Goal: Task Accomplishment & Management: Manage account settings

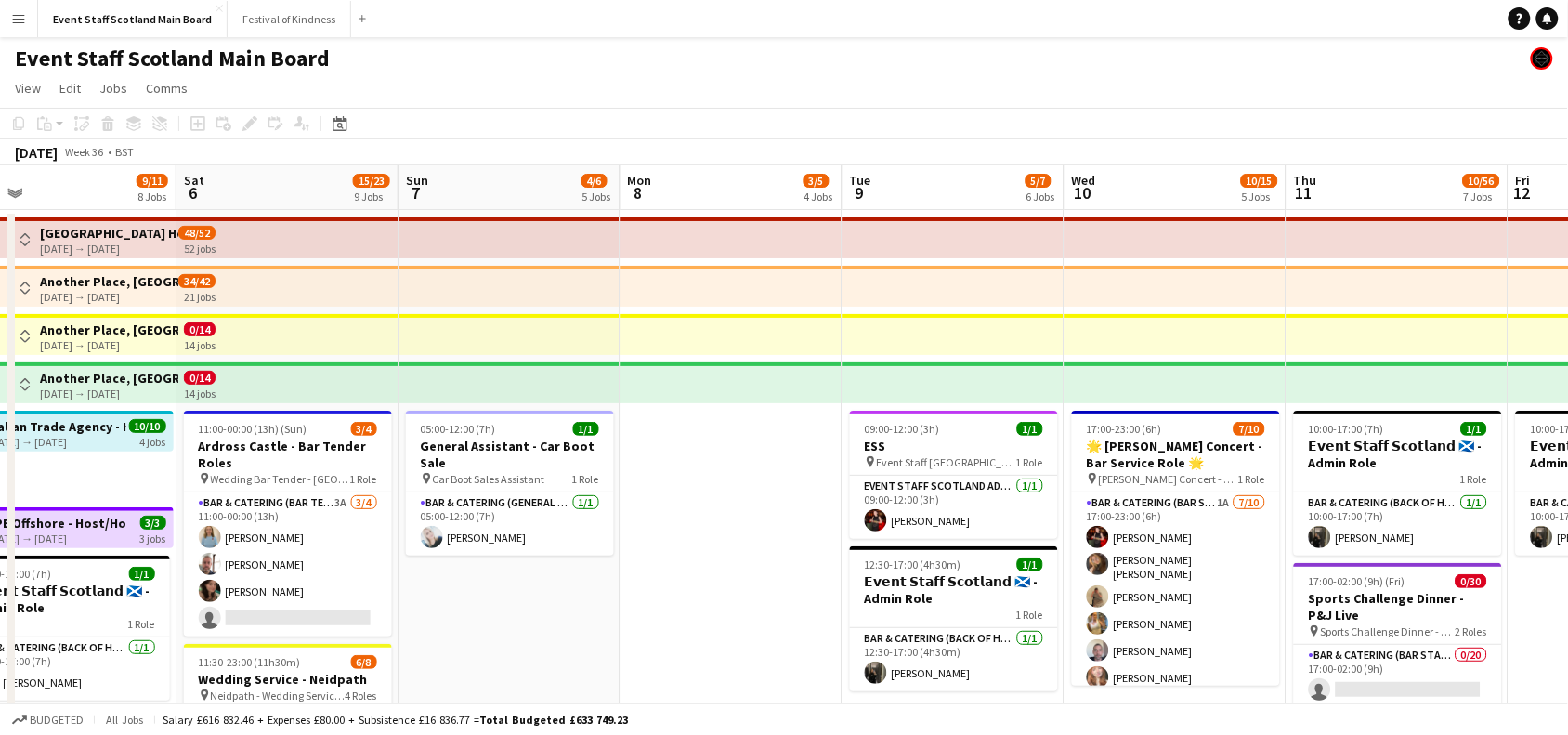
scroll to position [0, 488]
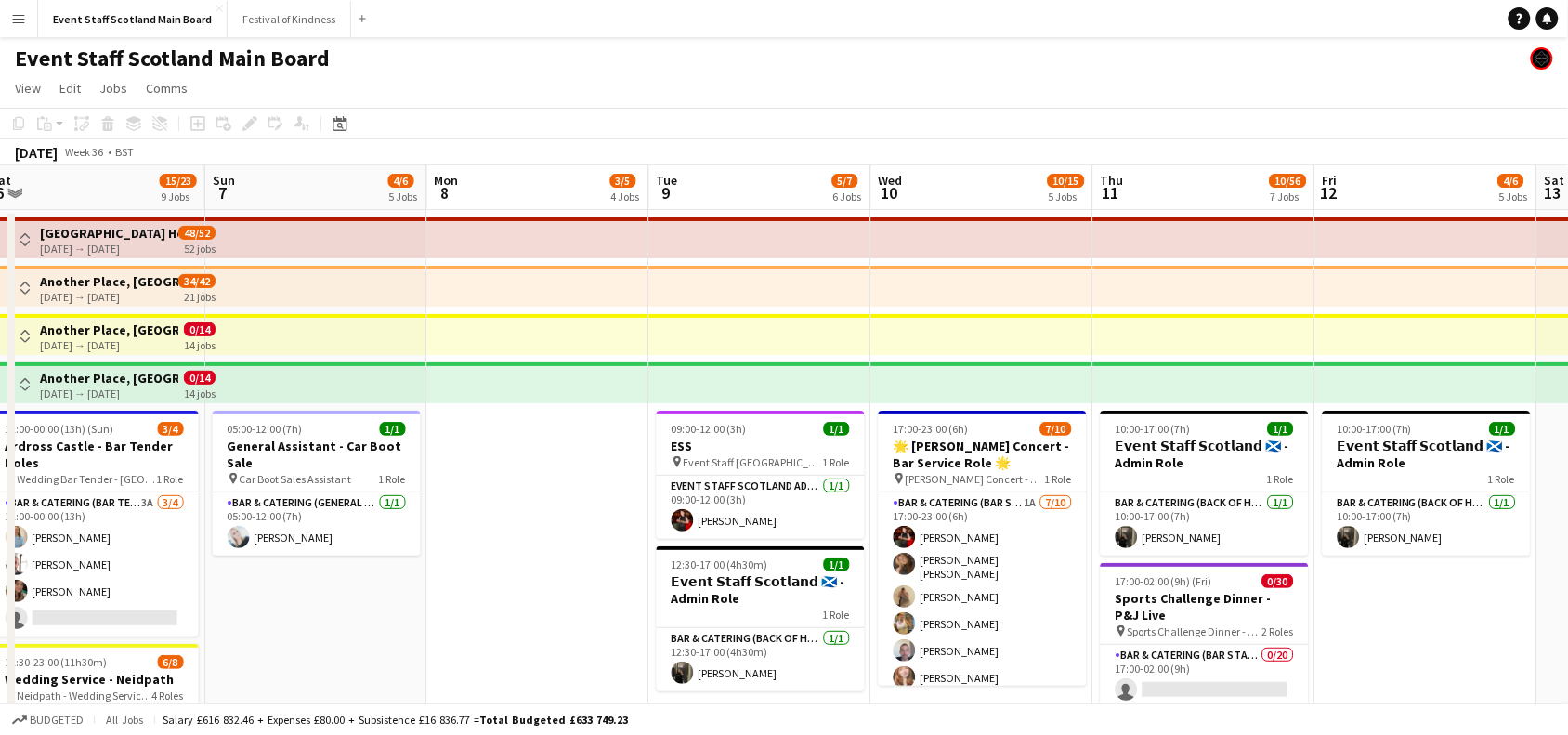
drag, startPoint x: 119, startPoint y: 531, endPoint x: 453, endPoint y: 601, distance: 341.3
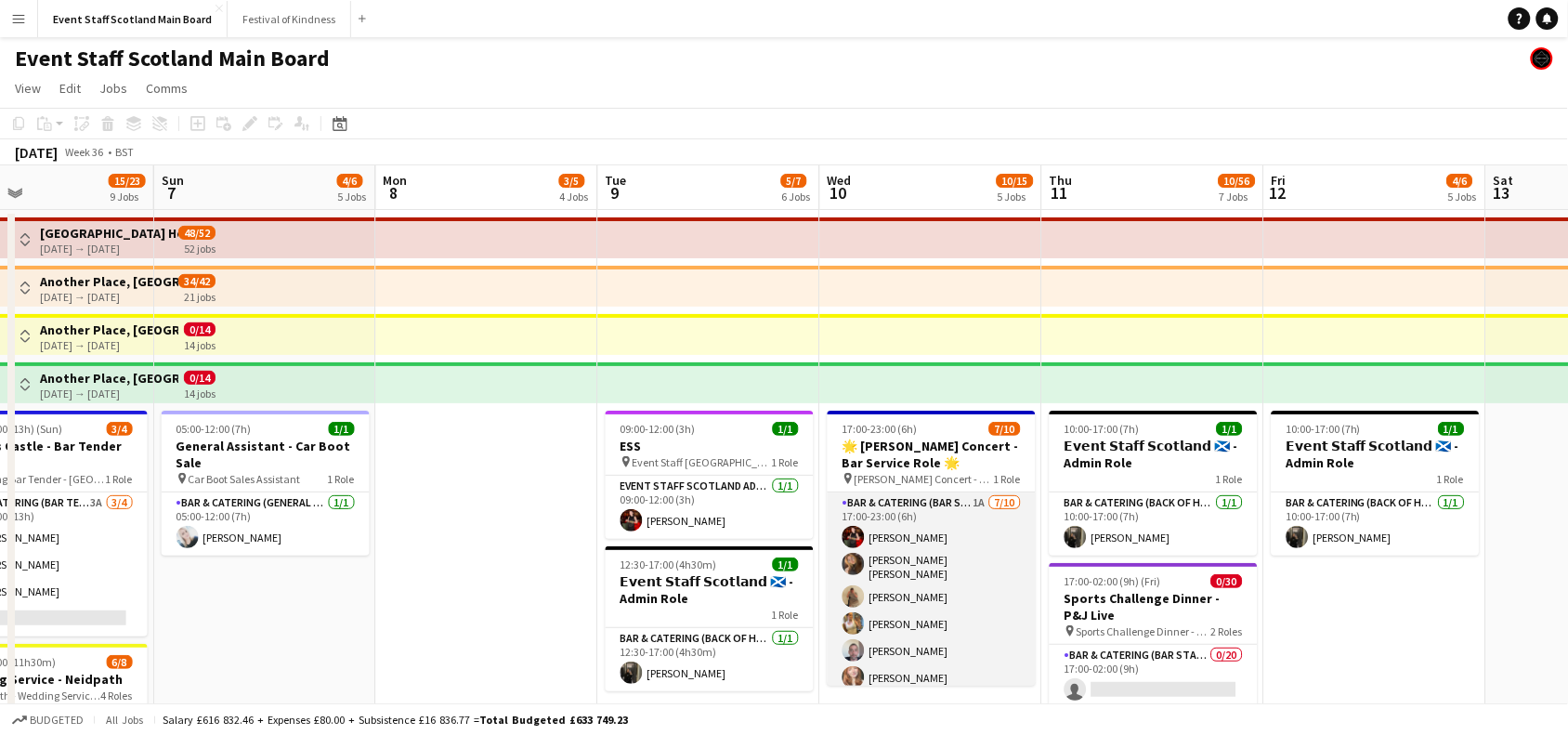
click at [959, 541] on app-card-role "Bar & Catering (Bar Staff) 1A [DATE] 17:00-23:00 (6h) [PERSON_NAME] [PERSON_NAM…" at bounding box center [931, 648] width 208 height 311
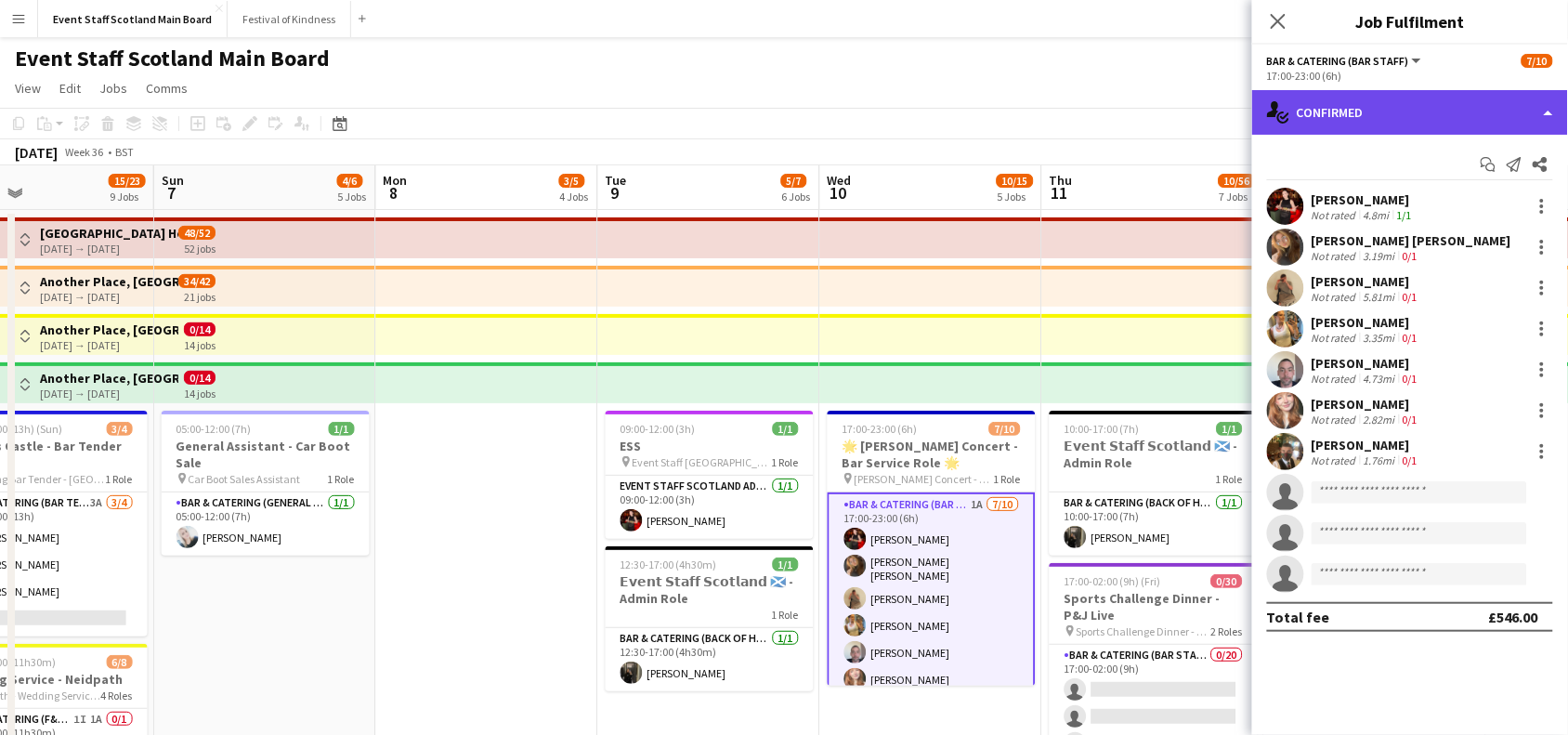
click at [1398, 107] on div "single-neutral-actions-check-2 Confirmed" at bounding box center [1410, 112] width 315 height 44
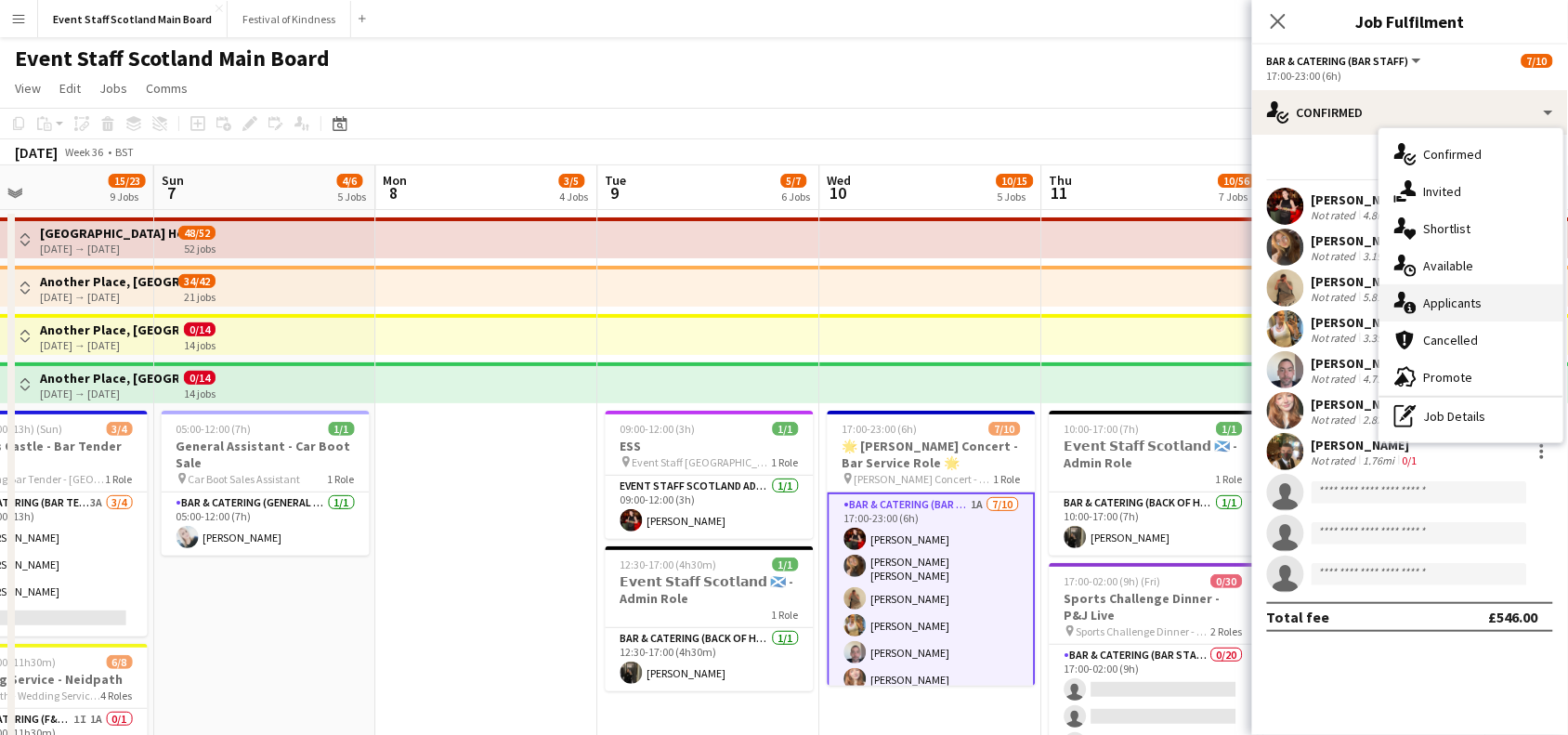
click at [1412, 302] on icon "single-neutral-actions-information" at bounding box center [1405, 303] width 23 height 23
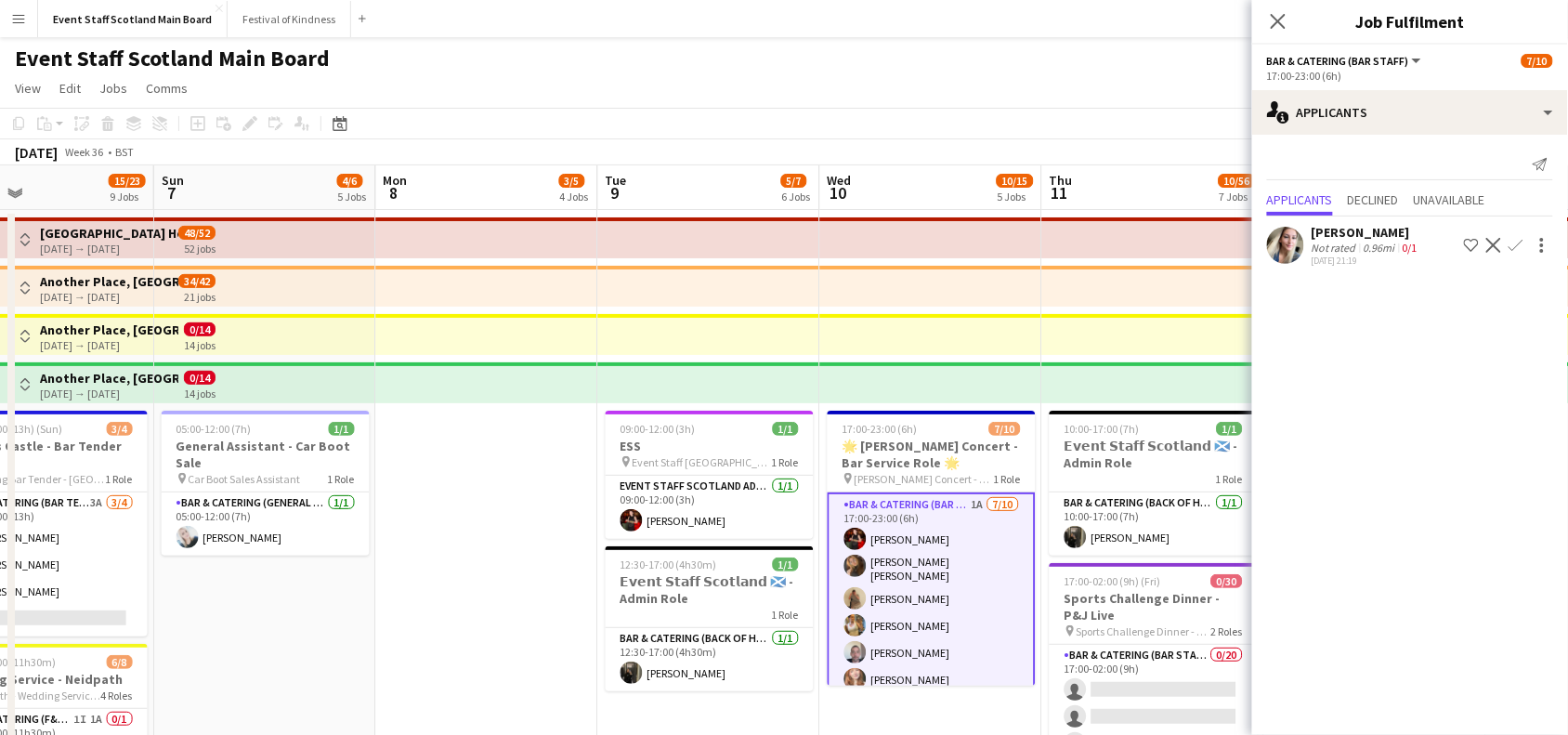
click at [1516, 245] on app-icon "Confirm" at bounding box center [1516, 245] width 15 height 15
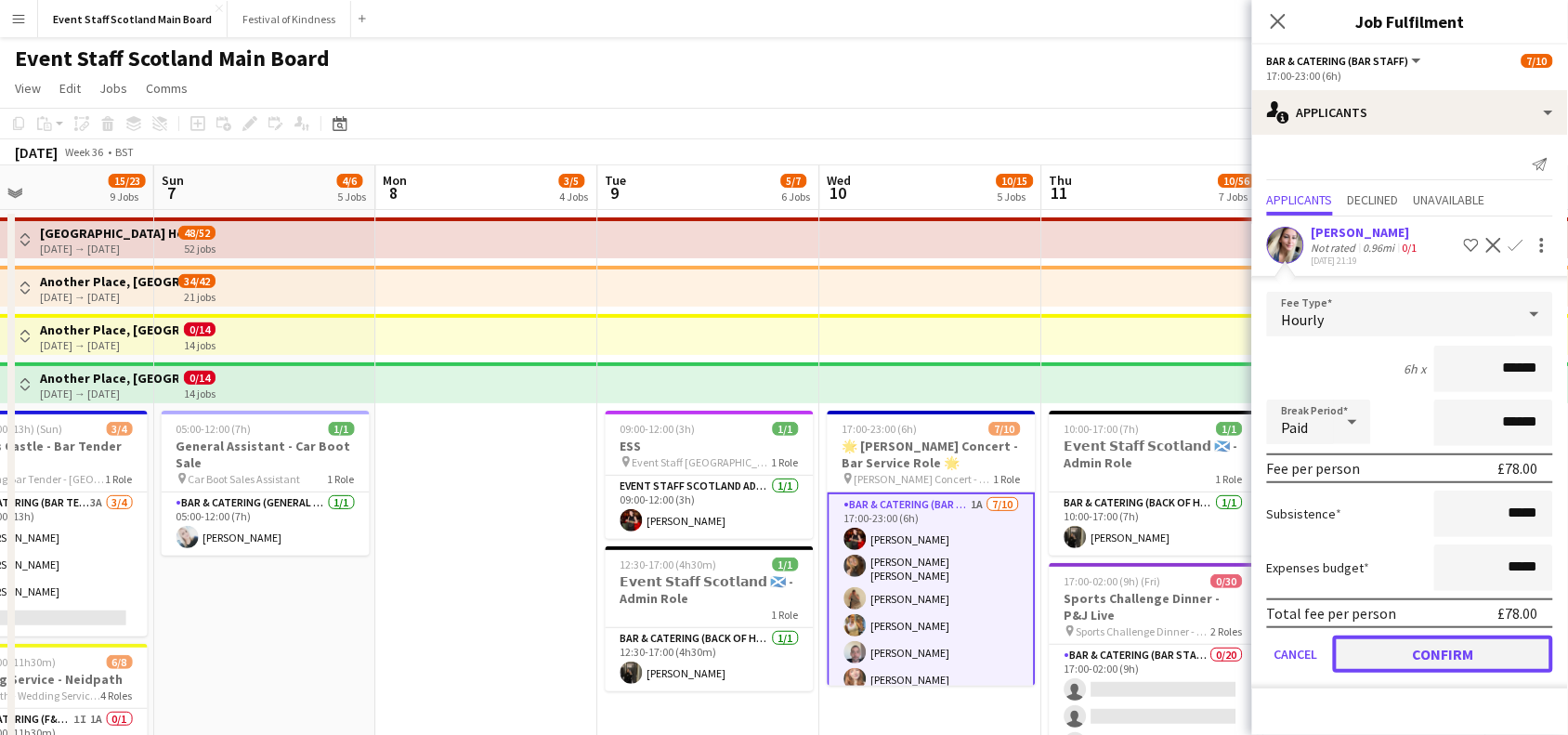
click at [1418, 657] on button "Confirm" at bounding box center [1443, 654] width 220 height 37
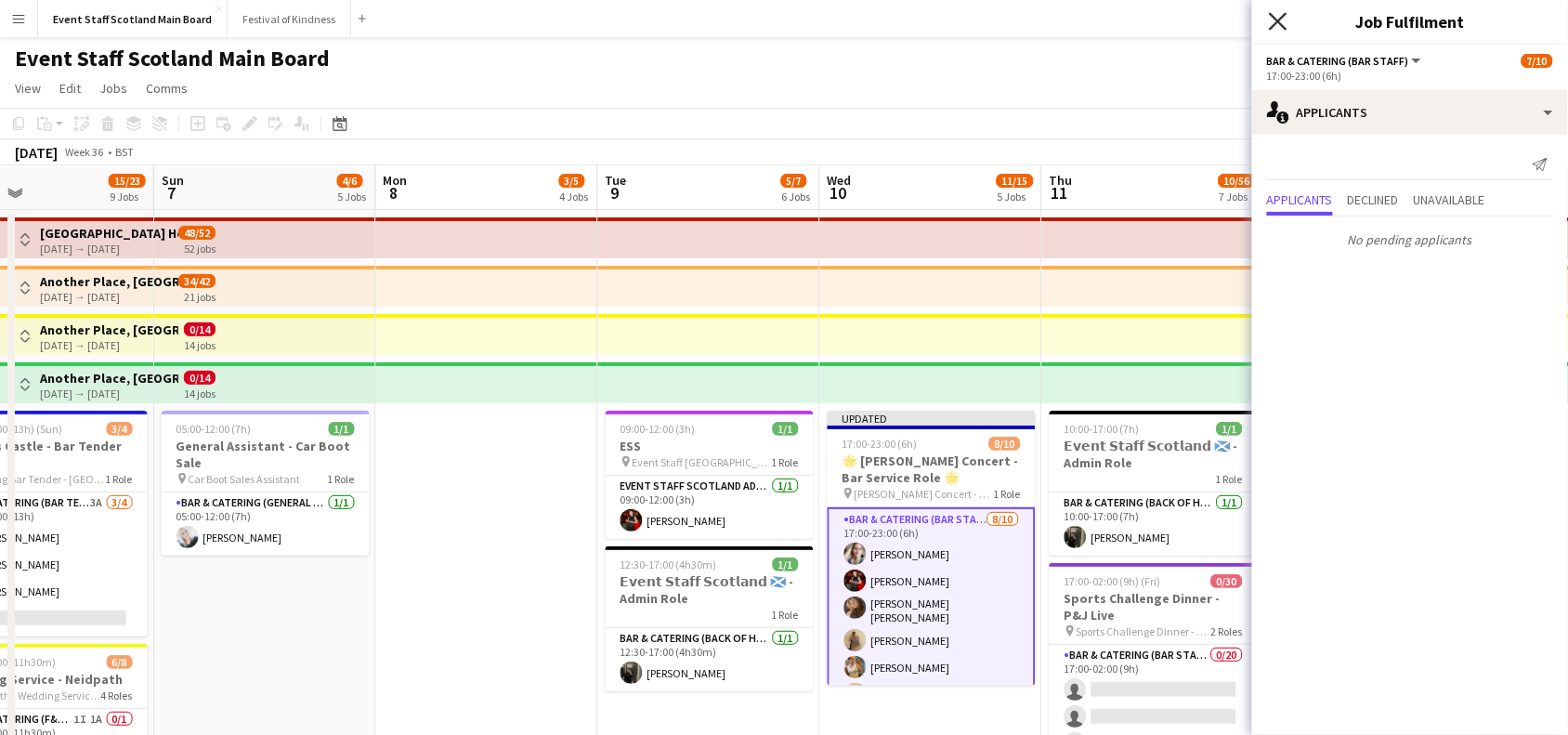
click at [1277, 22] on icon at bounding box center [1278, 21] width 18 height 18
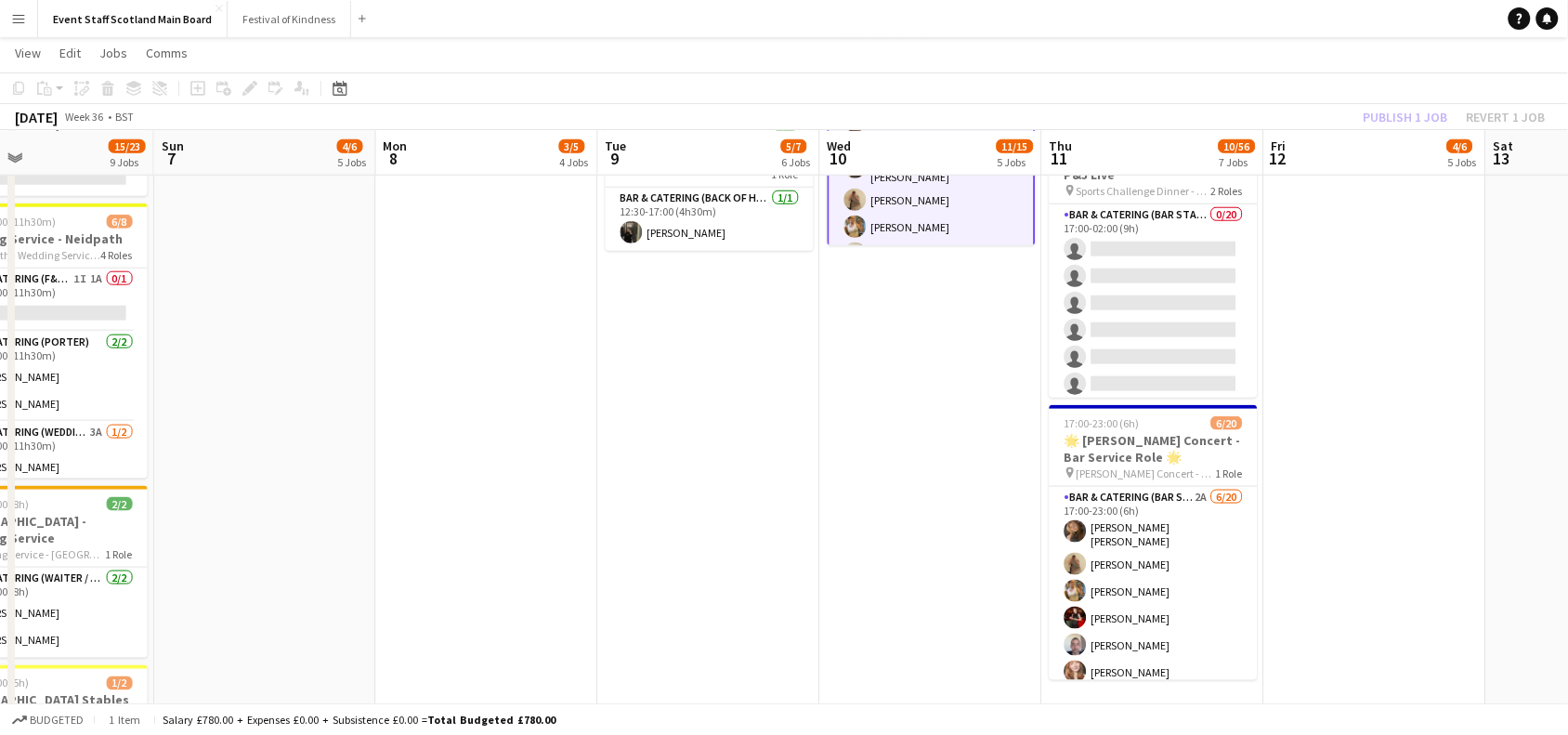
scroll to position [436, 0]
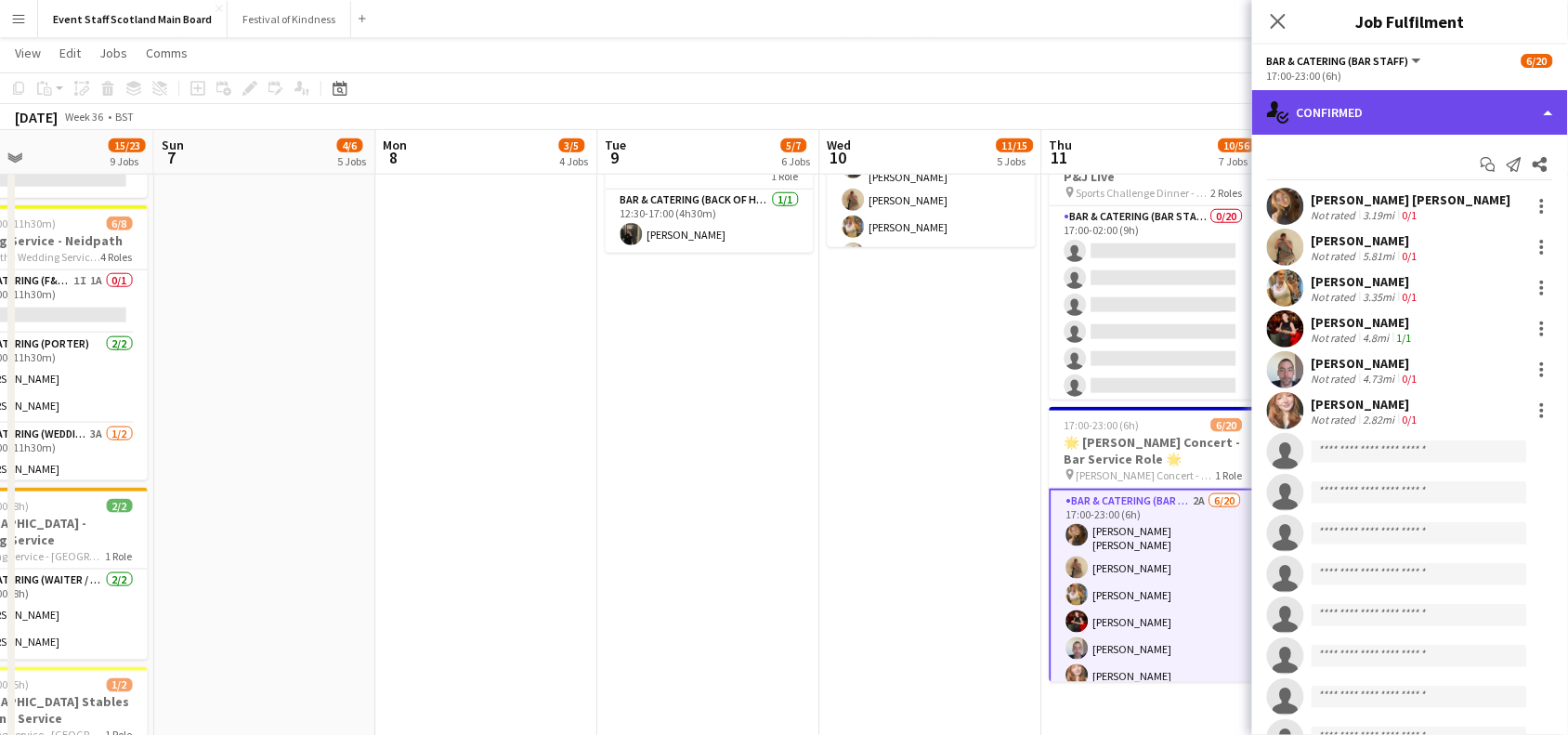
click at [1498, 95] on div "single-neutral-actions-check-2 Confirmed" at bounding box center [1410, 112] width 315 height 44
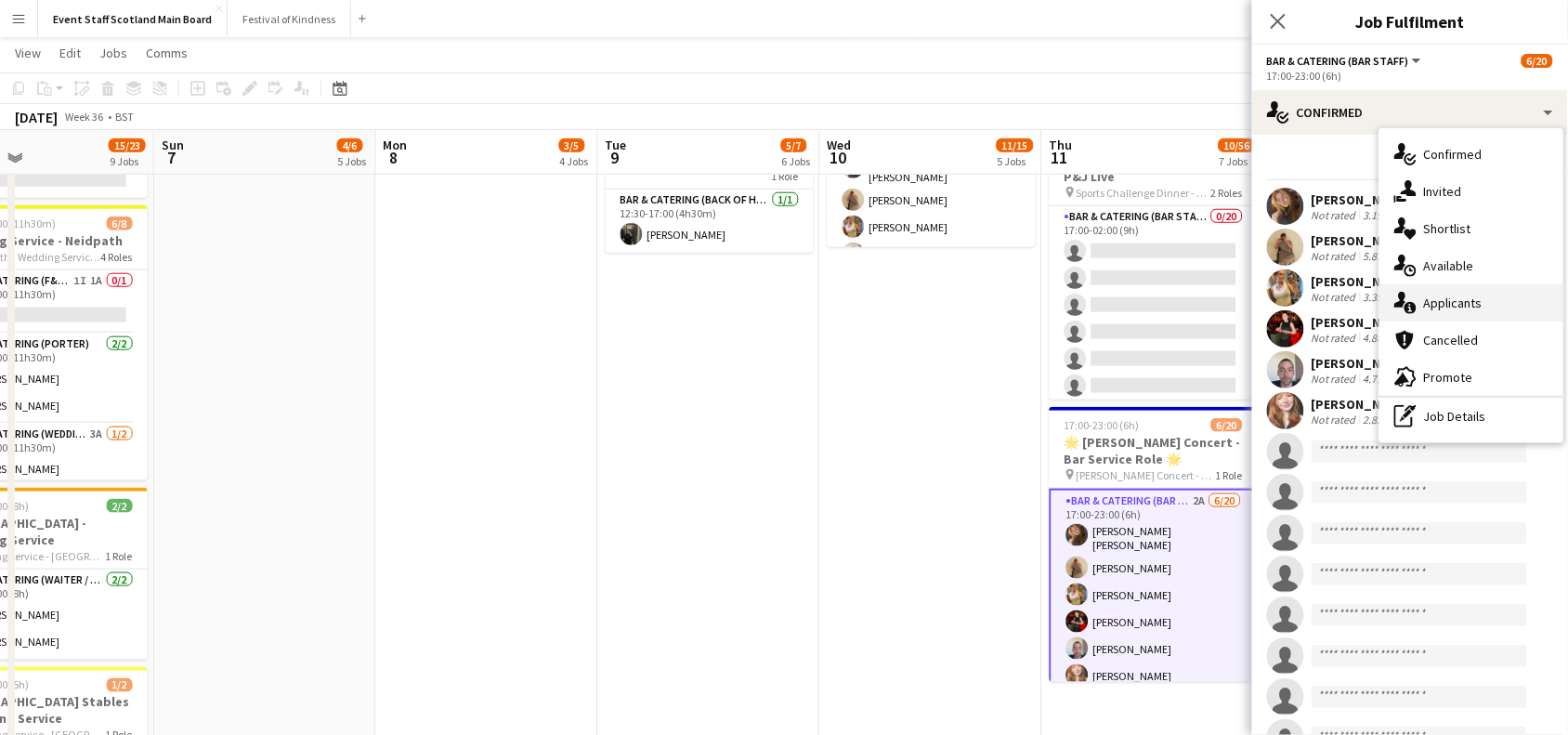
click at [1450, 310] on div "single-neutral-actions-information Applicants" at bounding box center [1471, 303] width 184 height 37
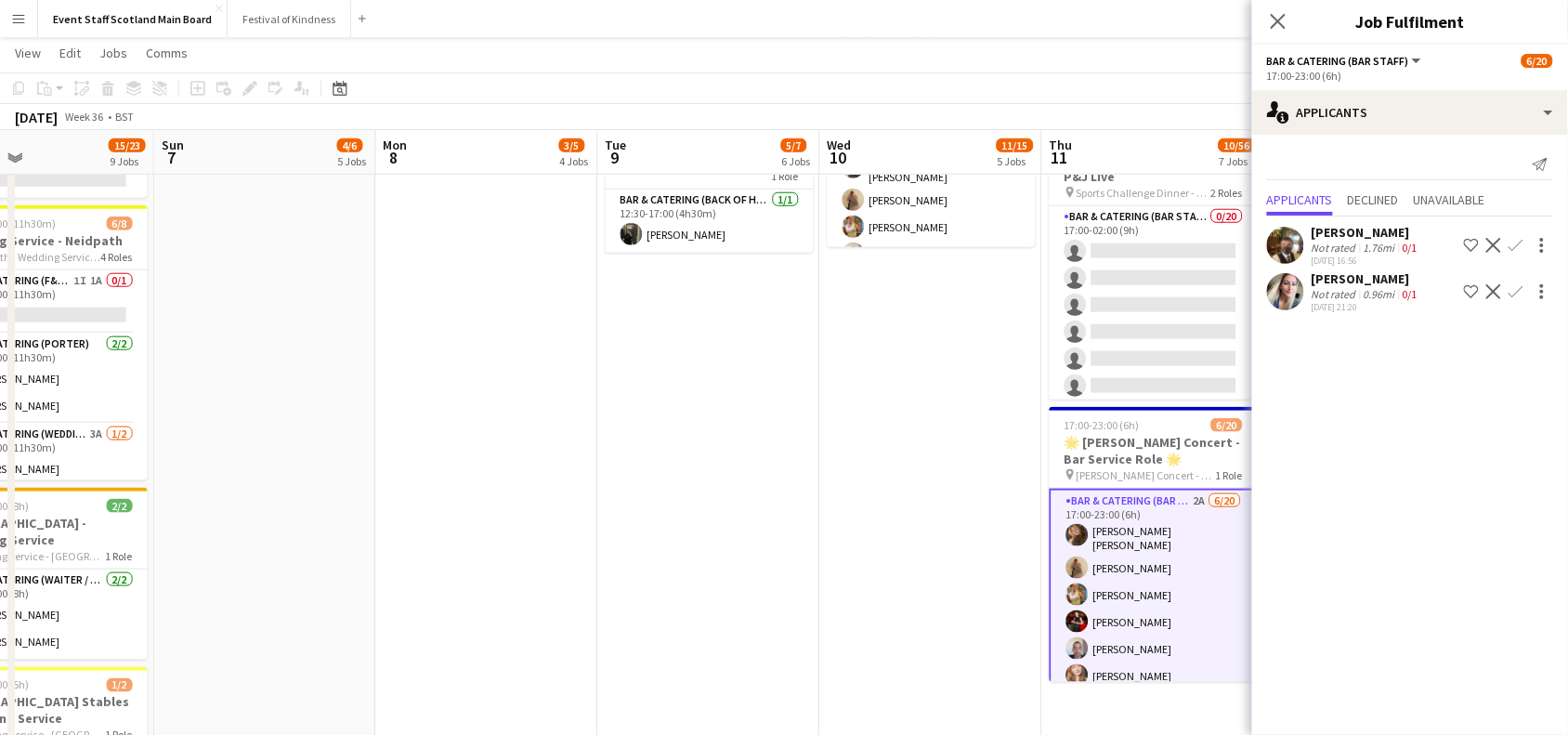
click at [1519, 242] on app-icon "Confirm" at bounding box center [1516, 245] width 15 height 15
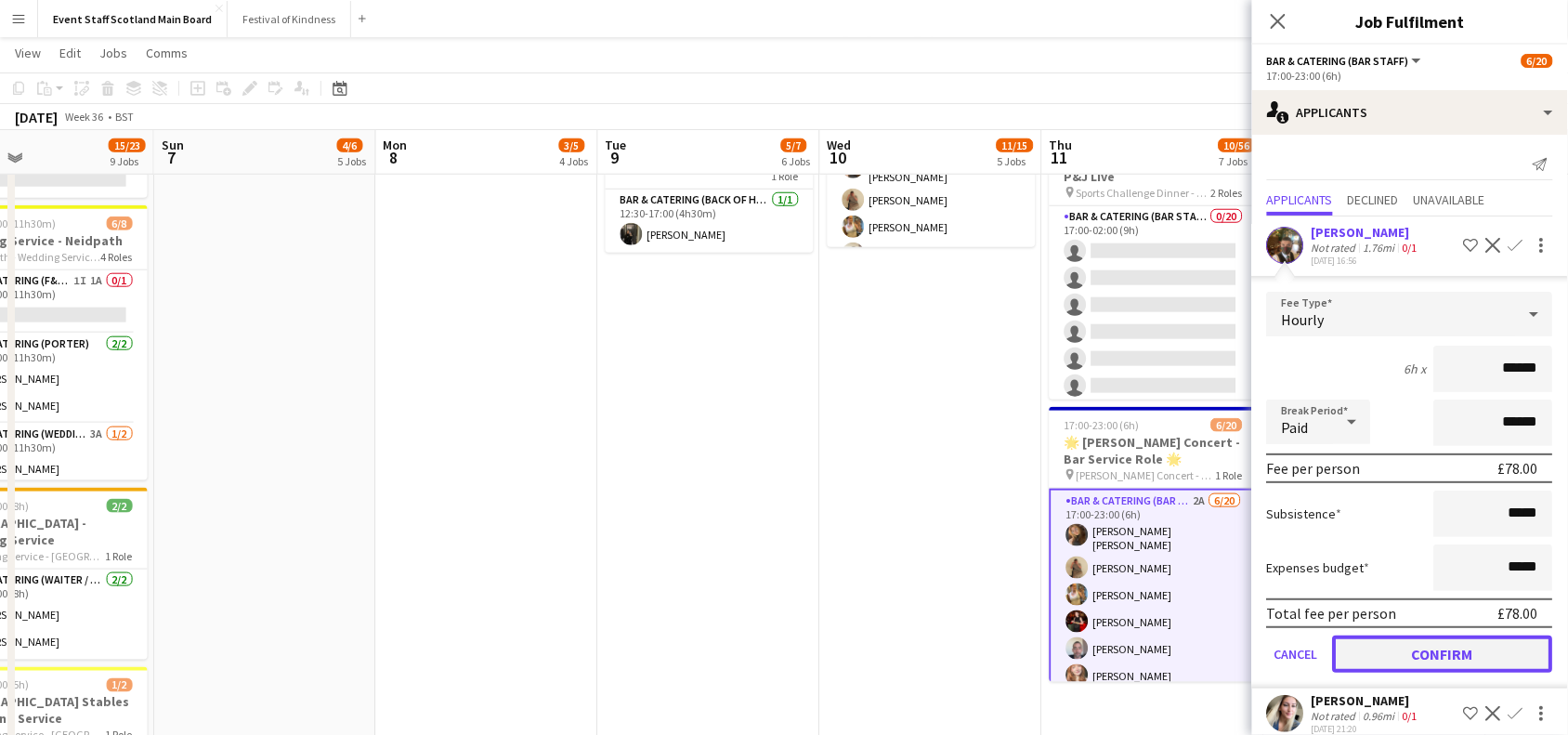
click at [1432, 655] on button "Confirm" at bounding box center [1443, 654] width 220 height 37
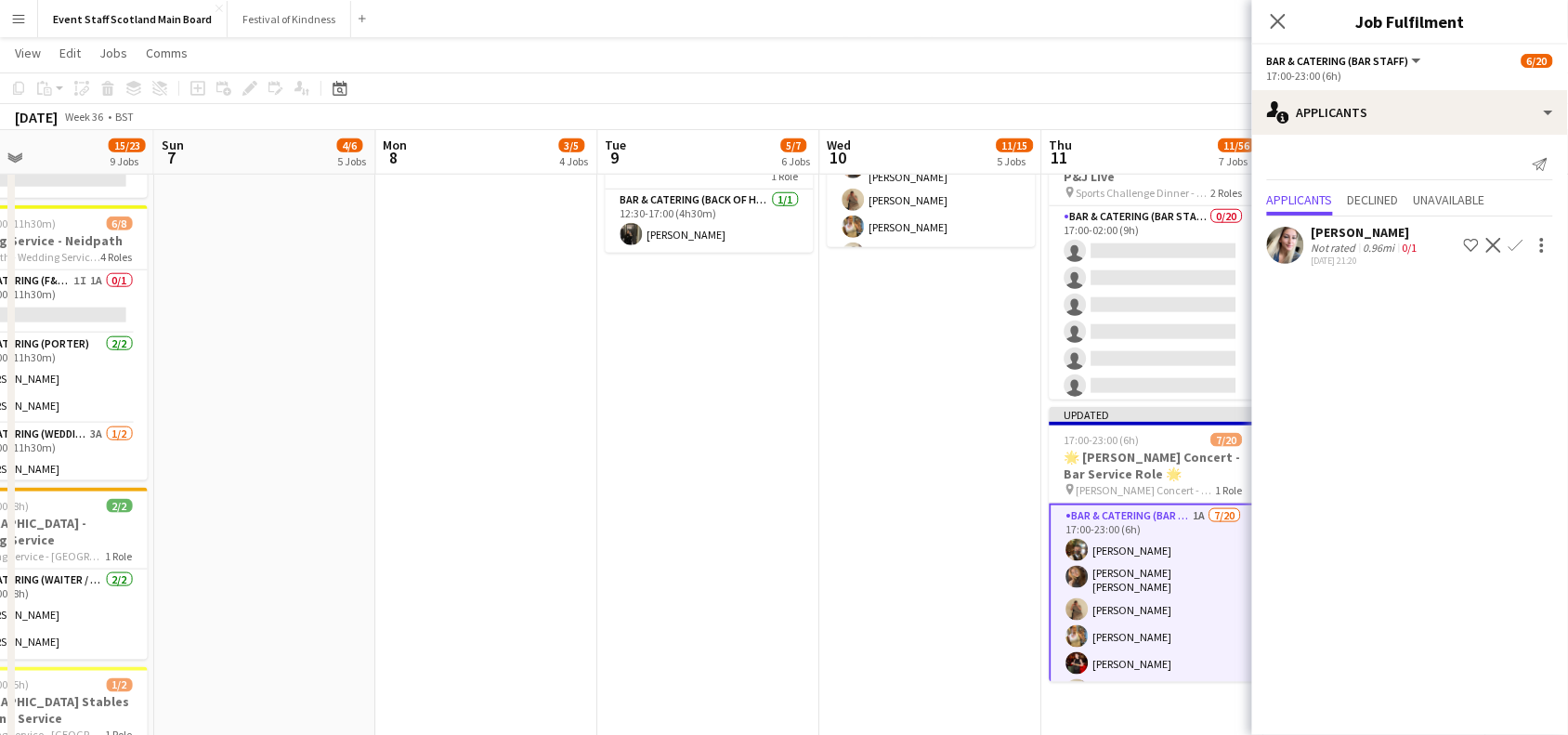
click at [1510, 244] on app-icon "Confirm" at bounding box center [1516, 245] width 15 height 15
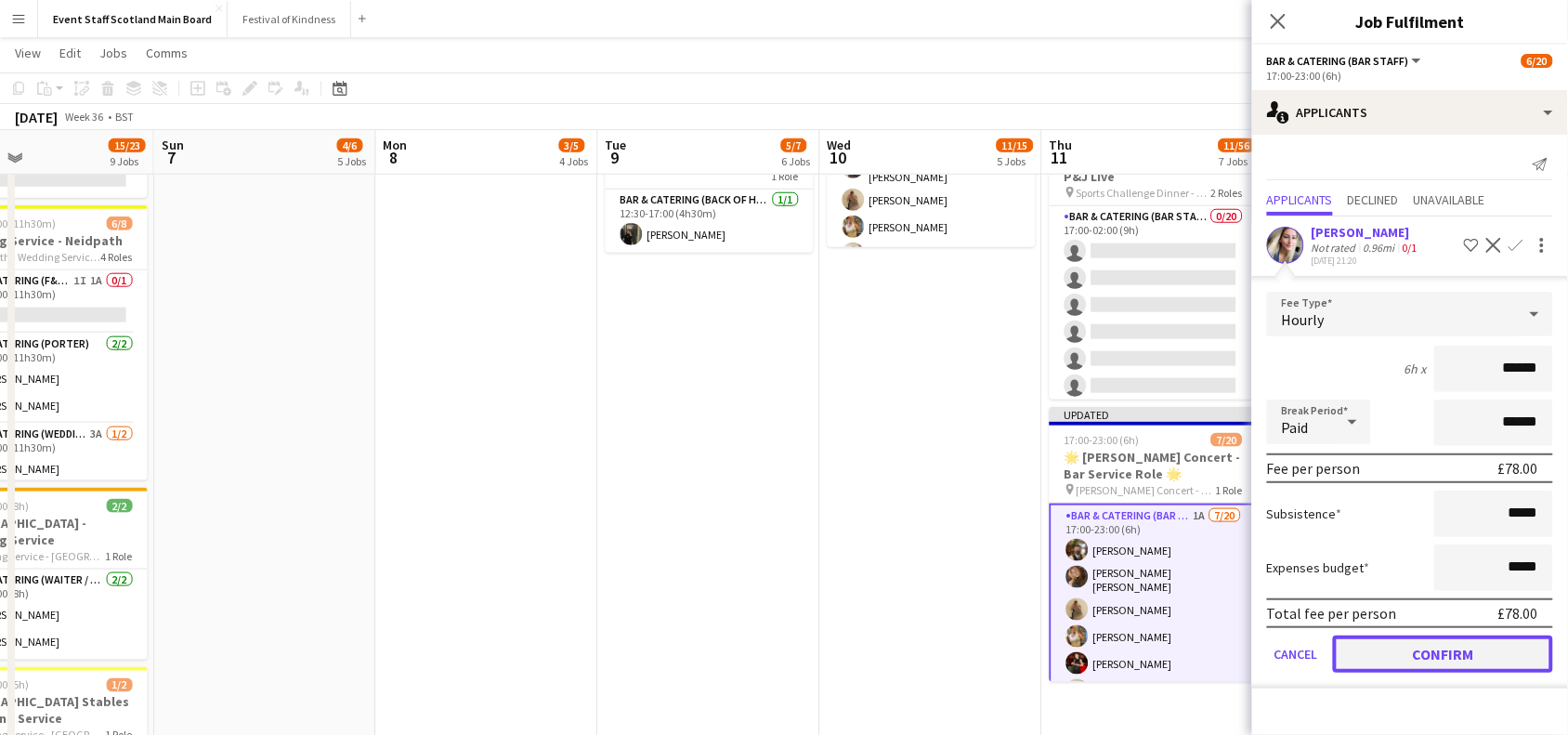
click at [1403, 656] on button "Confirm" at bounding box center [1443, 654] width 220 height 37
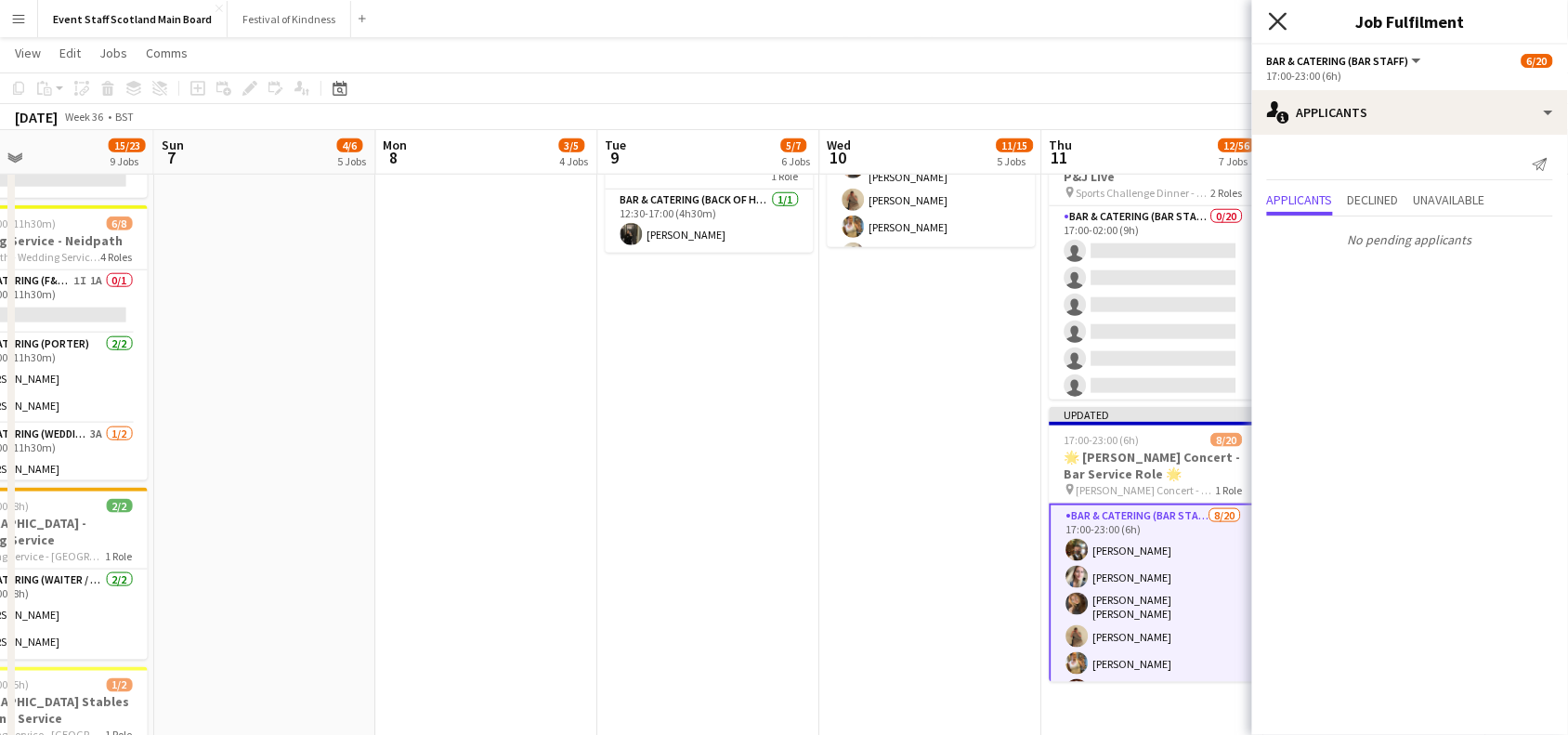
click at [1275, 22] on icon "Close pop-in" at bounding box center [1278, 21] width 18 height 18
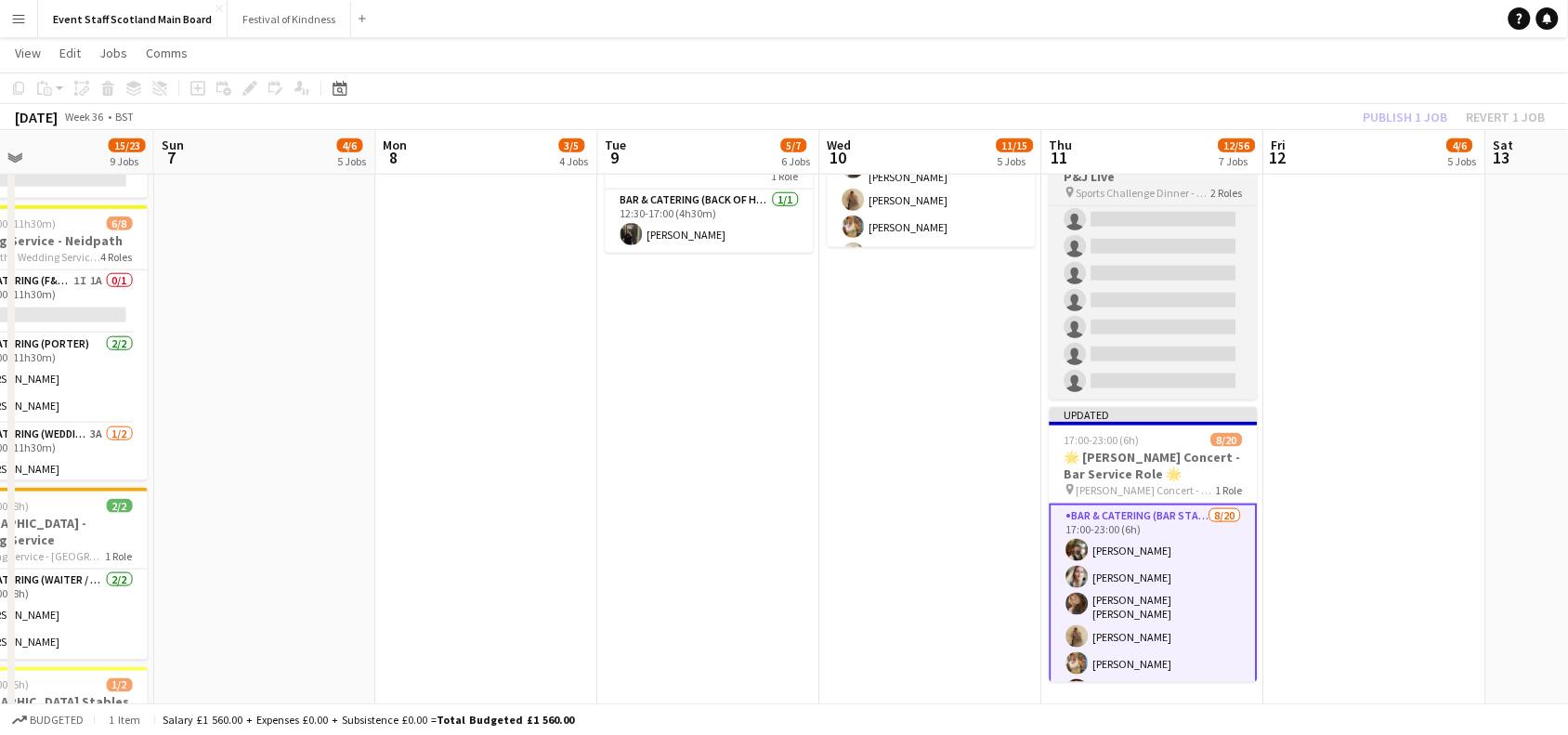
scroll to position [0, 0]
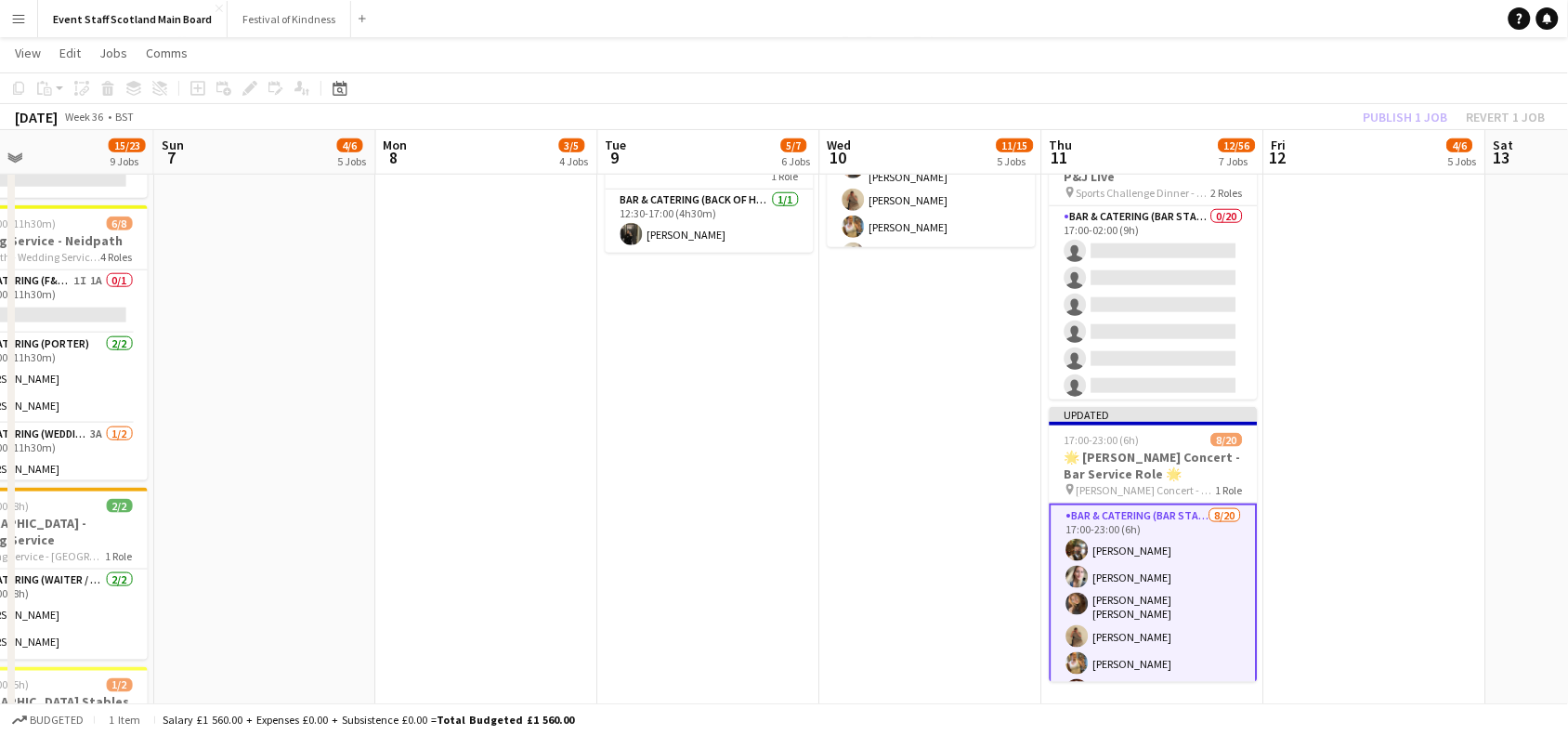
click at [1387, 345] on app-date-cell "10:00-17:00 (7h) 1/1 𝗘𝘃𝗲𝗻𝘁 𝗦𝘁𝗮𝗳𝗳 𝗦𝗰𝗼𝘁𝗹𝗮𝗻𝗱 🏴󠁧󠁢󠁳󠁣󠁴󠁿 - Admin Role 1 Role Bar & Cat…" at bounding box center [1375, 418] width 222 height 1293
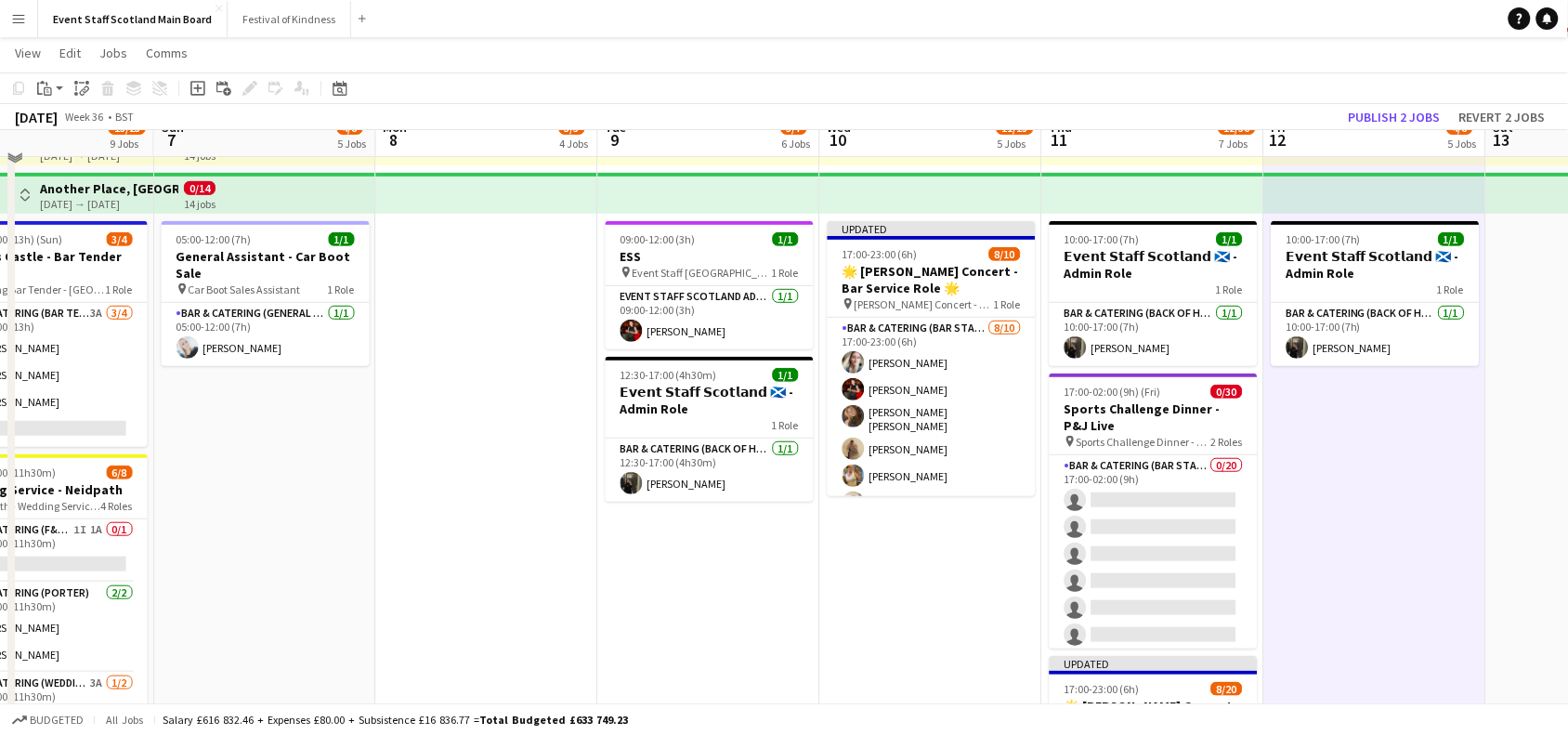
scroll to position [169, 0]
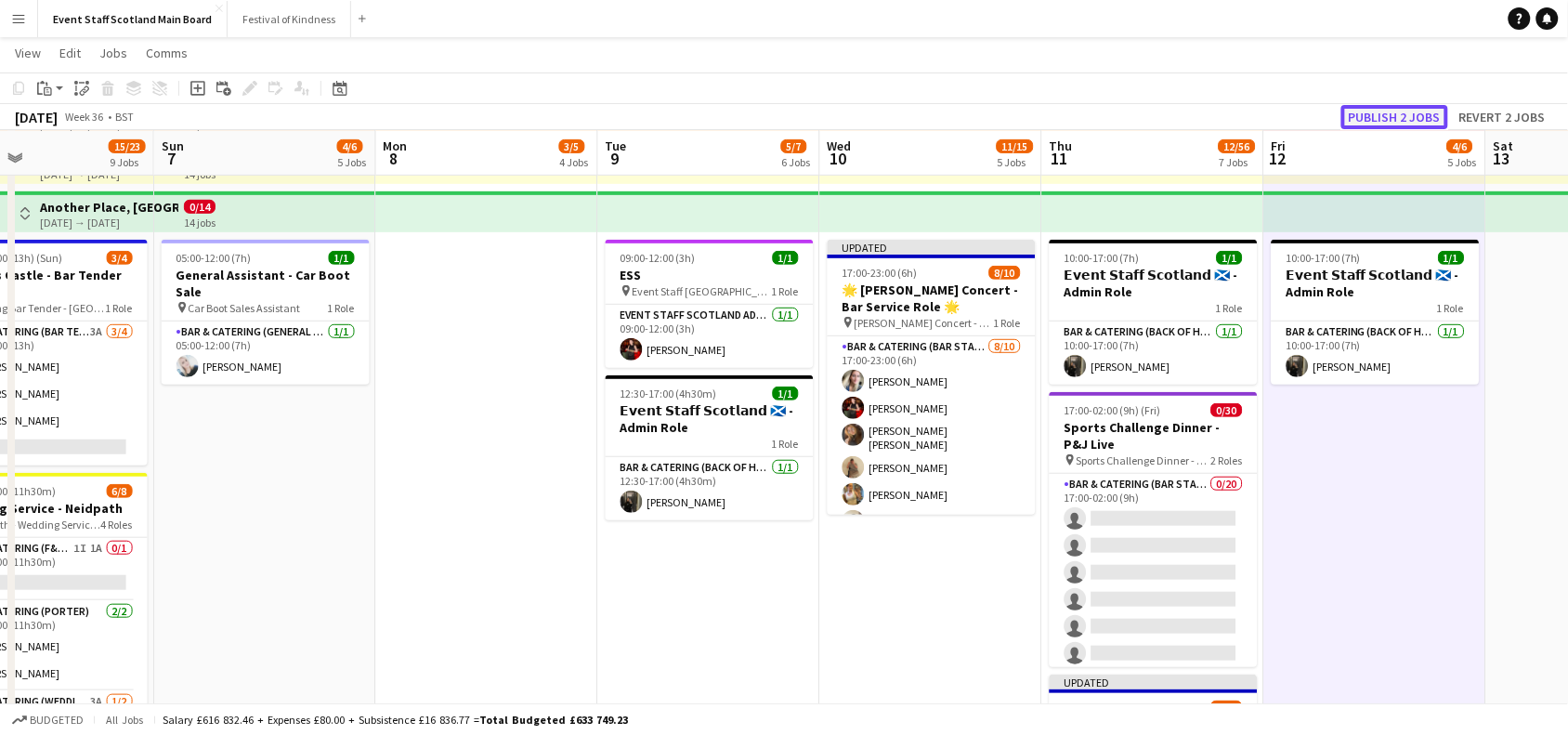
click at [1395, 112] on button "Publish 2 jobs" at bounding box center [1394, 117] width 107 height 25
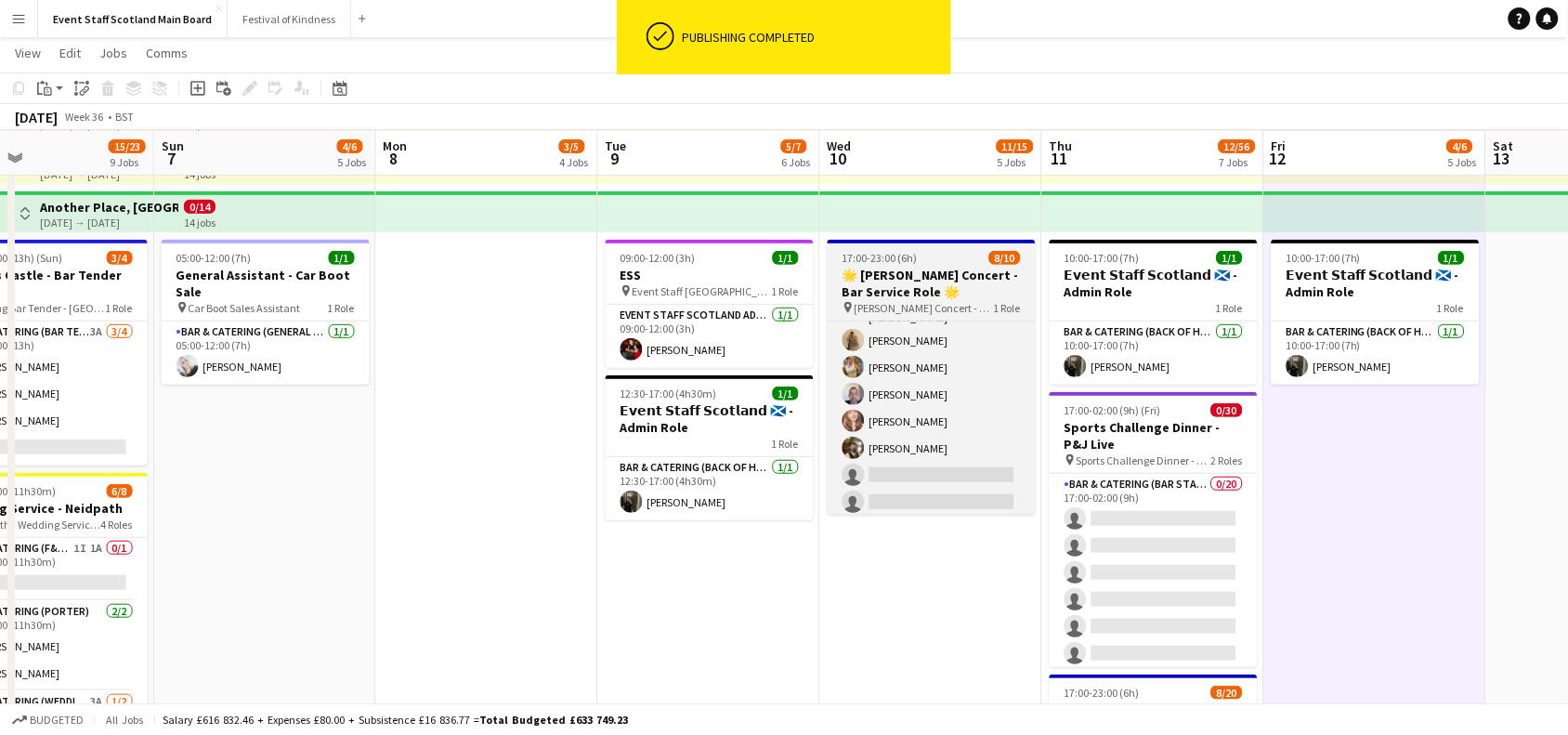
scroll to position [0, 0]
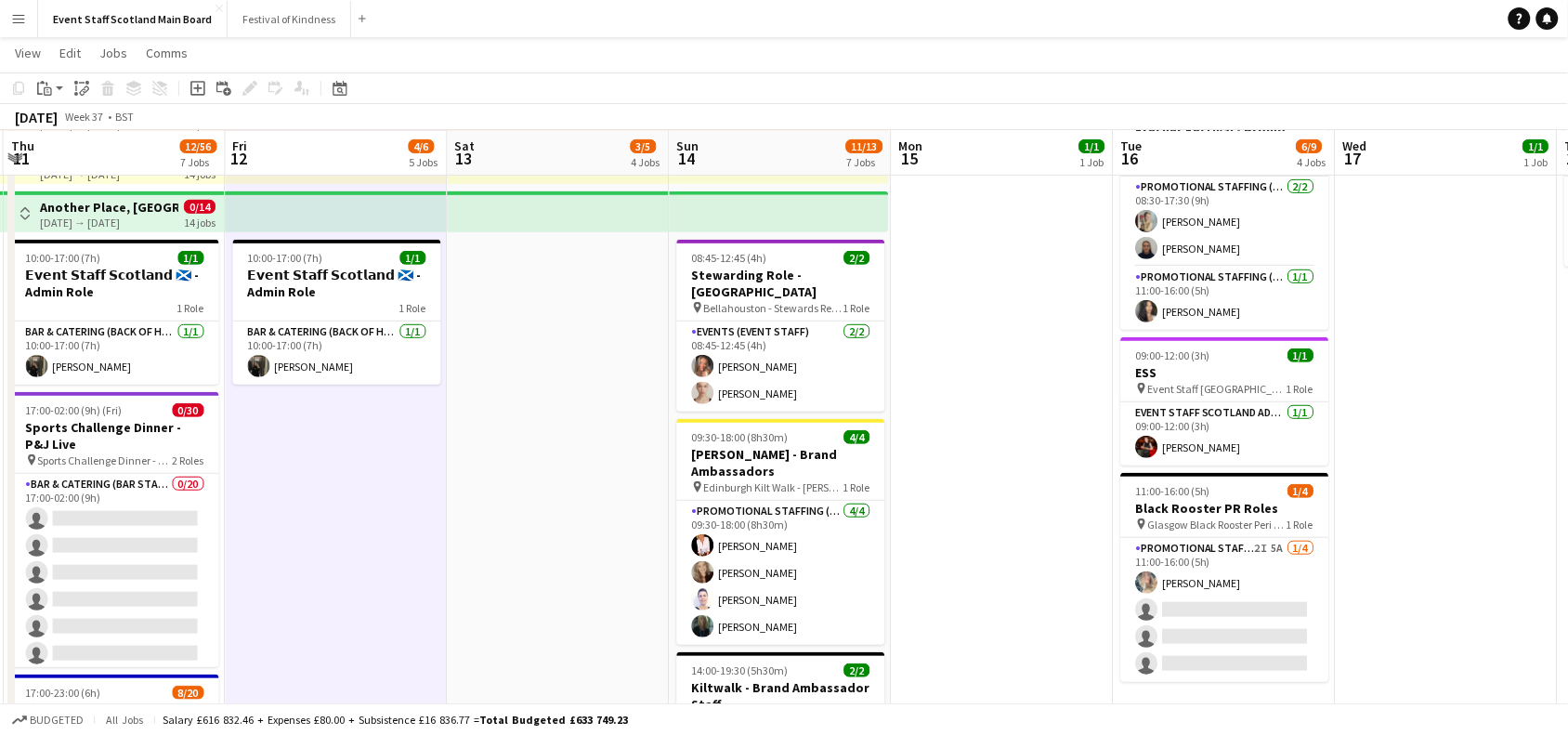
drag, startPoint x: 1521, startPoint y: 311, endPoint x: 347, endPoint y: 333, distance: 1174.2
click at [347, 333] on app-calendar-viewport "Sun 7 4/6 5 Jobs Mon 8 3/5 4 Jobs Tue 9 5/7 6 Jobs Wed 10 11/15 5 Jobs Thu 11 1…" at bounding box center [784, 618] width 1568 height 1429
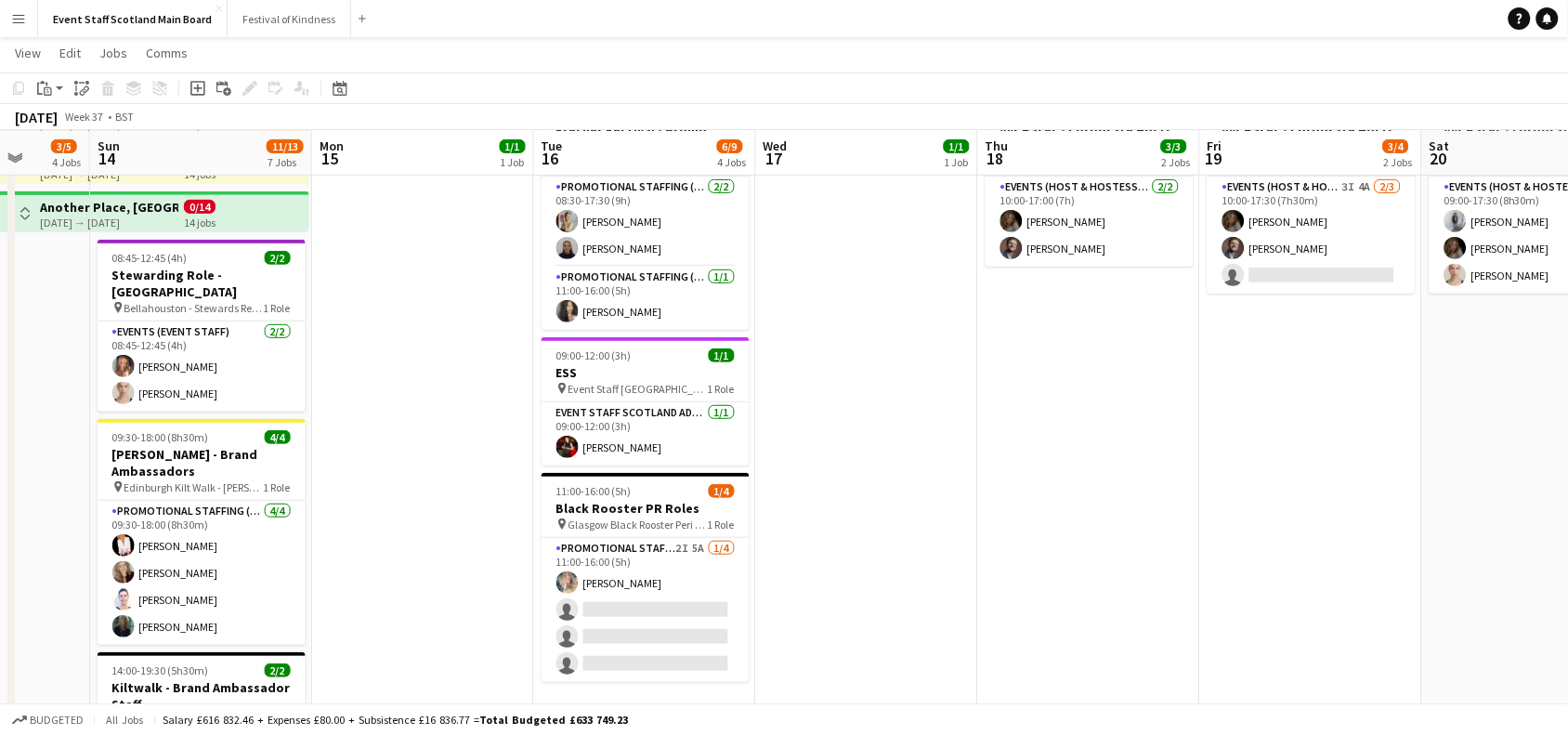
scroll to position [0, 843]
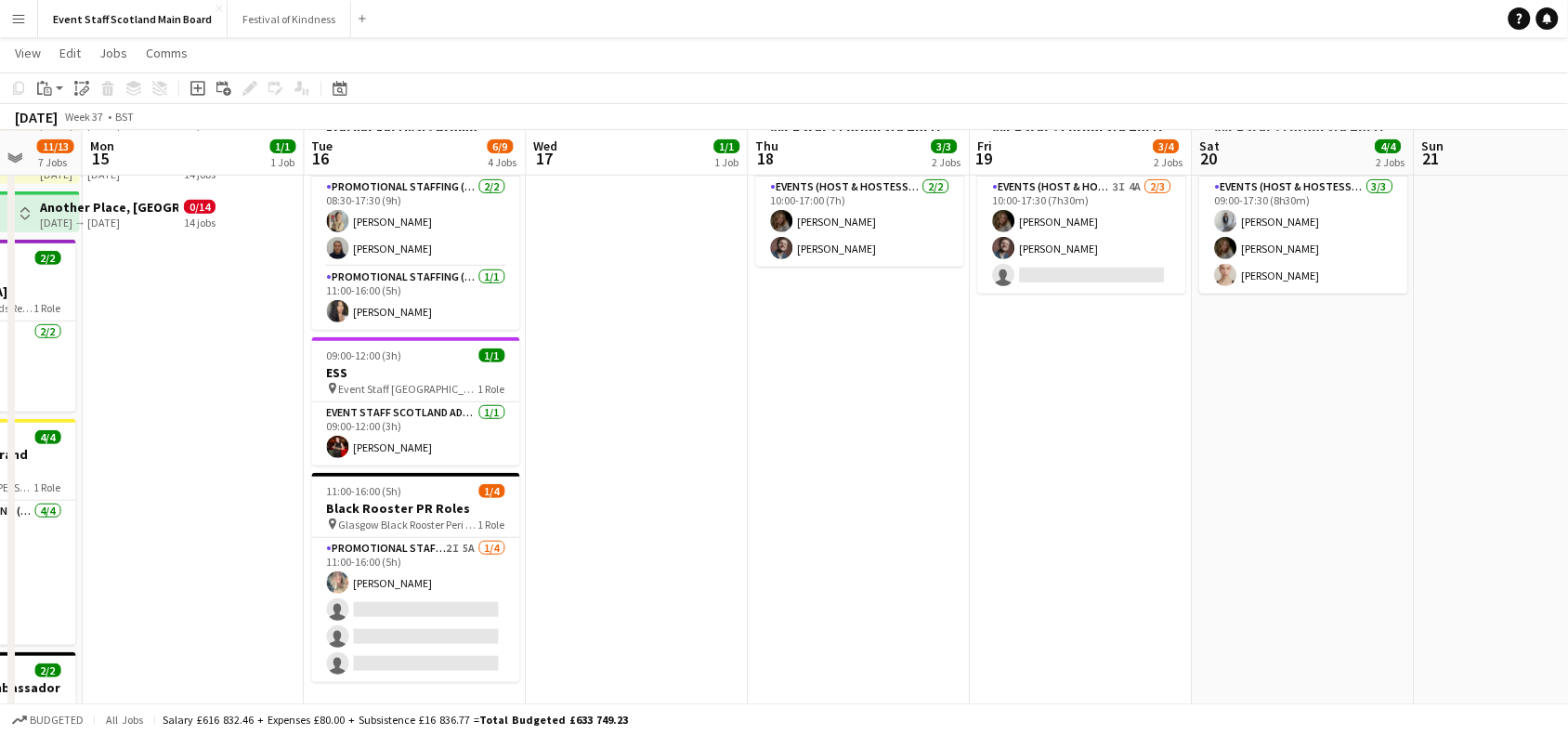
drag, startPoint x: 1371, startPoint y: 481, endPoint x: 659, endPoint y: 574, distance: 718.0
click at [659, 574] on app-calendar-viewport "Thu 11 12/56 7 Jobs Fri 12 4/6 5 Jobs Sat 13 3/5 4 Jobs Sun 14 11/13 7 Jobs Mon…" at bounding box center [784, 618] width 1568 height 1429
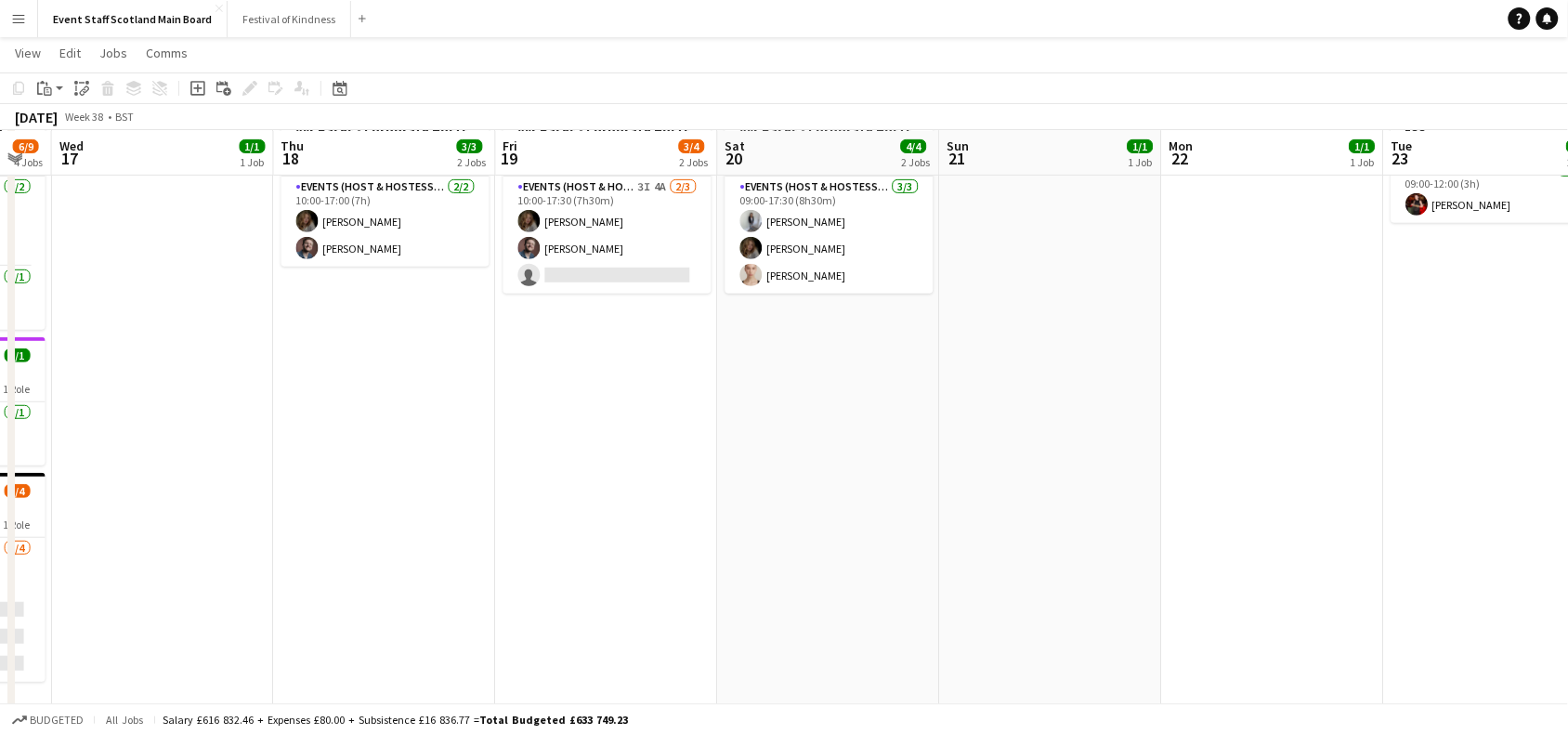
drag, startPoint x: 1339, startPoint y: 447, endPoint x: 720, endPoint y: 588, distance: 634.9
click at [720, 588] on app-calendar-viewport "Sat 13 3/5 4 Jobs Sun 14 11/13 7 Jobs Mon 15 1/1 1 Job Tue 16 6/9 4 Jobs Wed 17…" at bounding box center [784, 618] width 1568 height 1429
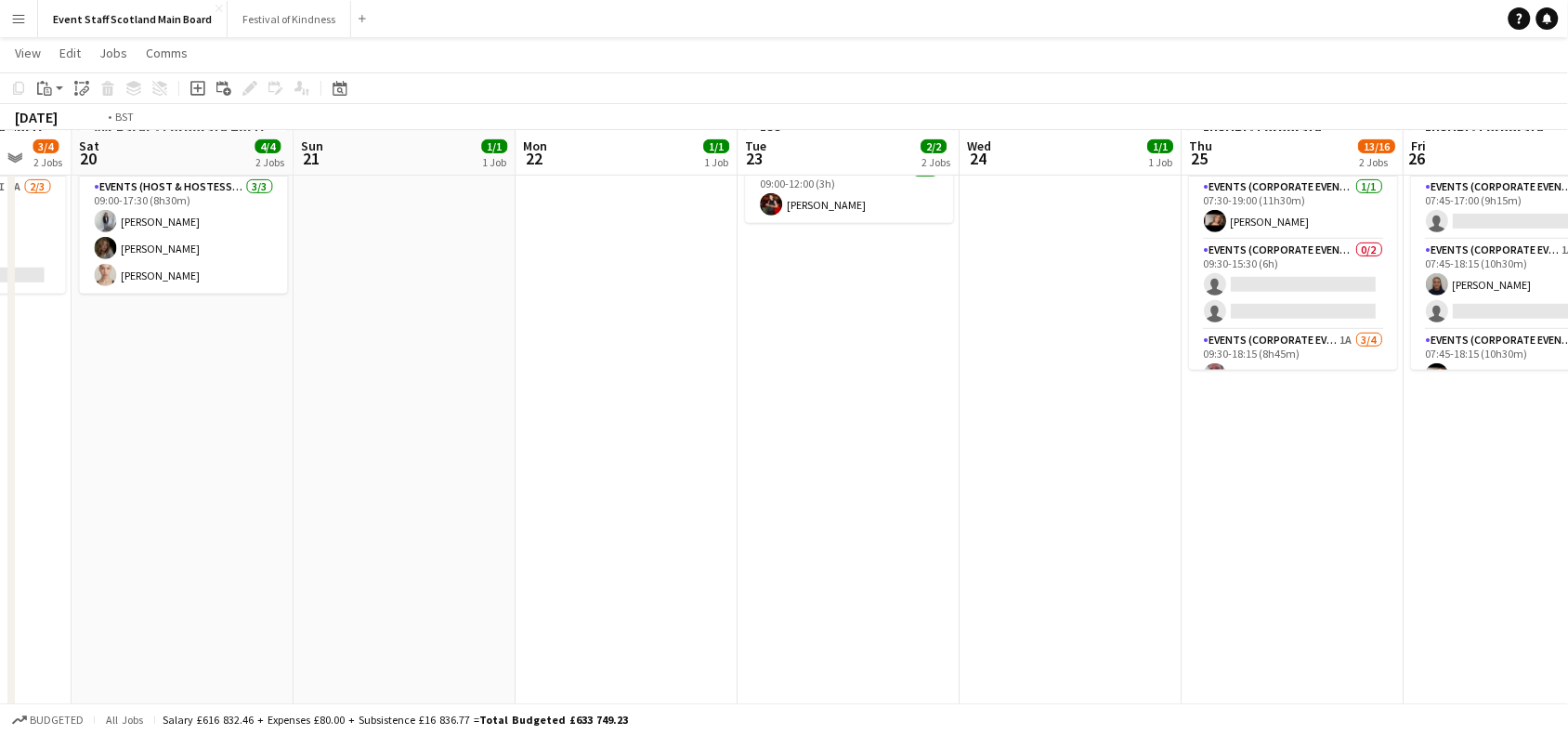
drag, startPoint x: 1447, startPoint y: 393, endPoint x: 345, endPoint y: 397, distance: 1102.0
click at [345, 397] on app-calendar-viewport "Mon 15 1/1 1 Job Tue 16 6/9 4 Jobs Wed 17 1/1 1 Job Thu 18 3/3 2 Jobs Fri 19 3/…" at bounding box center [784, 618] width 1568 height 1429
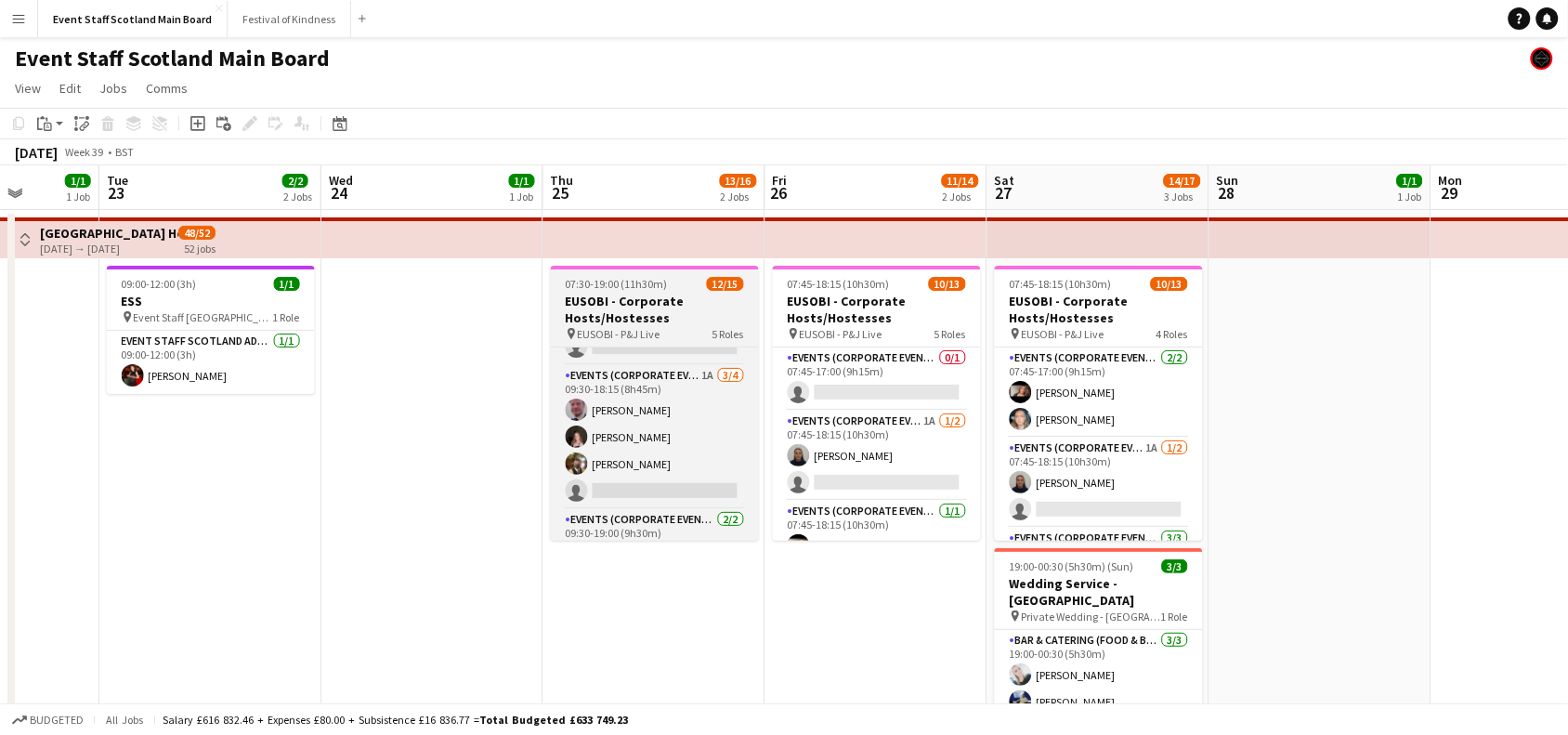
scroll to position [131, 0]
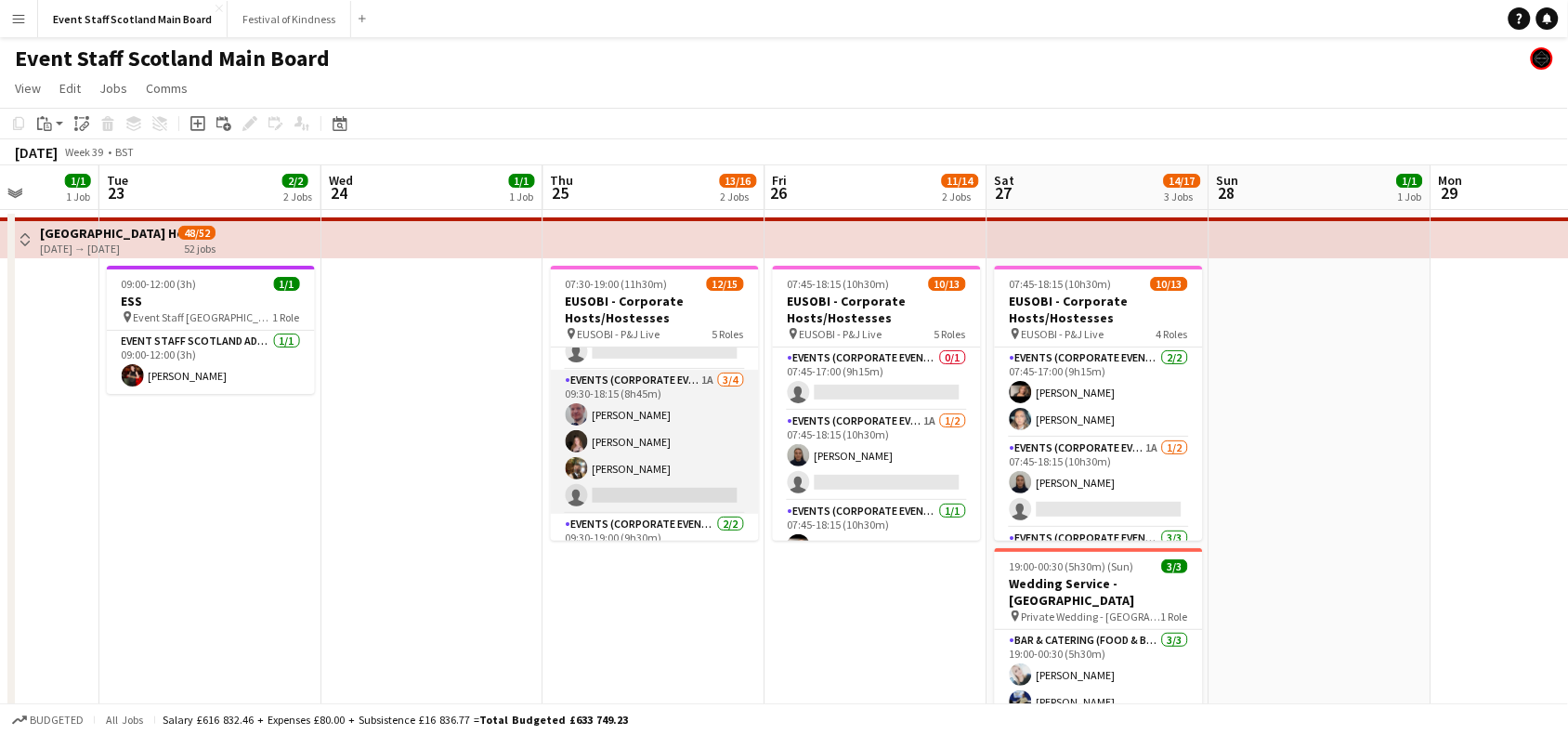
click at [657, 419] on app-card-role "Events (Corporate Event Staff) 1A [DATE] 09:30-18:15 (8h45m) [PERSON_NAME] [PER…" at bounding box center [655, 441] width 208 height 144
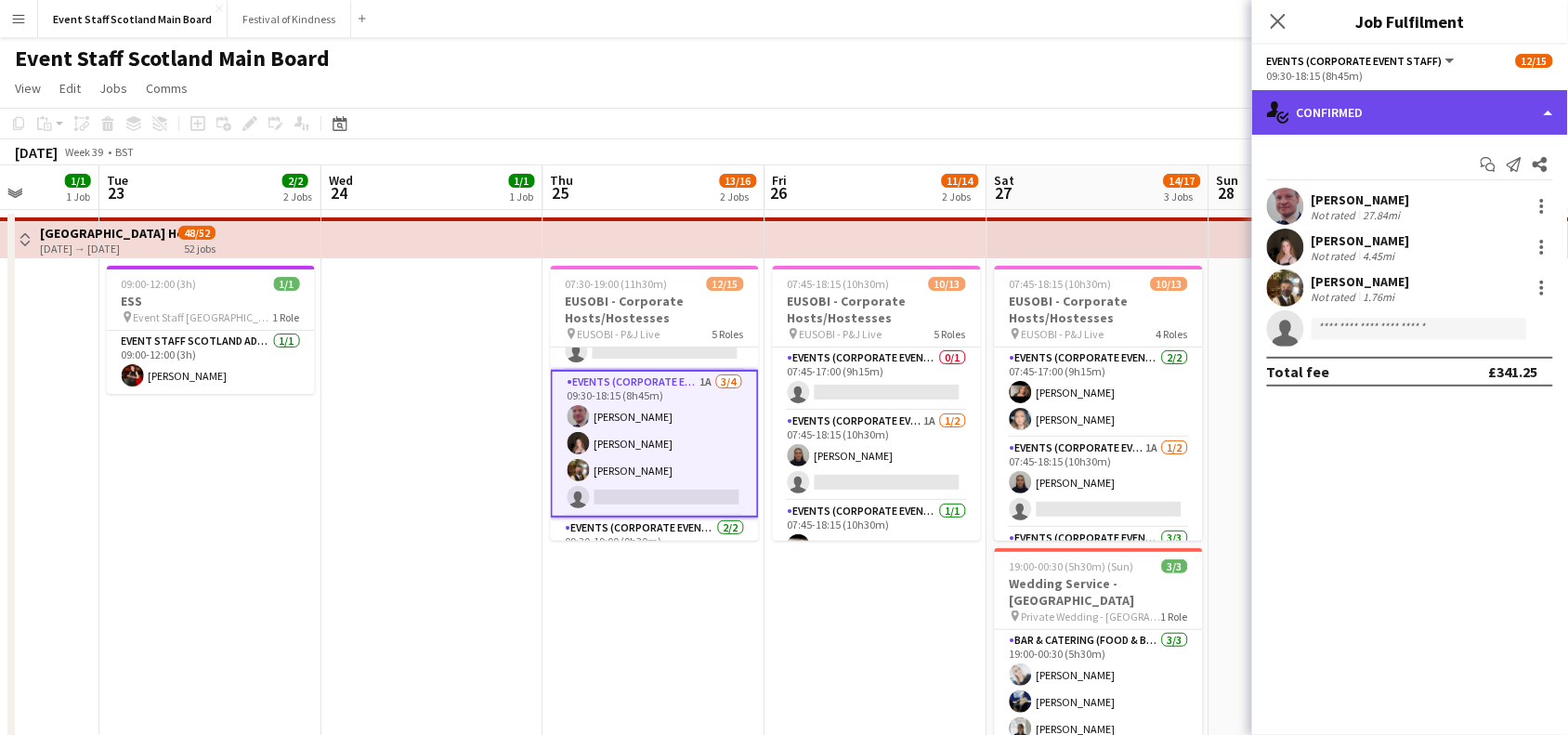
click at [1428, 107] on div "single-neutral-actions-check-2 Confirmed" at bounding box center [1410, 112] width 315 height 44
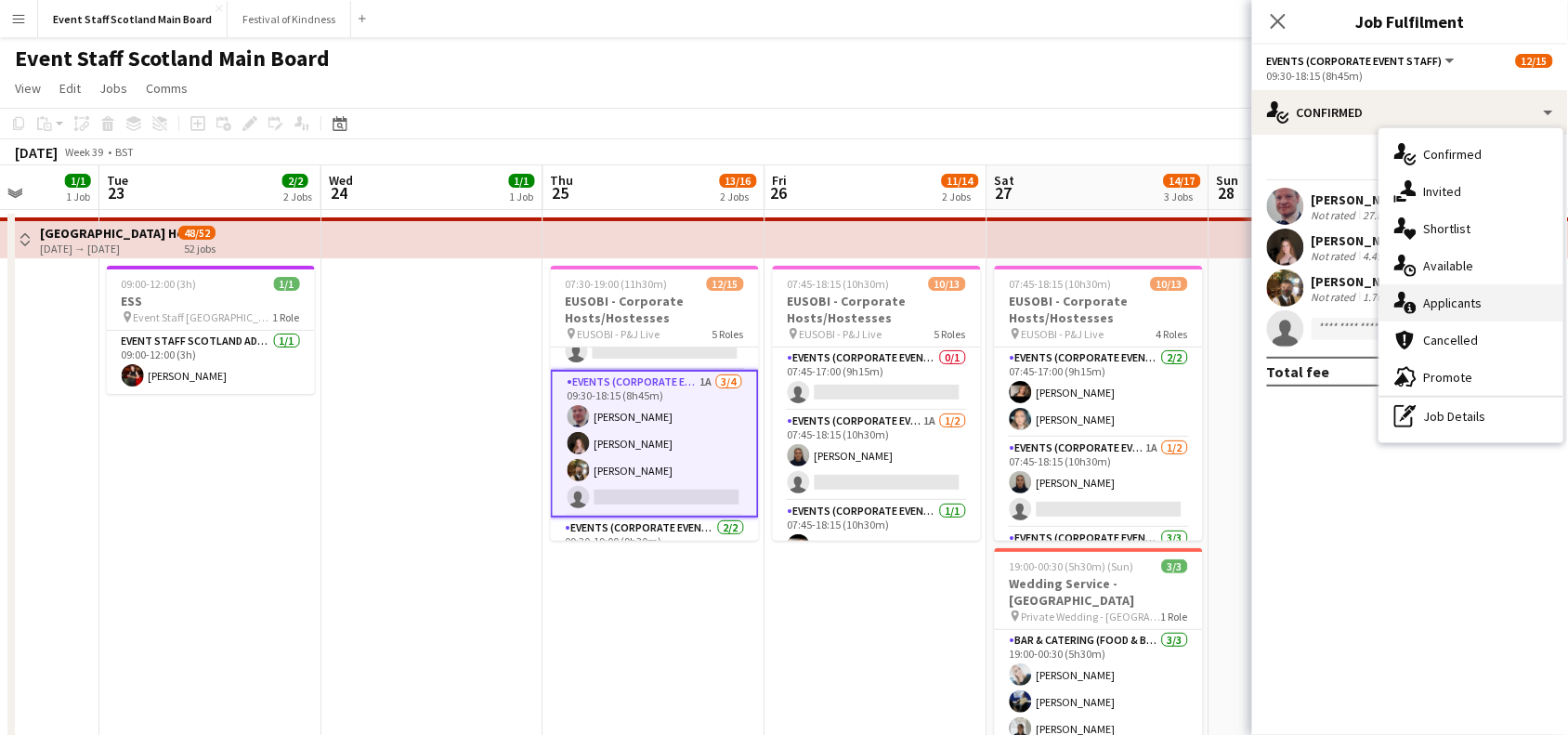
click at [1445, 303] on div "single-neutral-actions-information Applicants" at bounding box center [1471, 303] width 184 height 37
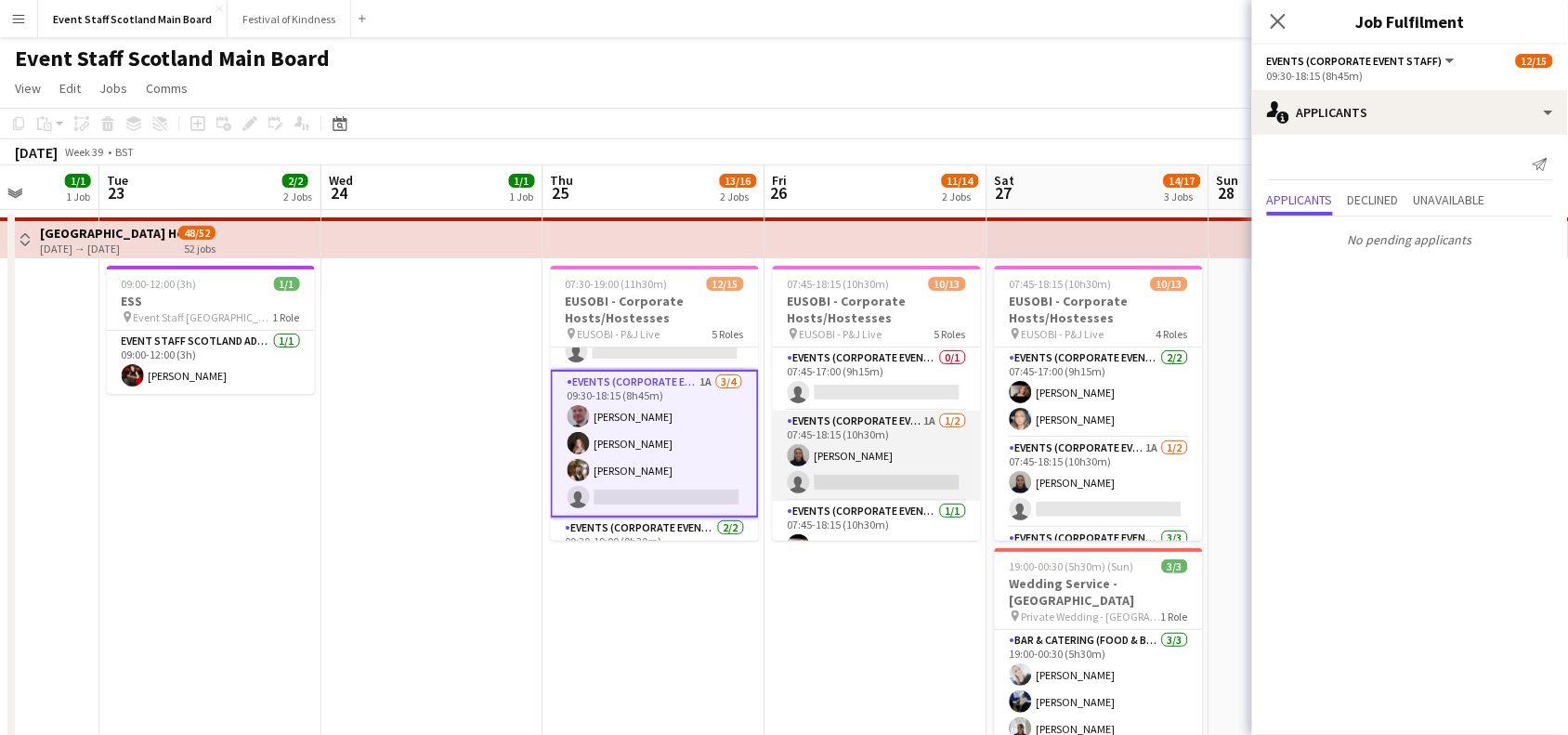
click at [892, 438] on app-card-role "Events (Corporate Event Staff) 1A [DATE] 07:45-18:15 (10h30m) [PERSON_NAME] sin…" at bounding box center [877, 456] width 208 height 90
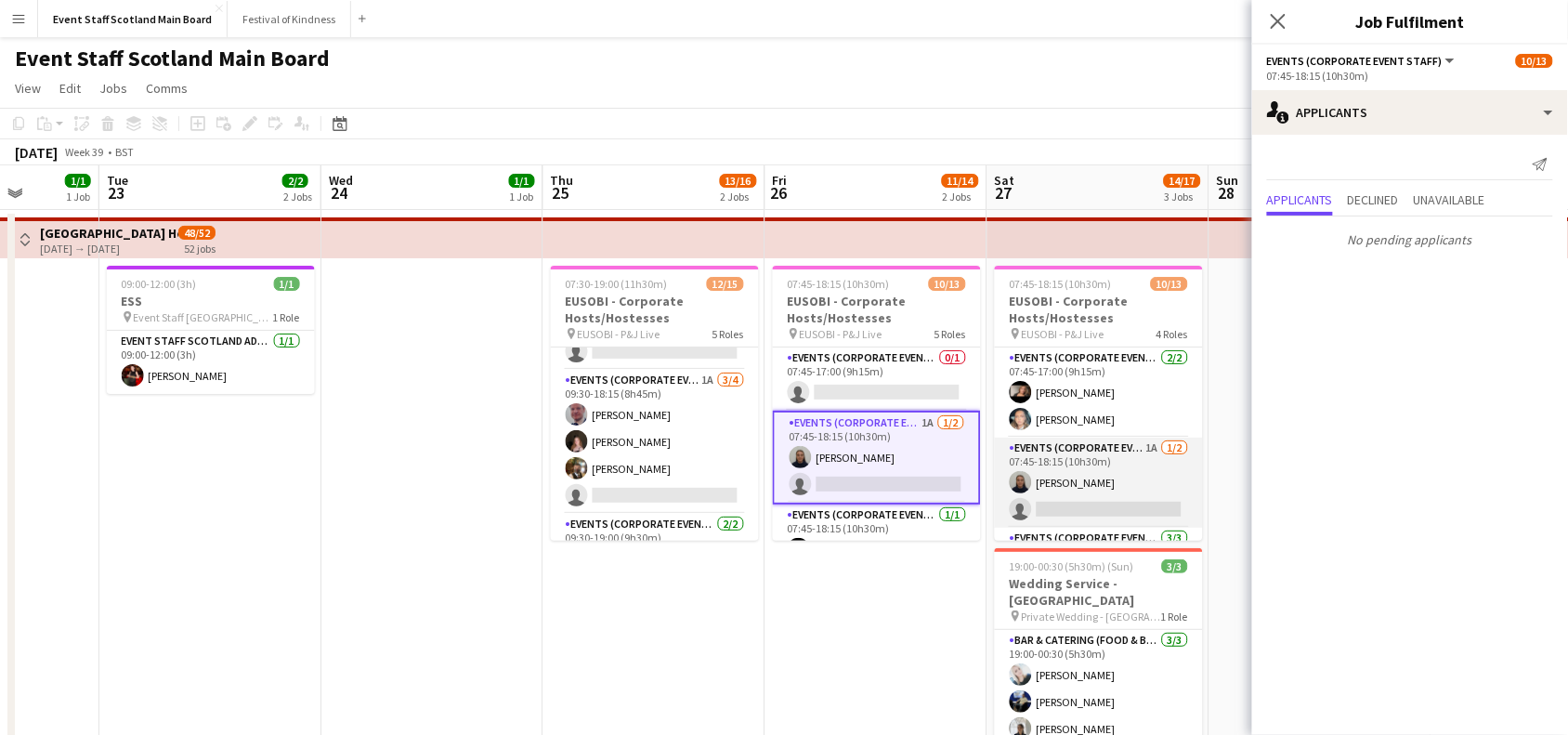
click at [1097, 462] on app-card-role "Events (Corporate Event Staff) 1A [DATE] 07:45-18:15 (10h30m) [PERSON_NAME] sin…" at bounding box center [1099, 482] width 208 height 90
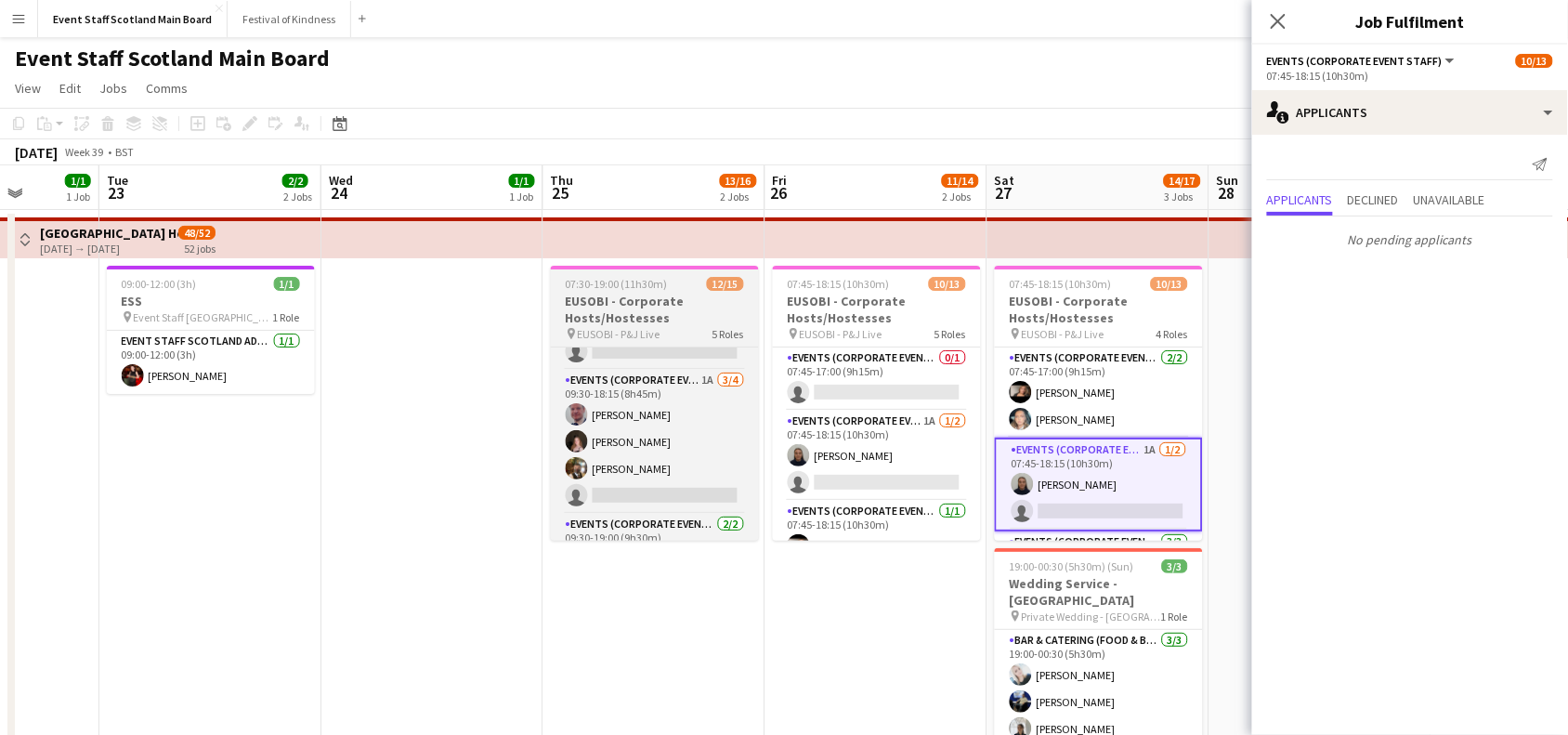
scroll to position [0, 0]
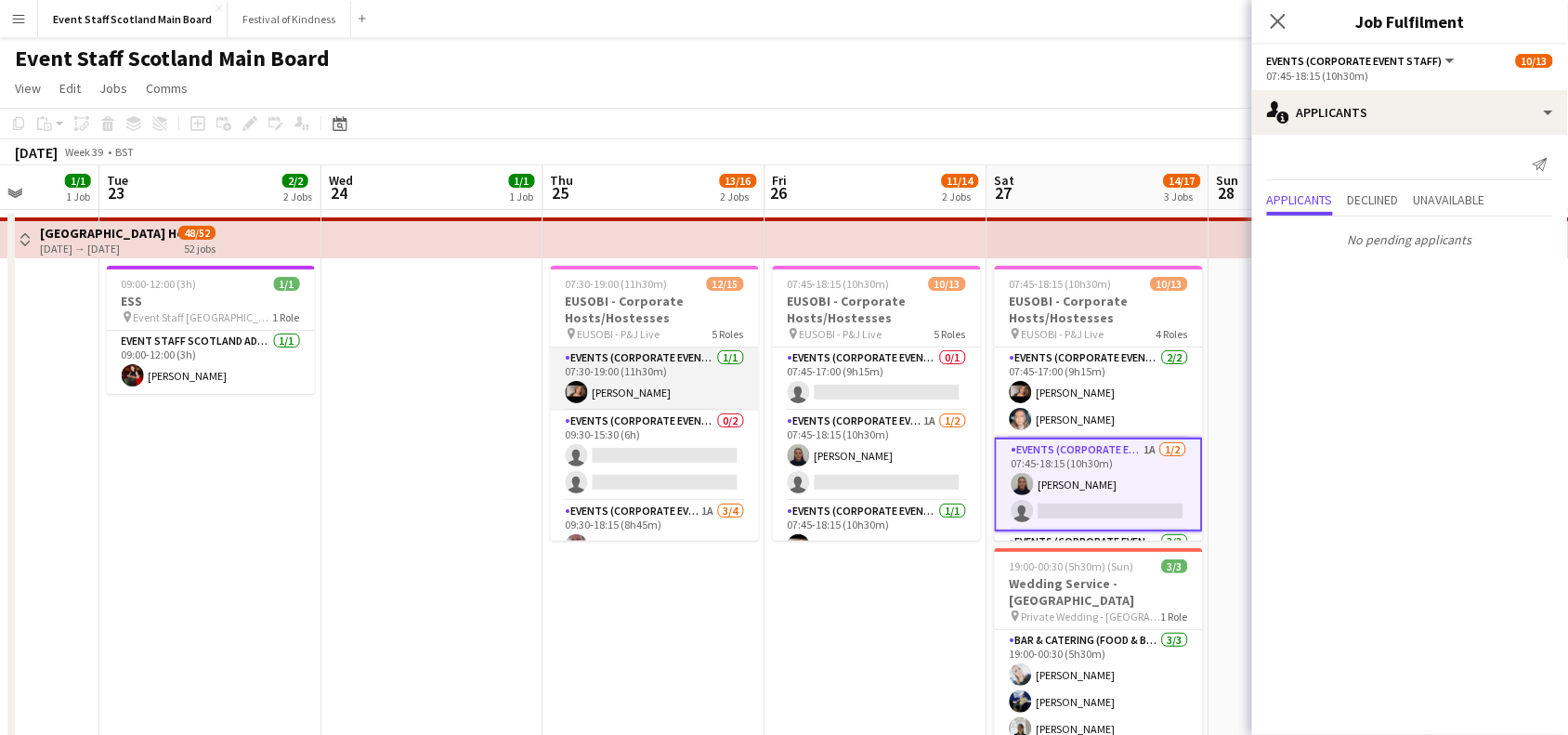
click at [634, 392] on app-card-role "Events (Corporate Event Staff) [DATE] 07:30-19:00 (11h30m) [PERSON_NAME]" at bounding box center [655, 379] width 208 height 63
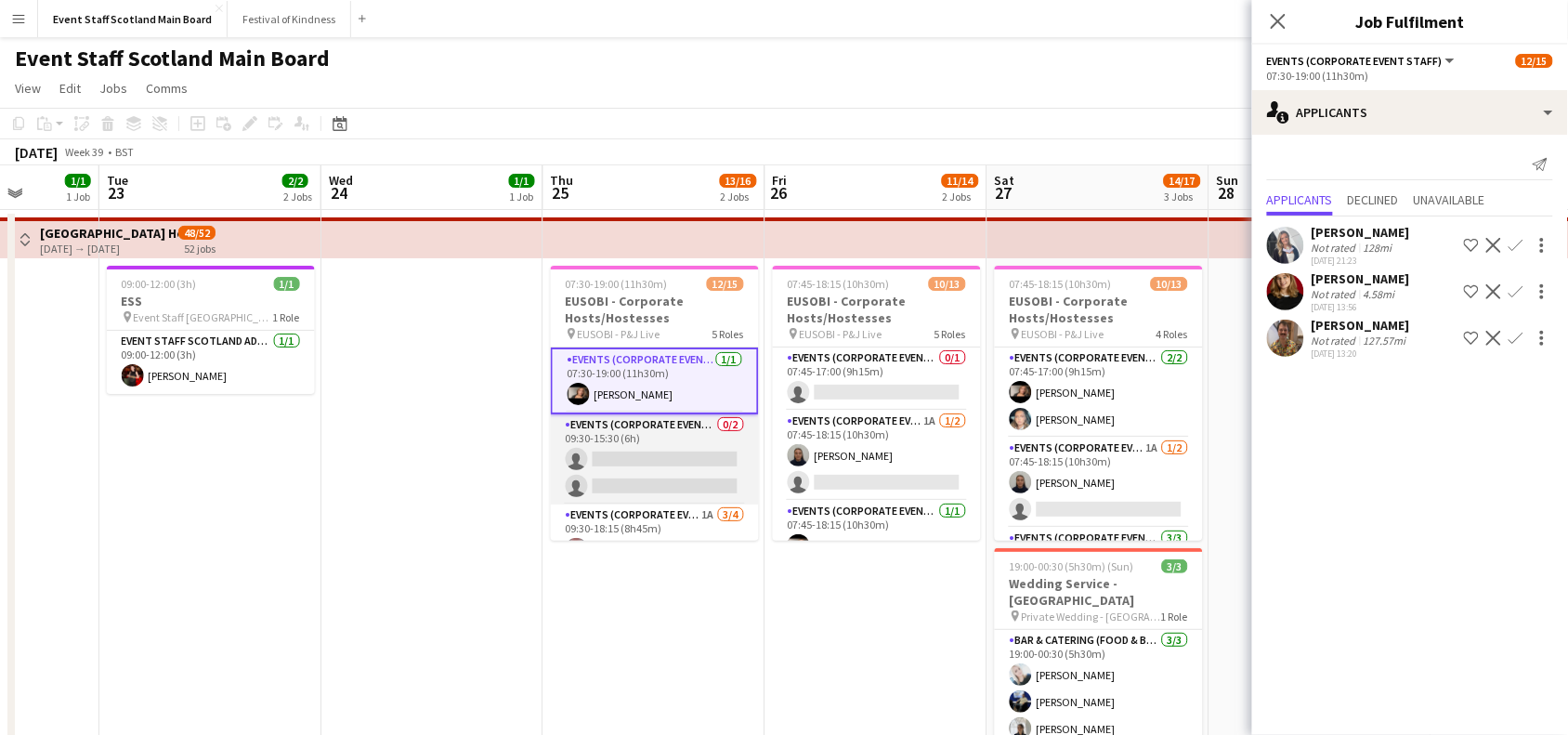
click at [632, 443] on app-card-role "Events (Corporate Event Staff) 0/2 09:30-15:30 (6h) single-neutral-actions sing…" at bounding box center [655, 460] width 208 height 90
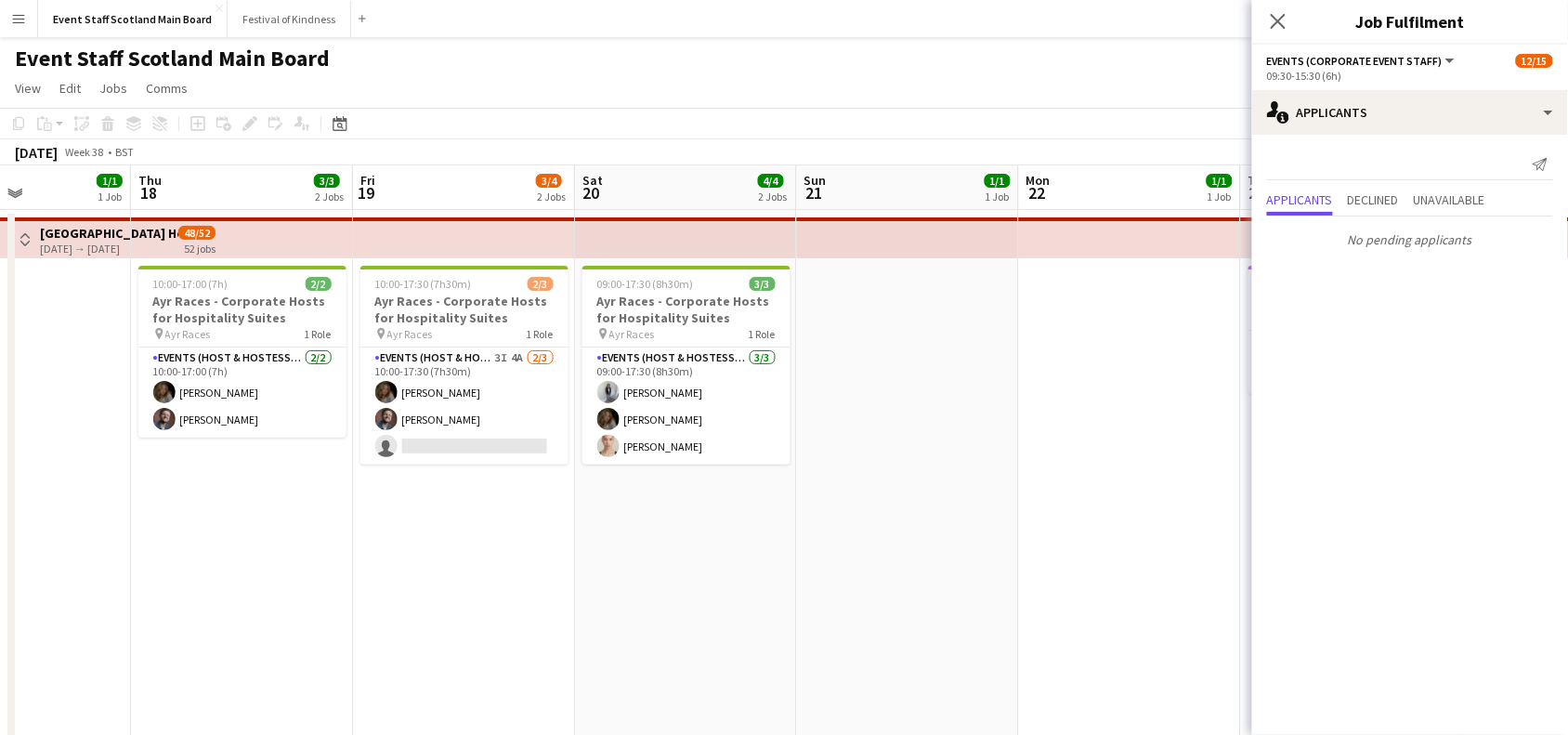
drag, startPoint x: 79, startPoint y: 475, endPoint x: 1149, endPoint y: 488, distance: 1070.1
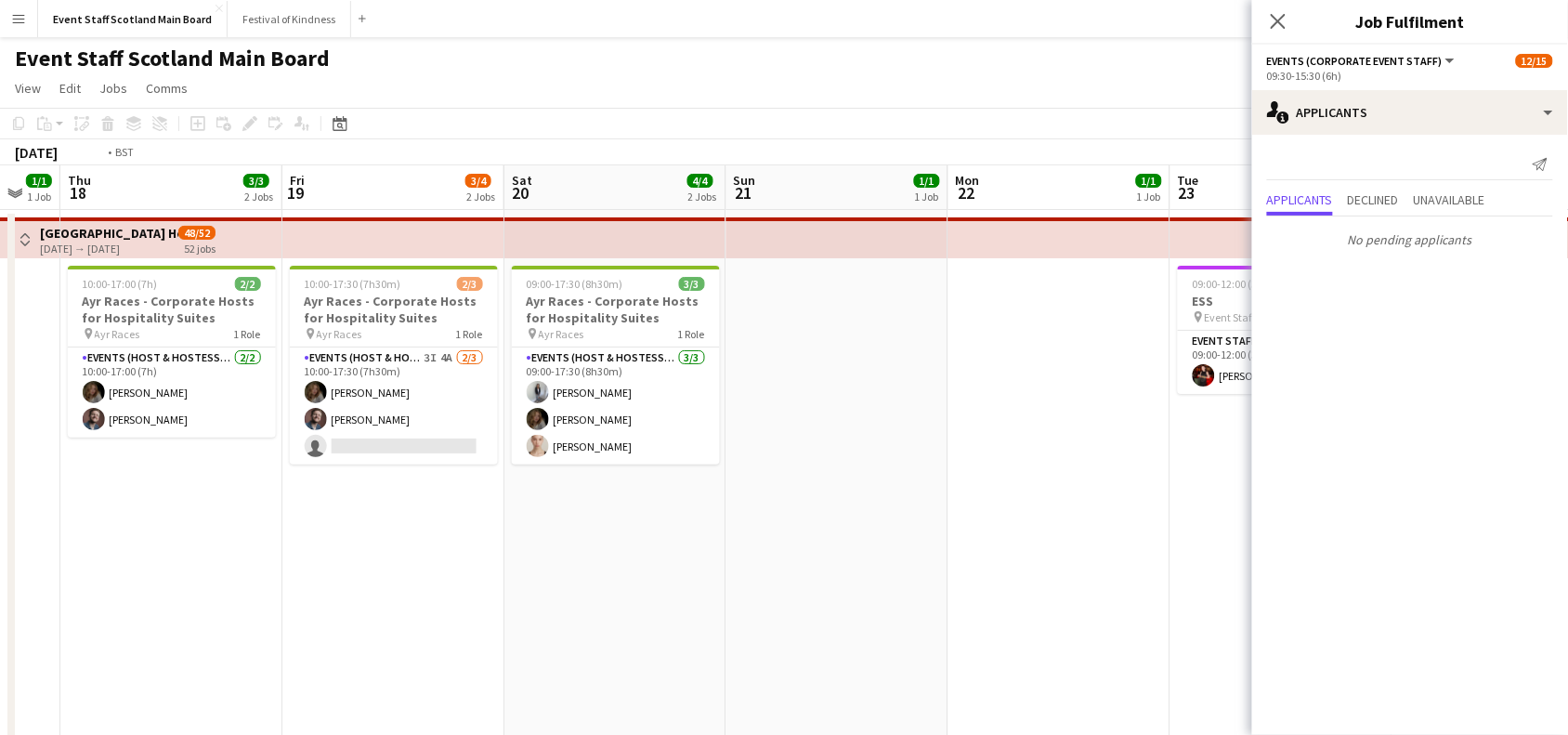
scroll to position [0, 443]
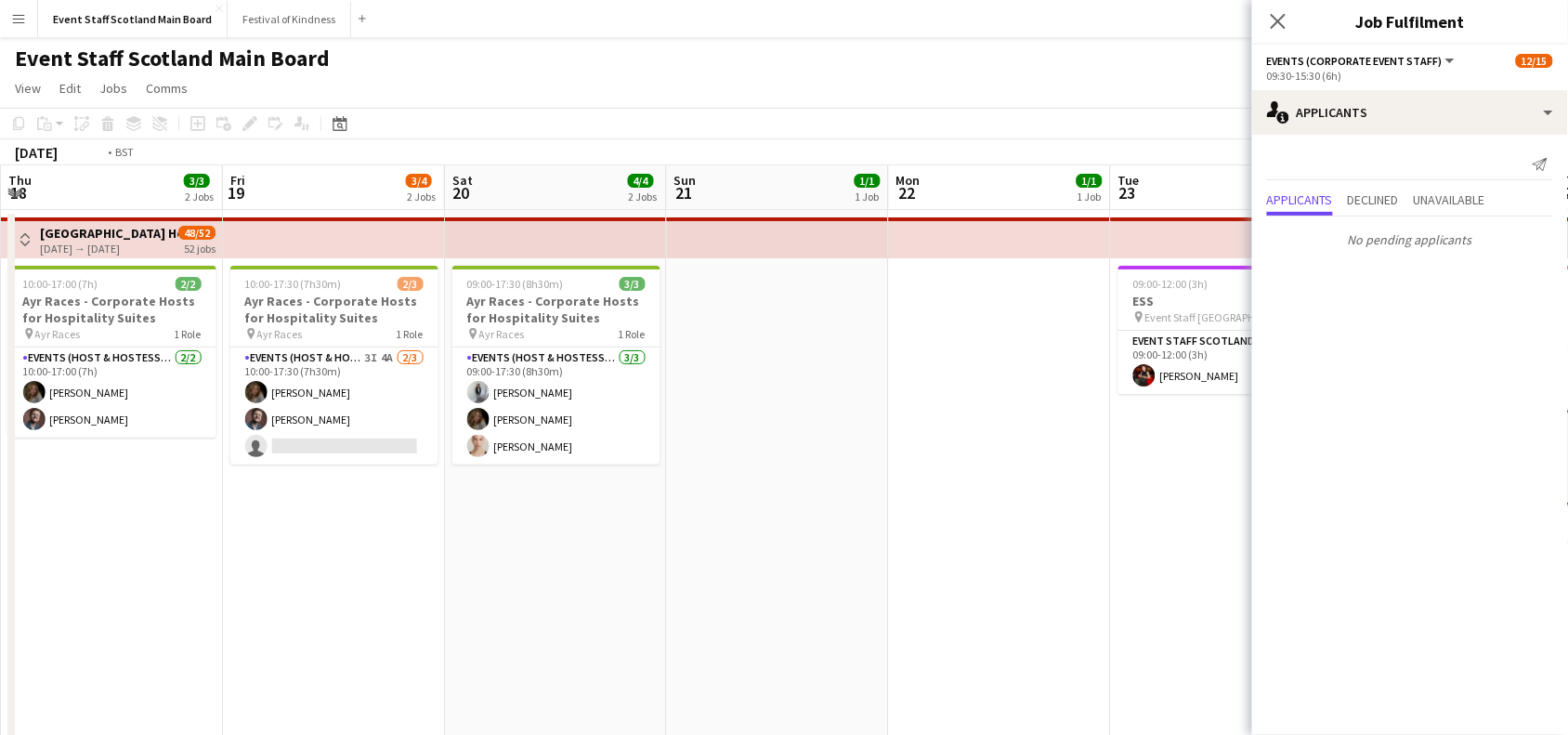
drag, startPoint x: 175, startPoint y: 551, endPoint x: 1419, endPoint y: 443, distance: 1248.7
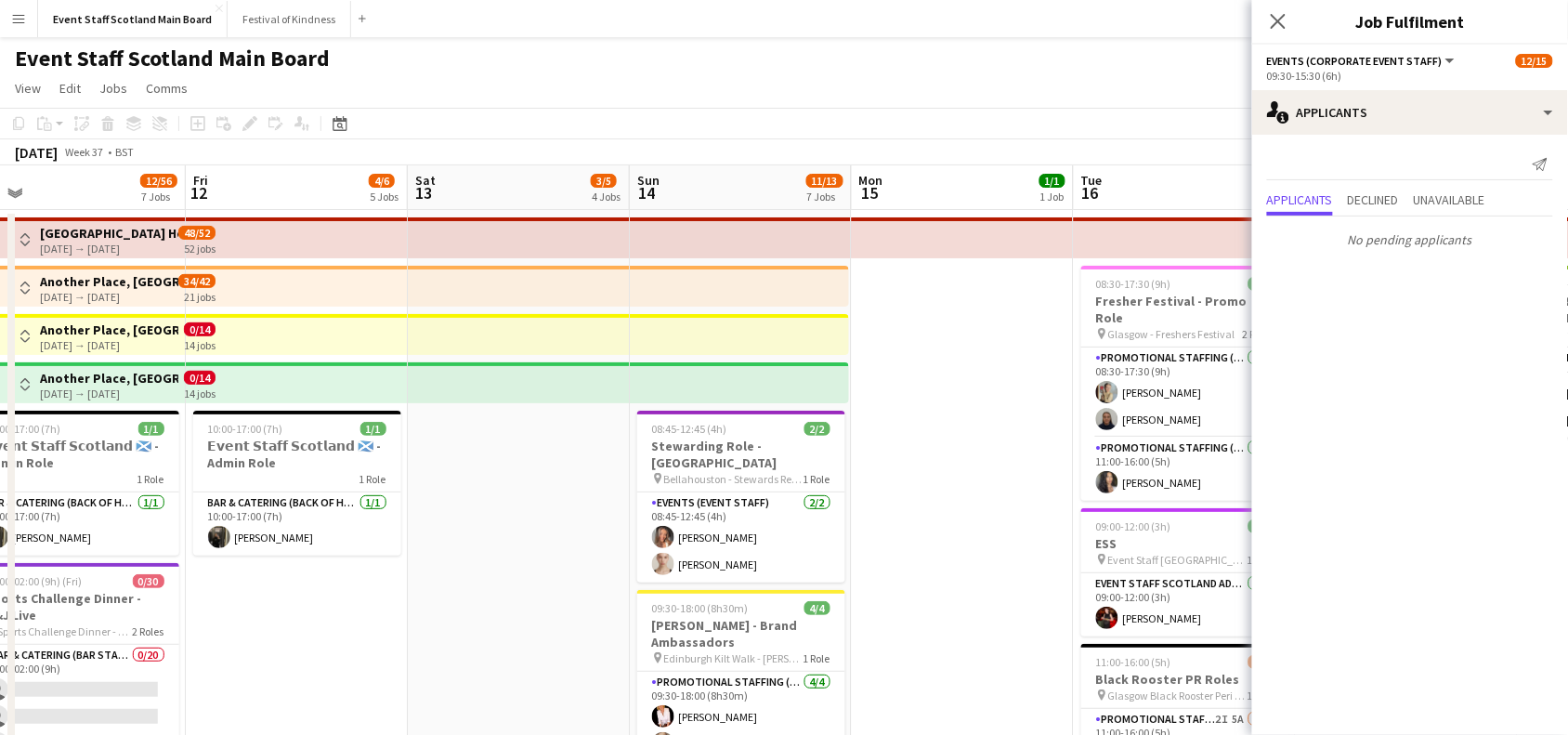
scroll to position [0, 536]
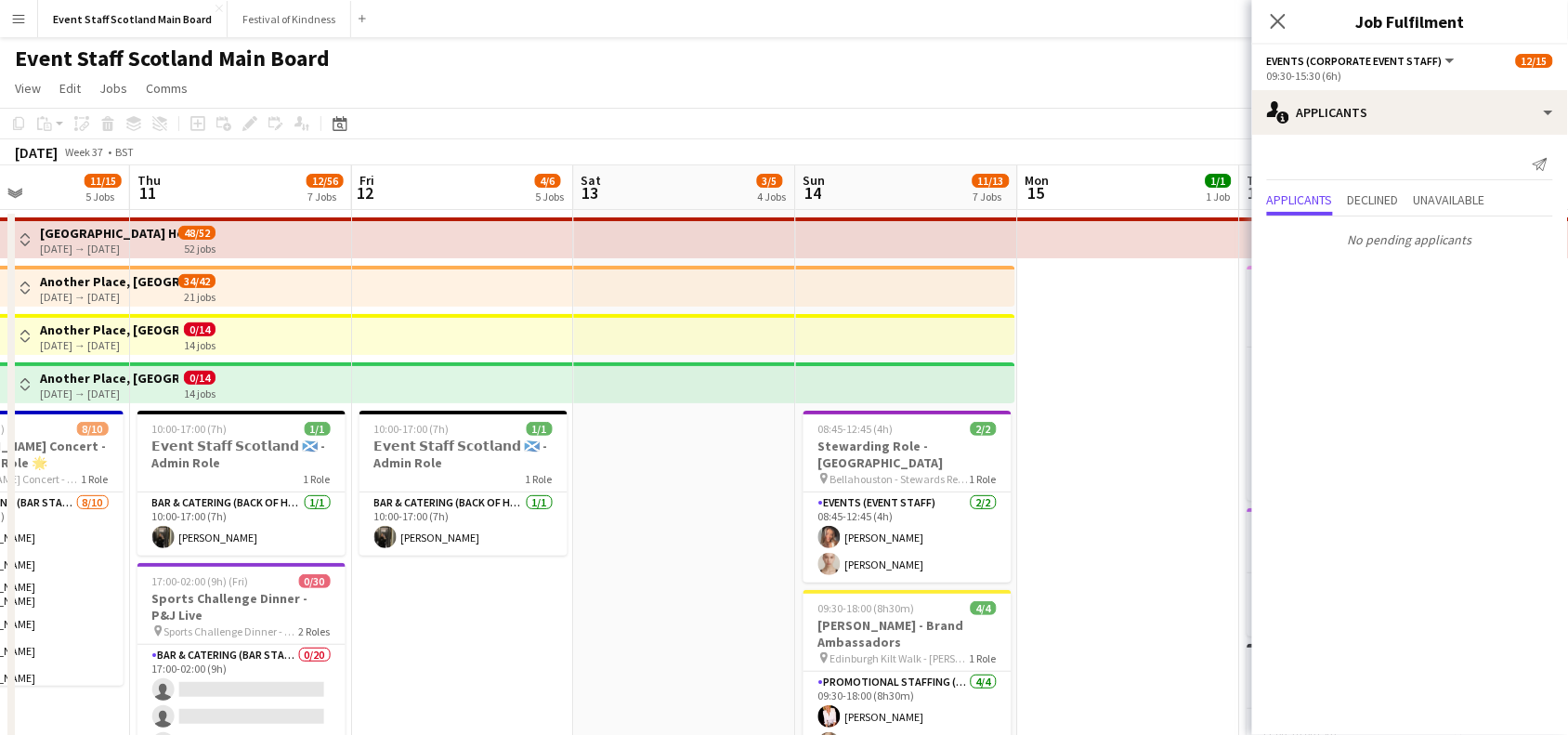
drag, startPoint x: 345, startPoint y: 386, endPoint x: 1468, endPoint y: 390, distance: 1123.0
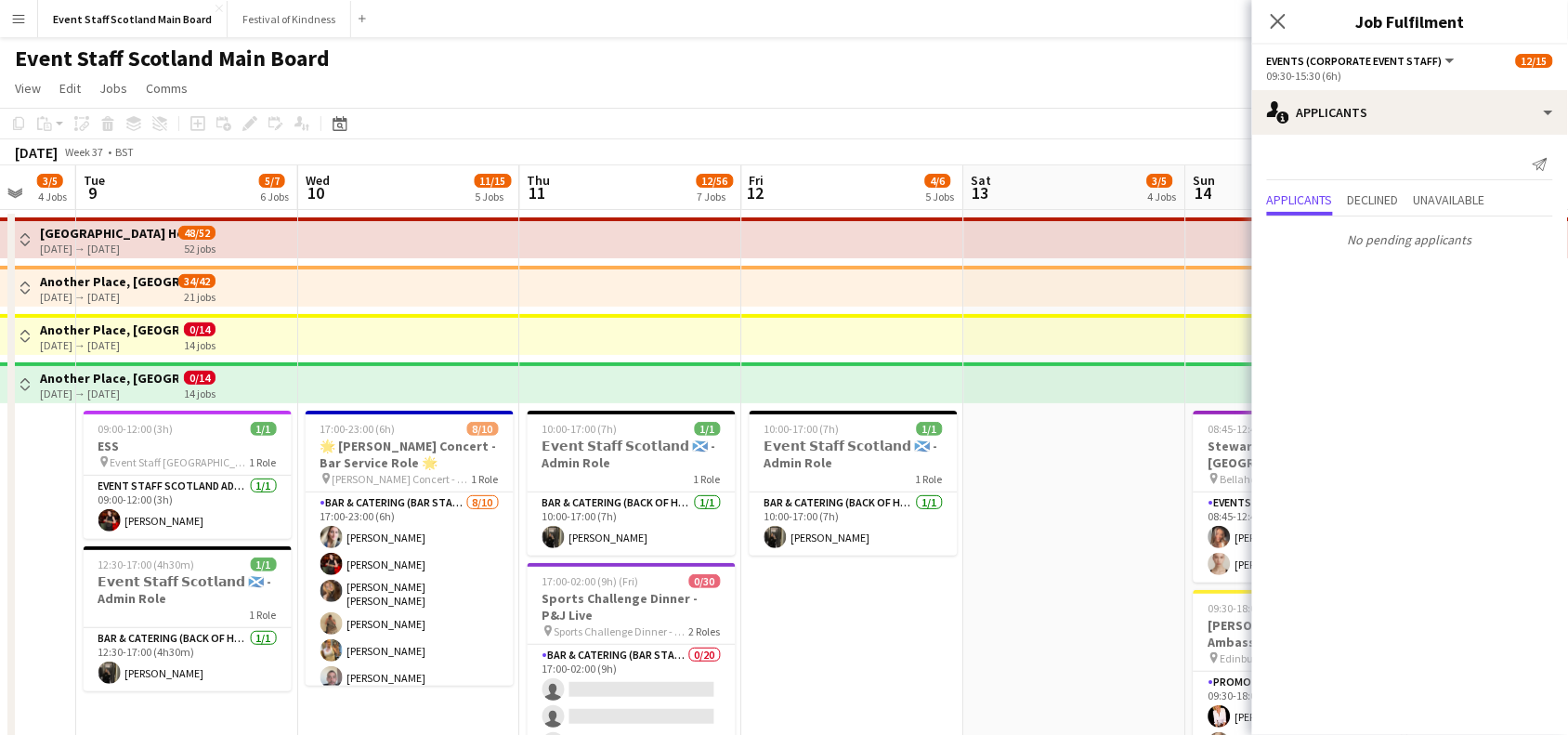
drag, startPoint x: 712, startPoint y: 559, endPoint x: 1585, endPoint y: 463, distance: 878.3
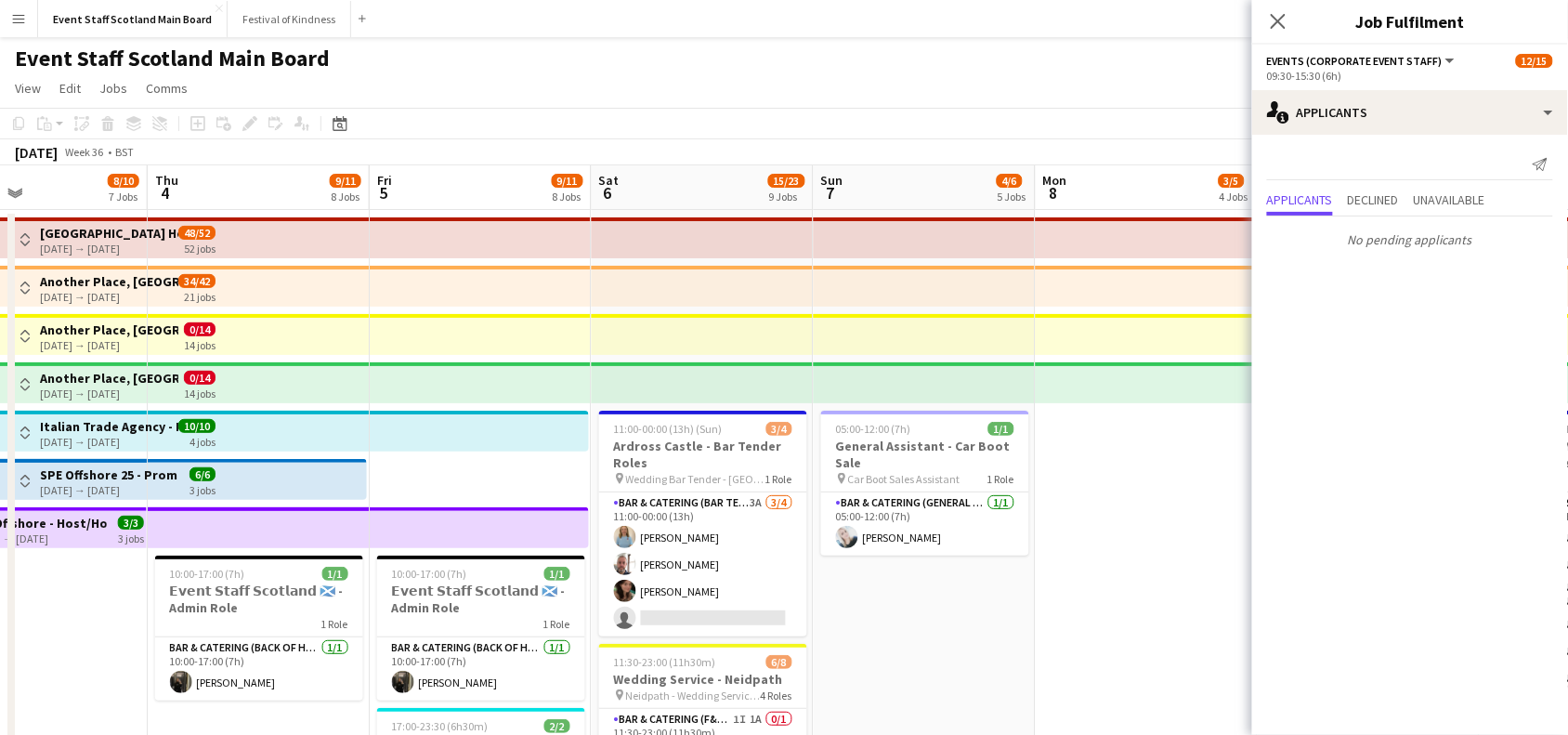
drag, startPoint x: 29, startPoint y: 488, endPoint x: 1214, endPoint y: 455, distance: 1185.5
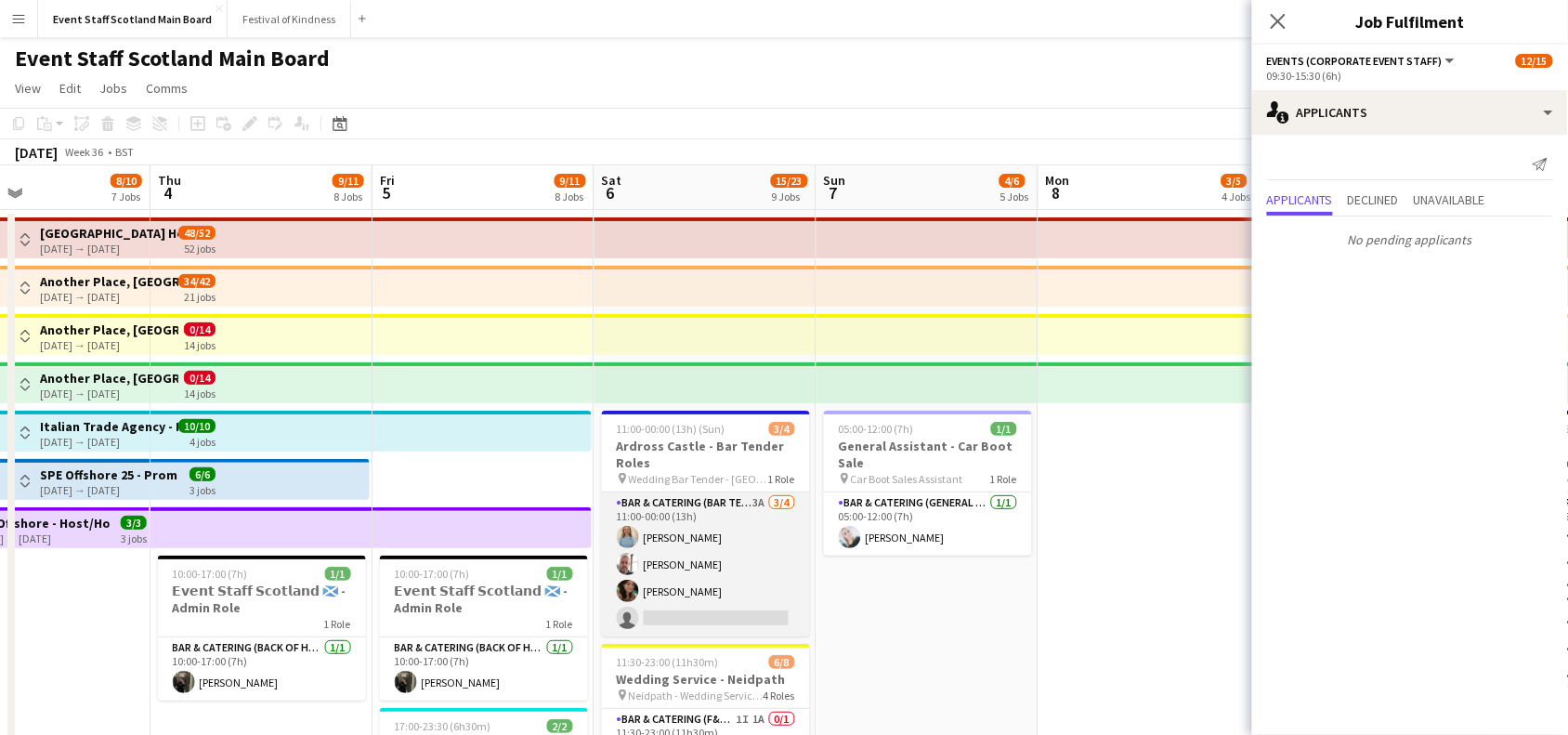
click at [725, 543] on app-card-role "Bar & Catering (Bar Tender) 3A [DATE] 11:00-00:00 (13h) [PERSON_NAME] [PERSON_N…" at bounding box center [706, 564] width 208 height 144
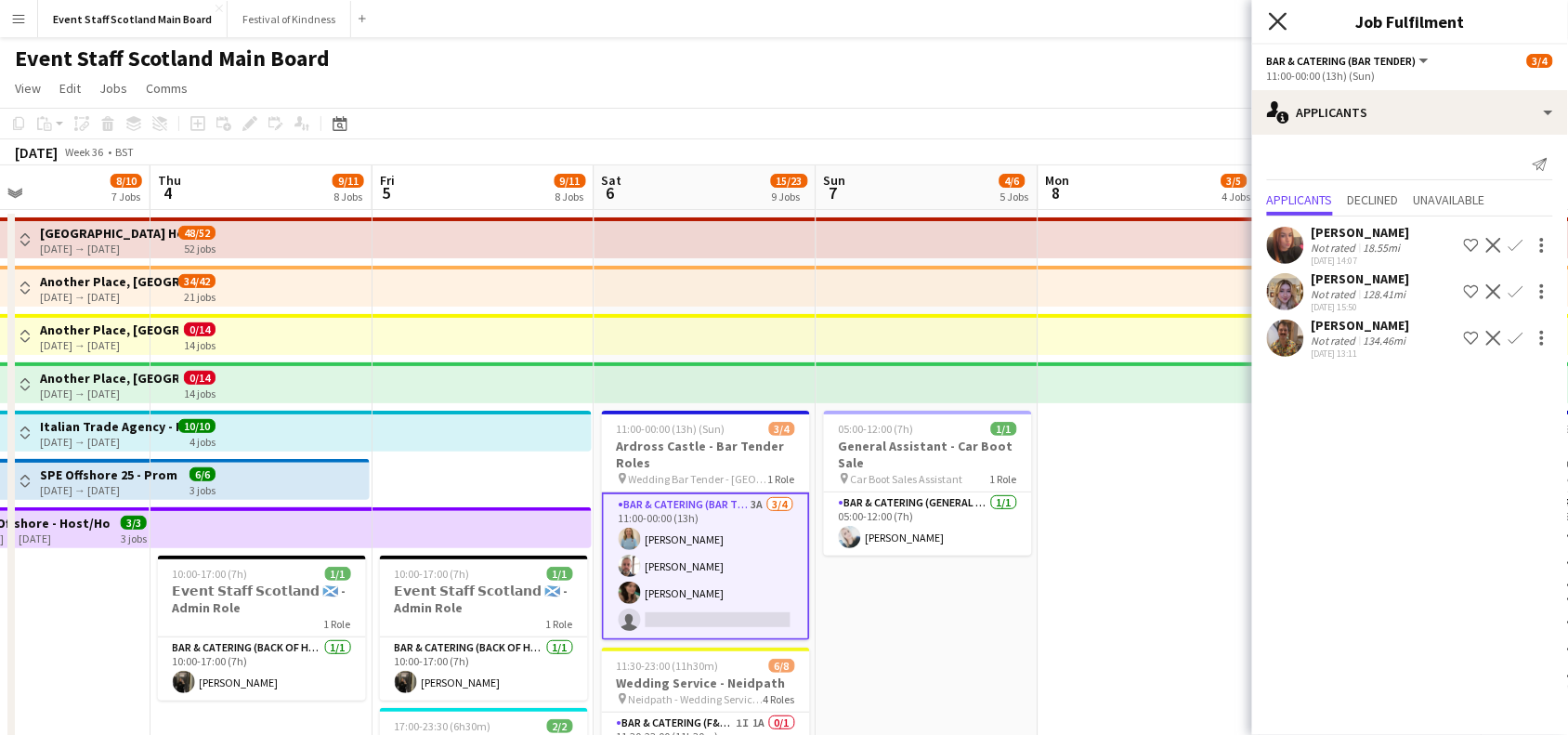
click at [1275, 24] on icon at bounding box center [1278, 21] width 18 height 18
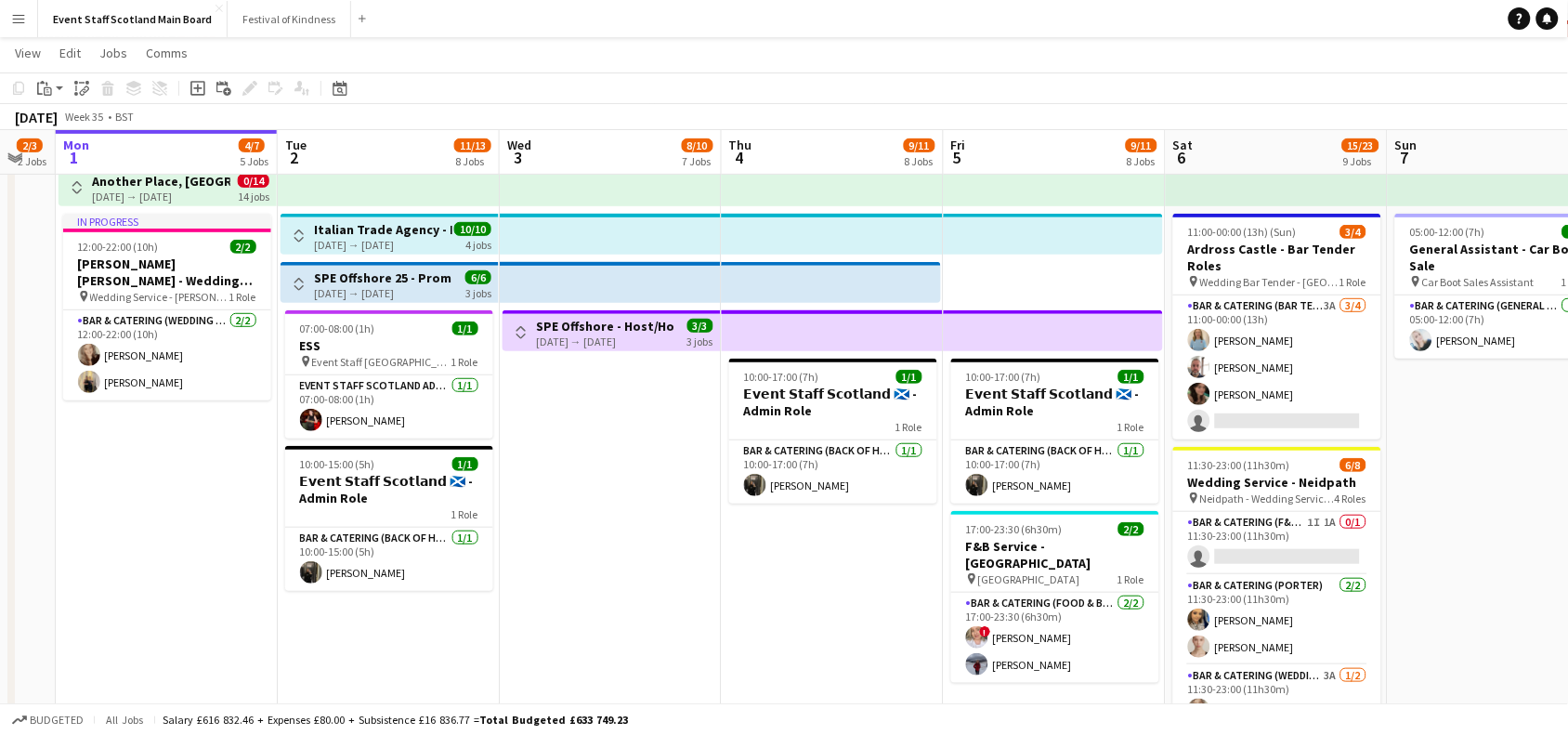
scroll to position [0, 584]
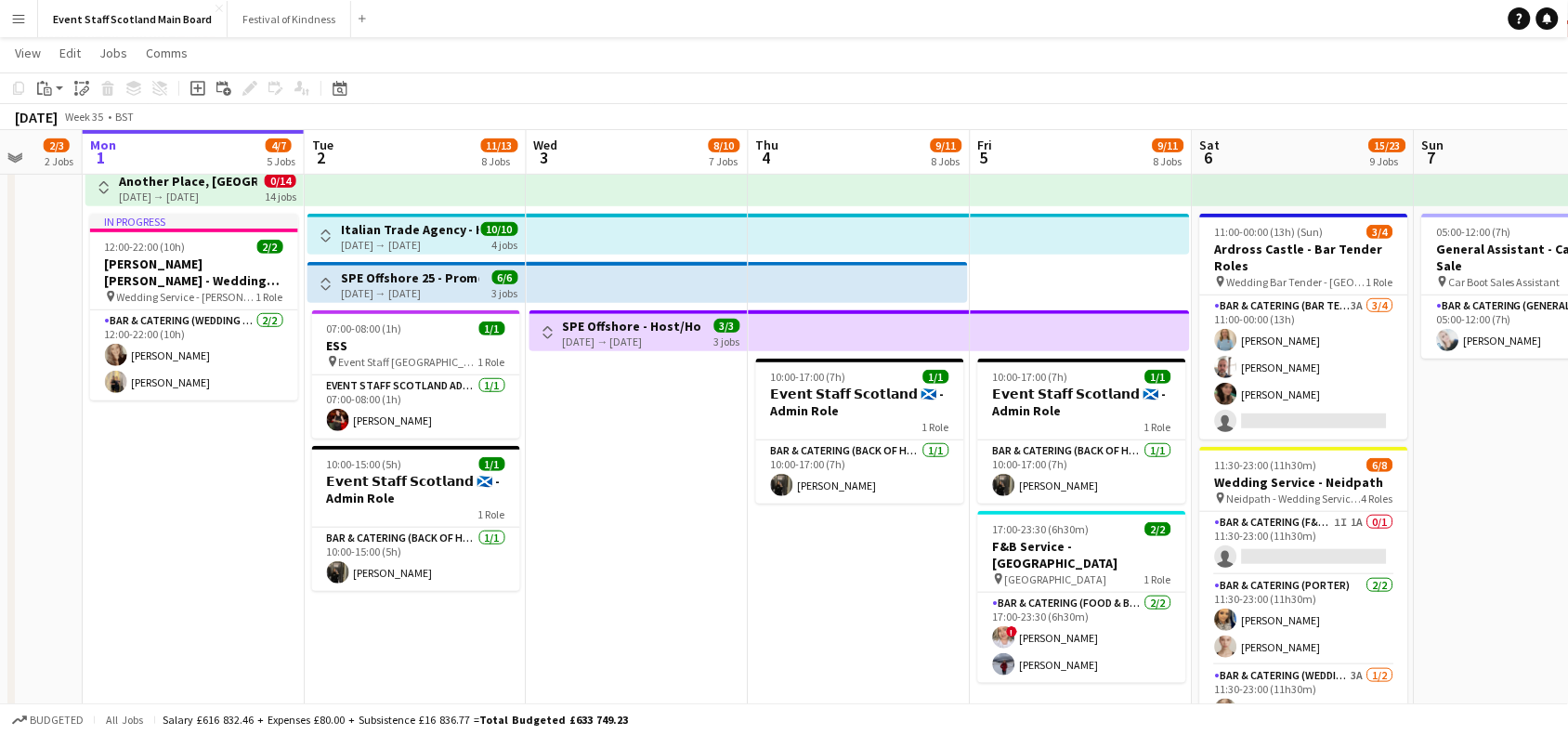
drag, startPoint x: 968, startPoint y: 461, endPoint x: 1585, endPoint y: 512, distance: 619.1
click at [1568, 512] on html "Menu Boards Boards Boards All jobs Status Workforce Workforce My Workforce Recr…" at bounding box center [784, 571] width 1568 height 1533
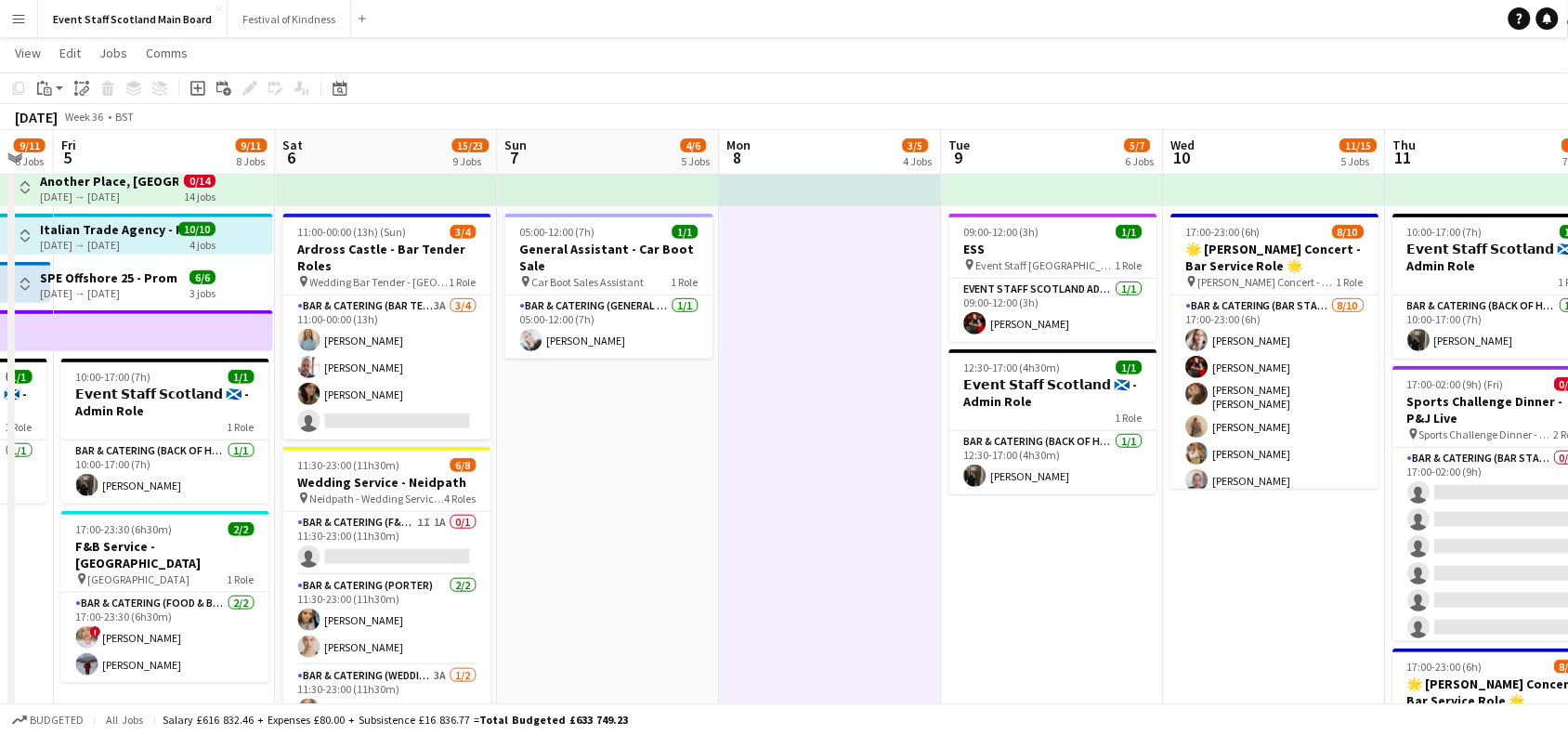
drag, startPoint x: 1492, startPoint y: 433, endPoint x: 409, endPoint y: 363, distance: 1085.3
click at [409, 363] on app-calendar-viewport "Mon 1 4/7 5 Jobs Tue 2 11/13 8 Jobs Wed 3 8/10 7 Jobs Thu 4 9/11 8 Jobs Fri 5 9…" at bounding box center [784, 592] width 1568 height 1429
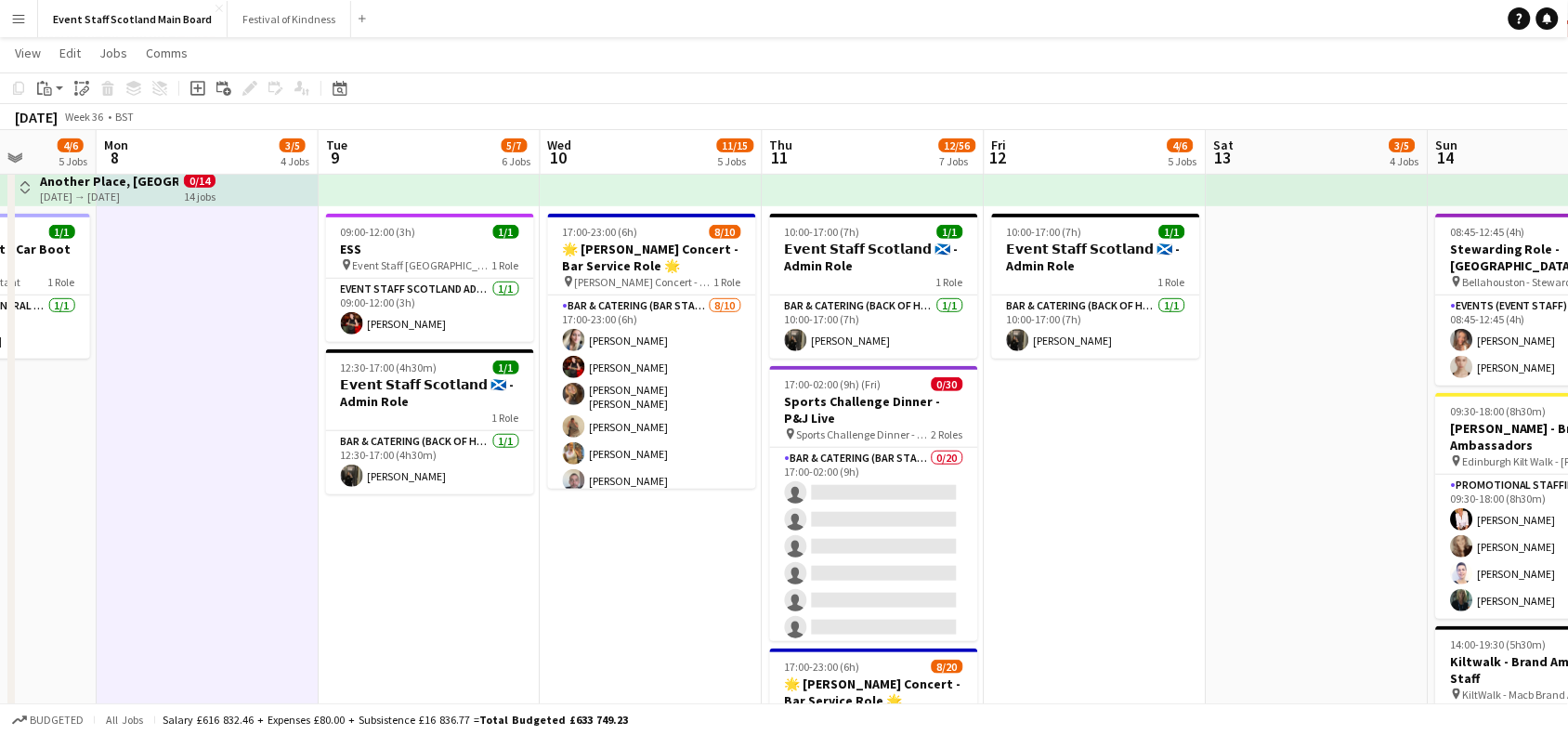
drag, startPoint x: 1542, startPoint y: 455, endPoint x: 1088, endPoint y: 418, distance: 455.5
click at [1088, 418] on app-calendar-viewport "Fri 5 9/11 8 Jobs Sat 6 15/23 9 Jobs Sun 7 4/6 5 Jobs Mon 8 3/5 4 Jobs Tue 9 5/…" at bounding box center [784, 592] width 1568 height 1429
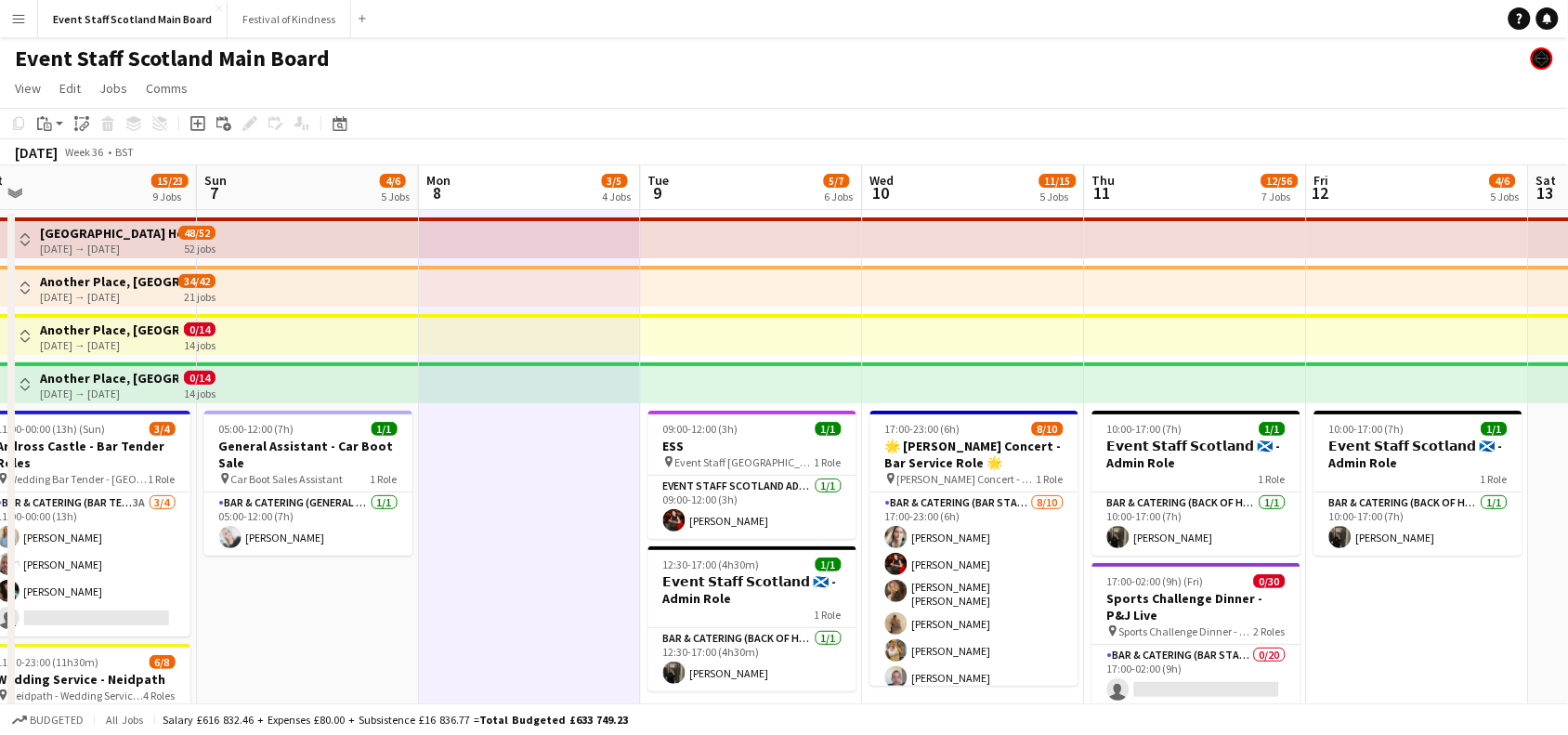
scroll to position [0, 466]
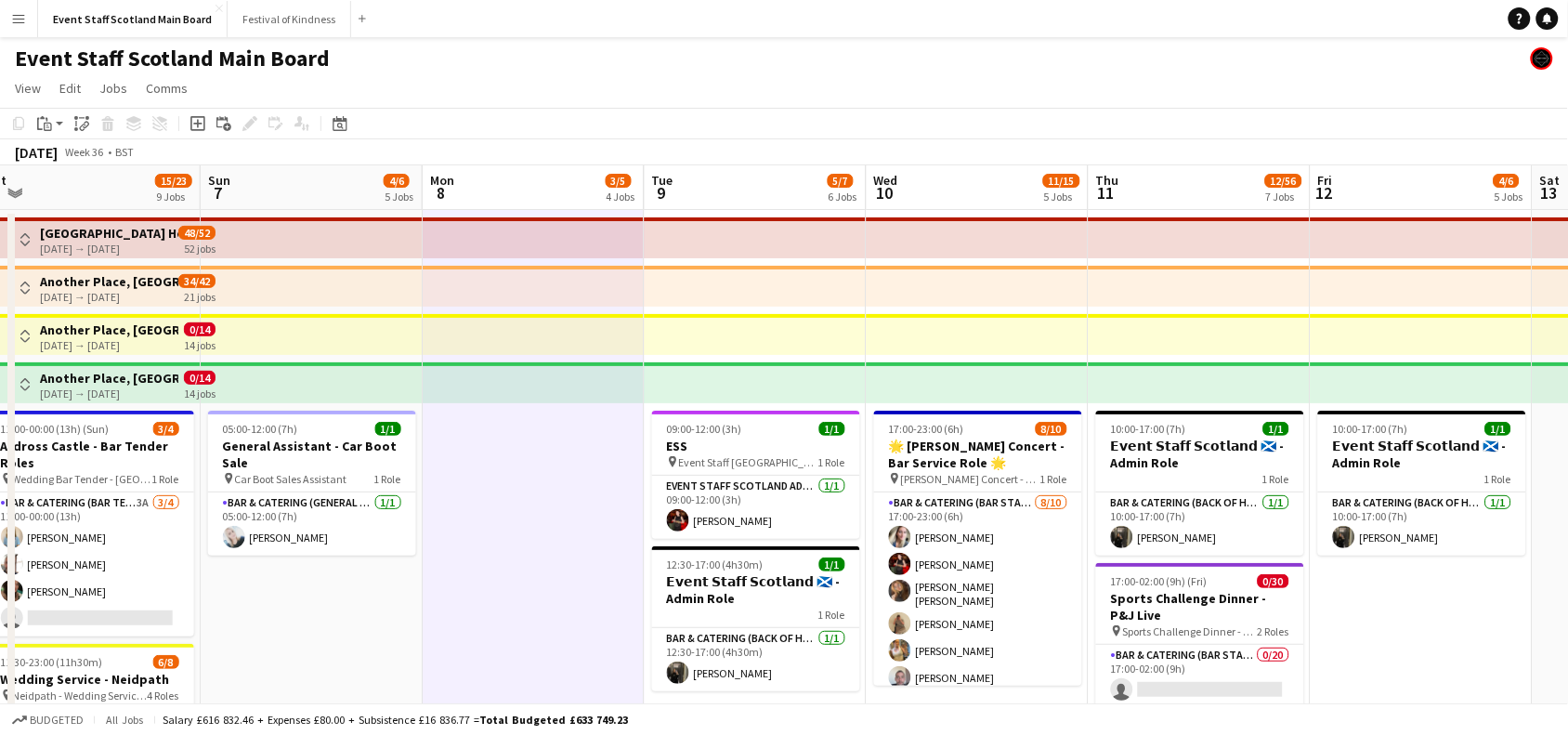
drag, startPoint x: 1115, startPoint y: 628, endPoint x: 1440, endPoint y: 615, distance: 325.3
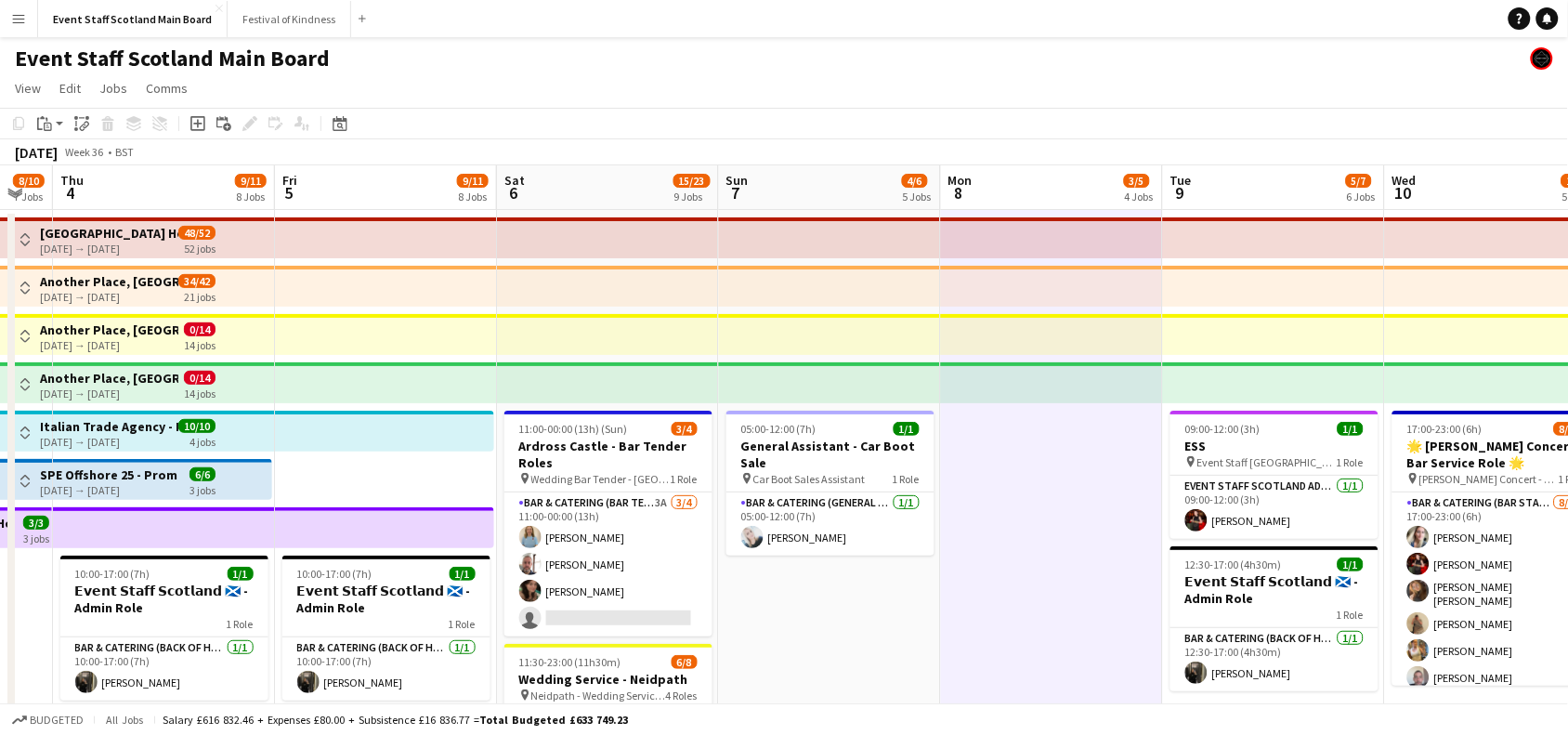
scroll to position [0, 591]
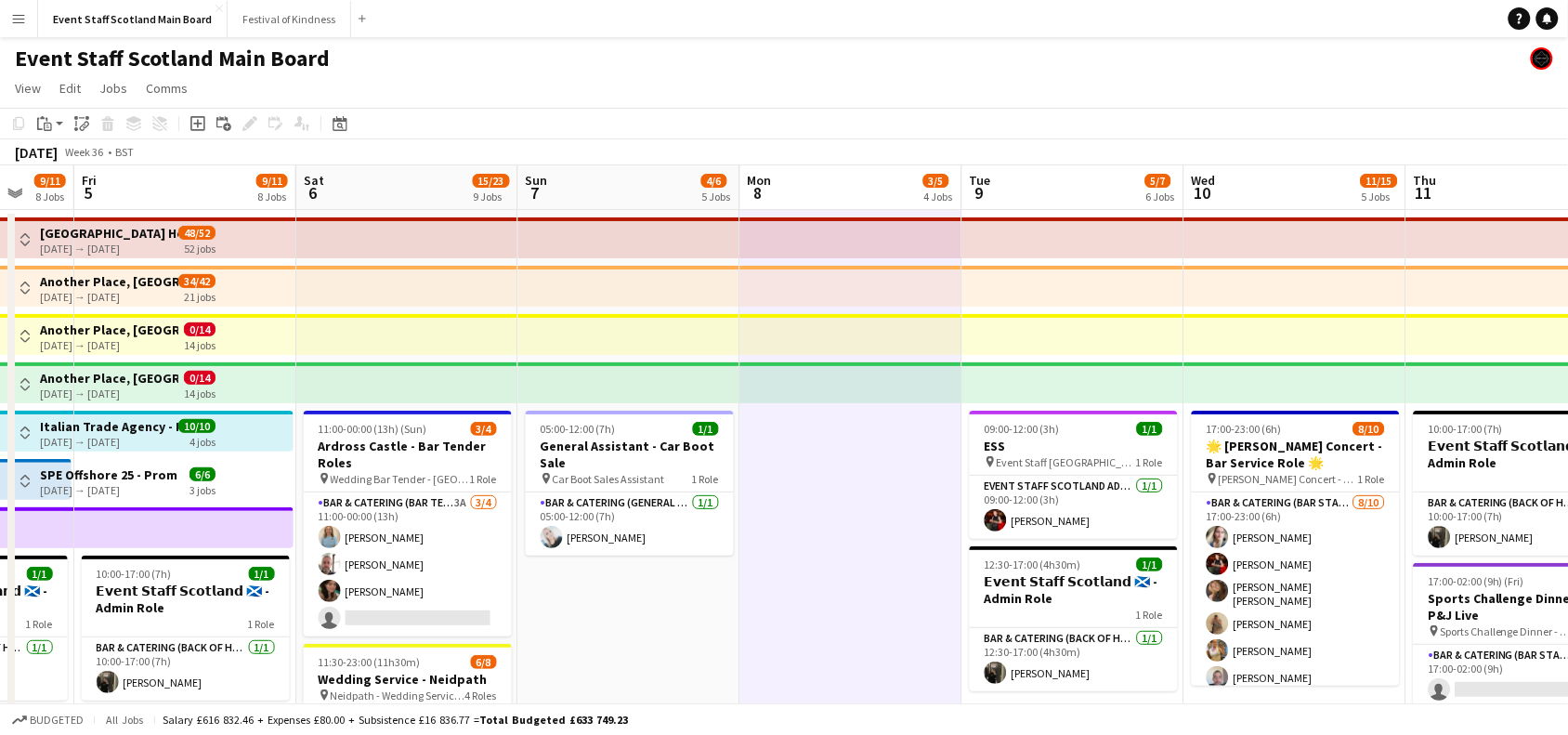
drag, startPoint x: 521, startPoint y: 532, endPoint x: 1059, endPoint y: 481, distance: 540.4
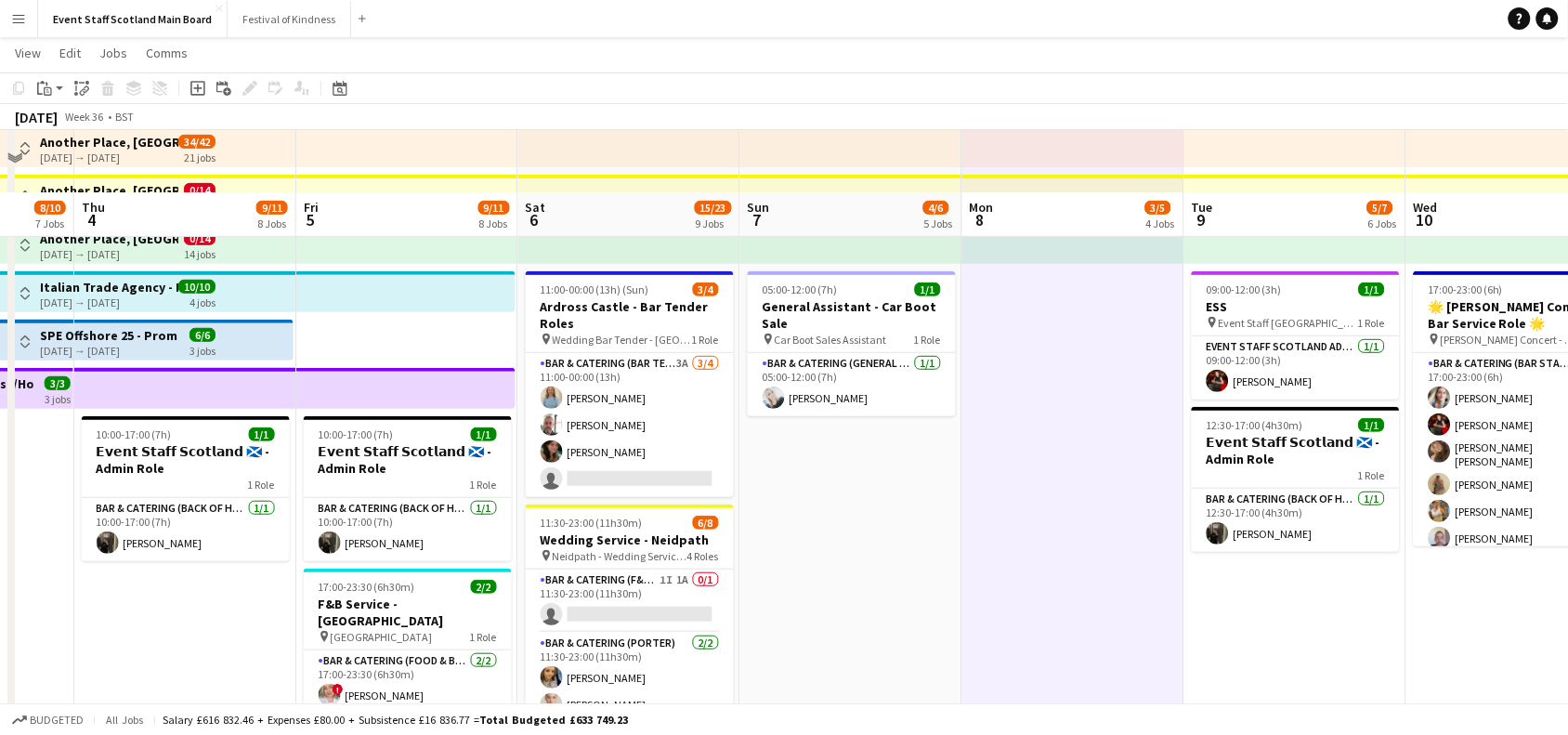
scroll to position [131, 0]
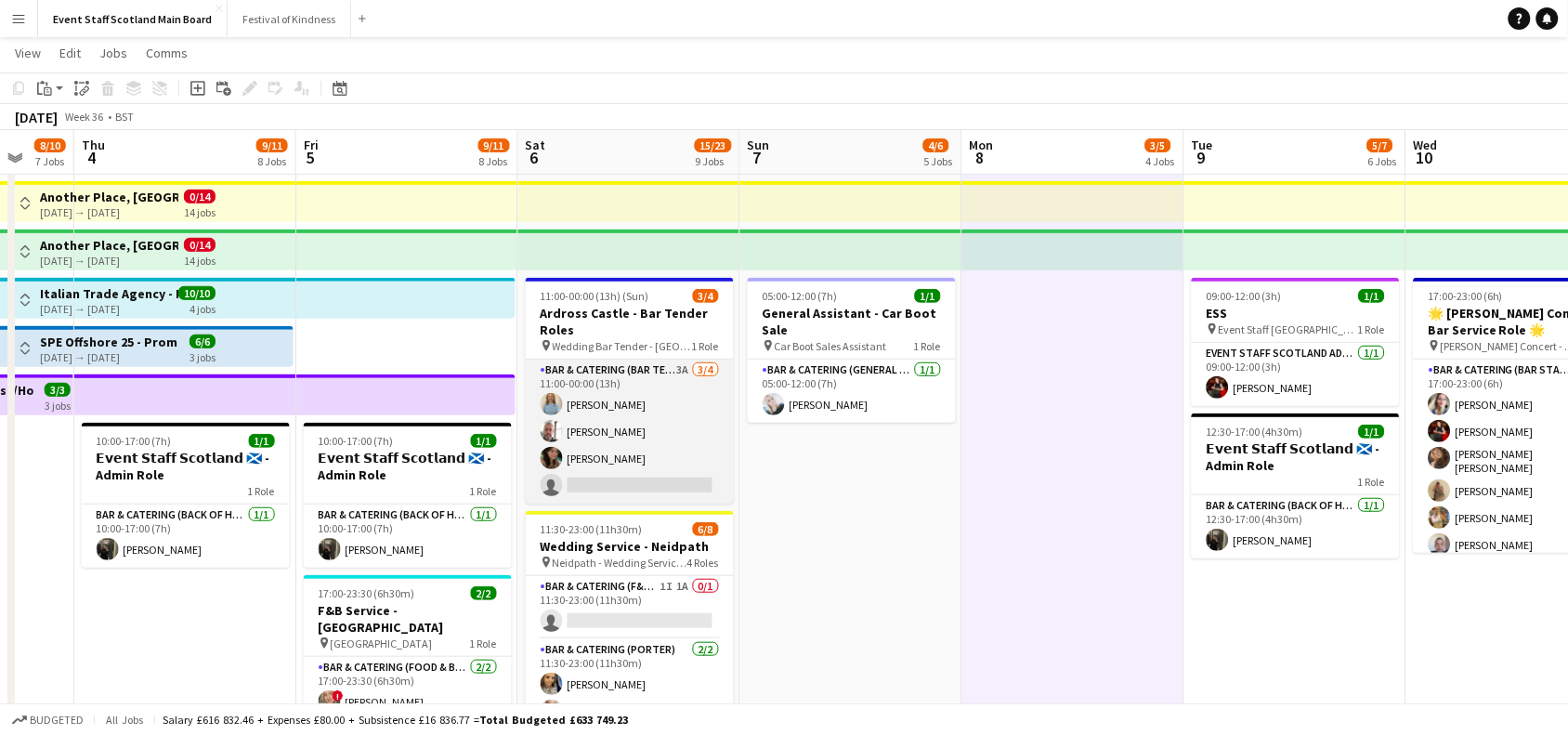
click at [671, 447] on app-card-role "Bar & Catering (Bar Tender) 3A [DATE] 11:00-00:00 (13h) [PERSON_NAME] [PERSON_N…" at bounding box center [630, 431] width 208 height 144
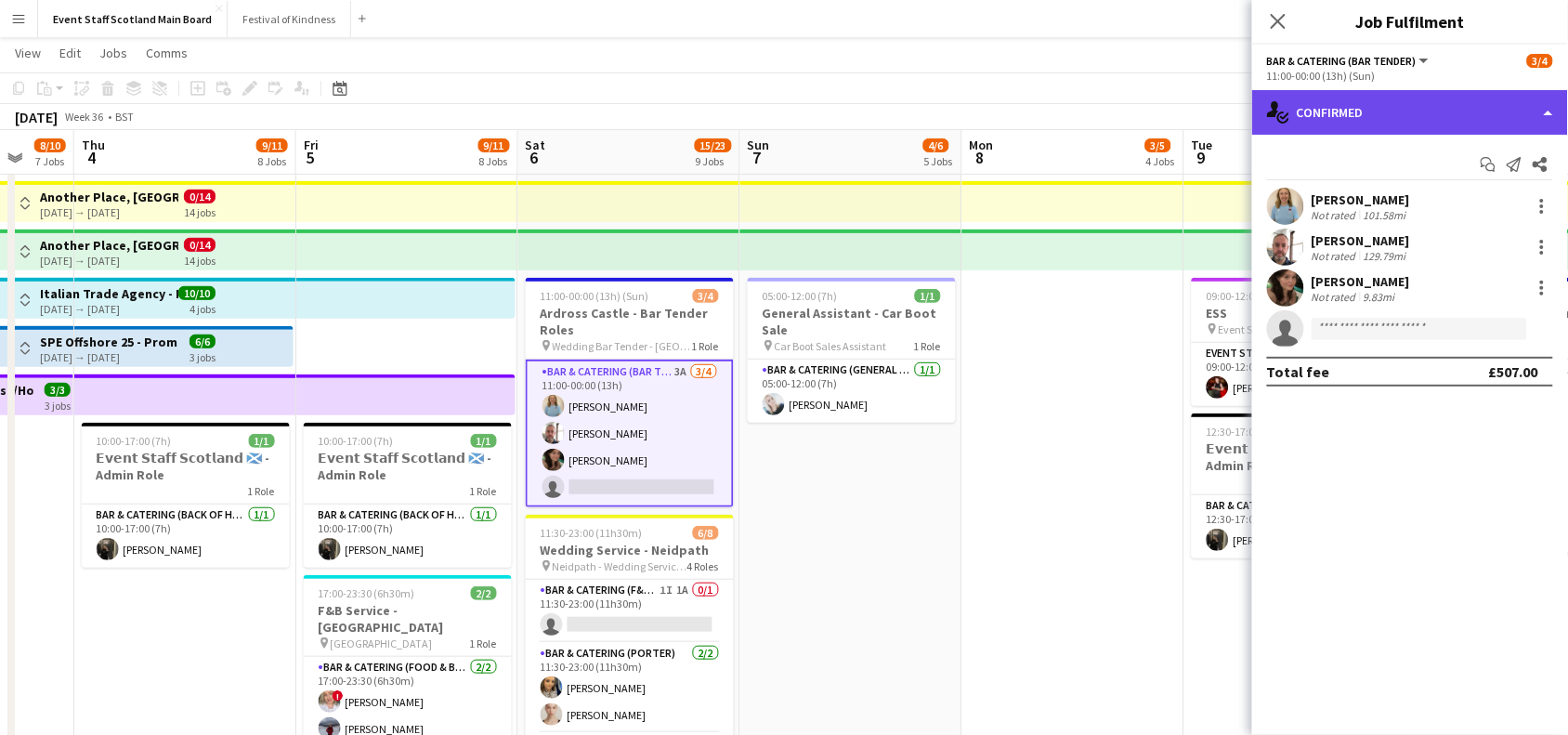
click at [1512, 99] on div "single-neutral-actions-check-2 Confirmed" at bounding box center [1410, 112] width 315 height 44
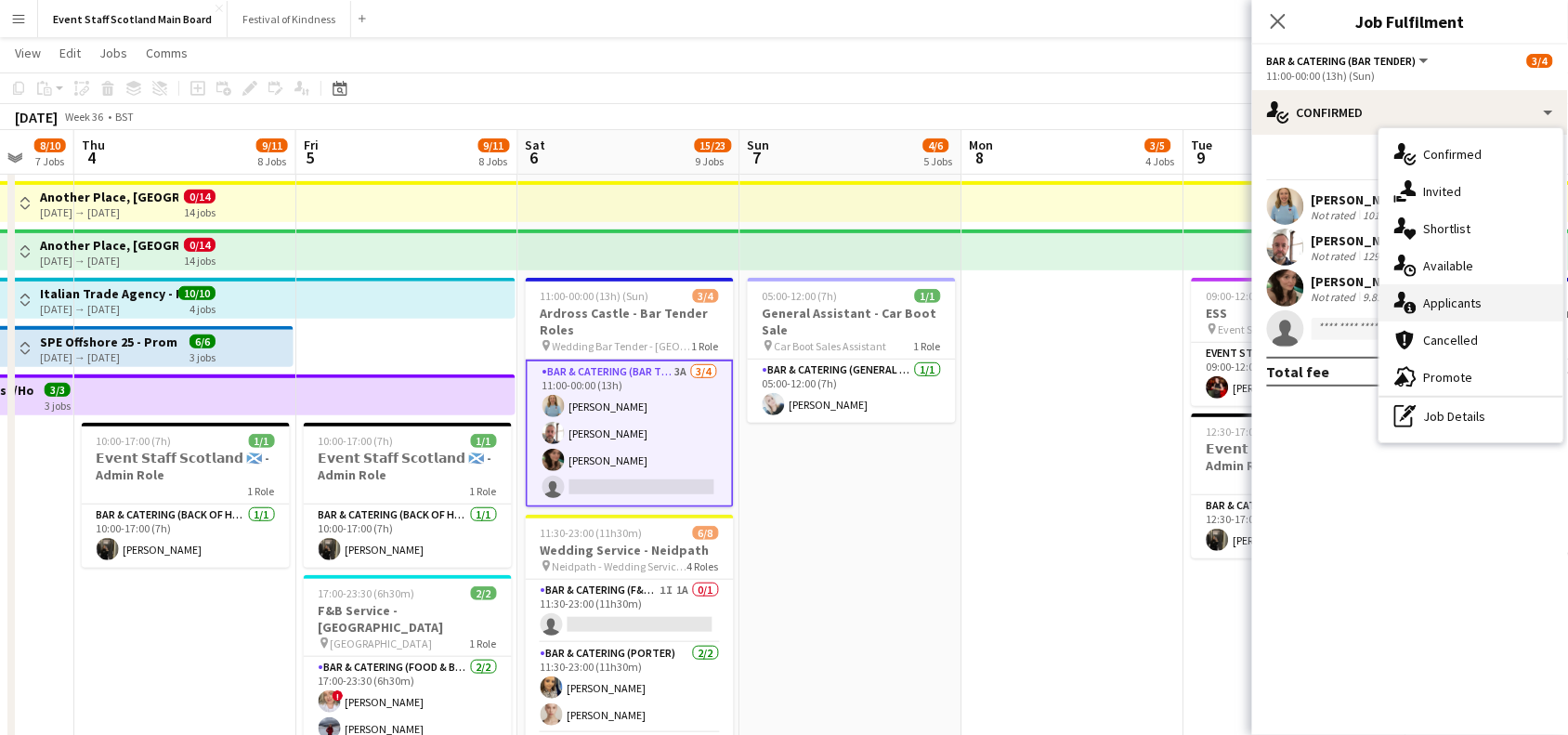
click at [1432, 310] on div "single-neutral-actions-information Applicants" at bounding box center [1471, 303] width 184 height 37
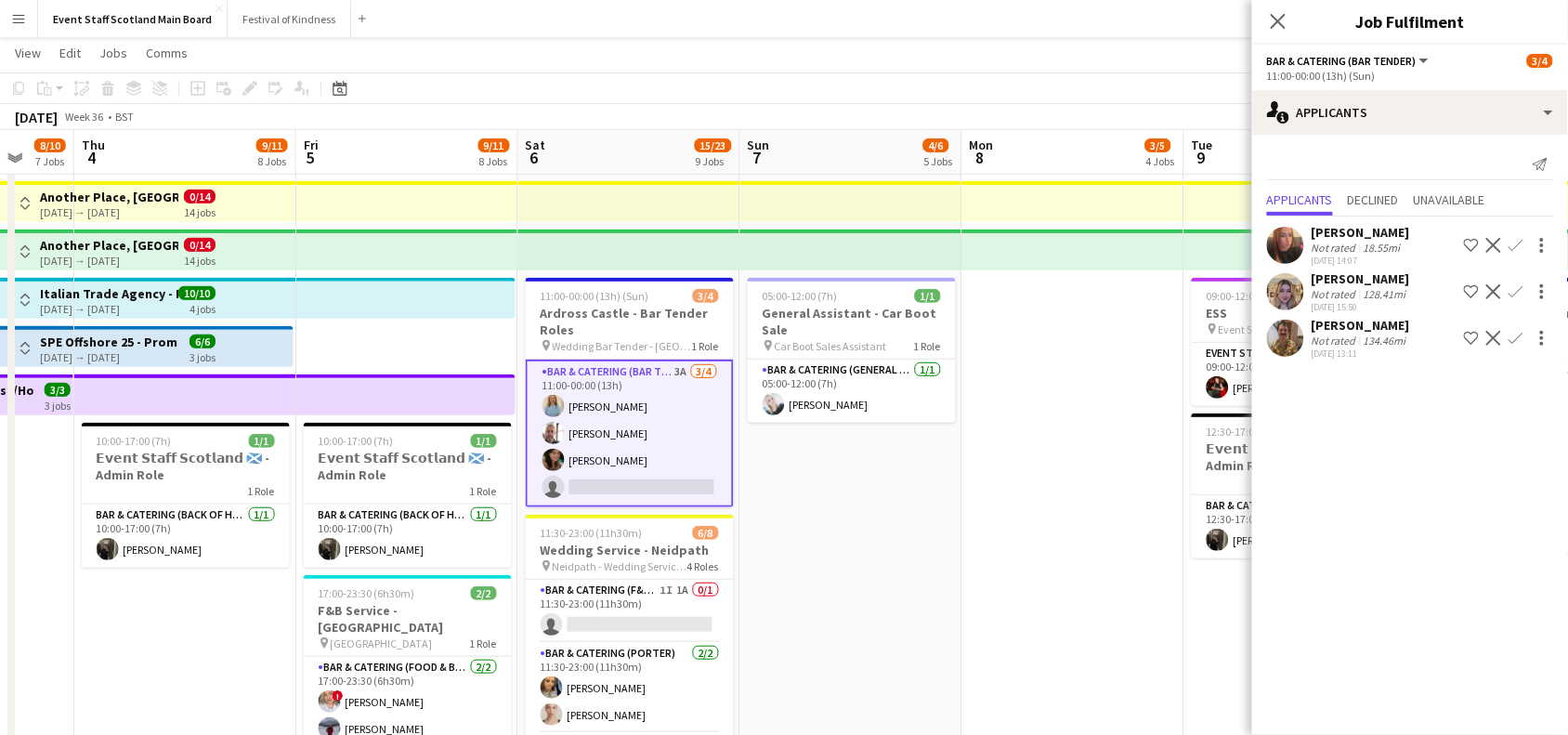
click at [14, 28] on button "Menu" at bounding box center [19, 19] width 37 height 37
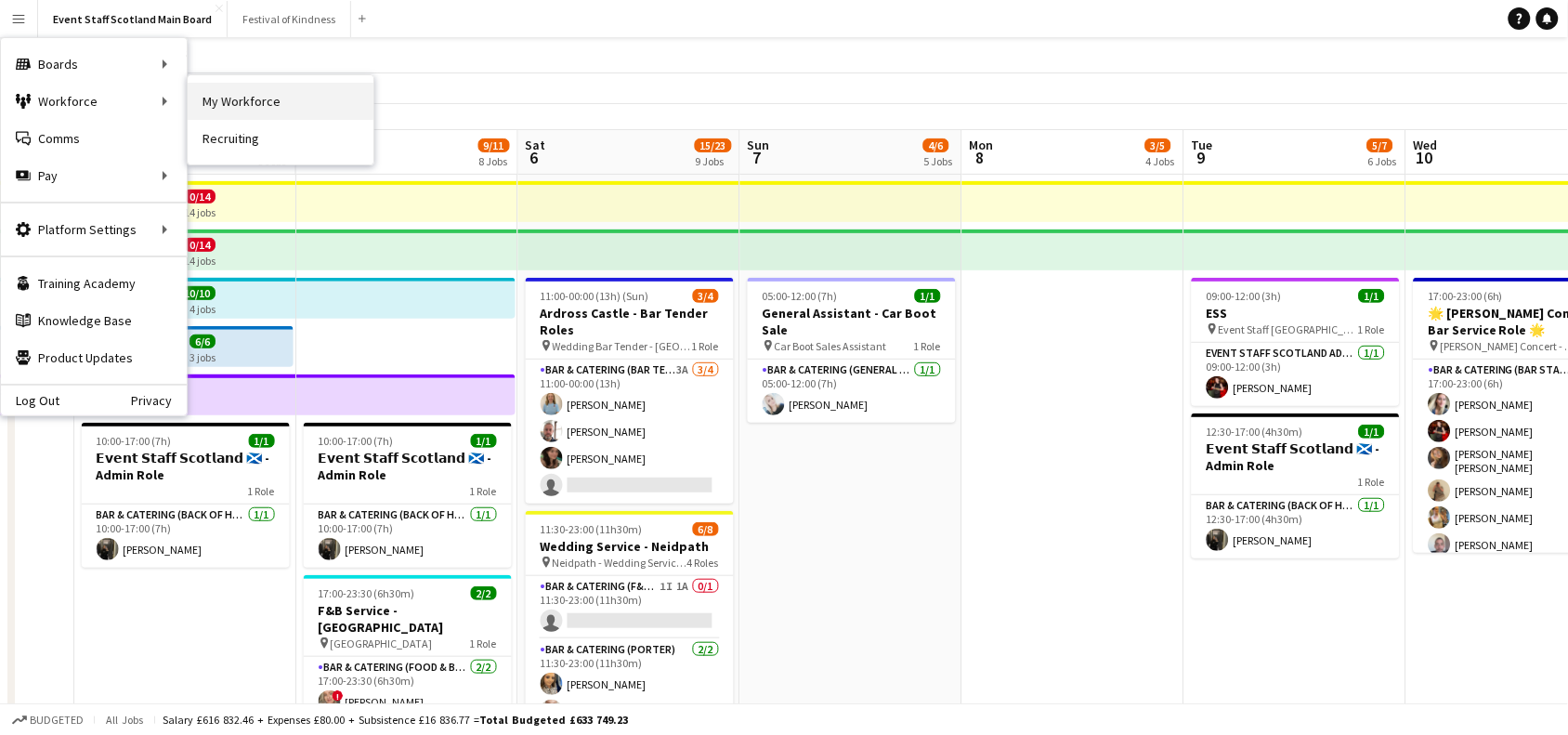
click at [201, 102] on link "My Workforce" at bounding box center [280, 101] width 186 height 37
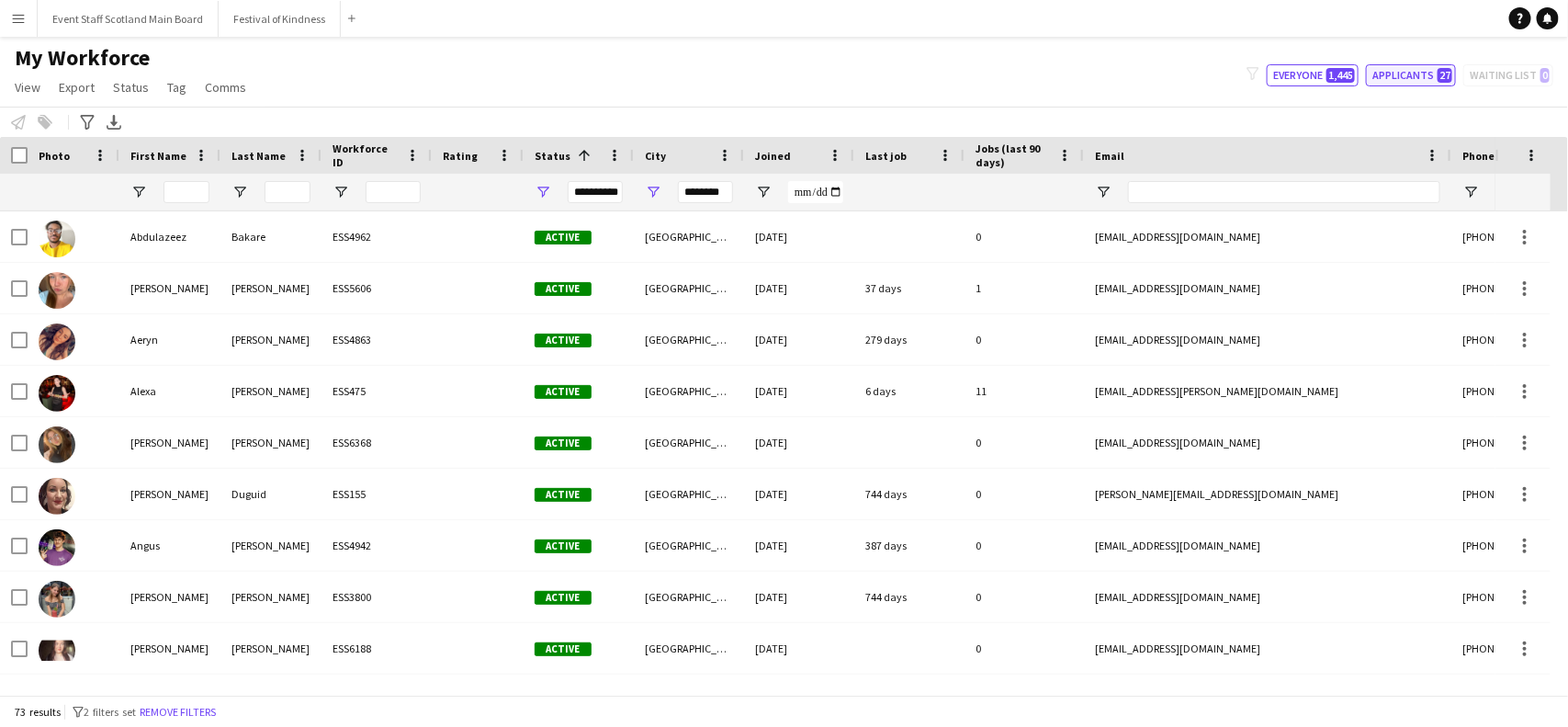
click at [1403, 72] on button "Applicants 27" at bounding box center [1411, 75] width 90 height 22
type input "**********"
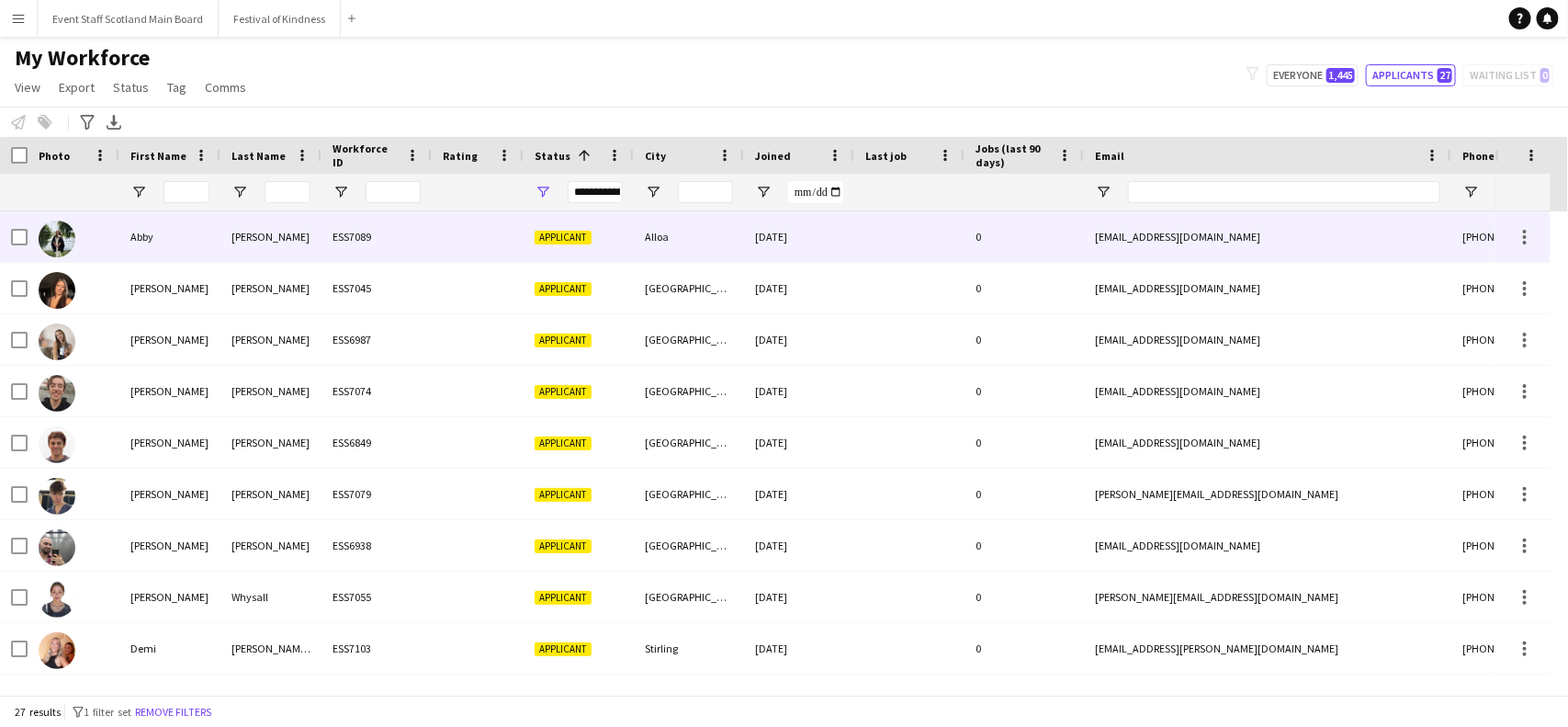
click at [682, 241] on div "Alloa" at bounding box center [688, 236] width 110 height 51
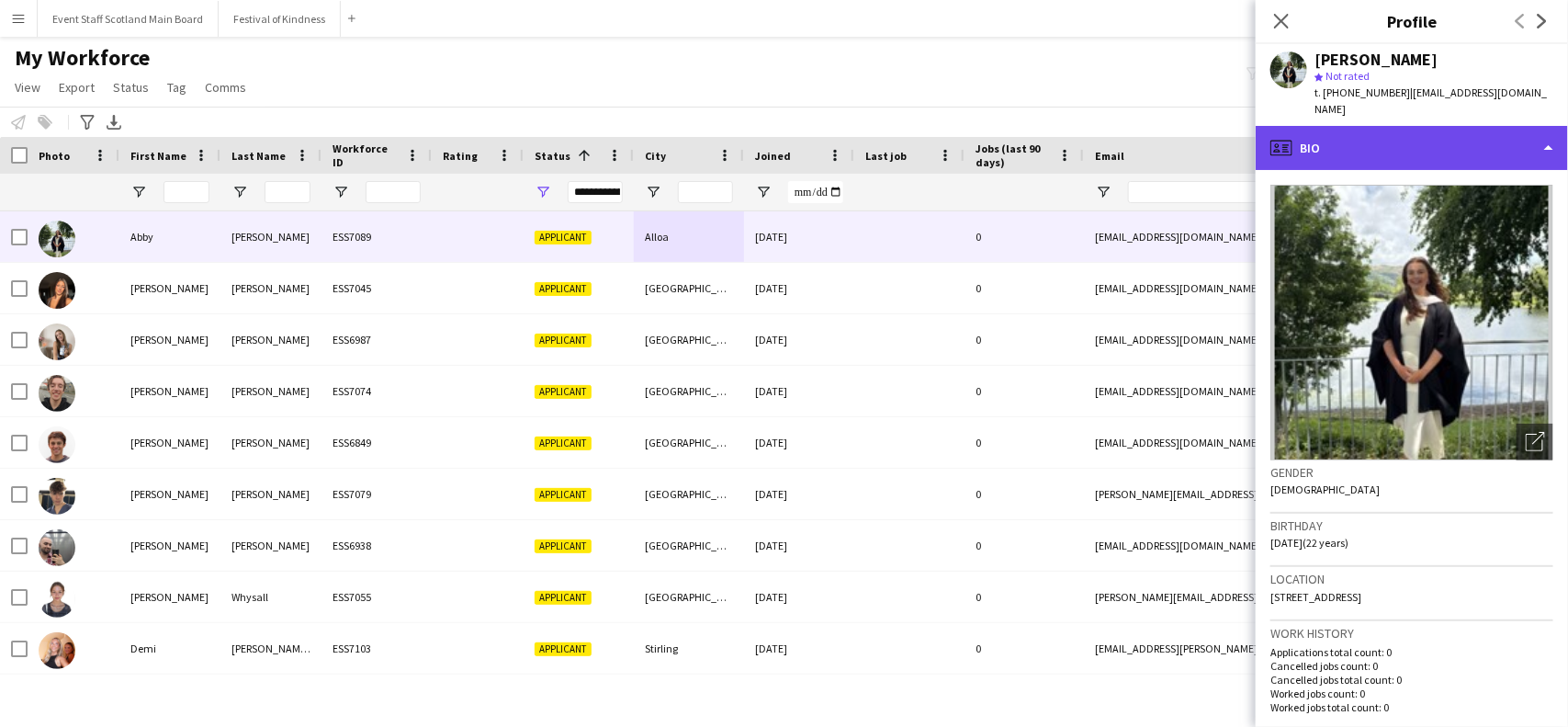
click at [1542, 152] on div "profile Bio" at bounding box center [1412, 148] width 312 height 44
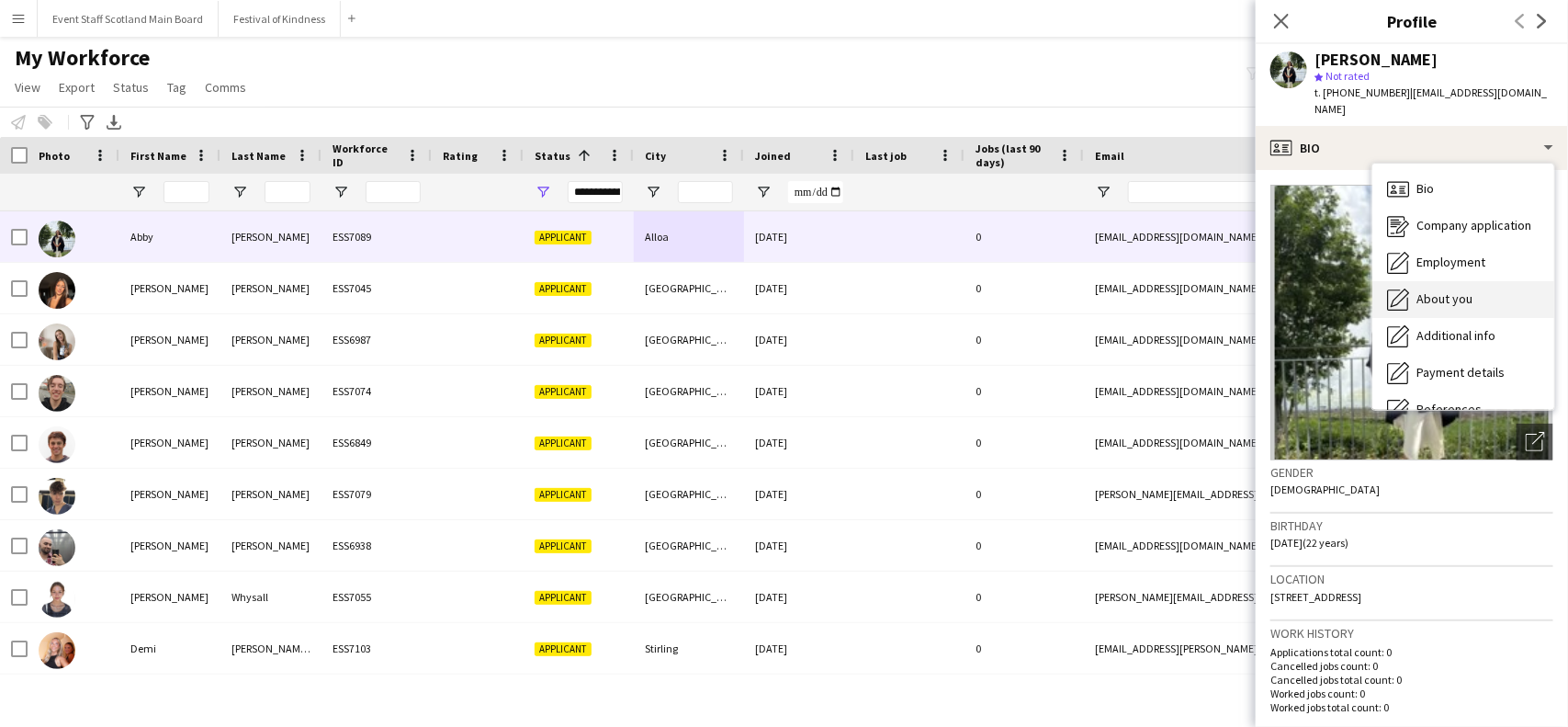
click at [1483, 288] on div "About you About you" at bounding box center [1463, 299] width 182 height 37
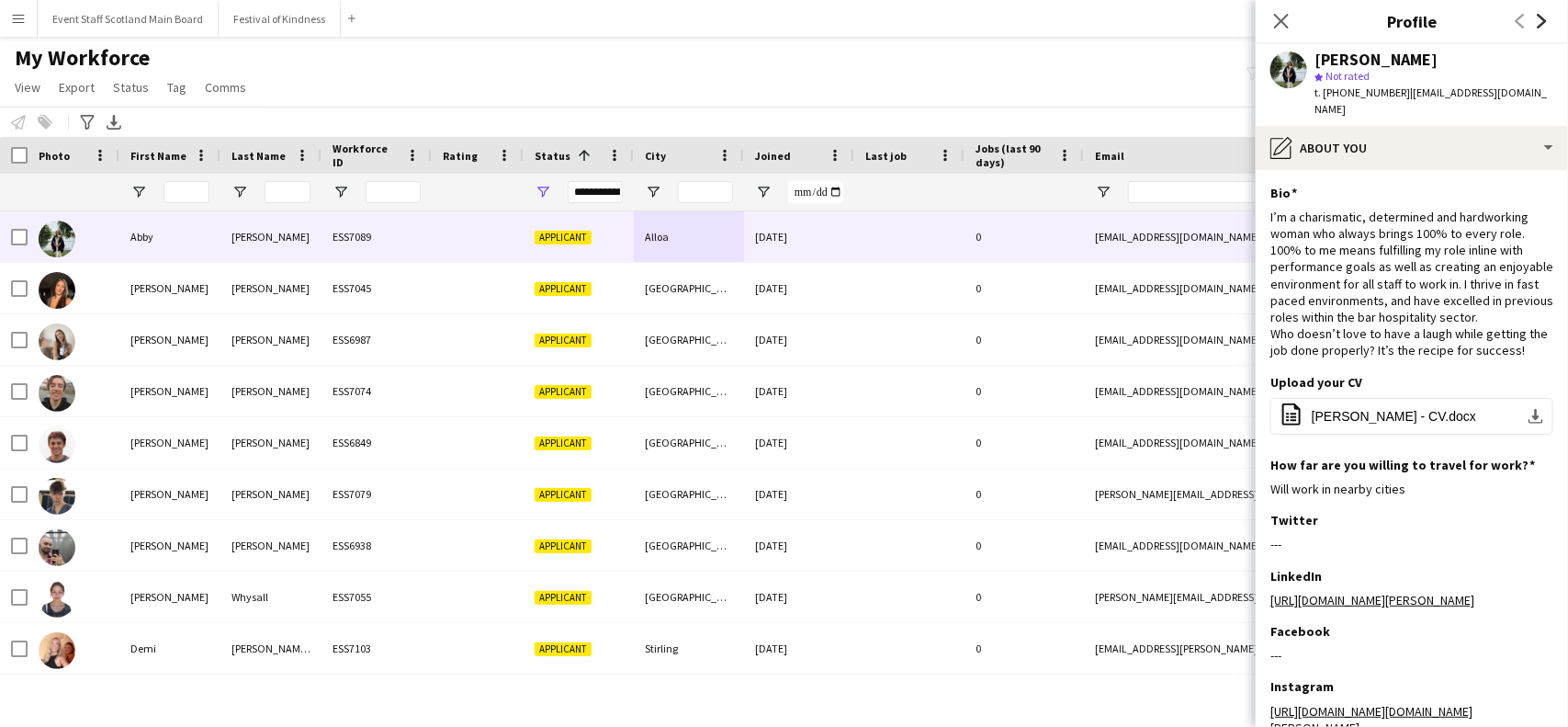
click at [1545, 20] on icon at bounding box center [1542, 20] width 9 height 15
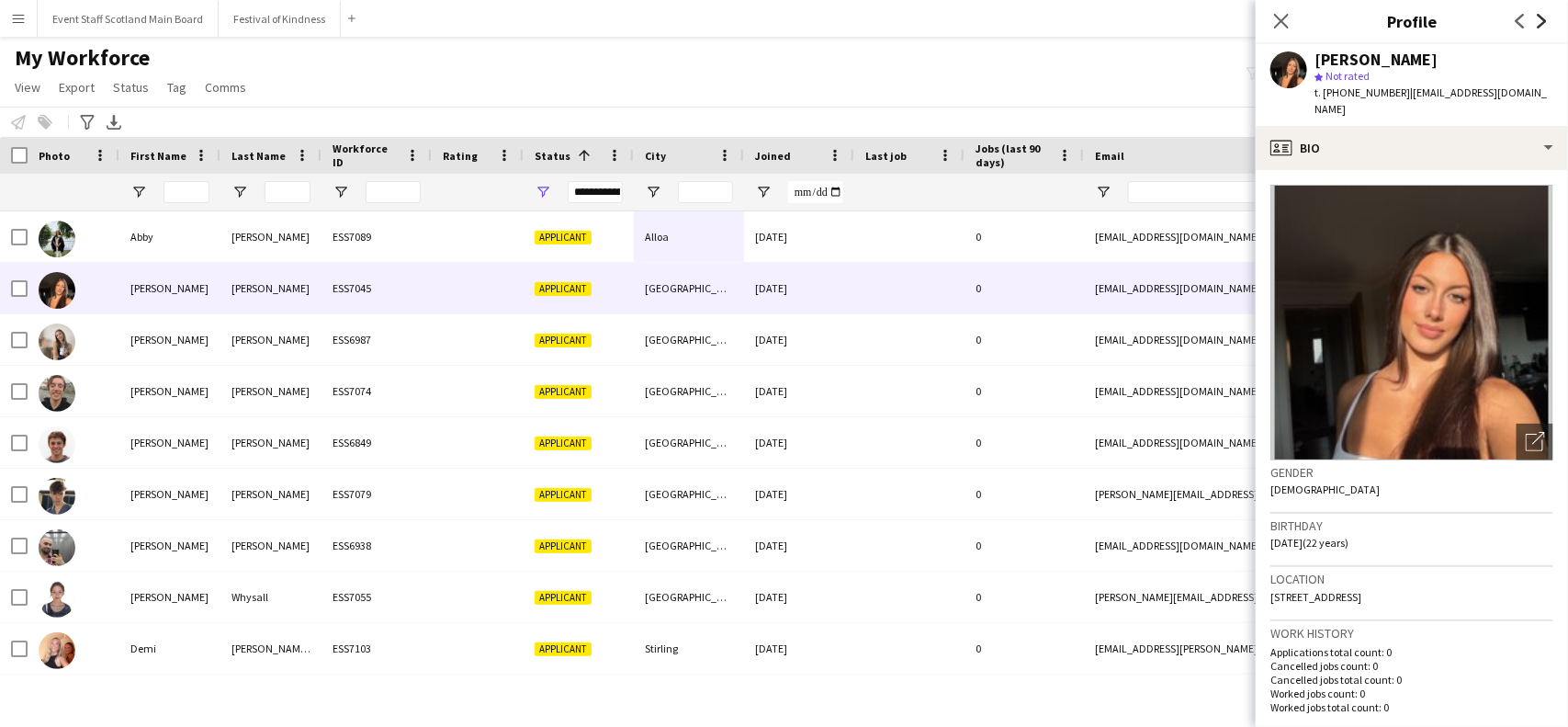
click at [1545, 20] on icon at bounding box center [1542, 20] width 9 height 15
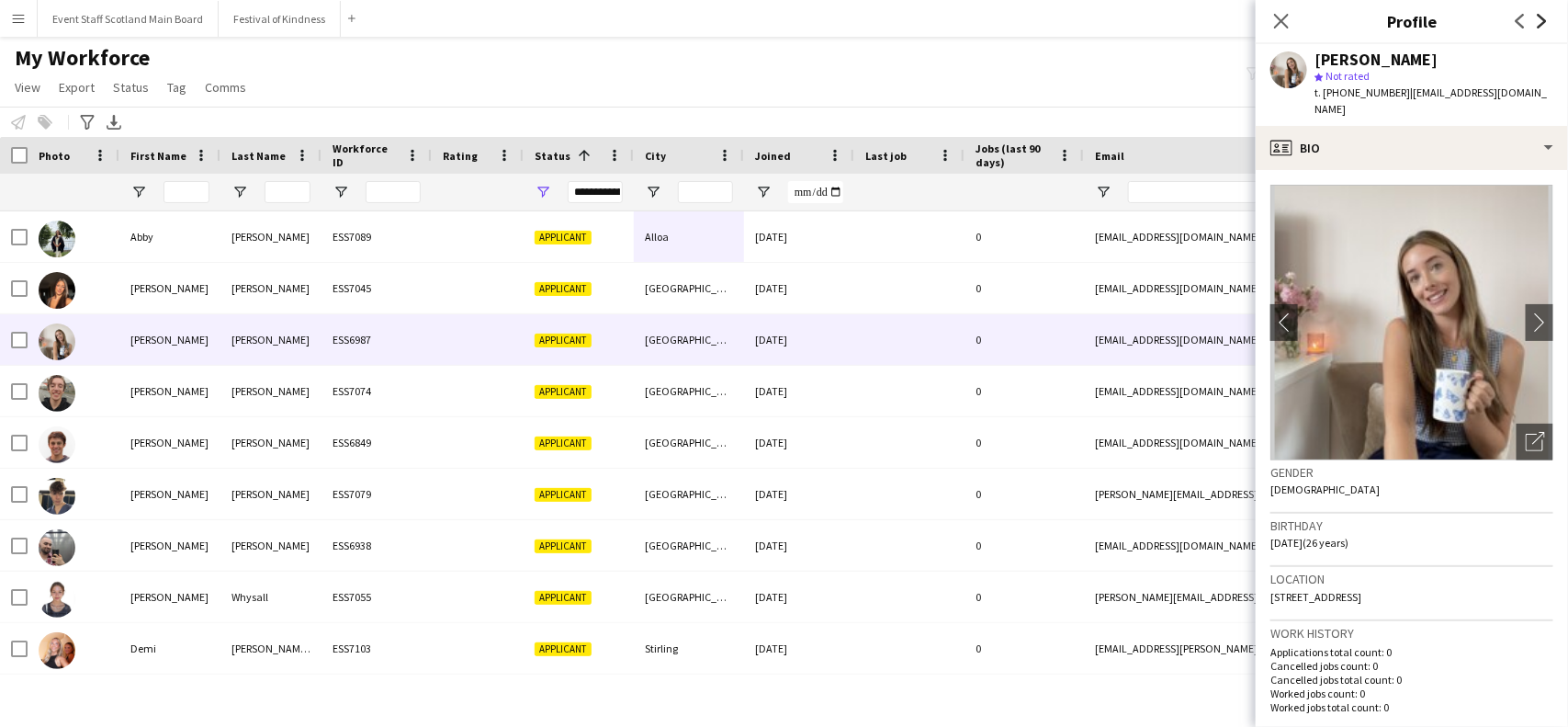
click at [1545, 20] on icon at bounding box center [1542, 20] width 9 height 15
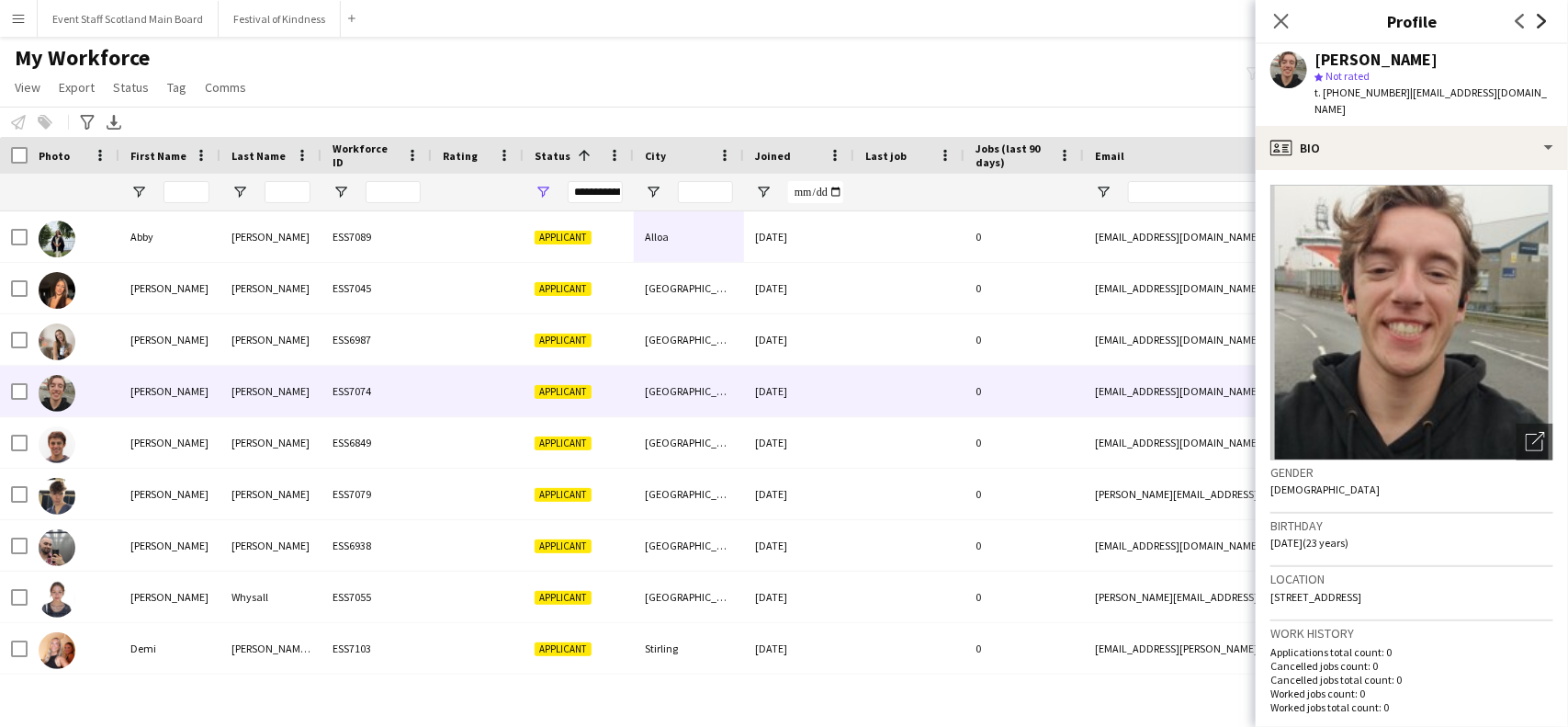
click at [1545, 20] on icon at bounding box center [1542, 20] width 9 height 15
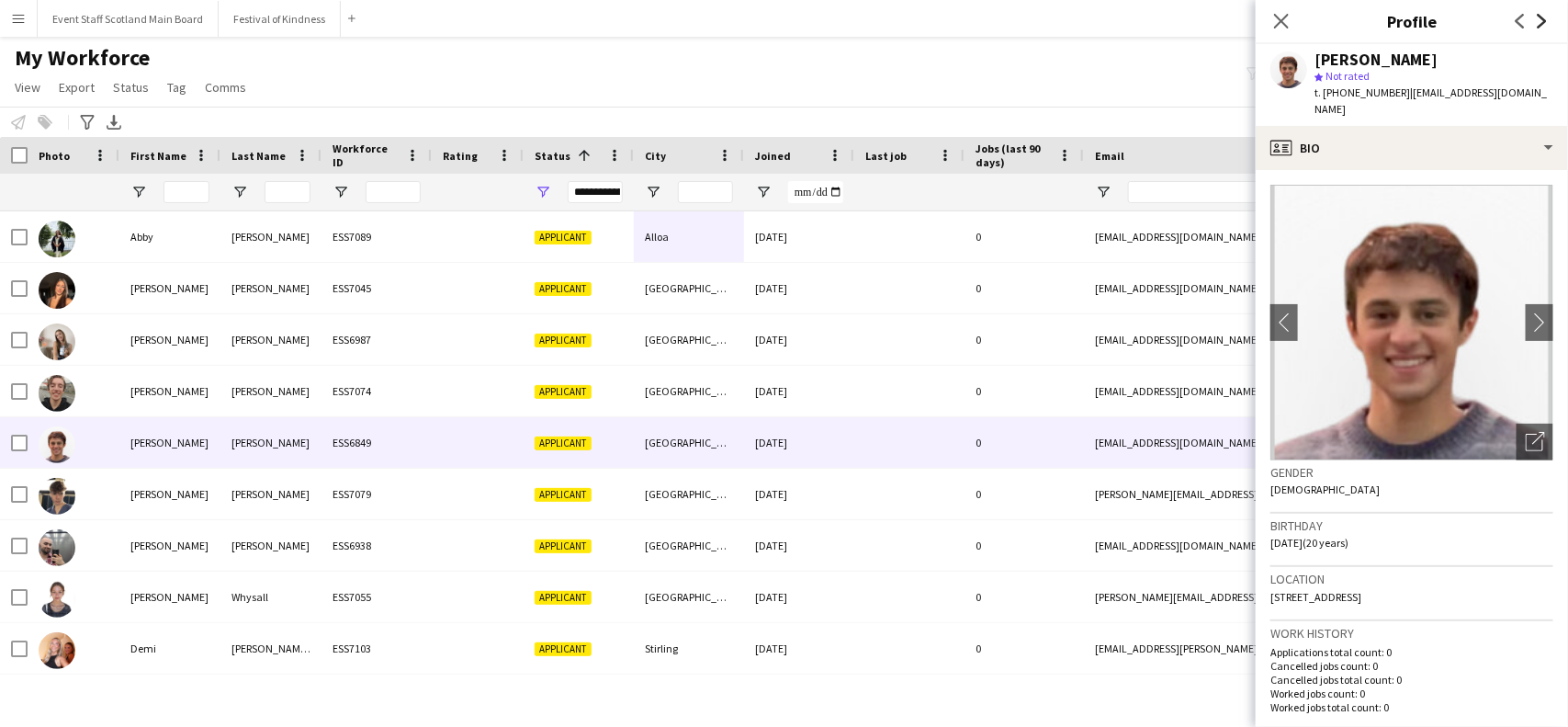
click at [1545, 20] on icon at bounding box center [1542, 20] width 9 height 15
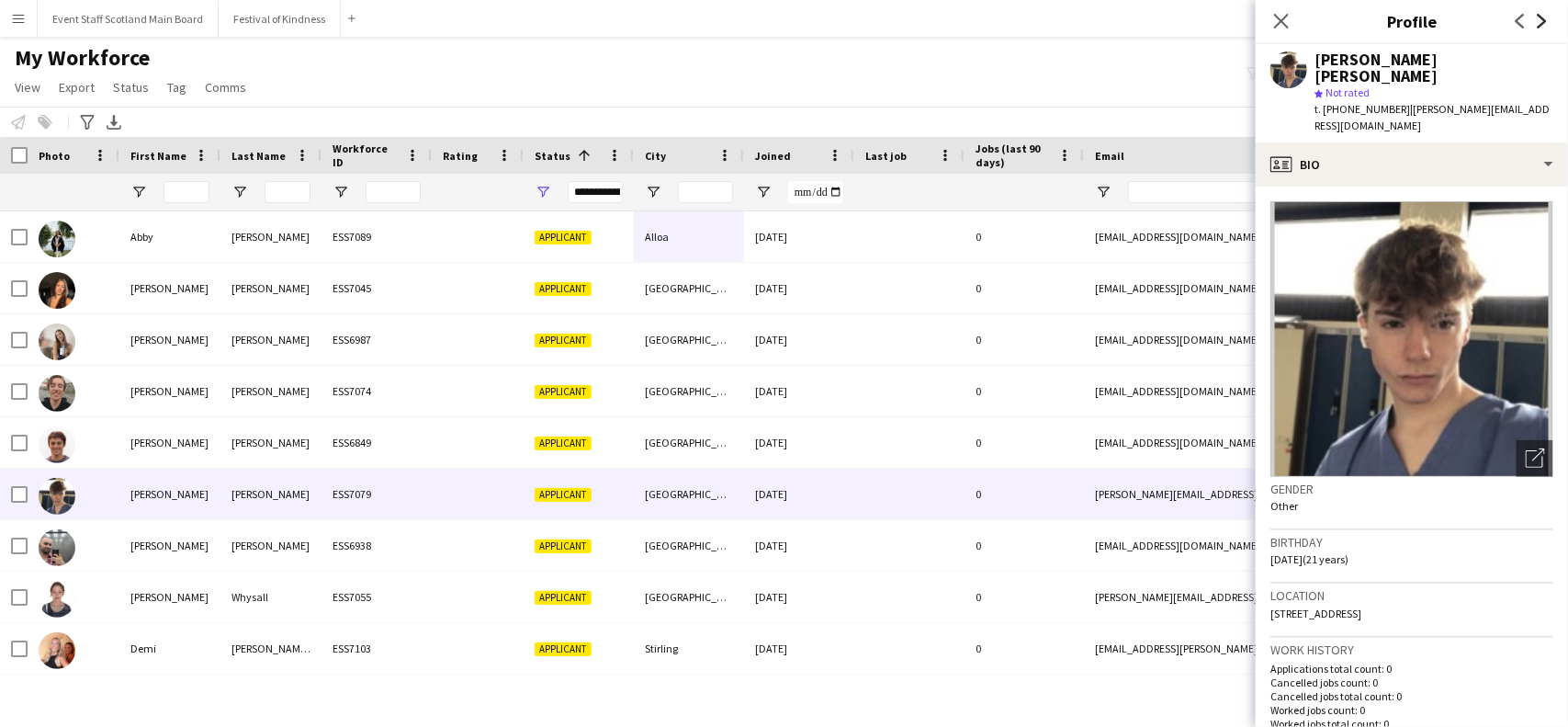
click at [1545, 20] on icon at bounding box center [1542, 20] width 9 height 15
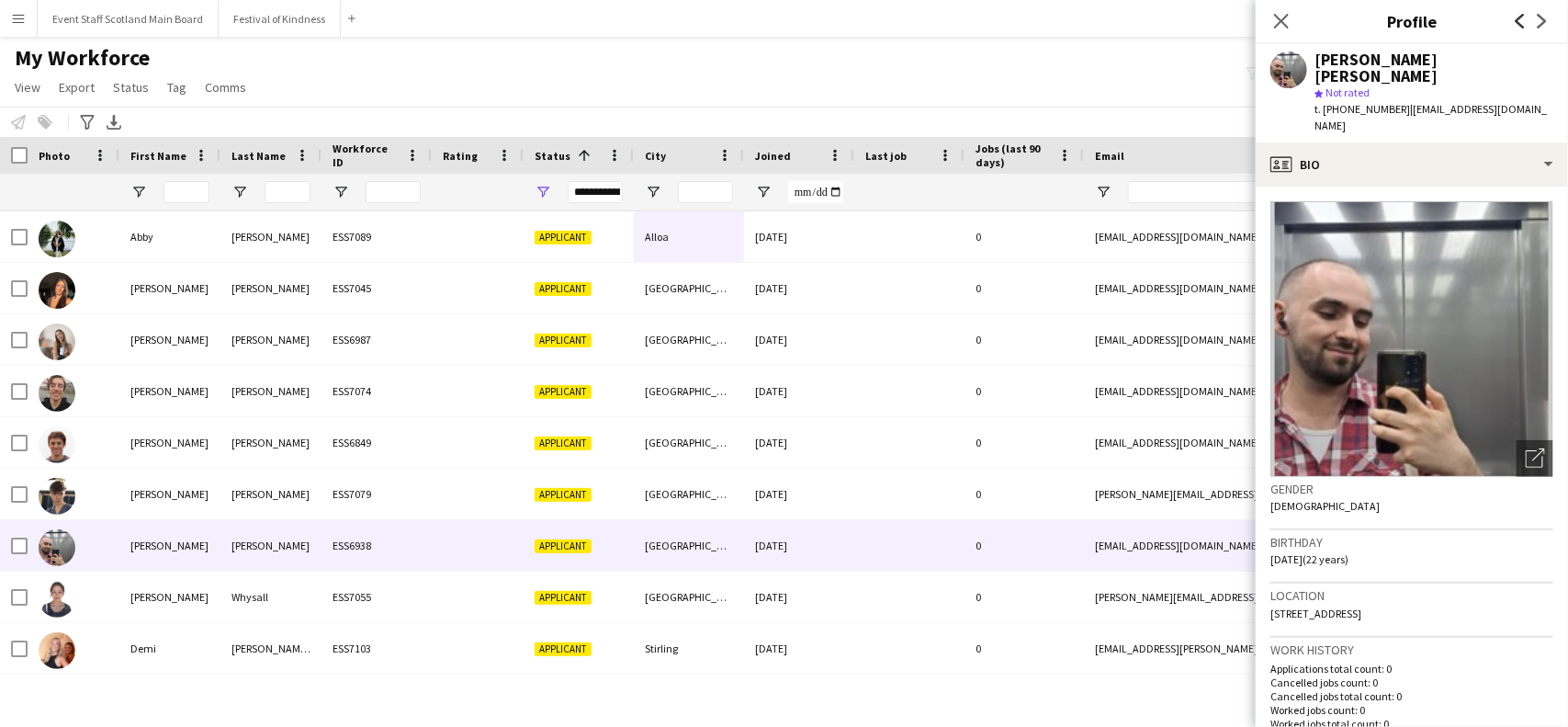
click at [1513, 20] on icon "Previous" at bounding box center [1519, 20] width 15 height 15
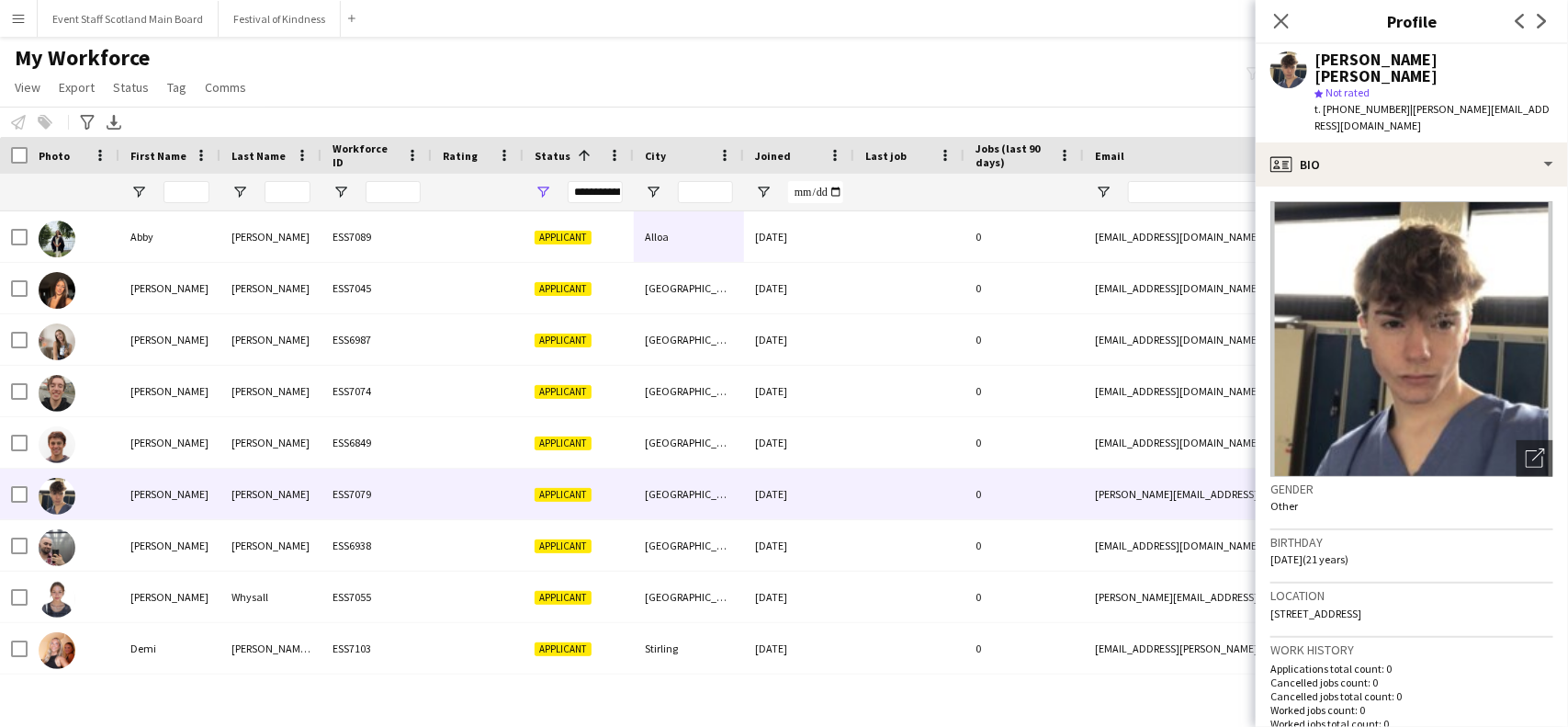
click at [1545, 12] on app-icon "Next" at bounding box center [1542, 20] width 22 height 22
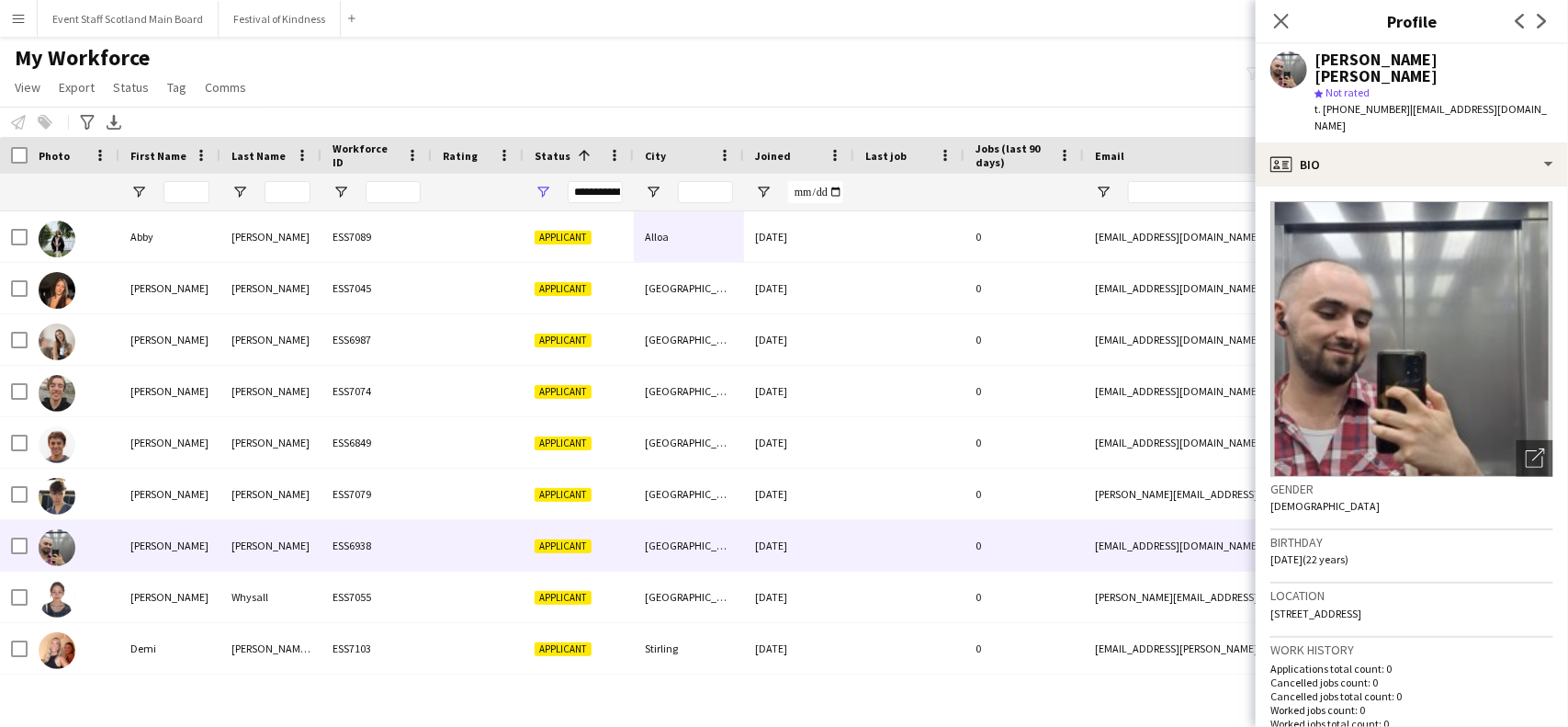
click at [1545, 12] on app-icon "Next" at bounding box center [1542, 20] width 22 height 22
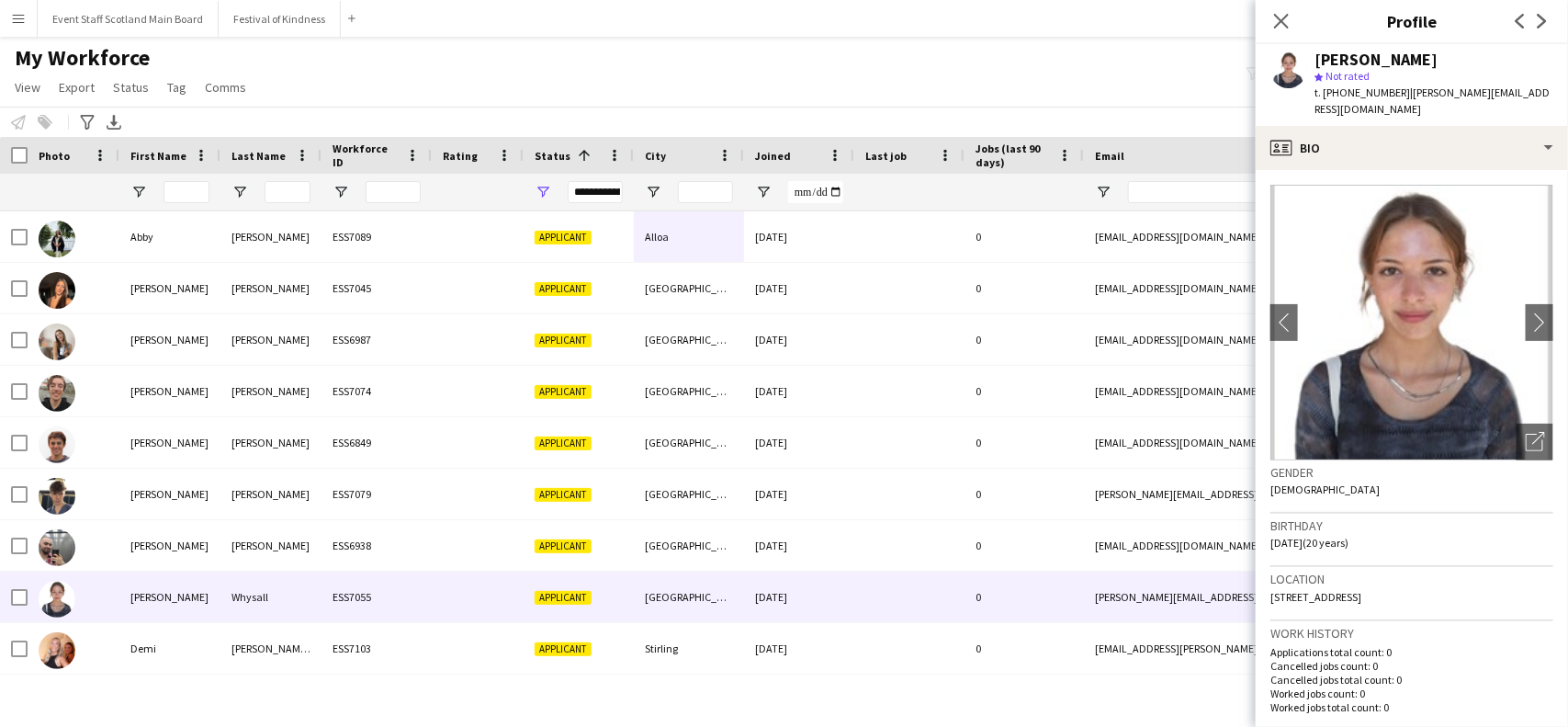
click at [1545, 12] on app-icon "Next" at bounding box center [1542, 20] width 22 height 22
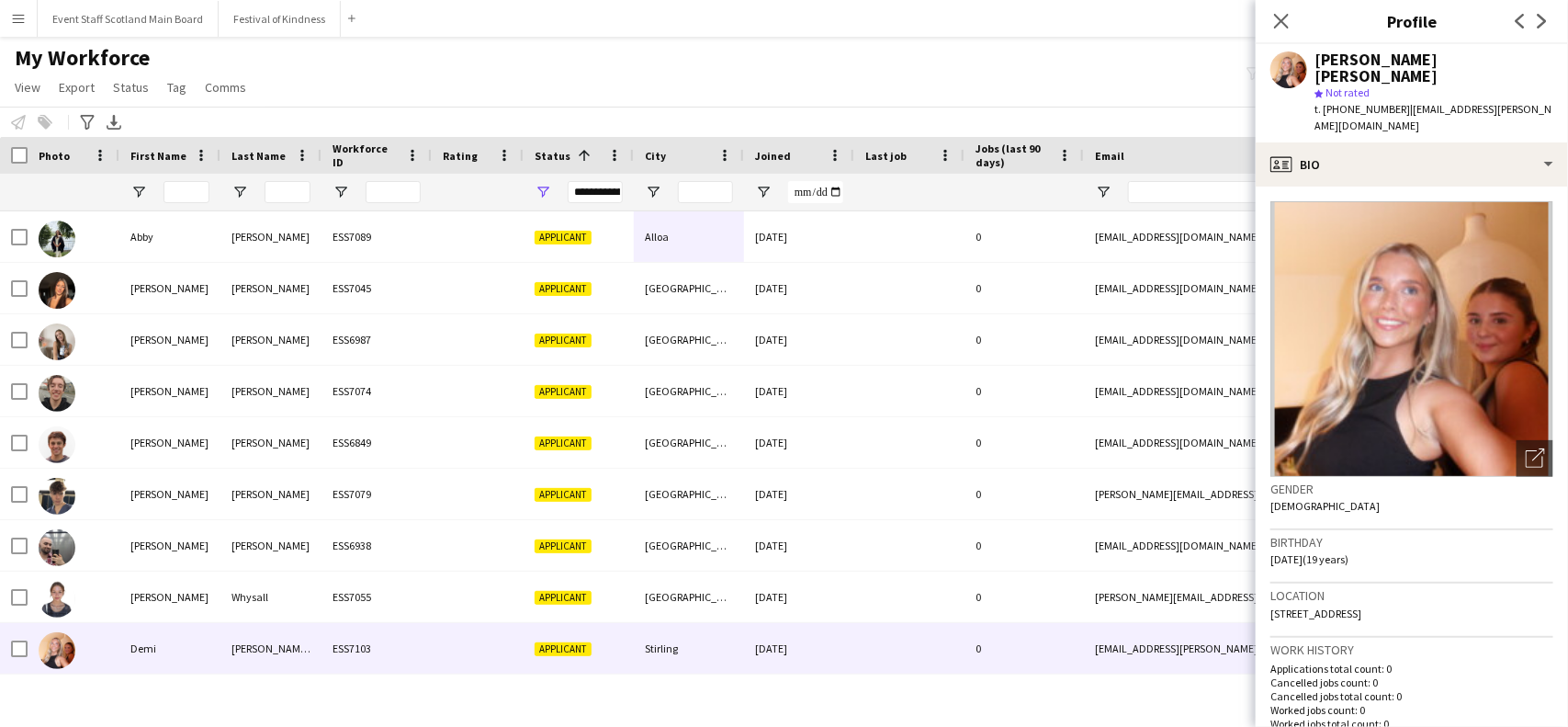
click at [1545, 12] on app-icon "Next" at bounding box center [1542, 20] width 22 height 22
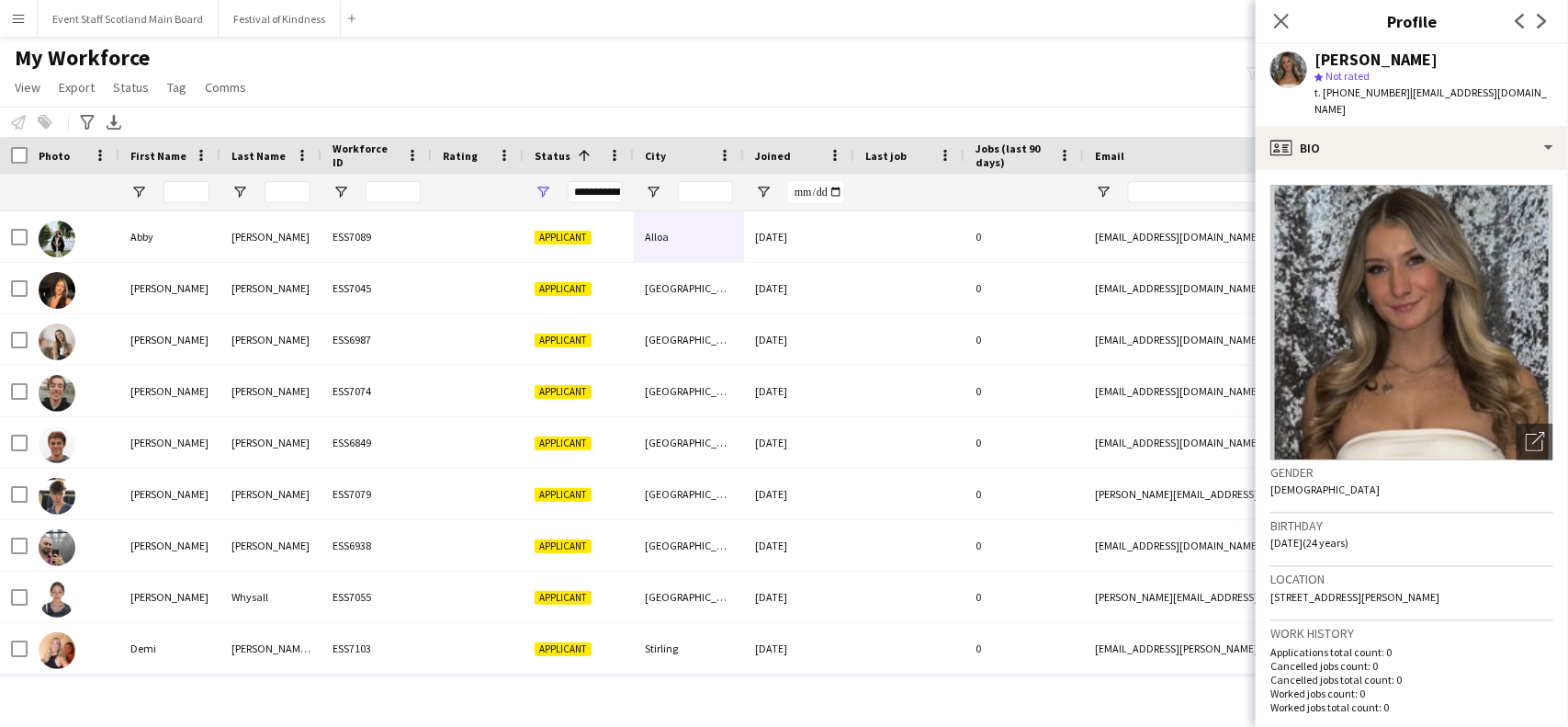
click at [1545, 12] on app-icon "Next" at bounding box center [1542, 20] width 22 height 22
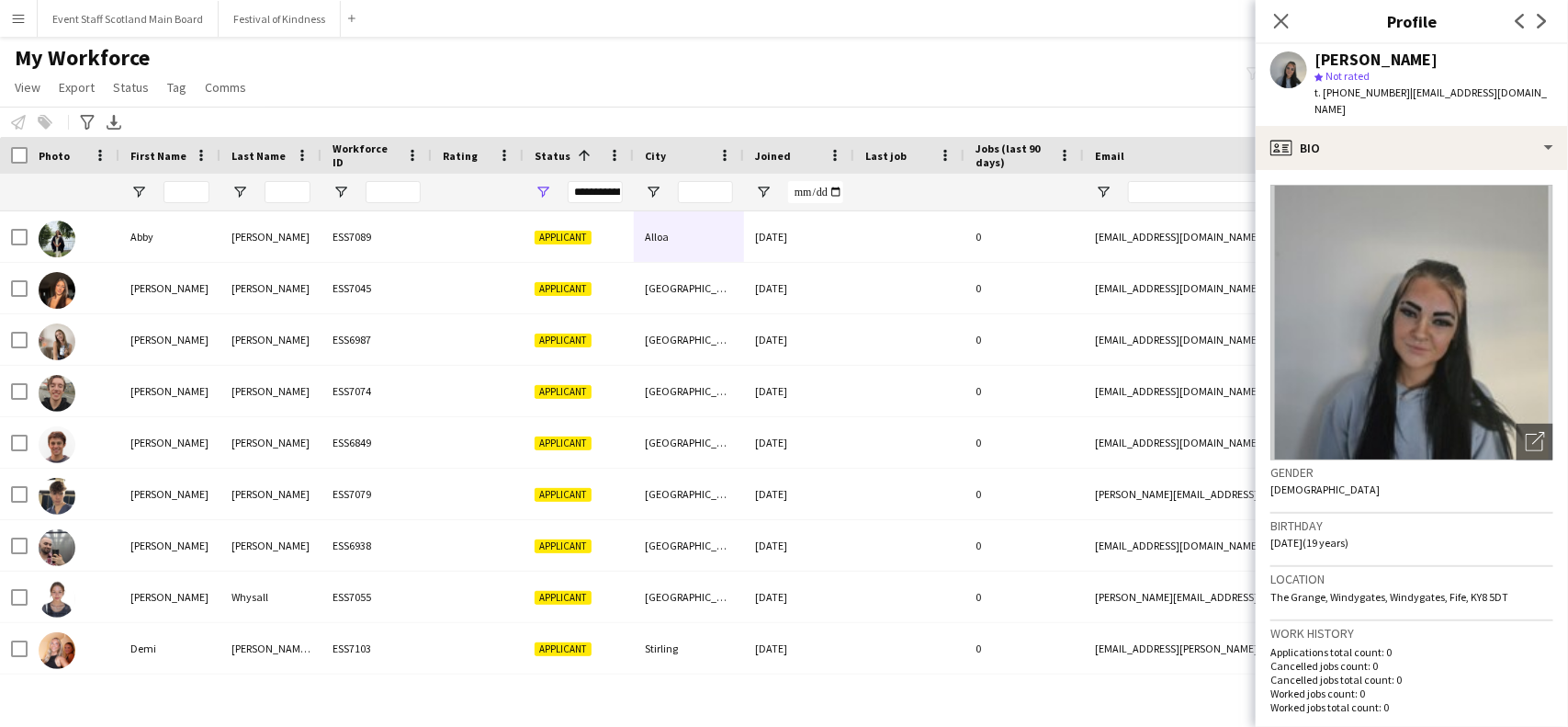
click at [1545, 12] on app-icon "Next" at bounding box center [1542, 20] width 22 height 22
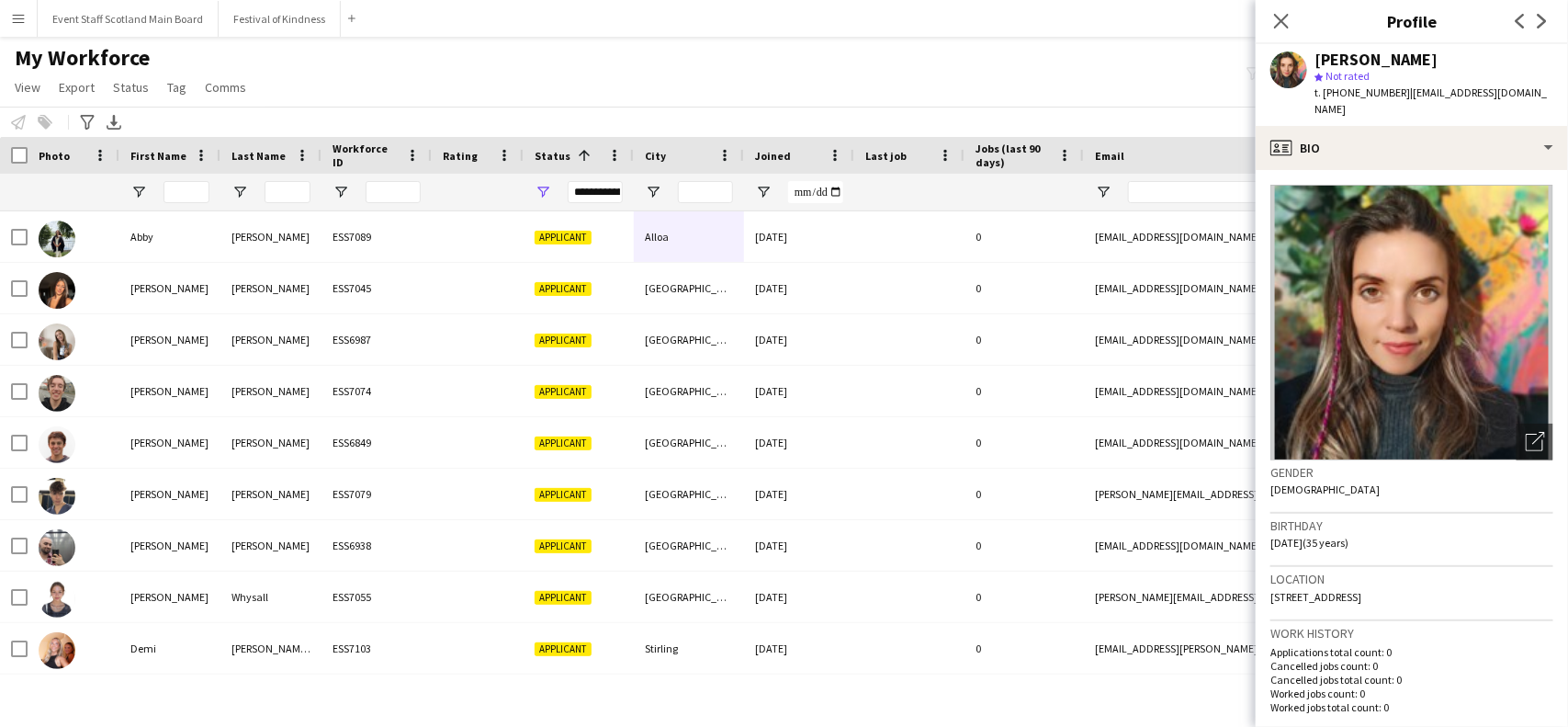
click at [1545, 12] on app-icon "Next" at bounding box center [1542, 20] width 22 height 22
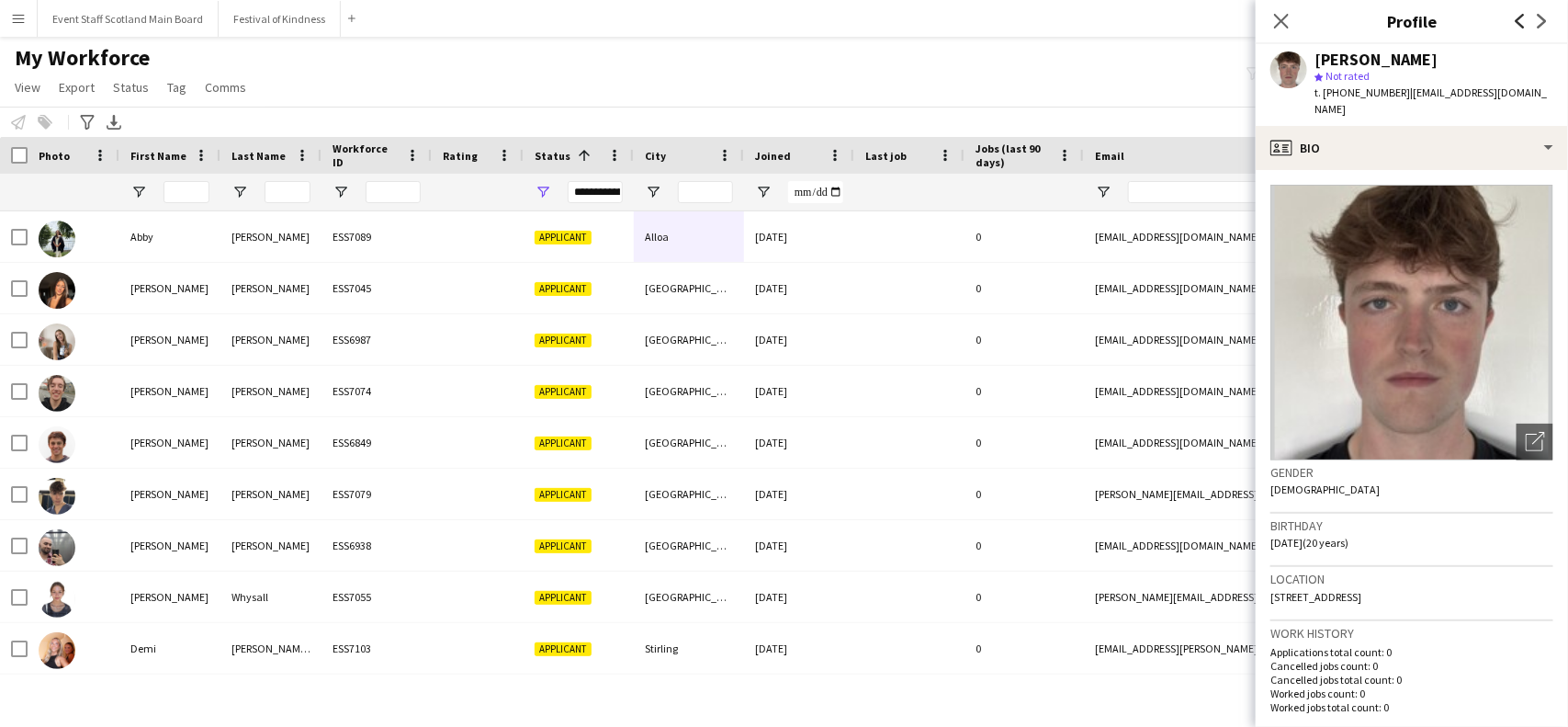
click at [1521, 23] on icon "Previous" at bounding box center [1519, 20] width 15 height 15
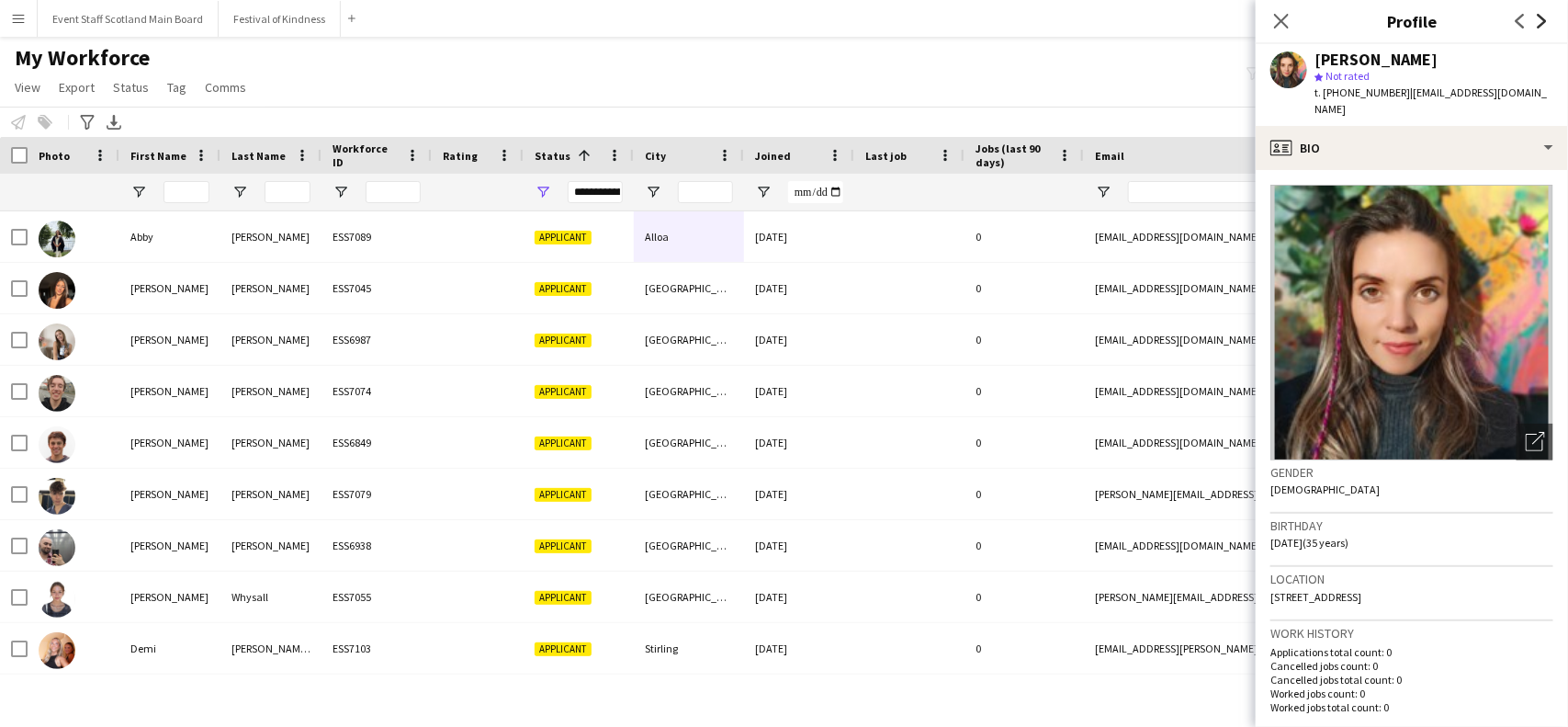
click at [1542, 27] on icon "Next" at bounding box center [1542, 20] width 15 height 15
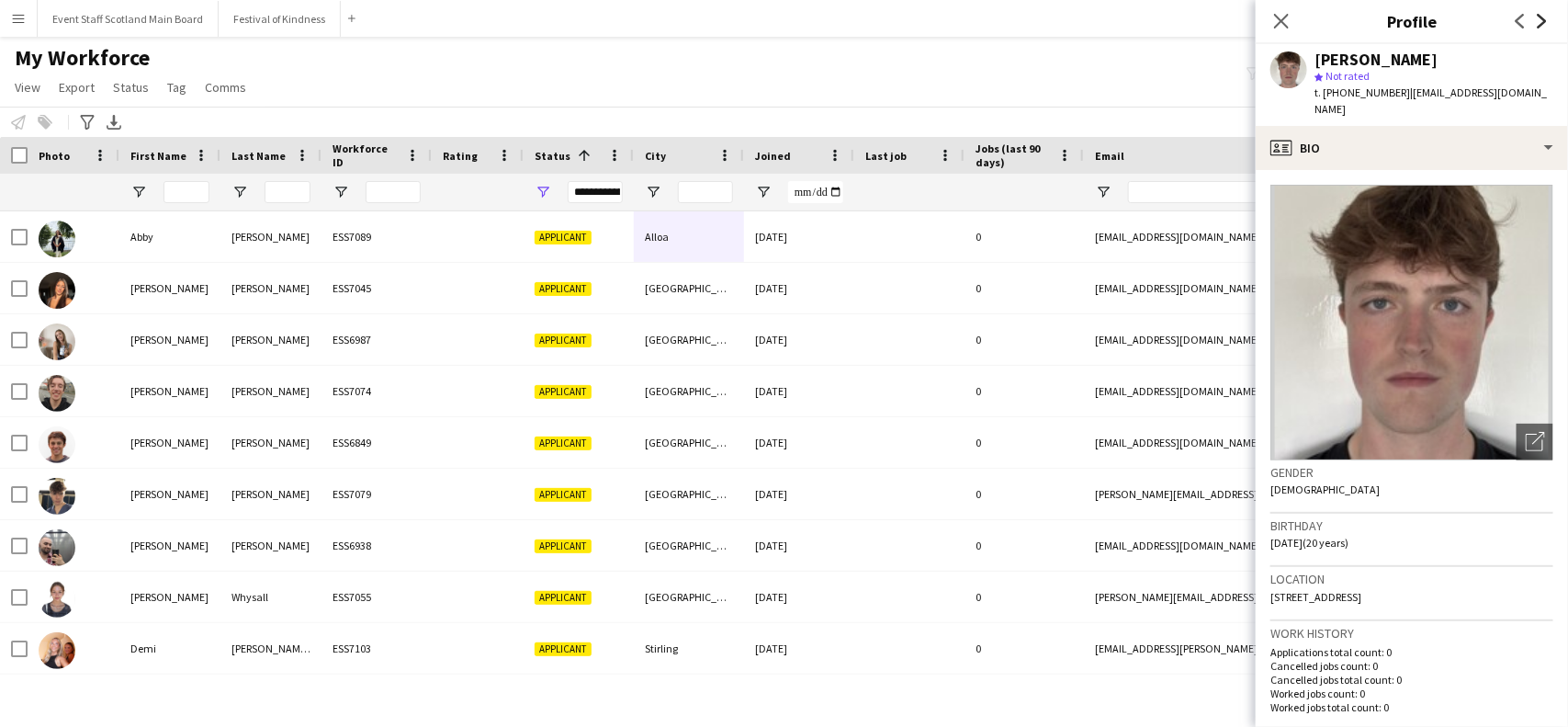
click at [1542, 27] on icon "Next" at bounding box center [1542, 20] width 15 height 15
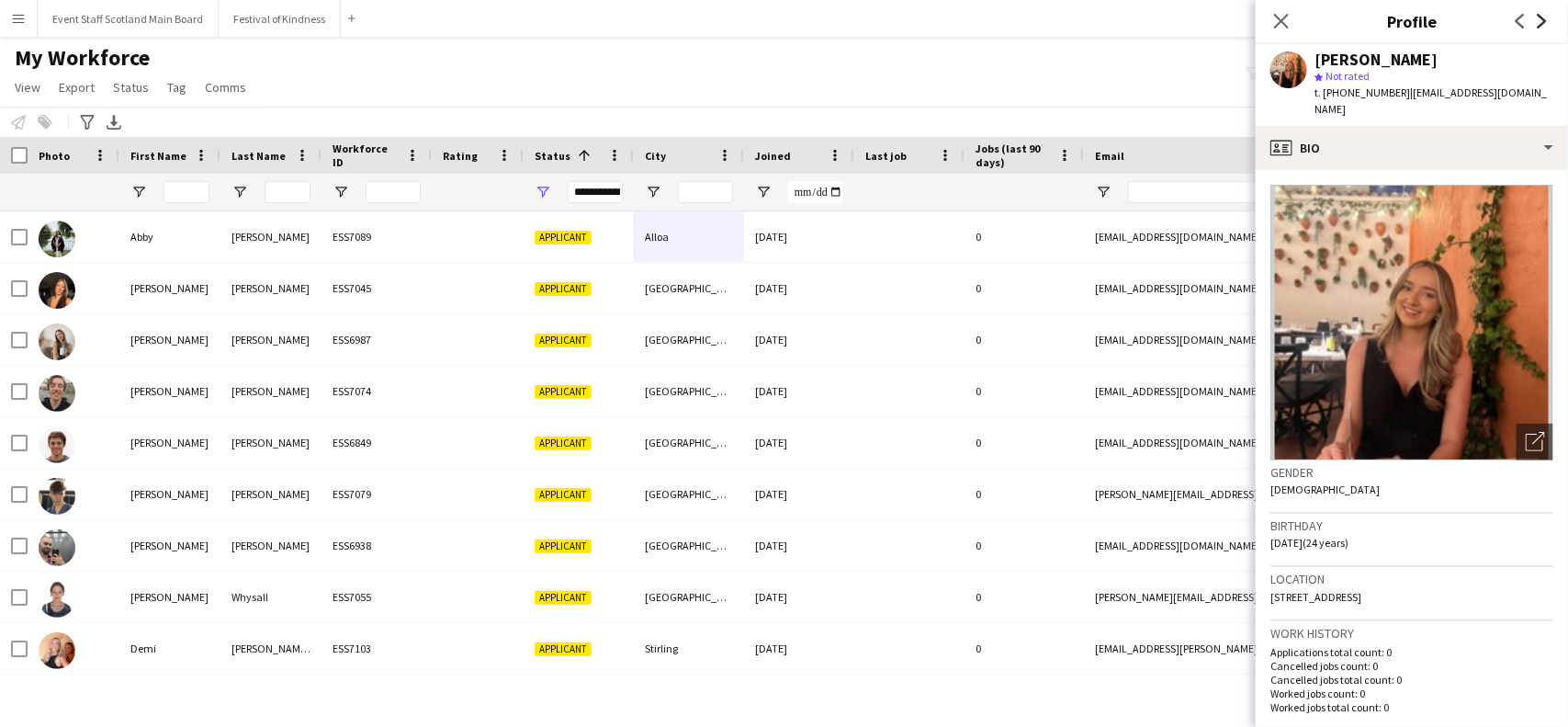
click at [1542, 27] on icon "Next" at bounding box center [1542, 20] width 15 height 15
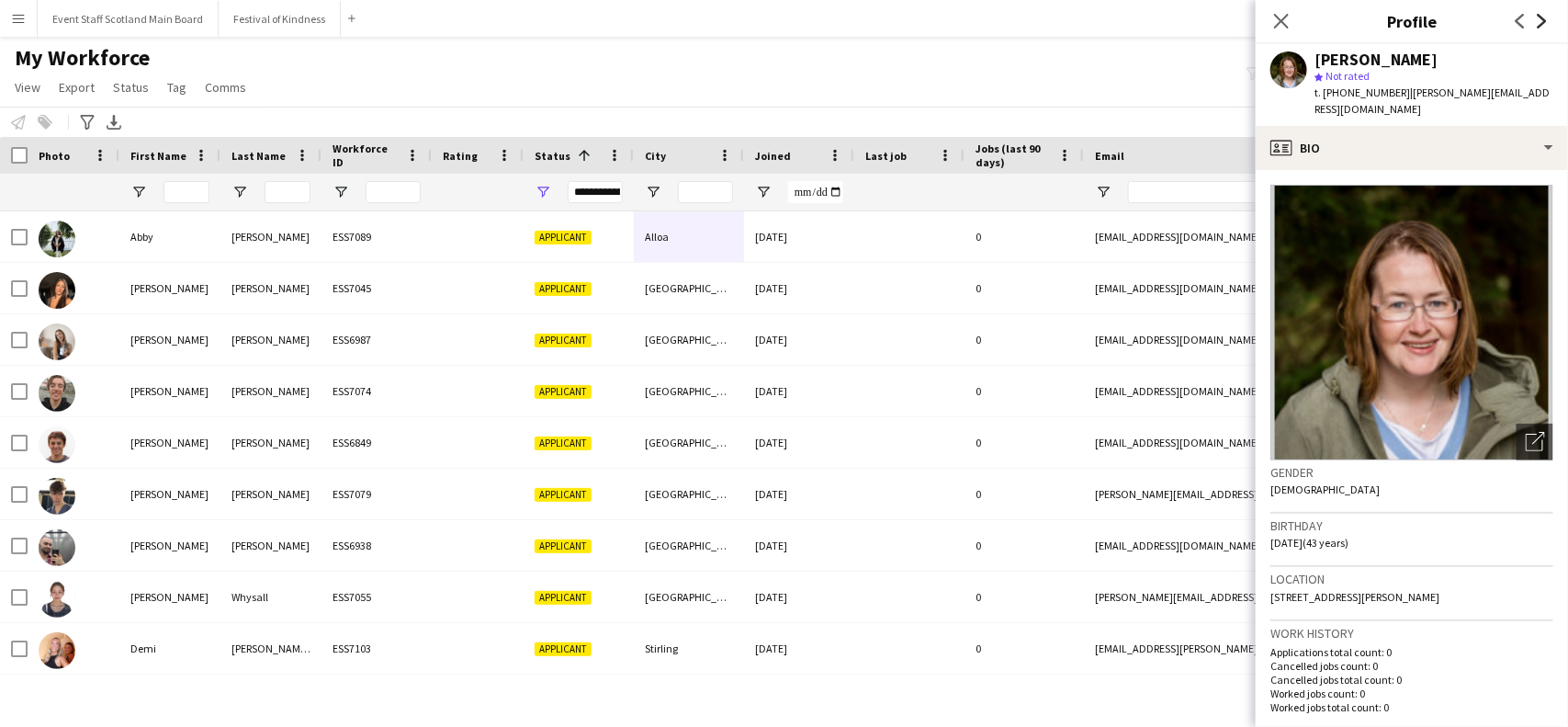
click at [1542, 27] on icon "Next" at bounding box center [1542, 20] width 15 height 15
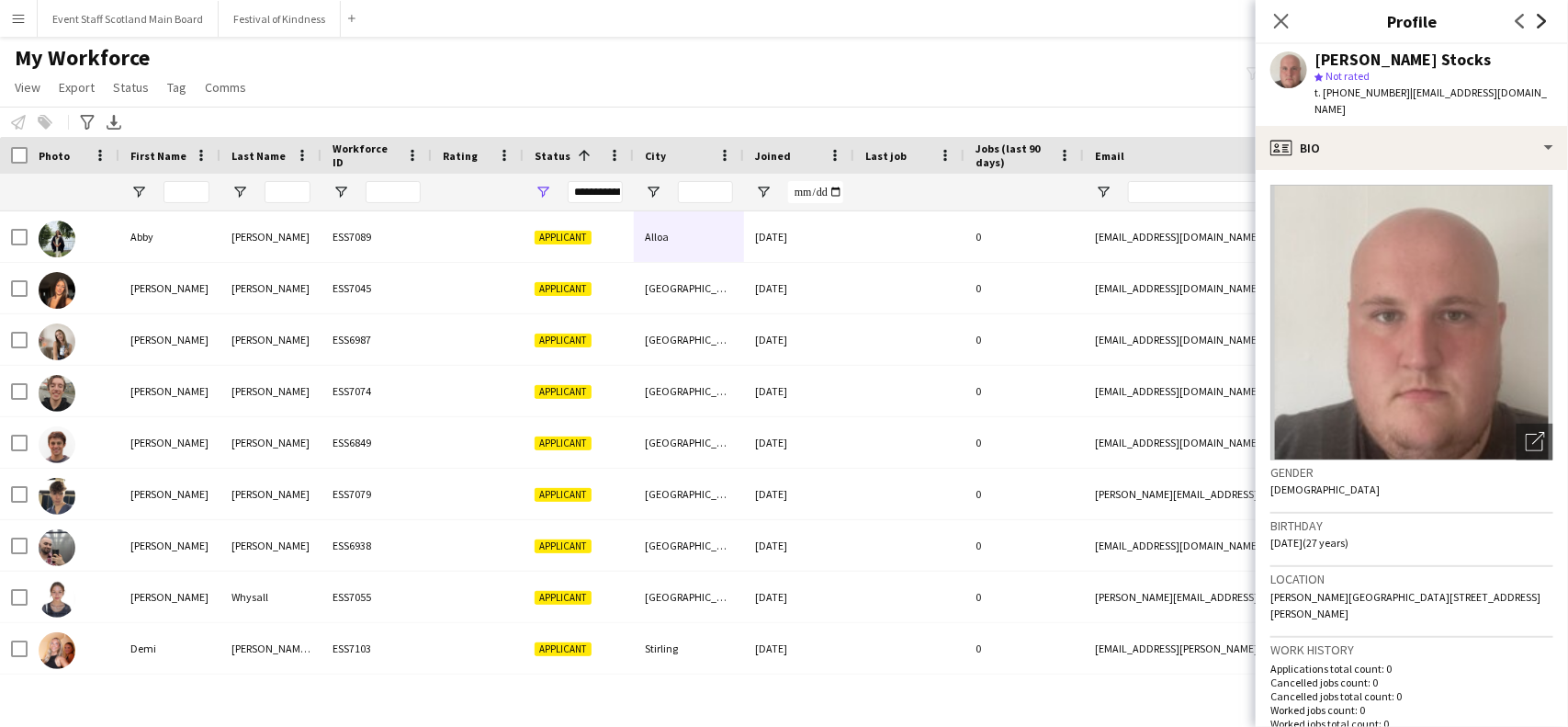
click at [1542, 27] on icon "Next" at bounding box center [1542, 20] width 15 height 15
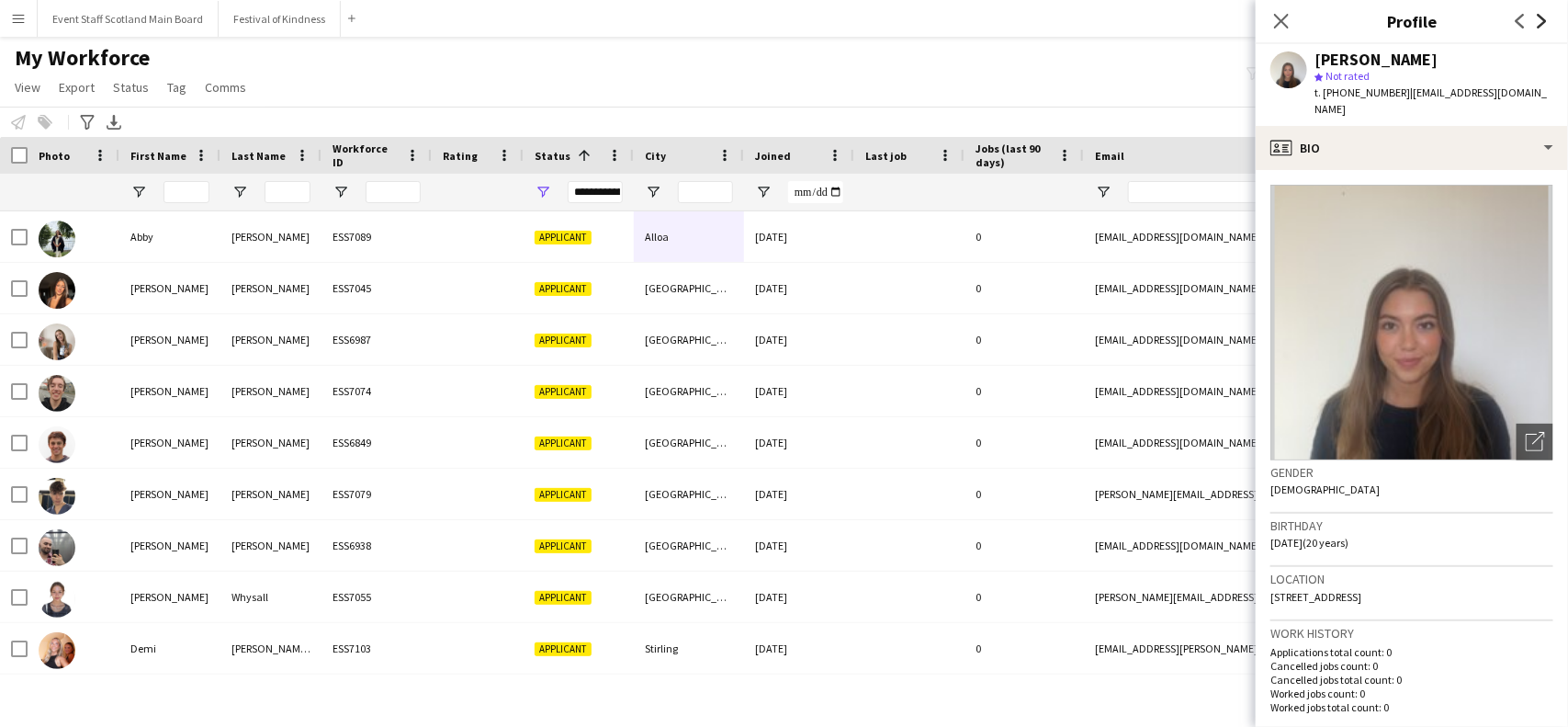
click at [1542, 27] on icon "Next" at bounding box center [1542, 20] width 15 height 15
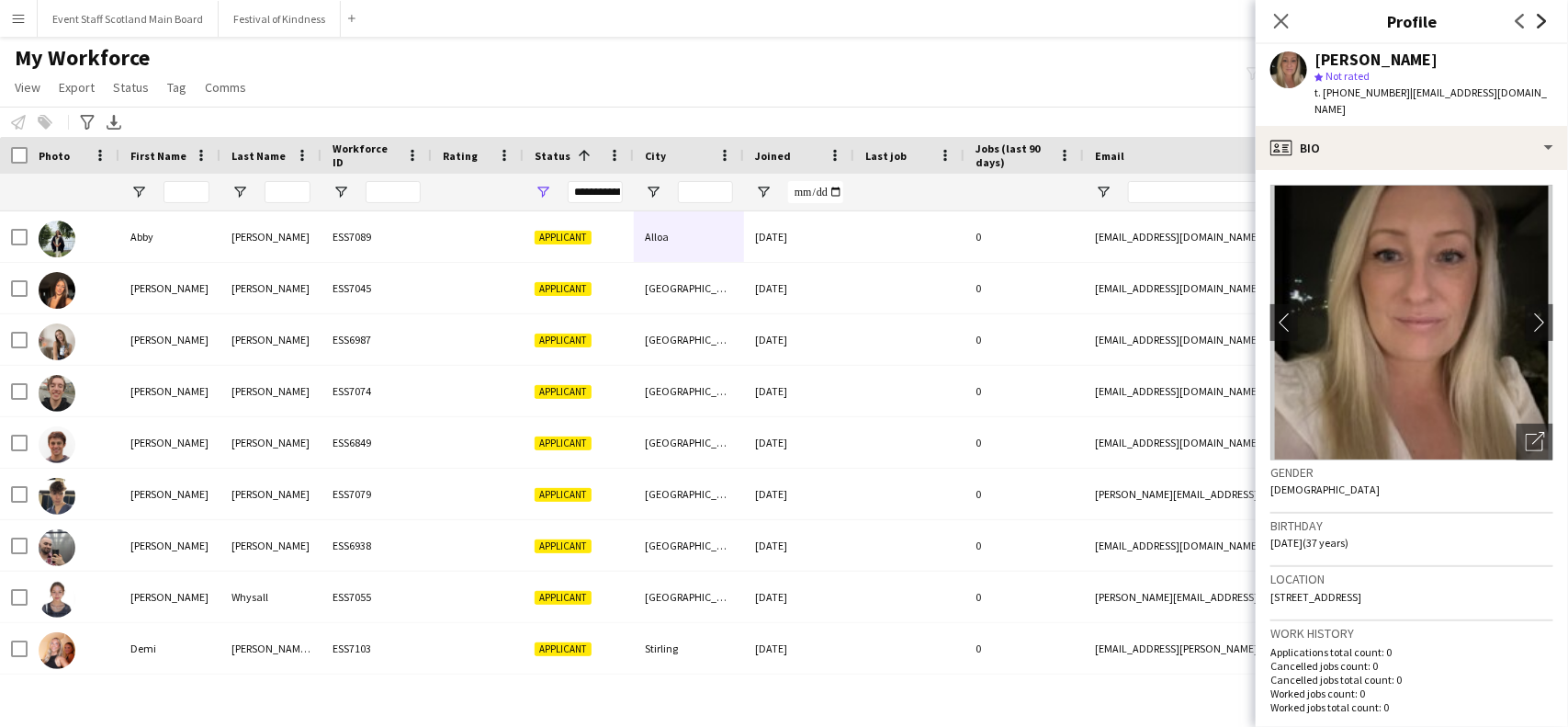
click at [1542, 27] on icon "Next" at bounding box center [1542, 20] width 15 height 15
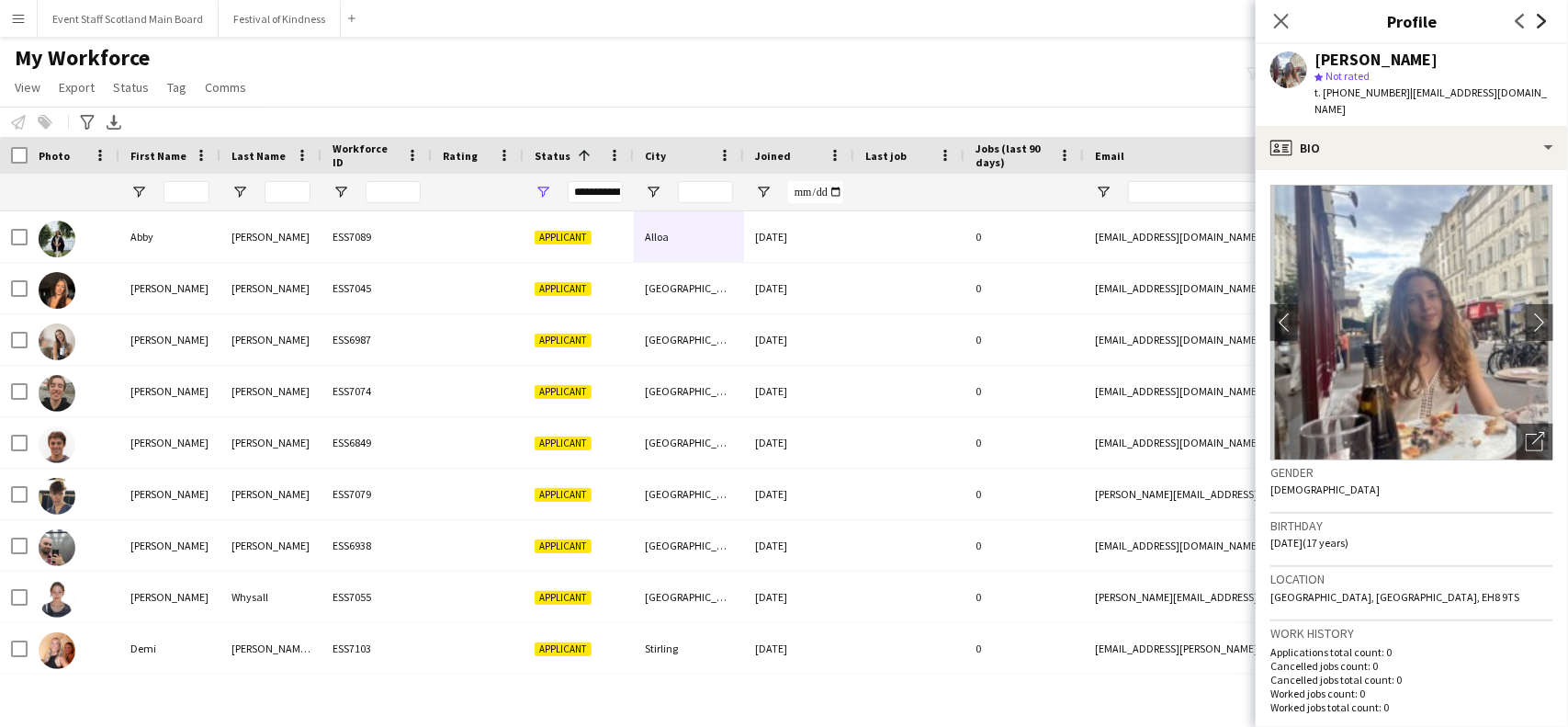
click at [1542, 27] on icon "Next" at bounding box center [1542, 20] width 15 height 15
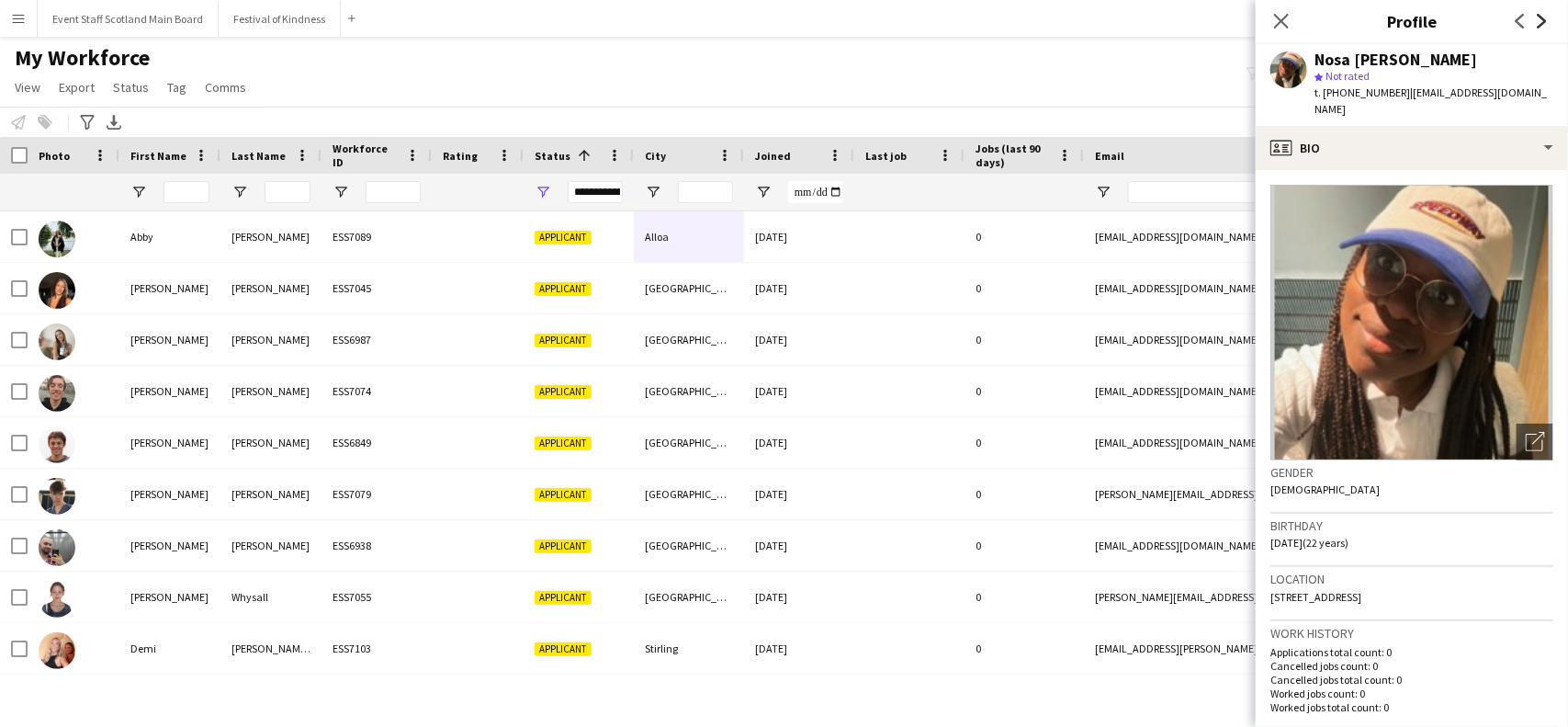
click at [1542, 27] on icon "Next" at bounding box center [1542, 20] width 15 height 15
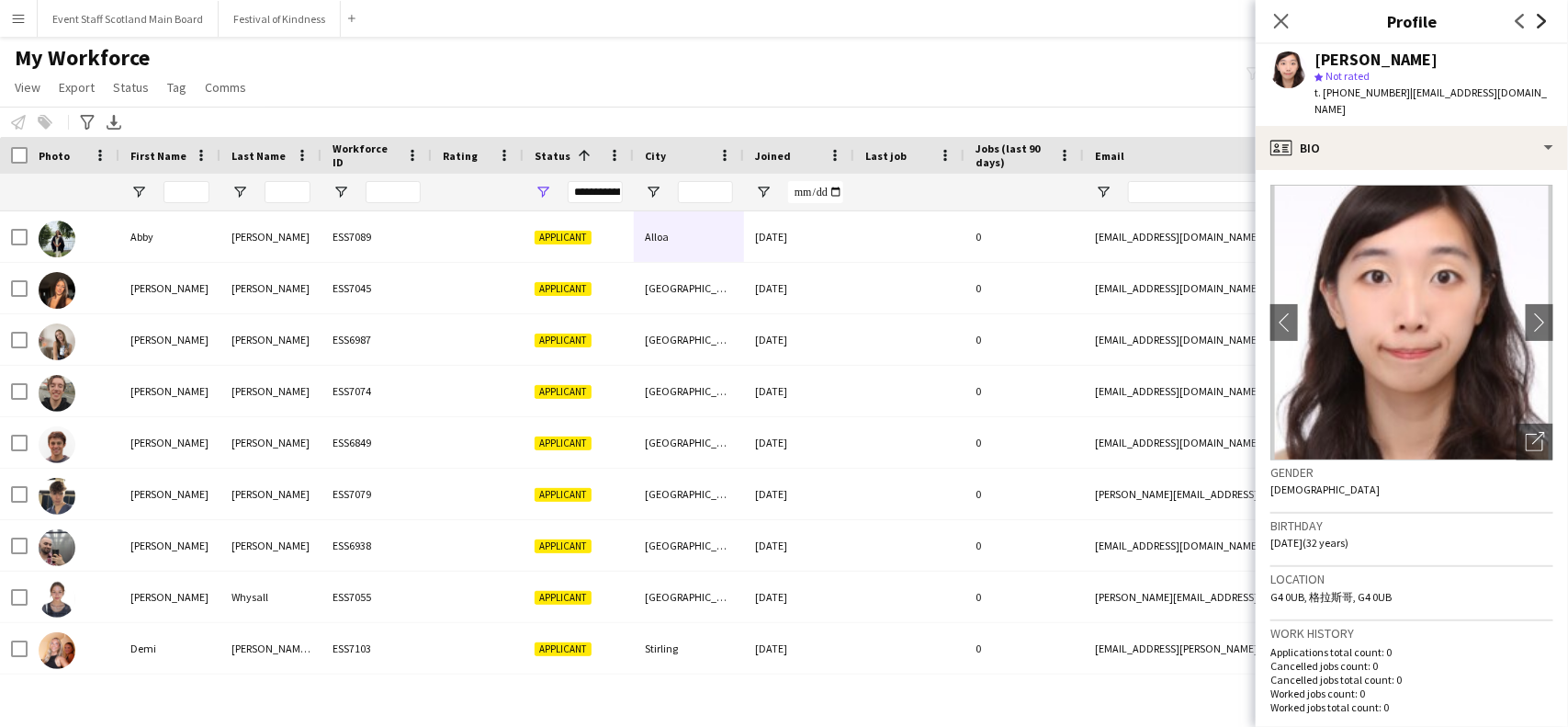
click at [1542, 27] on icon "Next" at bounding box center [1542, 20] width 15 height 15
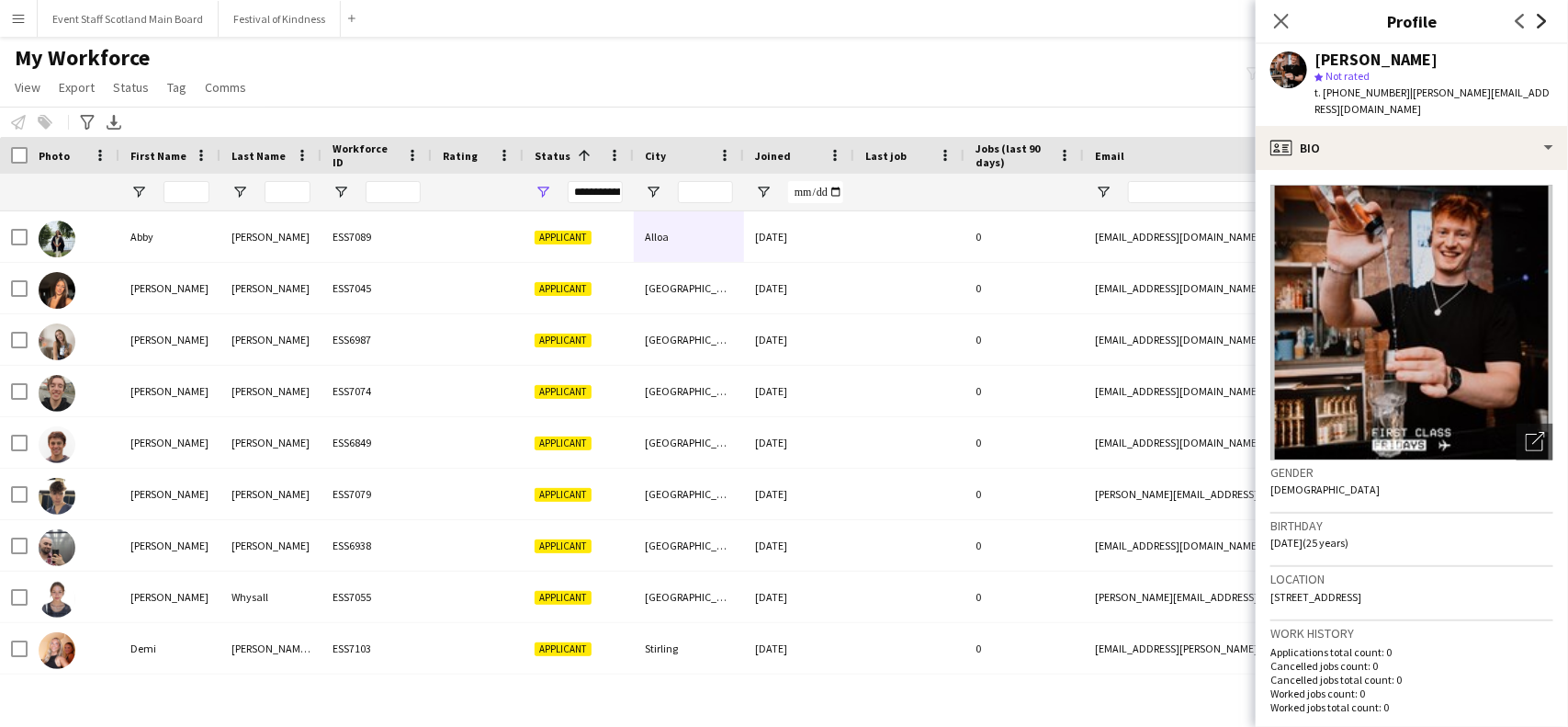
click at [1542, 27] on icon "Next" at bounding box center [1542, 20] width 15 height 15
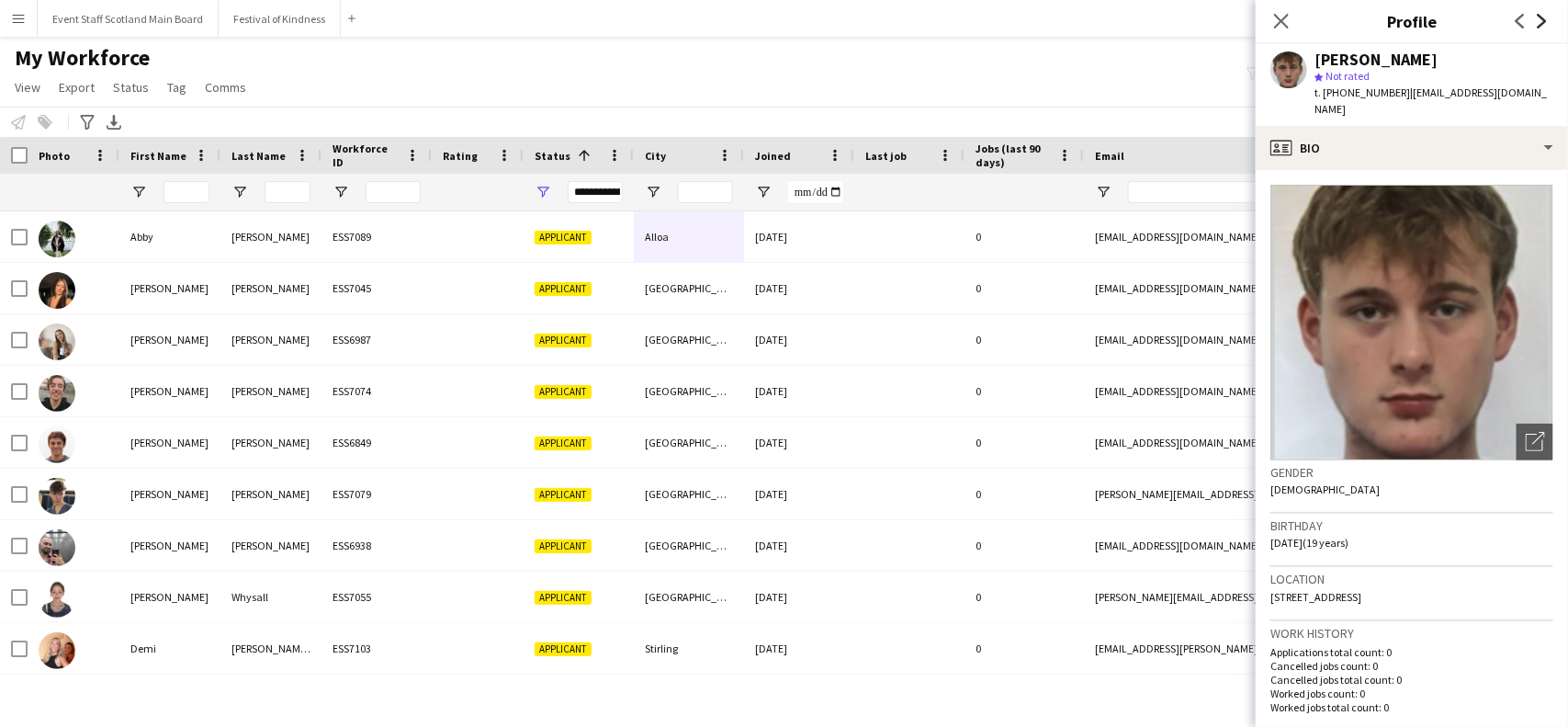
click at [1542, 27] on icon "Next" at bounding box center [1542, 20] width 15 height 15
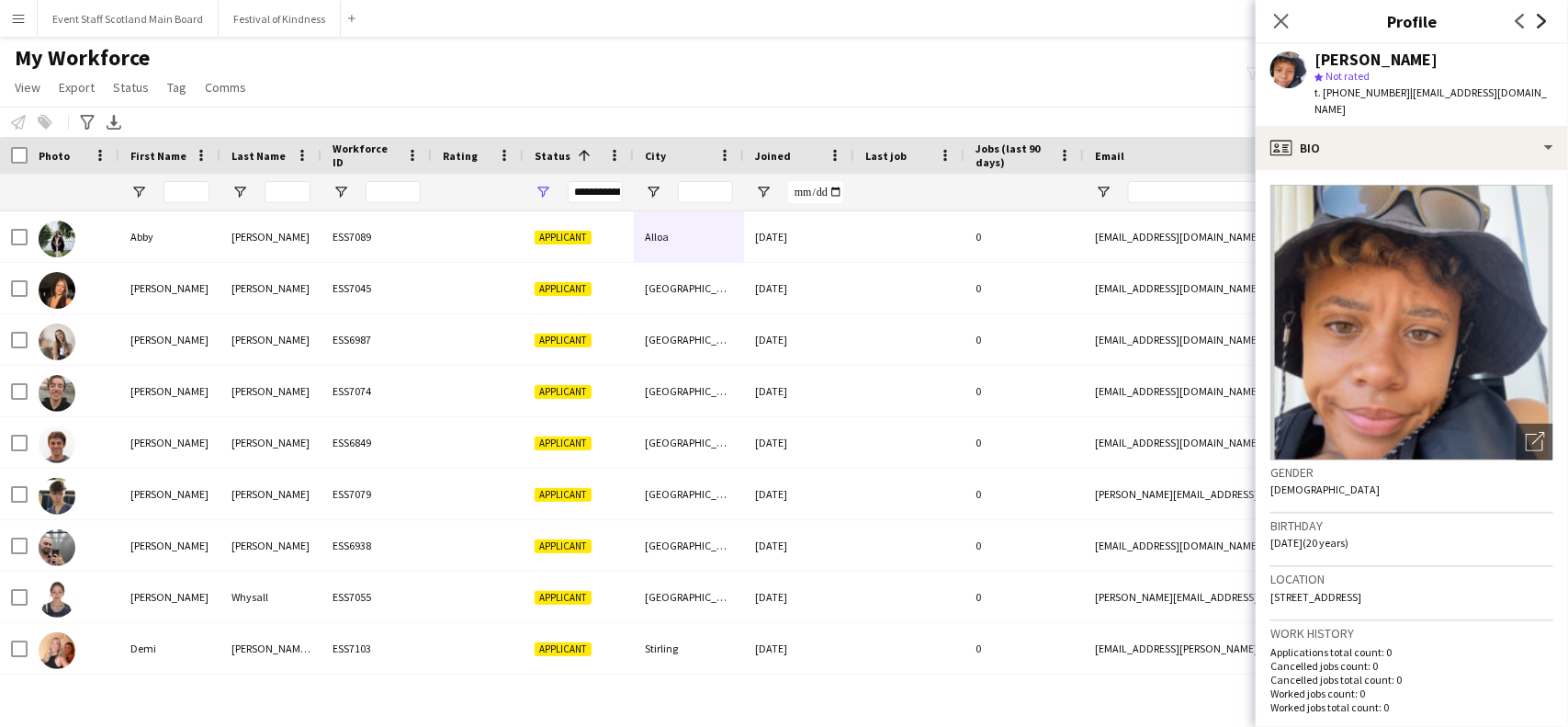
click at [1542, 27] on icon "Next" at bounding box center [1542, 20] width 15 height 15
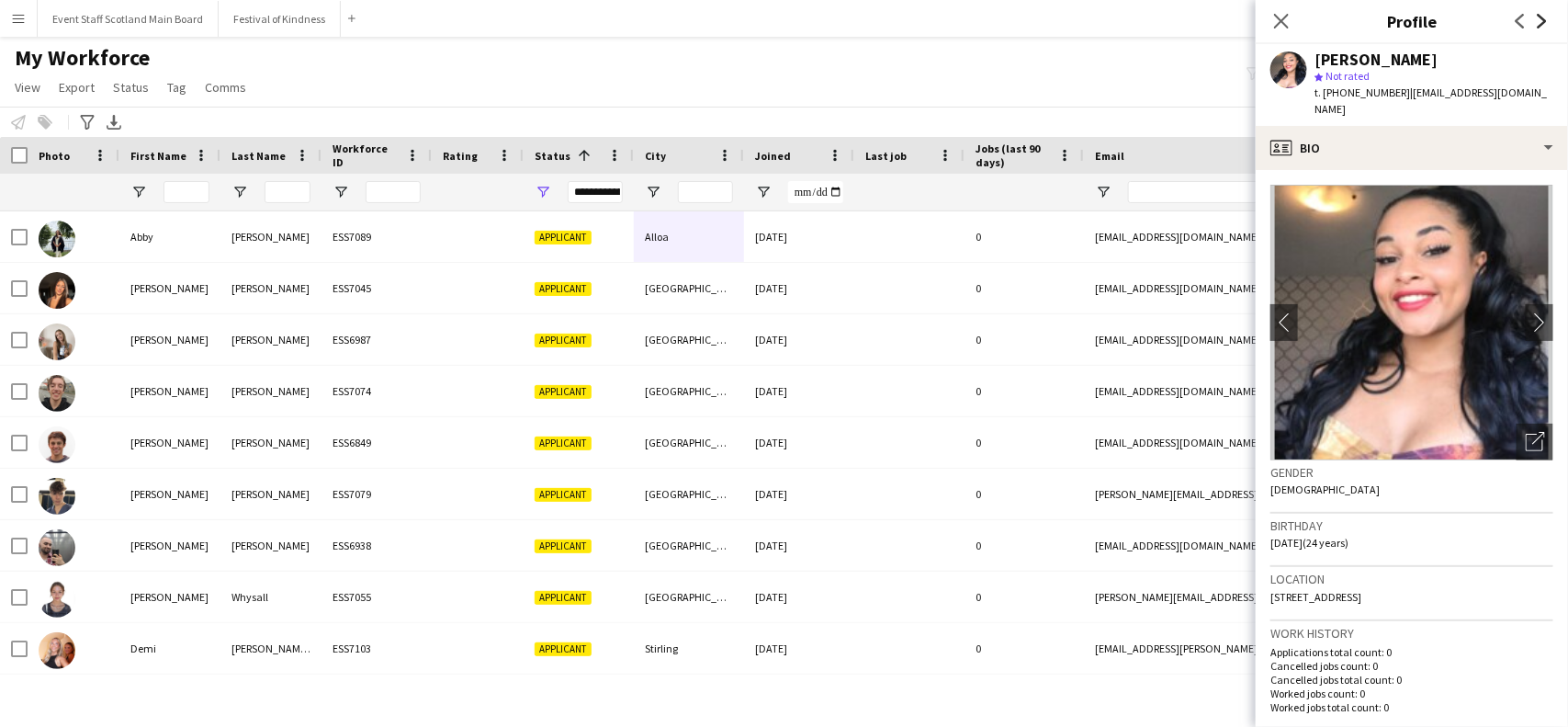
click at [1542, 27] on icon "Next" at bounding box center [1542, 20] width 15 height 15
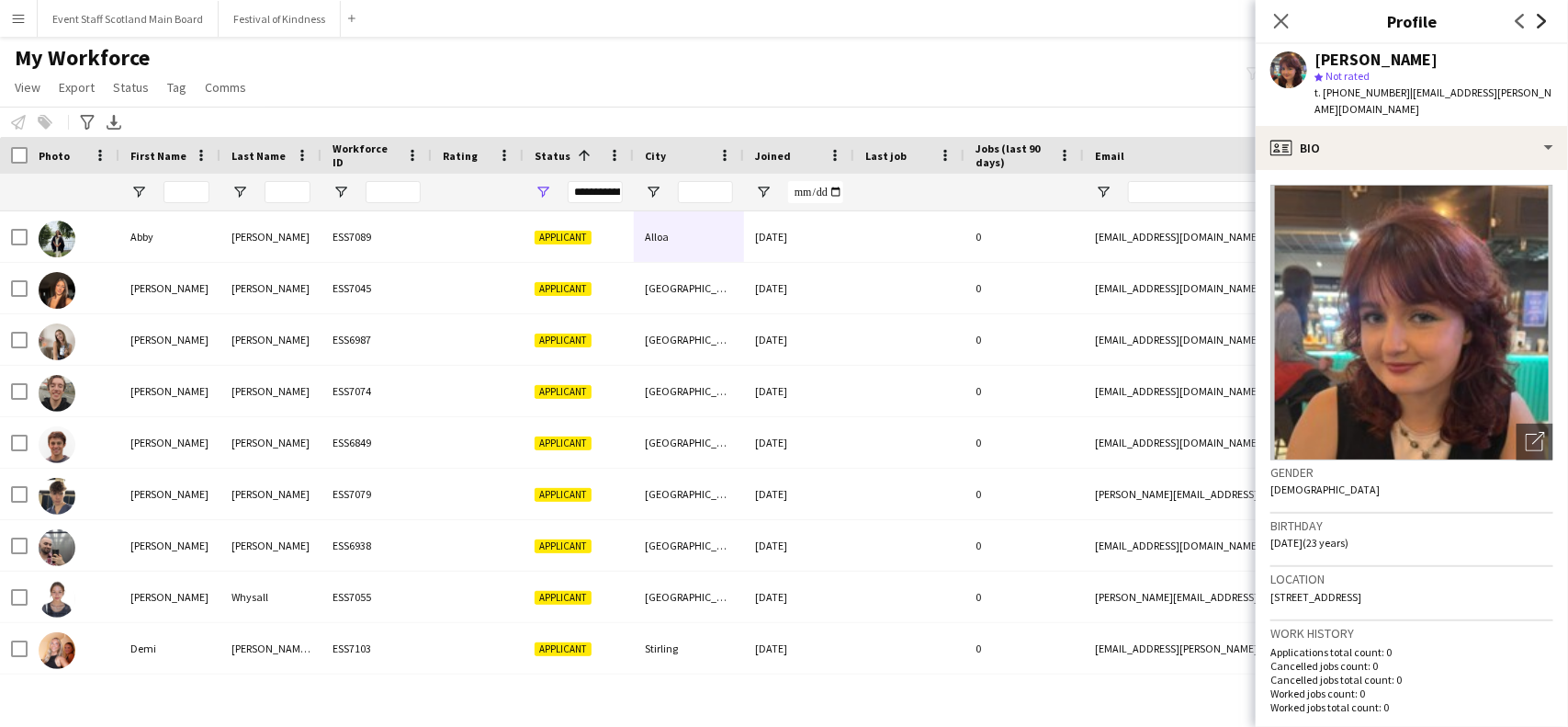
click at [1542, 27] on icon "Next" at bounding box center [1542, 20] width 15 height 15
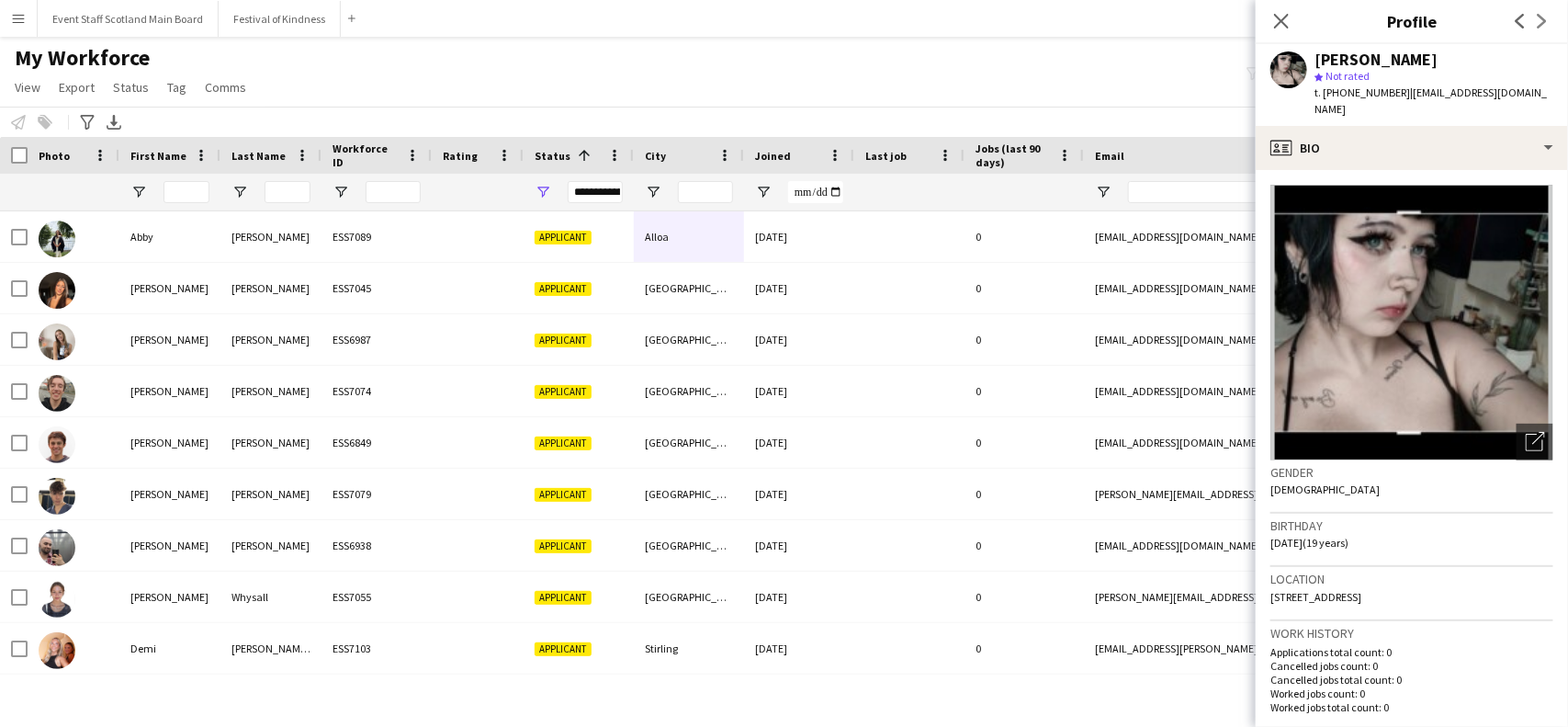
click at [1542, 27] on div "Previous Next" at bounding box center [1531, 20] width 74 height 42
click at [106, 32] on button "Event Staff Scotland Main Board Close" at bounding box center [128, 18] width 181 height 36
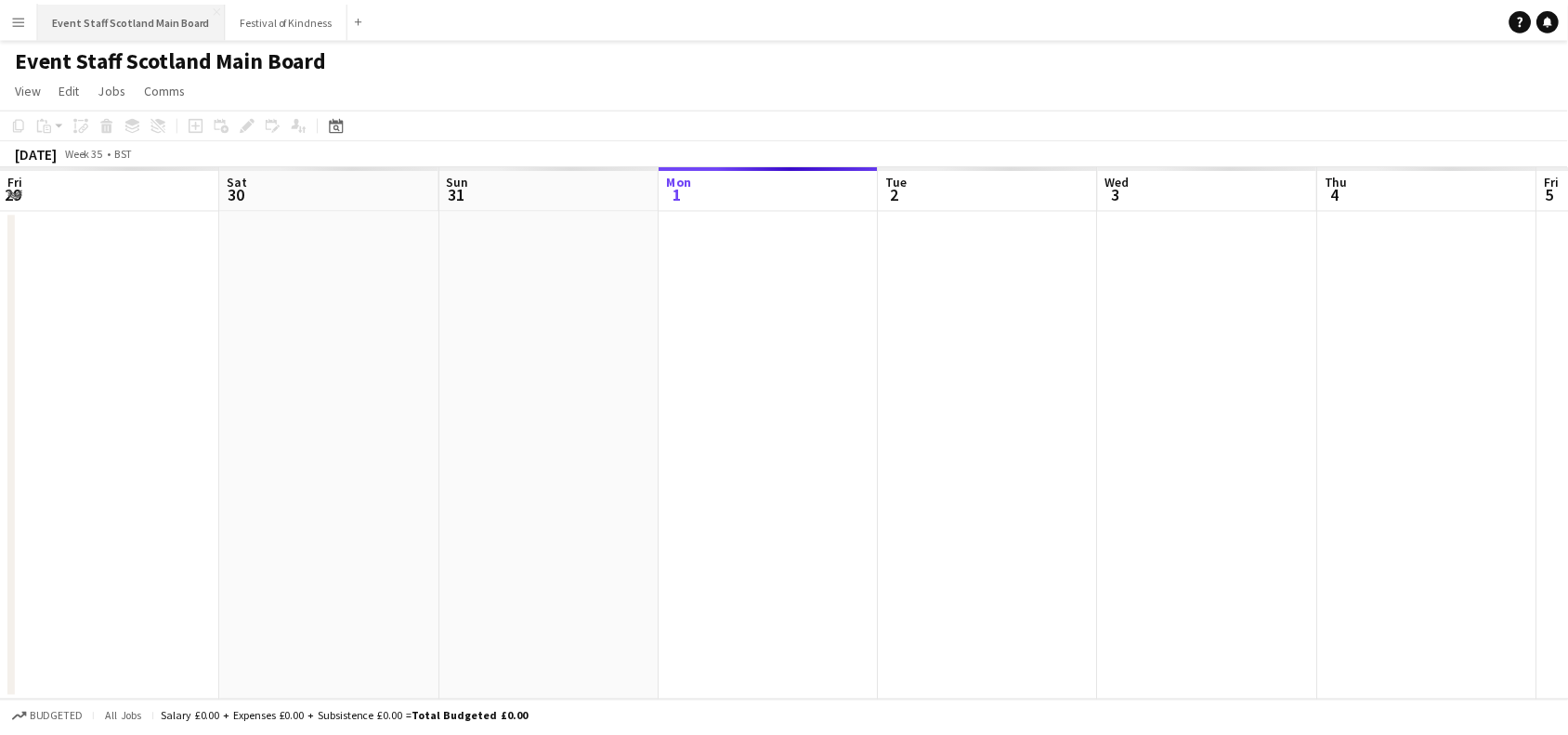
scroll to position [0, 443]
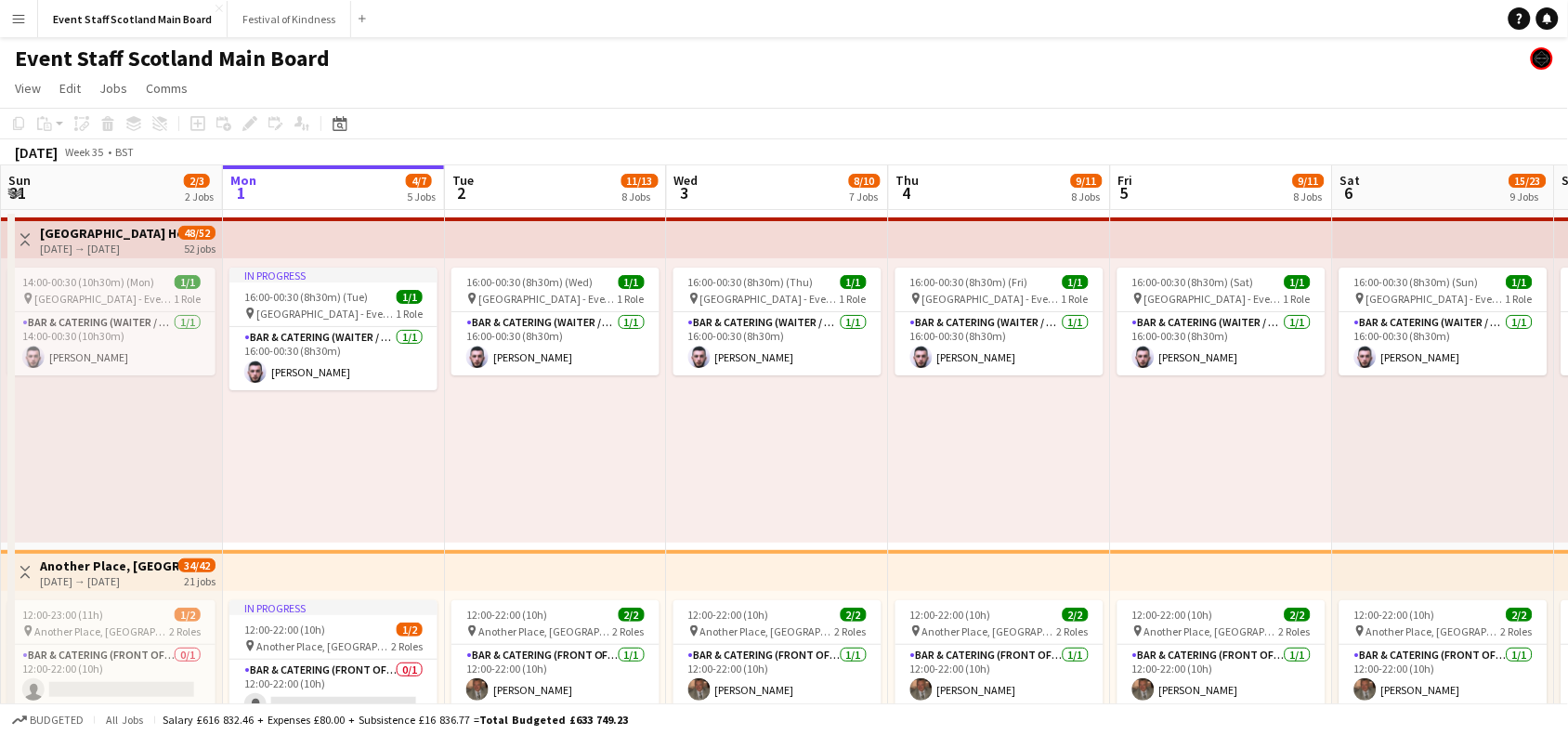
click at [24, 230] on button "Toggle View" at bounding box center [25, 240] width 23 height 23
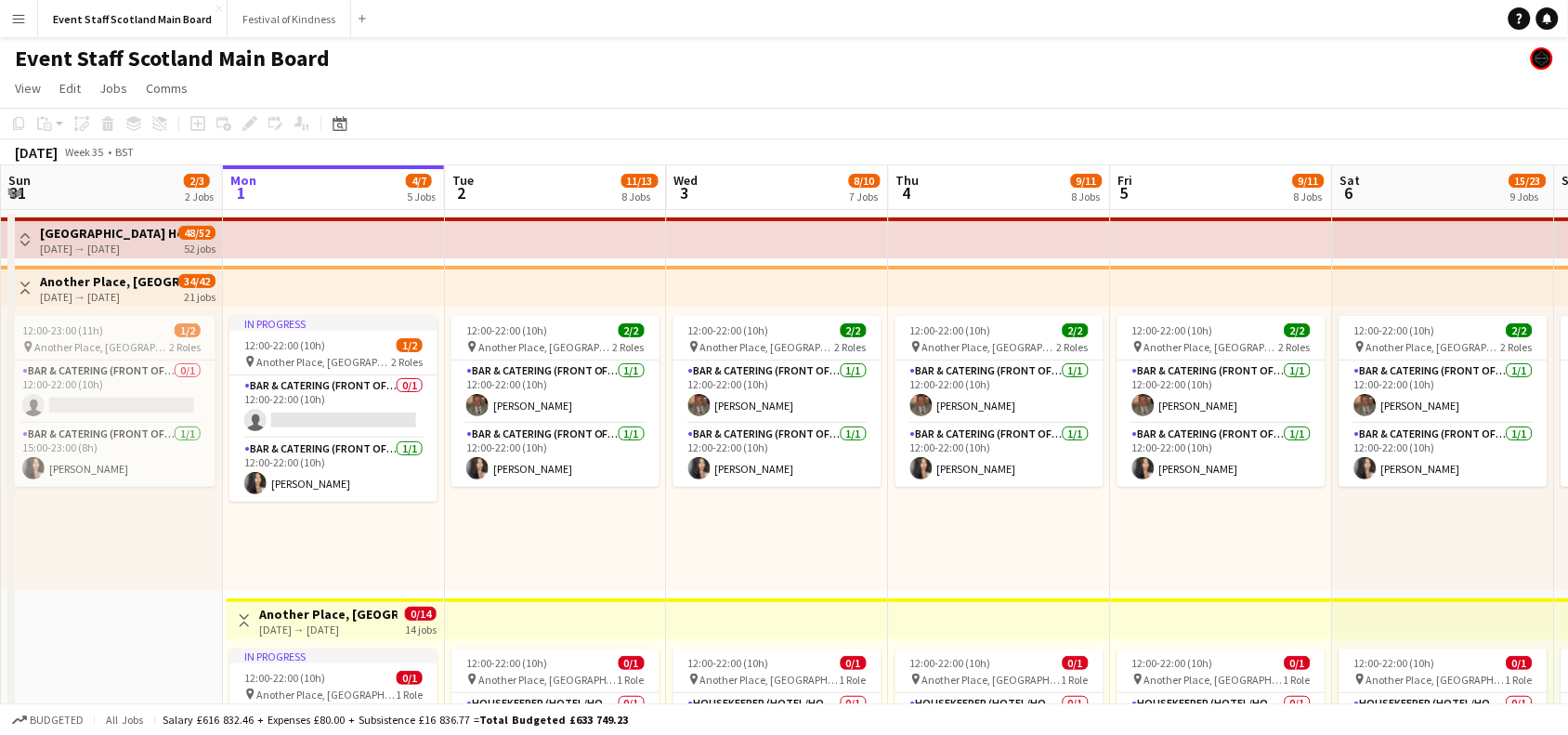
click at [26, 285] on app-icon "Toggle View" at bounding box center [25, 288] width 13 height 13
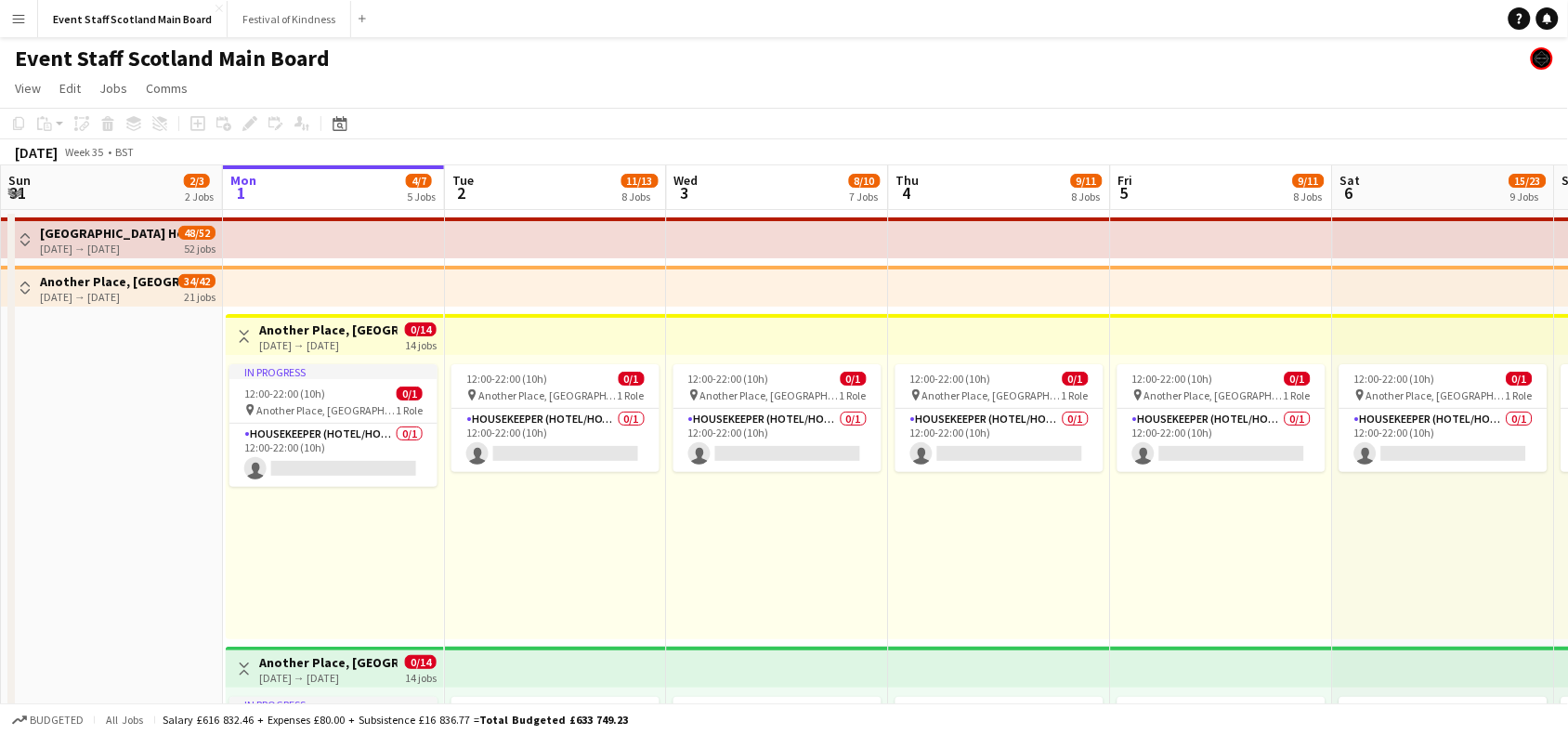
click at [244, 332] on app-icon "Toggle View" at bounding box center [244, 336] width 13 height 13
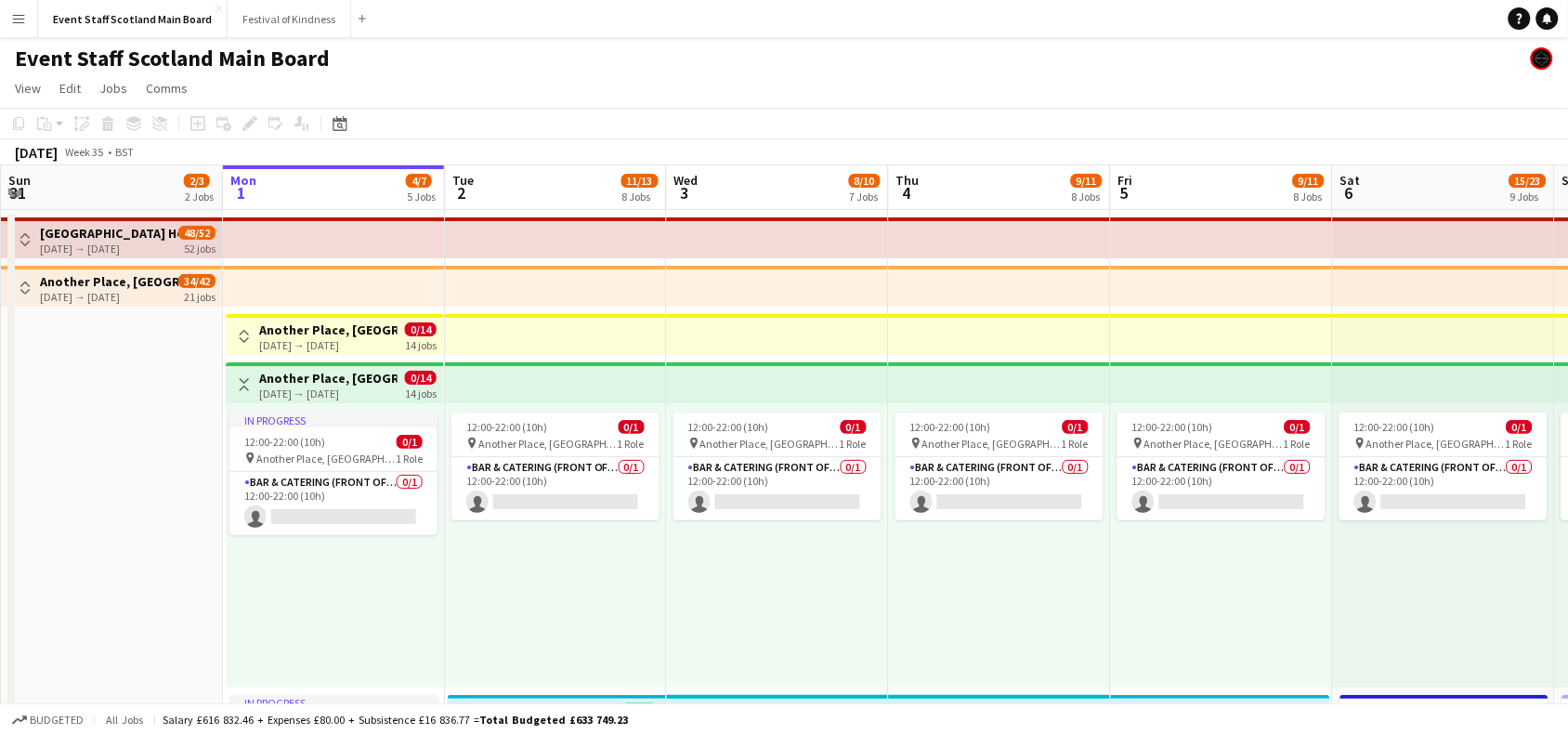
click at [238, 378] on app-icon "Toggle View" at bounding box center [244, 384] width 13 height 13
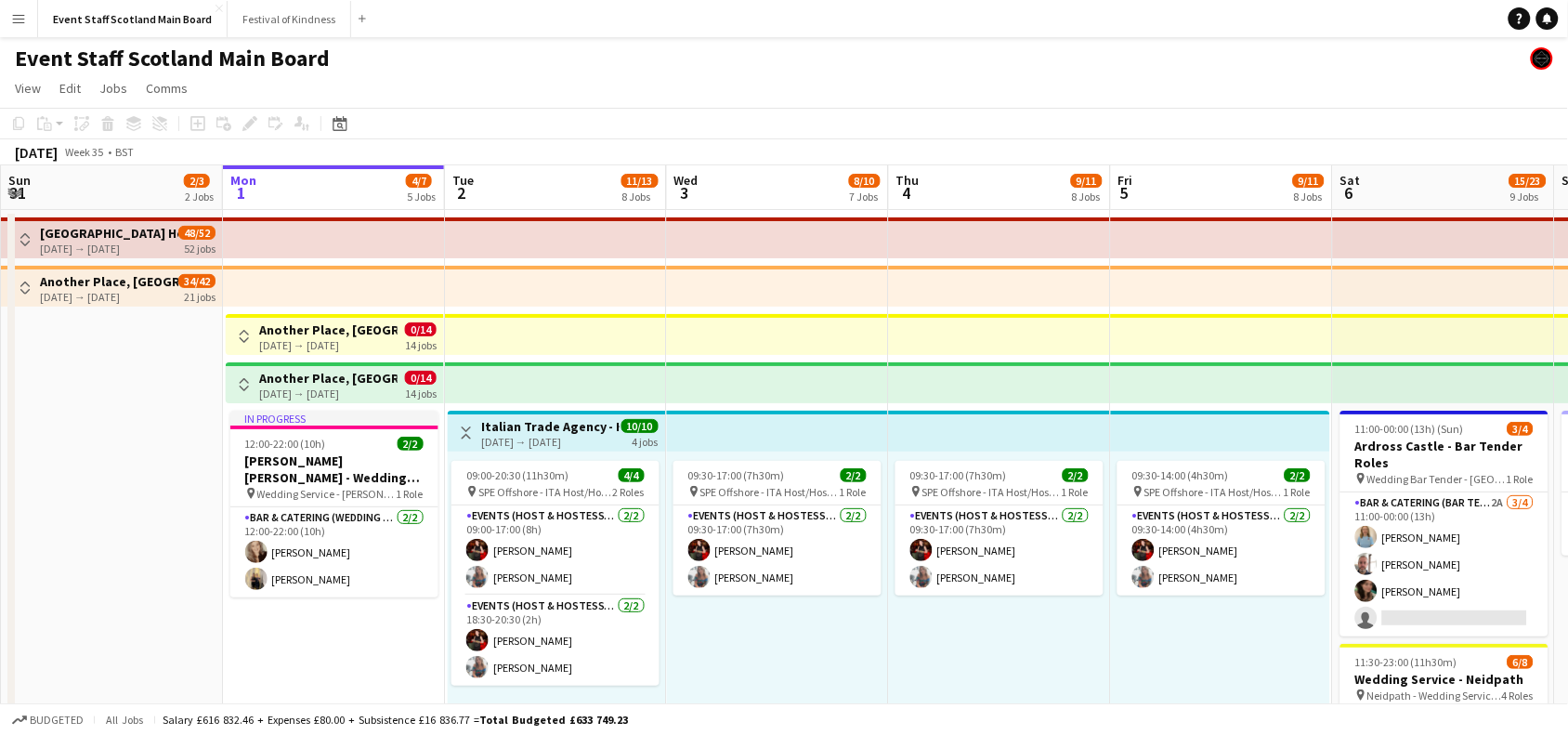
click at [463, 433] on app-icon "Toggle View" at bounding box center [466, 432] width 13 height 13
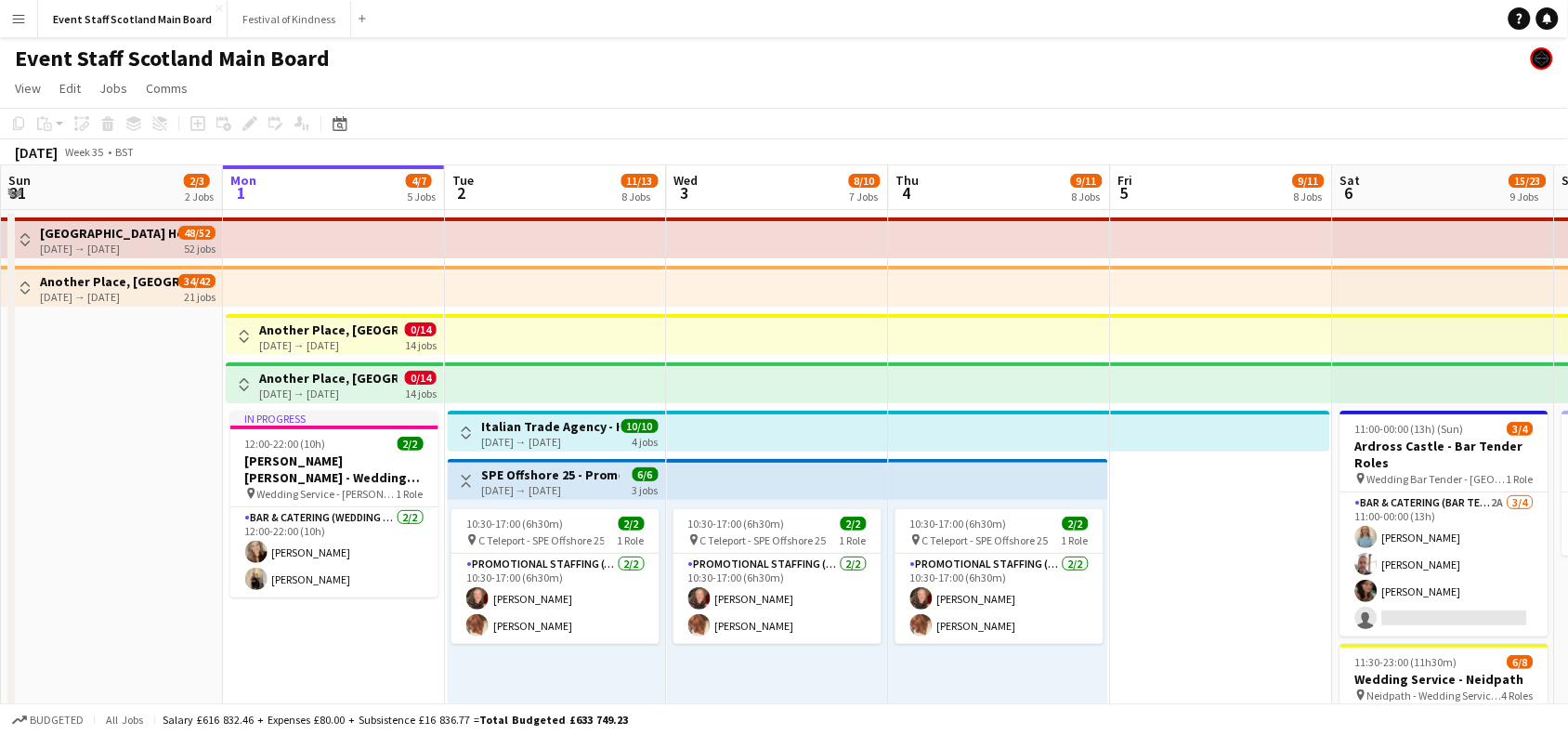
click at [471, 477] on app-icon "Toggle View" at bounding box center [466, 481] width 13 height 13
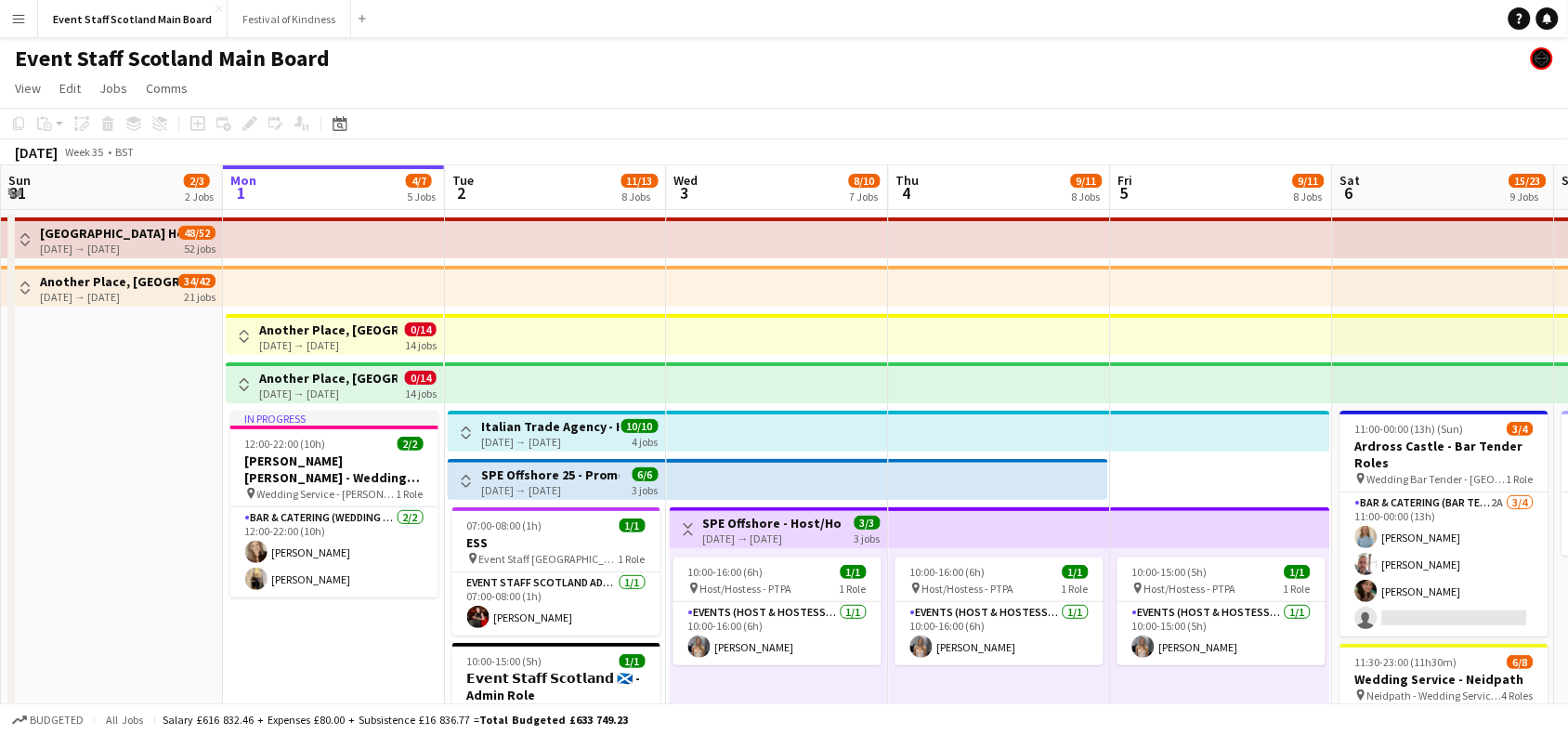
click at [691, 523] on app-icon "Toggle View" at bounding box center [688, 529] width 13 height 13
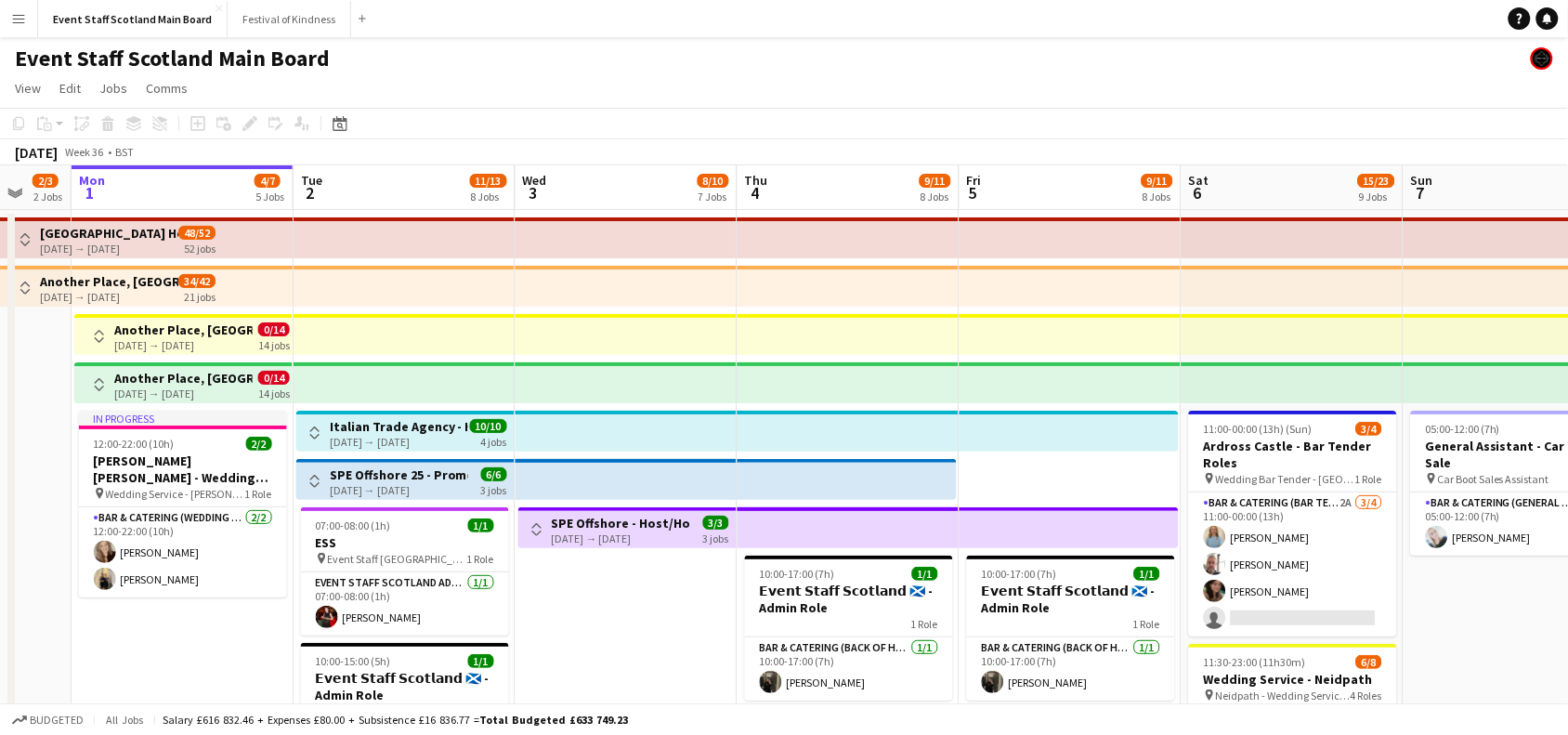
drag, startPoint x: 793, startPoint y: 637, endPoint x: 189, endPoint y: 637, distance: 604.0
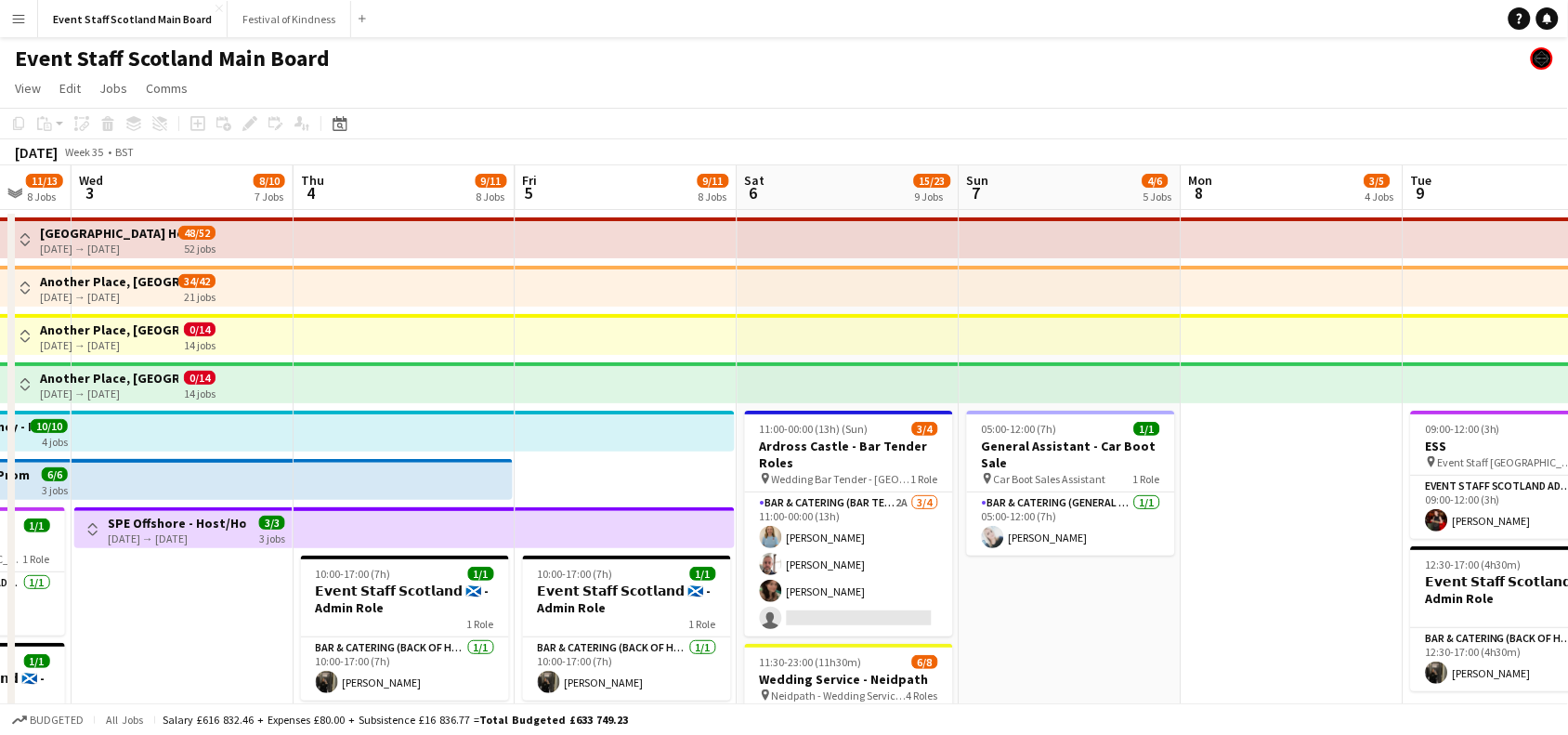
scroll to position [0, 604]
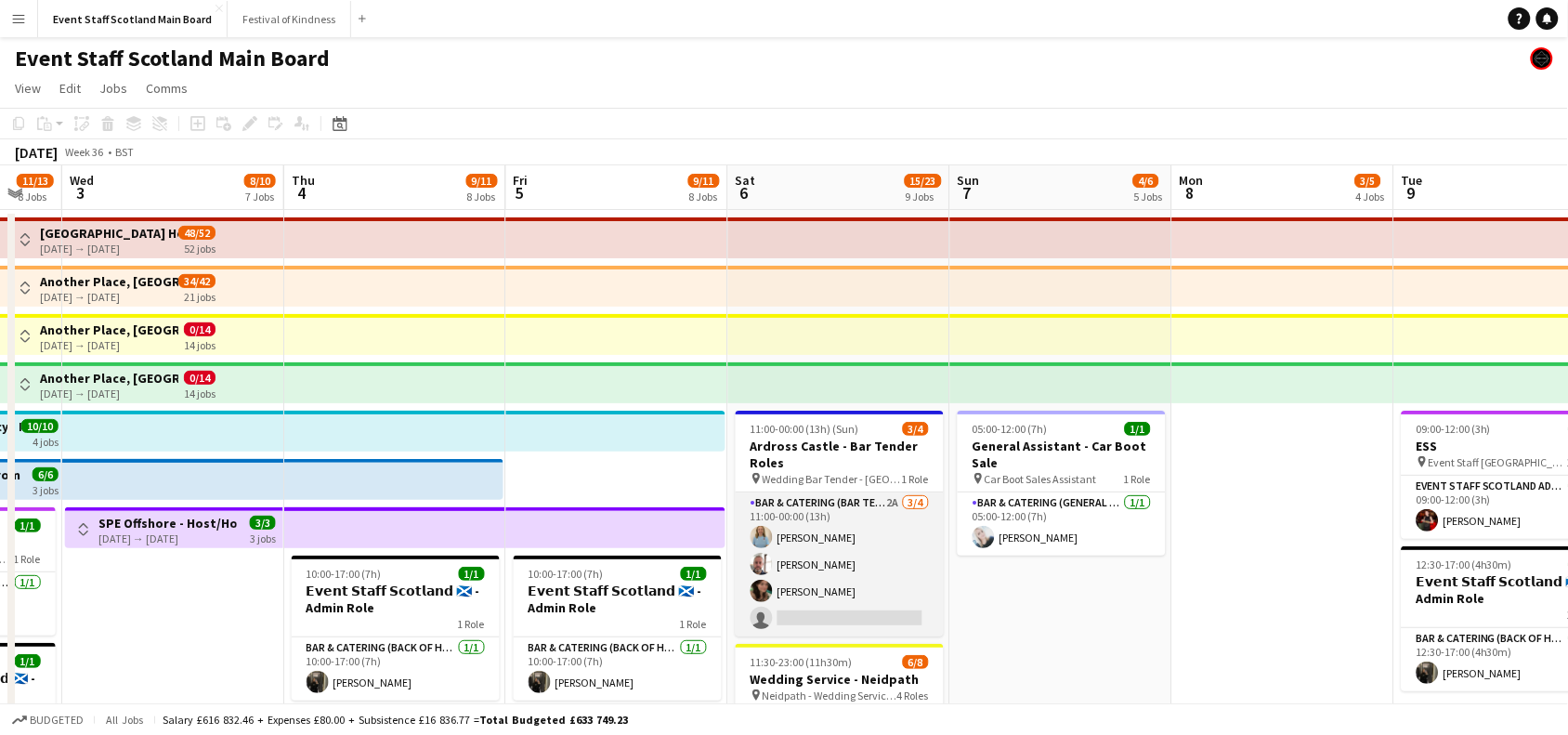
click at [878, 538] on app-card-role "Bar & Catering (Bar Tender) 2A [DATE] 11:00-00:00 (13h) [PERSON_NAME] [PERSON_N…" at bounding box center [840, 564] width 208 height 144
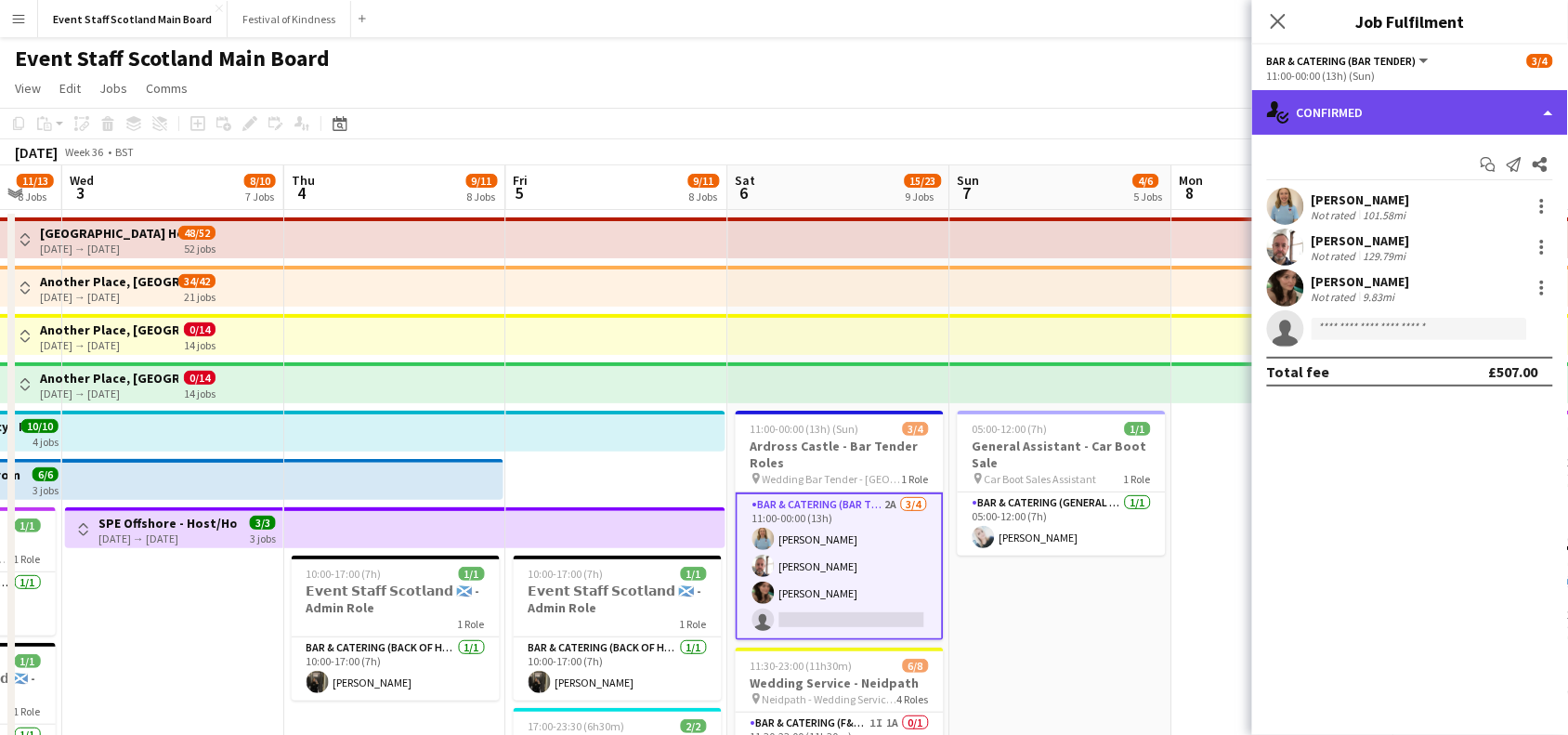
click at [1531, 108] on div "single-neutral-actions-check-2 Confirmed" at bounding box center [1410, 112] width 315 height 44
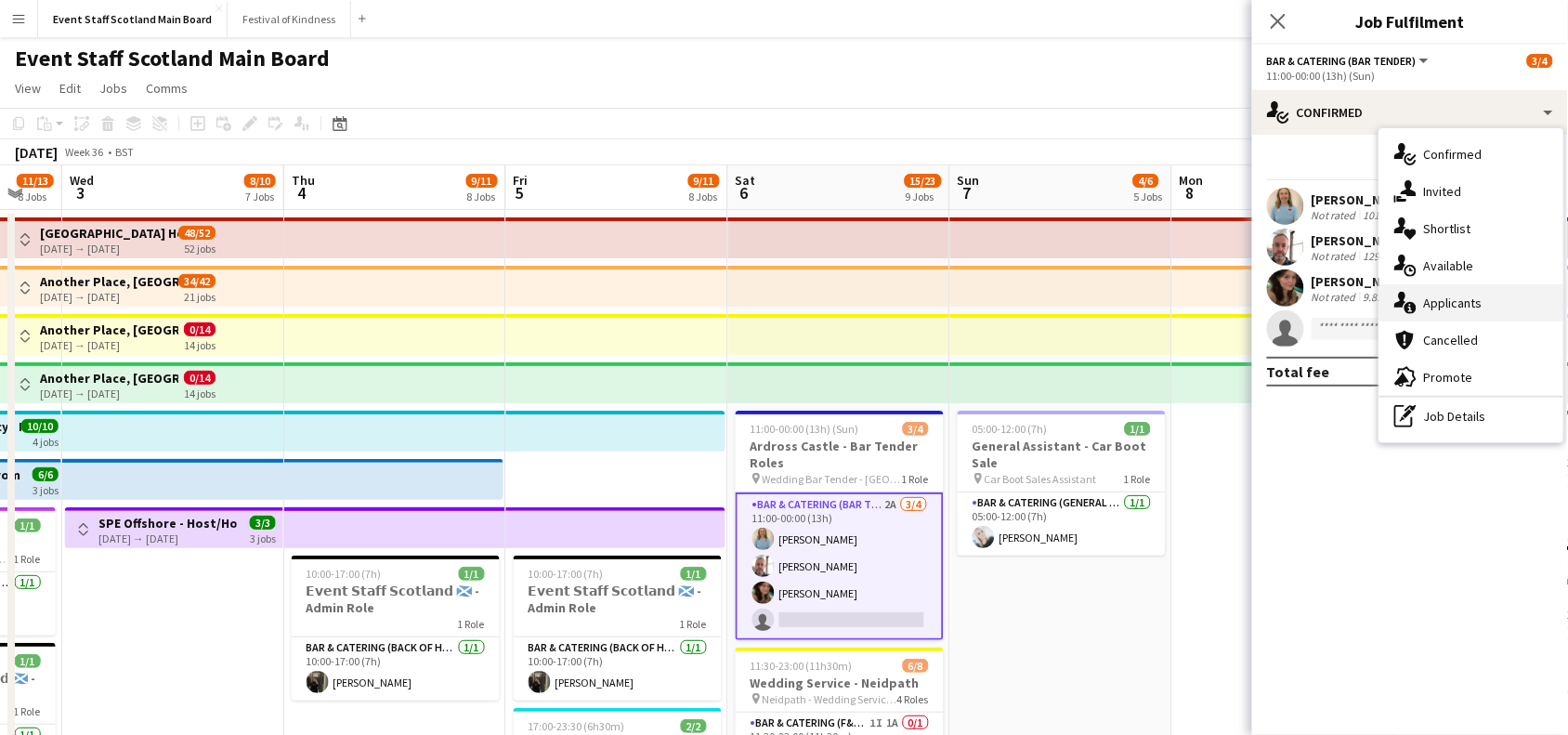
click at [1496, 299] on div "single-neutral-actions-information Applicants" at bounding box center [1471, 303] width 184 height 37
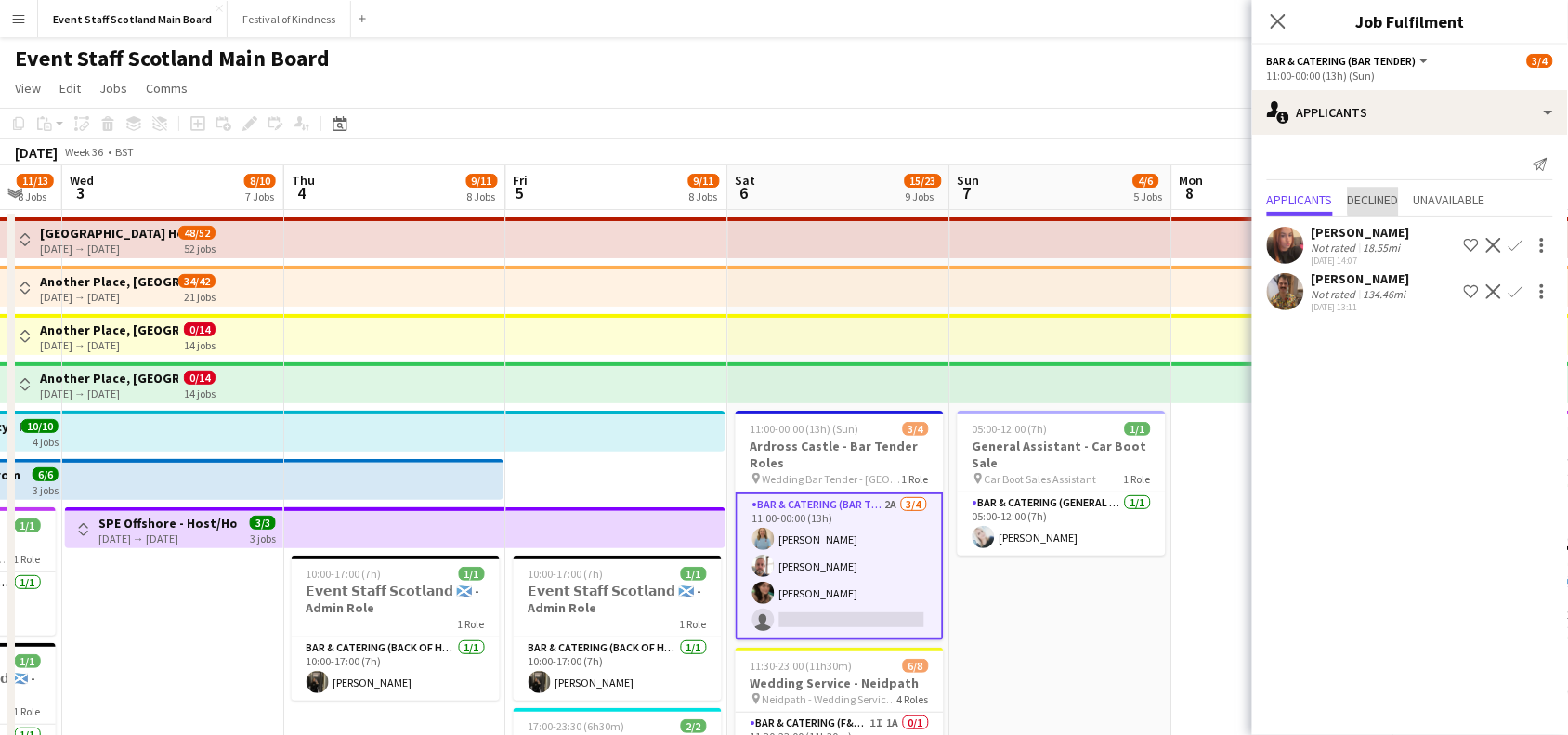
click at [1390, 198] on span "Declined" at bounding box center [1373, 199] width 51 height 13
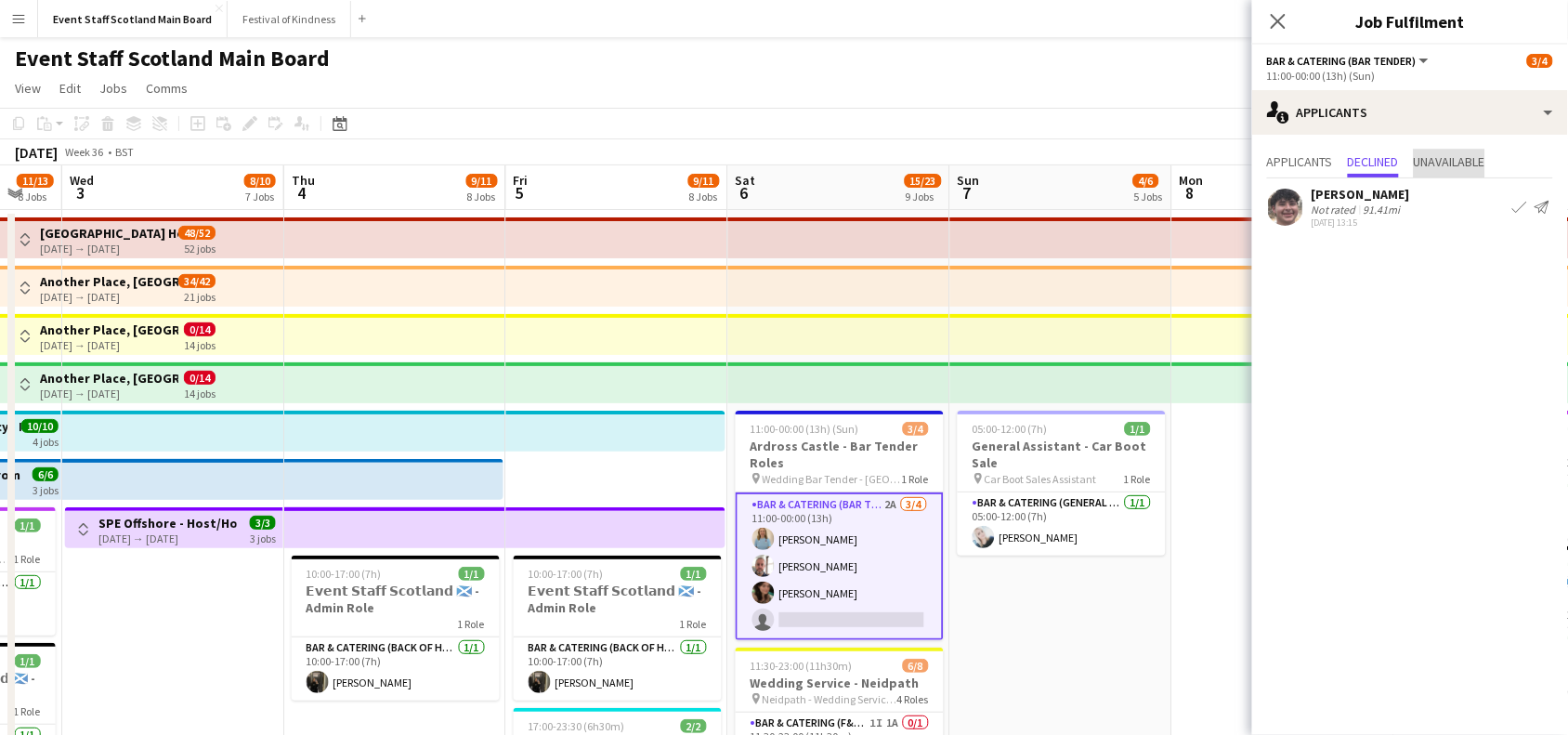
click at [1447, 161] on span "Unavailable" at bounding box center [1449, 161] width 72 height 13
click at [1372, 155] on span "Declined" at bounding box center [1373, 161] width 51 height 13
click at [1302, 164] on span "Applicants" at bounding box center [1300, 161] width 66 height 13
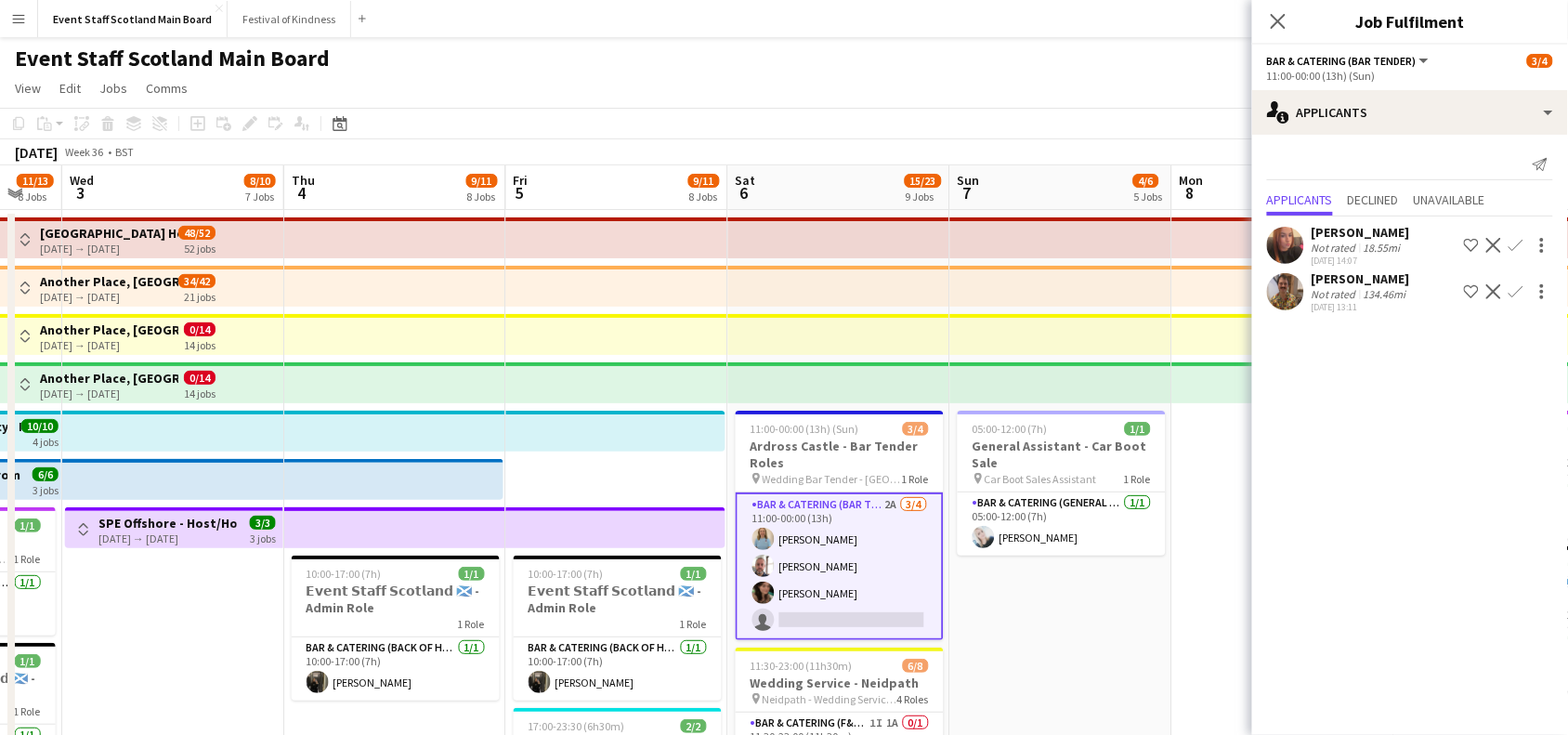
click at [1357, 249] on div "Not rated" at bounding box center [1335, 248] width 48 height 14
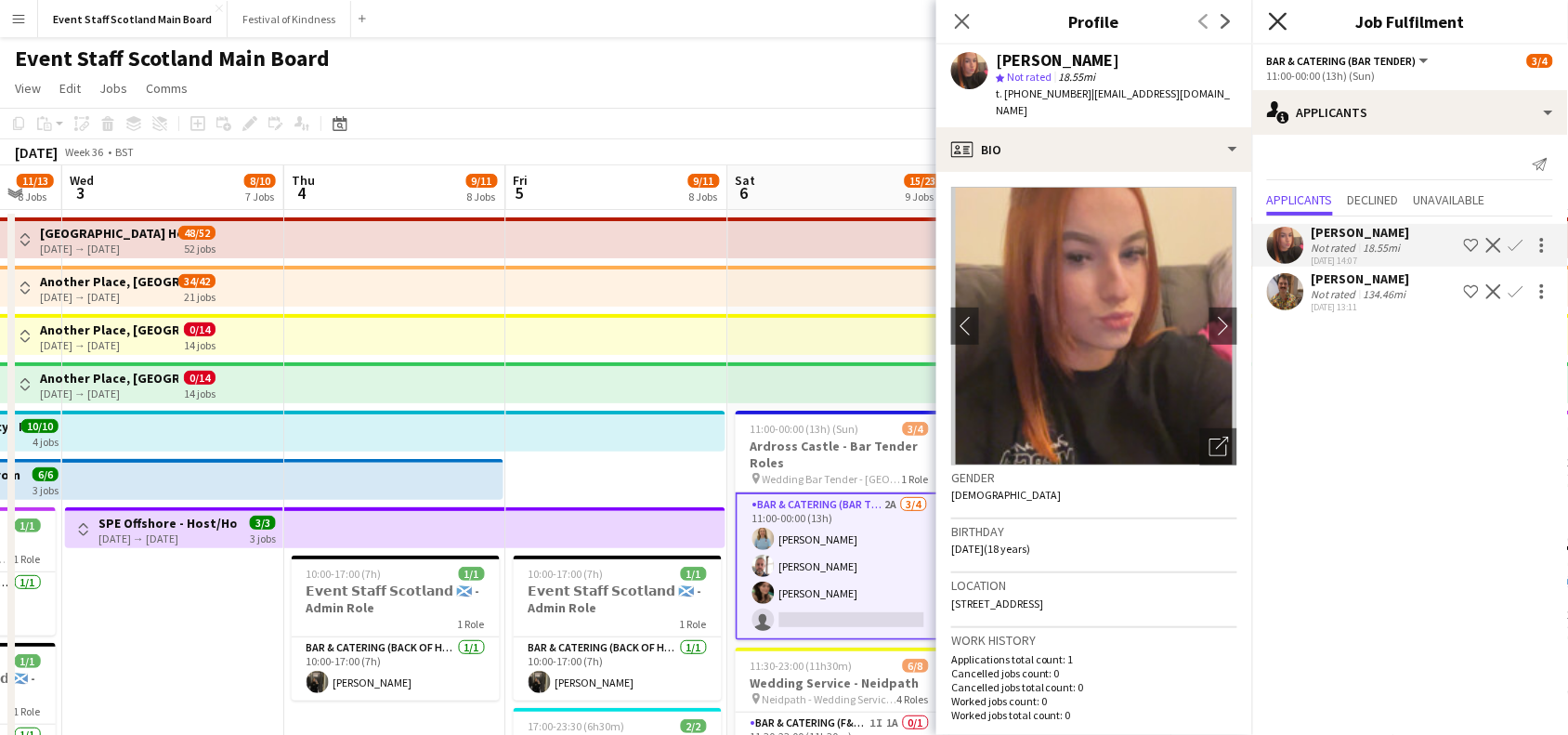
click at [1277, 28] on icon "Close pop-in" at bounding box center [1278, 21] width 18 height 18
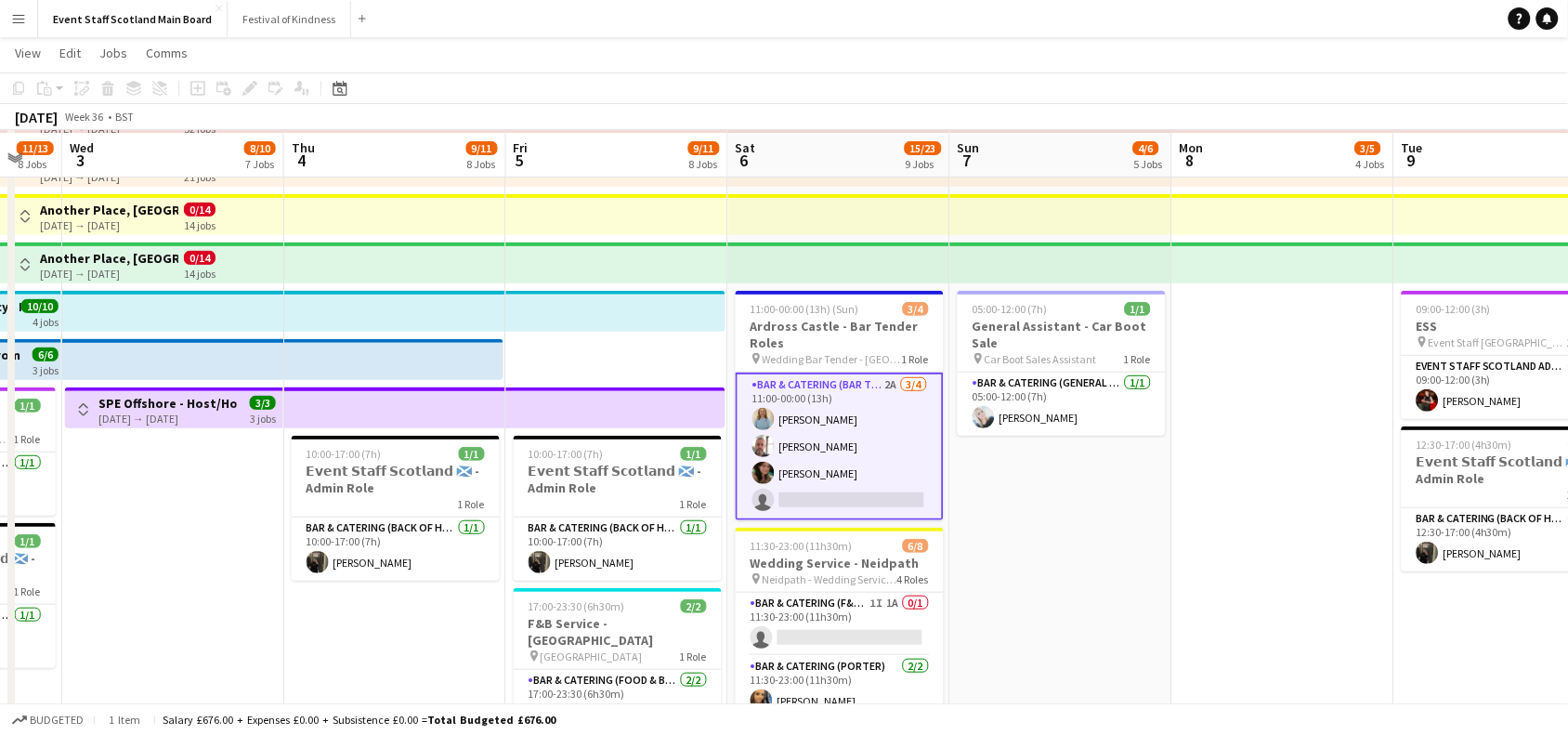
scroll to position [121, 0]
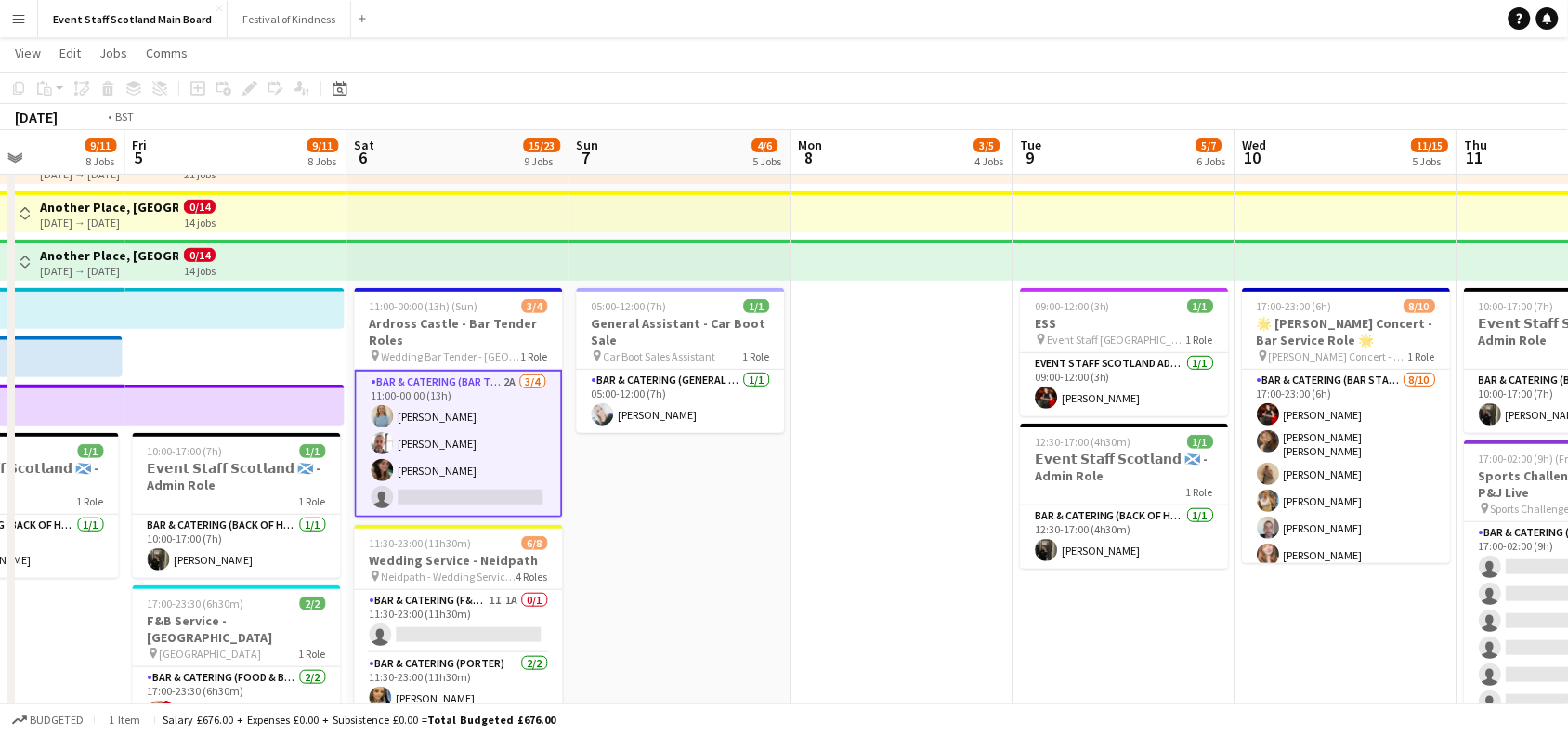
drag, startPoint x: 1345, startPoint y: 470, endPoint x: 0, endPoint y: 455, distance: 1345.1
click at [0, 455] on app-calendar-viewport "Sun 31 2/3 2 Jobs Mon 1 4/7 5 Jobs Tue 2 11/13 8 Jobs Wed 3 8/10 7 Jobs Thu 4 9…" at bounding box center [784, 666] width 1568 height 1429
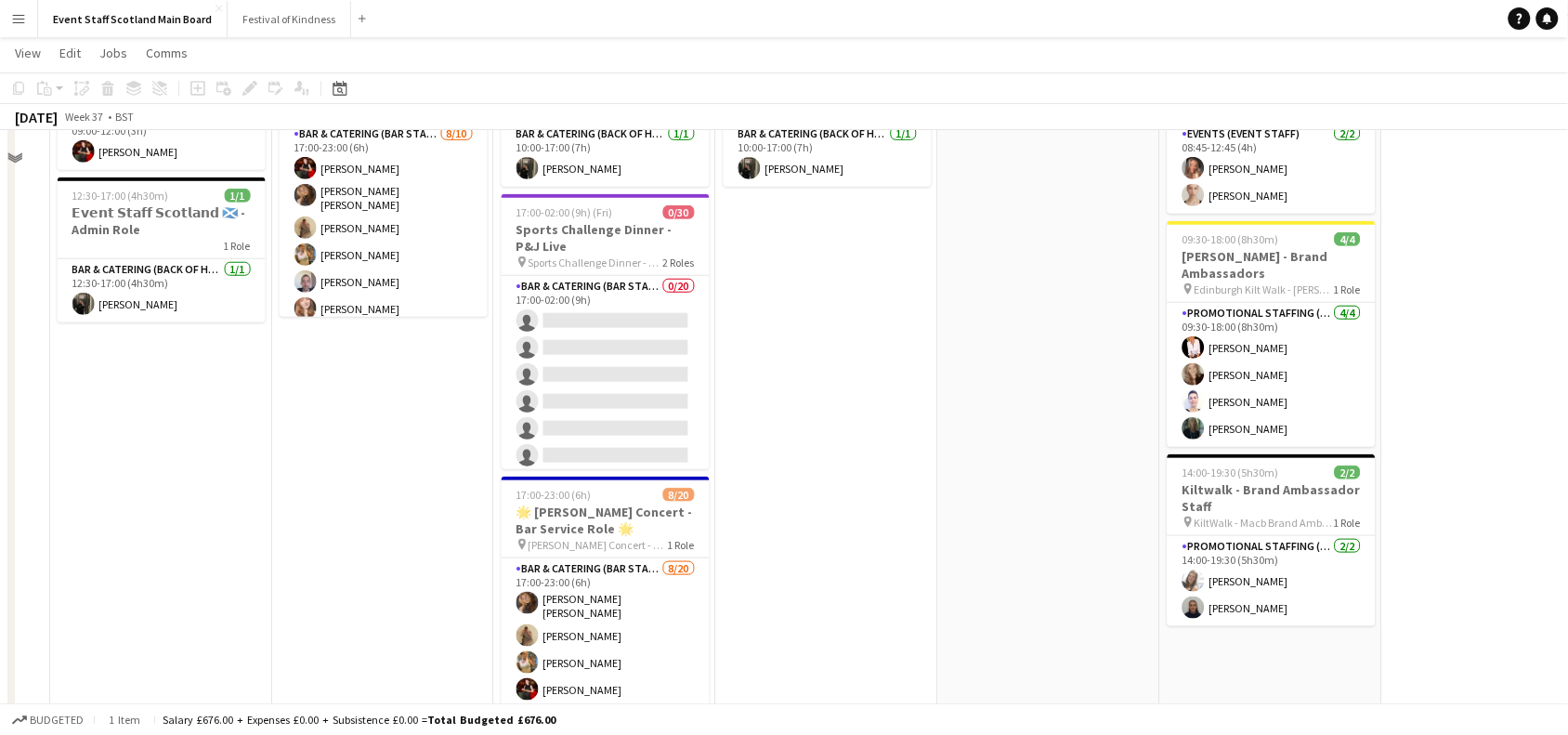
scroll to position [193, 0]
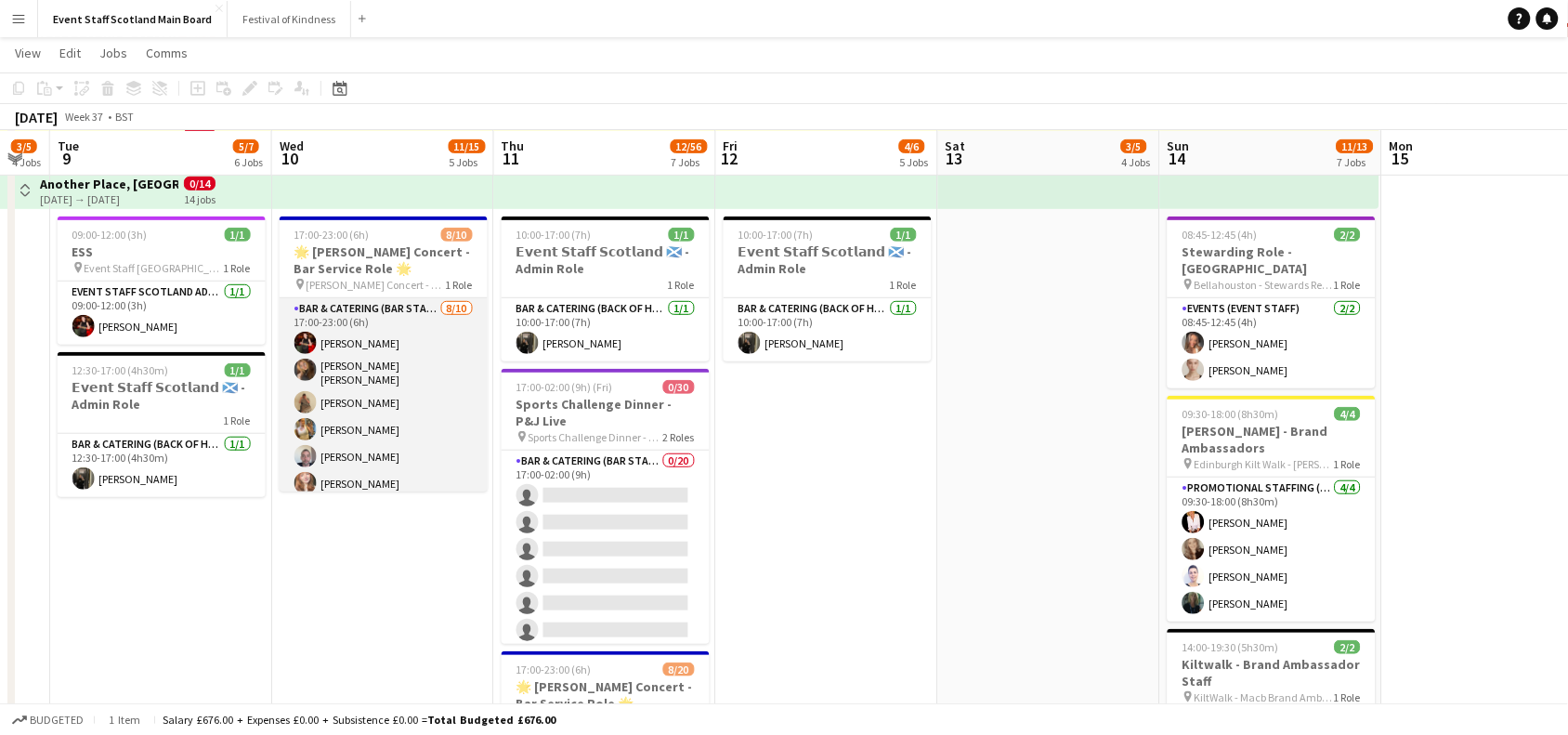
click at [420, 392] on app-card-role "Bar & Catering (Bar Staff) [DATE] 17:00-23:00 (6h) [PERSON_NAME] [PERSON_NAME] …" at bounding box center [384, 454] width 208 height 311
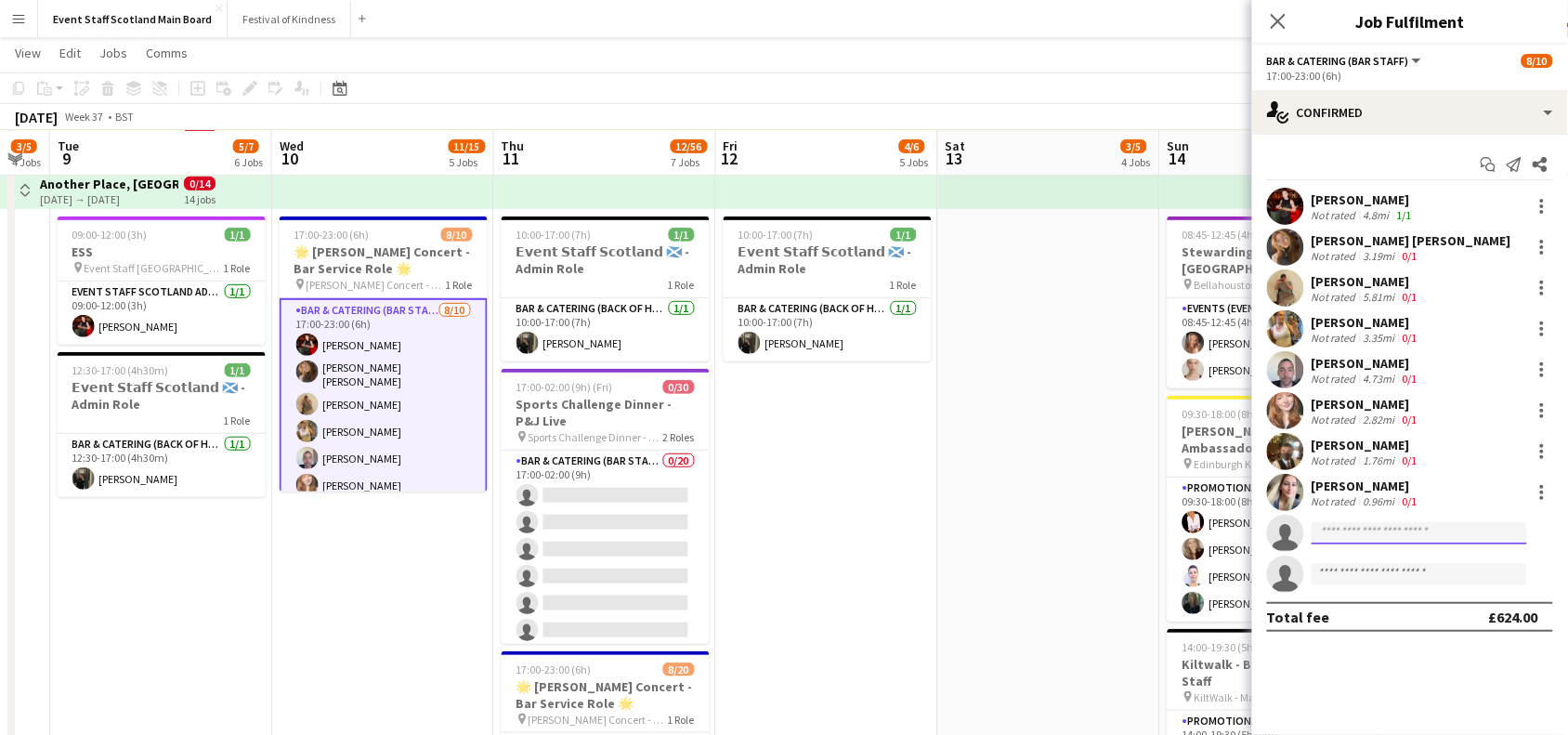
click at [1430, 541] on input at bounding box center [1419, 533] width 215 height 23
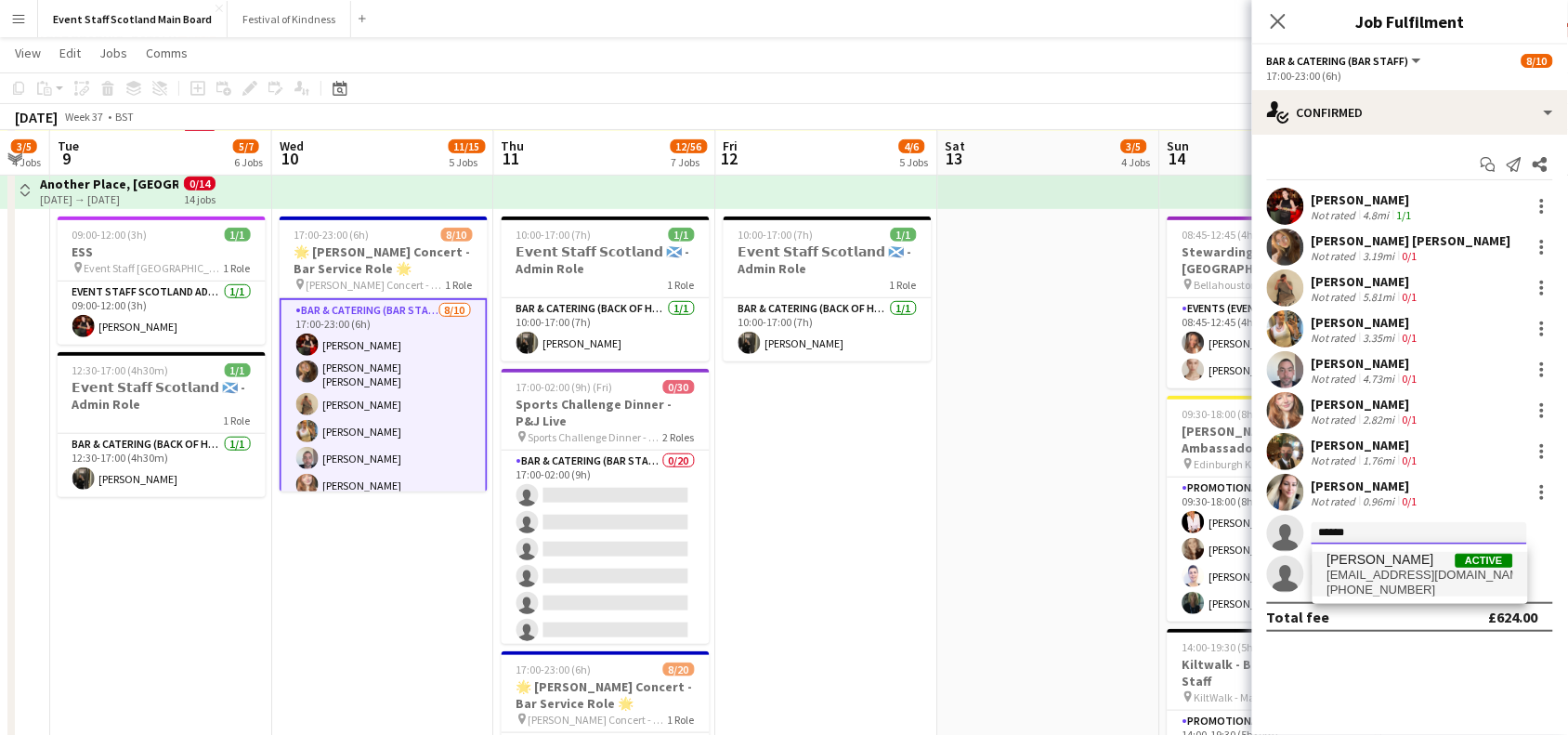
type input "******"
click at [1367, 568] on span "[EMAIL_ADDRESS][DOMAIN_NAME]" at bounding box center [1420, 575] width 186 height 15
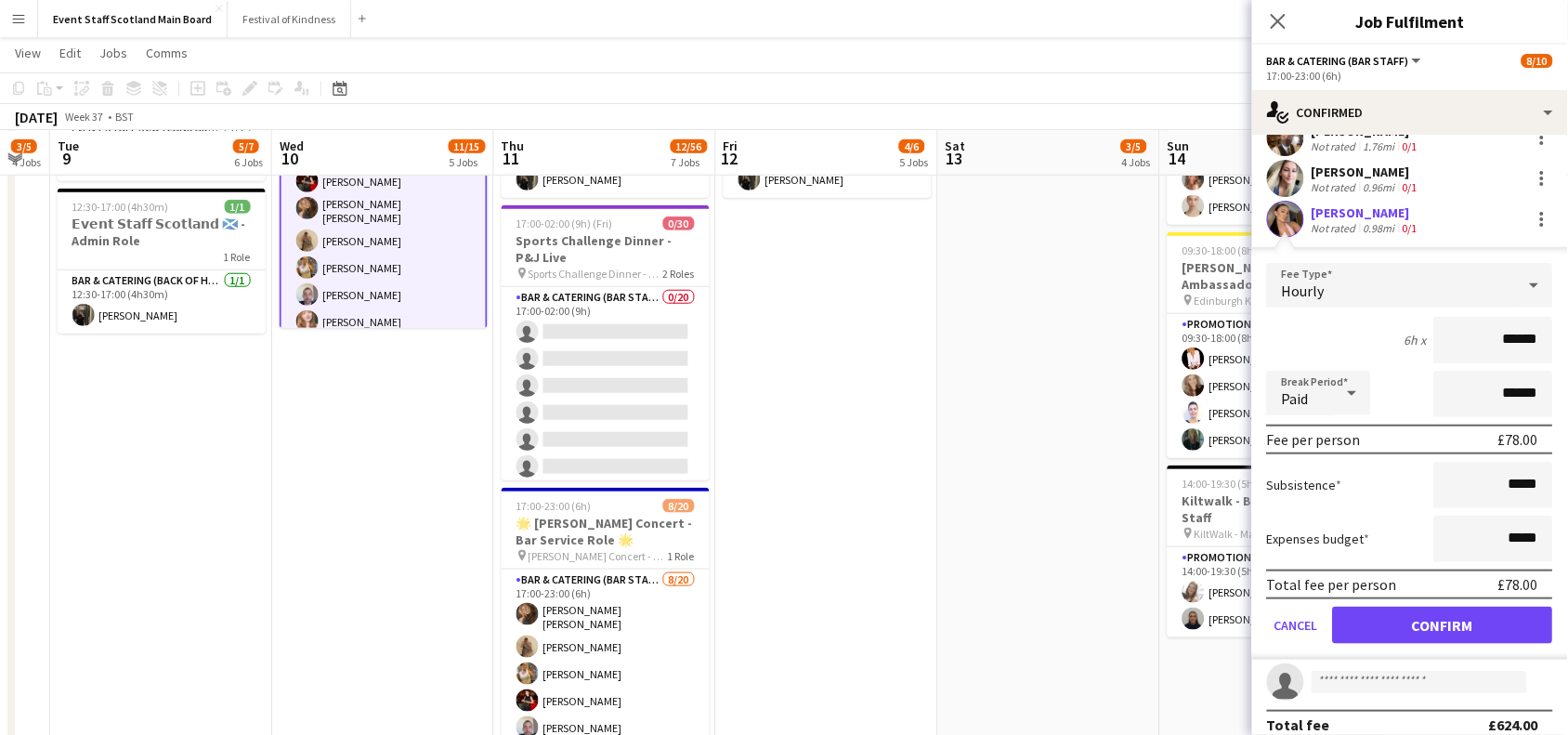
scroll to position [330, 0]
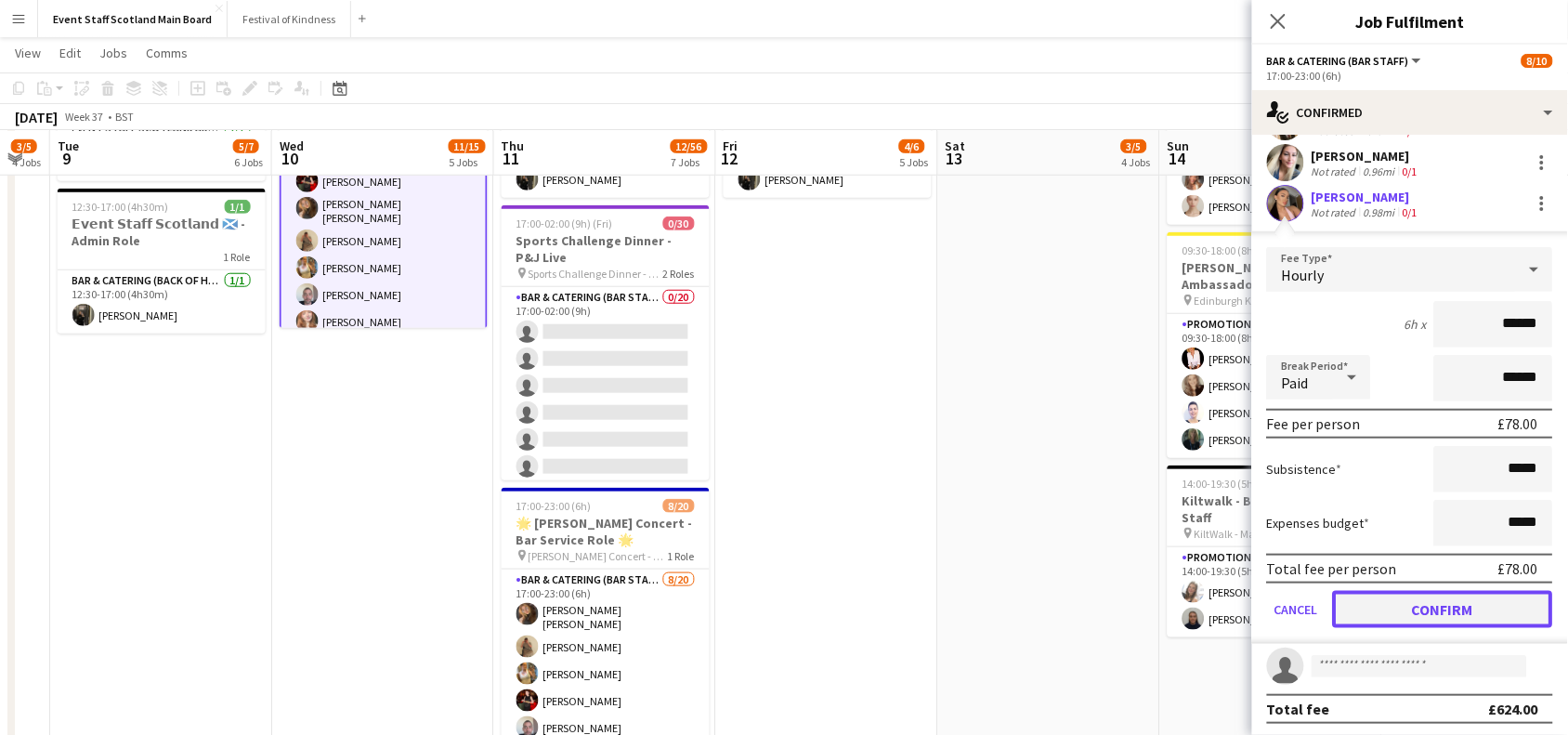
click at [1428, 610] on button "Confirm" at bounding box center [1443, 609] width 220 height 37
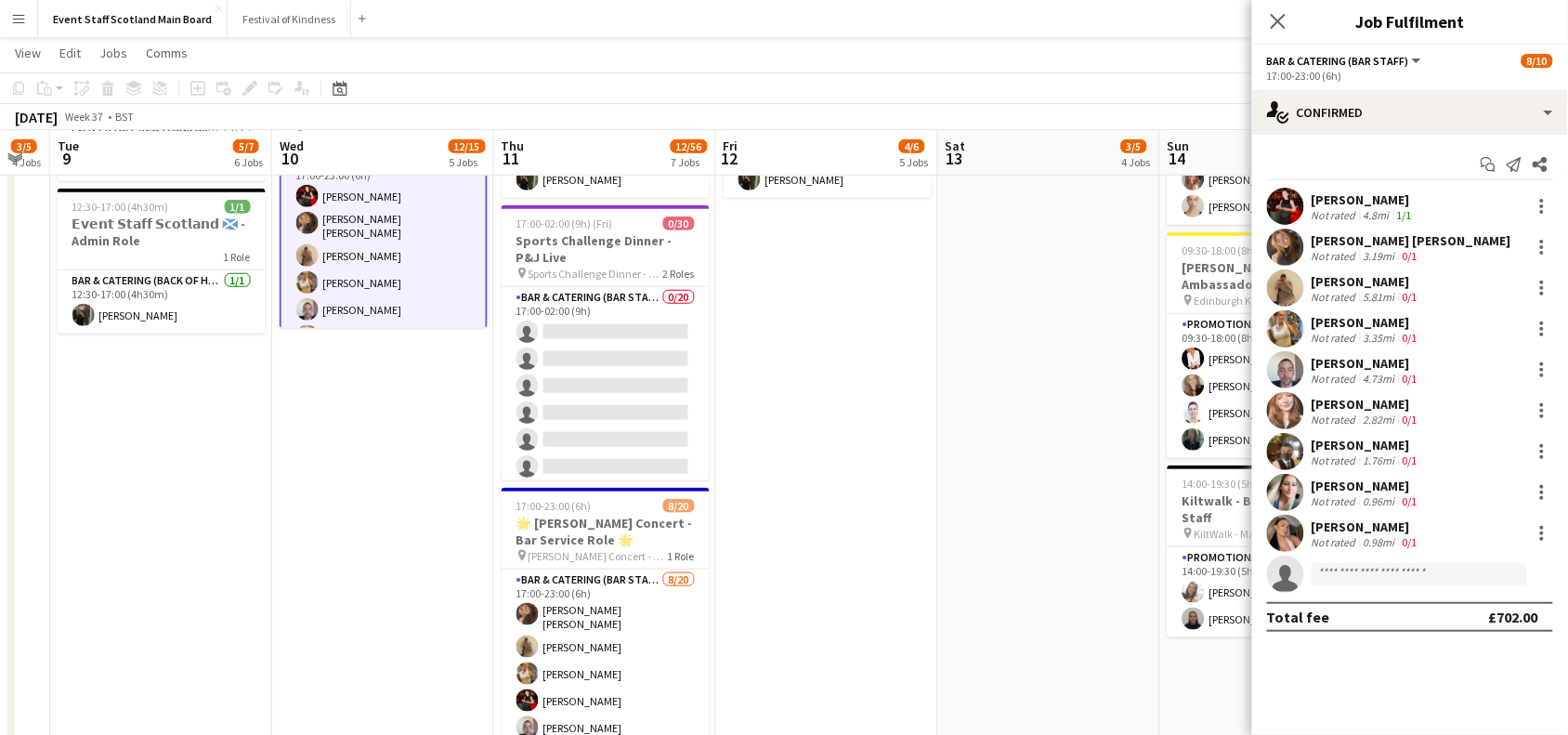
scroll to position [0, 0]
click at [1377, 527] on div "[PERSON_NAME]" at bounding box center [1367, 527] width 110 height 17
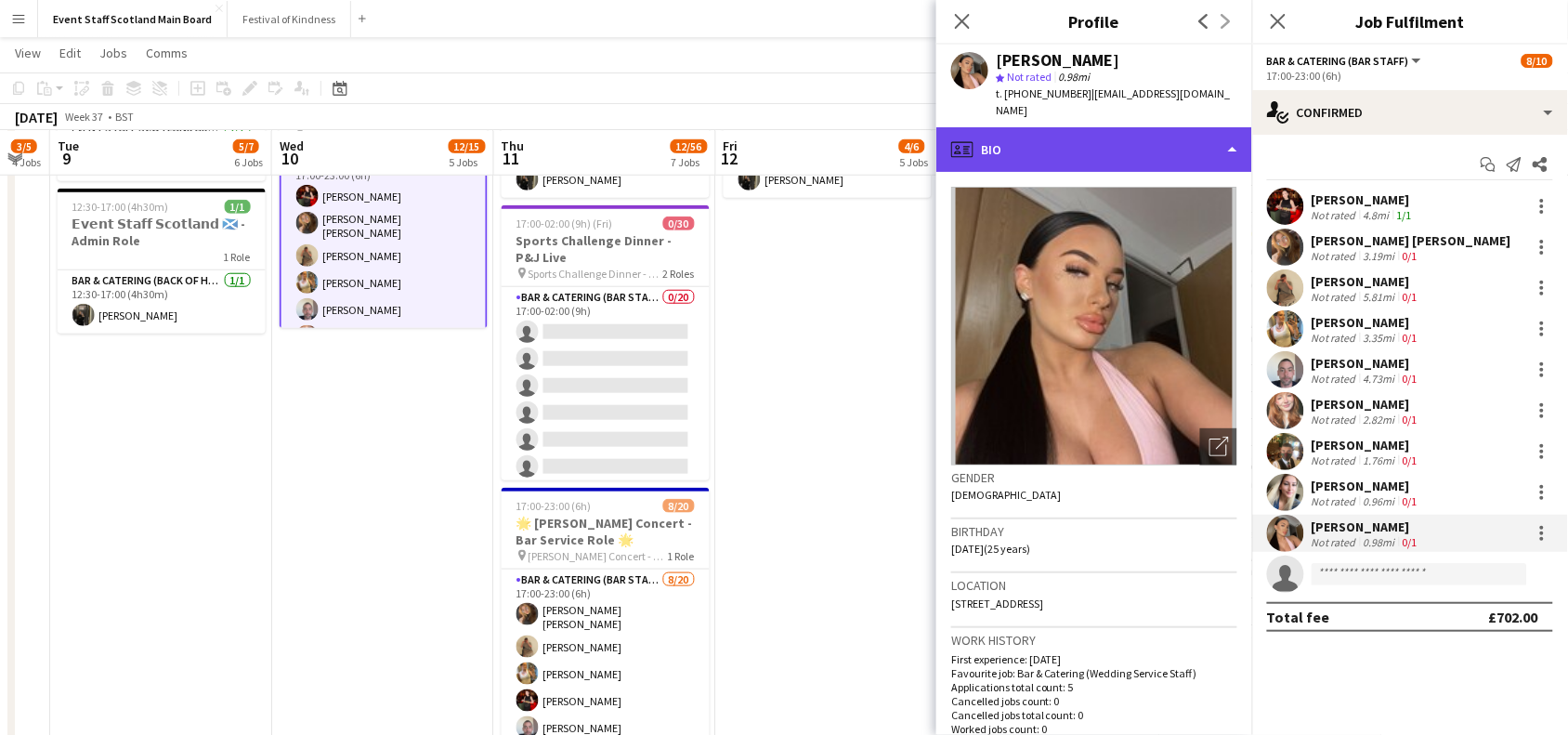
click at [1237, 128] on div "profile Bio" at bounding box center [1093, 149] width 315 height 44
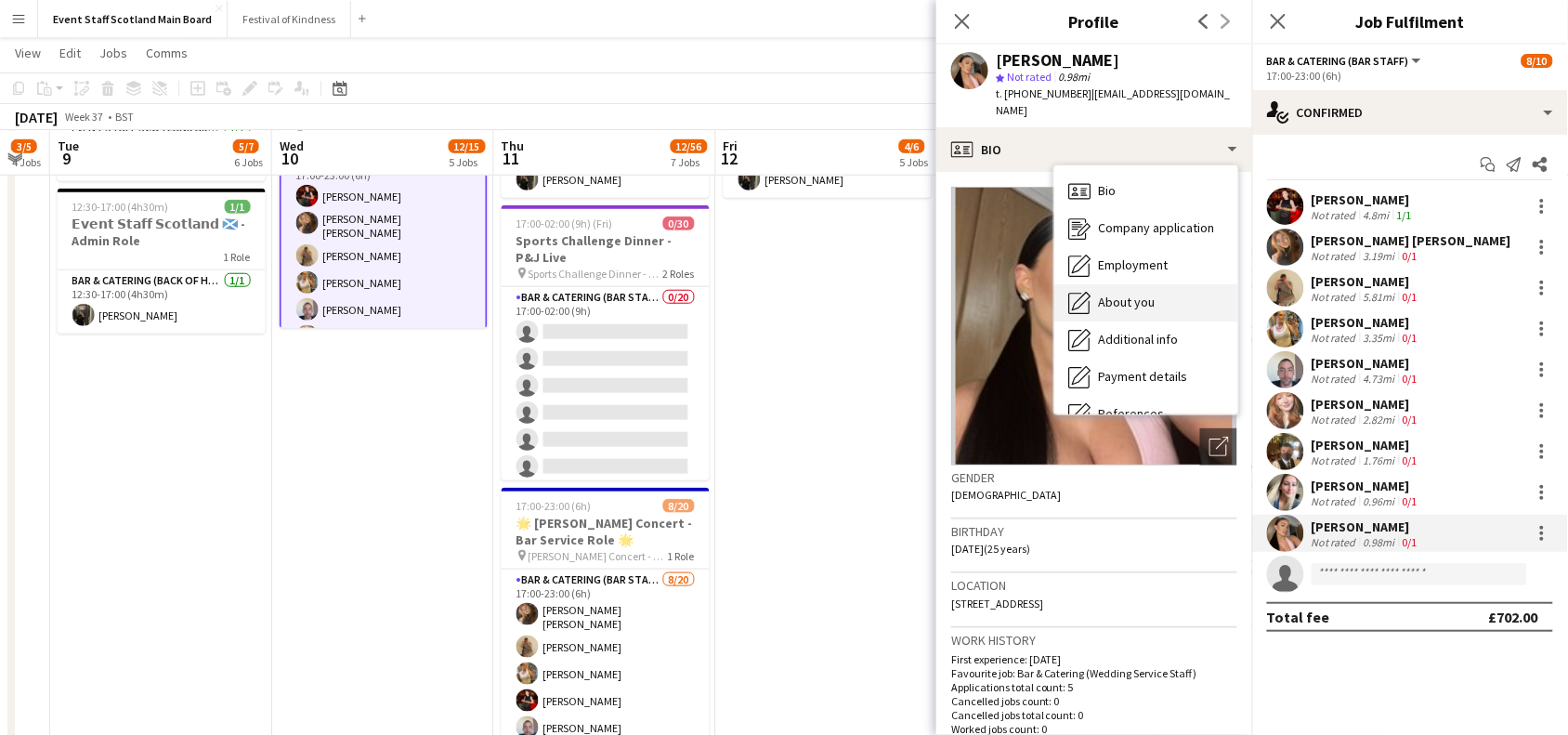
click at [1172, 294] on div "About you About you" at bounding box center [1146, 303] width 184 height 37
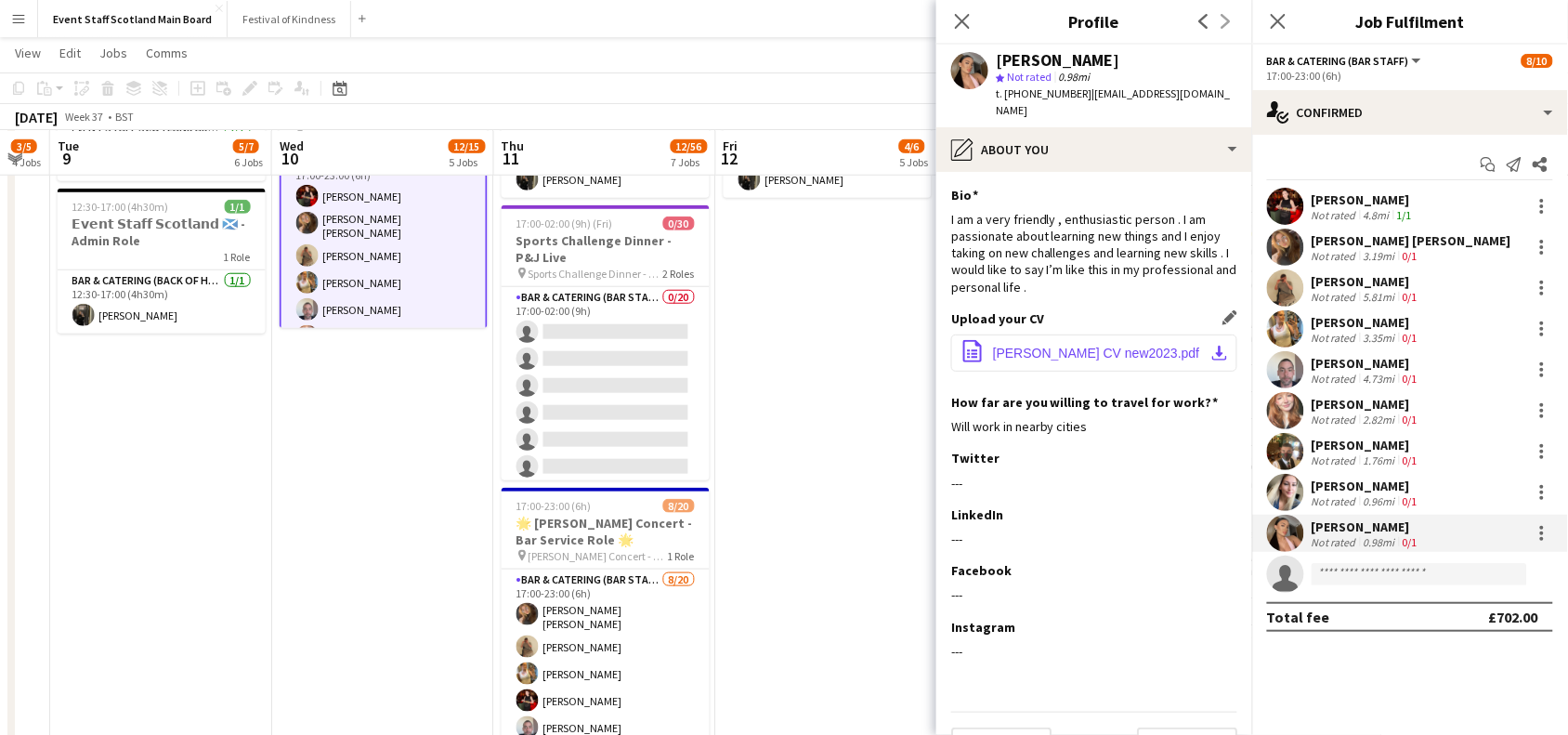
click at [1117, 346] on span "[PERSON_NAME] CV new2023.pdf" at bounding box center [1096, 353] width 207 height 15
click at [806, 499] on app-date-cell "10:00-17:00 (7h) 1/1 𝗘𝘃𝗲𝗻𝘁 𝗦𝘁𝗮𝗳𝗳 𝗦𝗰𝗼𝘁𝗹𝗮𝗻𝗱 🏴󠁧󠁢󠁳󠁣󠁴󠁿 - Admin Role 1 Role Bar & Cat…" at bounding box center [827, 499] width 222 height 1293
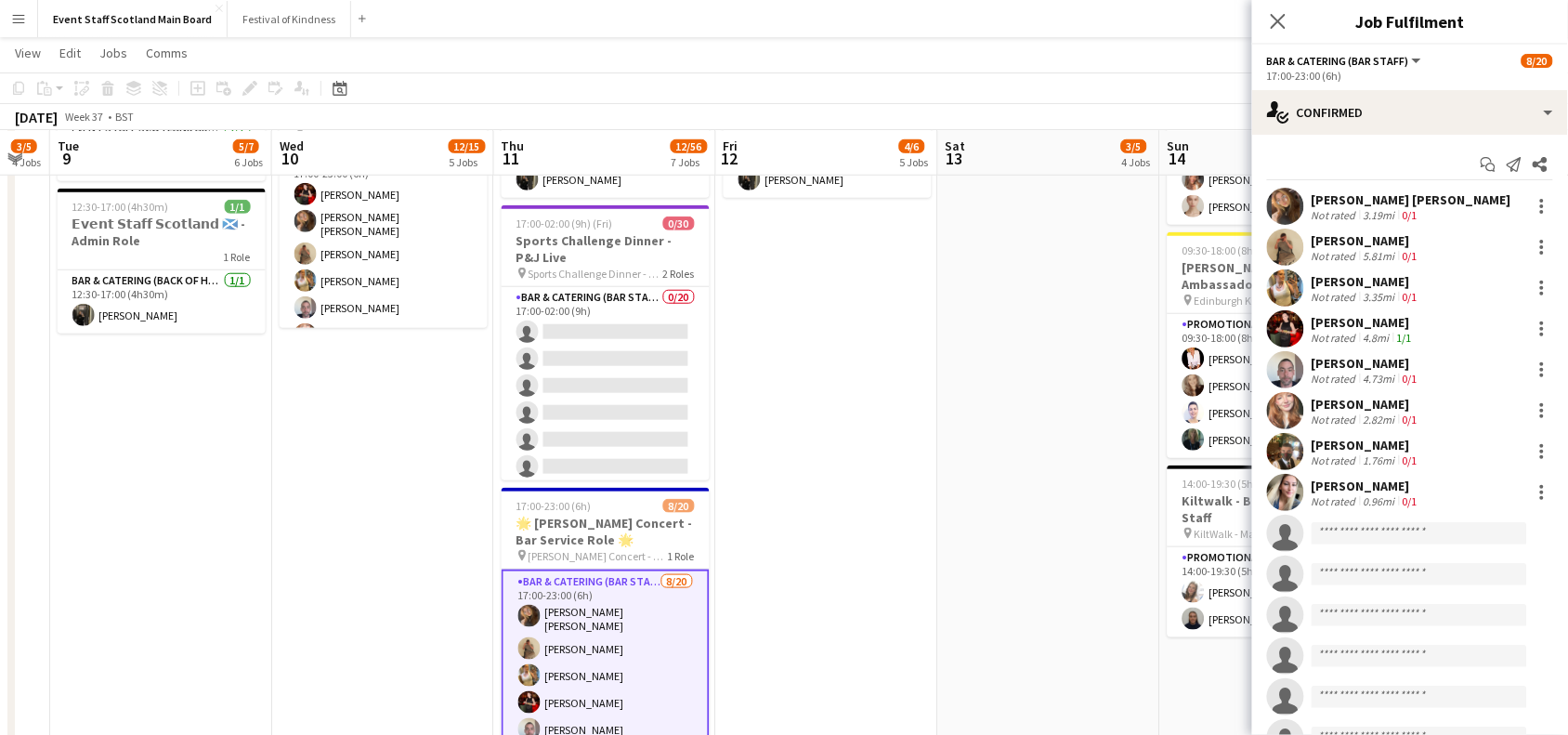
click at [1431, 544] on app-invite-slot "single-neutral-actions" at bounding box center [1410, 534] width 315 height 37
click at [1446, 531] on input at bounding box center [1419, 533] width 215 height 23
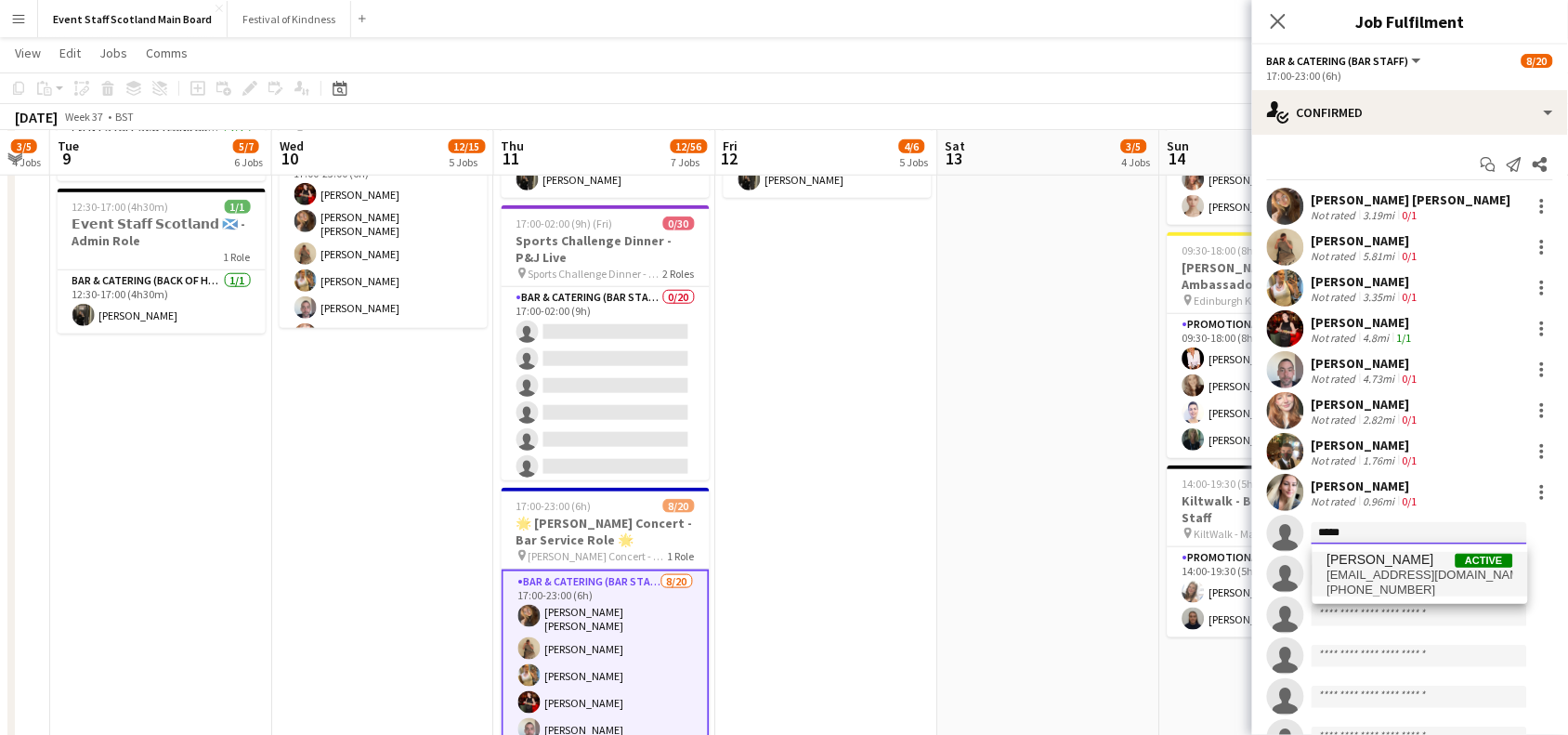
type input "*****"
click at [1404, 570] on span "[EMAIL_ADDRESS][DOMAIN_NAME]" at bounding box center [1420, 575] width 186 height 15
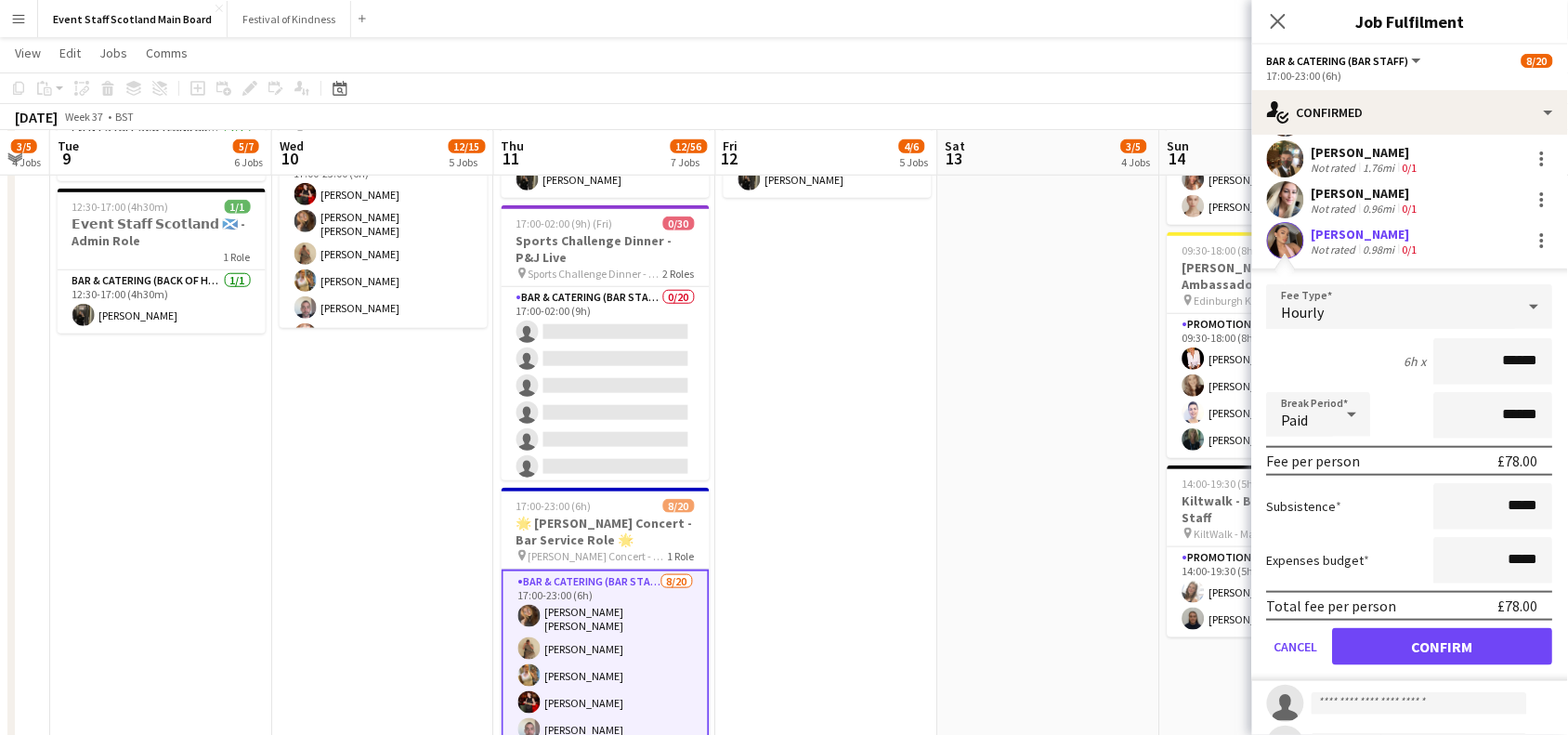
scroll to position [320, 0]
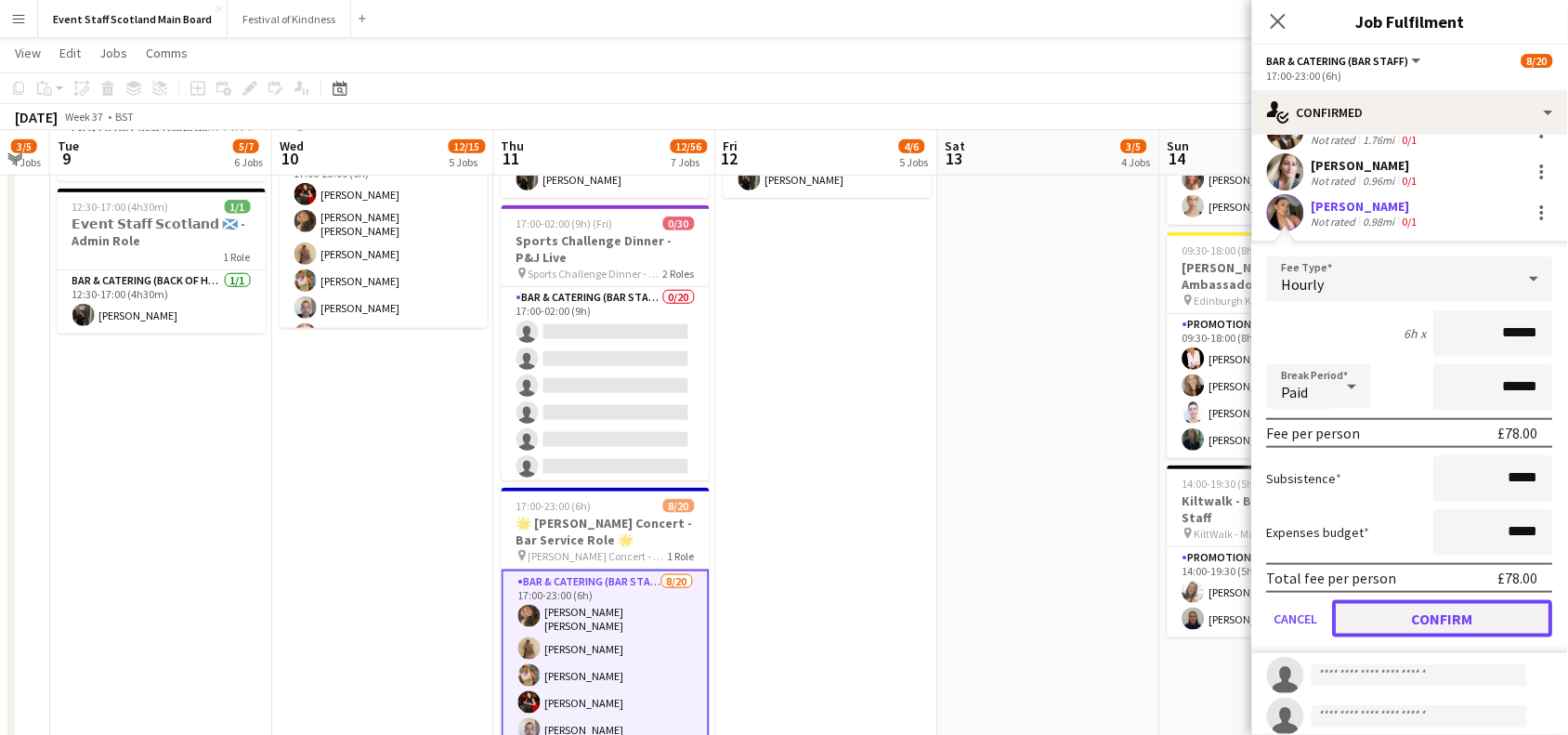
click at [1503, 625] on button "Confirm" at bounding box center [1443, 619] width 220 height 37
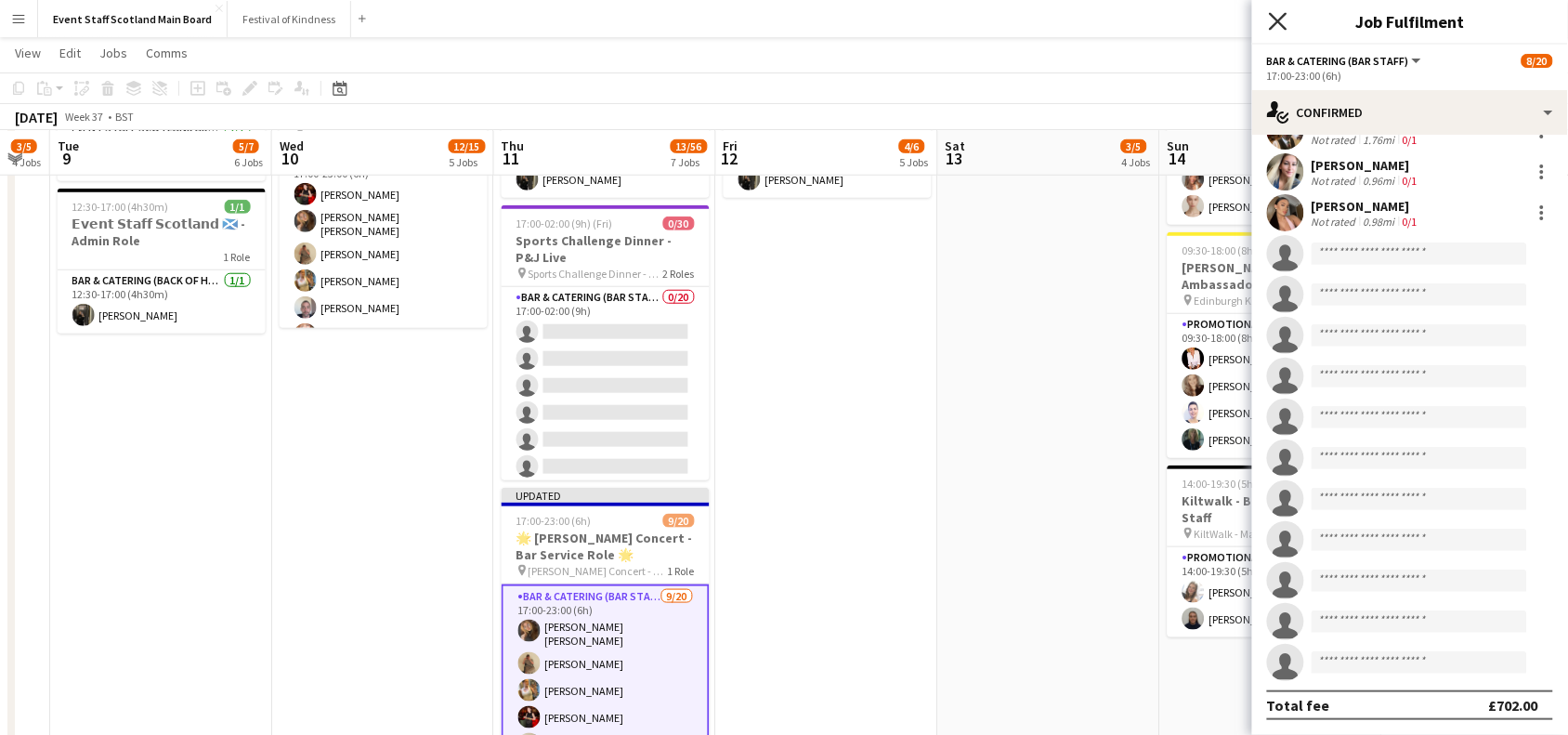
click at [1275, 29] on icon "Close pop-in" at bounding box center [1278, 21] width 18 height 18
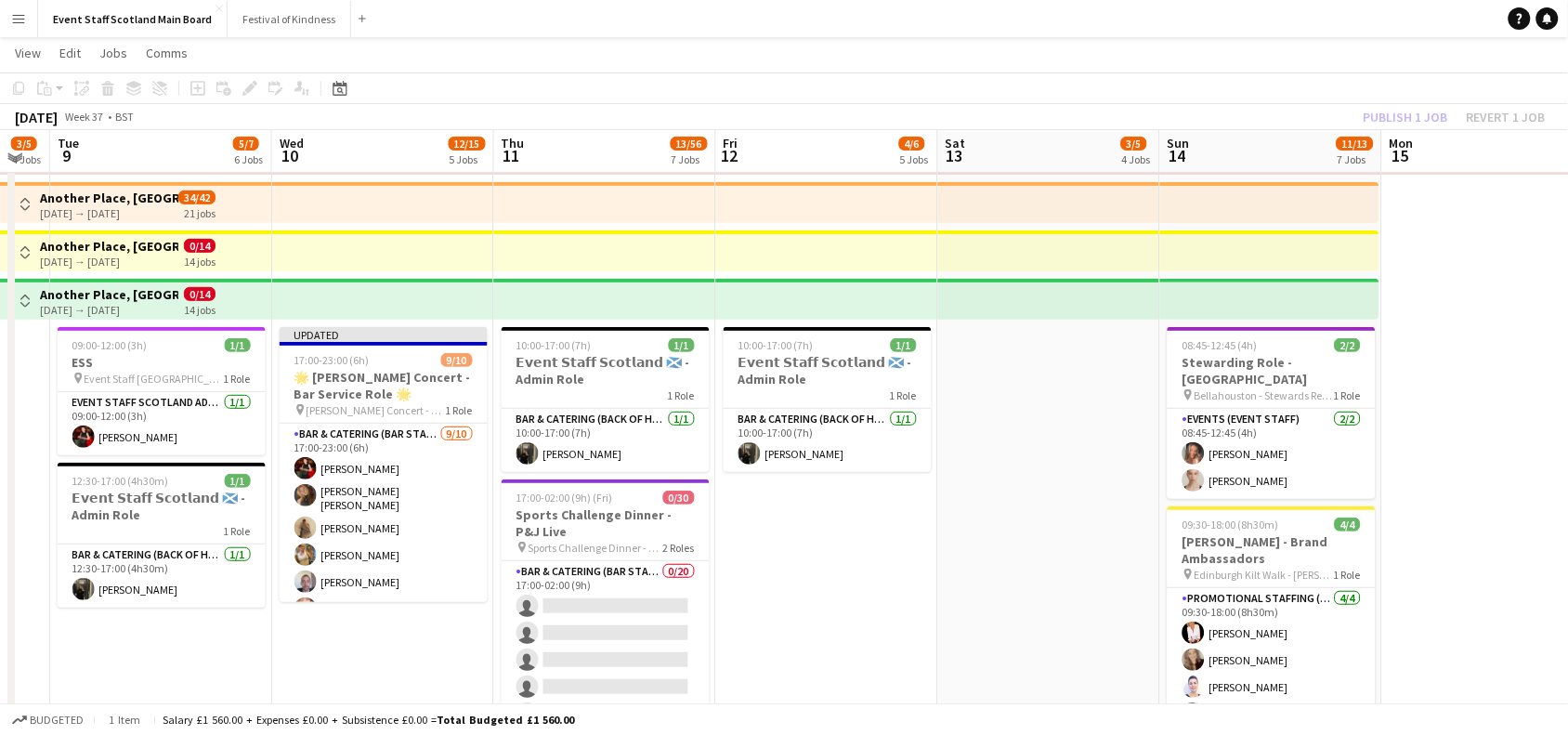
scroll to position [80, 0]
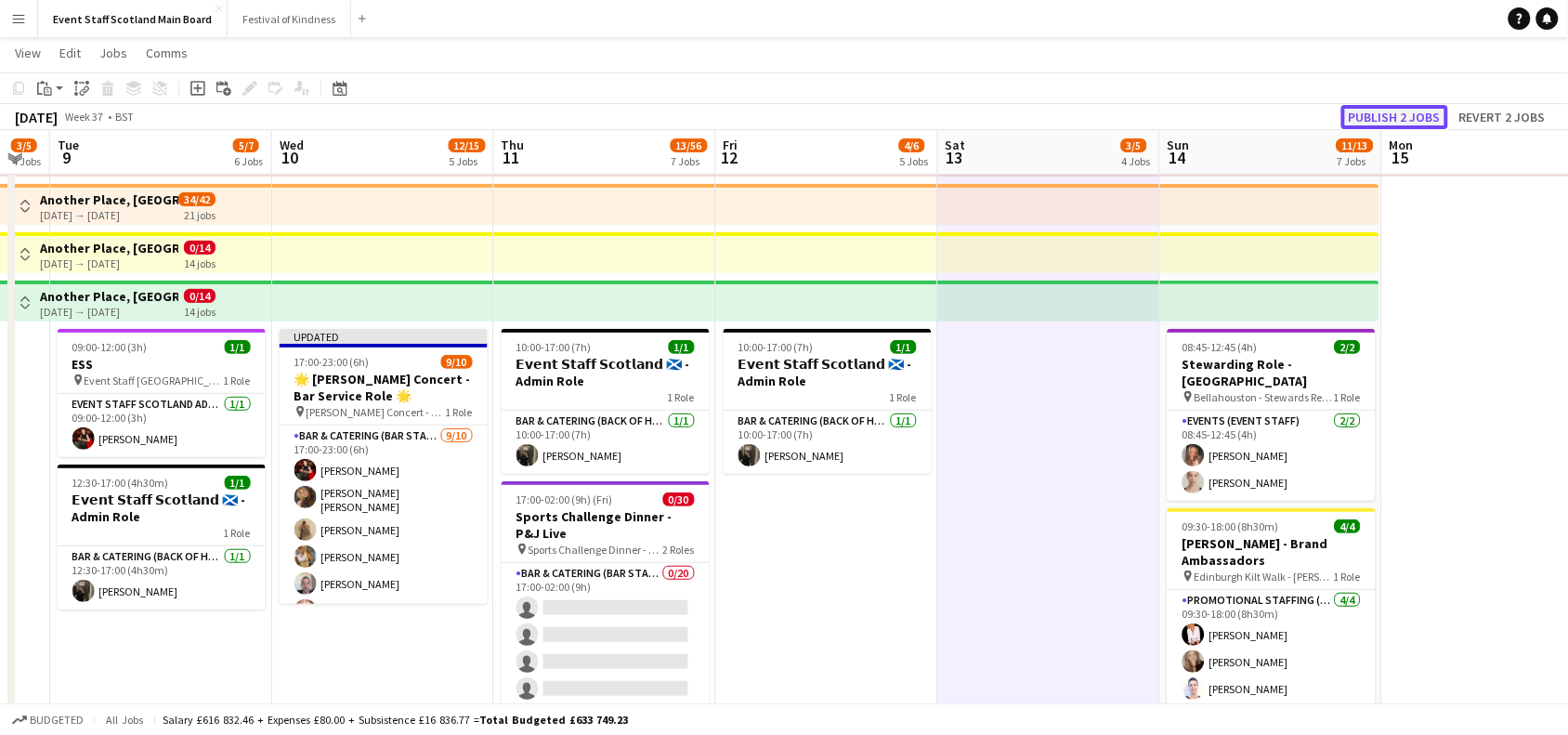
click at [1382, 111] on button "Publish 2 jobs" at bounding box center [1394, 117] width 107 height 25
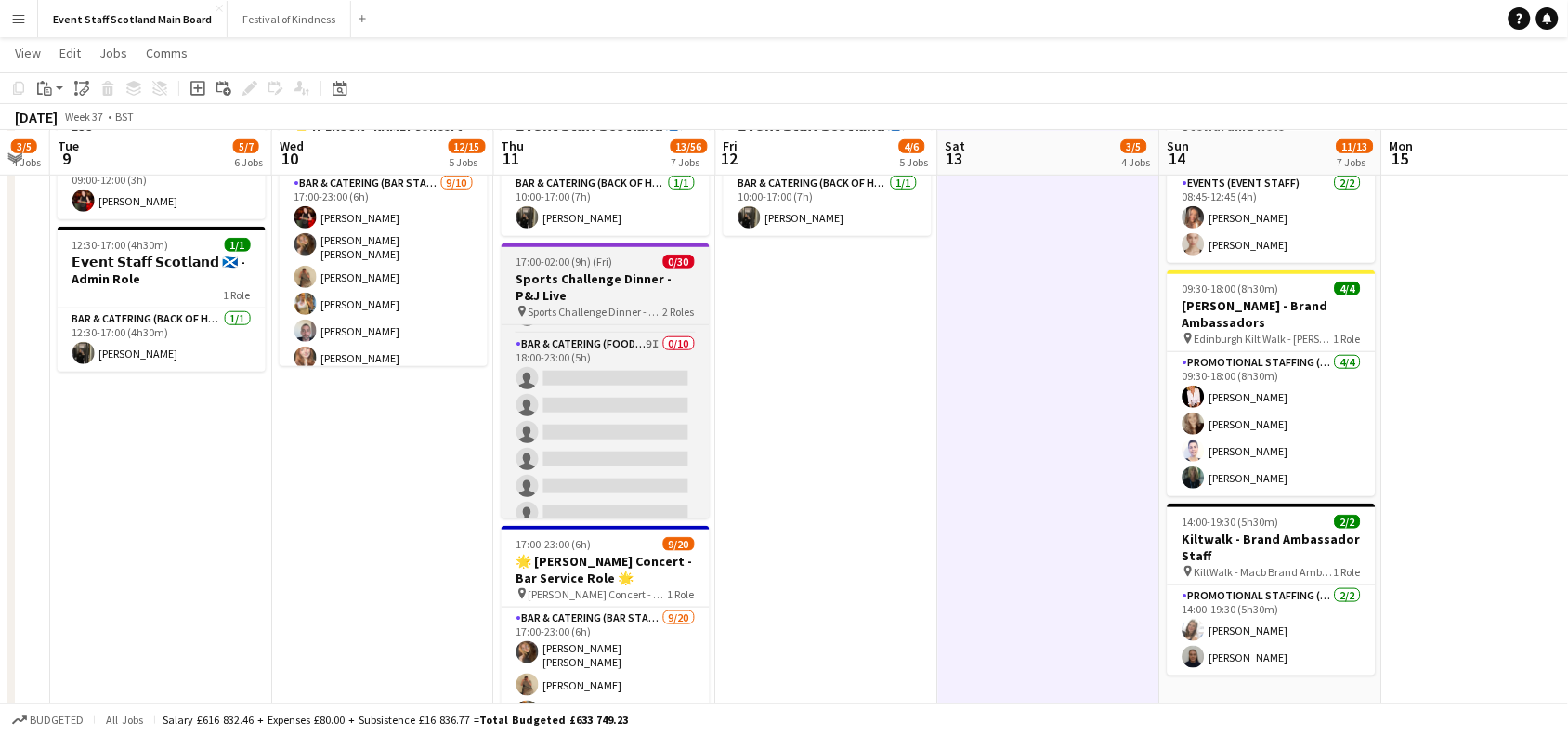
scroll to position [581, 0]
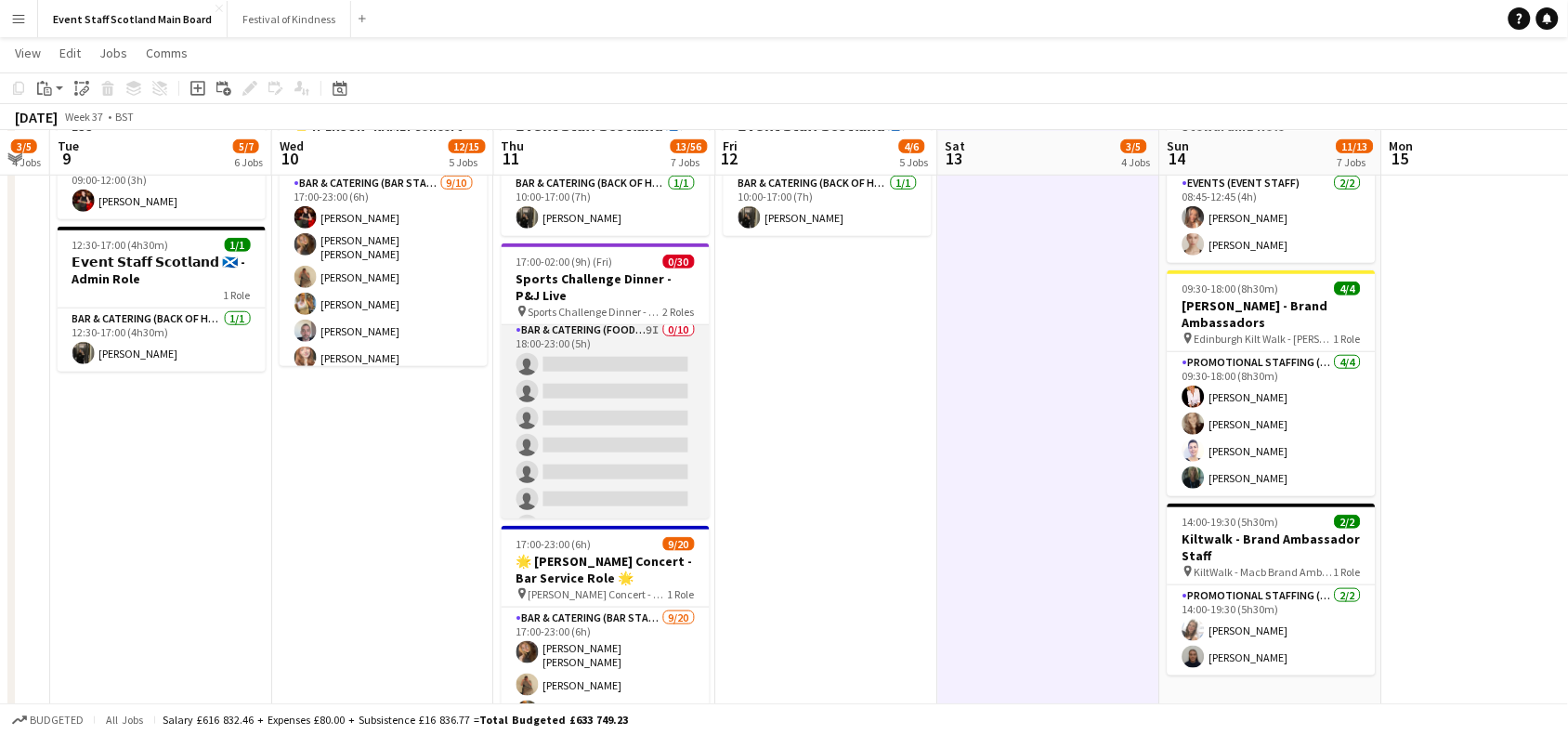
click at [570, 419] on app-card-role "Bar & Catering (Food & Beverage Service) 9I 0/10 18:00-23:00 (5h) single-neutra…" at bounding box center [606, 472] width 208 height 306
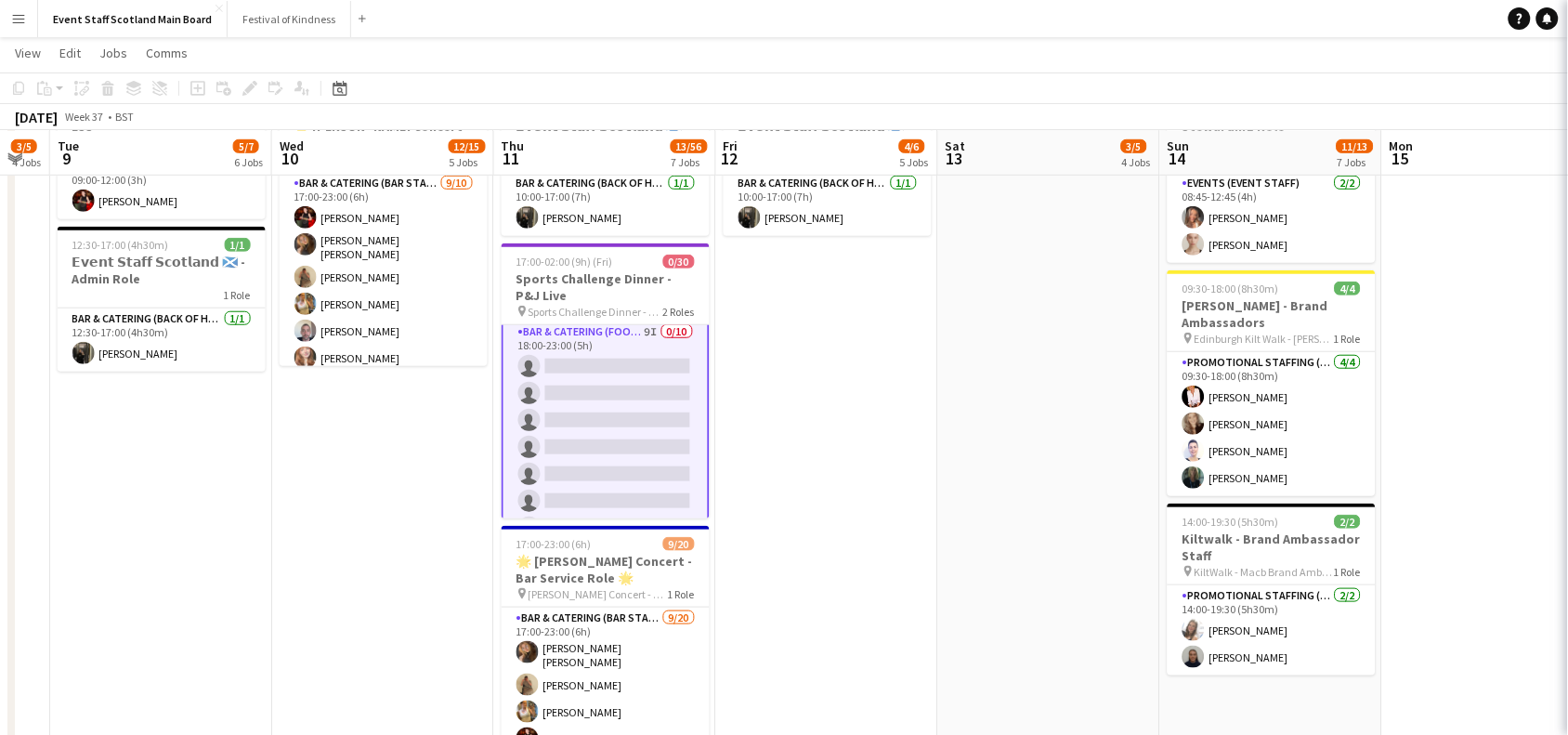
scroll to position [582, 0]
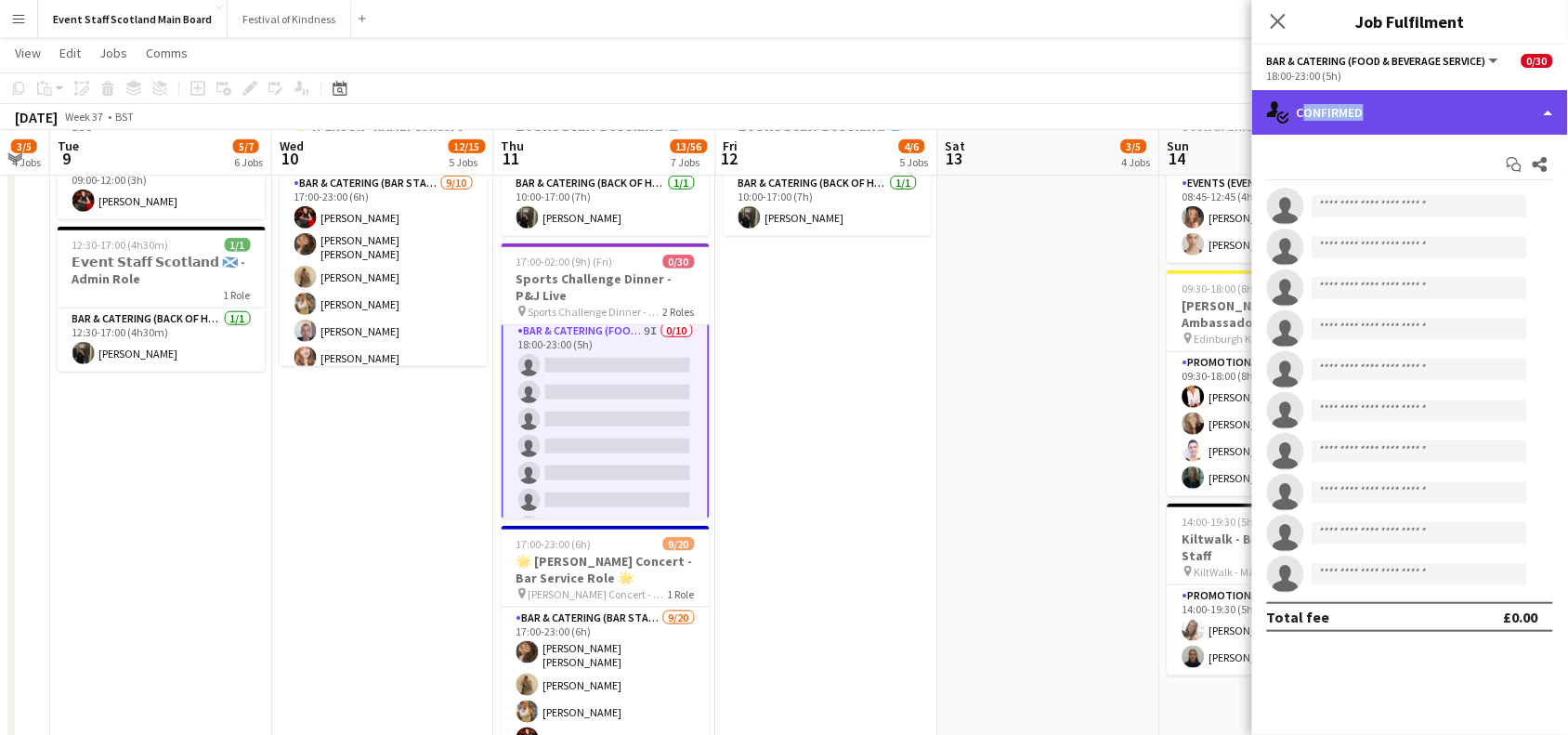
drag, startPoint x: 1430, startPoint y: 118, endPoint x: 1486, endPoint y: 128, distance: 56.9
click at [1486, 128] on div "single-neutral-actions-check-2 Confirmed" at bounding box center [1410, 112] width 315 height 44
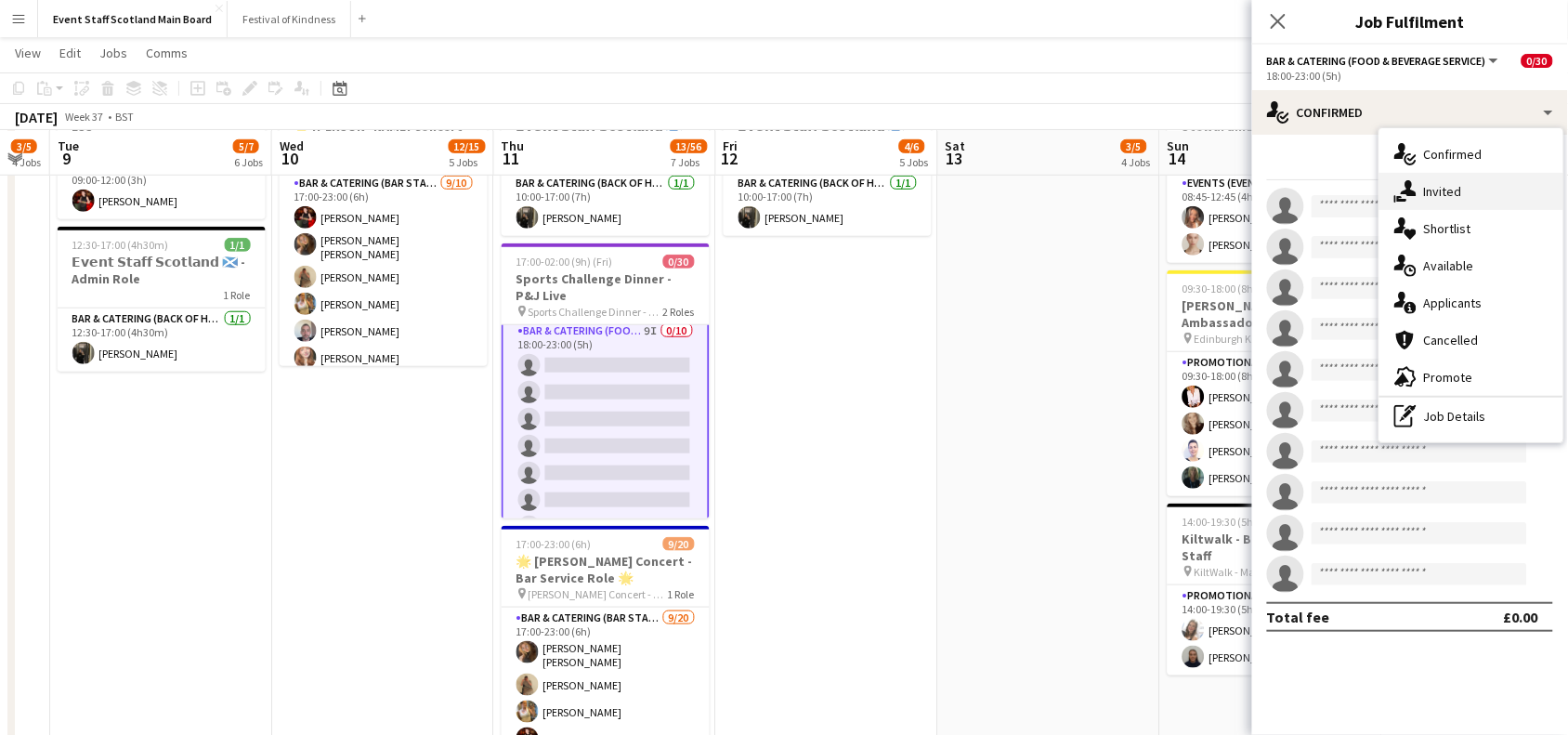
click at [1484, 205] on div "single-neutral-actions-share-1 Invited" at bounding box center [1471, 192] width 184 height 37
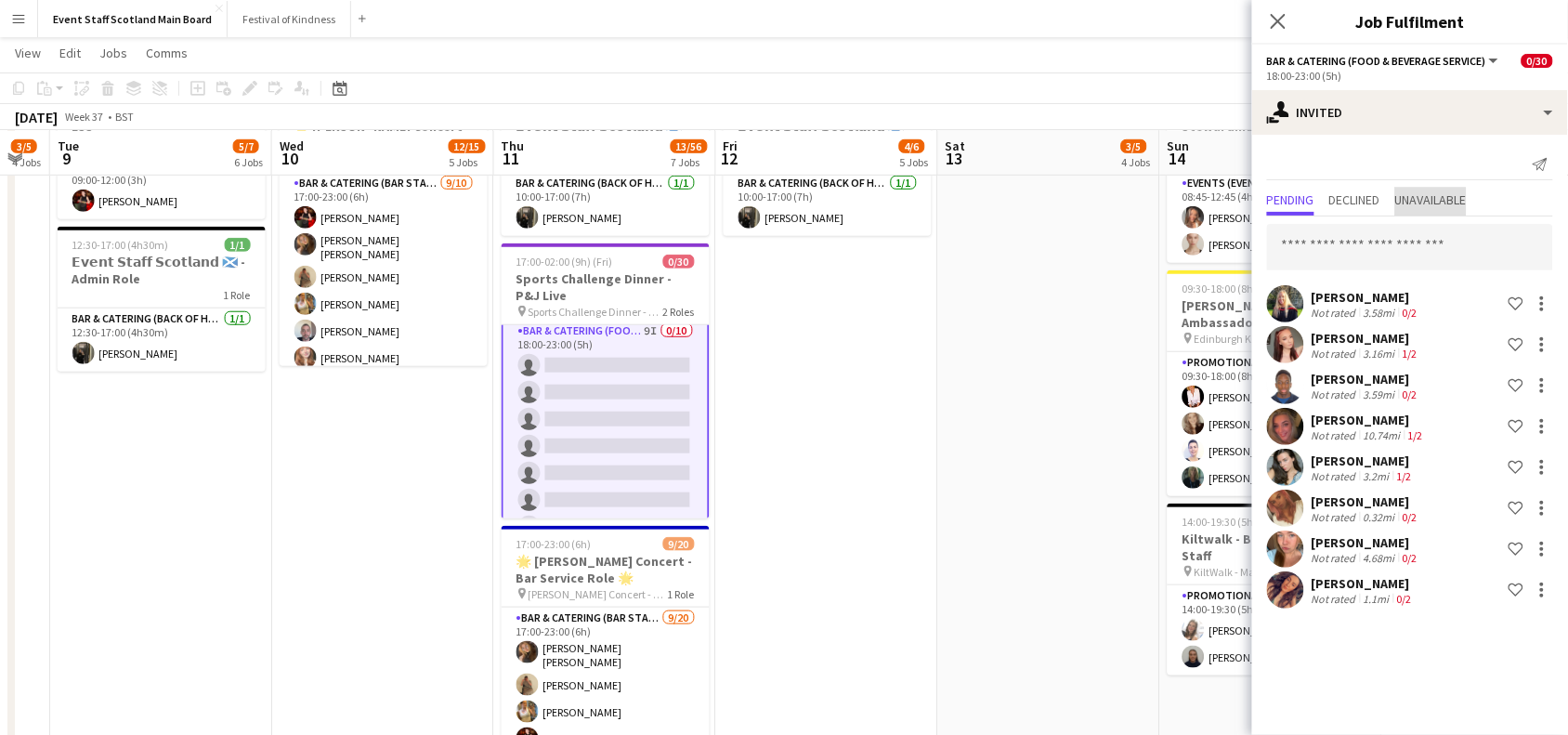
click at [1428, 199] on span "Unavailable" at bounding box center [1430, 199] width 72 height 13
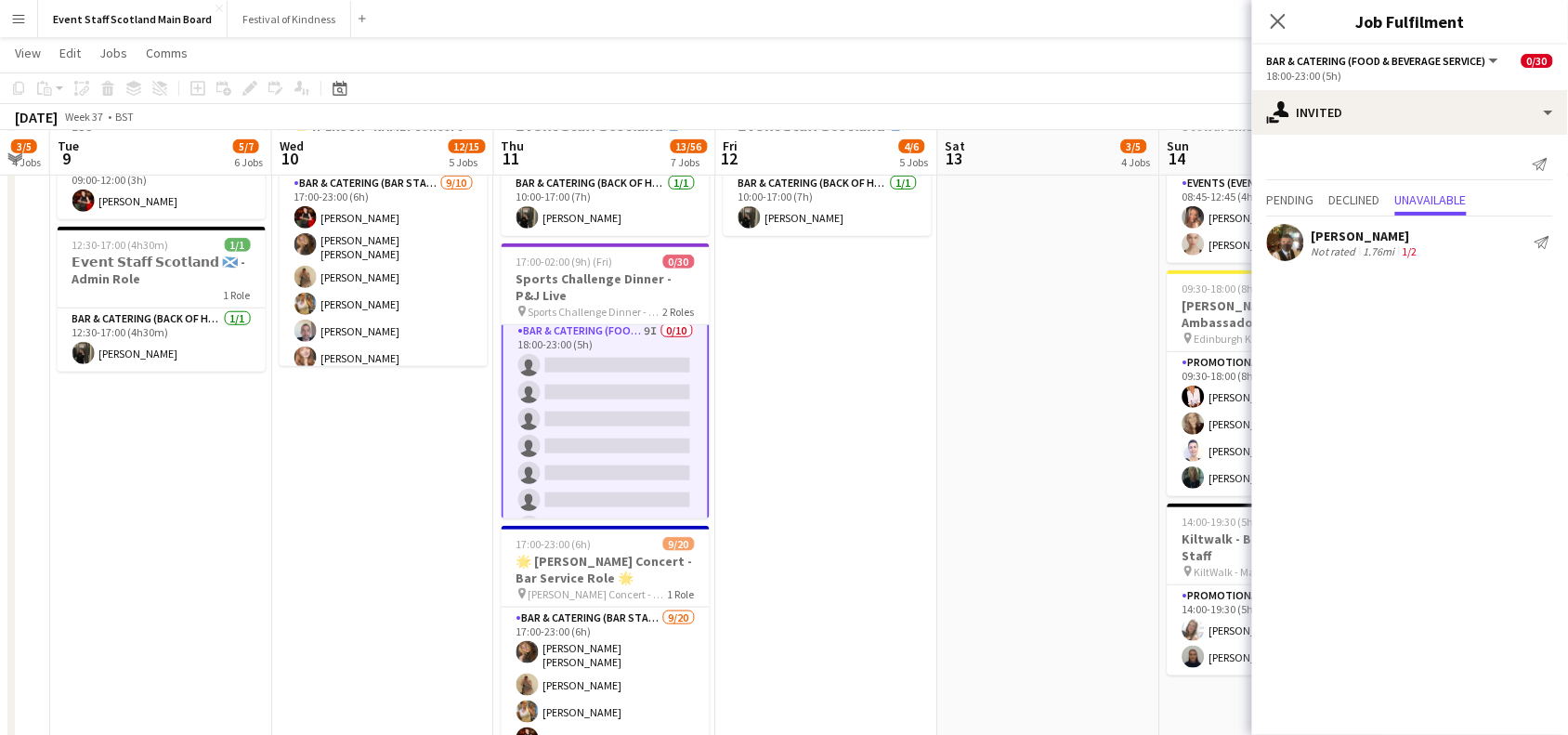
click at [1470, 247] on div "[PERSON_NAME] Not rated 1.76mi 1/2 Send notification" at bounding box center [1410, 243] width 315 height 37
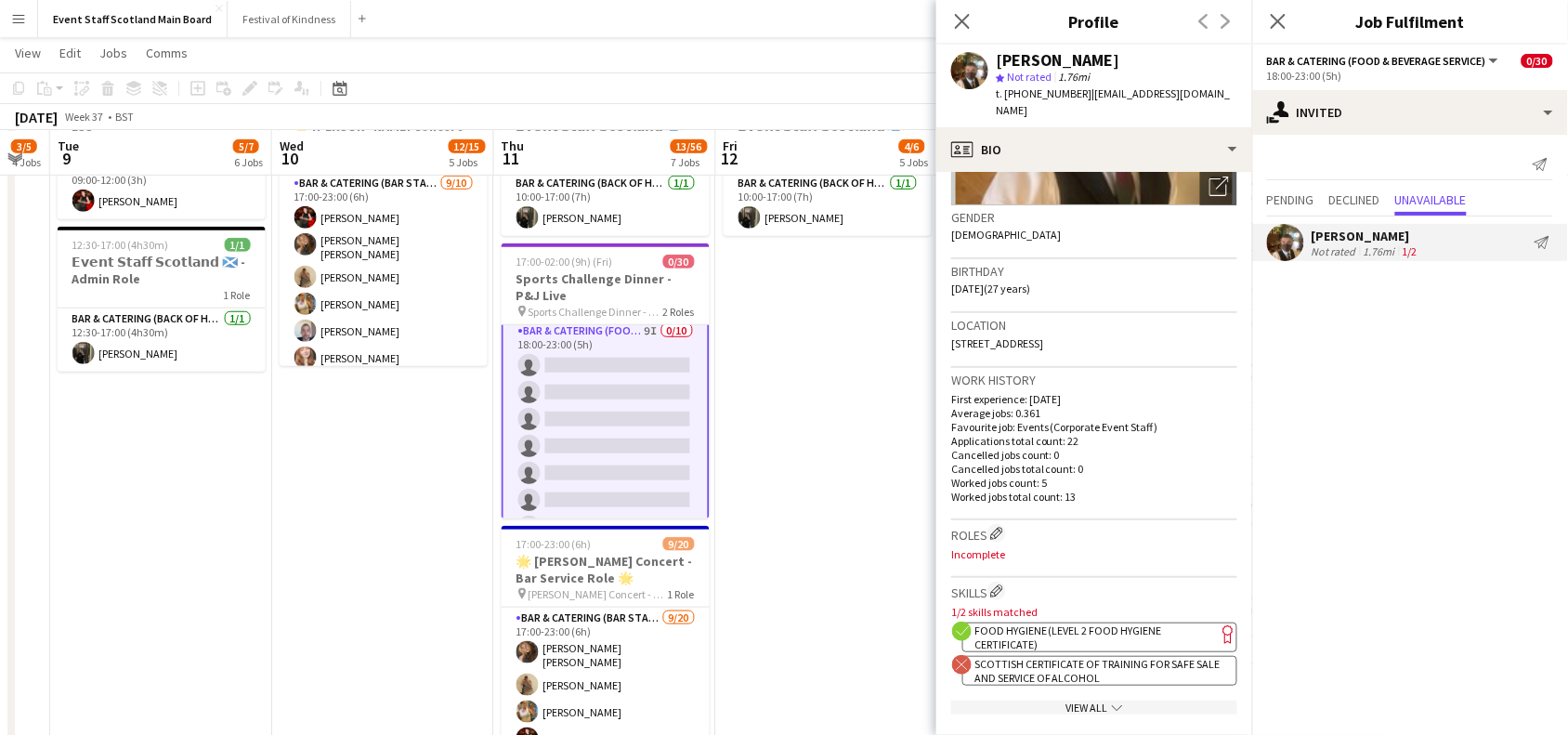
scroll to position [0, 0]
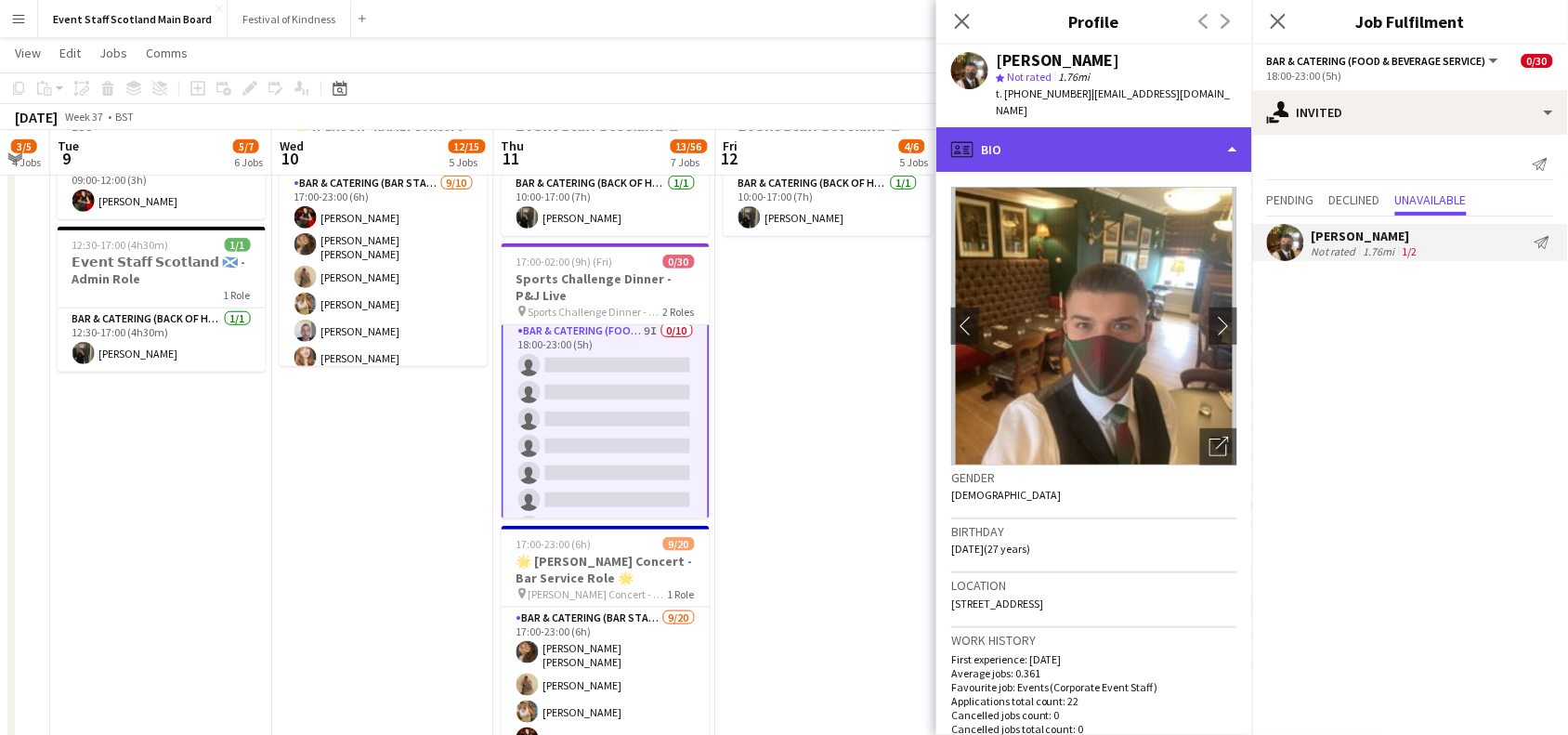
click at [1223, 128] on div "profile Bio" at bounding box center [1093, 149] width 315 height 44
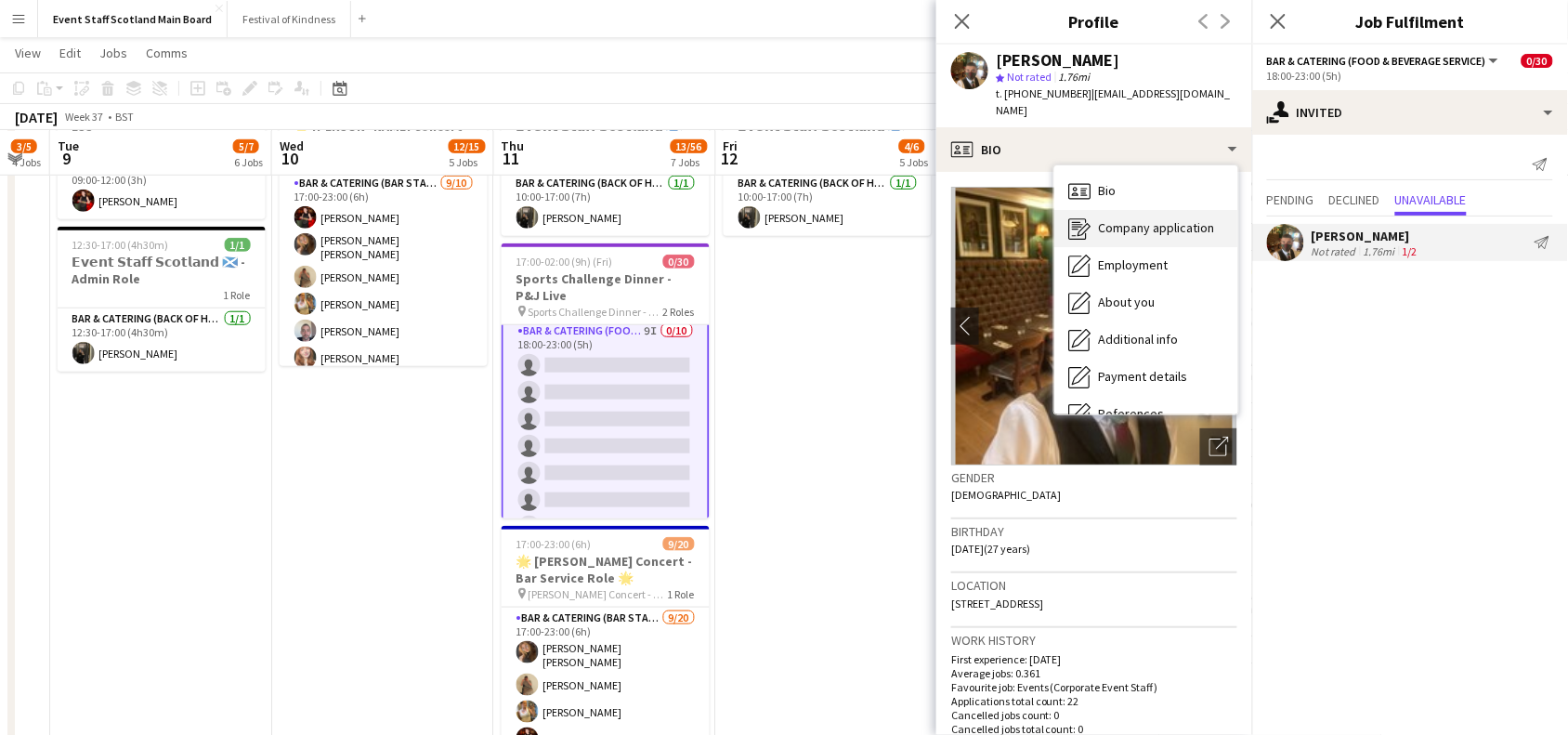
click at [1194, 219] on span "Company application" at bounding box center [1157, 227] width 116 height 17
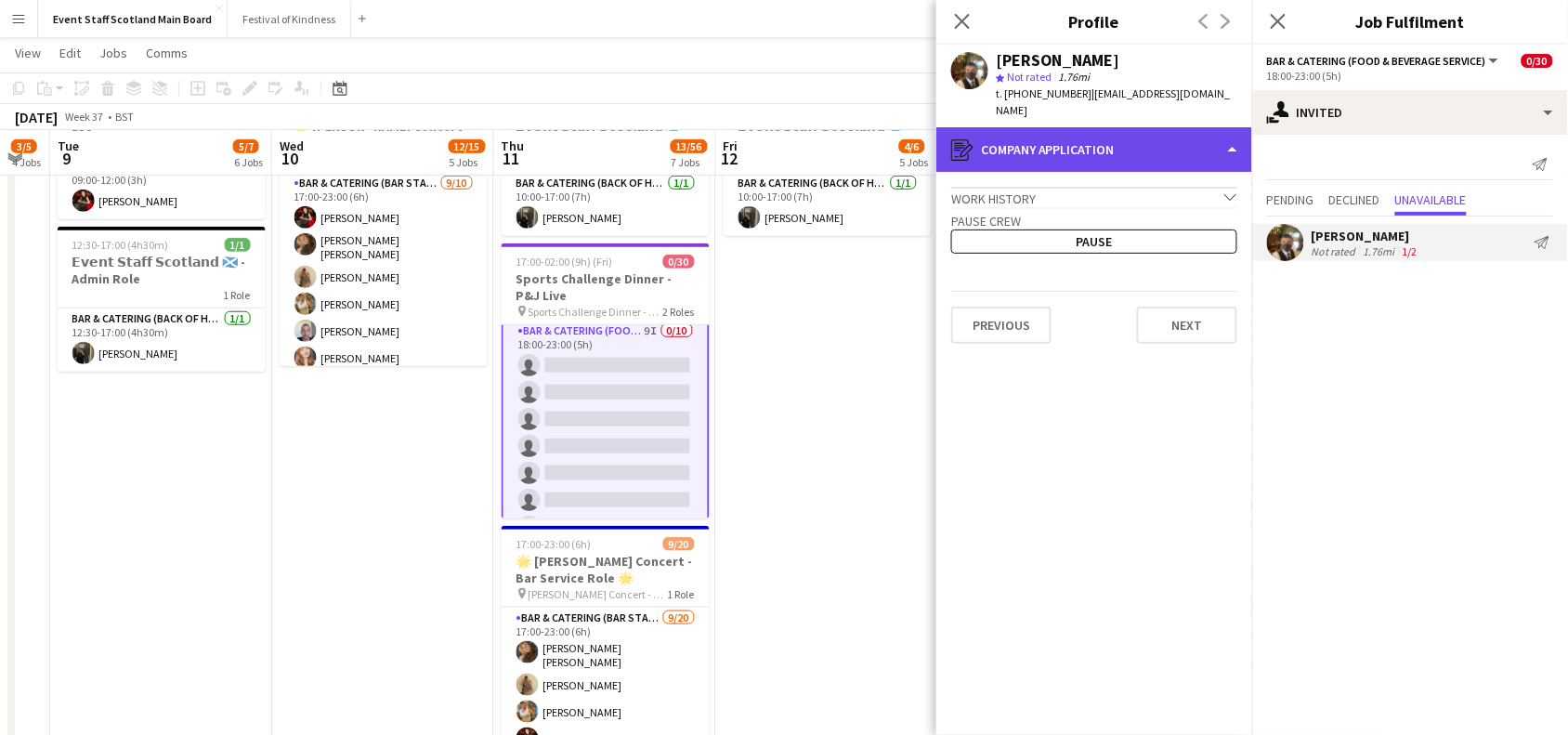
click at [1200, 128] on div "register Company application" at bounding box center [1093, 149] width 315 height 44
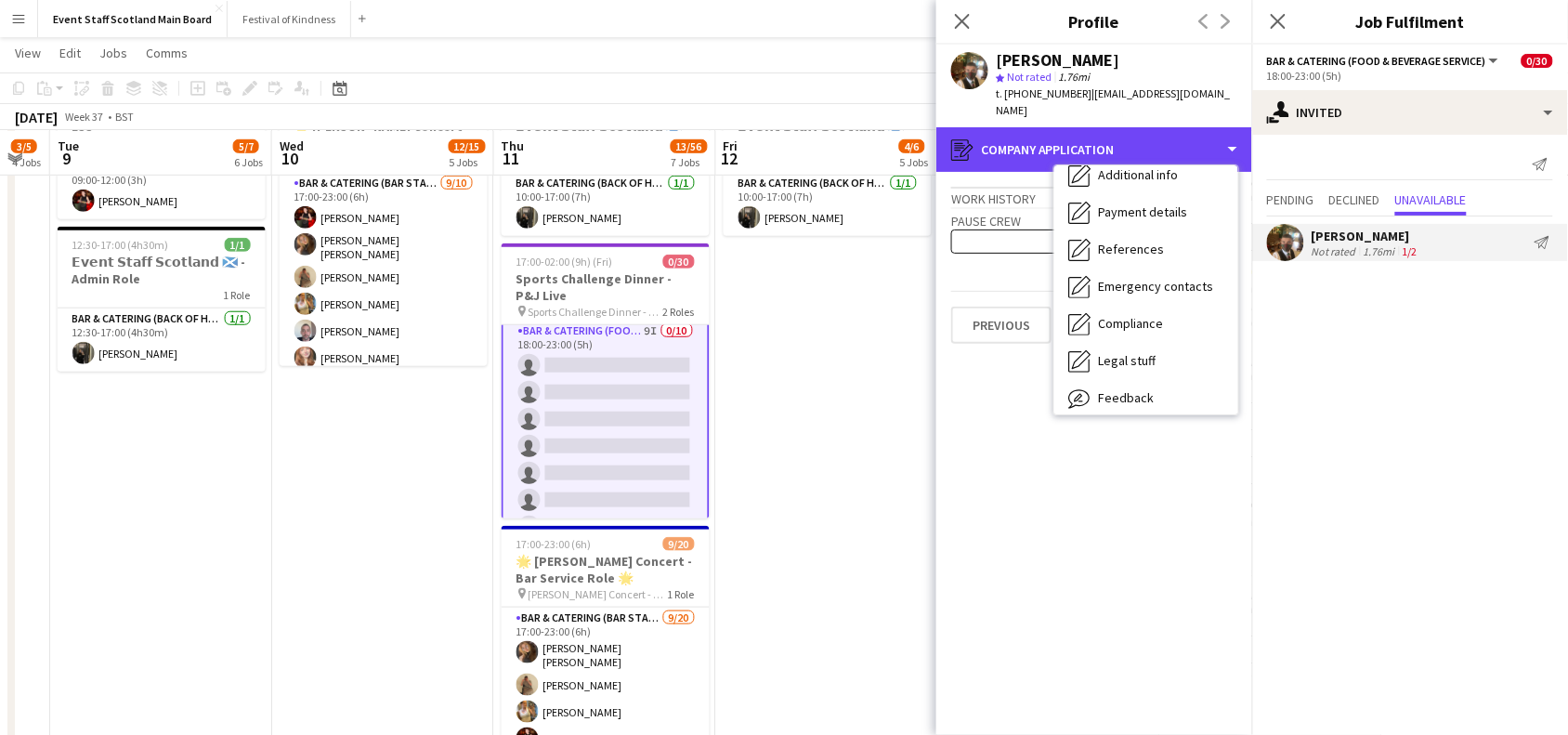
scroll to position [211, 0]
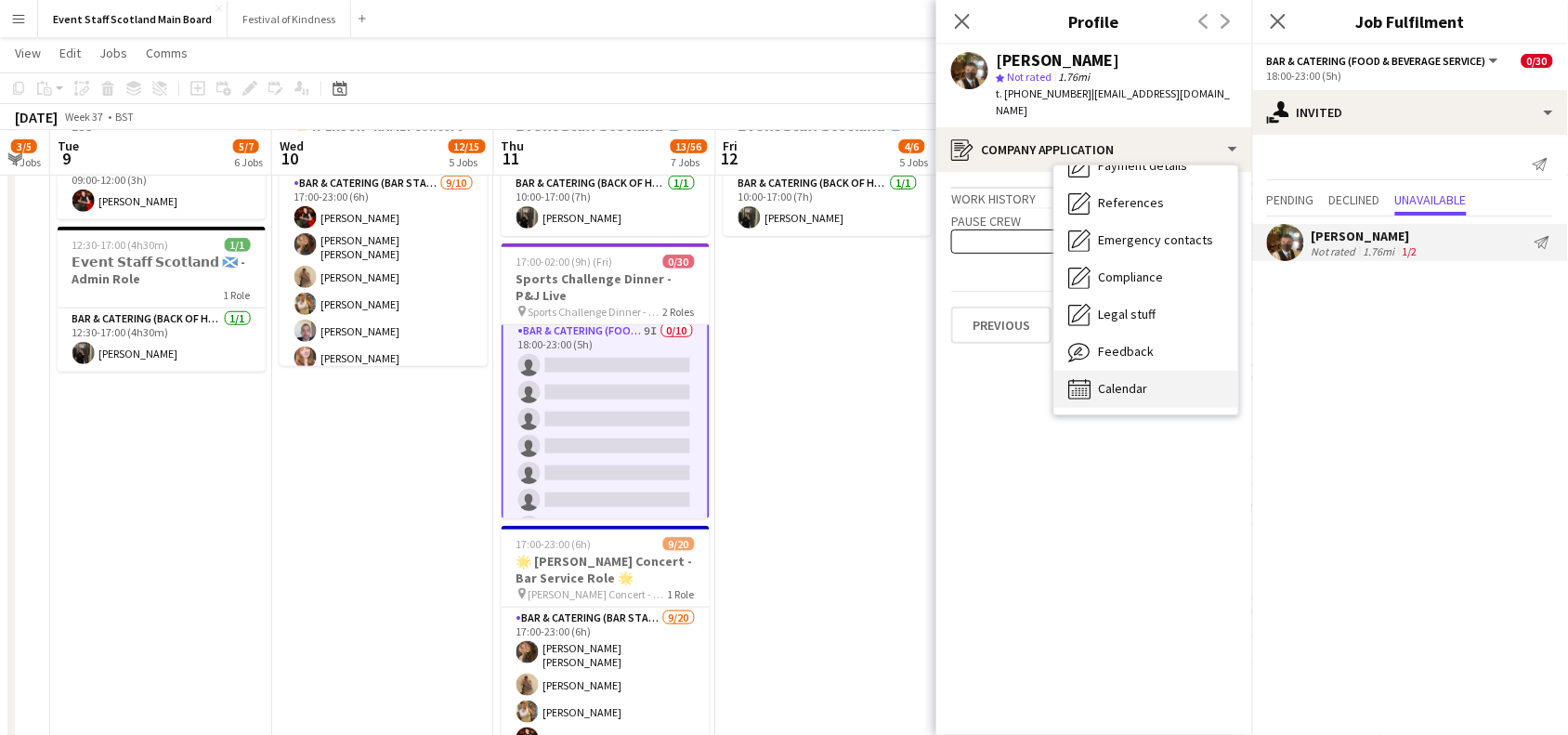
click at [1154, 372] on div "Calendar Calendar" at bounding box center [1146, 389] width 184 height 37
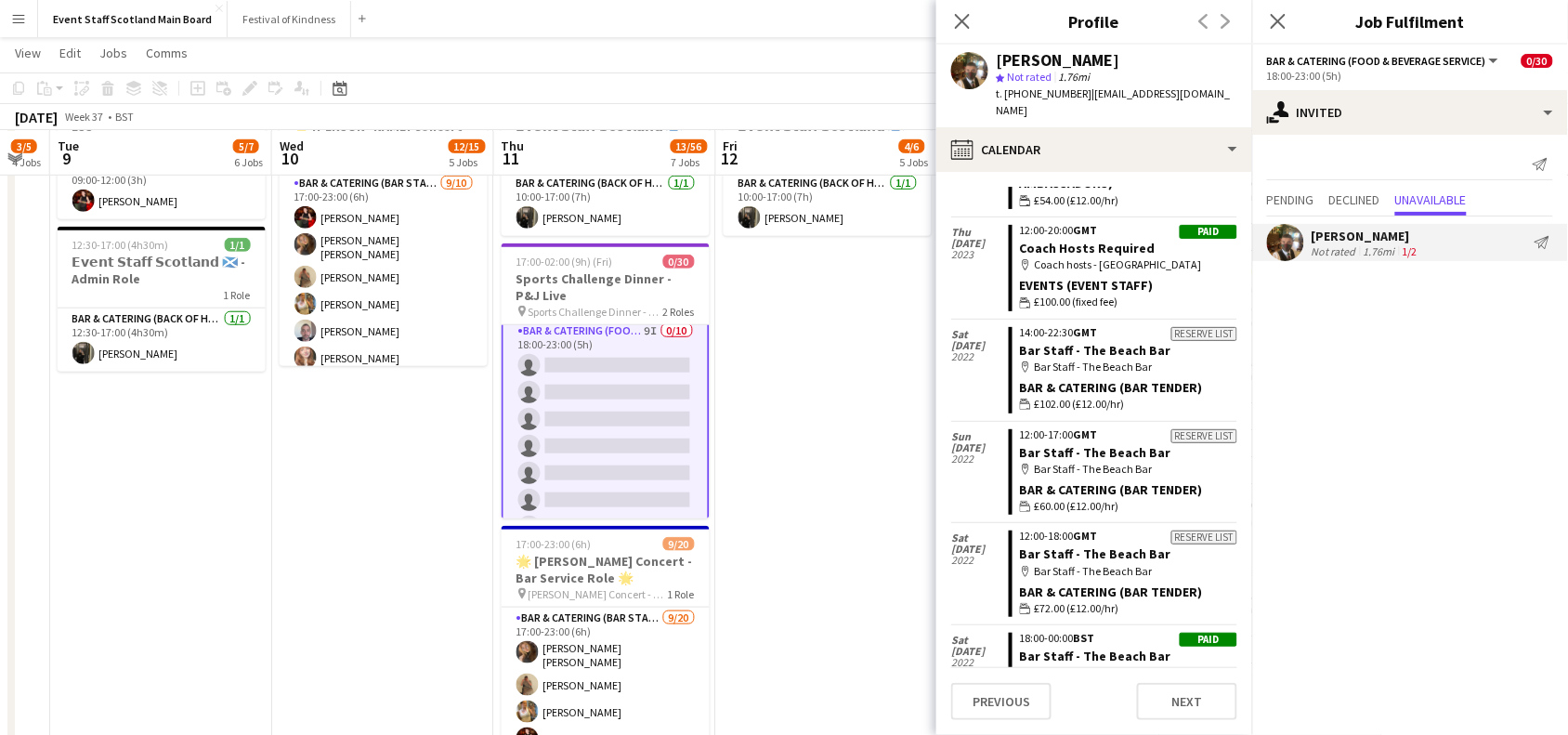
scroll to position [2018, 0]
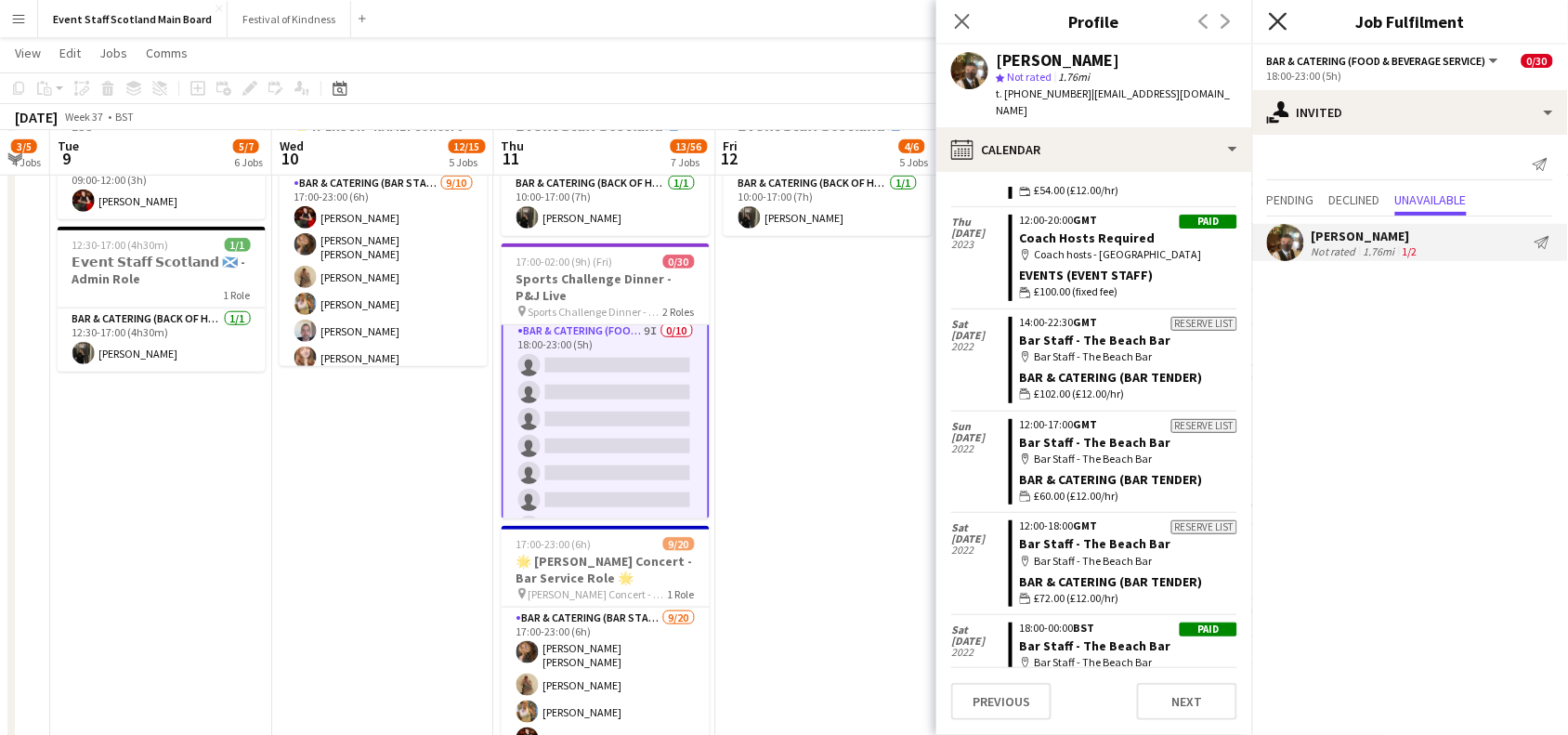
click at [1278, 19] on icon "Close pop-in" at bounding box center [1278, 21] width 18 height 18
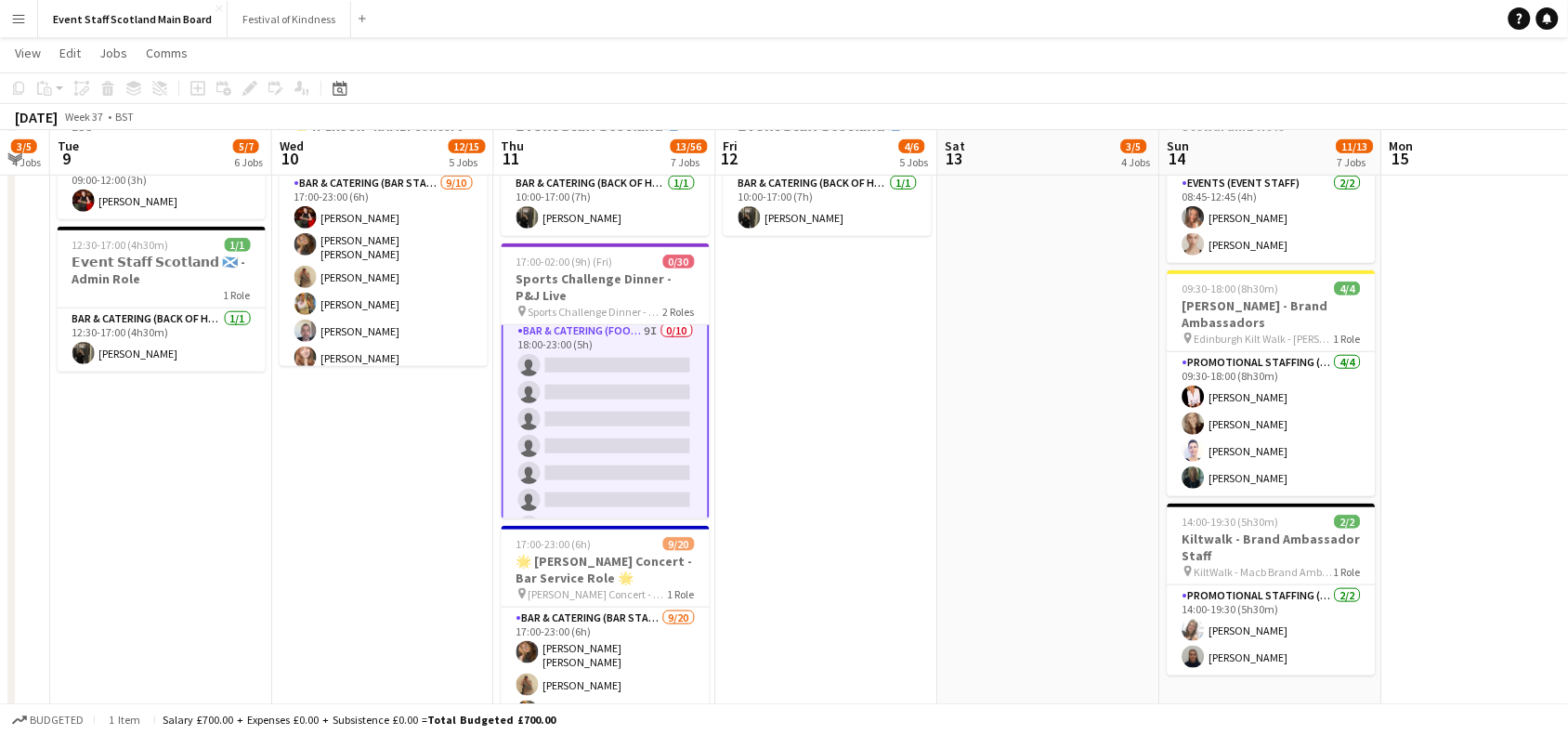
click at [902, 373] on app-date-cell "10:00-17:00 (7h) 1/1 𝗘𝘃𝗲𝗻𝘁 𝗦𝘁𝗮𝗳𝗳 𝗦𝗰𝗼𝘁𝗹𝗮𝗻𝗱 🏴󠁧󠁢󠁳󠁣󠁴󠁿 - Admin Role 1 Role Bar & Cat…" at bounding box center [827, 537] width 222 height 1293
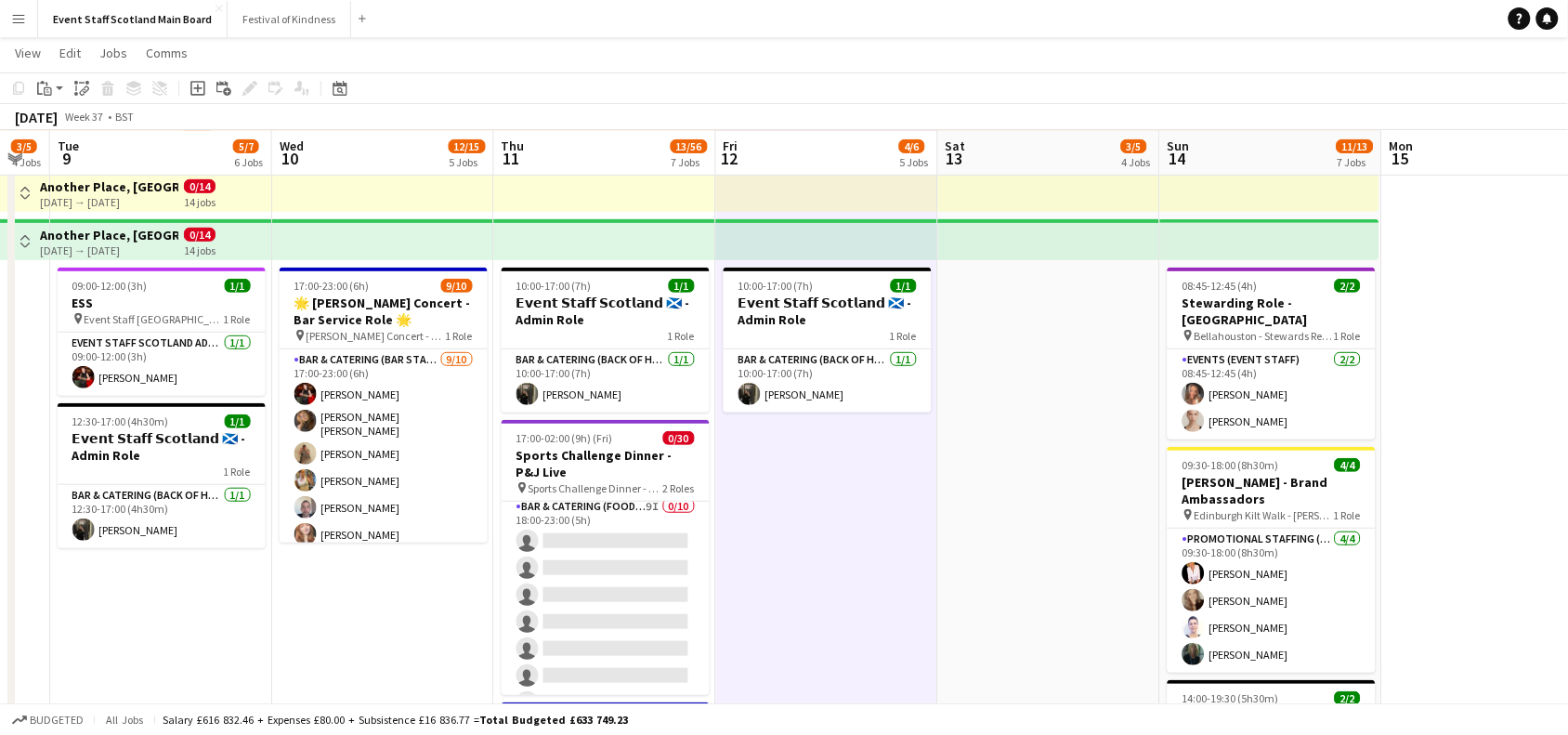
scroll to position [144, 0]
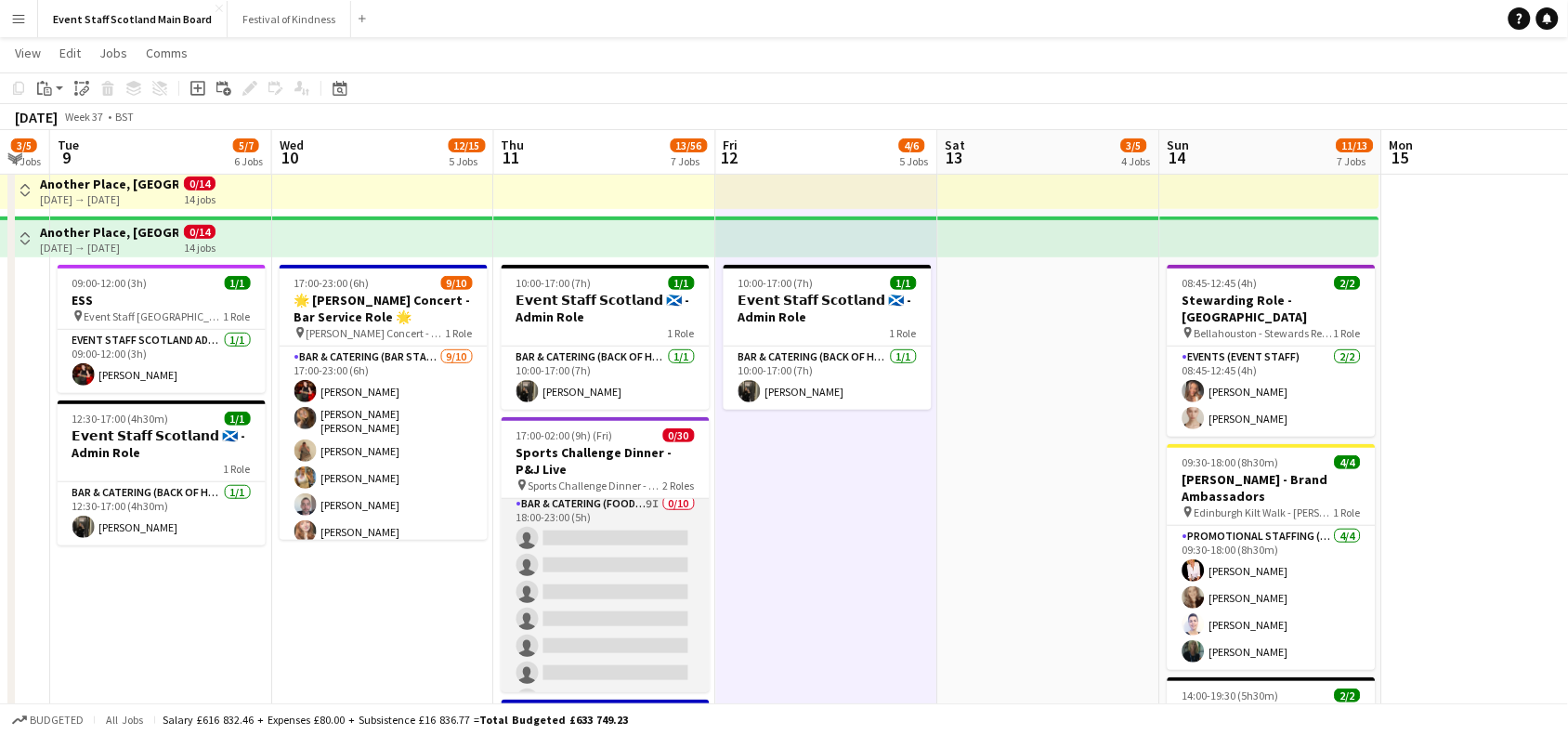
click at [604, 597] on app-card-role "Bar & Catering (Food & Beverage Service) 9I 0/10 18:00-23:00 (5h) single-neutra…" at bounding box center [606, 646] width 208 height 306
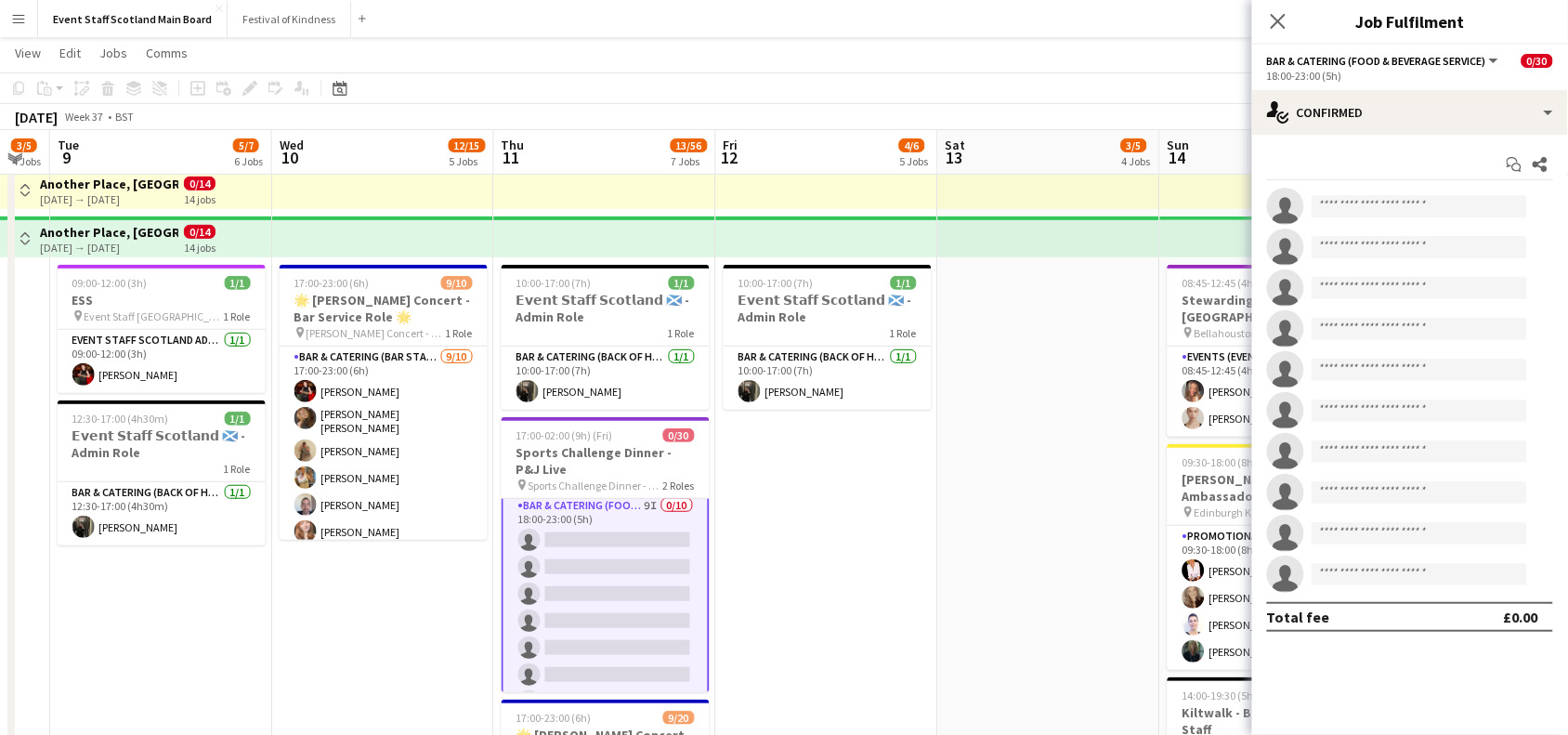
scroll to position [582, 0]
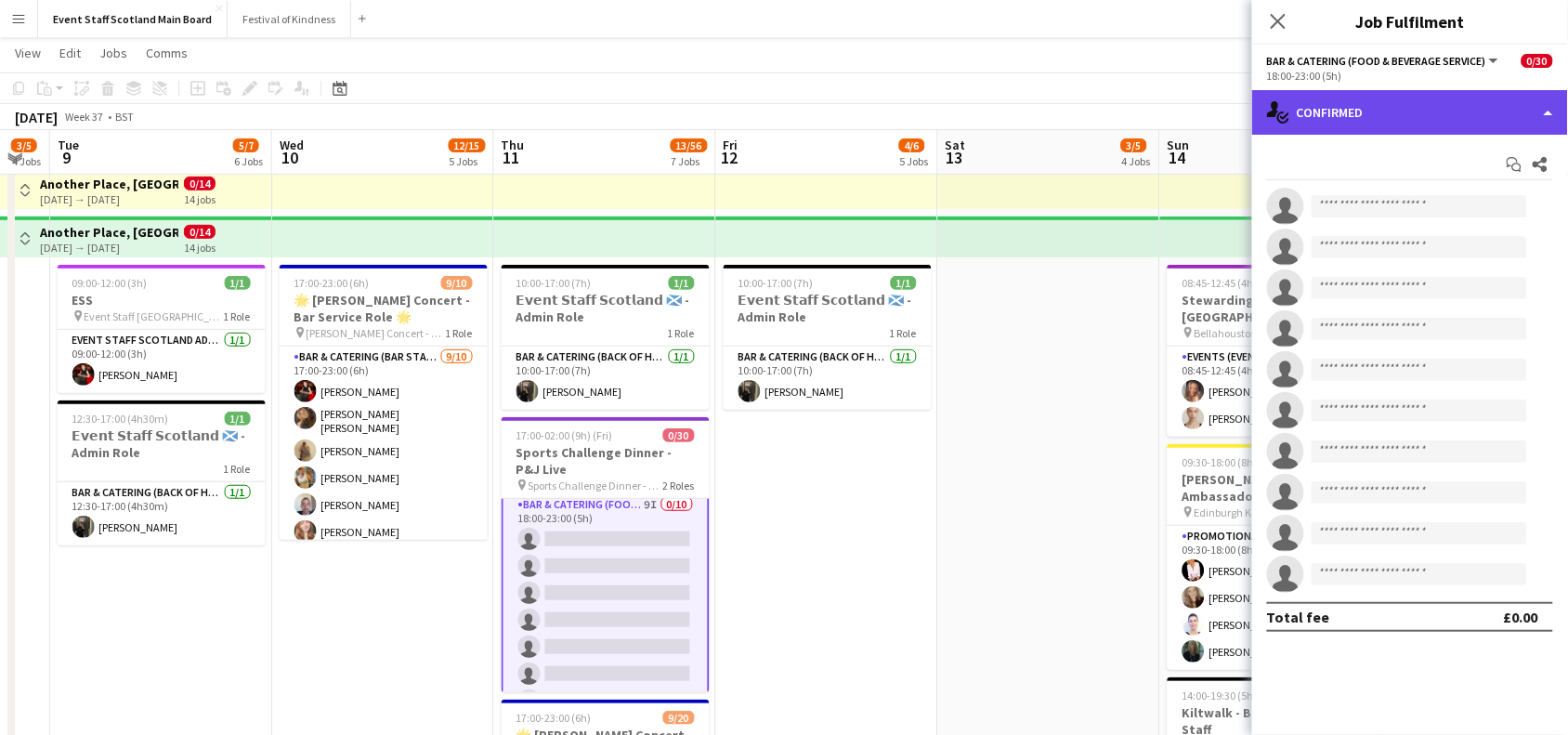
click at [1457, 110] on div "single-neutral-actions-check-2 Confirmed" at bounding box center [1410, 112] width 315 height 44
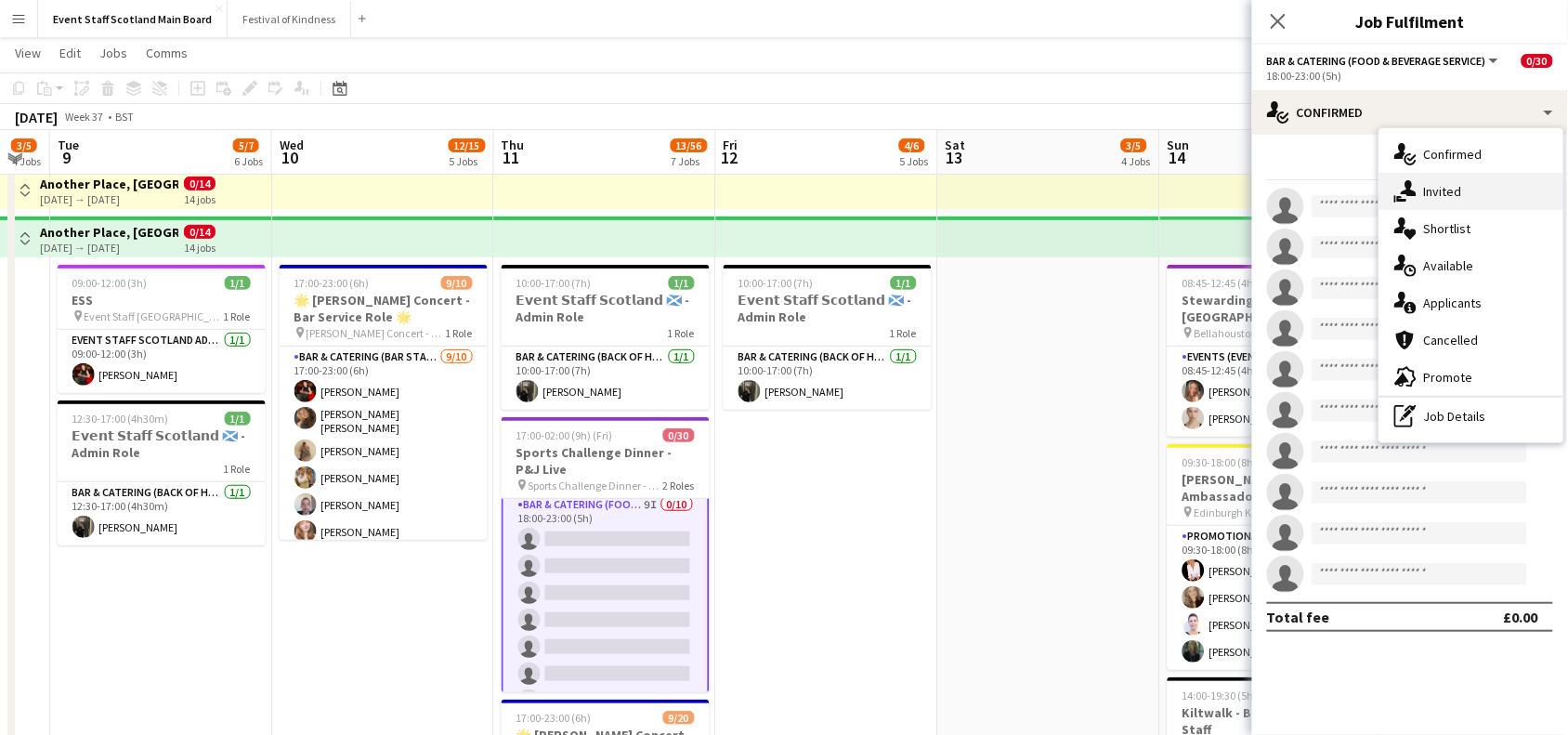
click at [1483, 186] on div "single-neutral-actions-share-1 Invited" at bounding box center [1471, 192] width 184 height 37
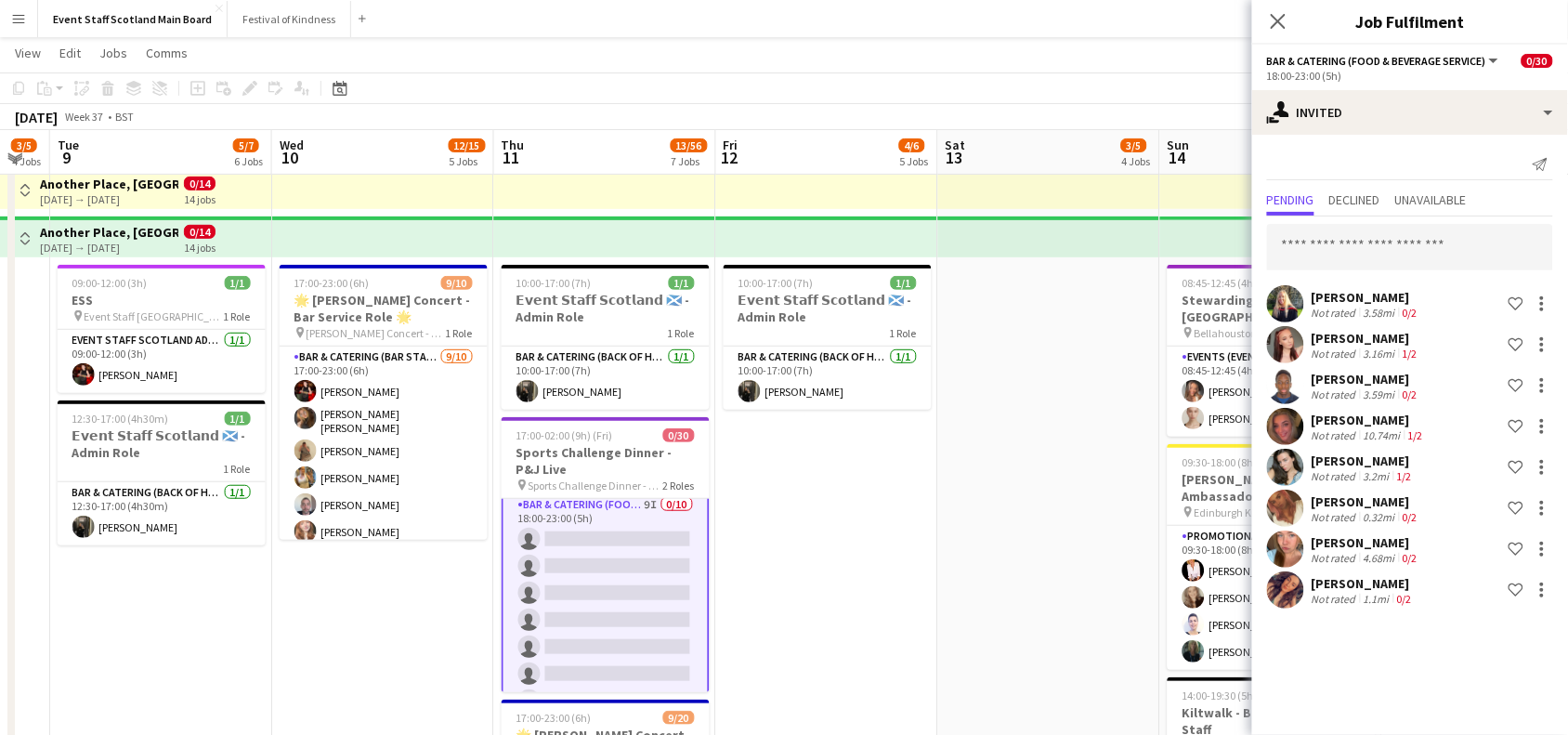
click at [1361, 600] on div "1.1mi" at bounding box center [1376, 598] width 33 height 14
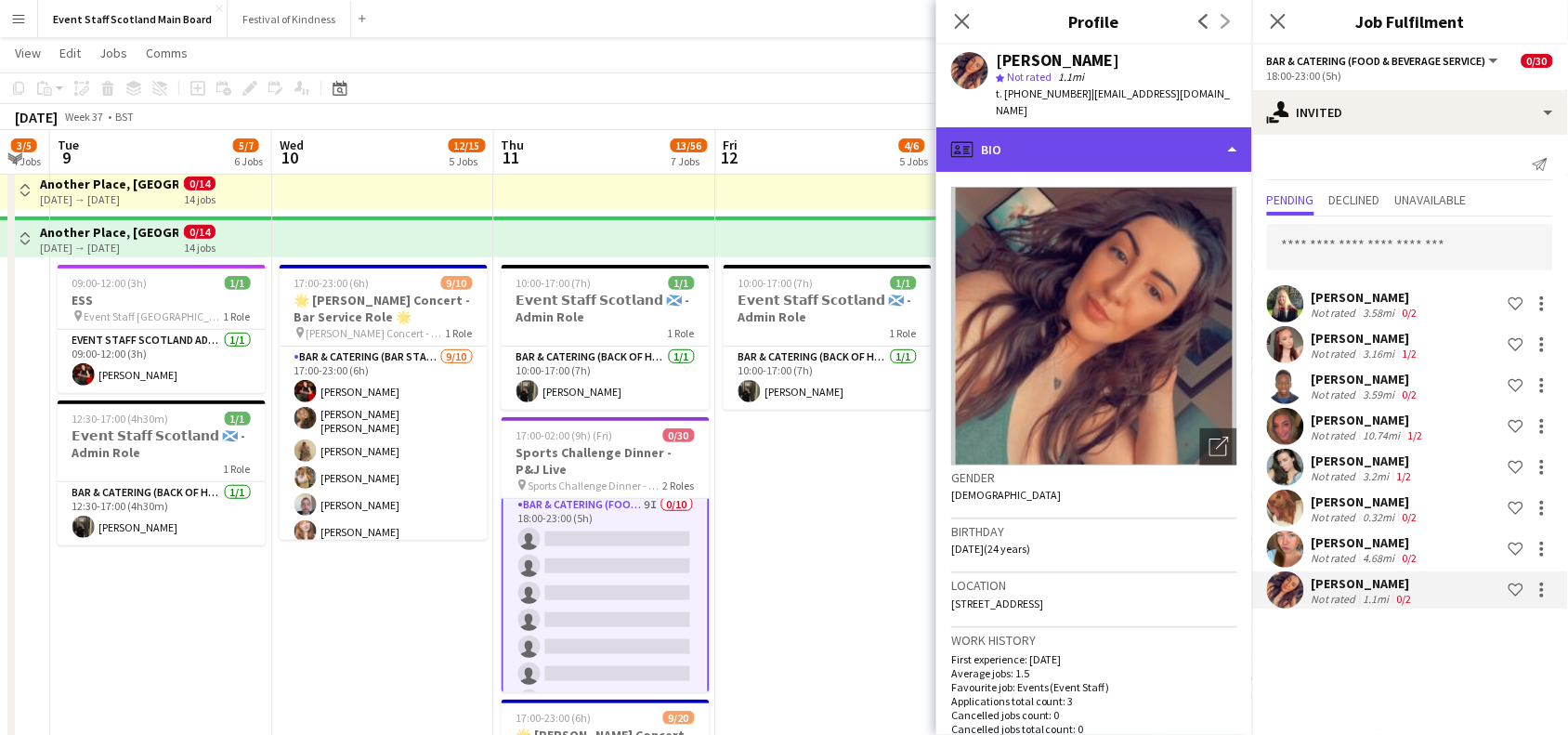
click at [1181, 137] on div "profile Bio" at bounding box center [1093, 149] width 315 height 44
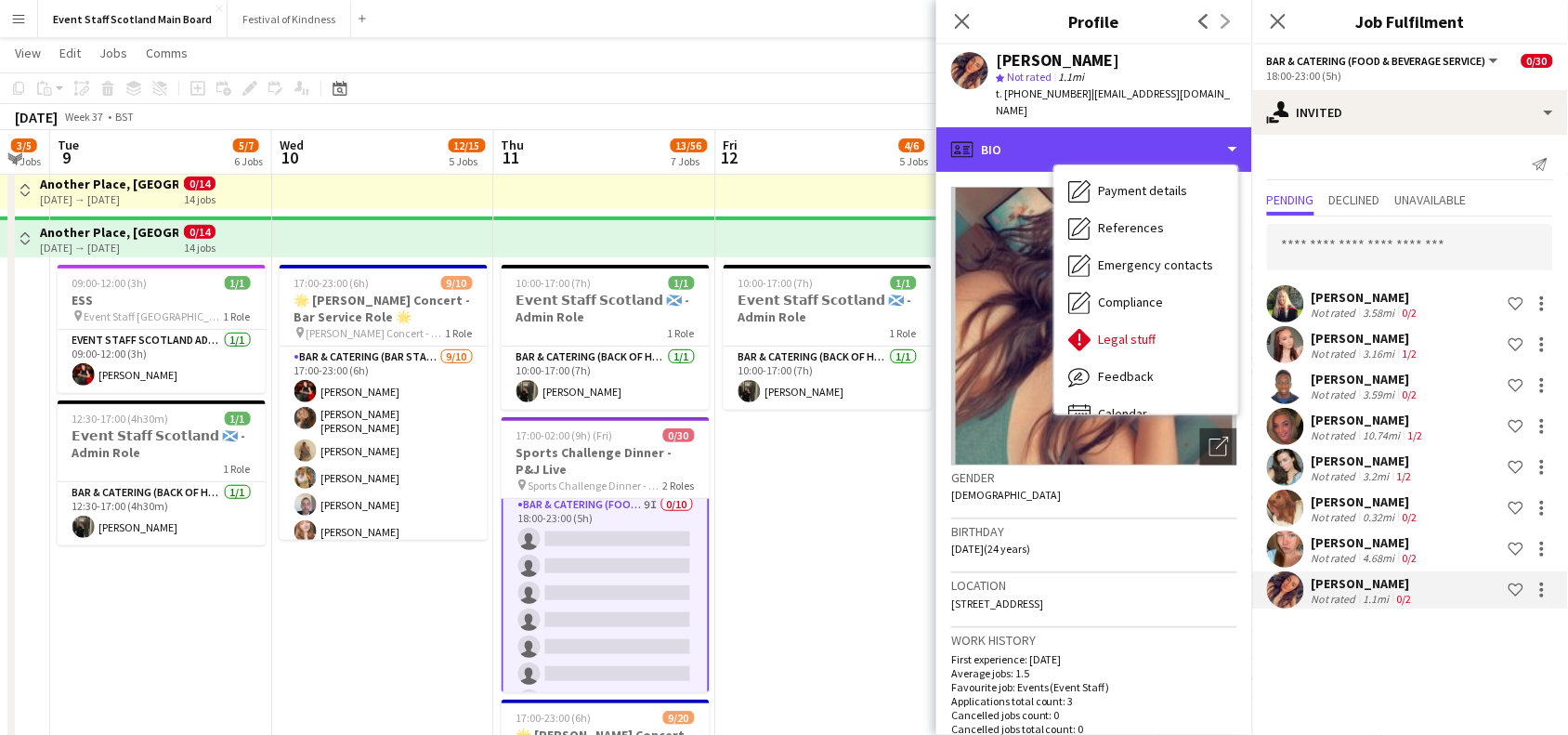
scroll to position [211, 0]
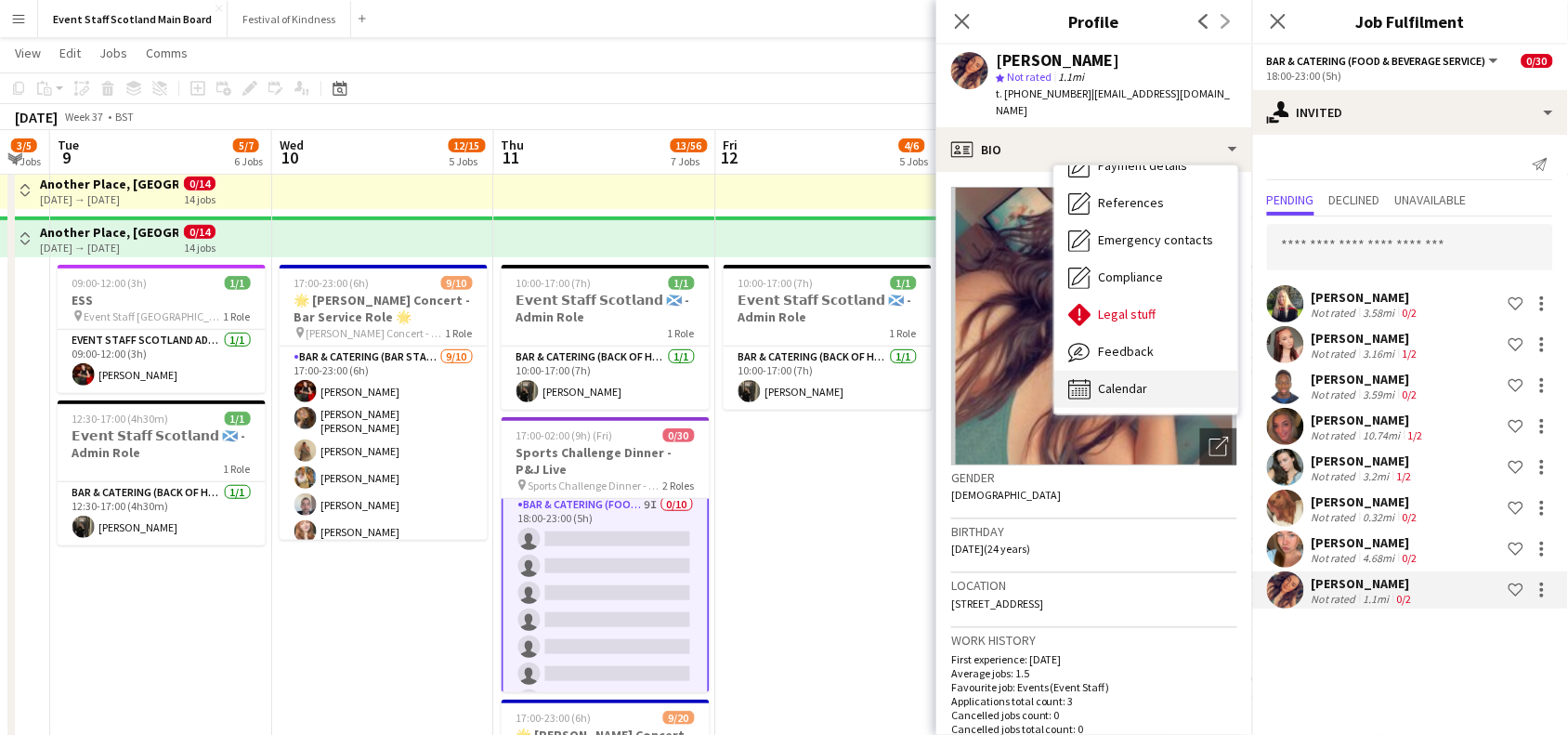
click at [1131, 380] on span "Calendar" at bounding box center [1124, 388] width 49 height 17
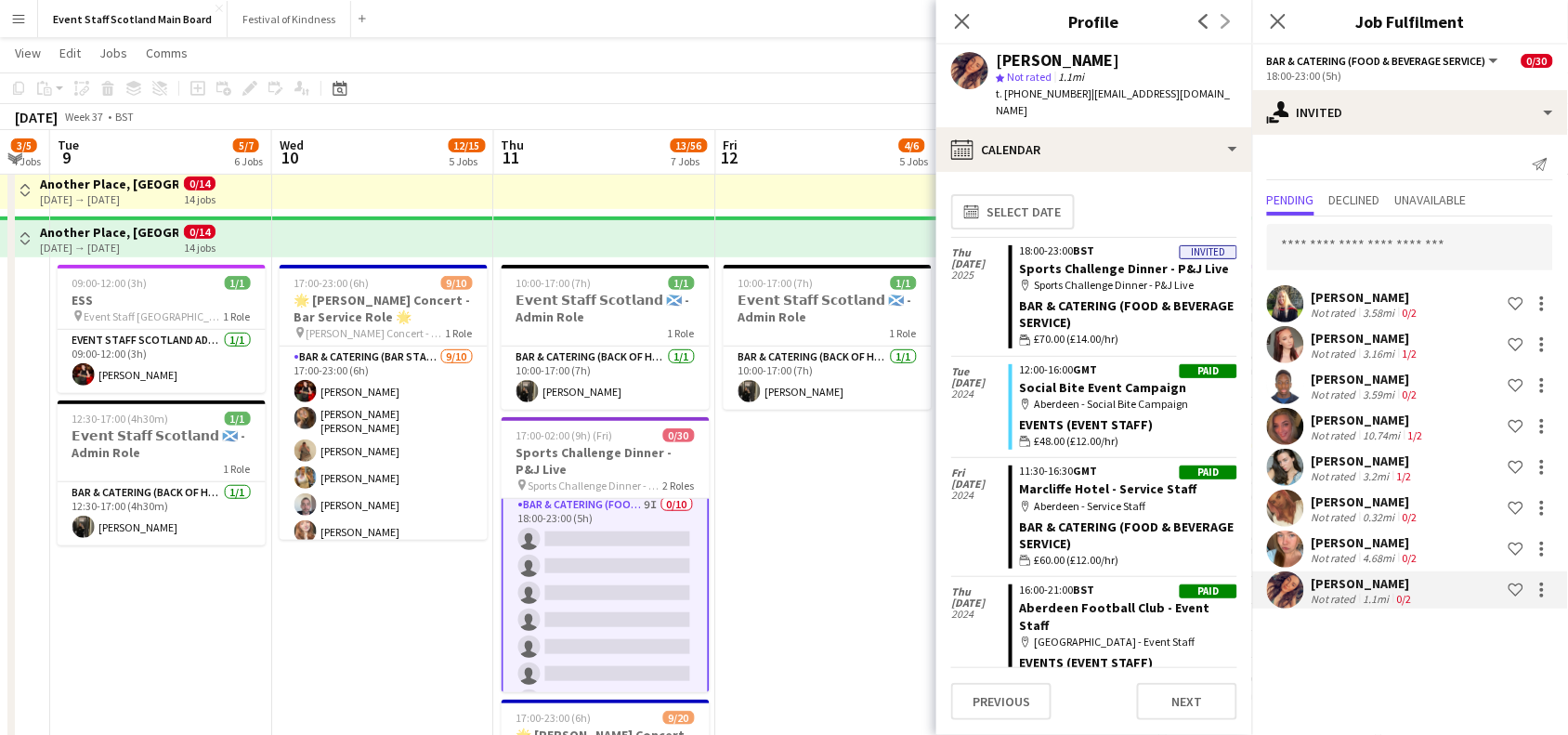
scroll to position [10, 0]
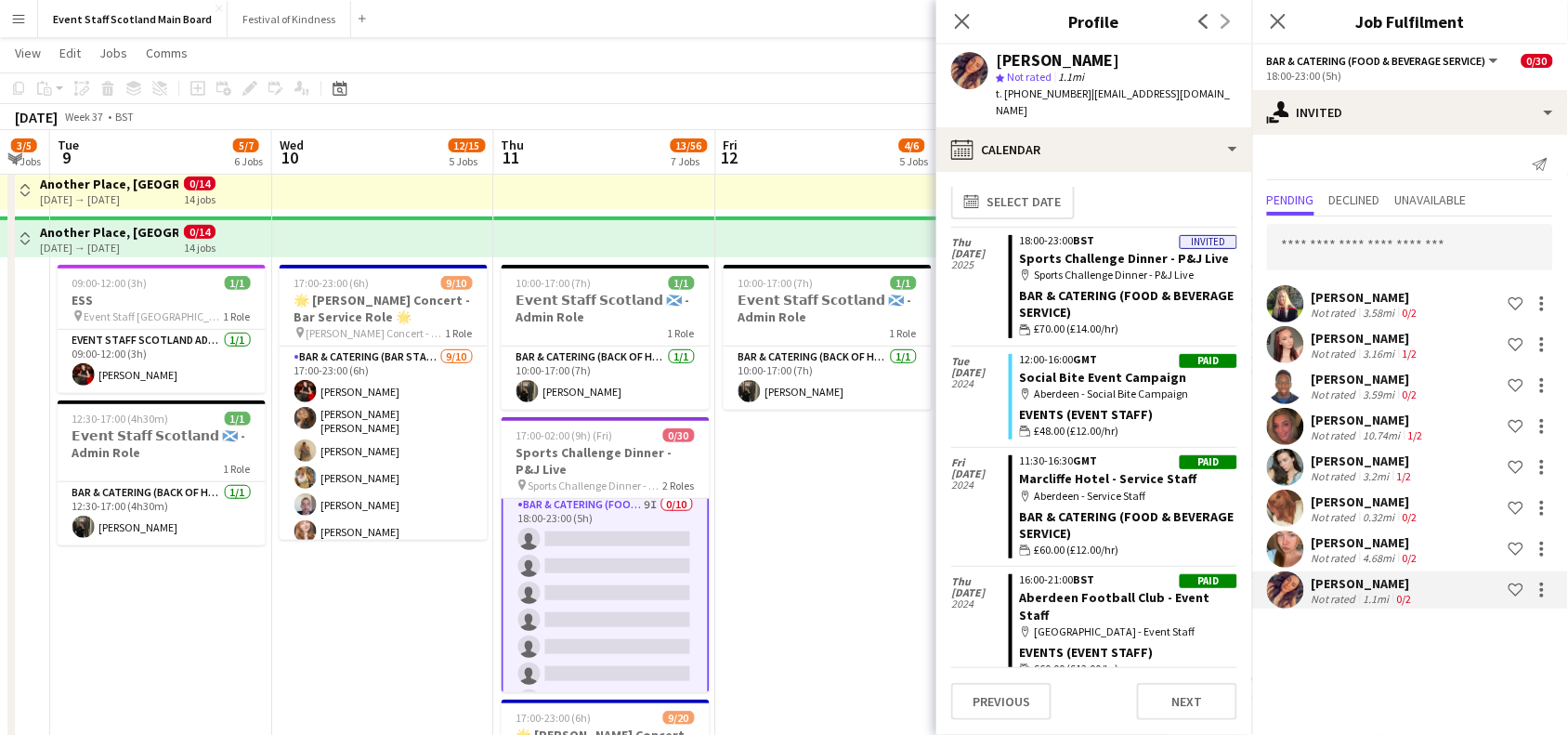
click at [1413, 540] on div "[PERSON_NAME]" at bounding box center [1367, 542] width 110 height 17
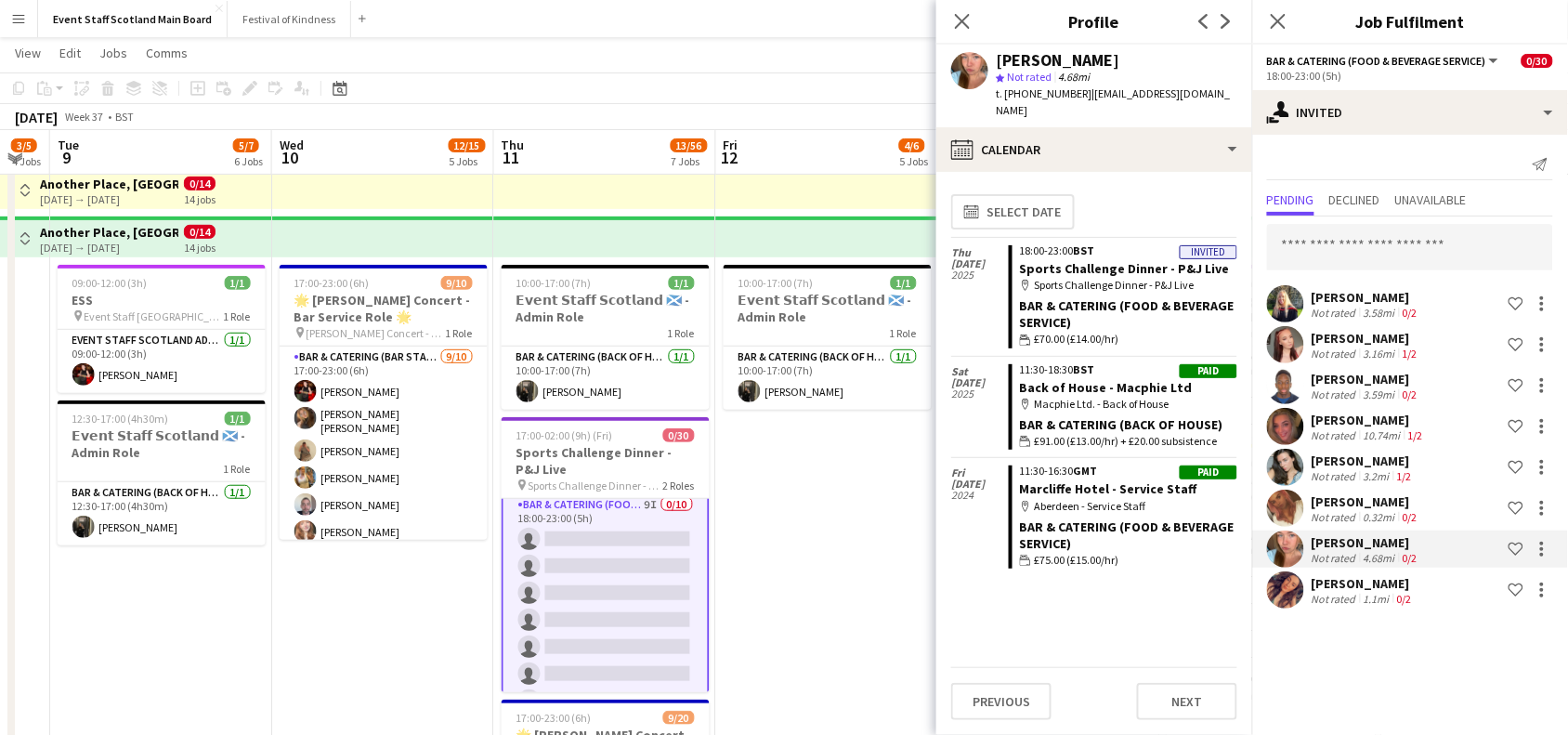
click at [1395, 511] on div "0.32mi" at bounding box center [1379, 517] width 39 height 14
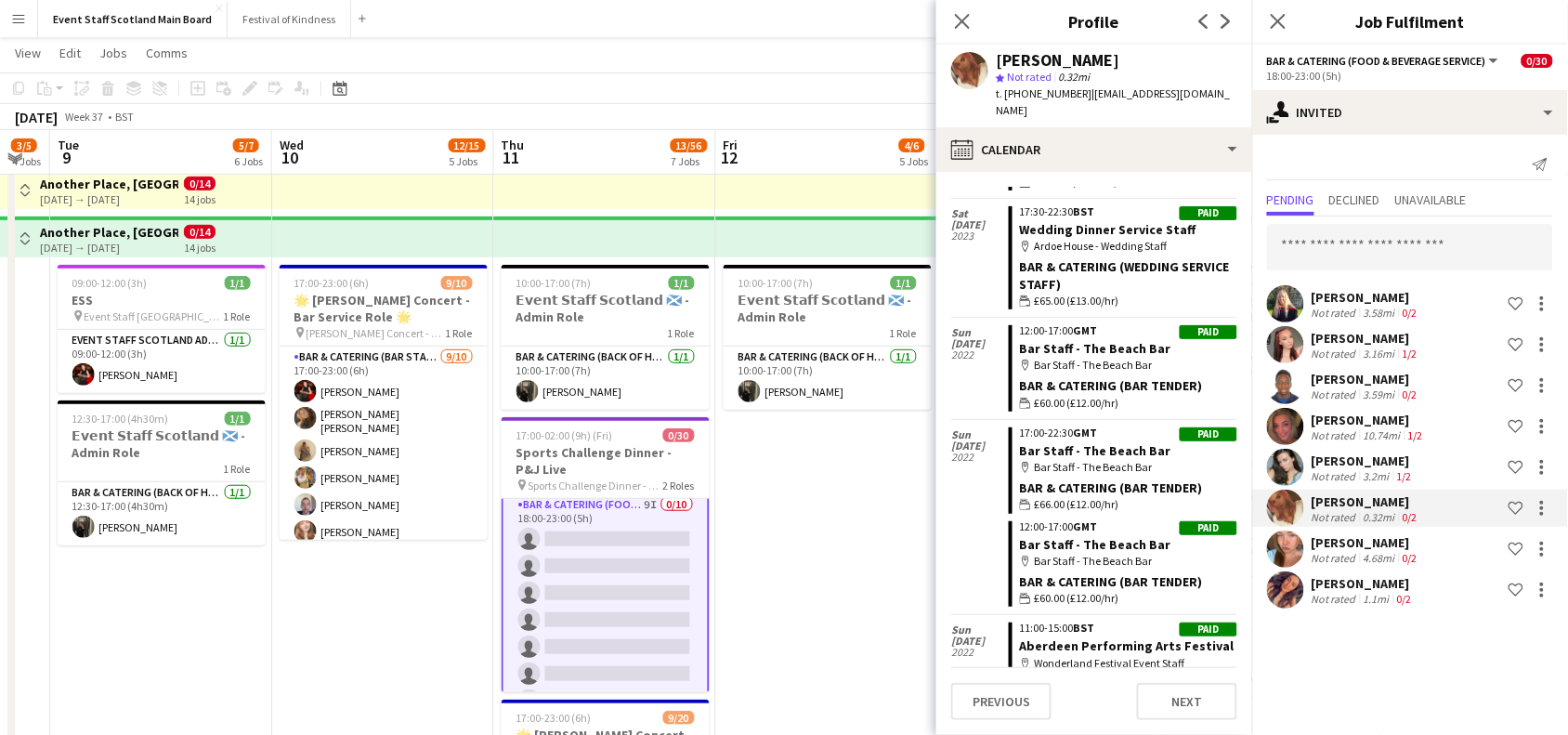
scroll to position [0, 0]
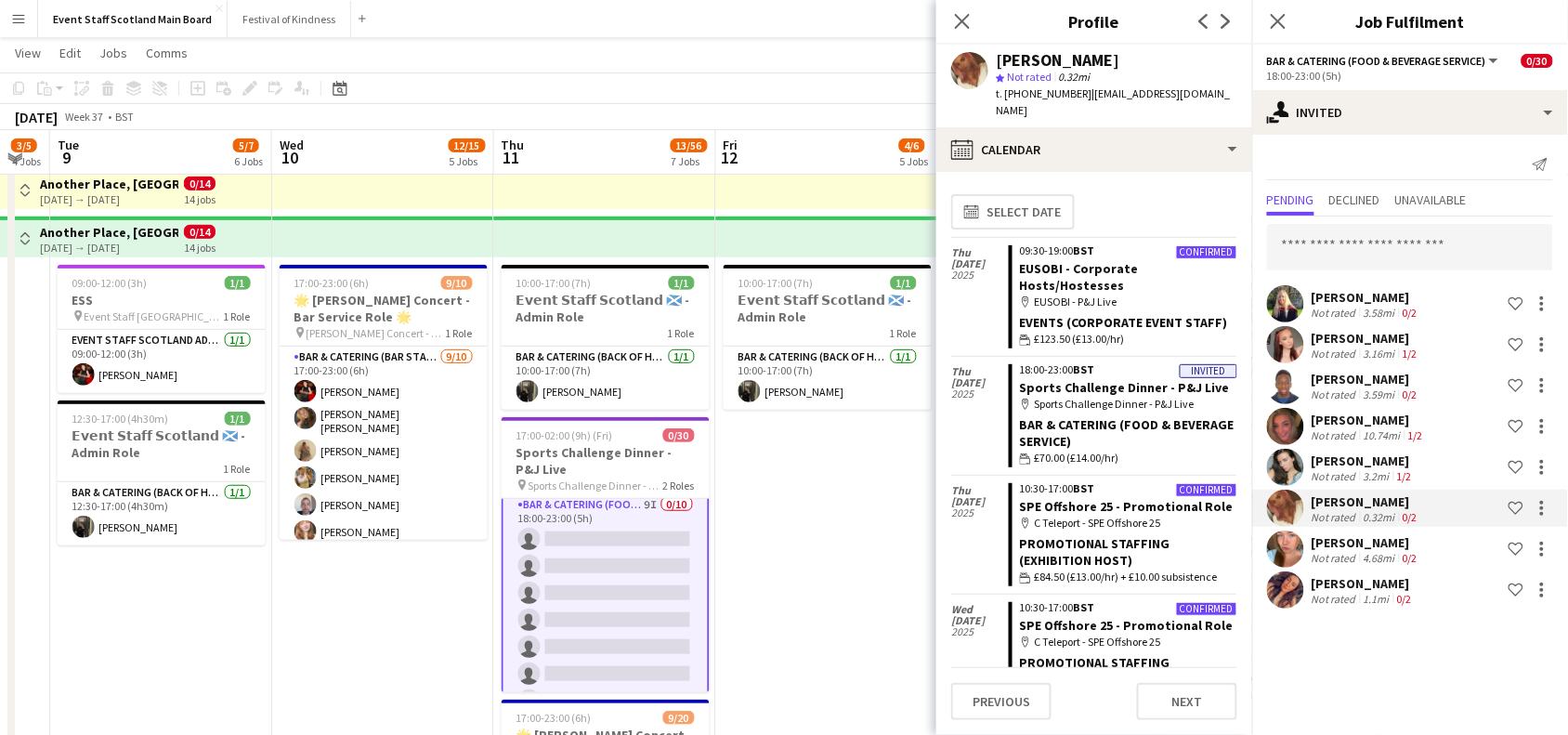
click at [1367, 475] on div "3.2mi" at bounding box center [1376, 477] width 33 height 14
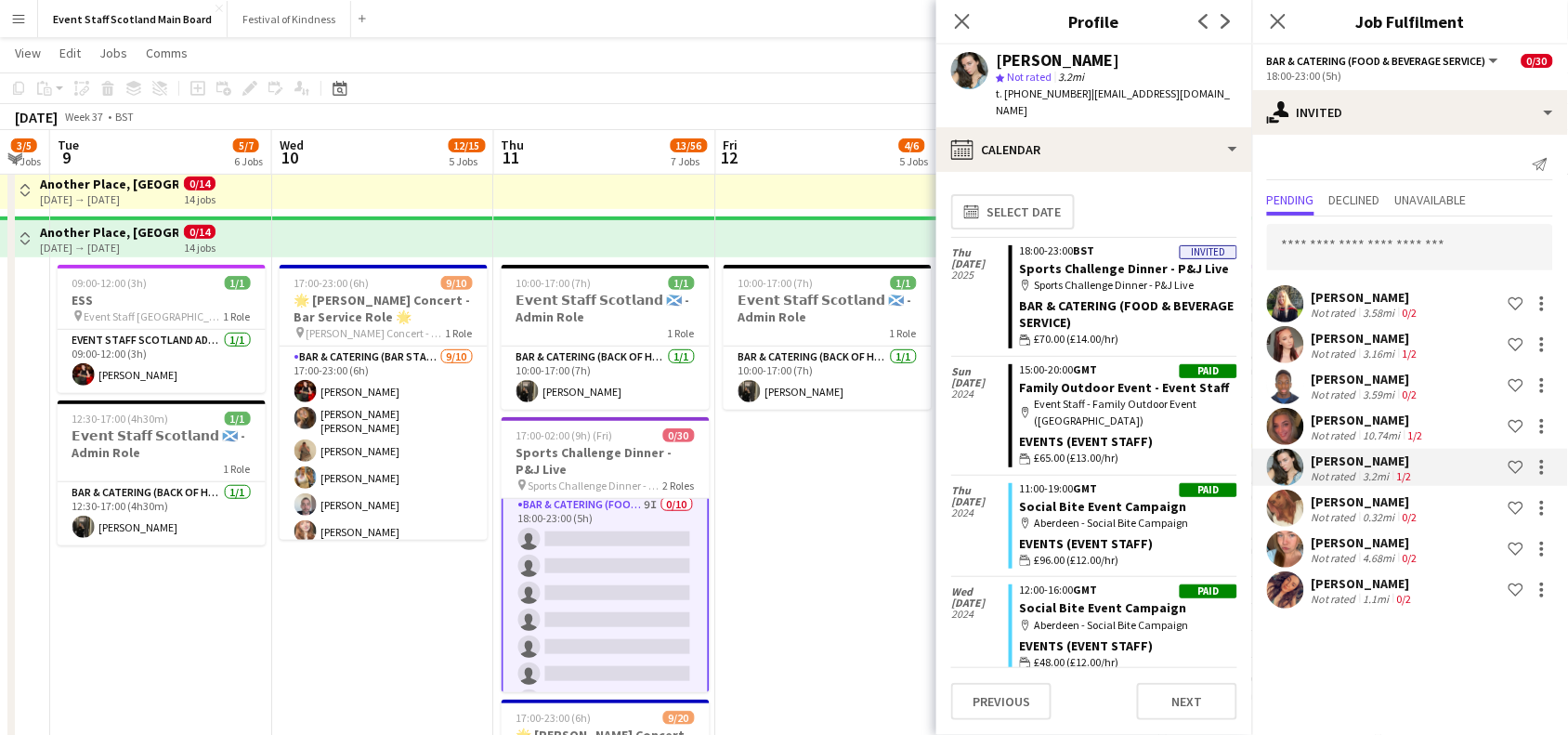
click at [1379, 423] on div "[PERSON_NAME]" at bounding box center [1369, 420] width 115 height 17
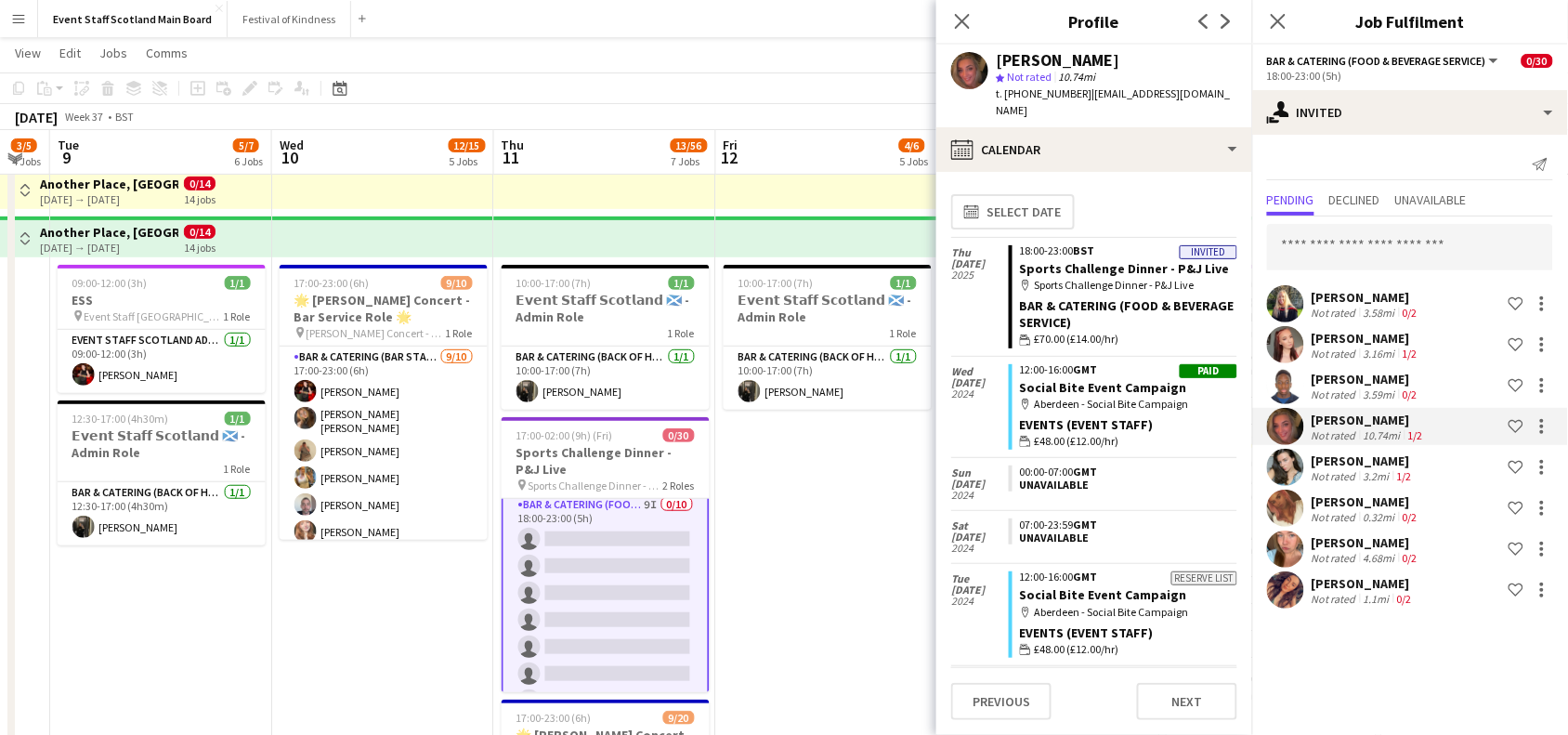
click at [1403, 393] on app-skills-label "0/2" at bounding box center [1410, 394] width 15 height 14
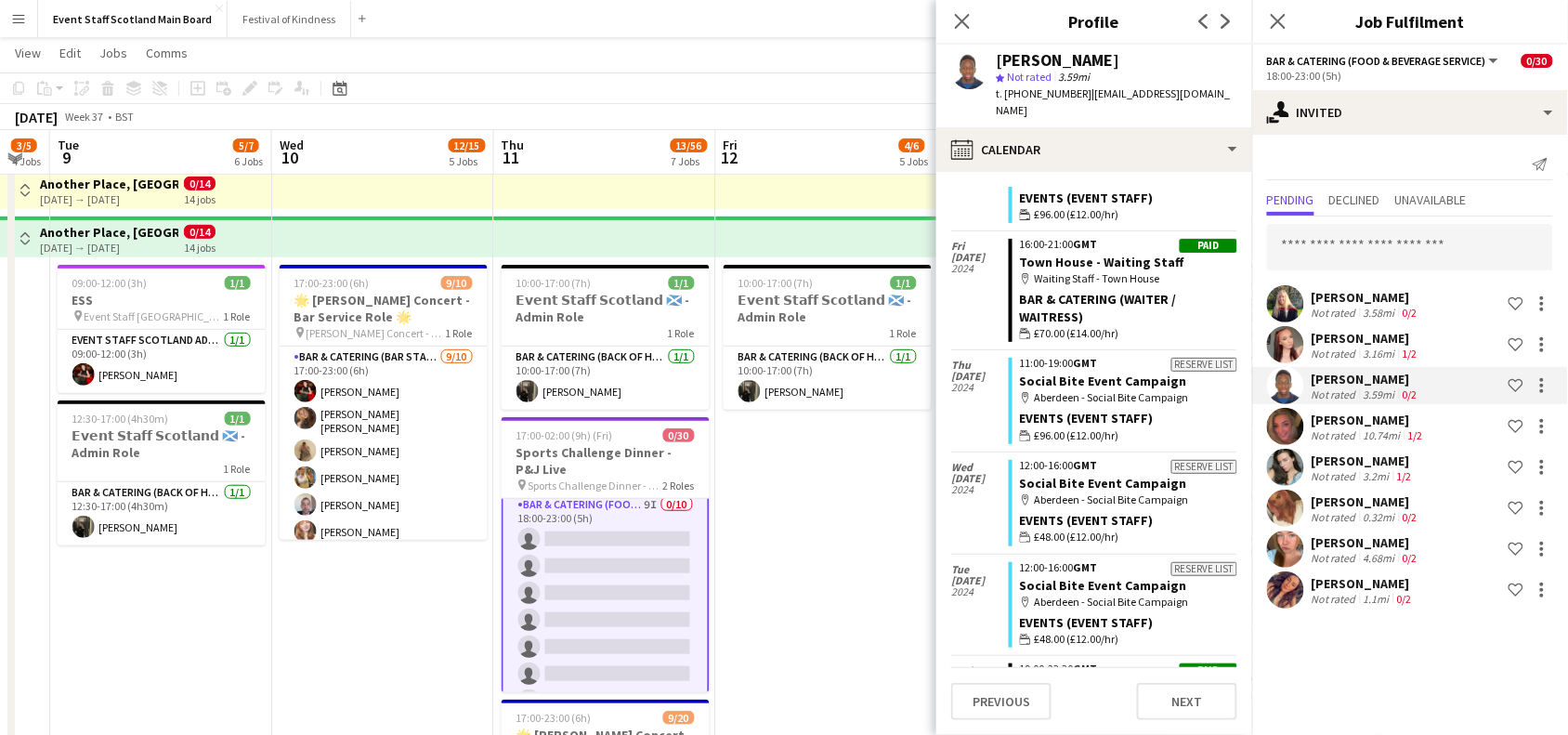
scroll to position [1355, 0]
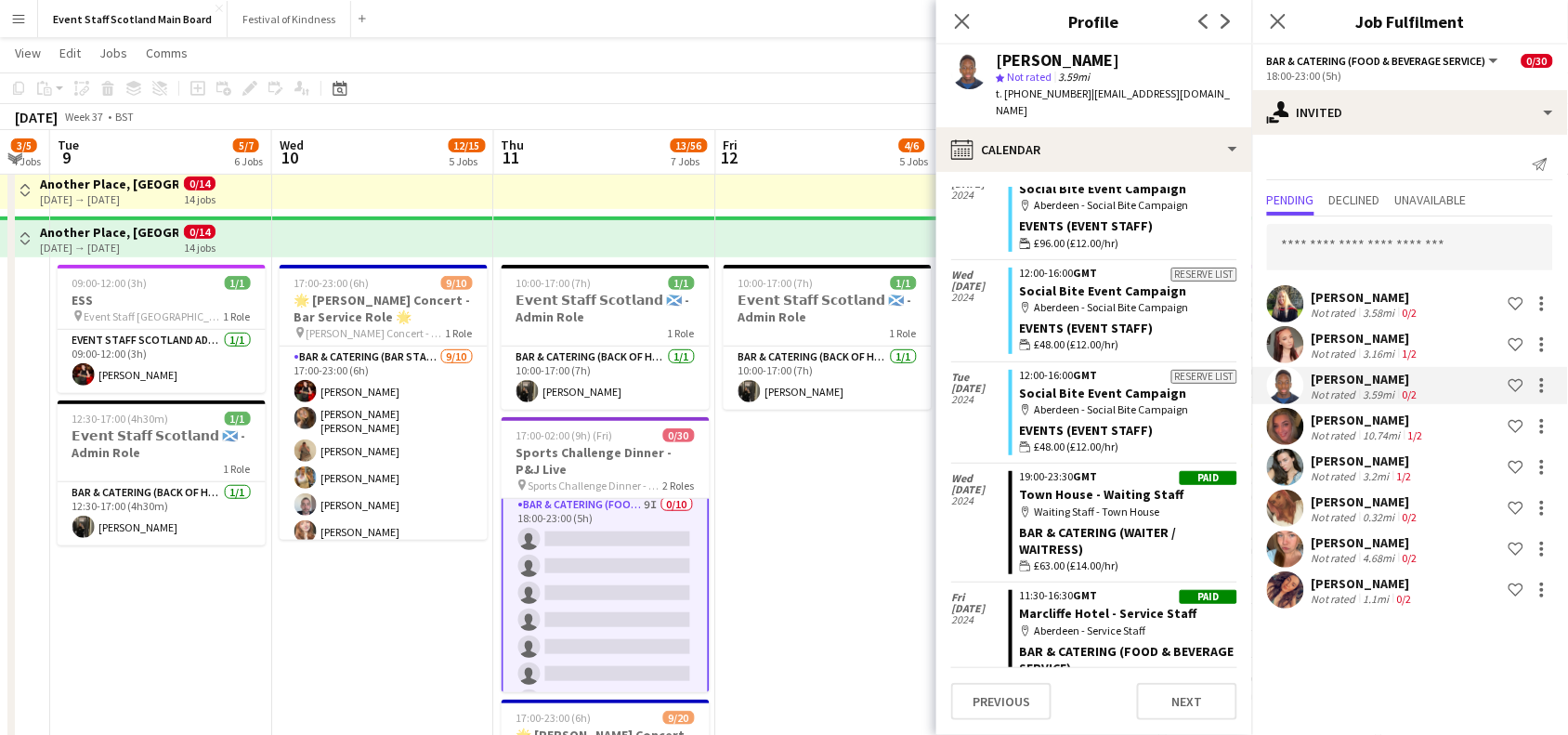
click at [1404, 341] on div "[PERSON_NAME]" at bounding box center [1367, 338] width 110 height 17
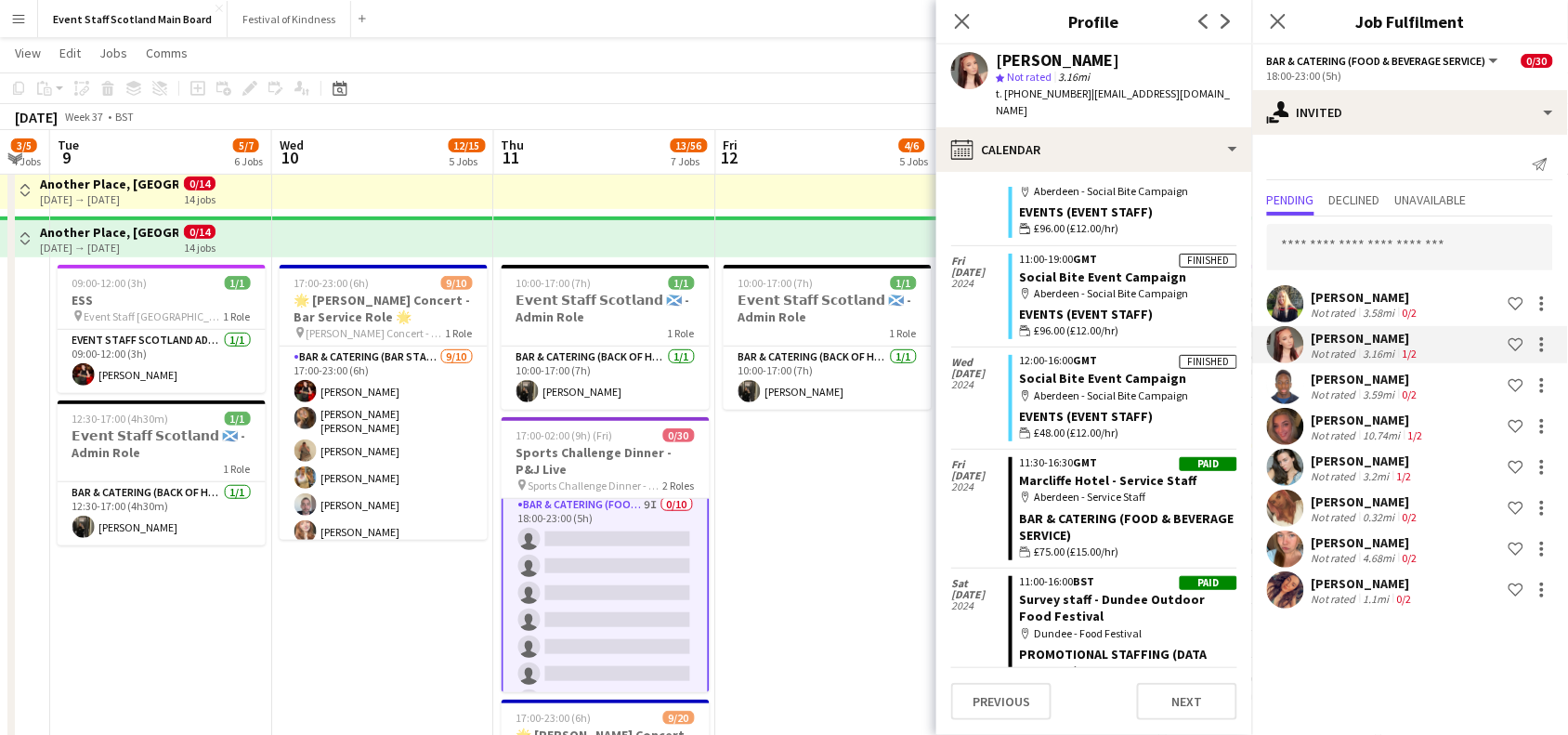
scroll to position [742, 0]
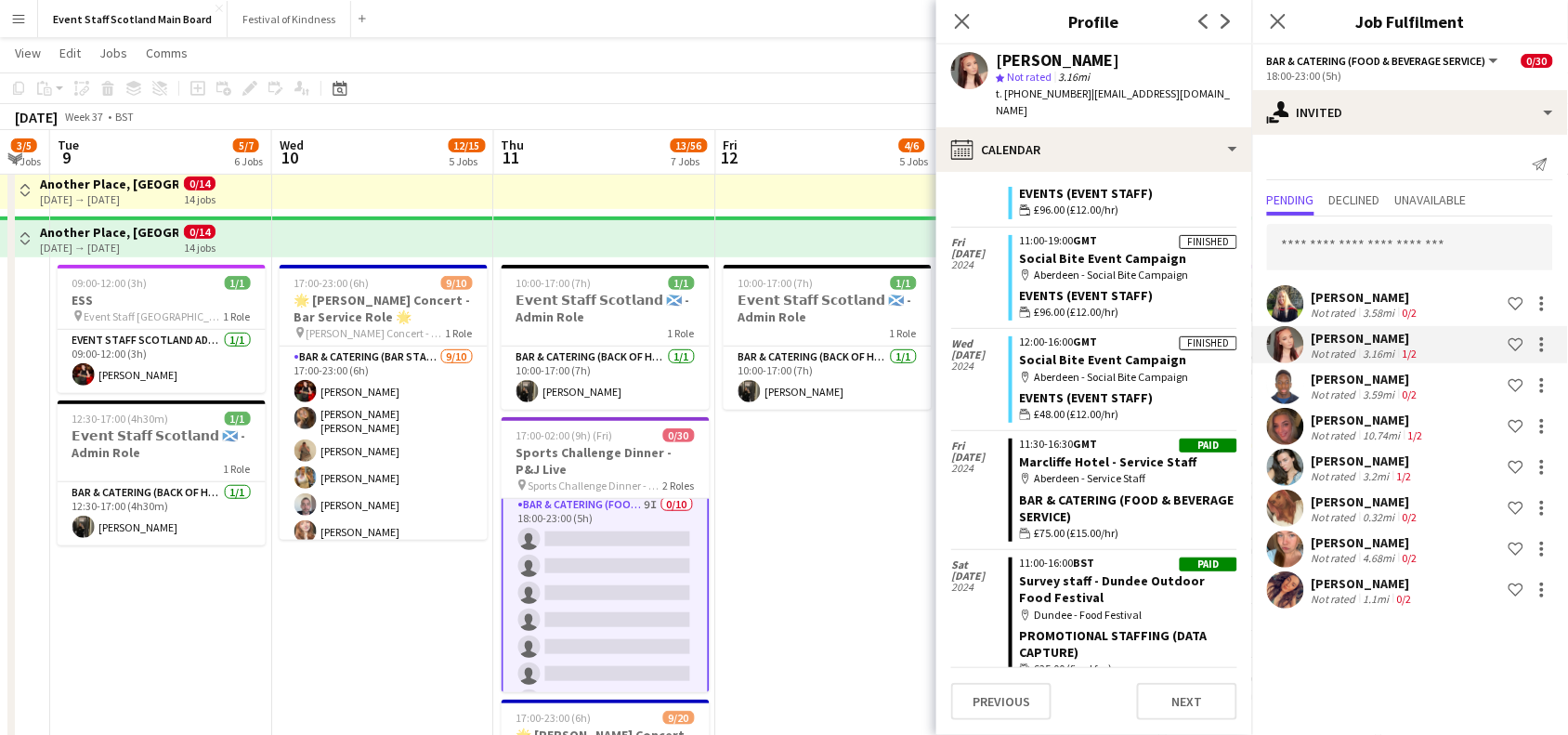
click at [1376, 302] on div "[PERSON_NAME]" at bounding box center [1367, 297] width 110 height 17
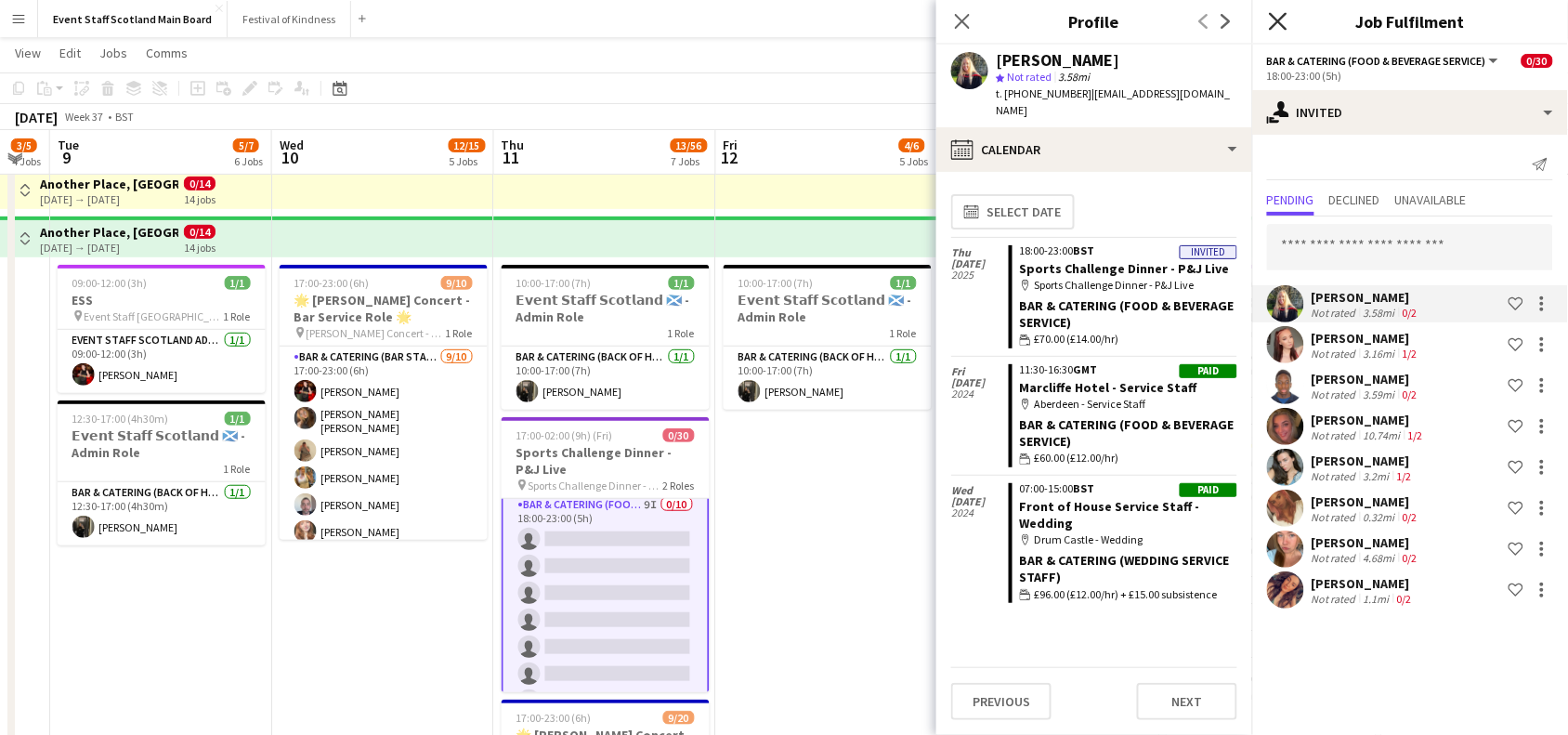
click at [1271, 28] on icon at bounding box center [1278, 21] width 18 height 18
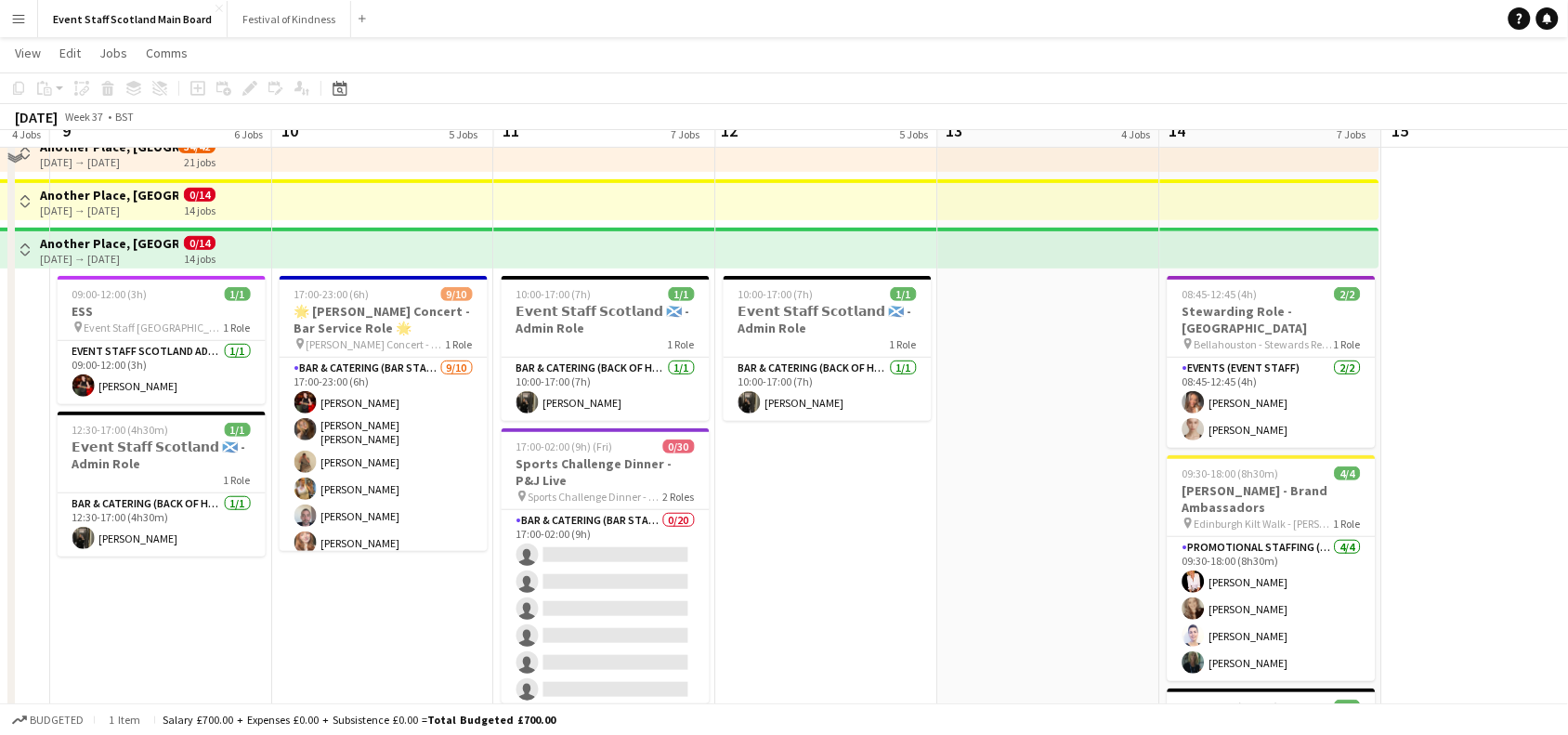
scroll to position [0, 0]
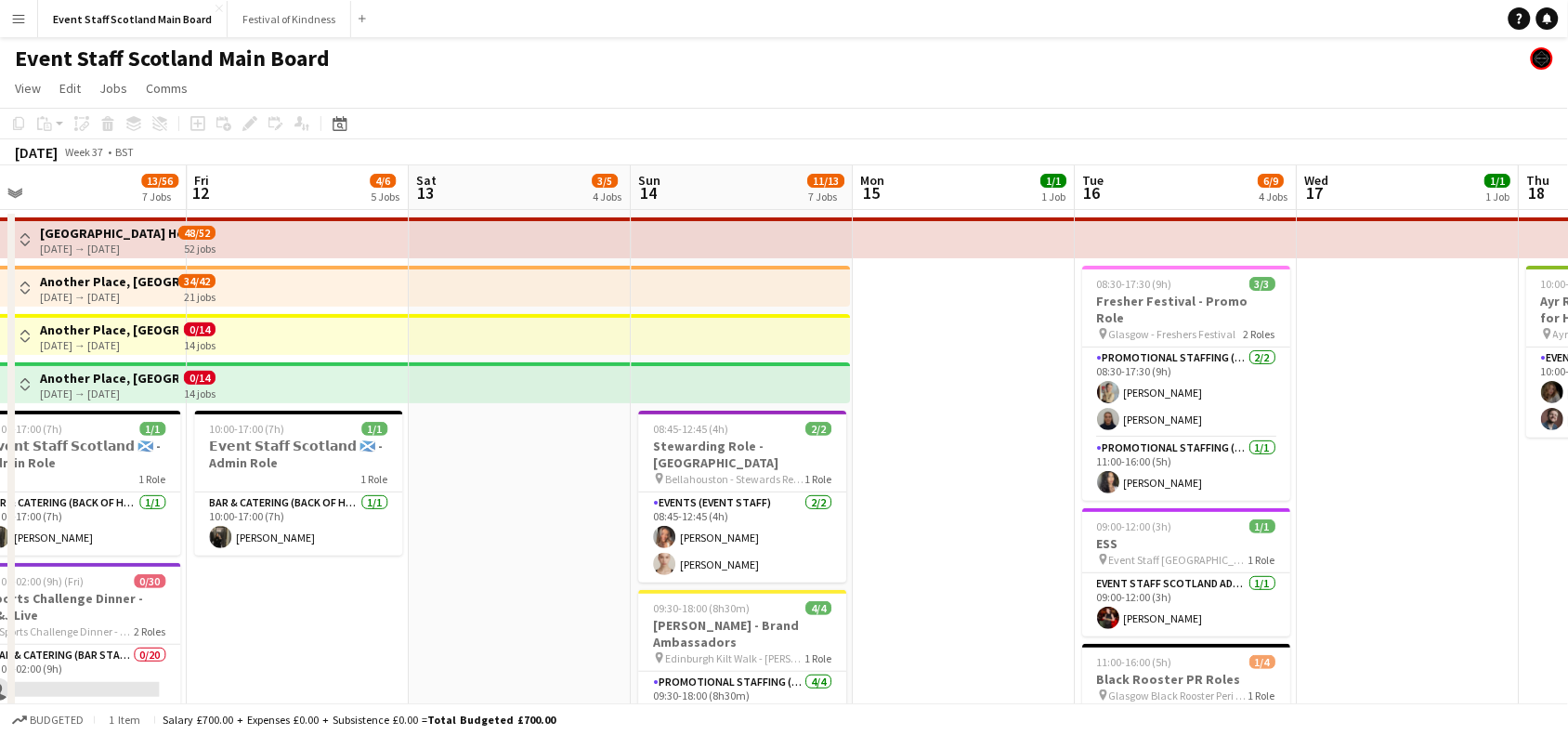
drag, startPoint x: 1497, startPoint y: 382, endPoint x: 284, endPoint y: 378, distance: 1213.0
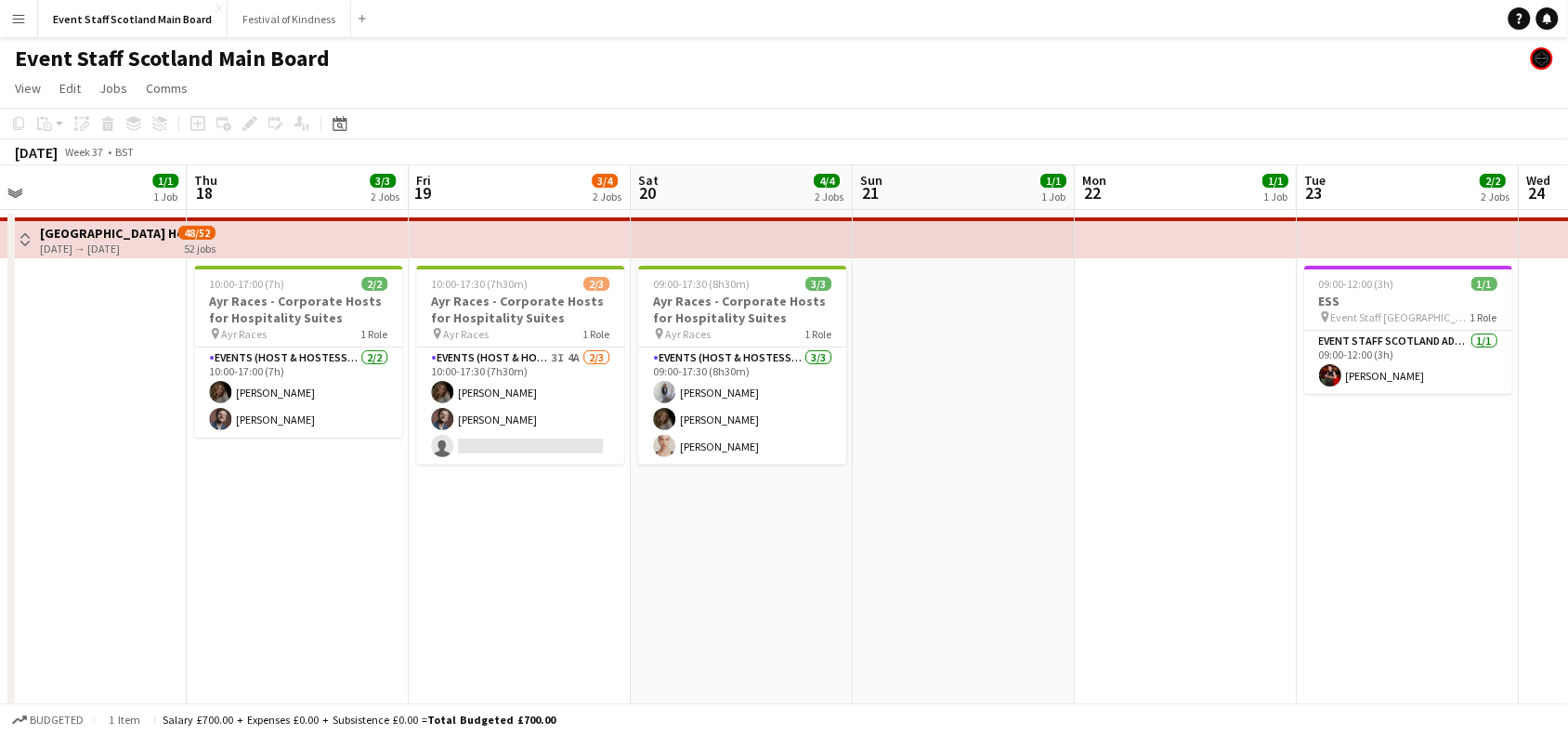
scroll to position [0, 497]
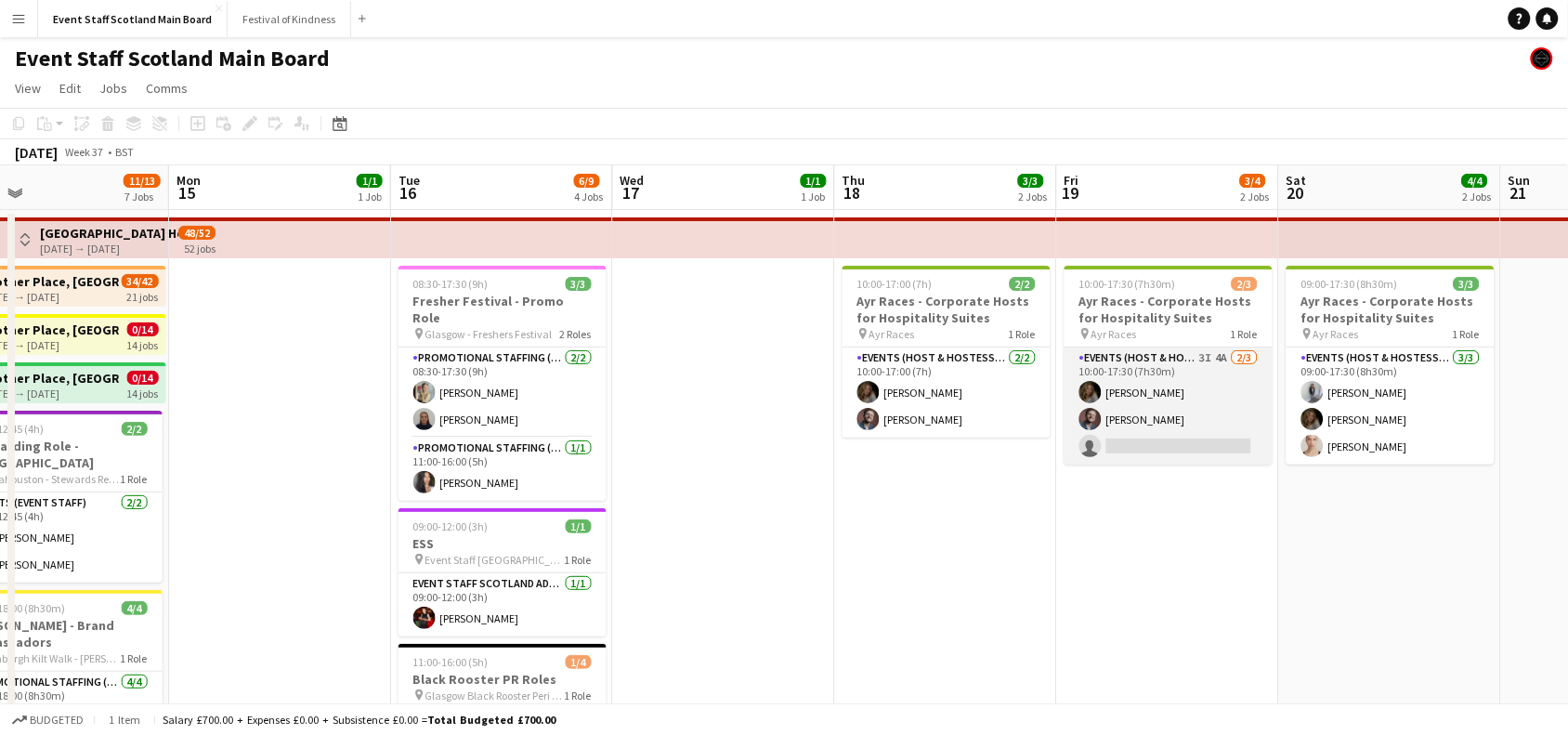
click at [1204, 411] on app-card-role "Events (Host & Hostesses) 3I 4A [DATE] 10:00-17:30 (7h30m) [PERSON_NAME] [PERSO…" at bounding box center [1169, 406] width 208 height 117
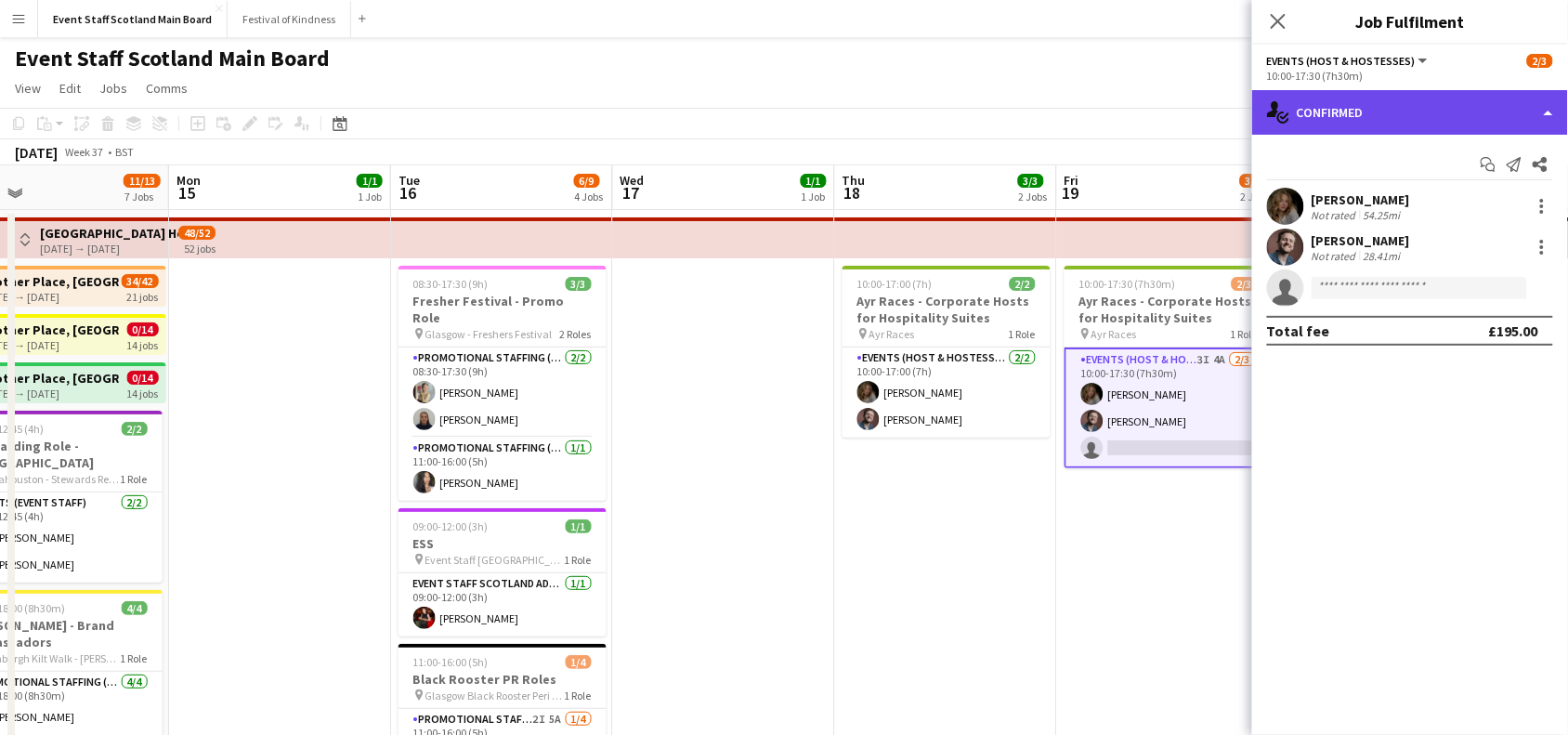
click at [1510, 99] on div "single-neutral-actions-check-2 Confirmed" at bounding box center [1410, 112] width 315 height 44
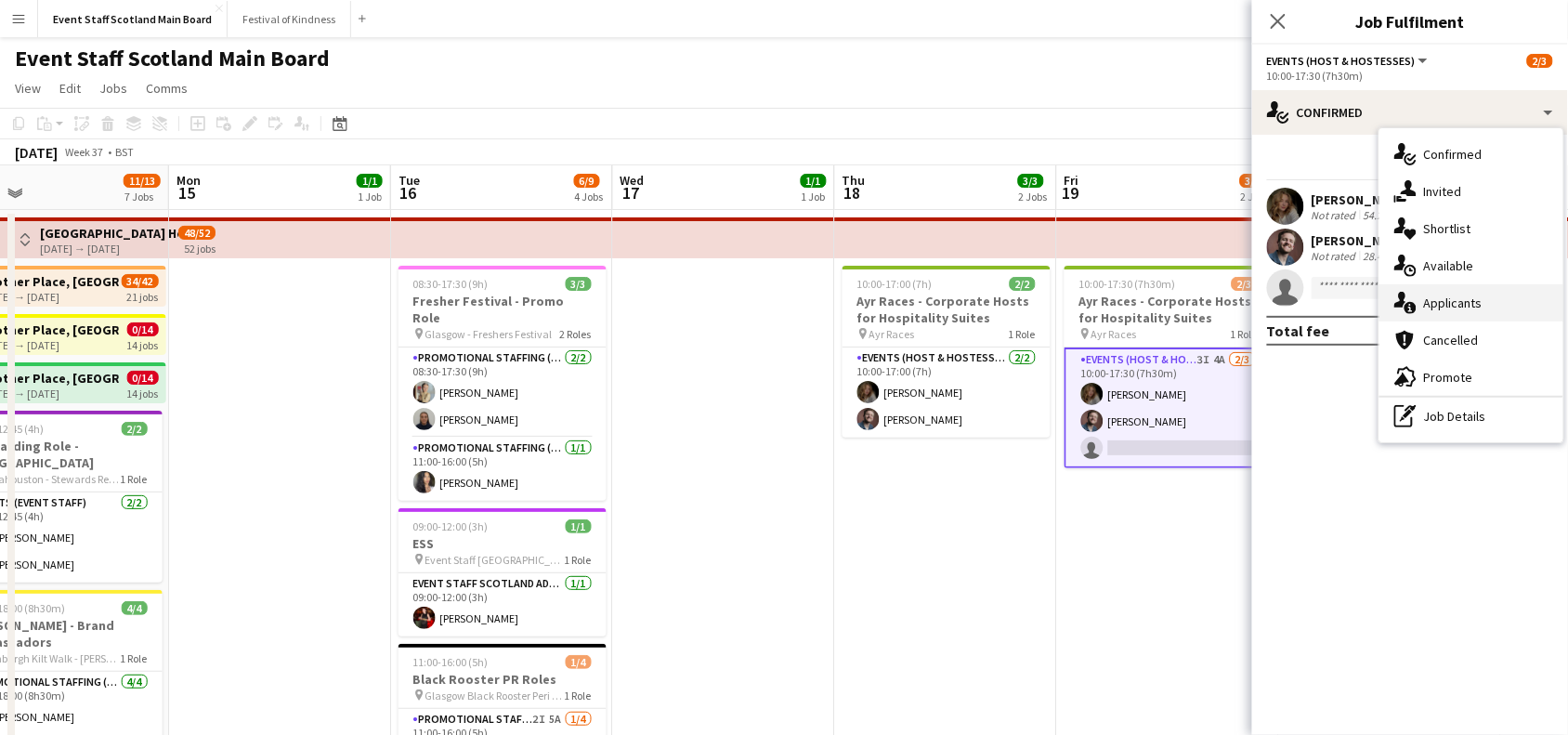
click at [1484, 293] on div "single-neutral-actions-information Applicants" at bounding box center [1471, 303] width 184 height 37
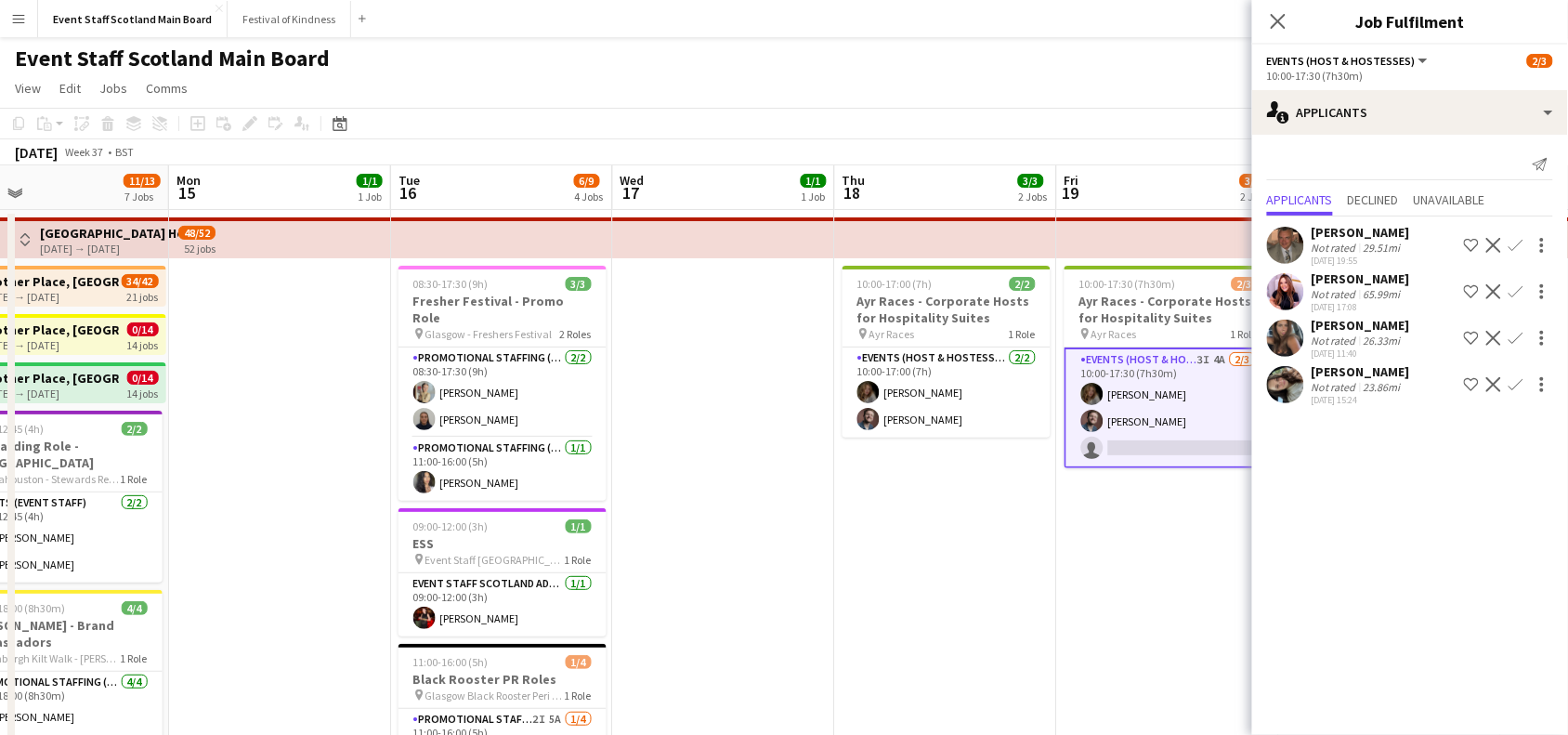
click at [1395, 331] on div "[PERSON_NAME]" at bounding box center [1361, 324] width 98 height 17
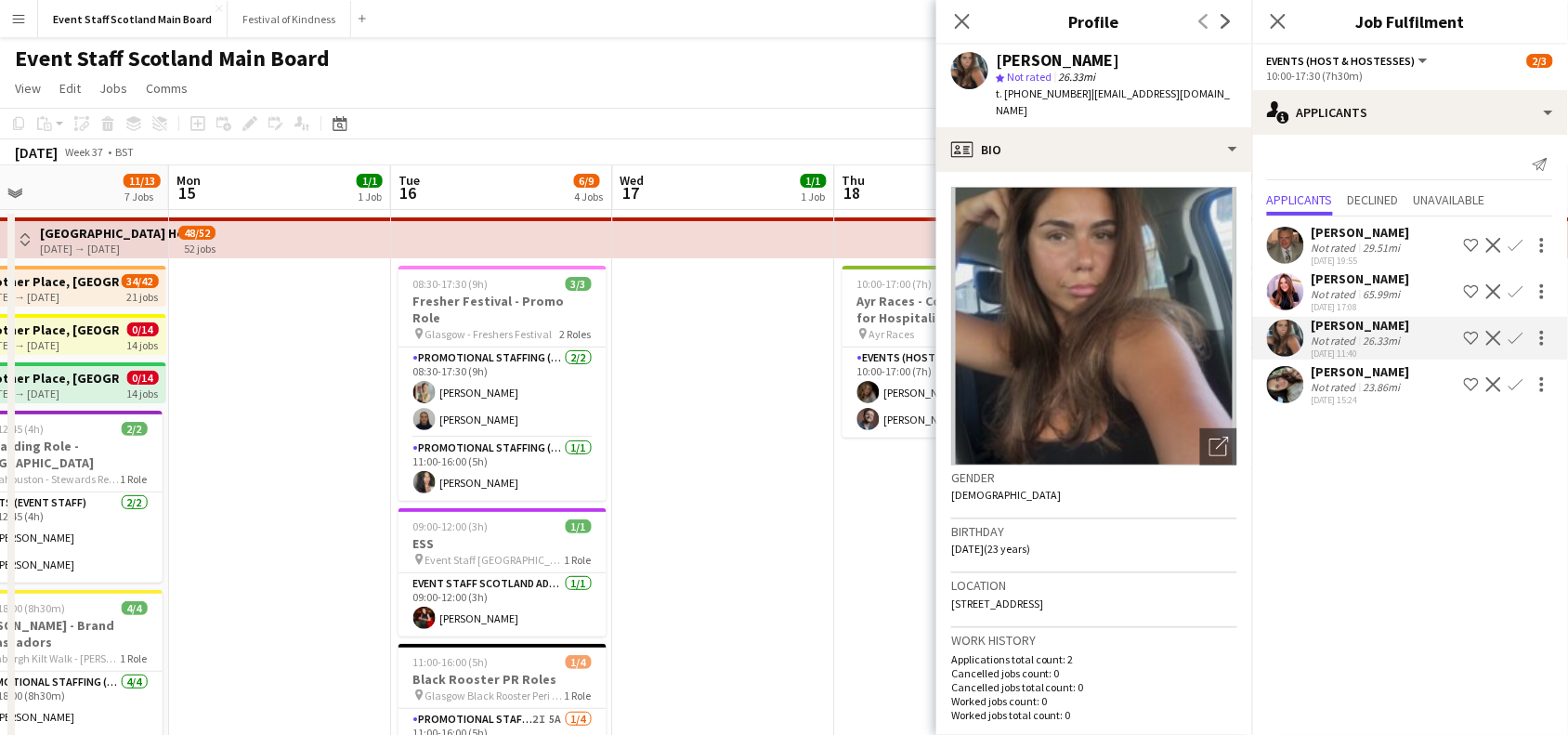
click at [1399, 241] on div "29.51mi" at bounding box center [1381, 248] width 44 height 14
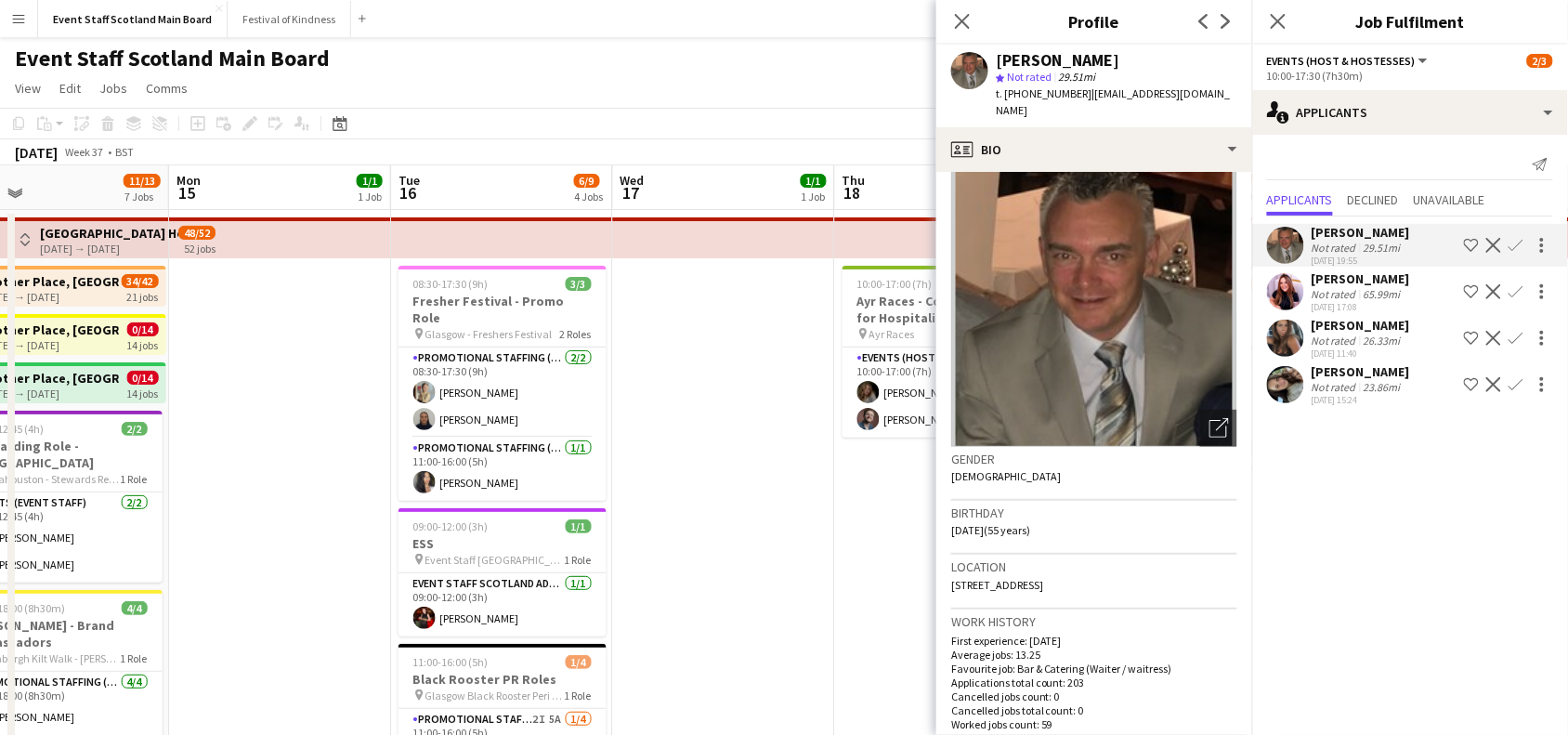
scroll to position [0, 0]
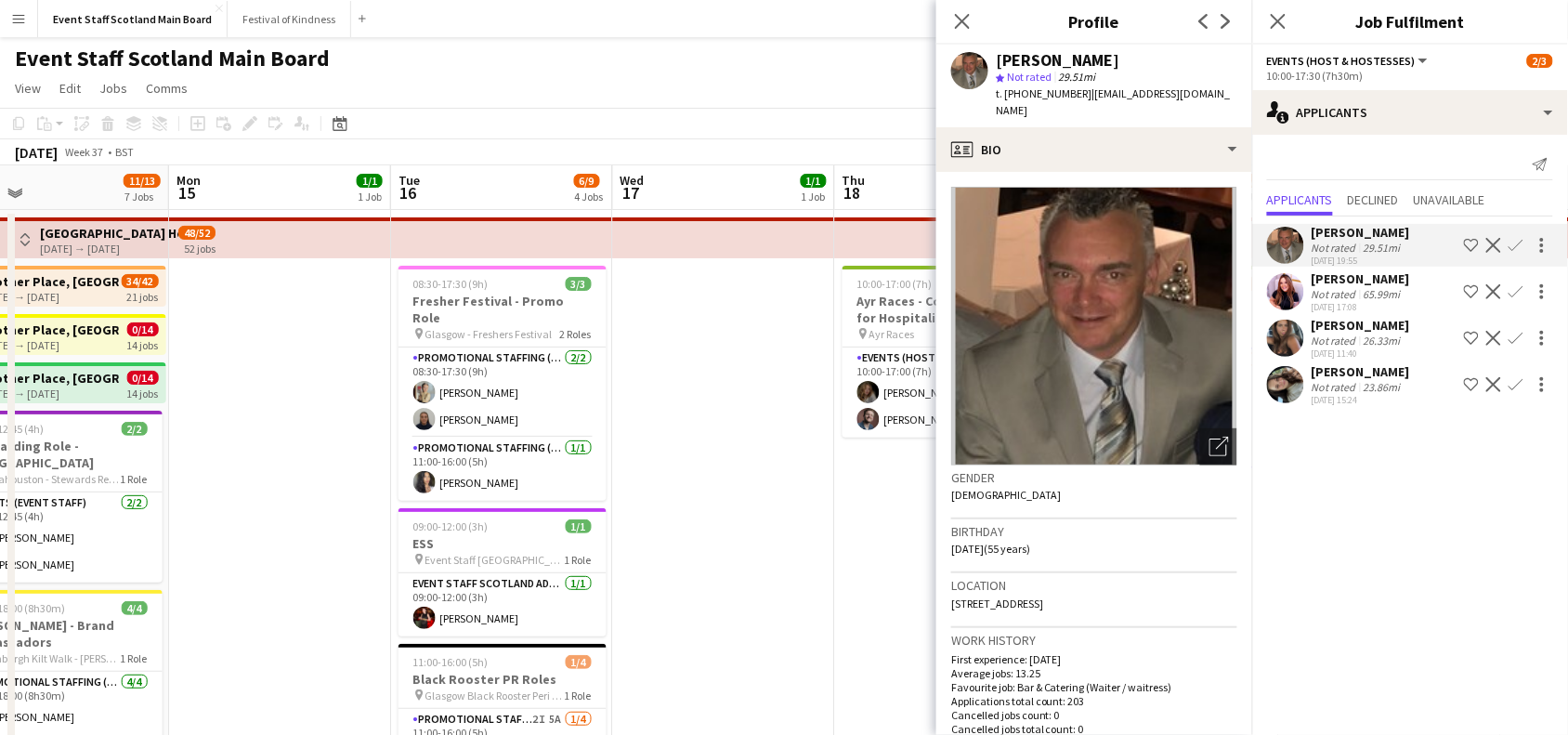
click at [1372, 383] on div "23.86mi" at bounding box center [1381, 387] width 44 height 14
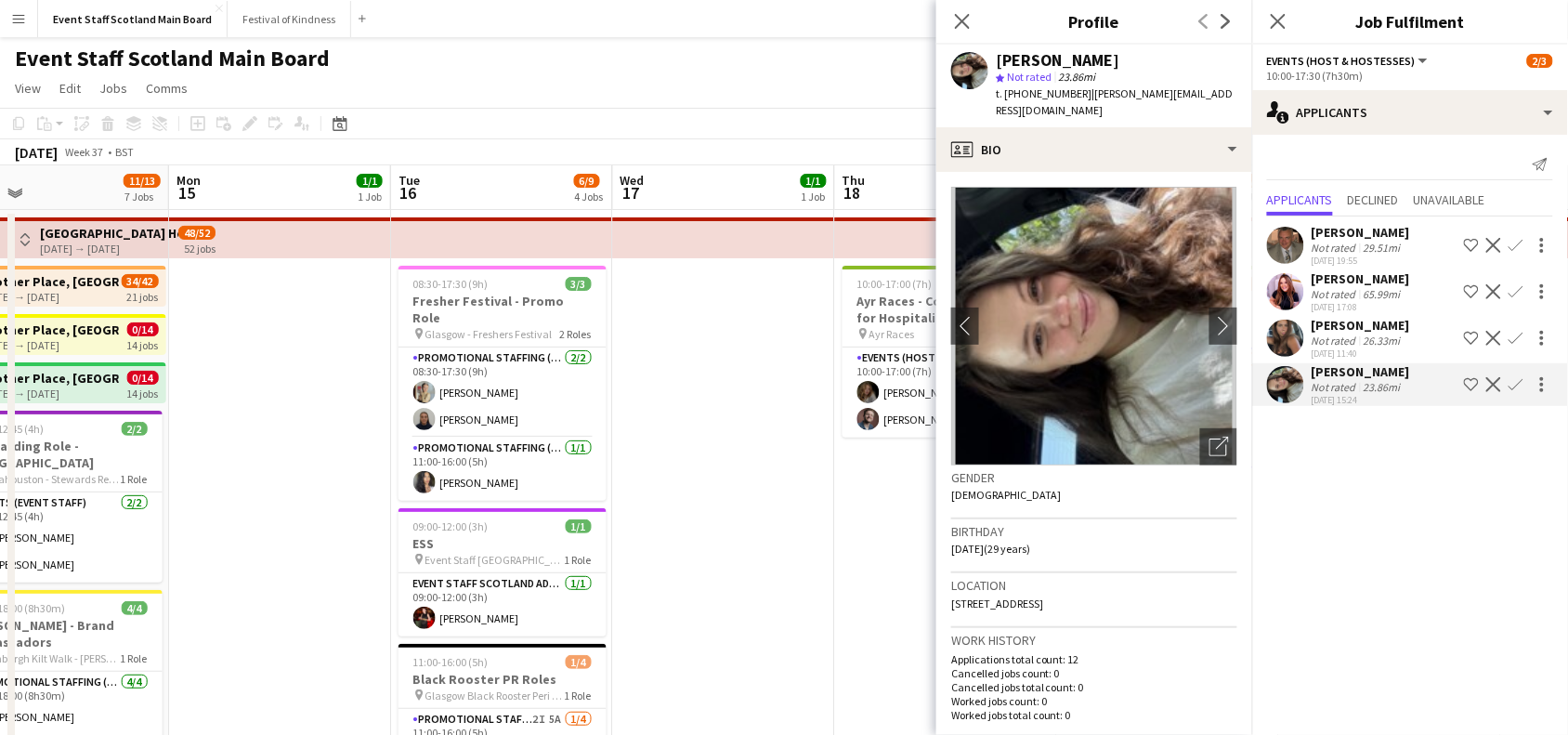
click at [1363, 348] on div "[DATE] 11:40" at bounding box center [1361, 354] width 98 height 12
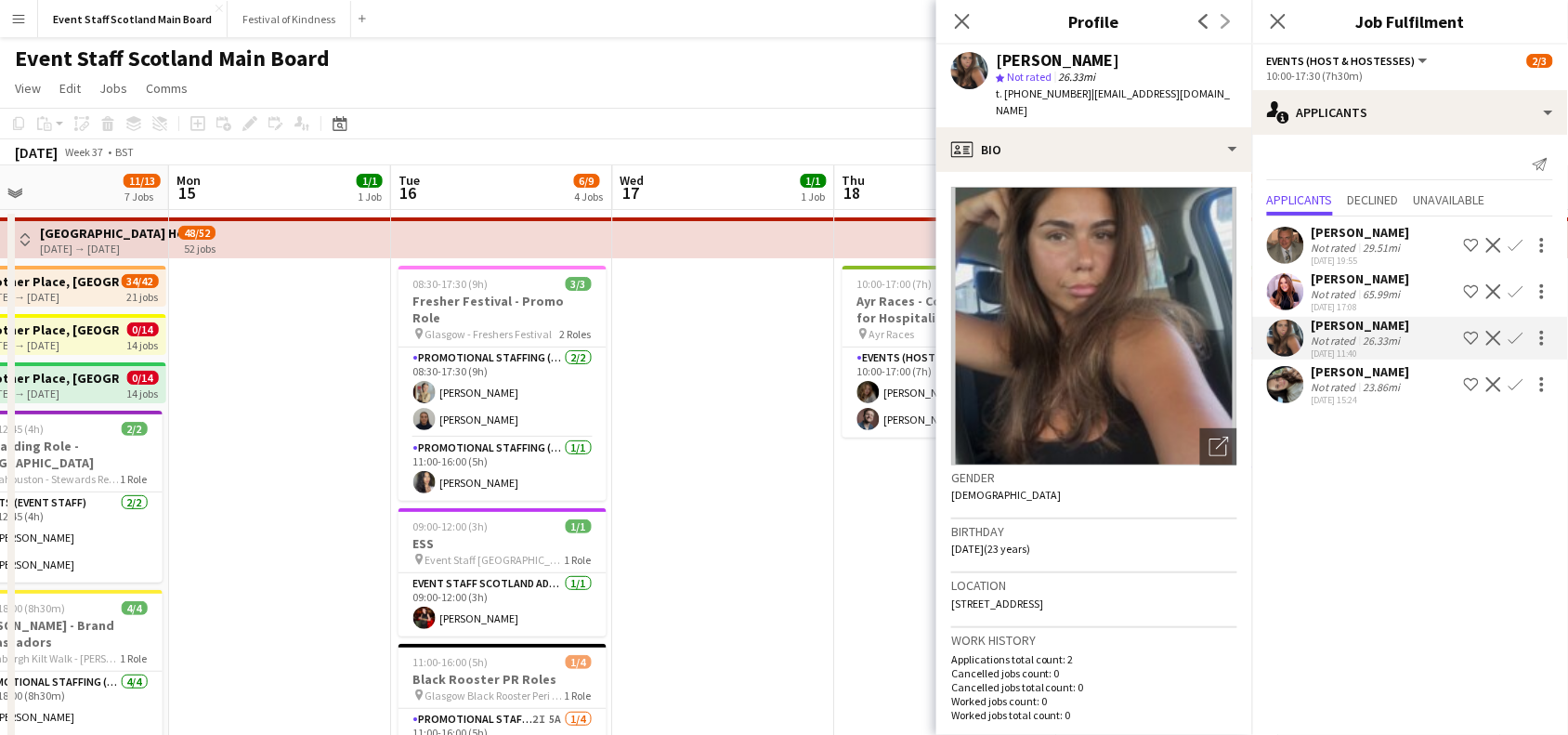
click at [1339, 284] on div "[PERSON_NAME]" at bounding box center [1361, 278] width 98 height 17
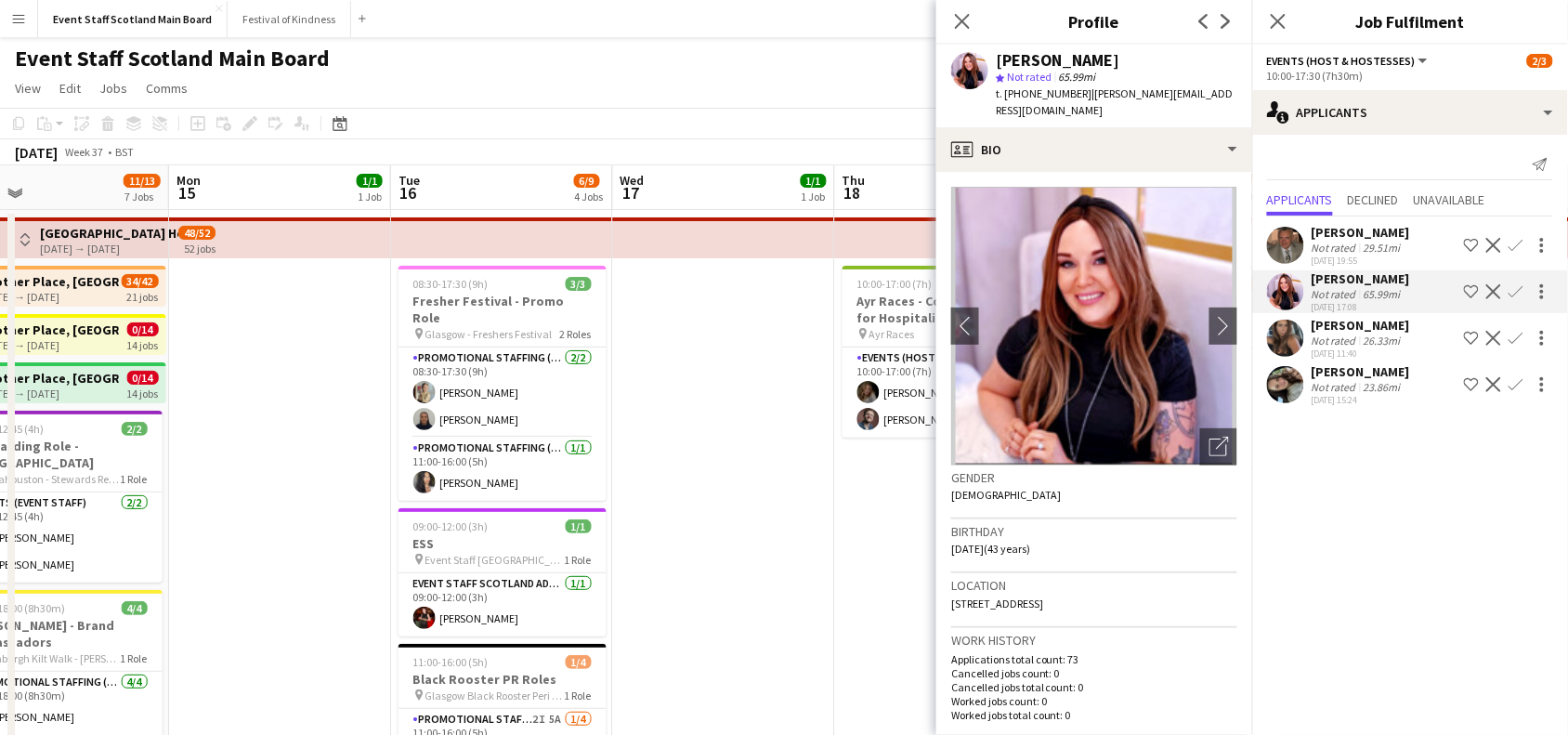
click at [1307, 336] on div "[PERSON_NAME] Not rated 26.33mi [DATE] 11:40 Shortlist crew Decline Confirm" at bounding box center [1410, 337] width 315 height 42
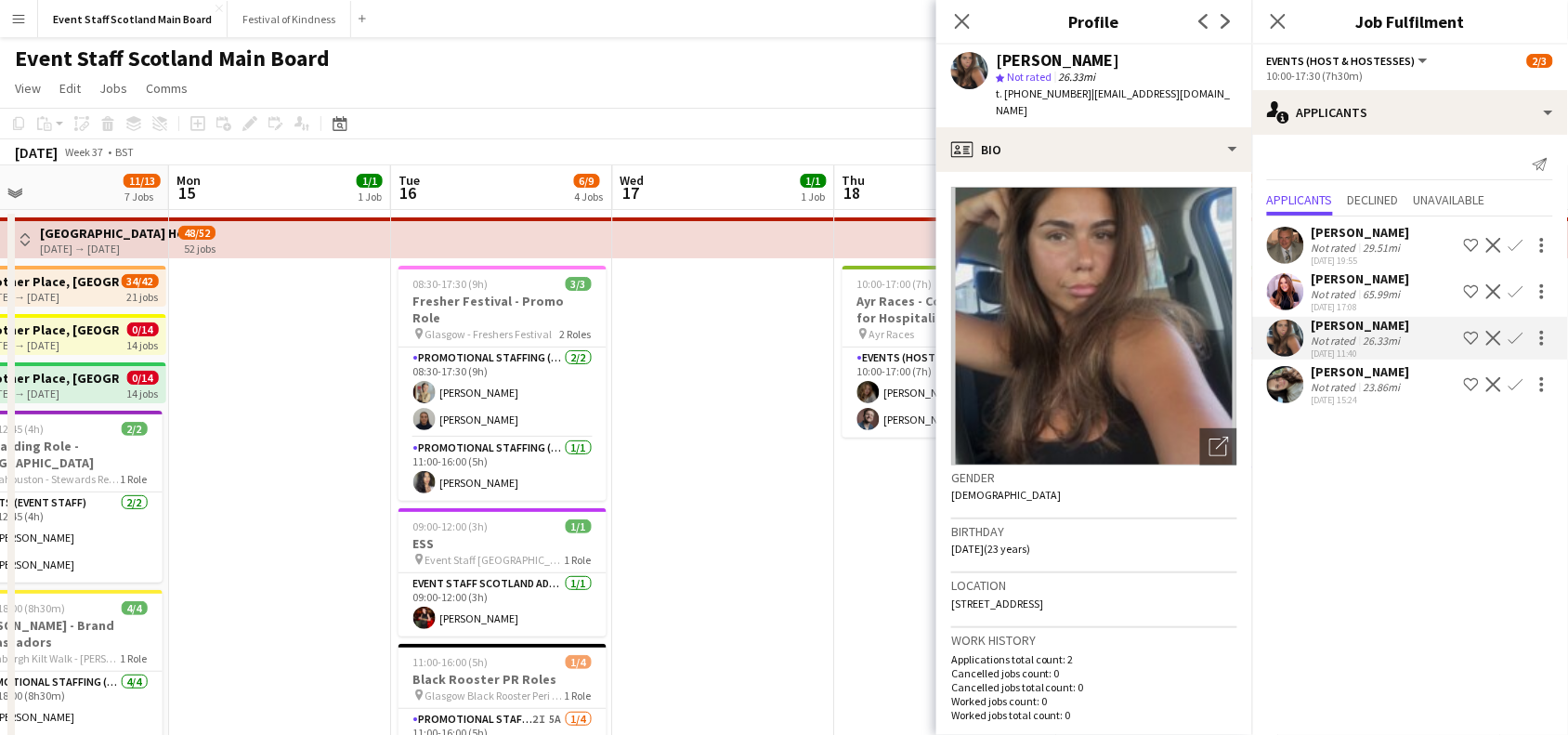
click at [1350, 390] on div "Not rated" at bounding box center [1335, 387] width 48 height 14
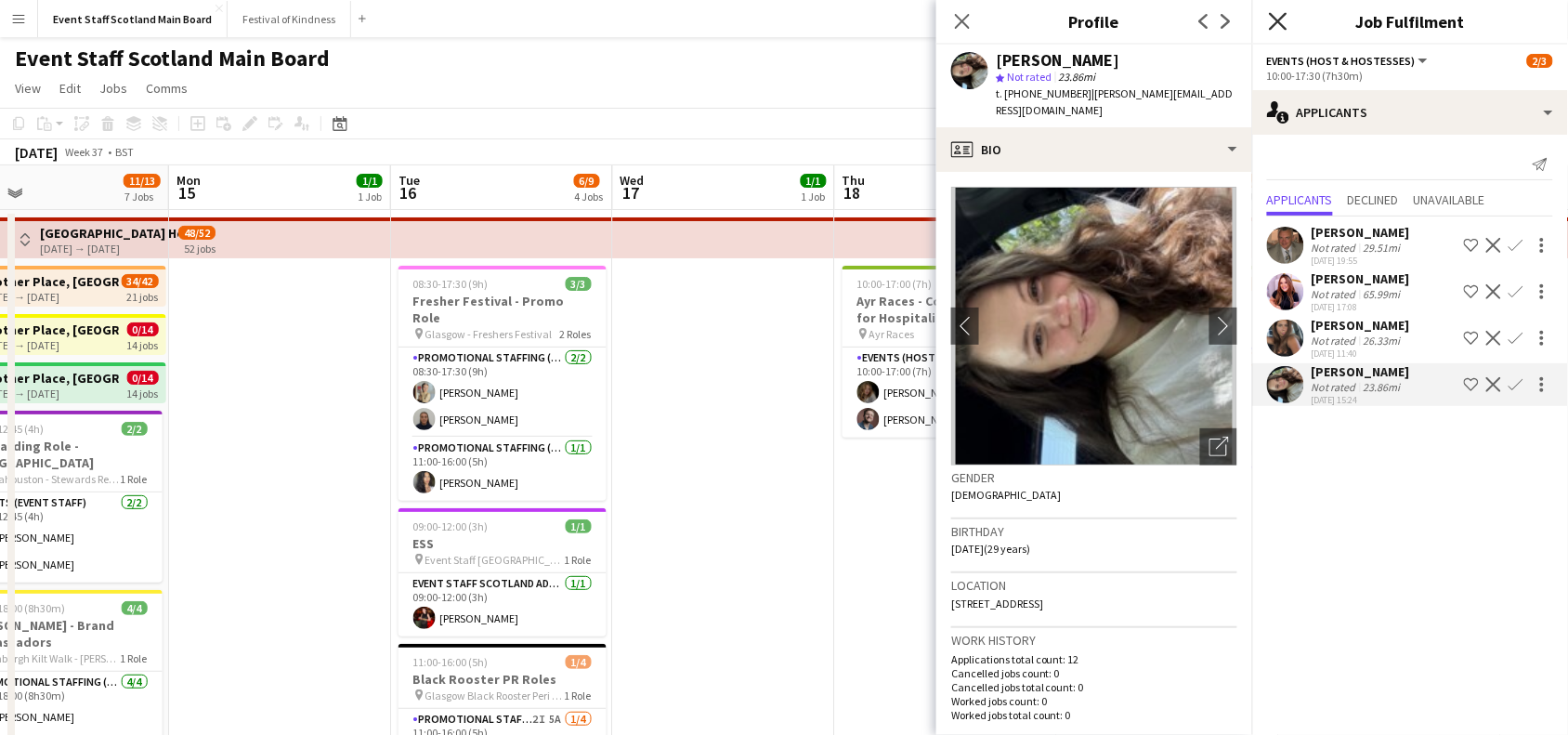
click at [1285, 20] on icon "Close pop-in" at bounding box center [1278, 21] width 18 height 18
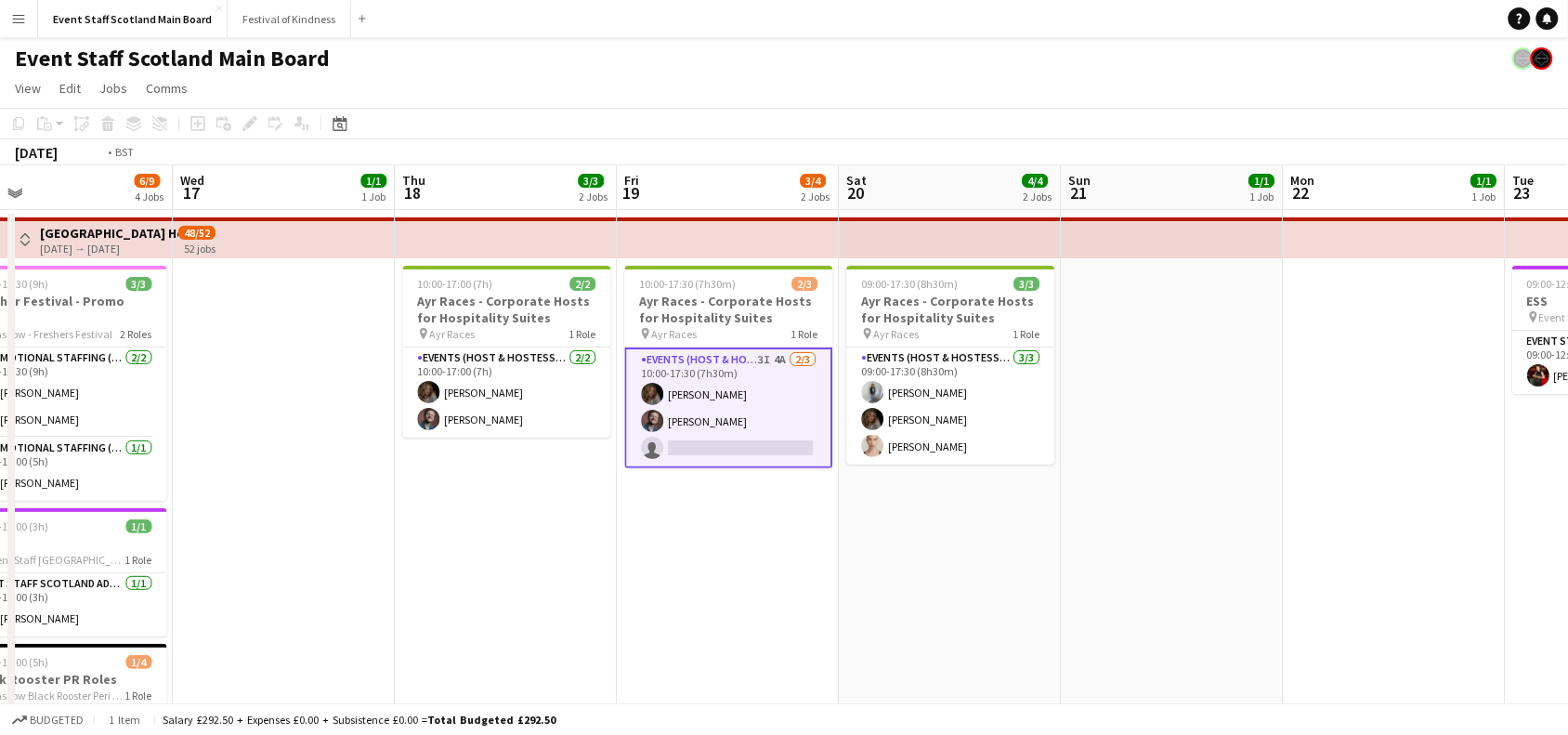
drag, startPoint x: 1323, startPoint y: 573, endPoint x: 386, endPoint y: 621, distance: 938.2
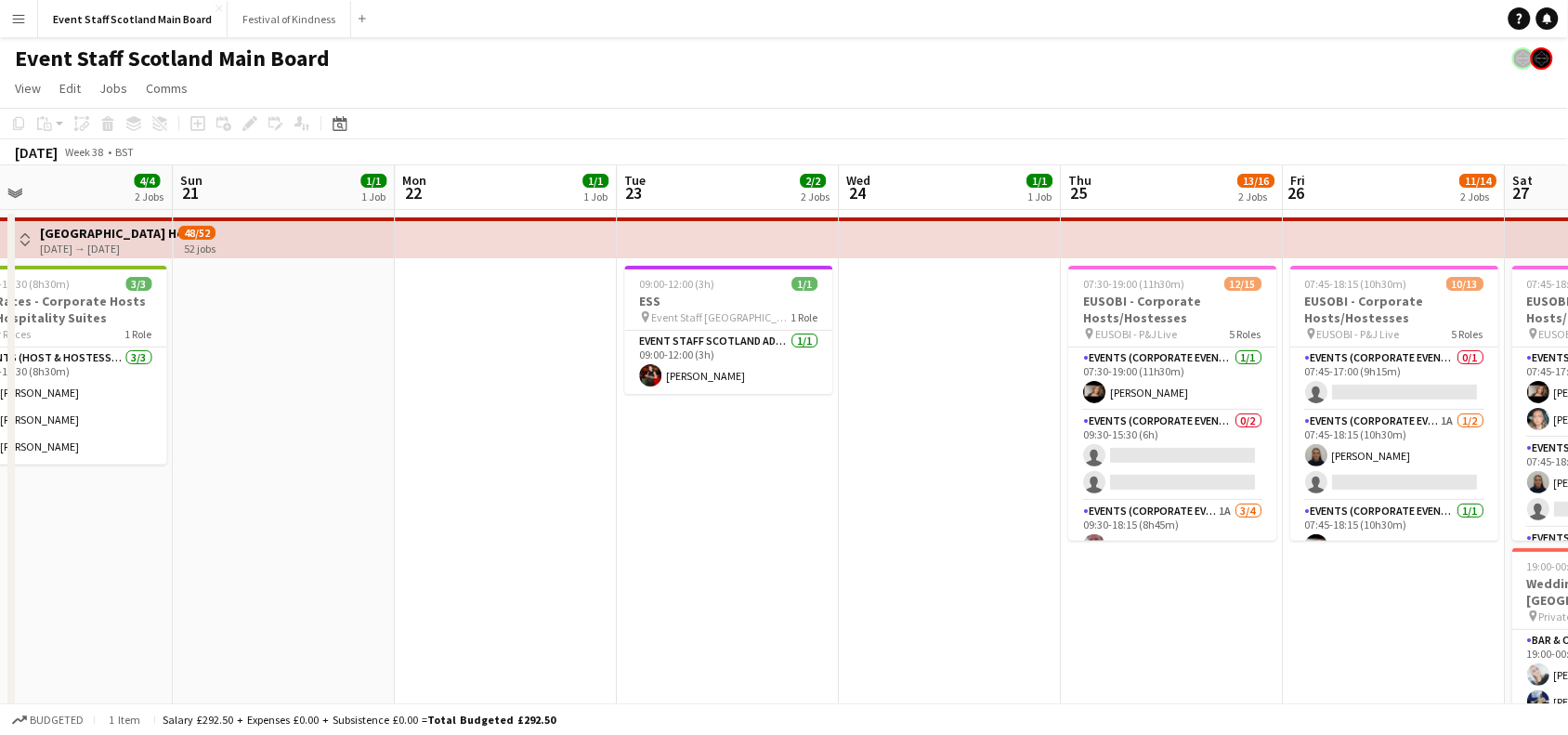
scroll to position [0, 546]
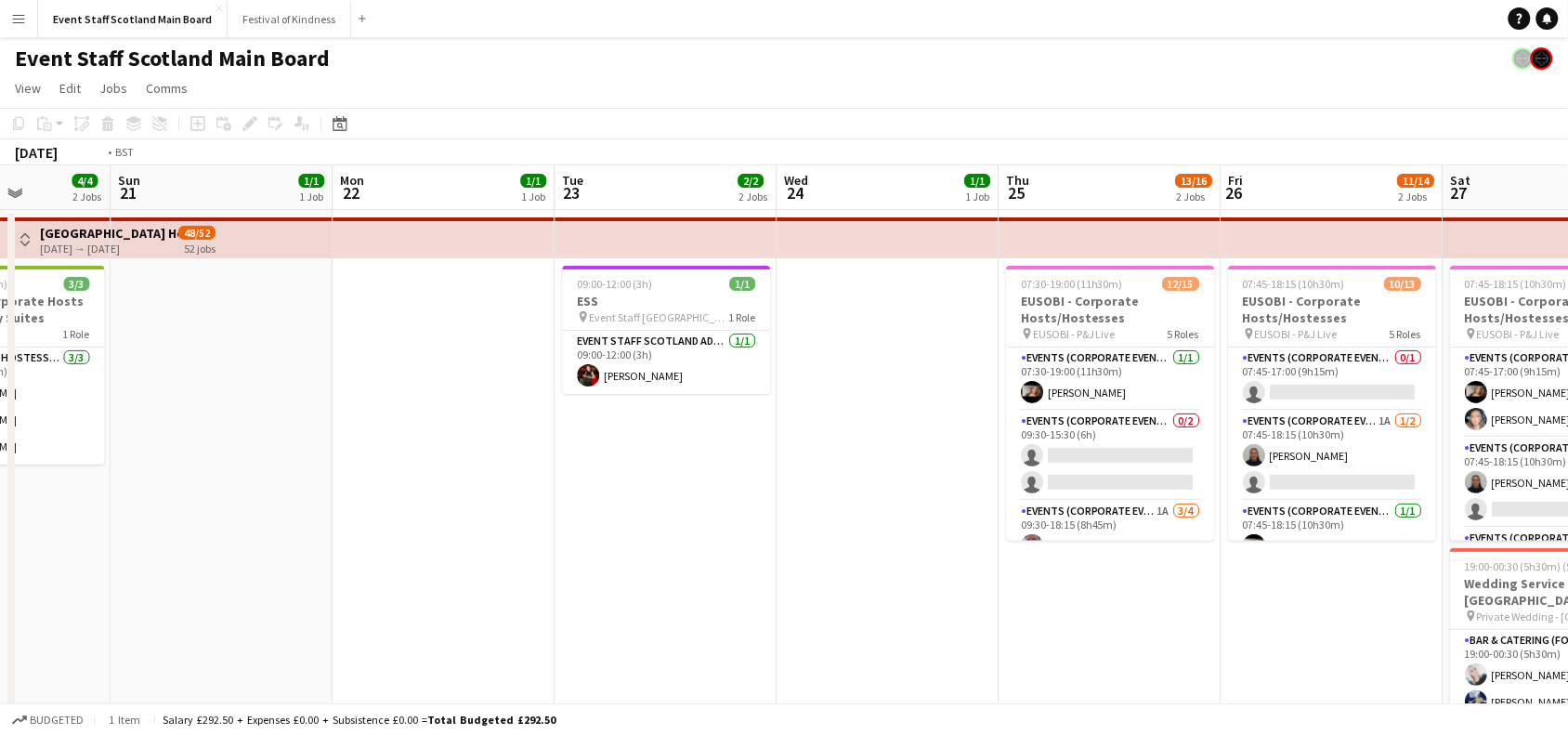
drag, startPoint x: 1178, startPoint y: 531, endPoint x: 383, endPoint y: 675, distance: 807.9
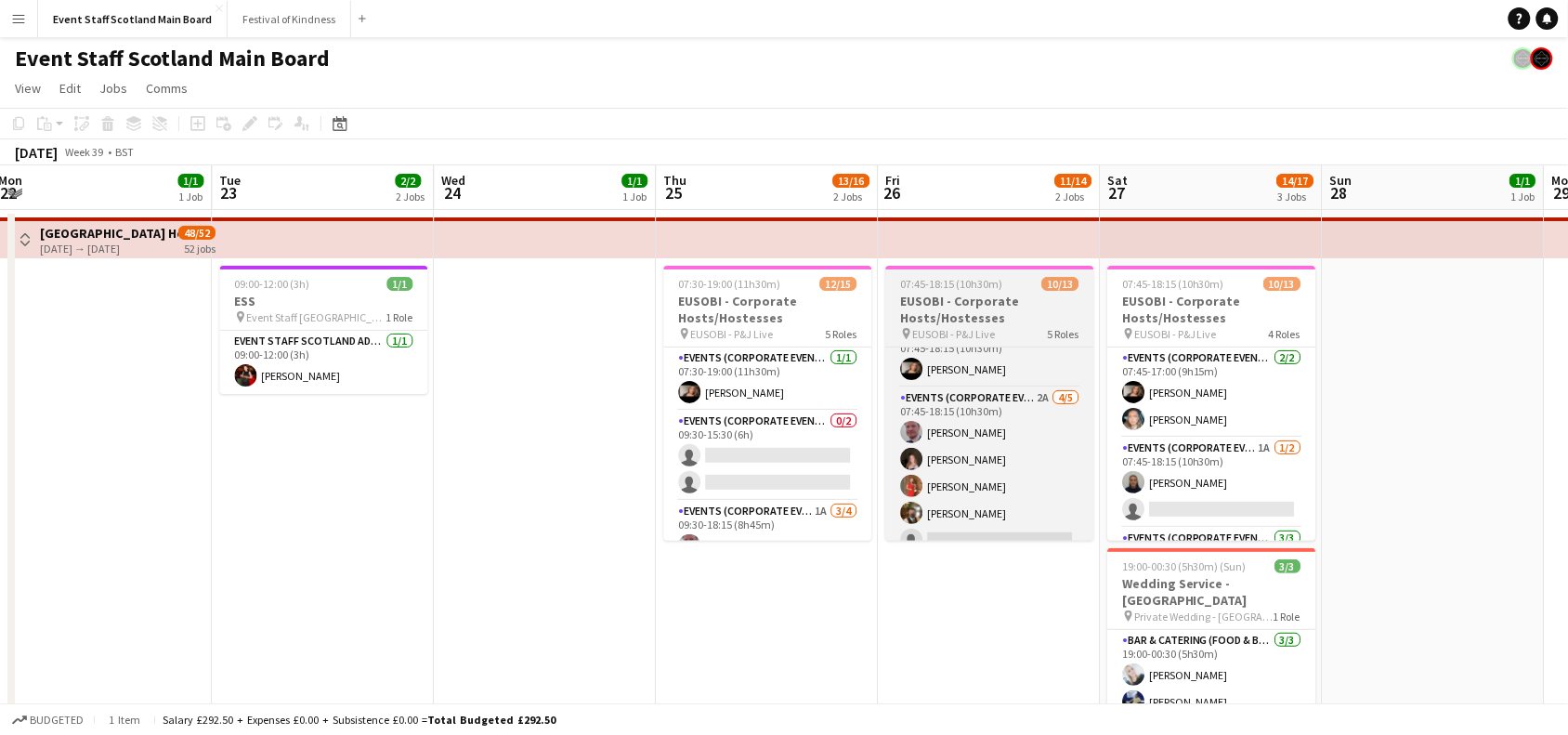
scroll to position [216, 0]
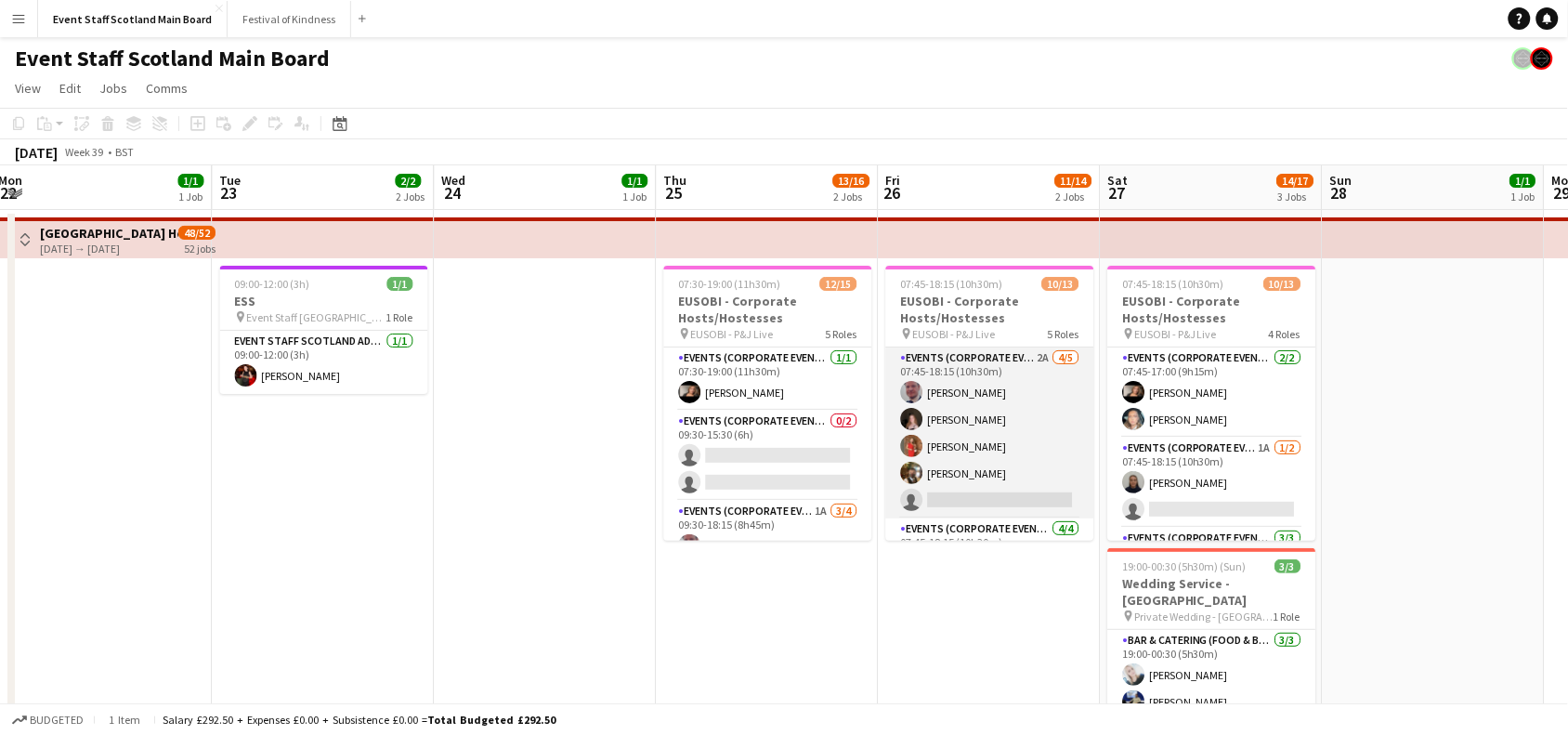
click at [960, 386] on app-card-role "Events (Corporate Event Staff) 2A [DATE] 07:45-18:15 (10h30m) [PERSON_NAME] [PE…" at bounding box center [990, 433] width 208 height 171
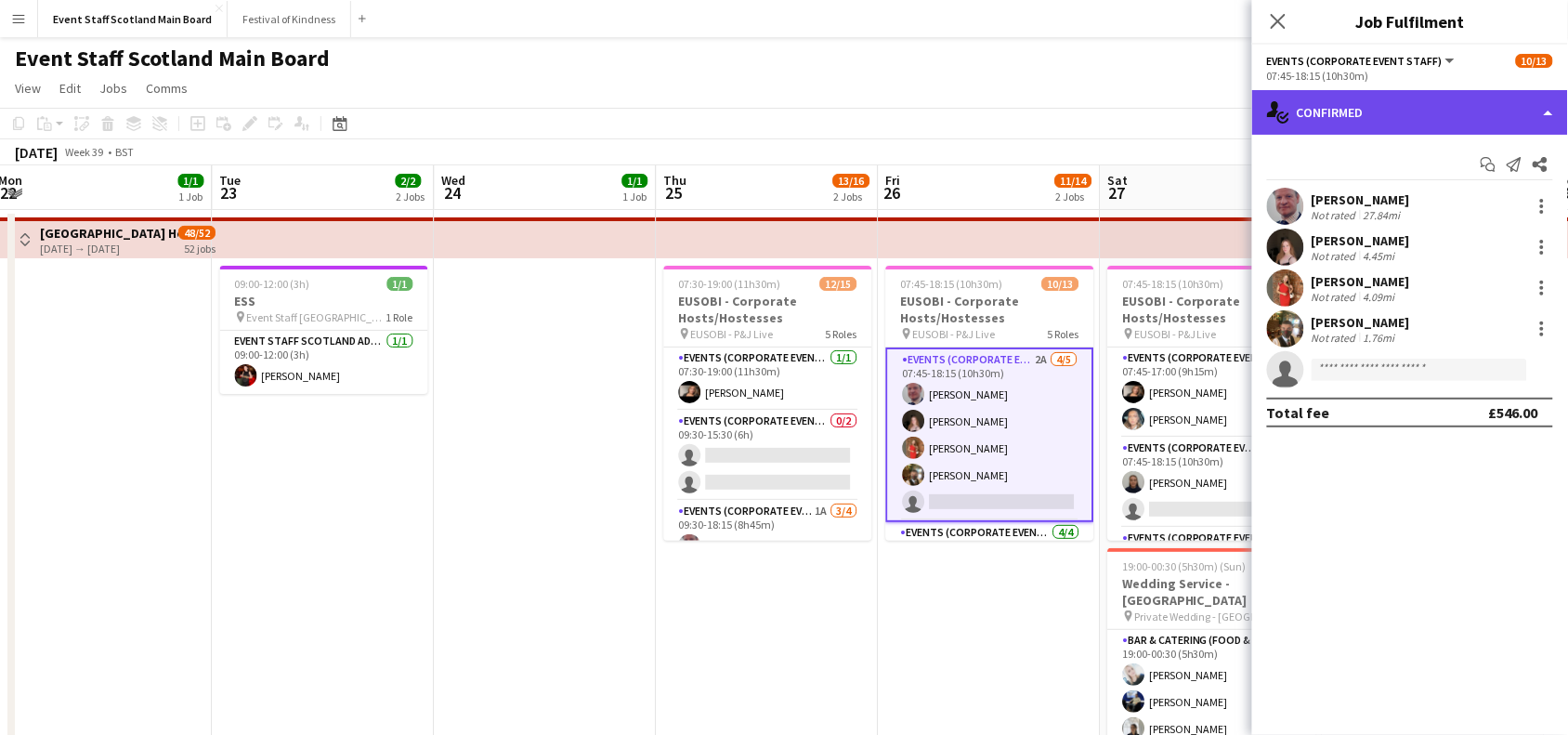
click at [1399, 123] on div "single-neutral-actions-check-2 Confirmed" at bounding box center [1410, 112] width 315 height 44
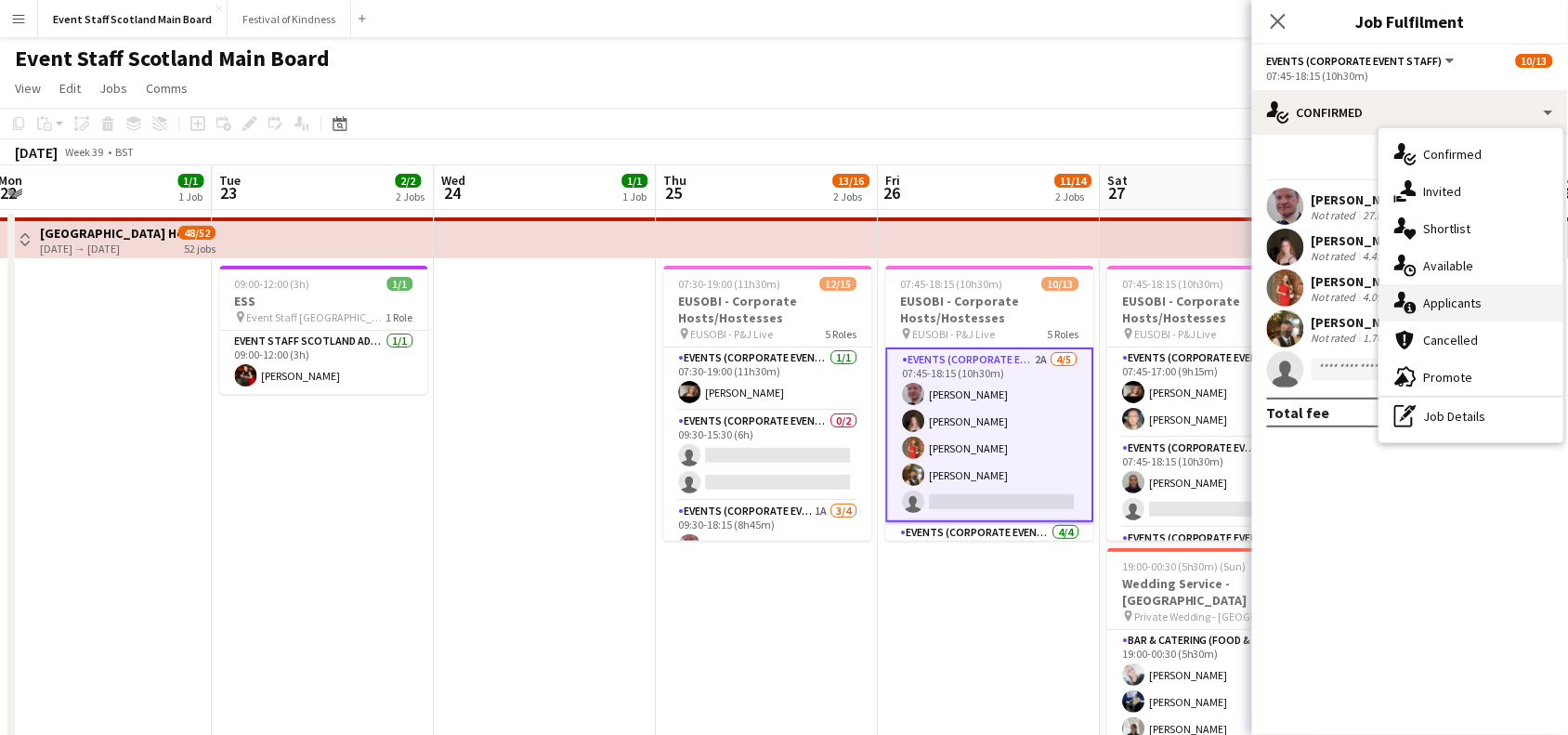
click at [1422, 303] on div "single-neutral-actions-information Applicants" at bounding box center [1471, 303] width 184 height 37
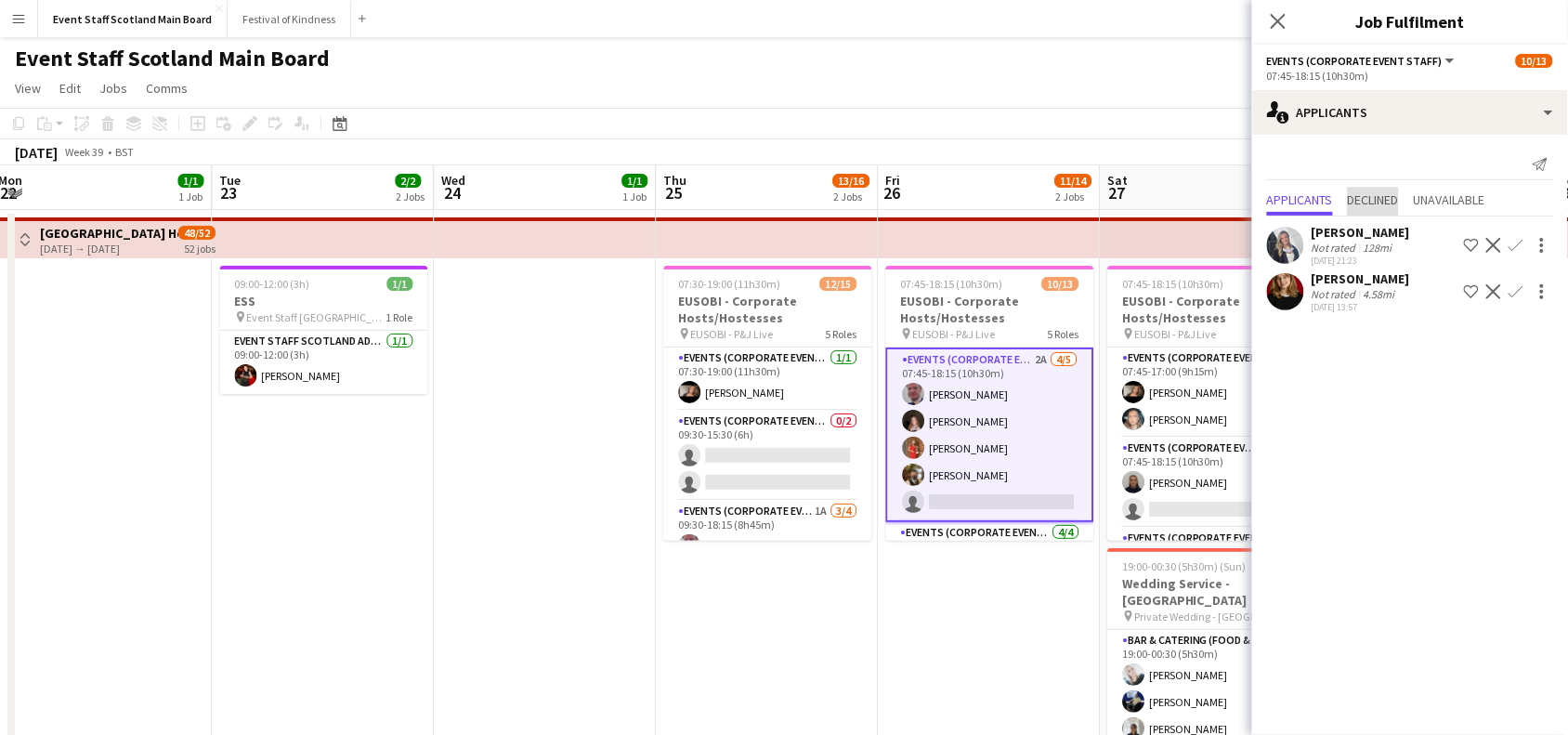
click at [1382, 197] on span "Declined" at bounding box center [1373, 199] width 51 height 13
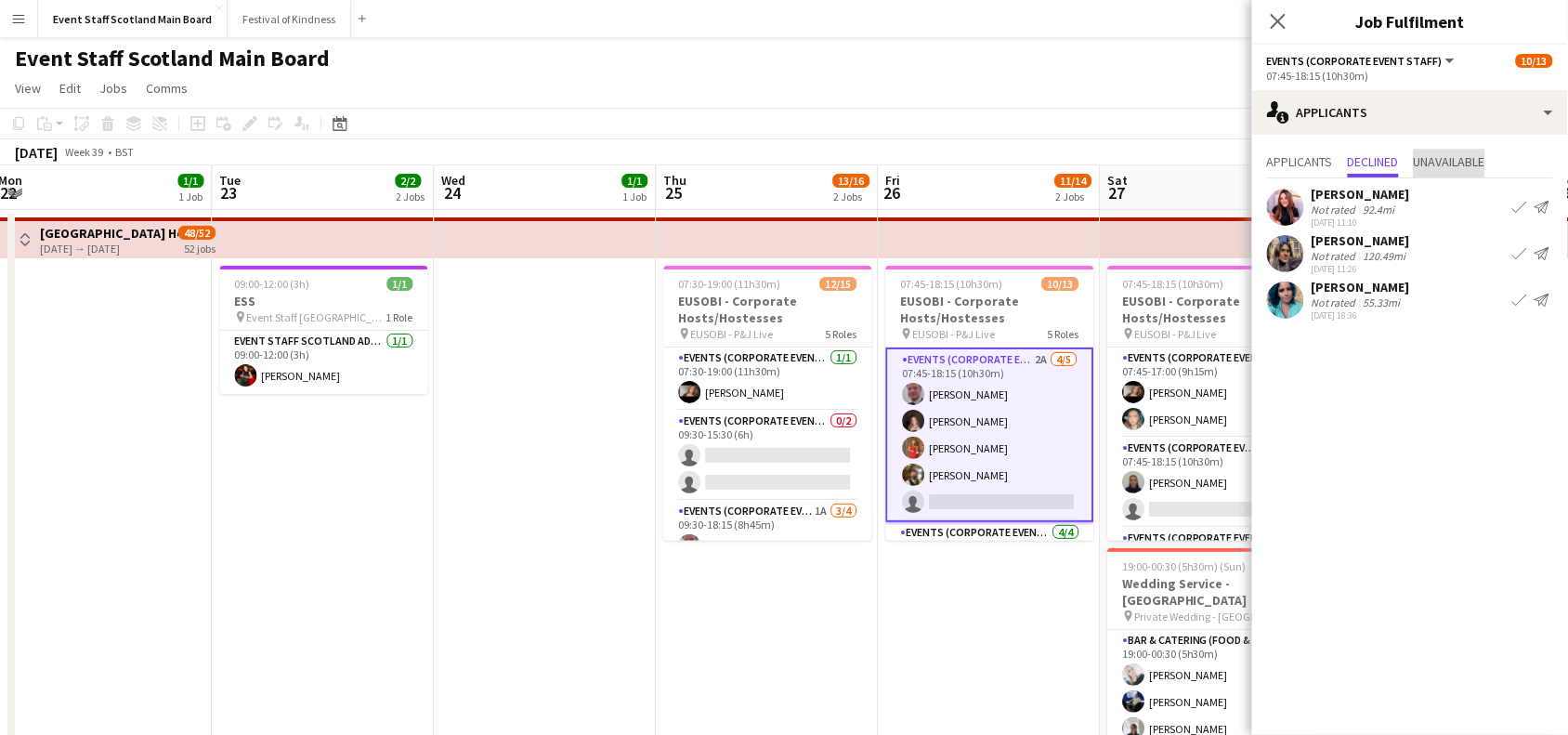
click at [1457, 160] on span "Unavailable" at bounding box center [1449, 161] width 72 height 13
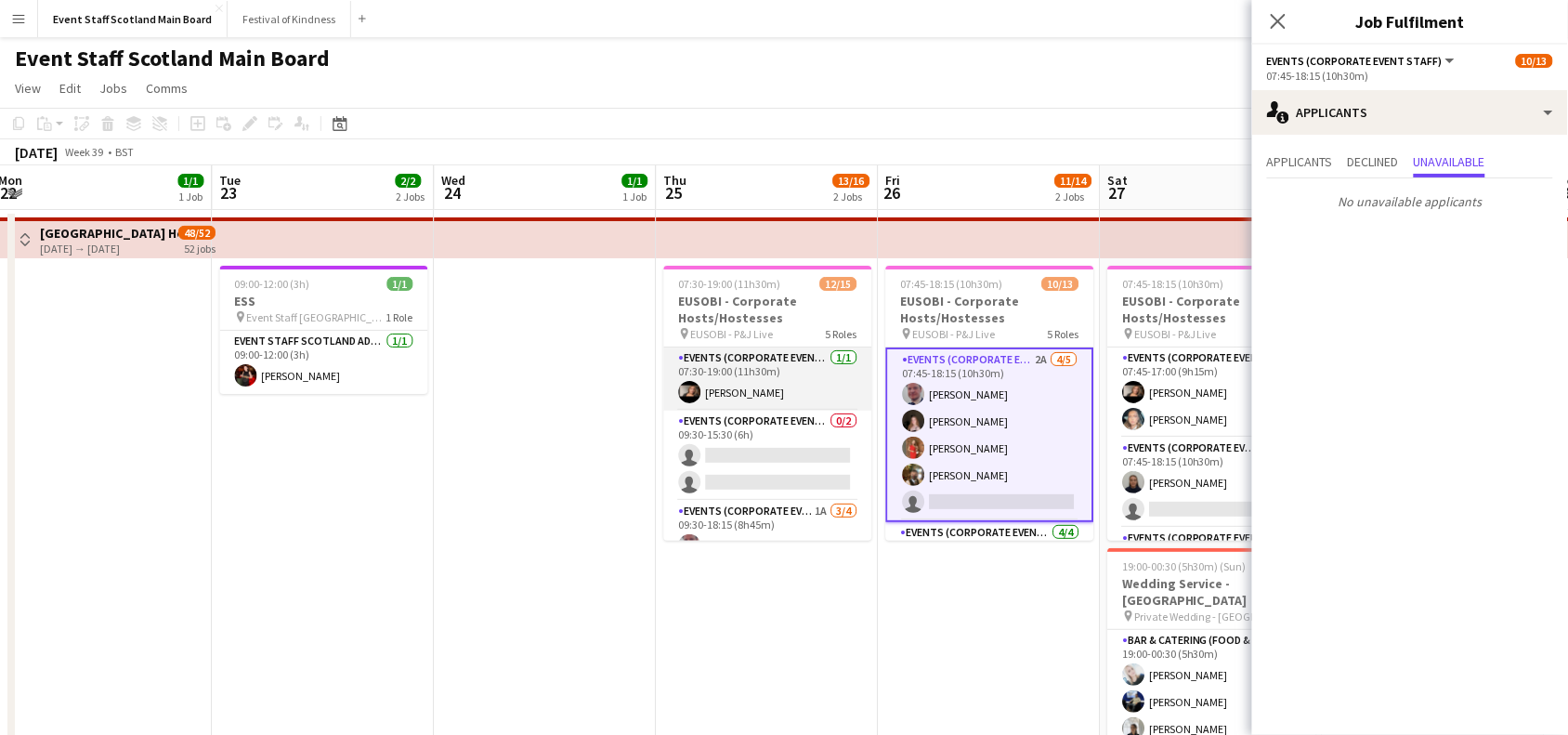
click at [781, 373] on app-card-role "Events (Corporate Event Staff) [DATE] 07:30-19:00 (11h30m) [PERSON_NAME]" at bounding box center [768, 379] width 208 height 63
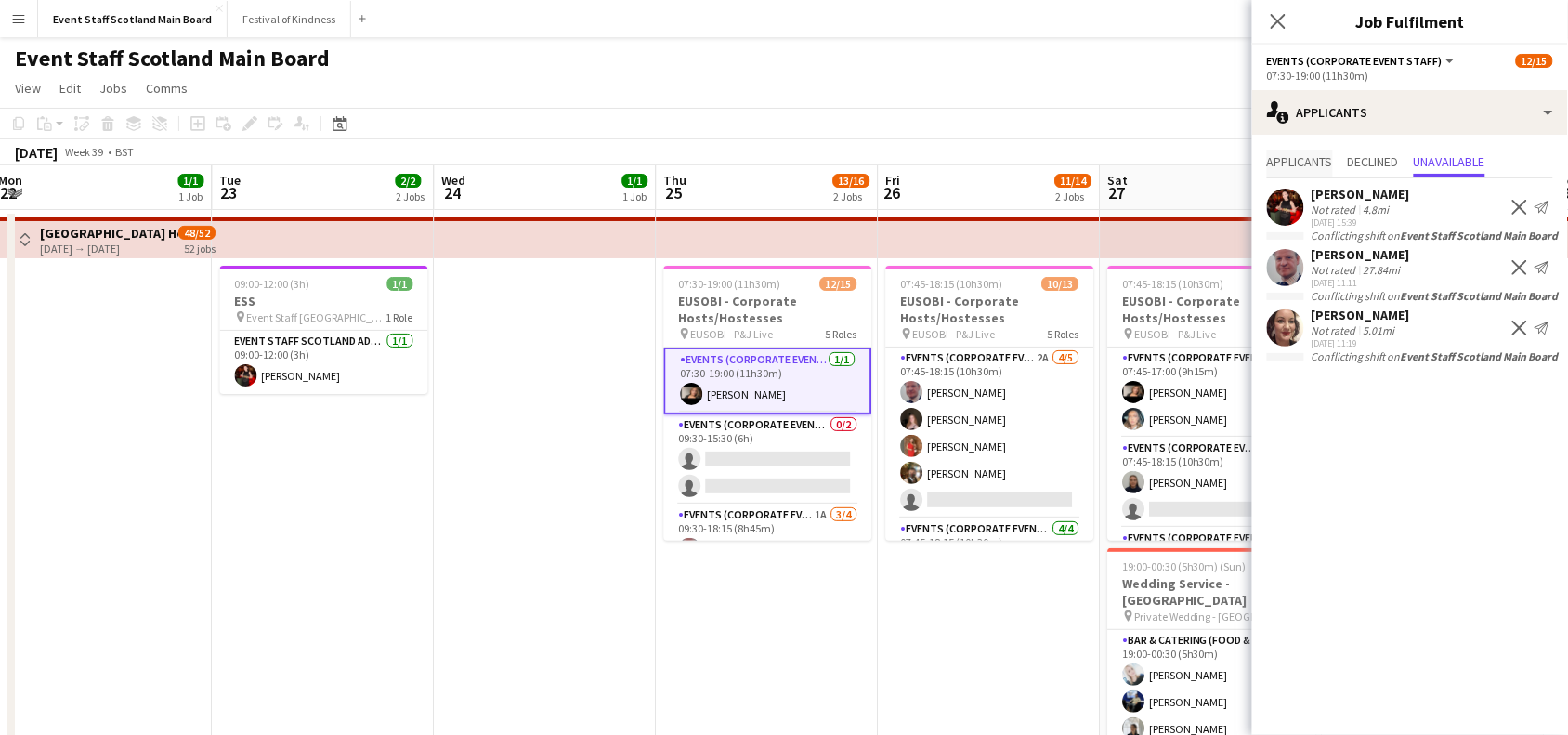
click at [1315, 165] on span "Applicants" at bounding box center [1300, 161] width 66 height 13
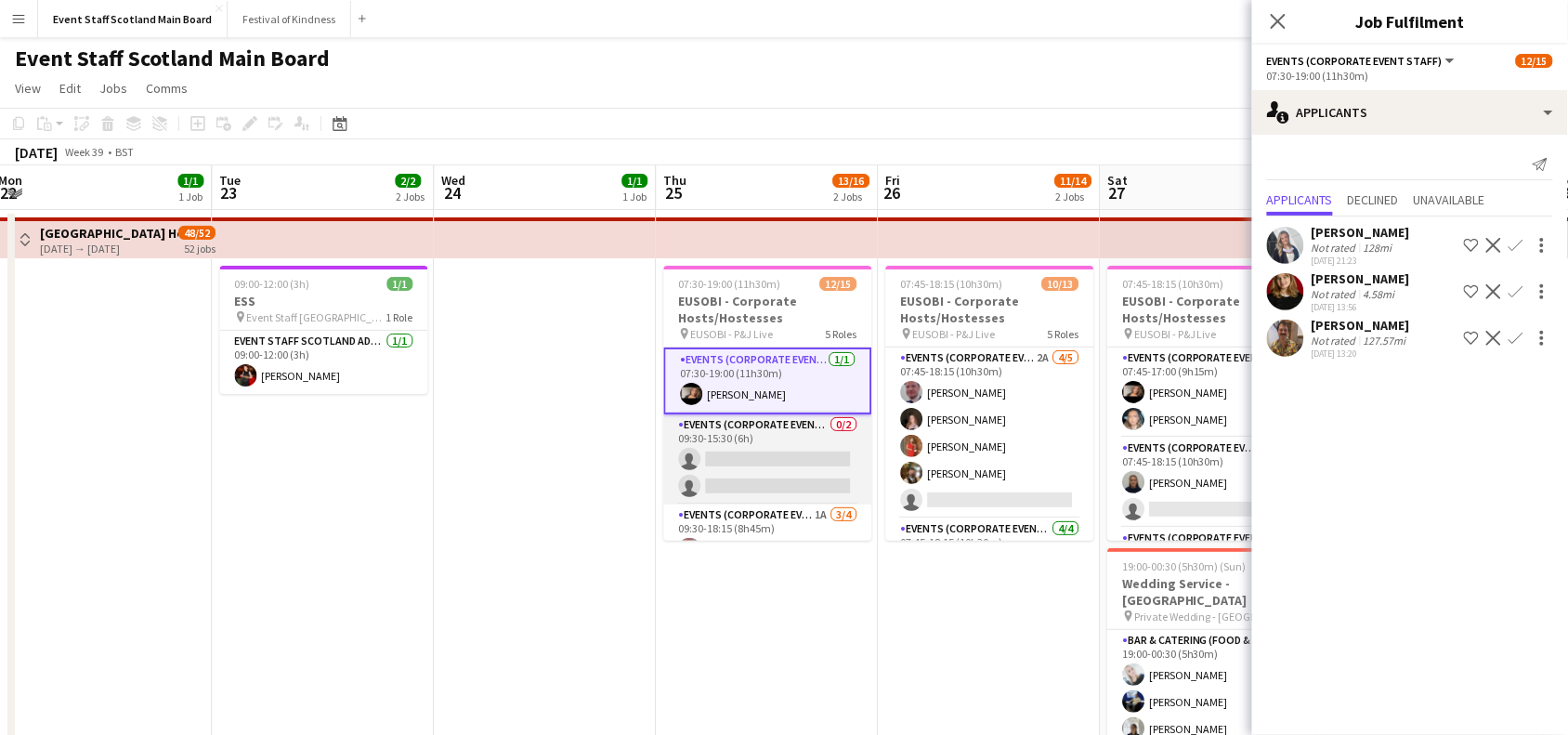
click at [727, 437] on app-card-role "Events (Corporate Event Staff) 0/2 09:30-15:30 (6h) single-neutral-actions sing…" at bounding box center [768, 460] width 208 height 90
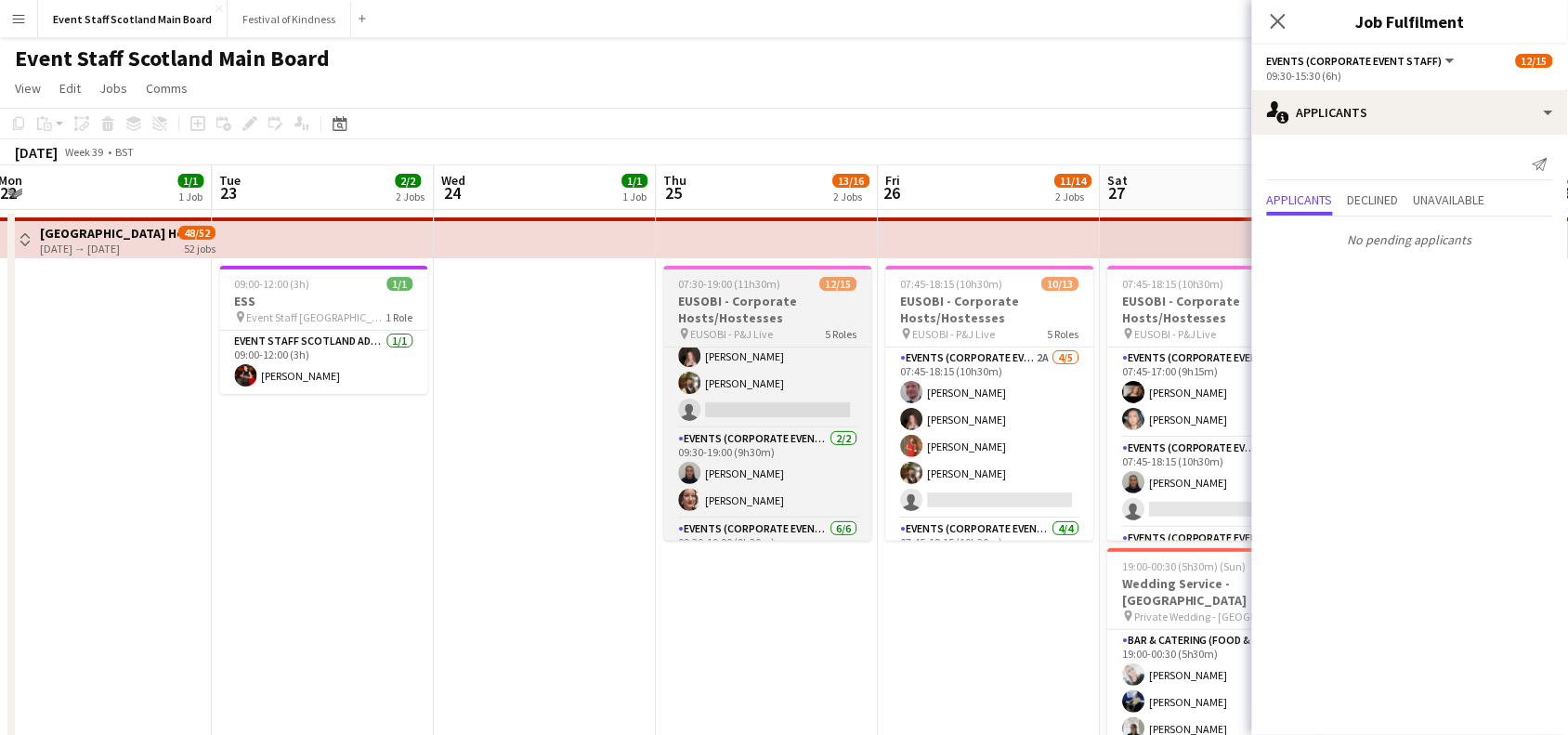
scroll to position [230, 0]
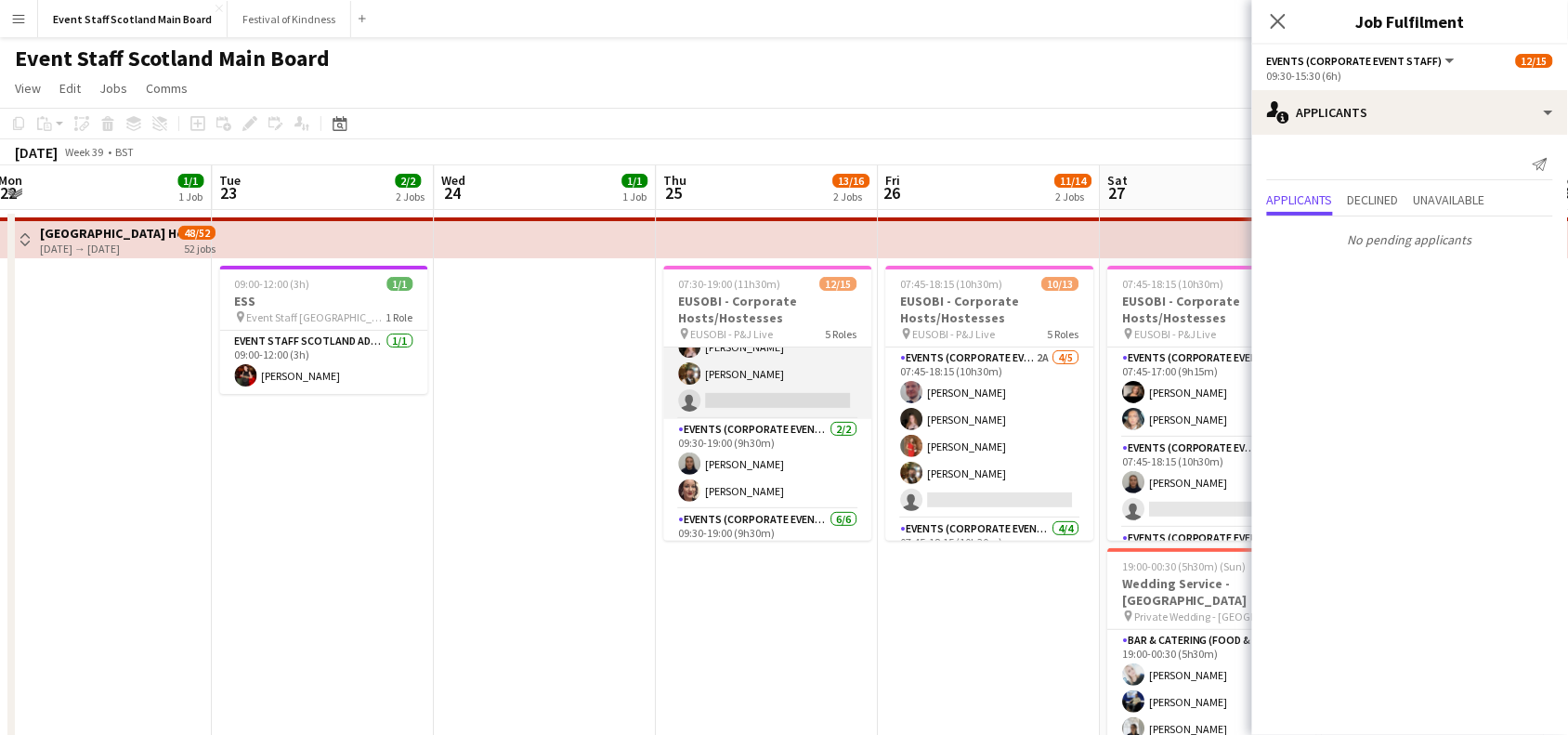
click at [807, 384] on app-card-role "Events (Corporate Event Staff) 1A [DATE] 09:30-18:15 (8h45m) [PERSON_NAME] [PER…" at bounding box center [768, 347] width 208 height 144
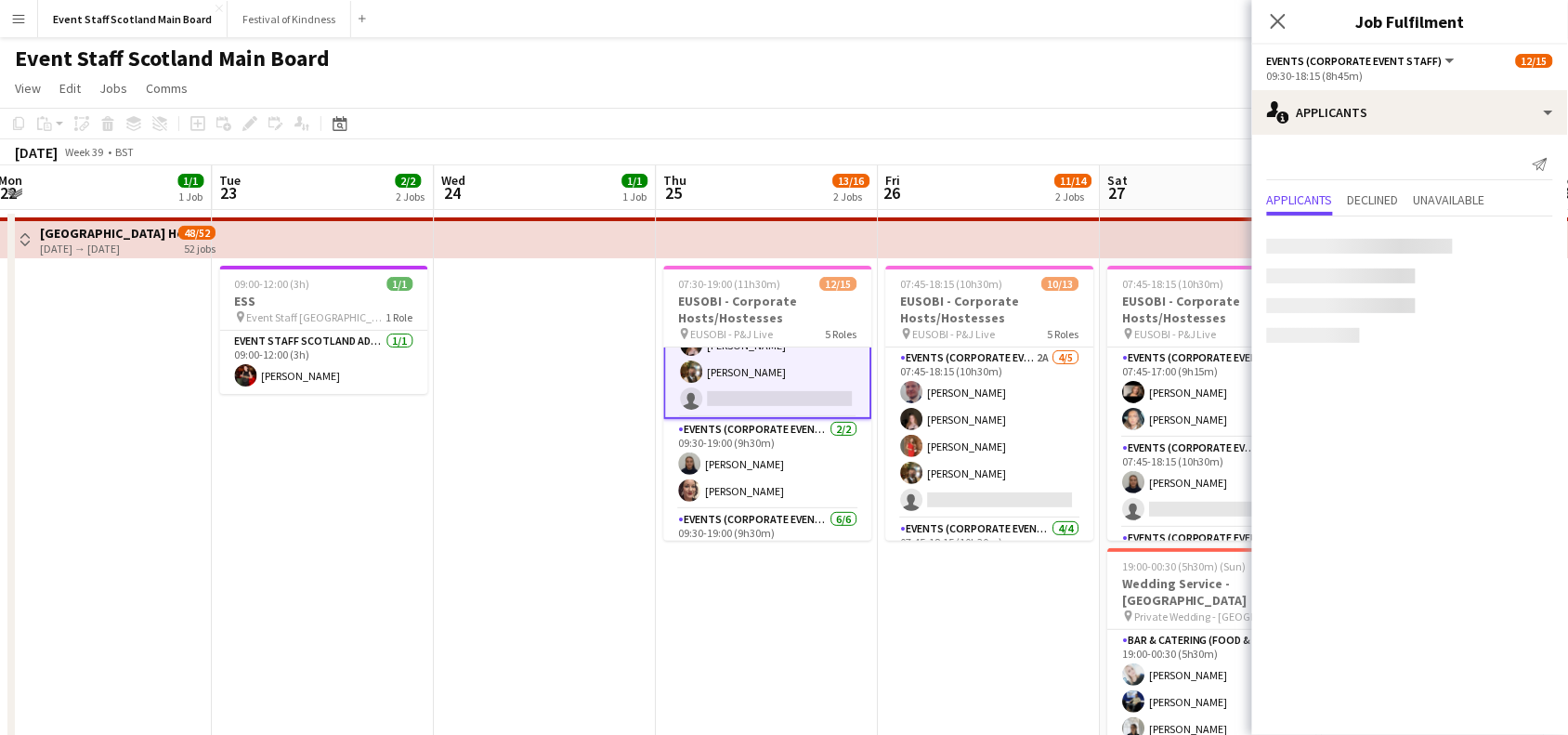
scroll to position [229, 0]
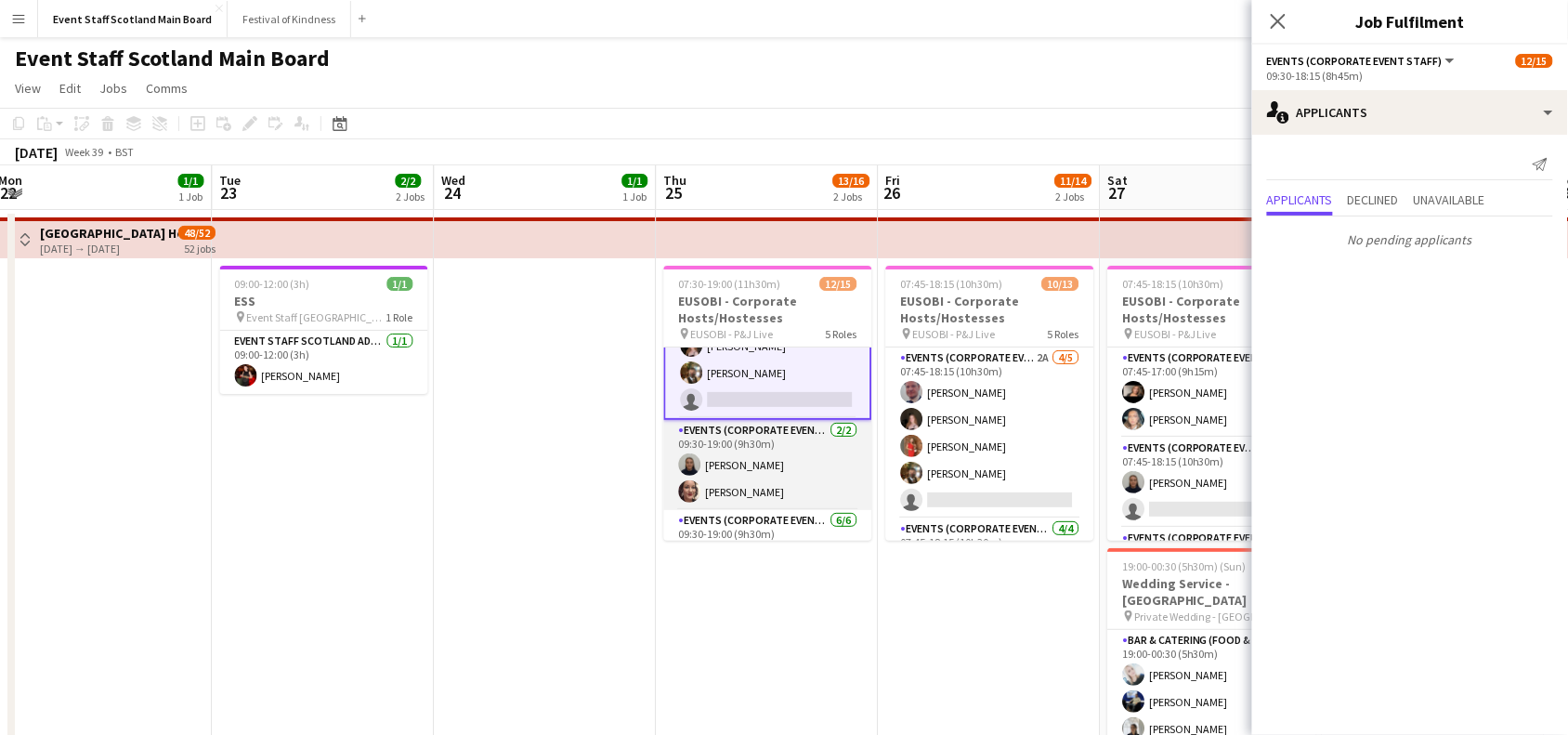
click at [761, 434] on app-card-role "Events (Corporate Event Staff) [DATE] 09:30-19:00 (9h30m) [PERSON_NAME] [PERSON…" at bounding box center [768, 465] width 208 height 90
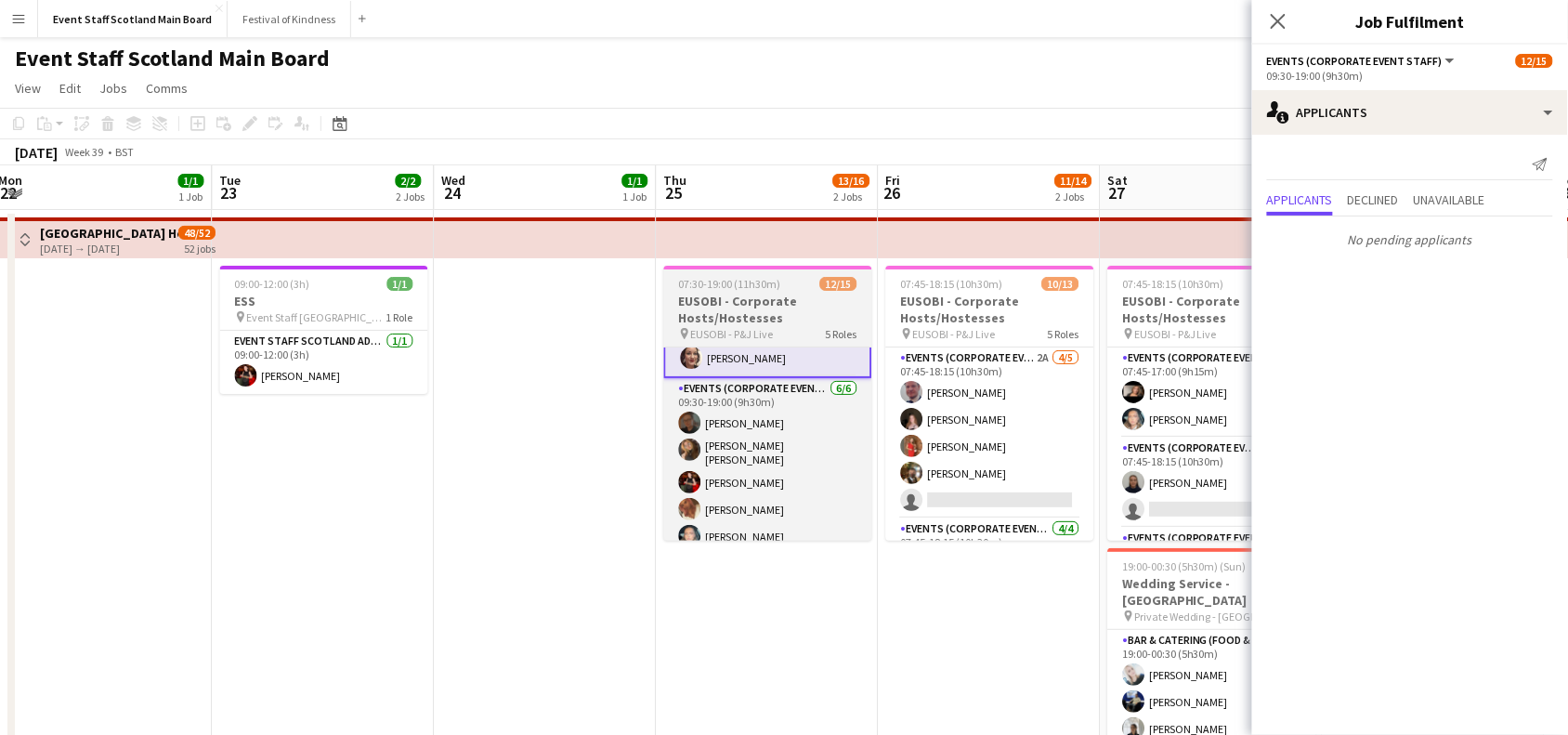
scroll to position [368, 0]
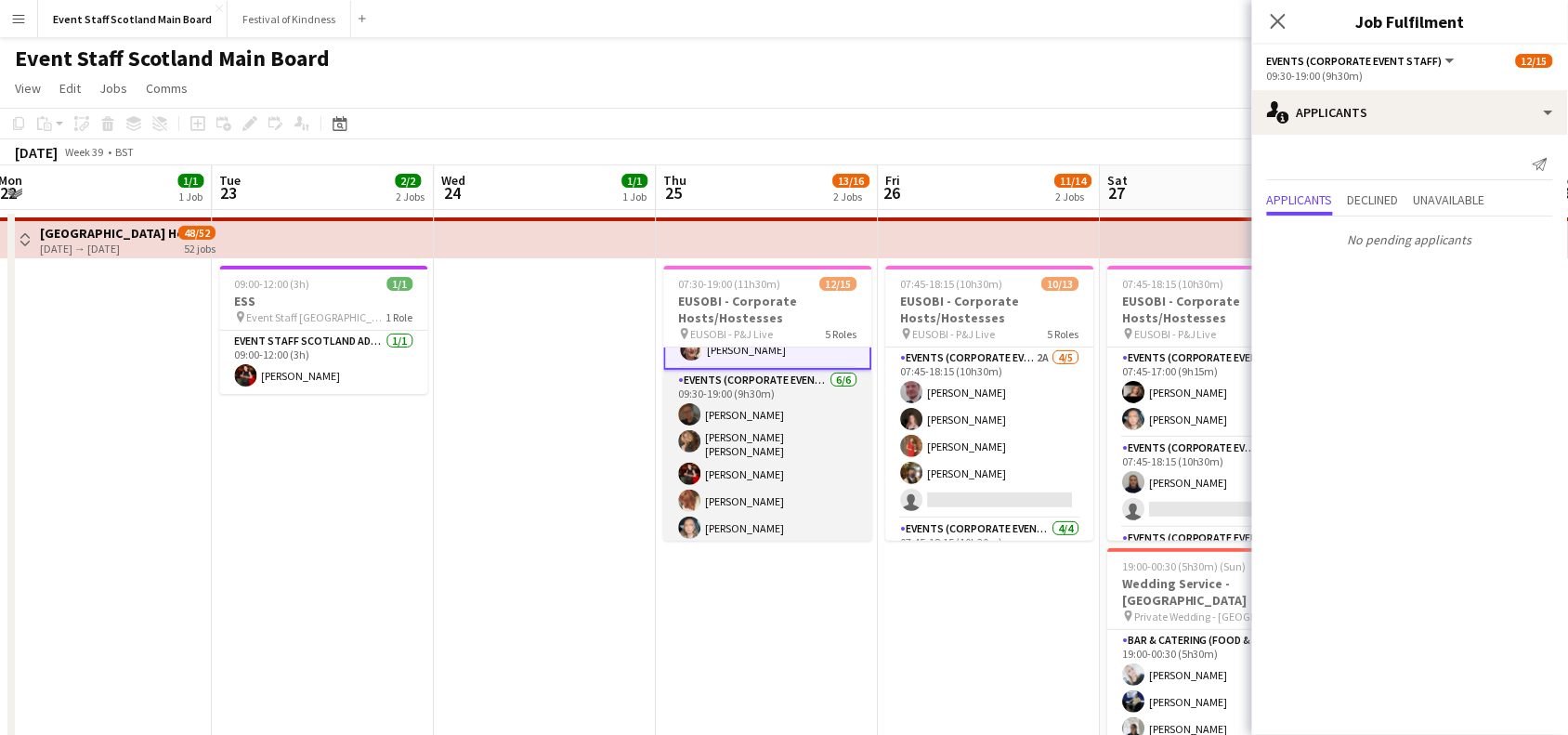
click at [772, 467] on app-card-role "Events (Corporate Event Staff) [DATE] 09:30-19:00 (9h30m) [PERSON_NAME] [PERSON…" at bounding box center [768, 471] width 208 height 203
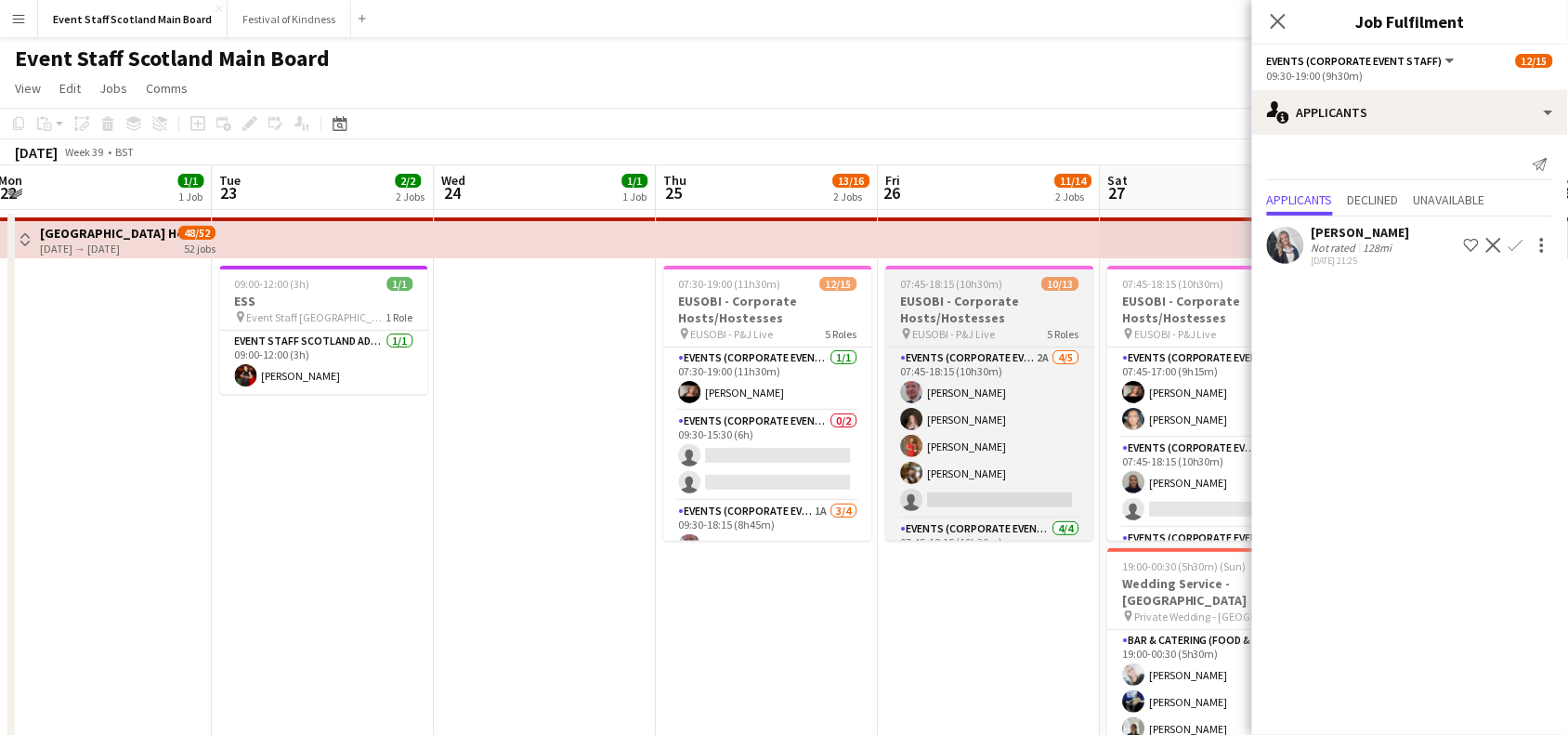
scroll to position [0, 0]
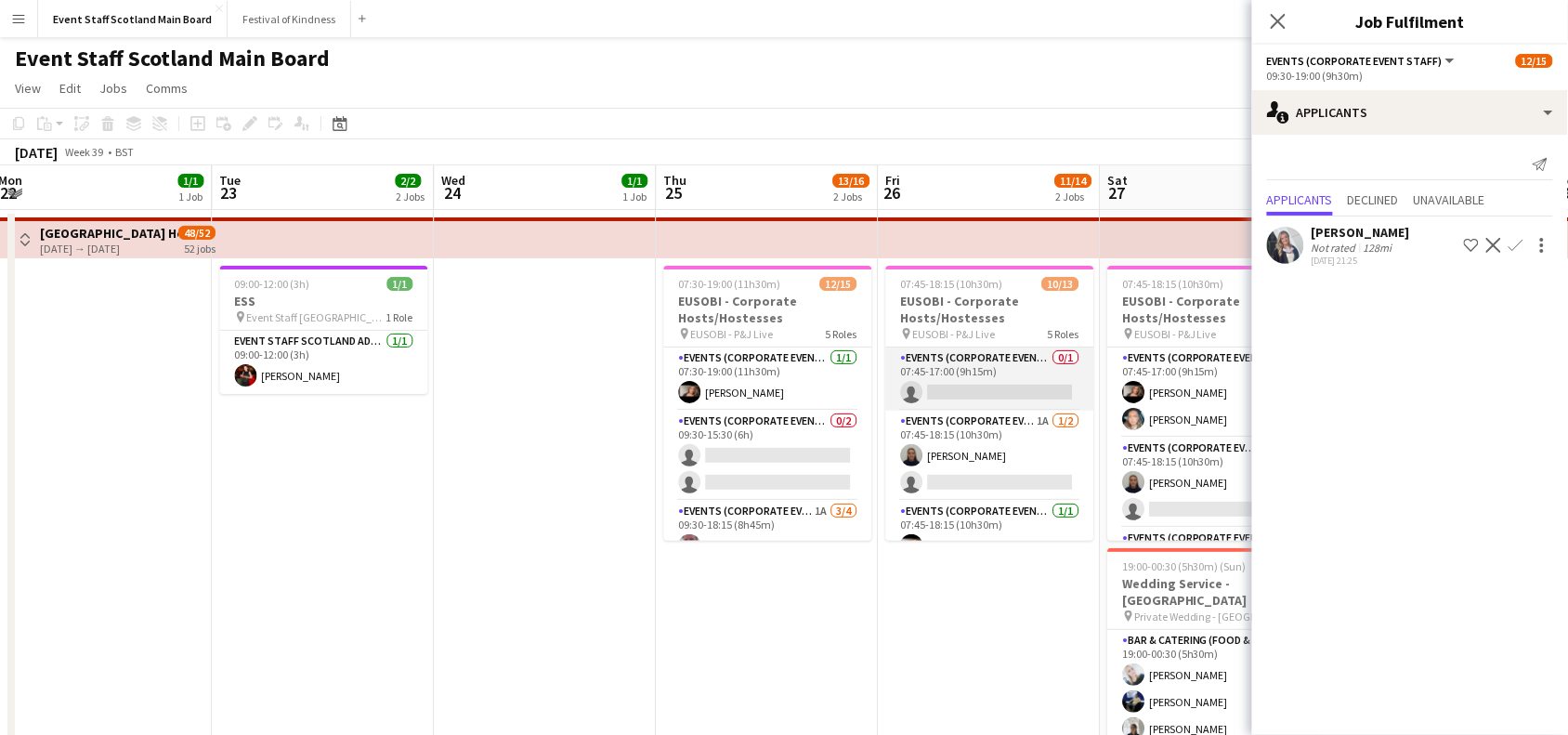
click at [997, 364] on app-card-role "Events (Corporate Event Staff) 0/1 07:45-17:00 (9h15m) single-neutral-actions" at bounding box center [990, 379] width 208 height 63
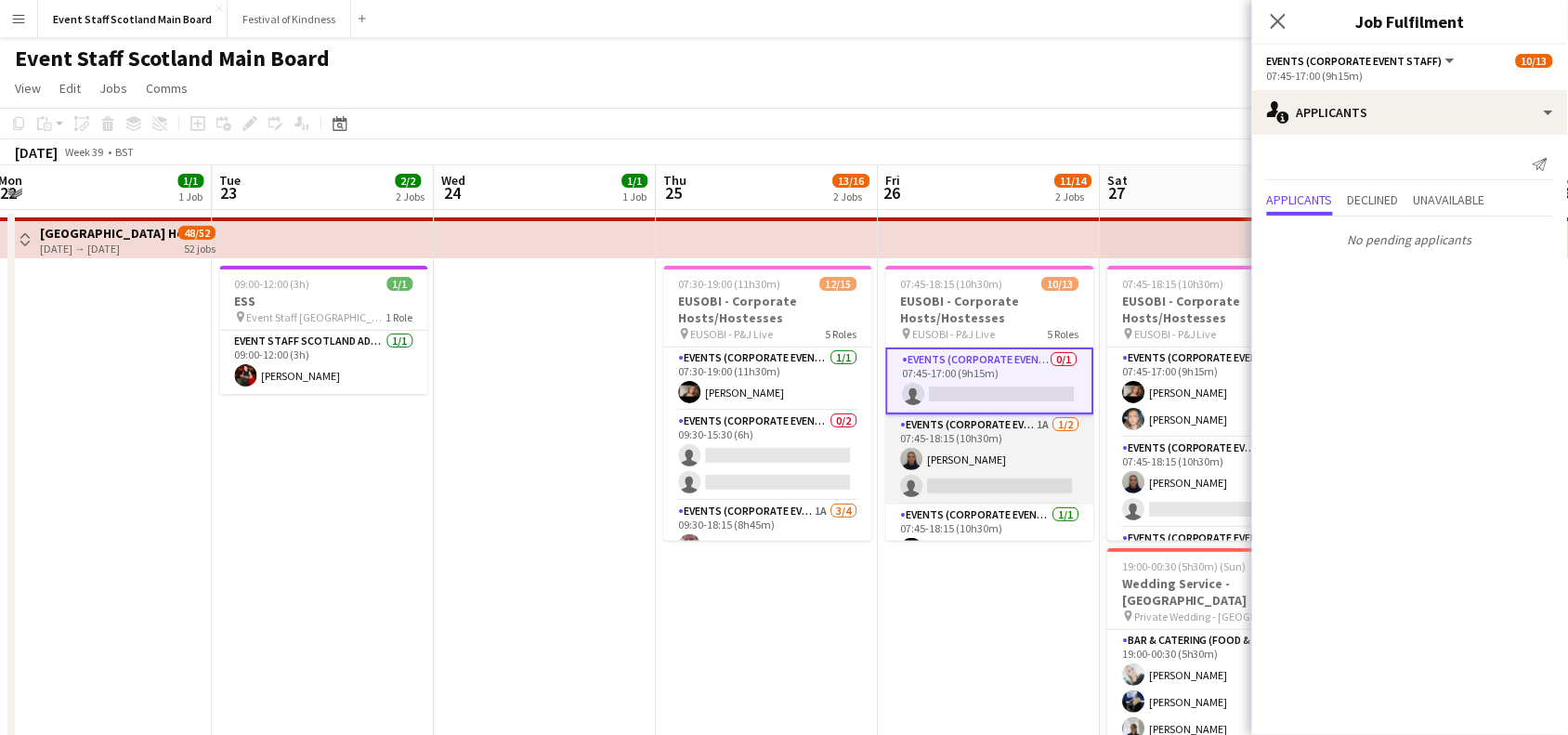
click at [987, 476] on app-card-role "Events (Corporate Event Staff) 1A [DATE] 07:45-18:15 (10h30m) [PERSON_NAME] sin…" at bounding box center [990, 460] width 208 height 90
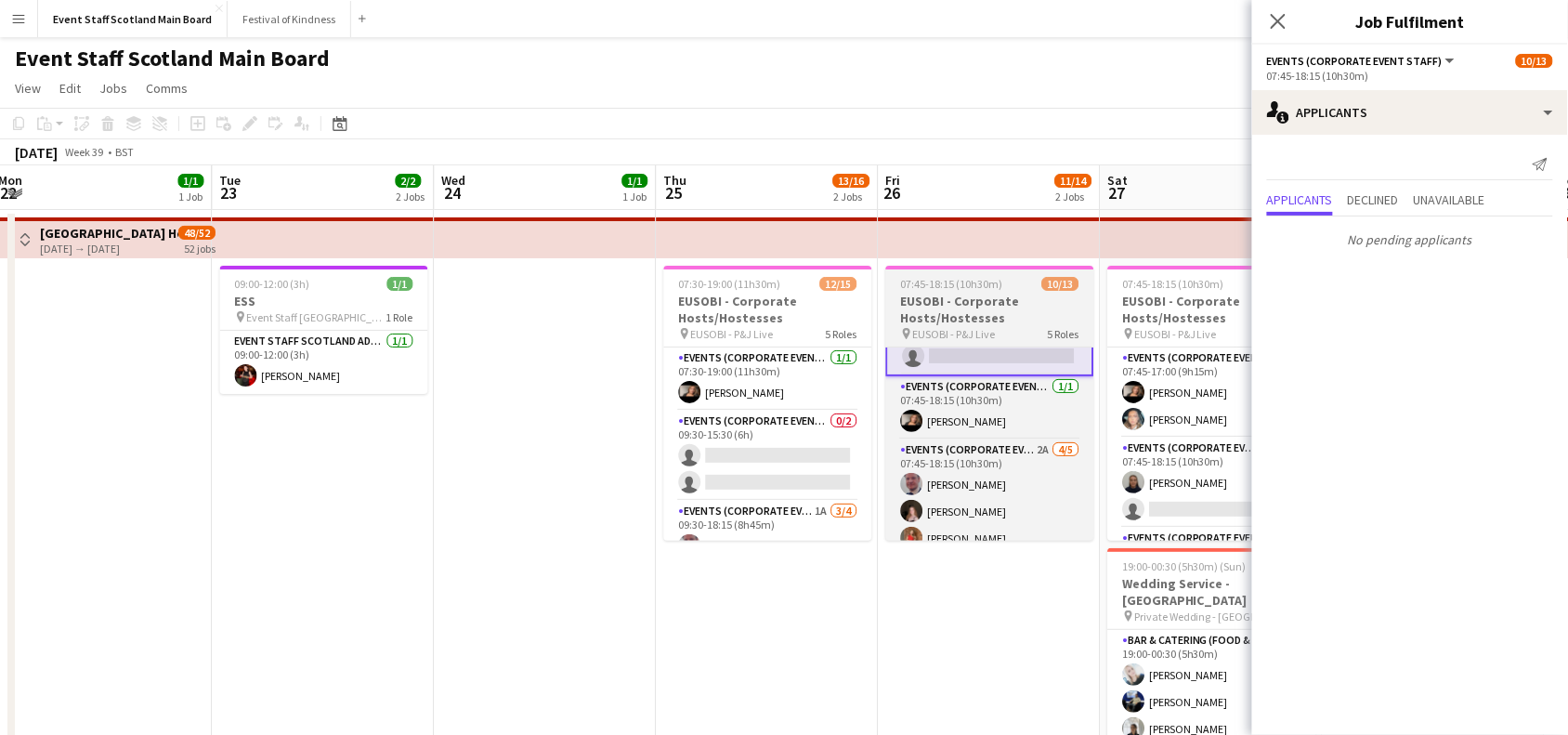
scroll to position [145, 0]
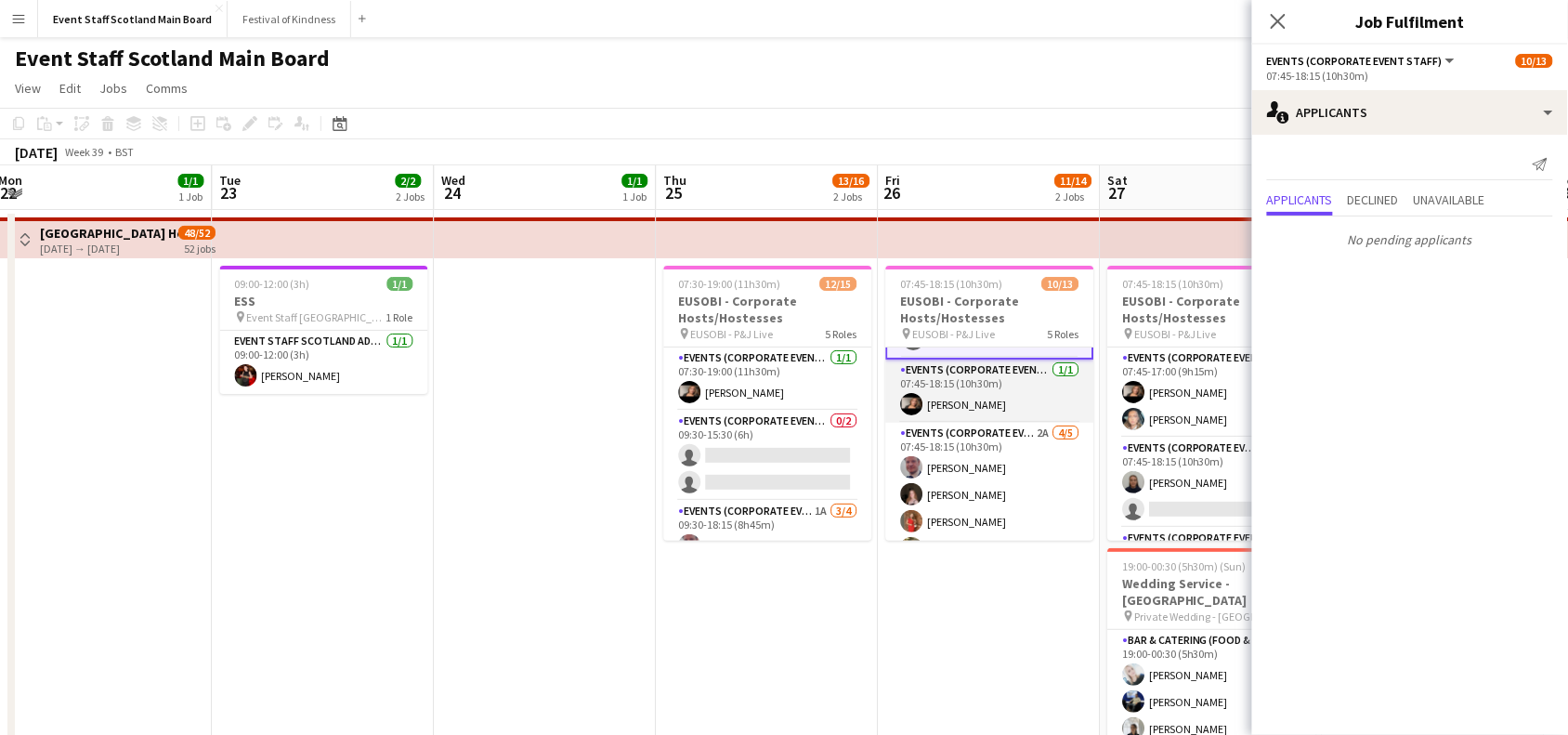
click at [998, 393] on app-card-role "Events (Corporate Event Staff) [DATE] 07:45-18:15 (10h30m) [PERSON_NAME]" at bounding box center [990, 391] width 208 height 63
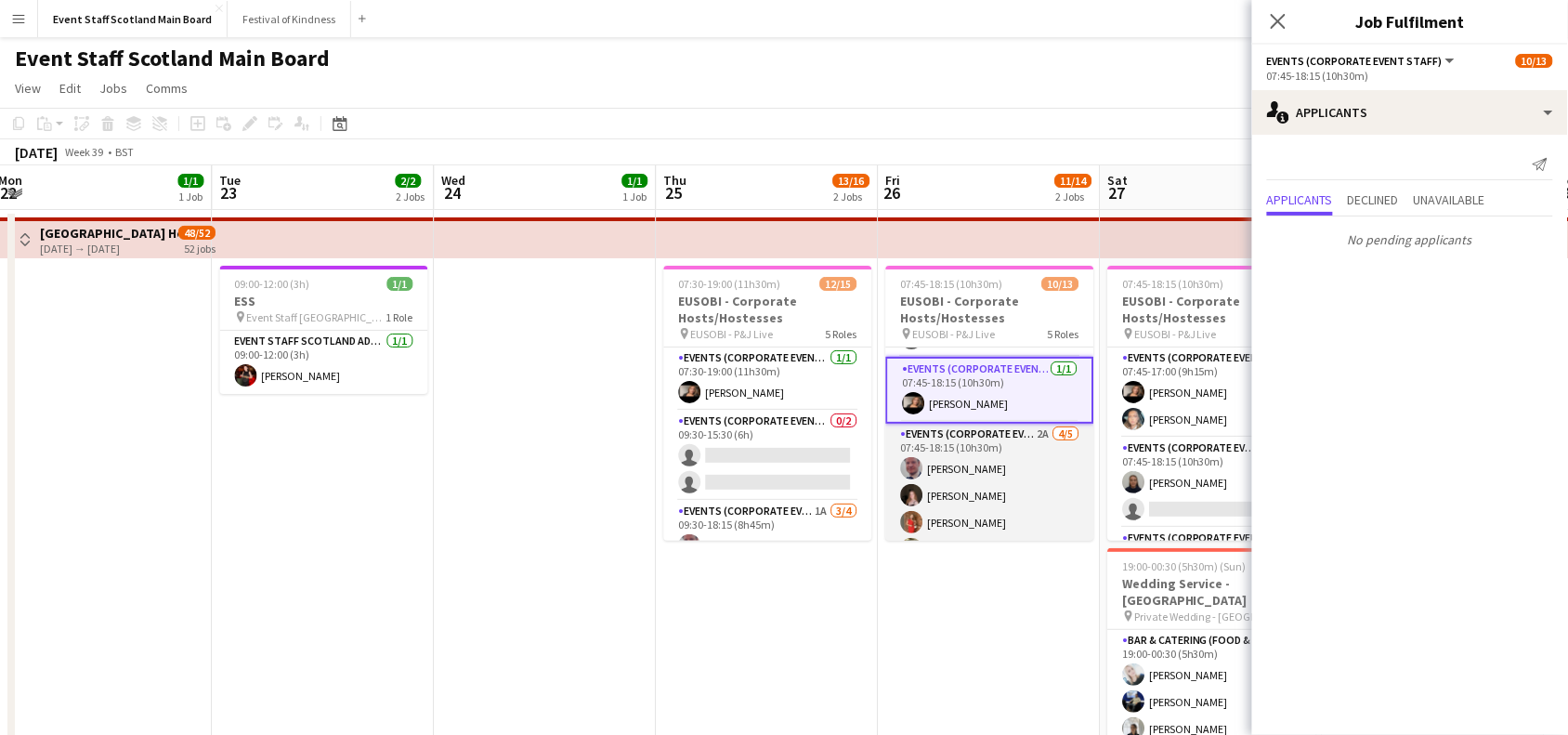
click at [985, 470] on app-card-role "Events (Corporate Event Staff) 2A [DATE] 07:45-18:15 (10h30m) [PERSON_NAME] [PE…" at bounding box center [990, 509] width 208 height 171
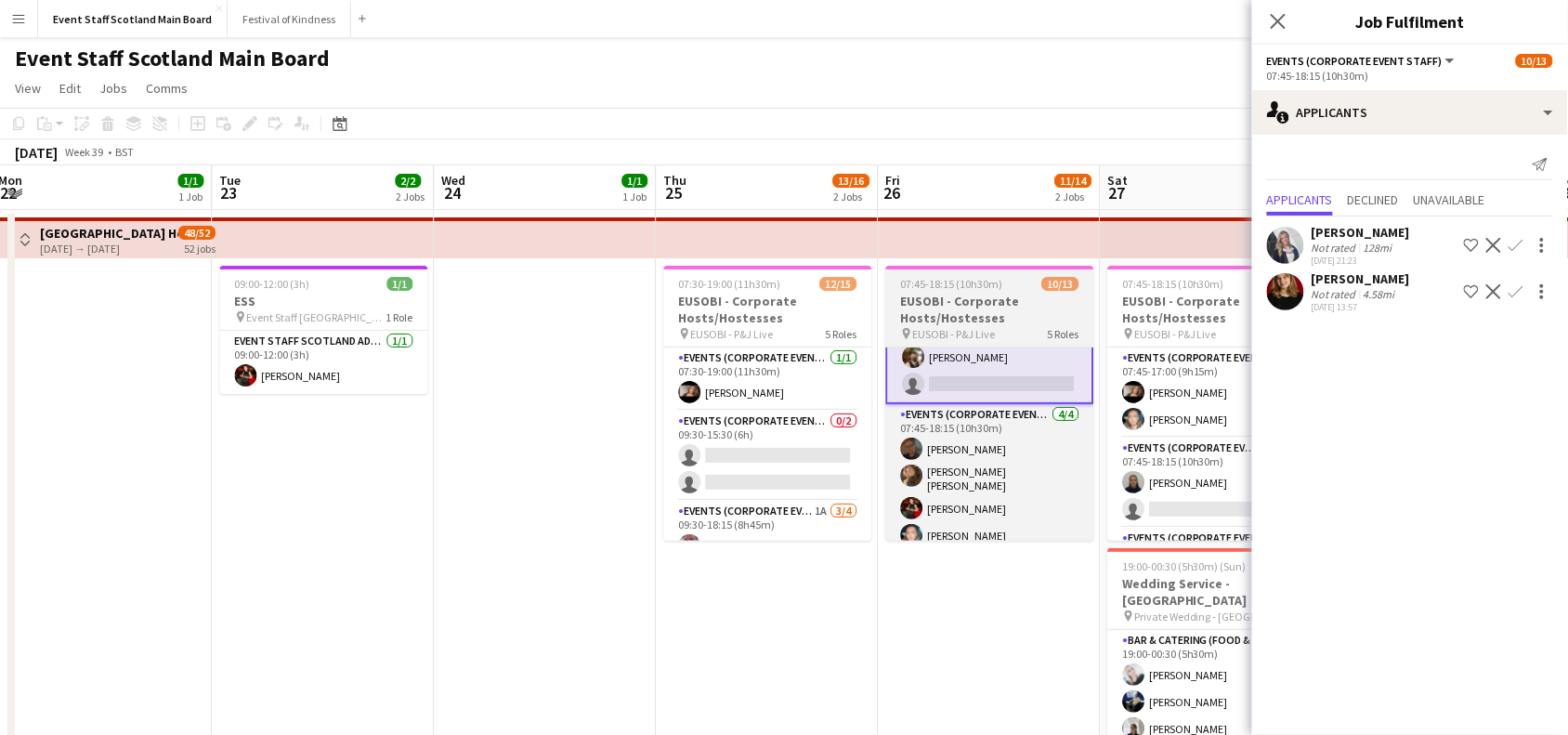
scroll to position [342, 0]
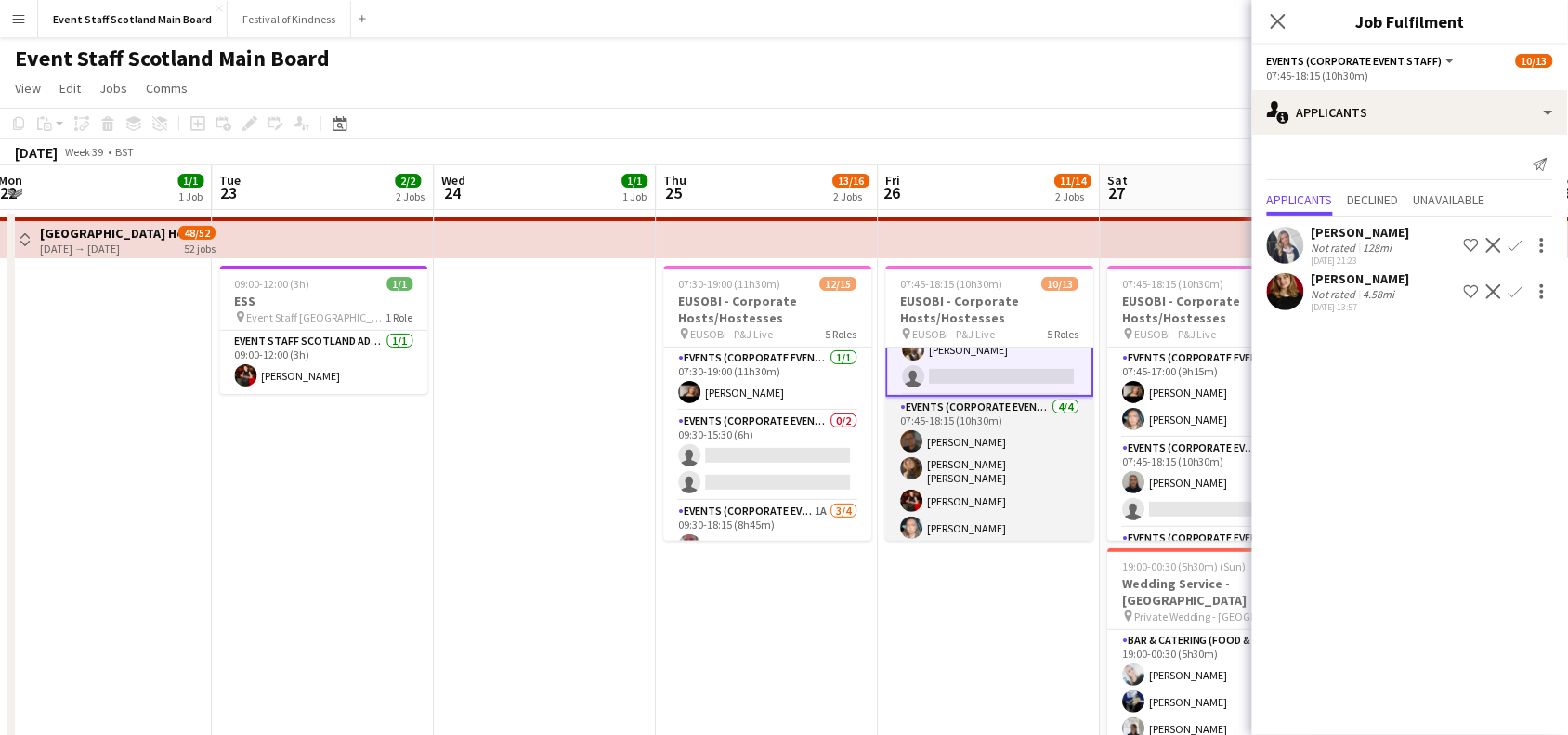
click at [999, 465] on app-card-role "Events (Corporate Event Staff) [DATE] 07:45-18:15 (10h30m) [PERSON_NAME] [PERSO…" at bounding box center [990, 472] width 208 height 149
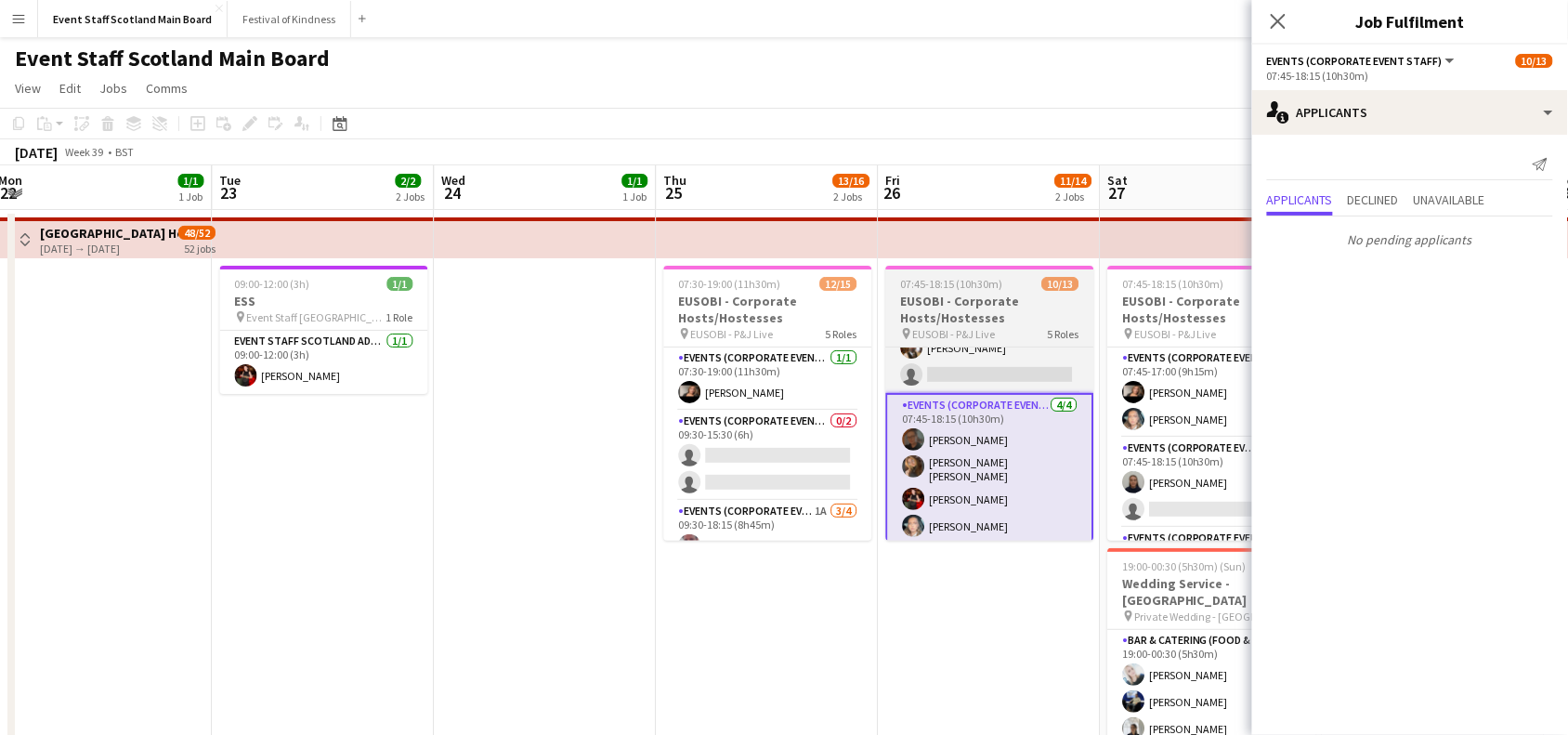
scroll to position [0, 0]
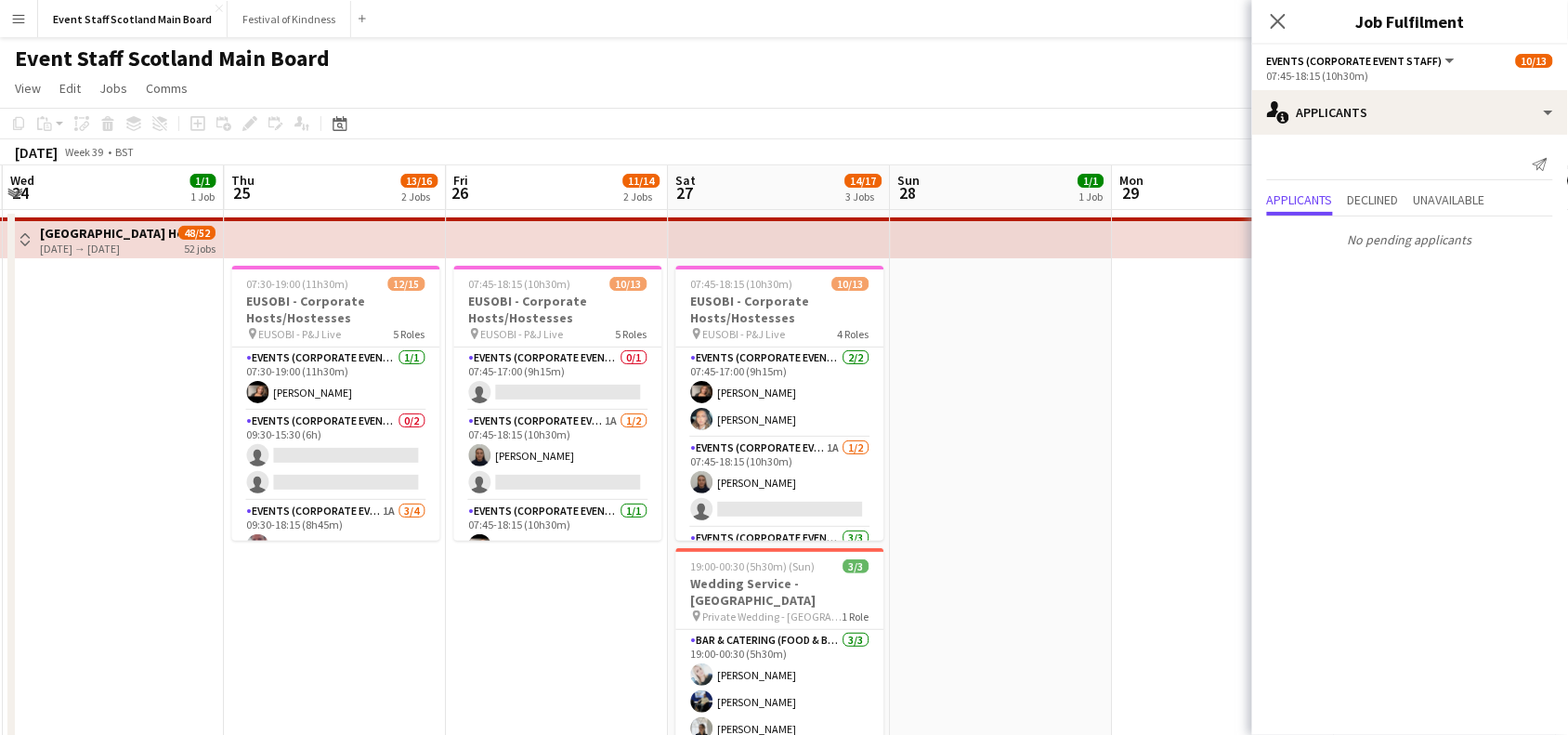
drag, startPoint x: 1008, startPoint y: 613, endPoint x: 532, endPoint y: 644, distance: 477.0
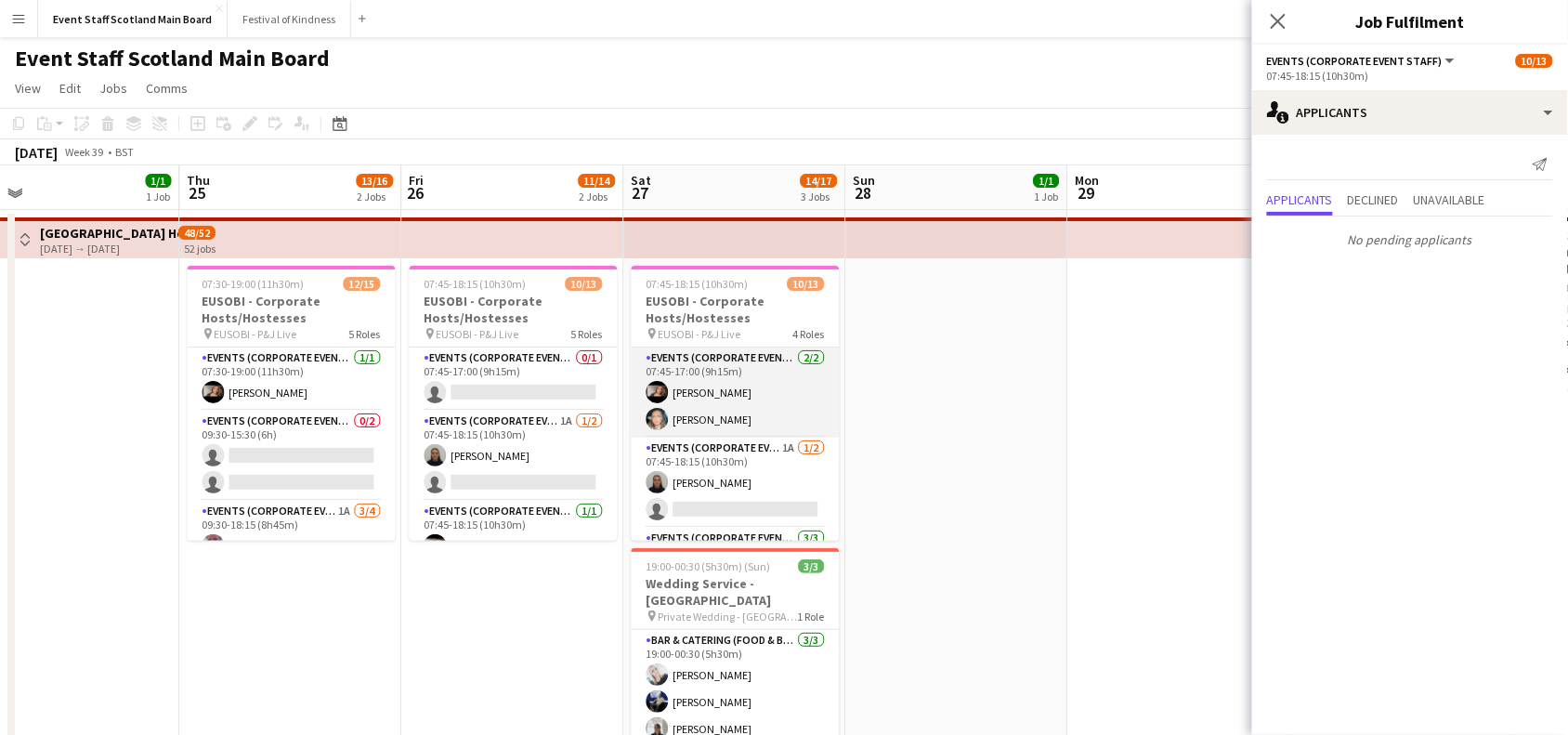
click at [737, 415] on app-card-role "Events (Corporate Event Staff) [DATE] 07:45-17:00 (9h15m) [PERSON_NAME] [PERSON…" at bounding box center [736, 393] width 208 height 90
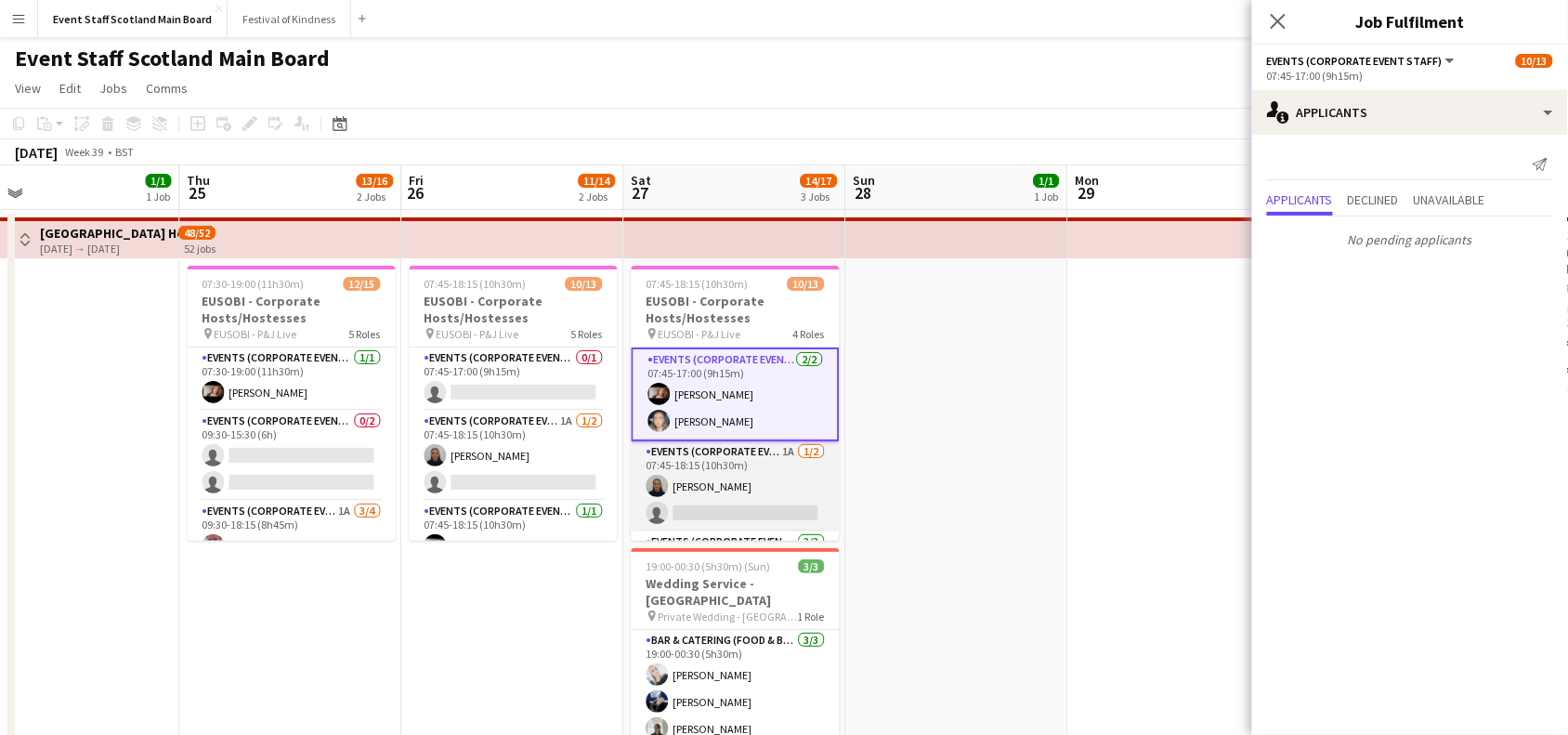
click at [722, 460] on app-card-role "Events (Corporate Event Staff) 1A [DATE] 07:45-18:15 (10h30m) [PERSON_NAME] sin…" at bounding box center [736, 486] width 208 height 90
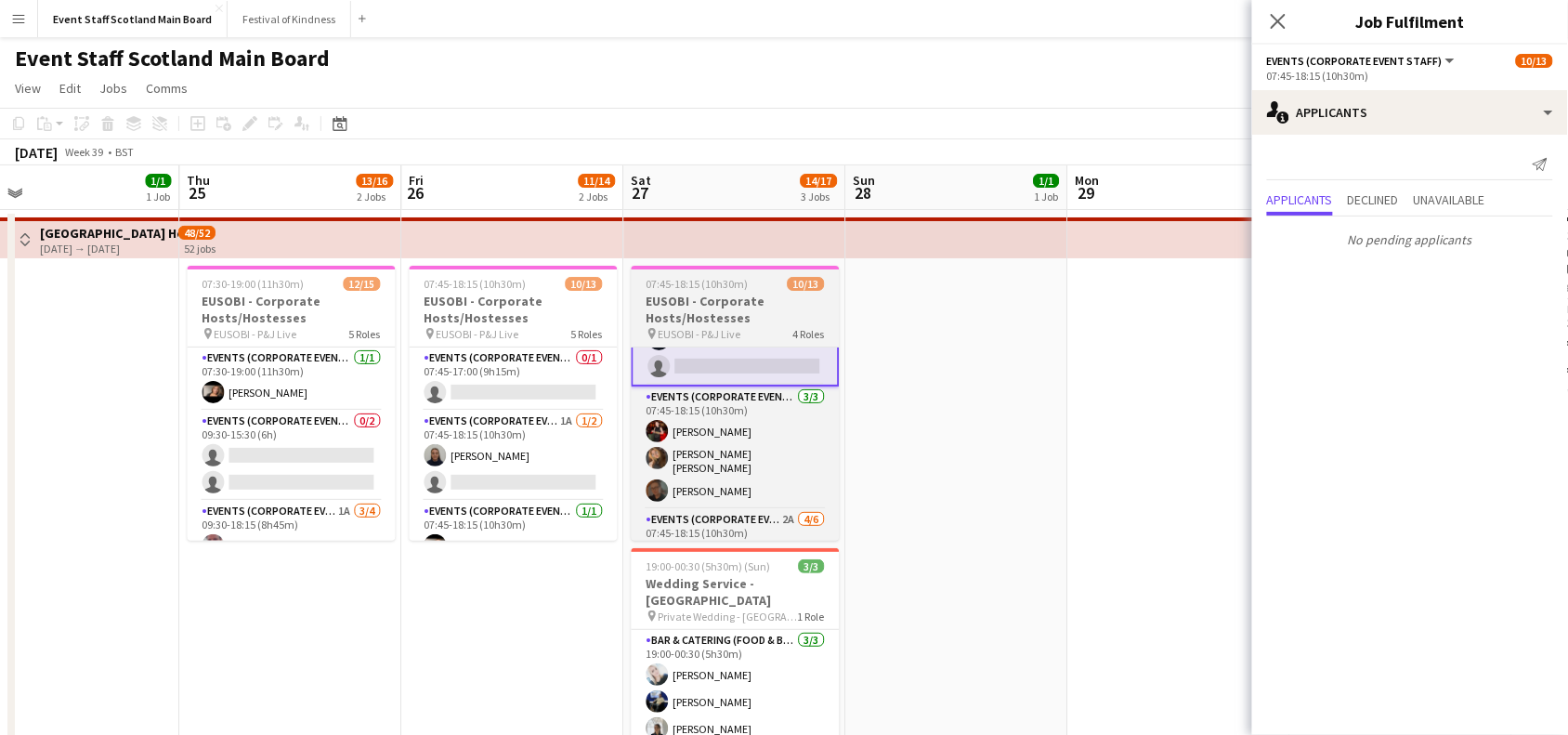
scroll to position [160, 0]
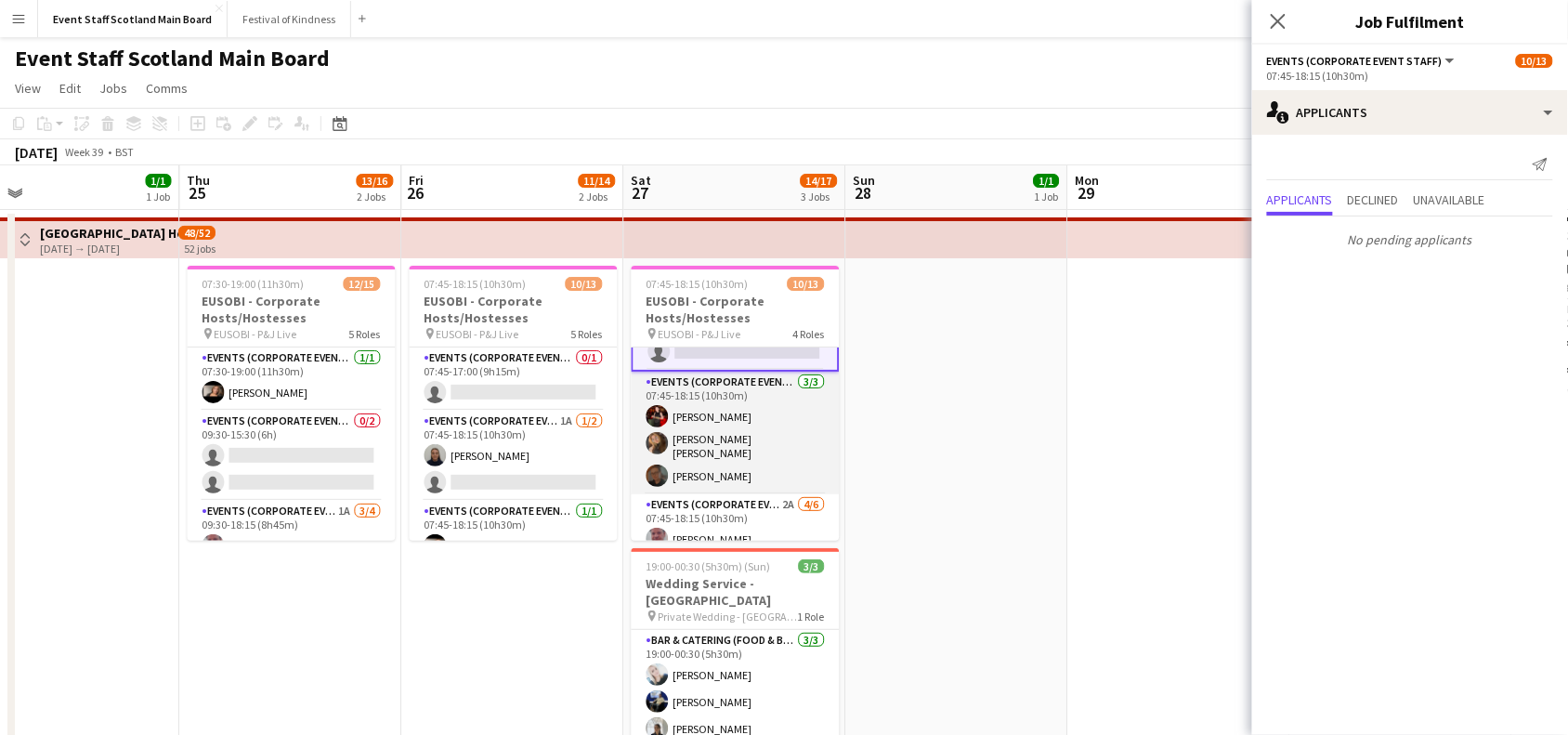
click at [766, 412] on app-card-role "Events (Corporate Event Staff) [DATE] 07:45-18:15 (10h30m) [PERSON_NAME] [PERSO…" at bounding box center [736, 432] width 208 height 123
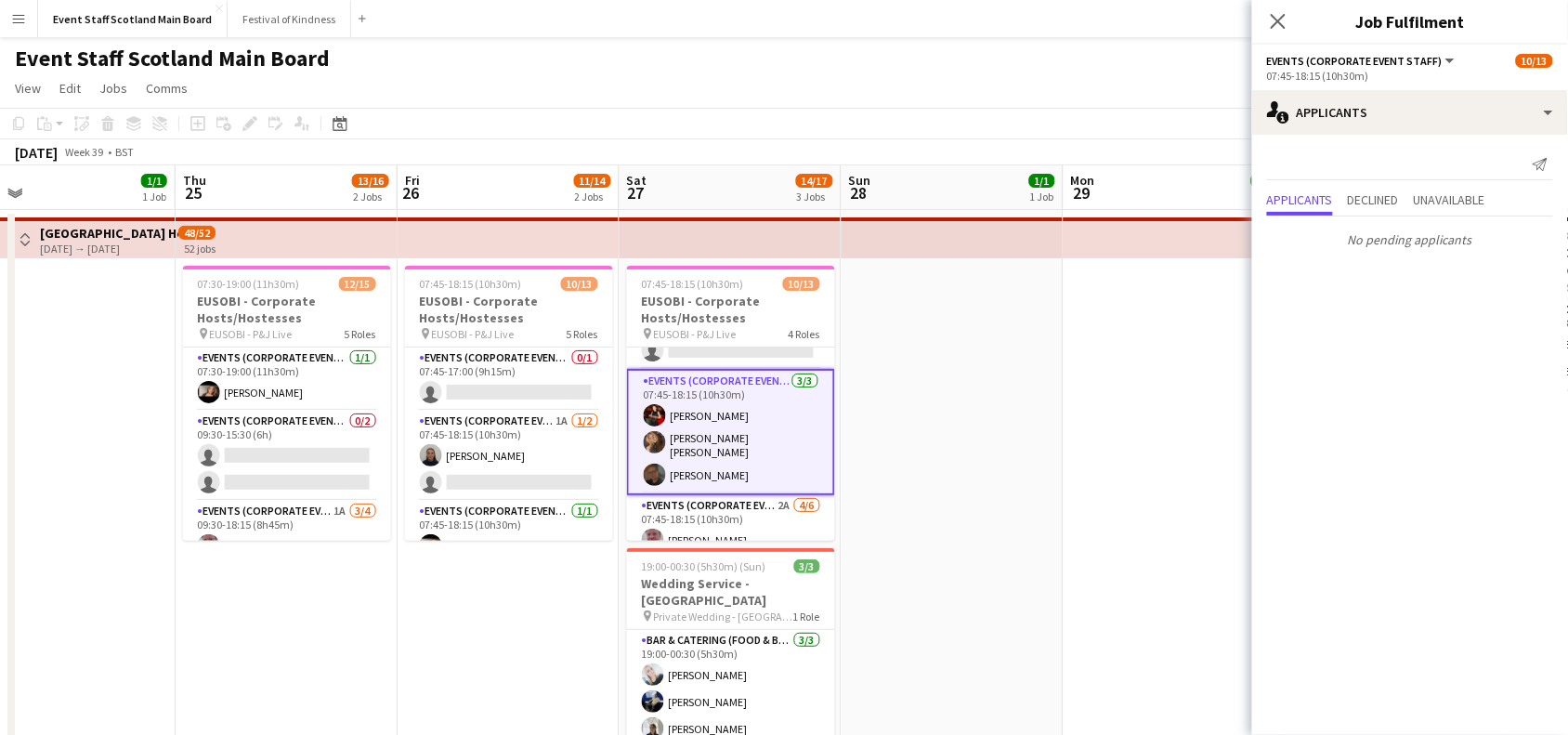
scroll to position [0, 486]
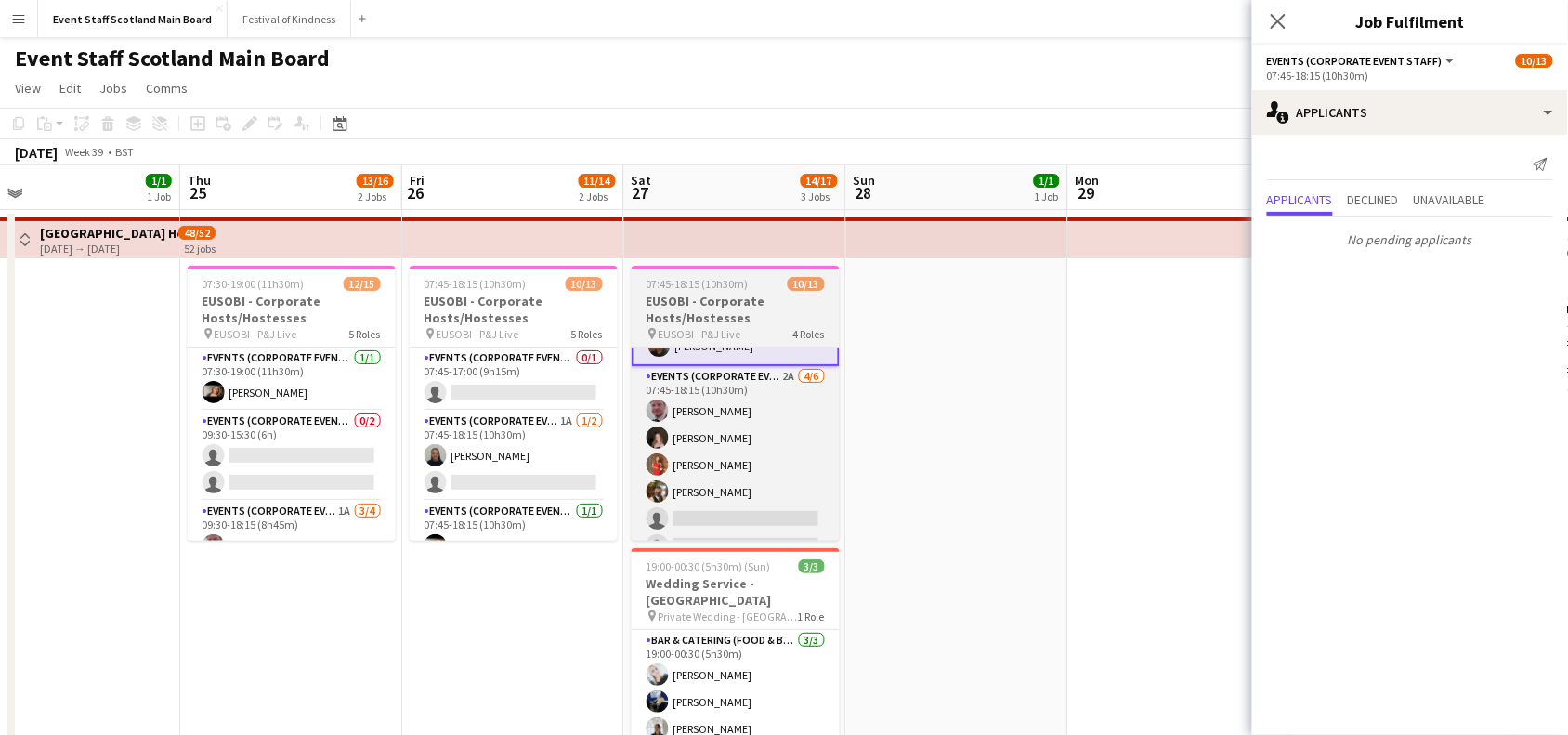
scroll to position [307, 0]
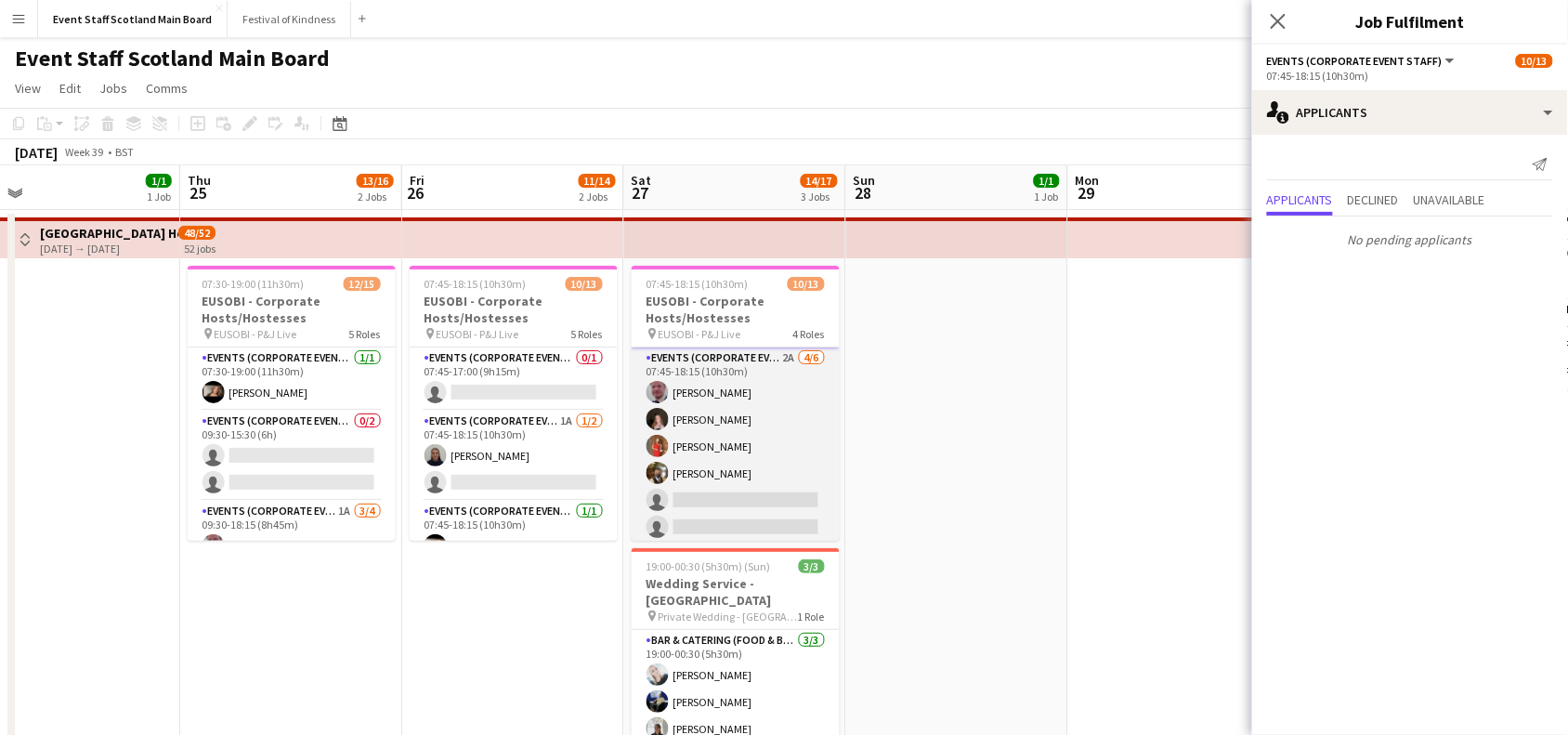
click at [755, 439] on app-card-role "Events (Corporate Event Staff) 2A [DATE] 07:45-18:15 (10h30m) [PERSON_NAME] [PE…" at bounding box center [736, 446] width 208 height 198
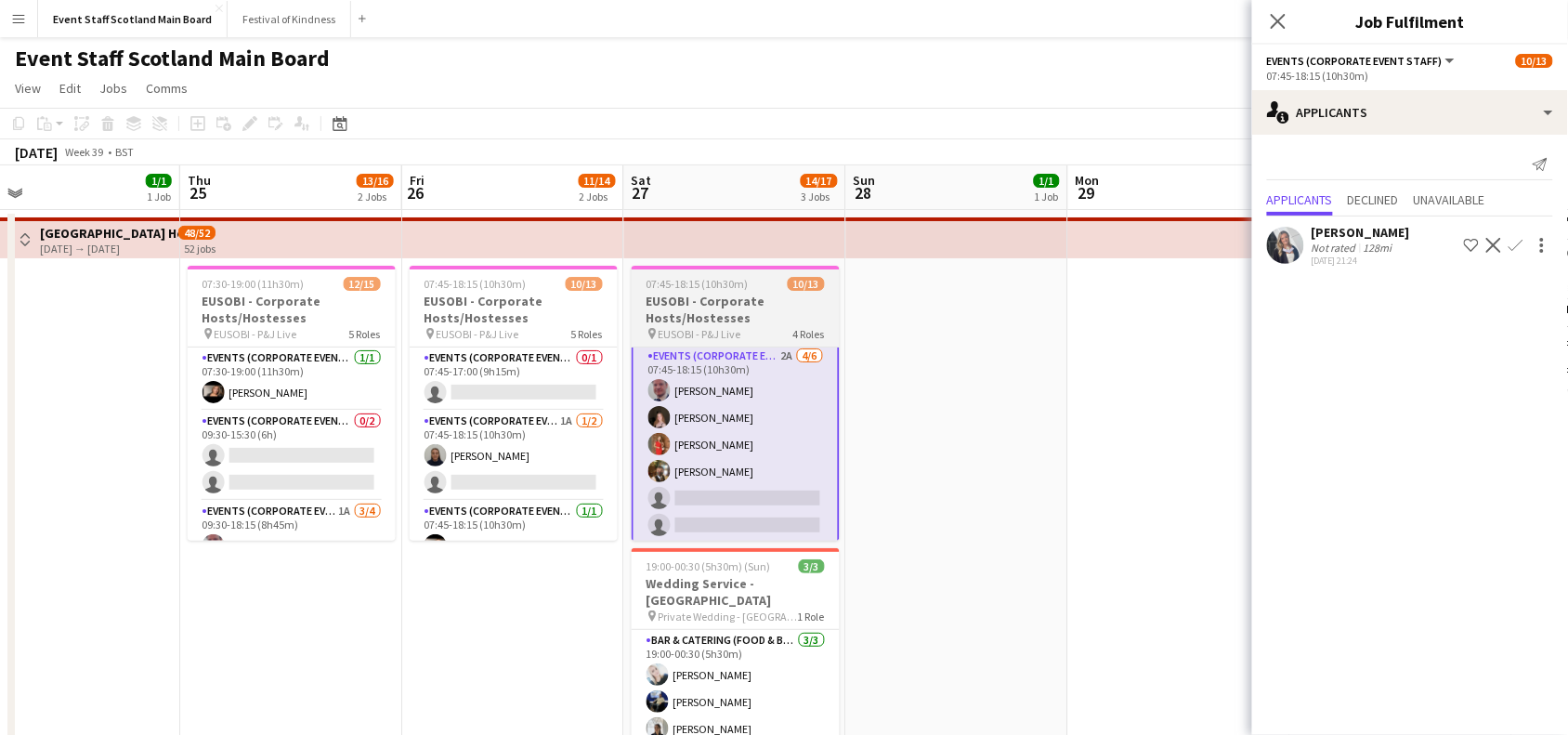
scroll to position [0, 0]
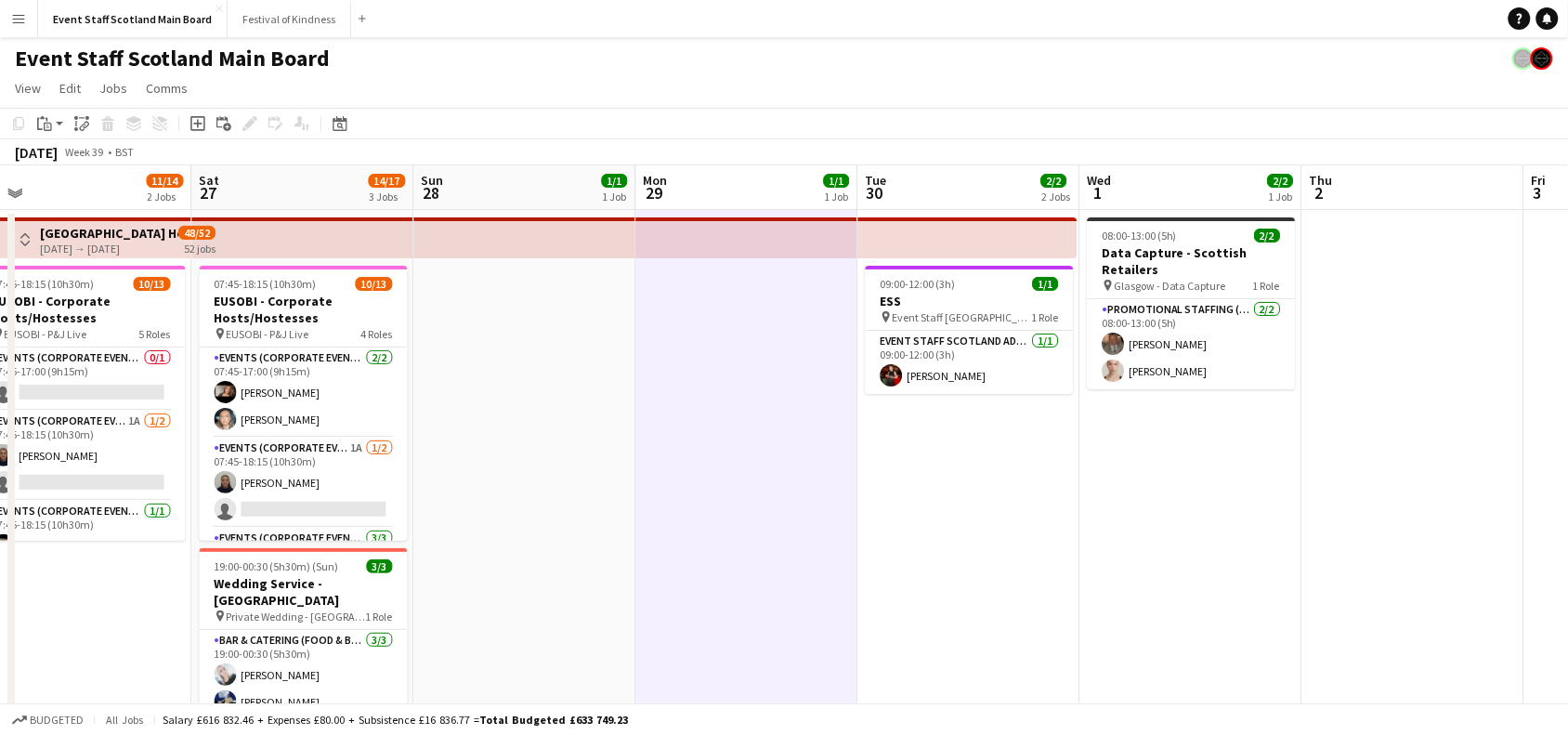
drag, startPoint x: 1447, startPoint y: 452, endPoint x: 882, endPoint y: 539, distance: 571.7
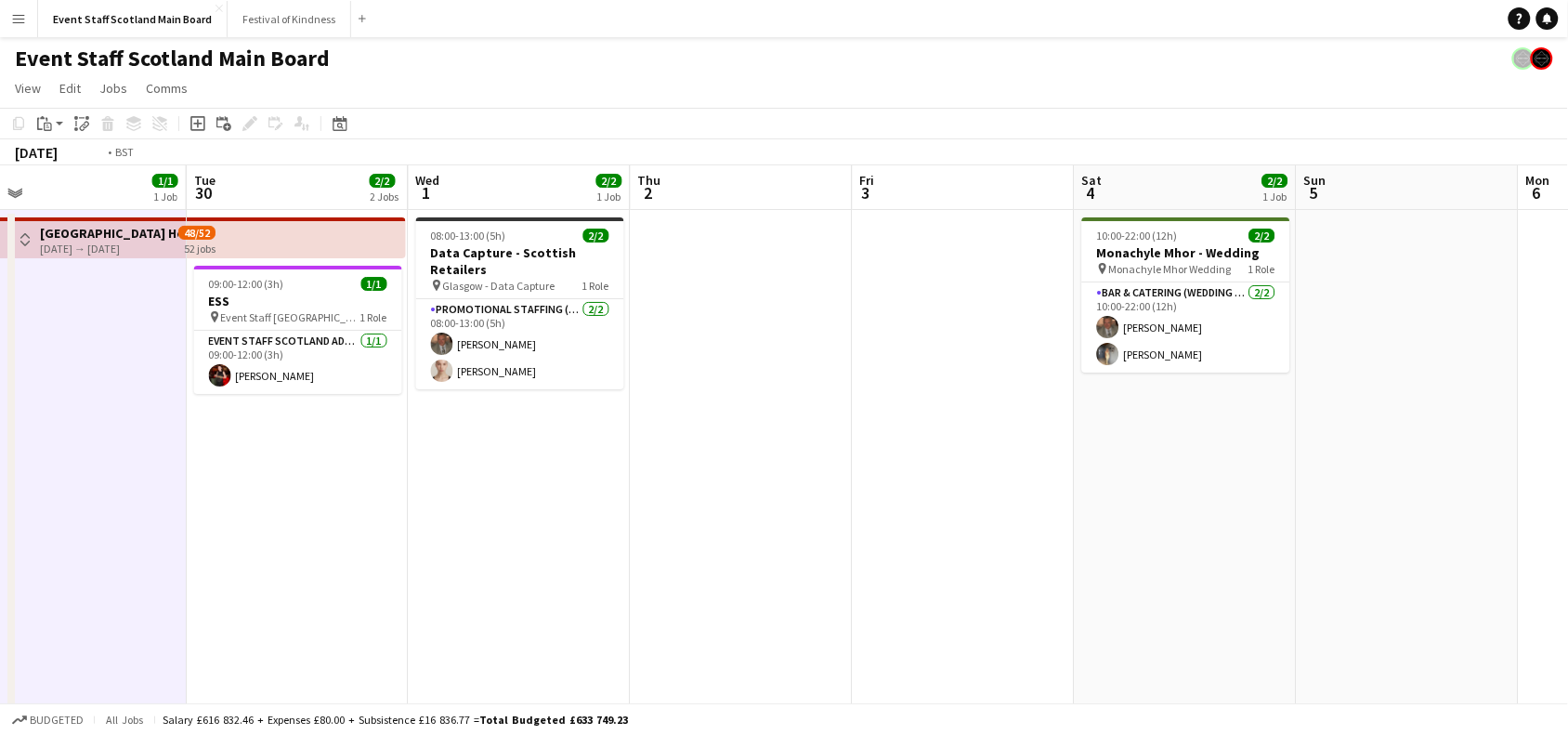
drag, startPoint x: 1380, startPoint y: 486, endPoint x: 689, endPoint y: 590, distance: 698.8
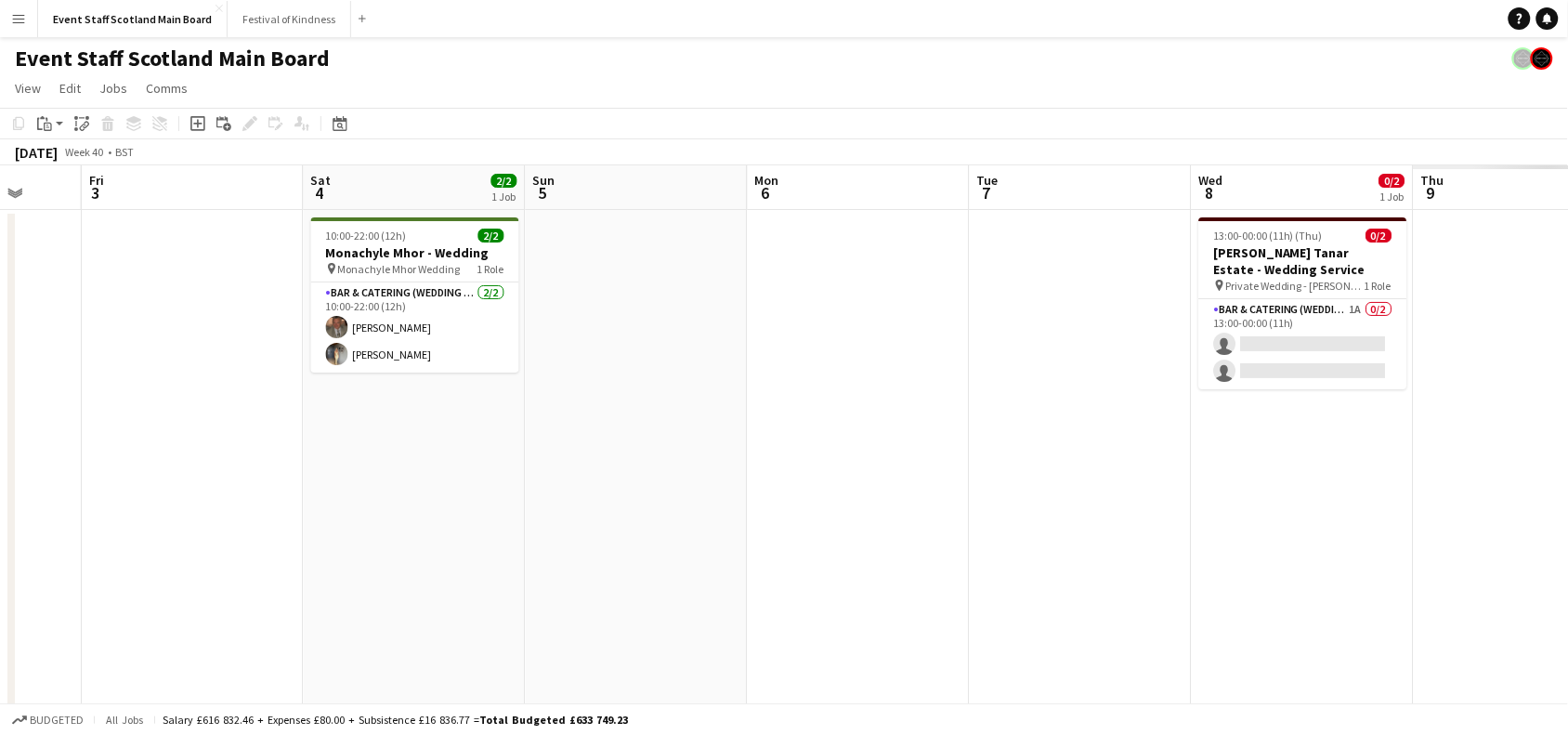
drag, startPoint x: 1183, startPoint y: 516, endPoint x: 433, endPoint y: 640, distance: 760.2
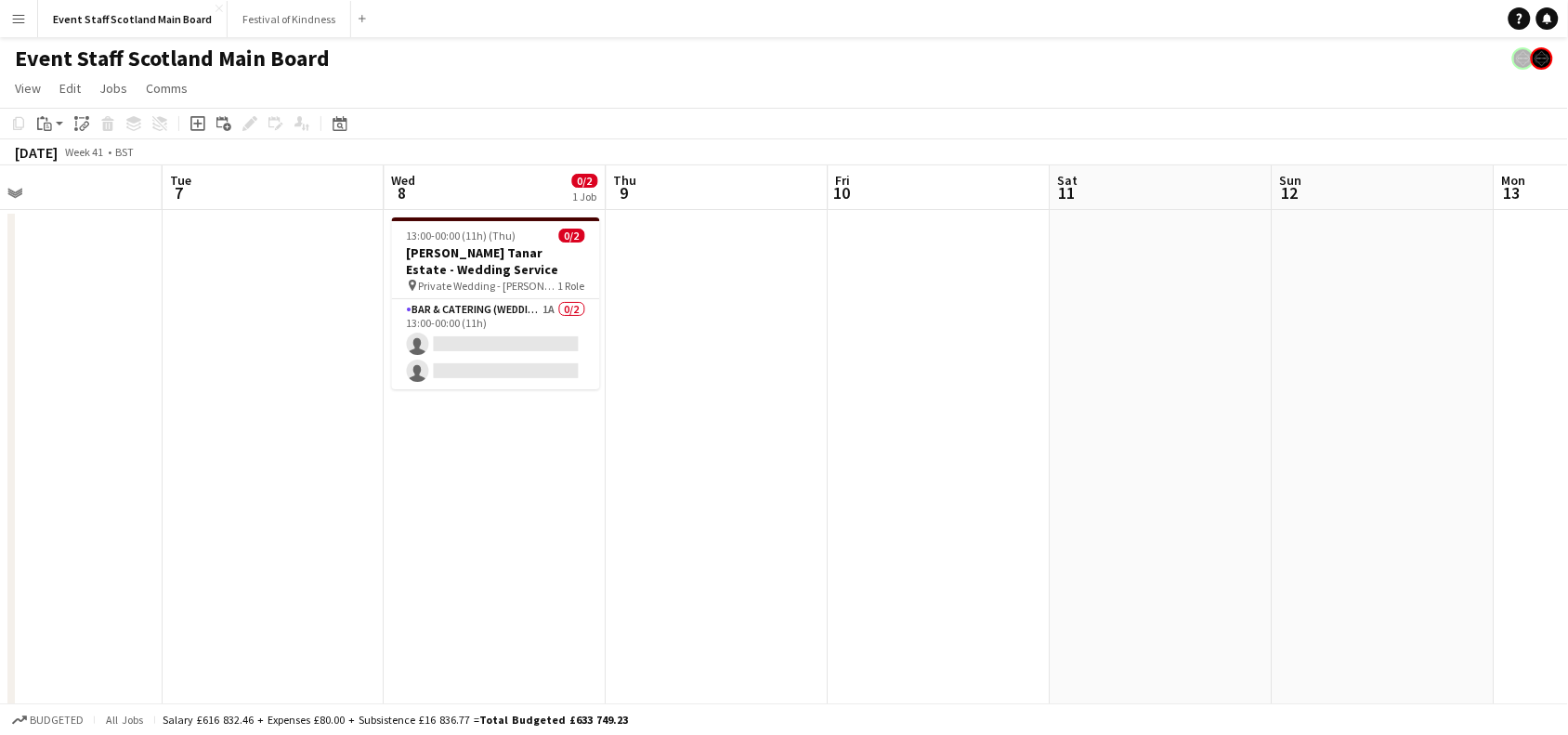
drag, startPoint x: 1131, startPoint y: 564, endPoint x: 434, endPoint y: 640, distance: 701.1
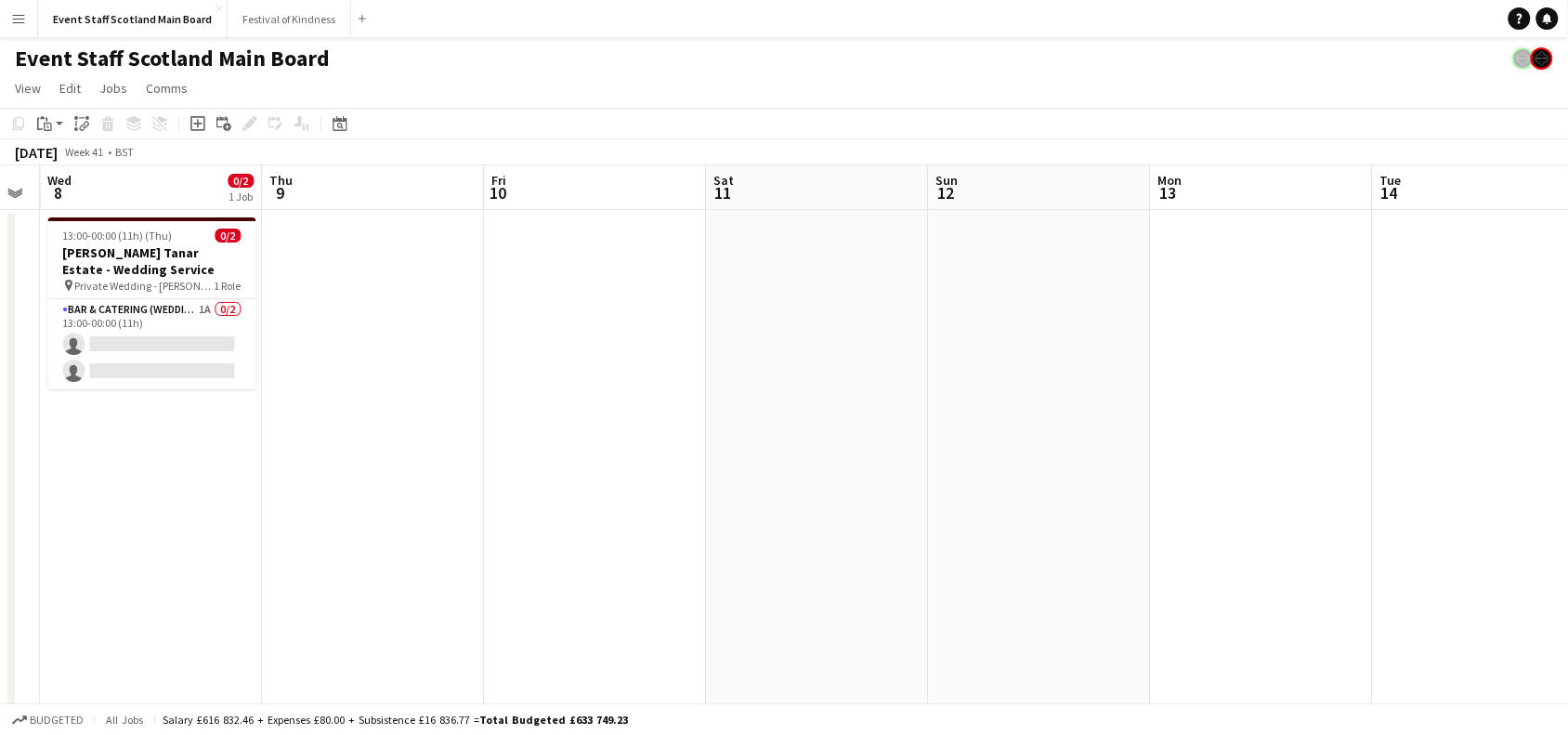
drag, startPoint x: 1492, startPoint y: 339, endPoint x: 0, endPoint y: 314, distance: 1492.2
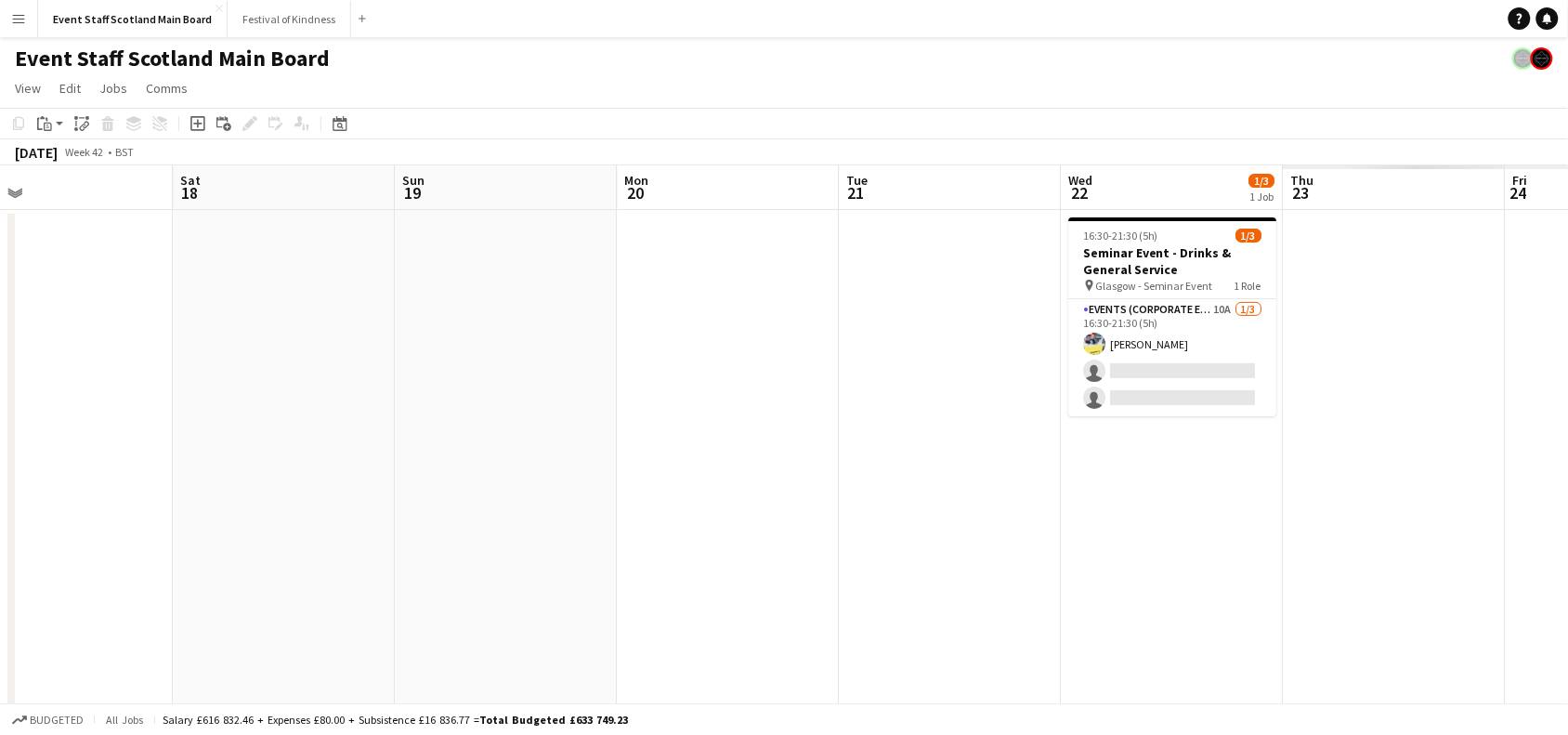
scroll to position [0, 693]
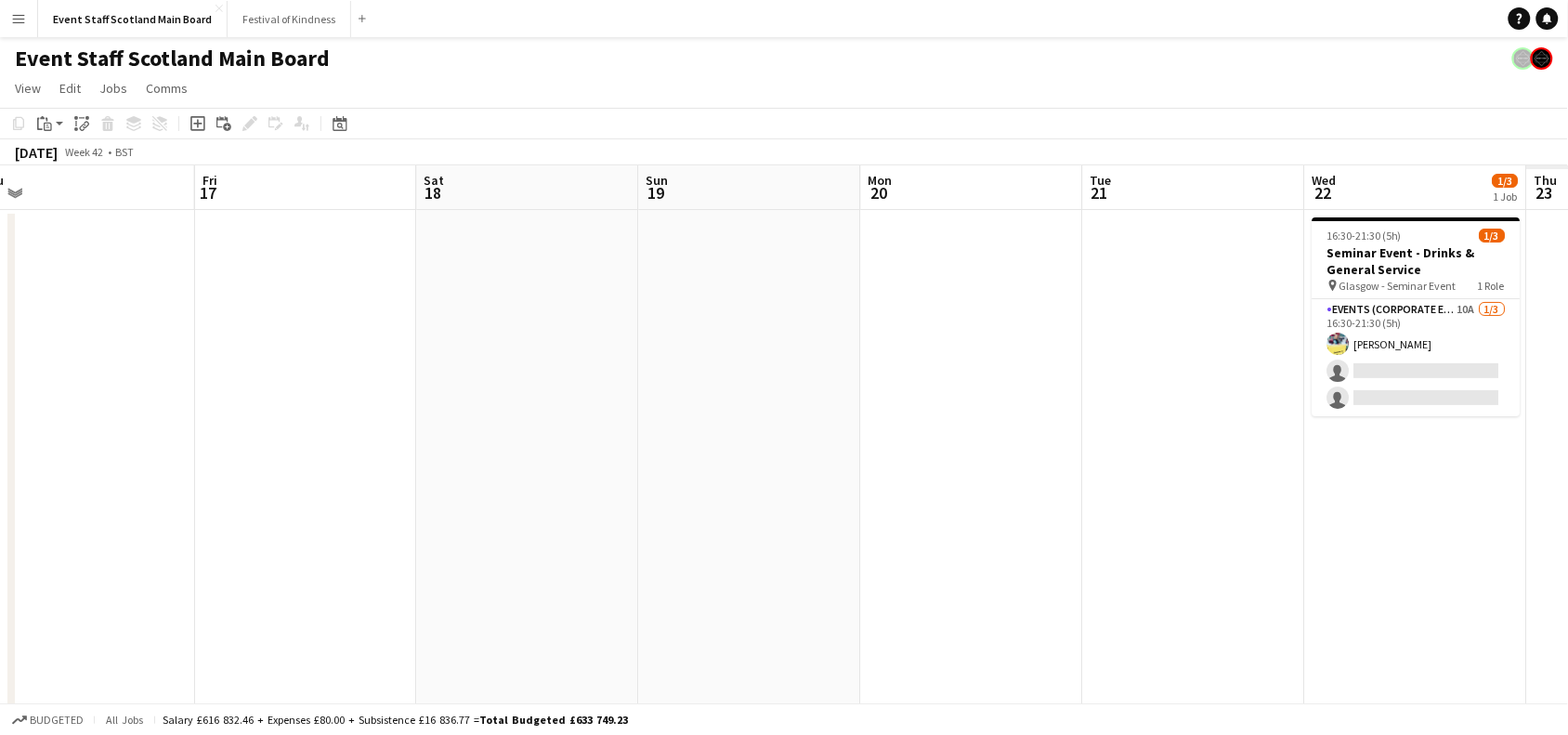
drag, startPoint x: 1143, startPoint y: 330, endPoint x: 26, endPoint y: 479, distance: 1126.9
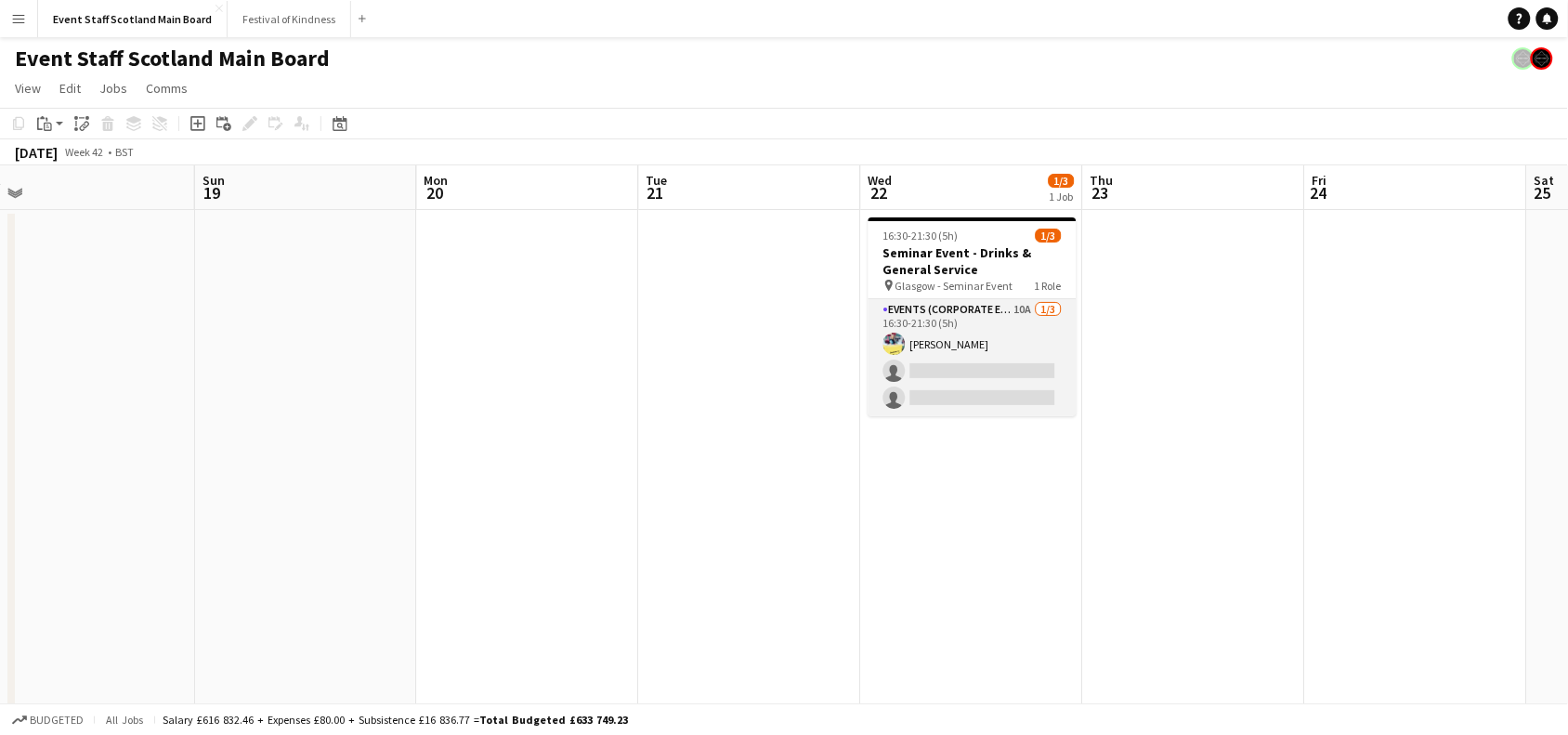
click at [957, 322] on app-card-role "Events (Corporate Event Staff) 10A [DATE] 16:30-21:30 (5h) [PERSON_NAME] single…" at bounding box center [973, 357] width 208 height 117
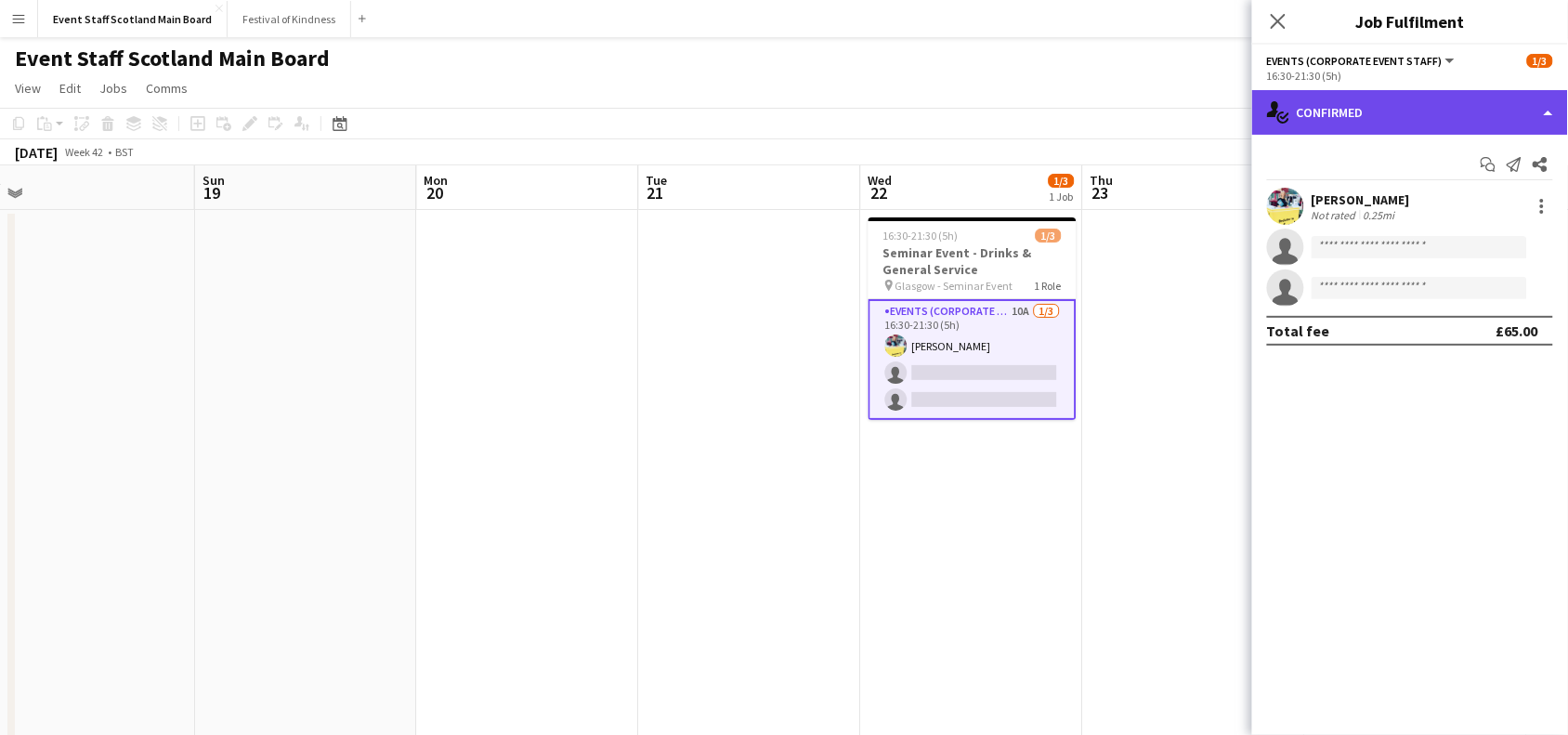
click at [1519, 97] on div "single-neutral-actions-check-2 Confirmed" at bounding box center [1410, 112] width 315 height 44
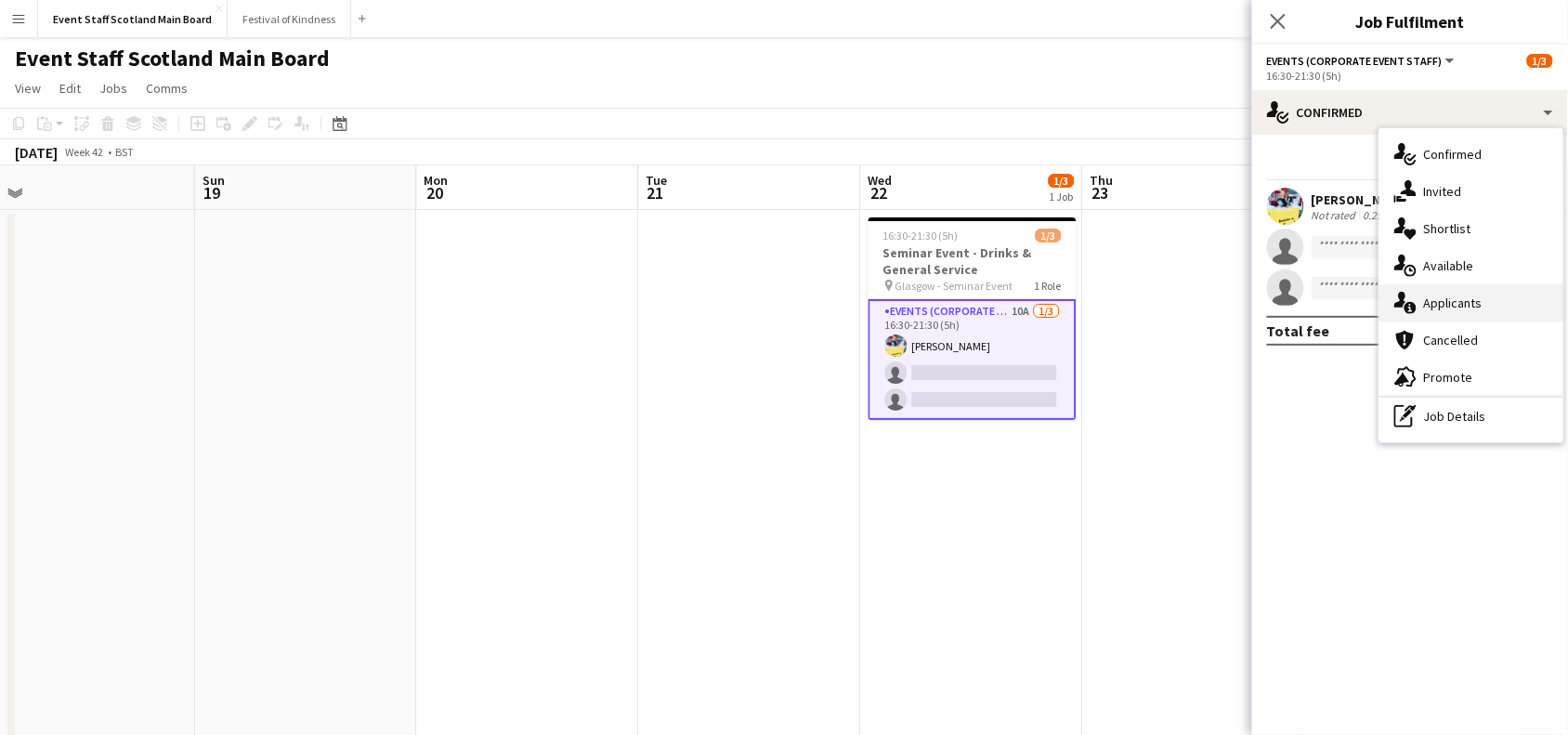
click at [1484, 296] on div "single-neutral-actions-information Applicants" at bounding box center [1471, 303] width 184 height 37
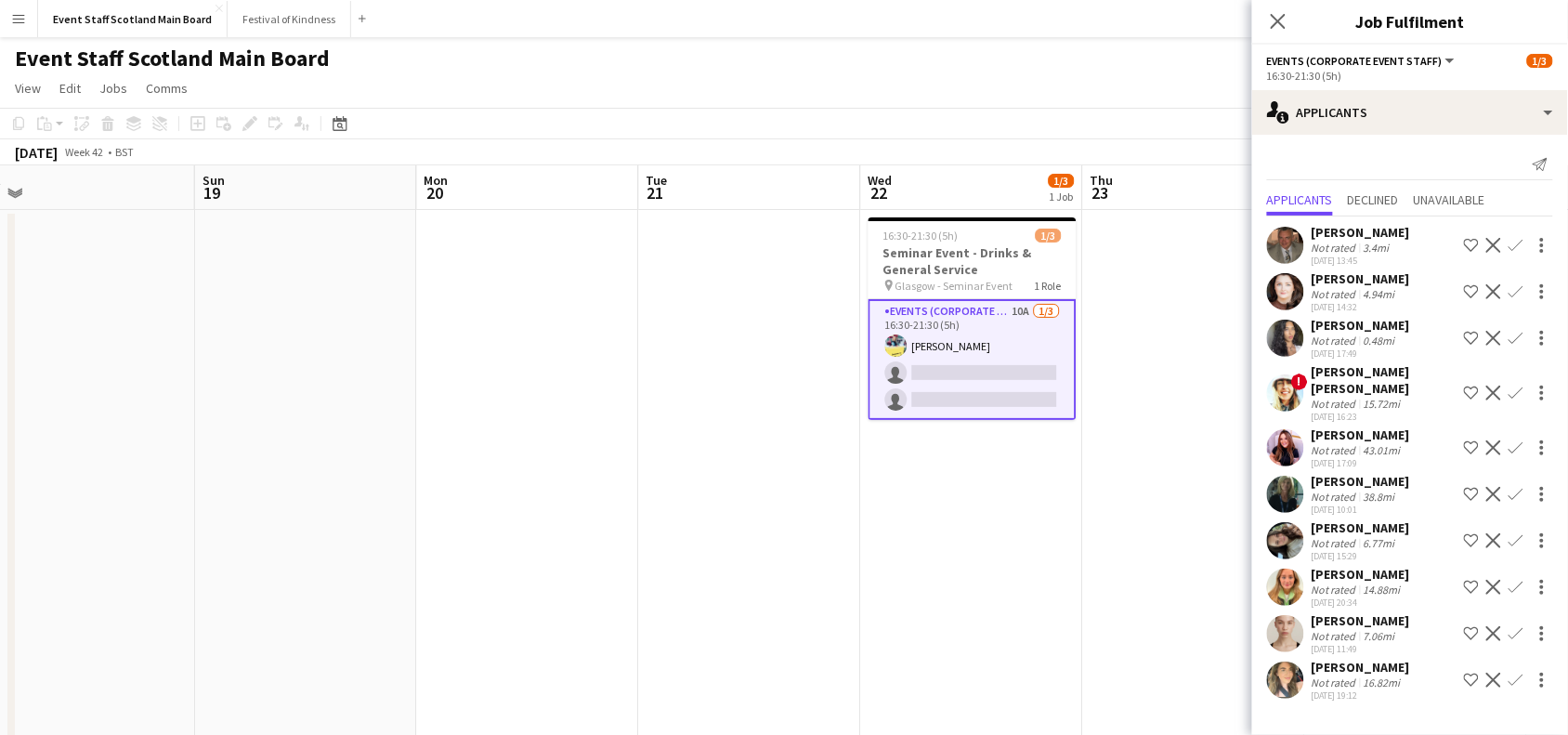
click at [1522, 626] on app-icon "Confirm" at bounding box center [1516, 633] width 15 height 15
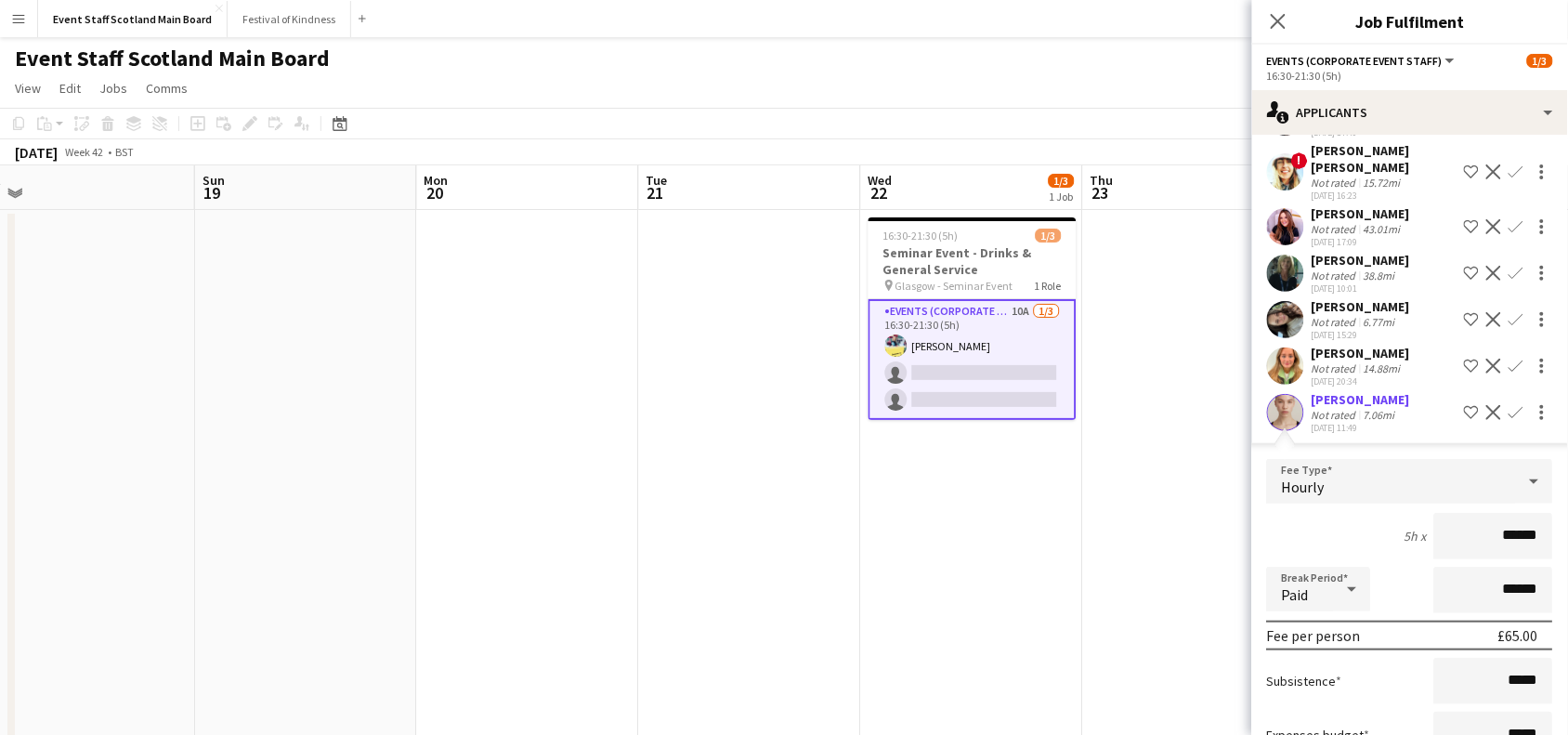
scroll to position [386, 0]
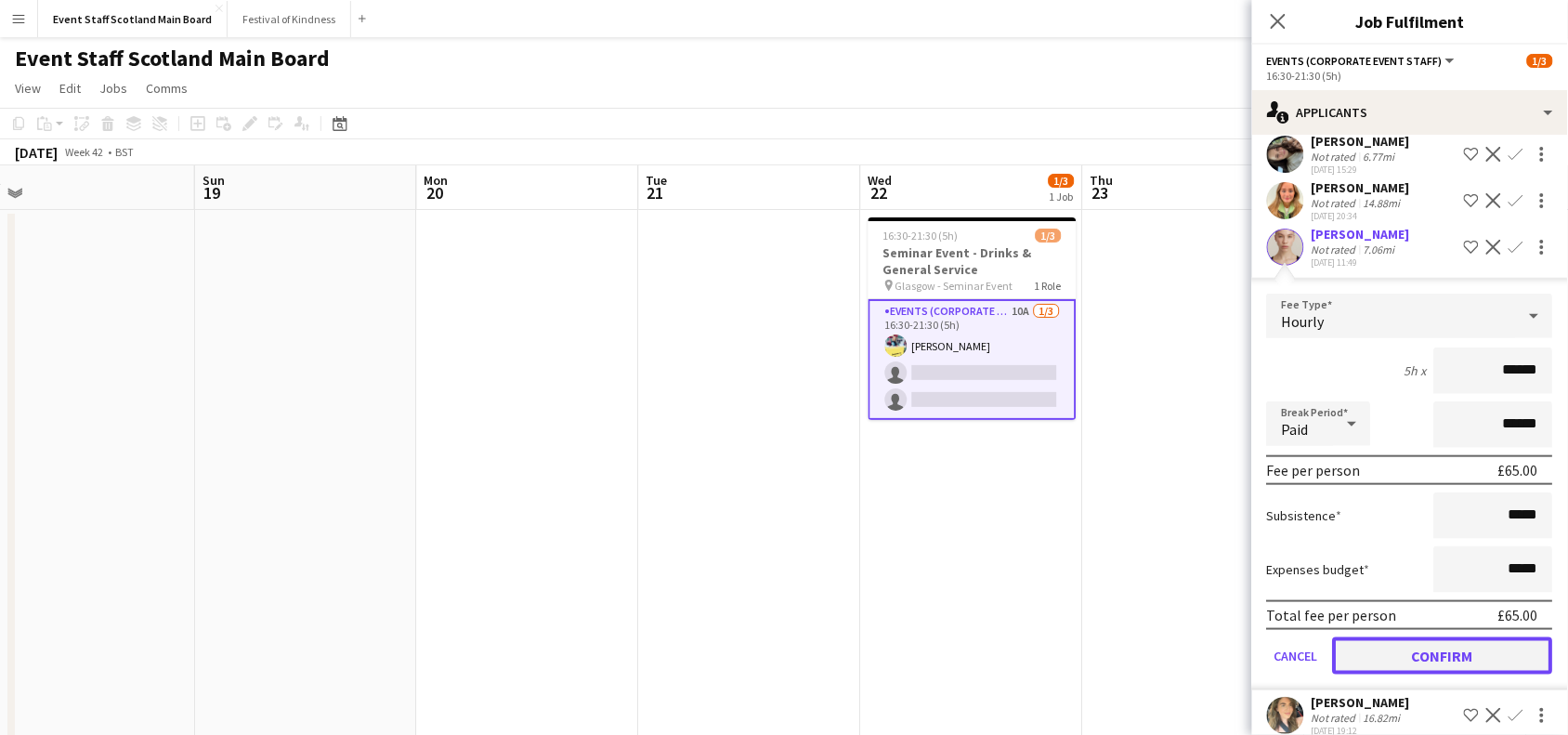
click at [1483, 638] on button "Confirm" at bounding box center [1443, 656] width 220 height 37
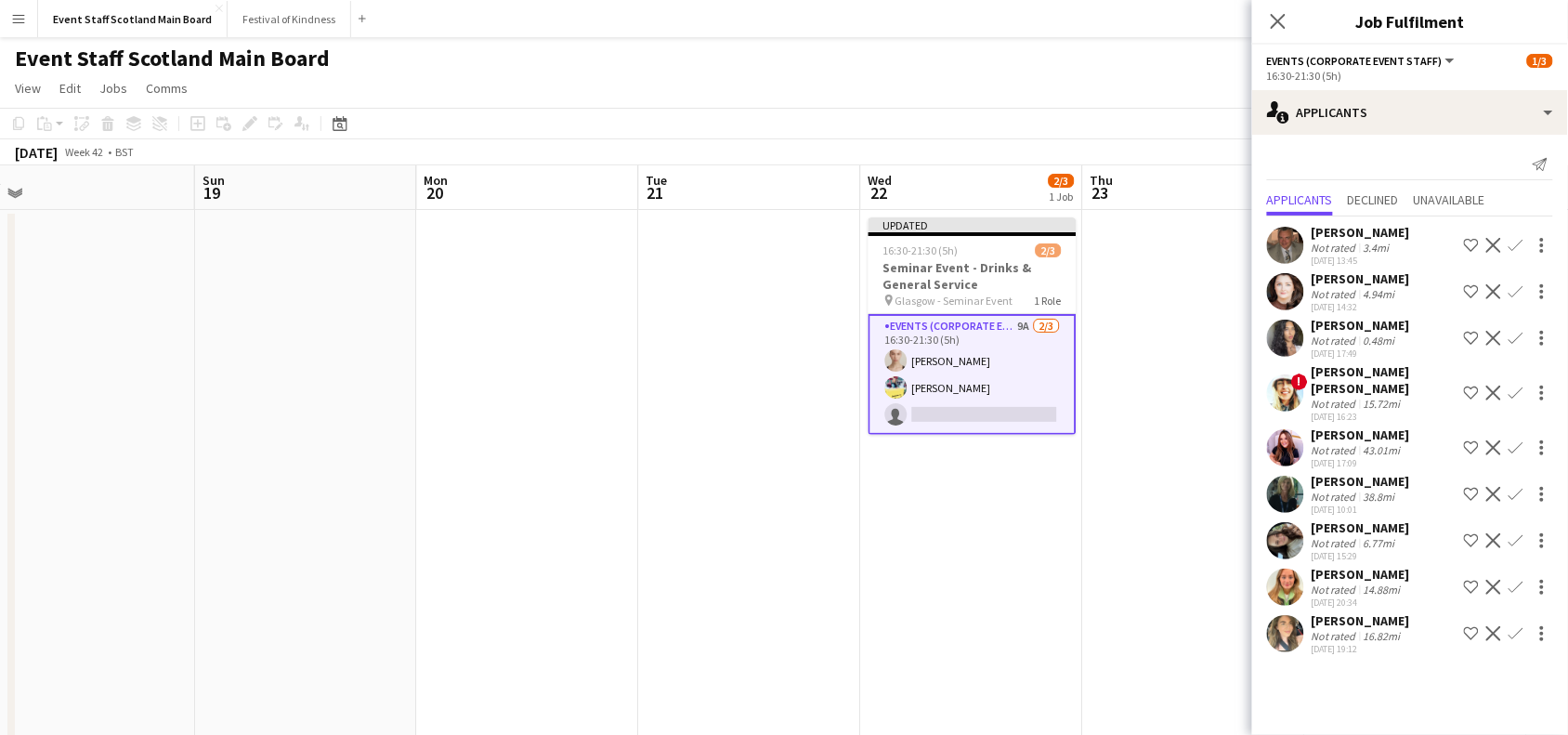
scroll to position [0, 0]
click at [1280, 15] on icon "Close pop-in" at bounding box center [1278, 21] width 18 height 18
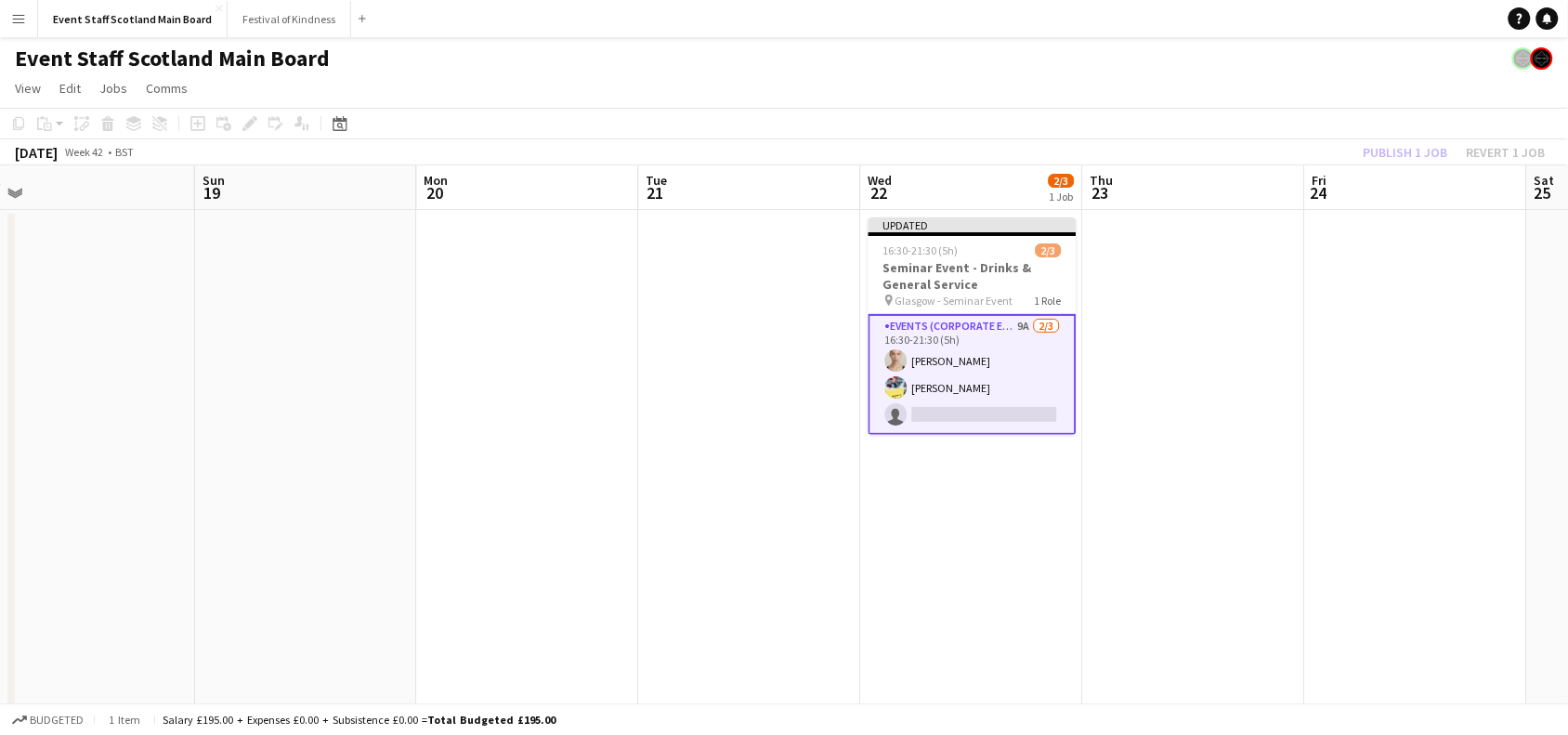
click at [1428, 153] on div "Publish 1 job Revert 1 job" at bounding box center [1454, 152] width 227 height 25
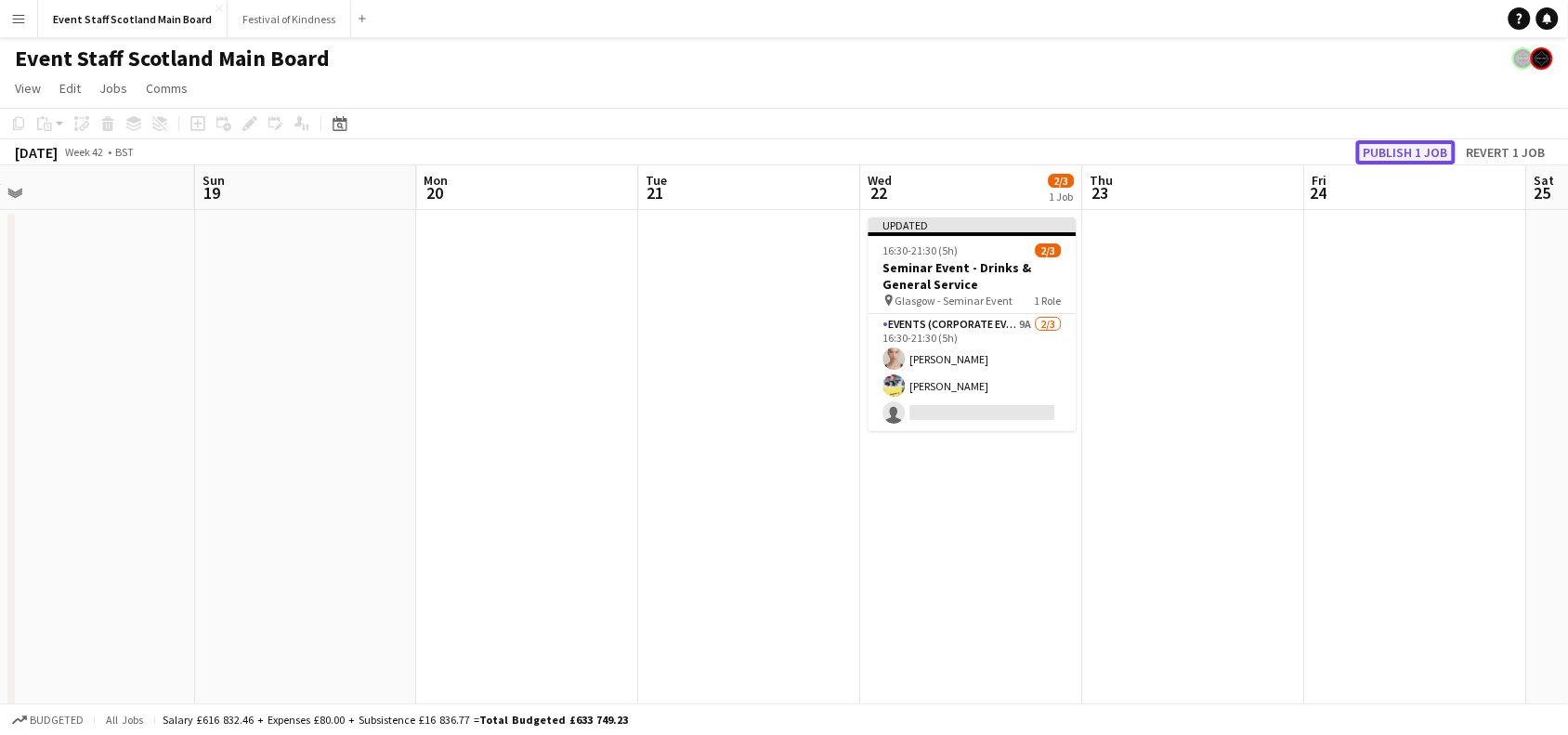
click at [1428, 153] on button "Publish 1 job" at bounding box center [1406, 152] width 99 height 25
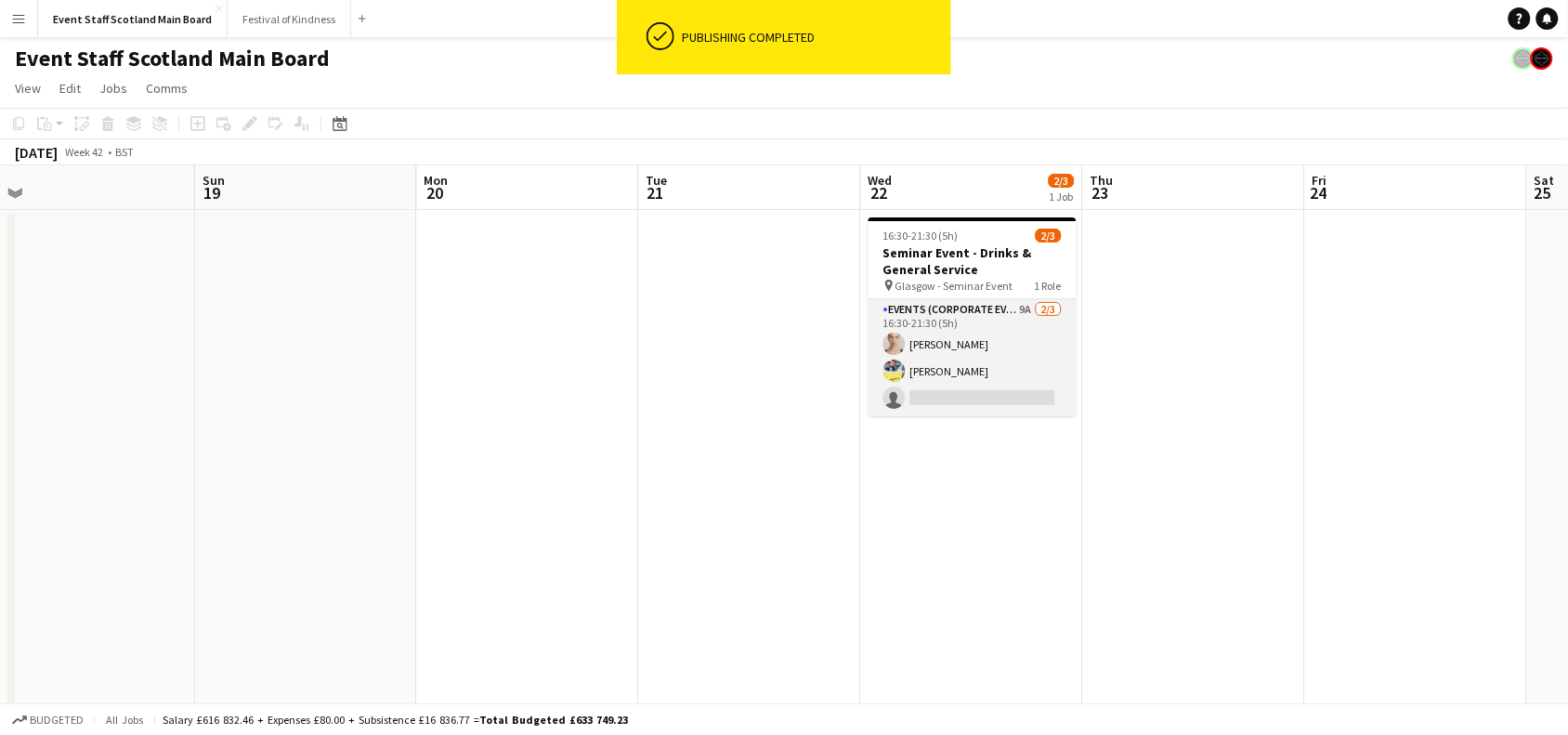
click at [989, 345] on app-card-role "Events (Corporate Event Staff) 9A [DATE] 16:30-21:30 (5h) [PERSON_NAME] [PERSON…" at bounding box center [973, 357] width 208 height 117
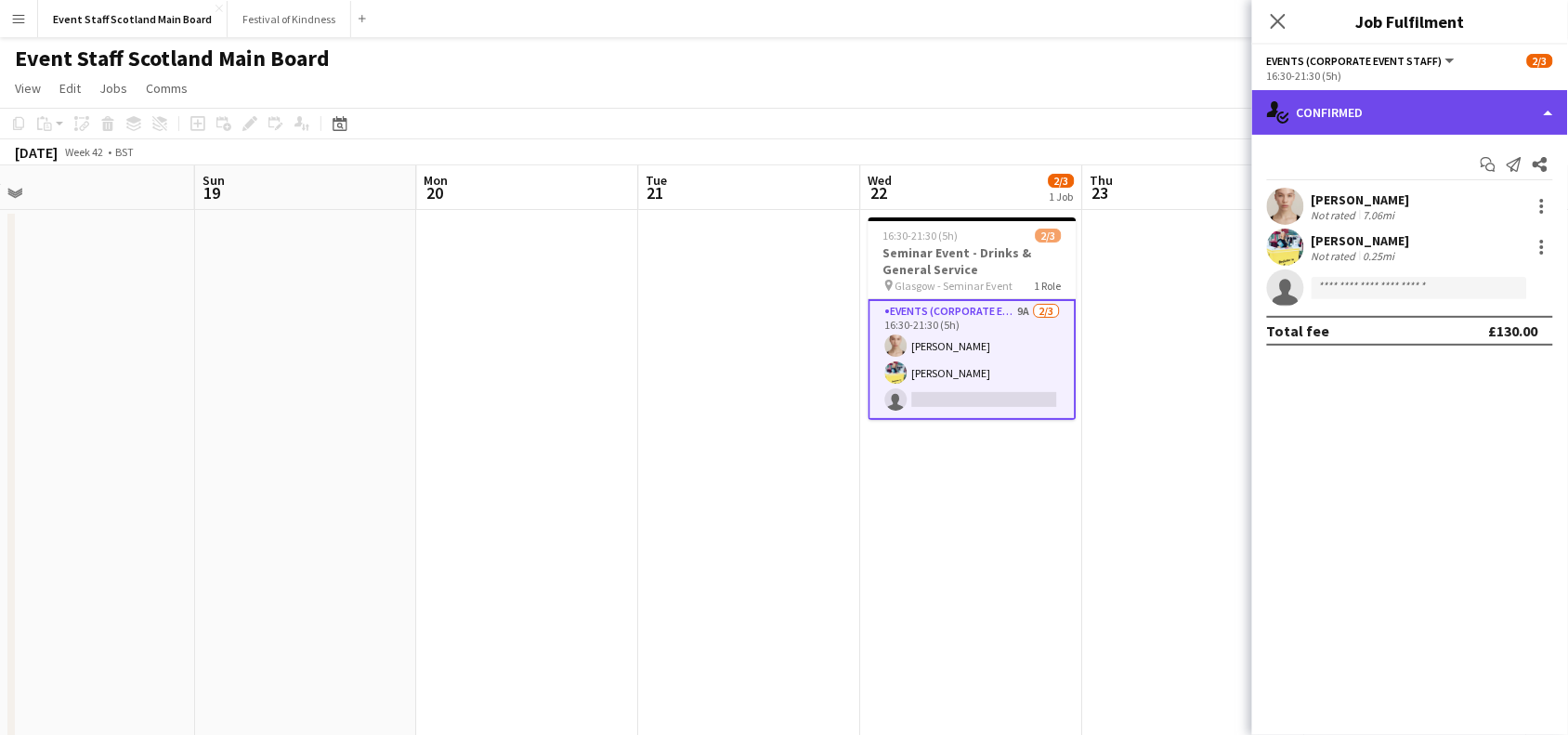
click at [1466, 103] on div "single-neutral-actions-check-2 Confirmed" at bounding box center [1410, 112] width 315 height 44
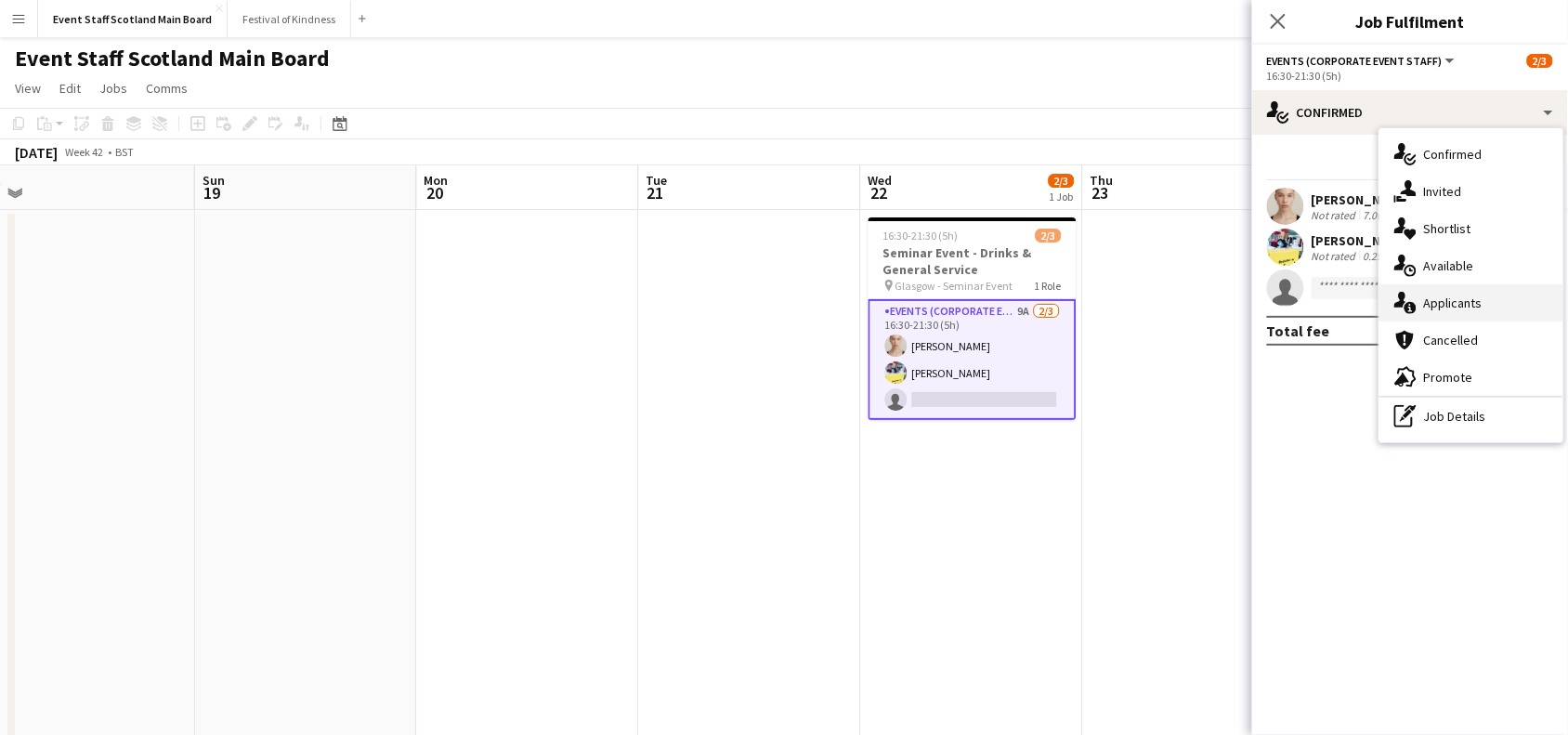
click at [1469, 295] on div "single-neutral-actions-information Applicants" at bounding box center [1471, 303] width 184 height 37
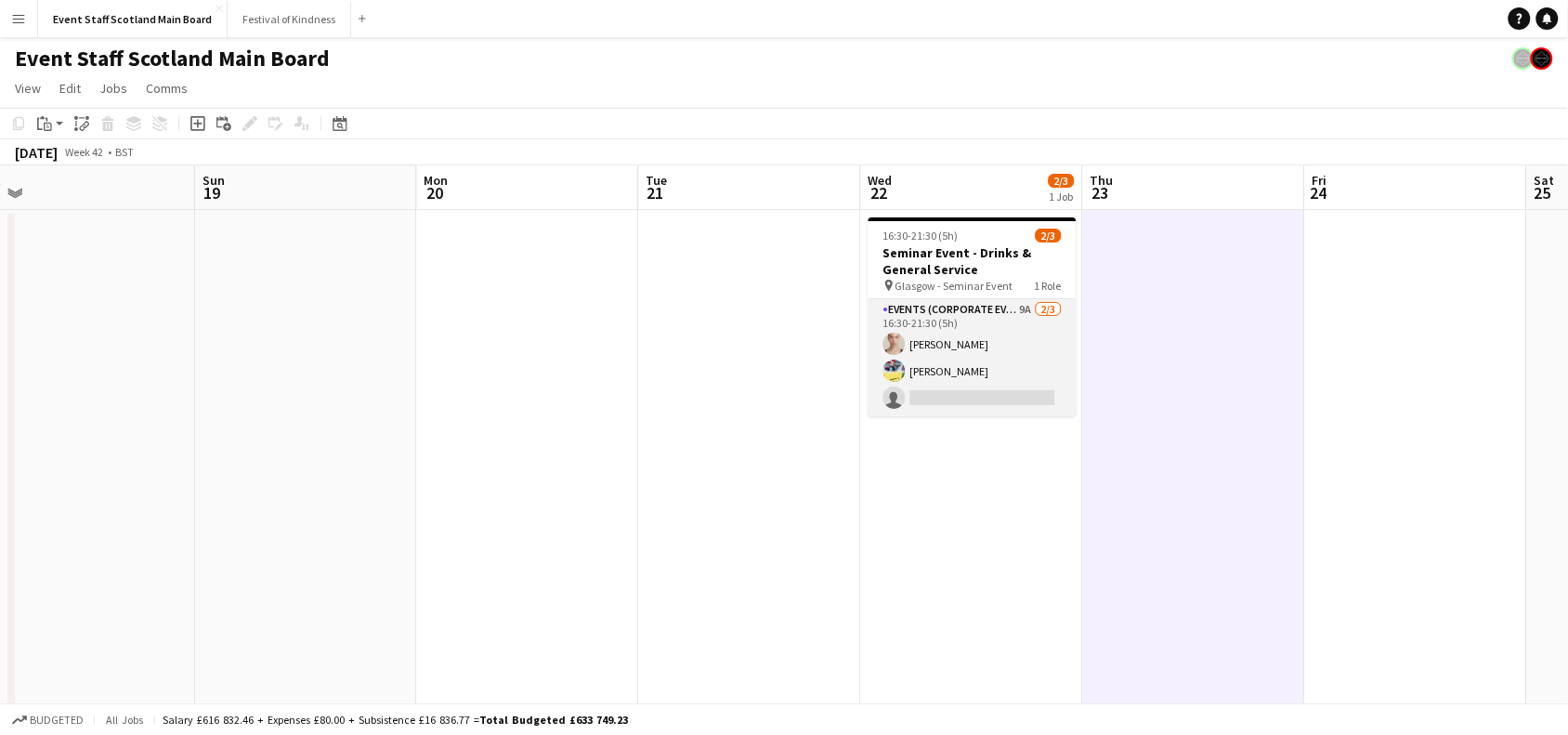
click at [947, 388] on app-card-role "Events (Corporate Event Staff) 9A [DATE] 16:30-21:30 (5h) [PERSON_NAME] [PERSON…" at bounding box center [973, 357] width 208 height 117
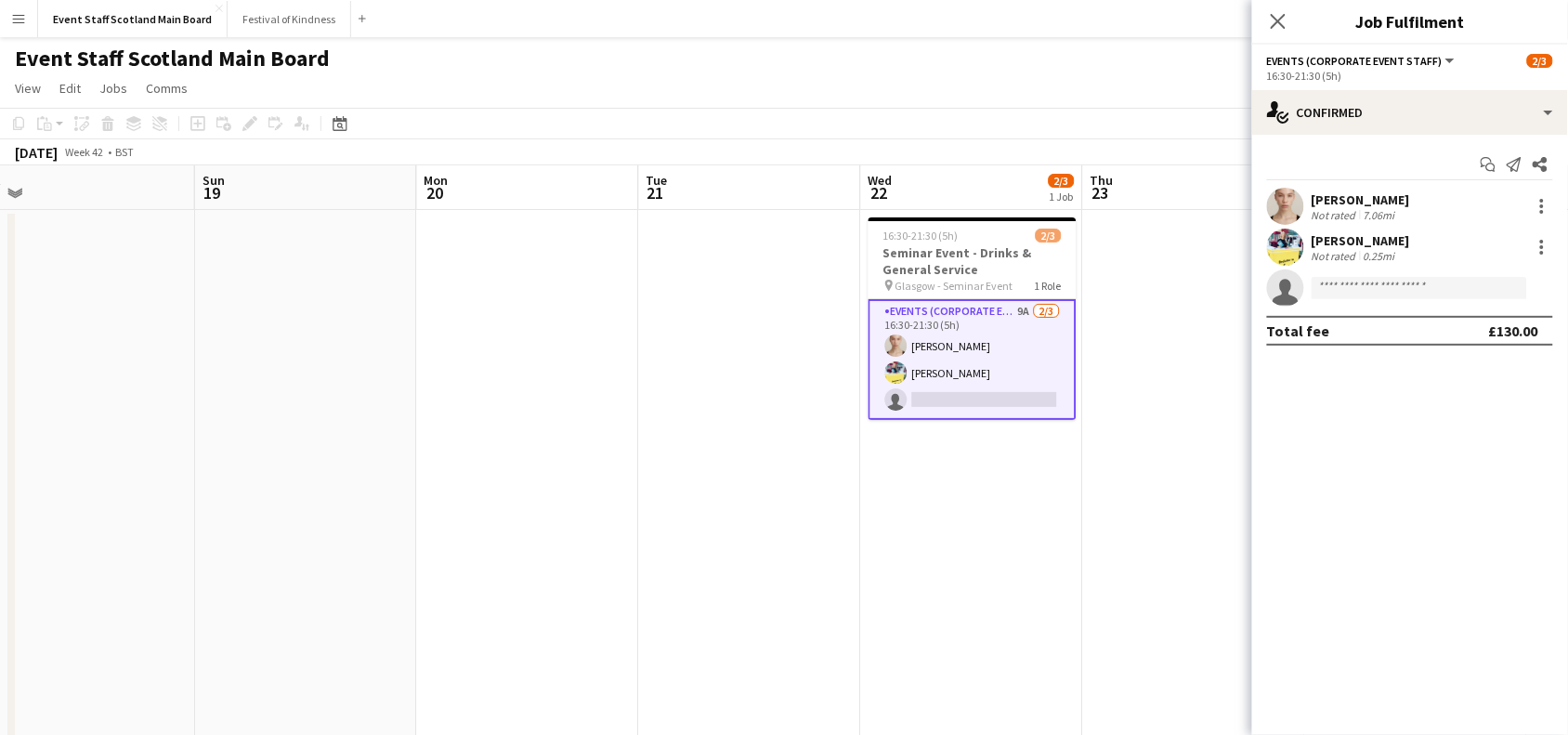
click at [1360, 214] on div "7.06mi" at bounding box center [1379, 215] width 39 height 14
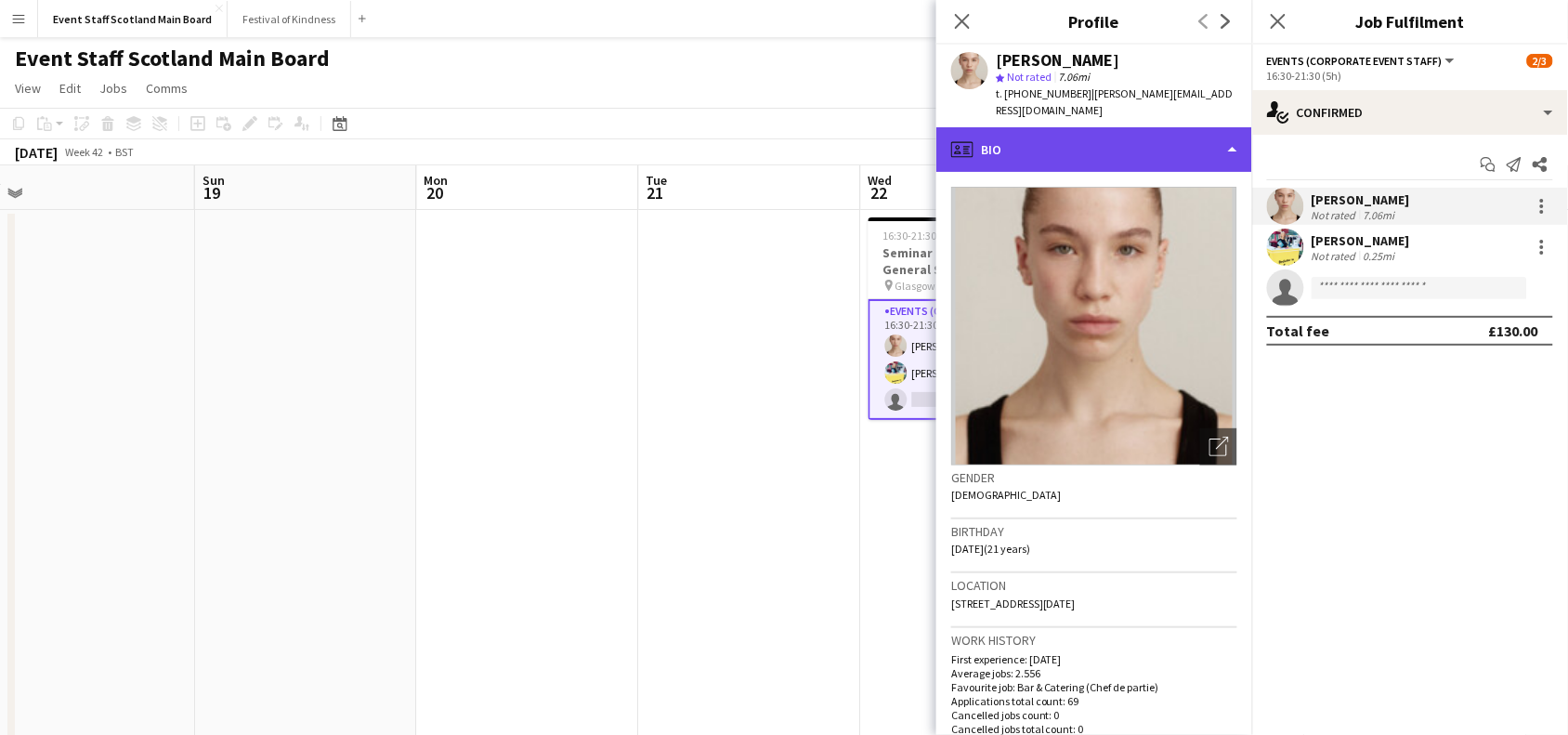
click at [1217, 128] on div "profile Bio" at bounding box center [1093, 149] width 315 height 44
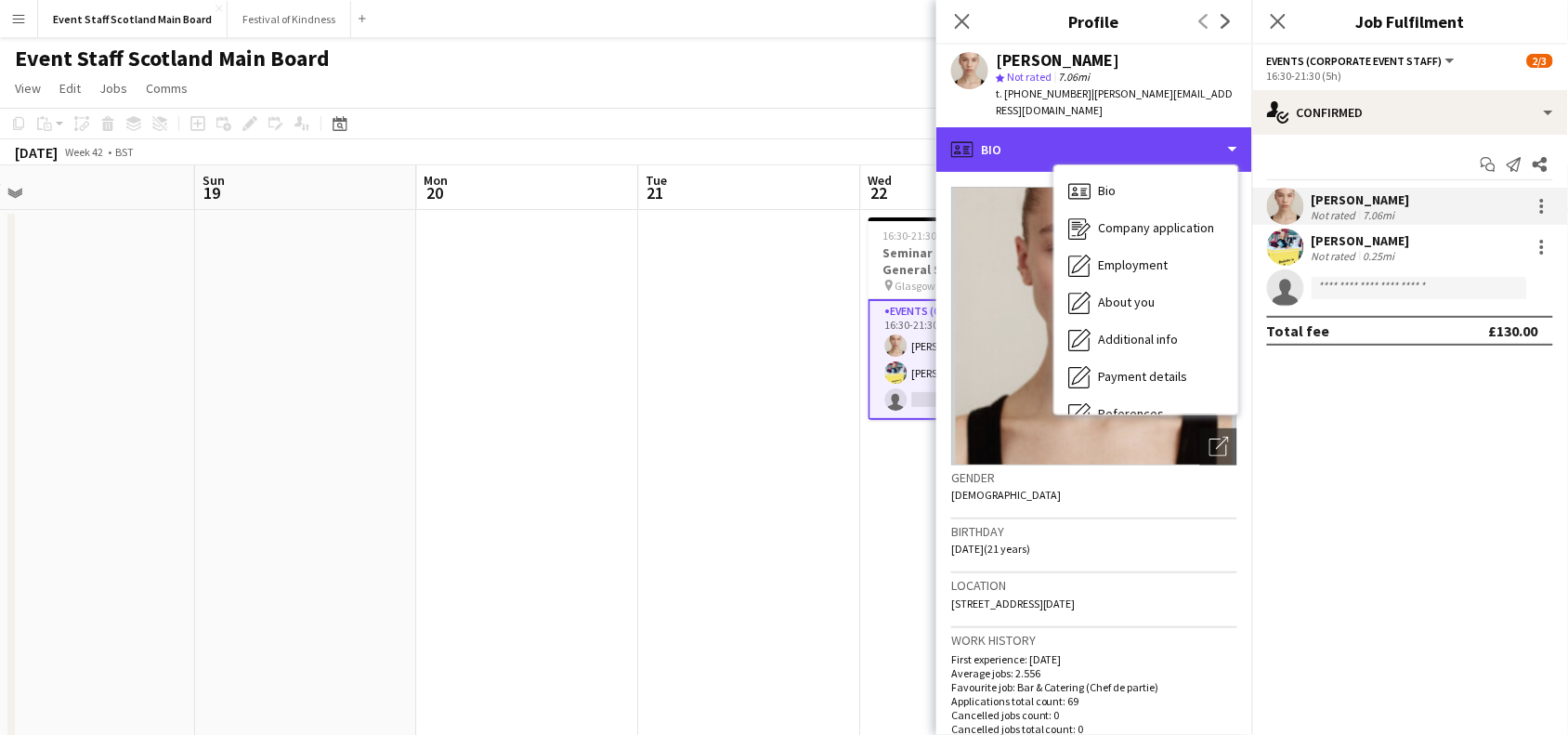
scroll to position [211, 0]
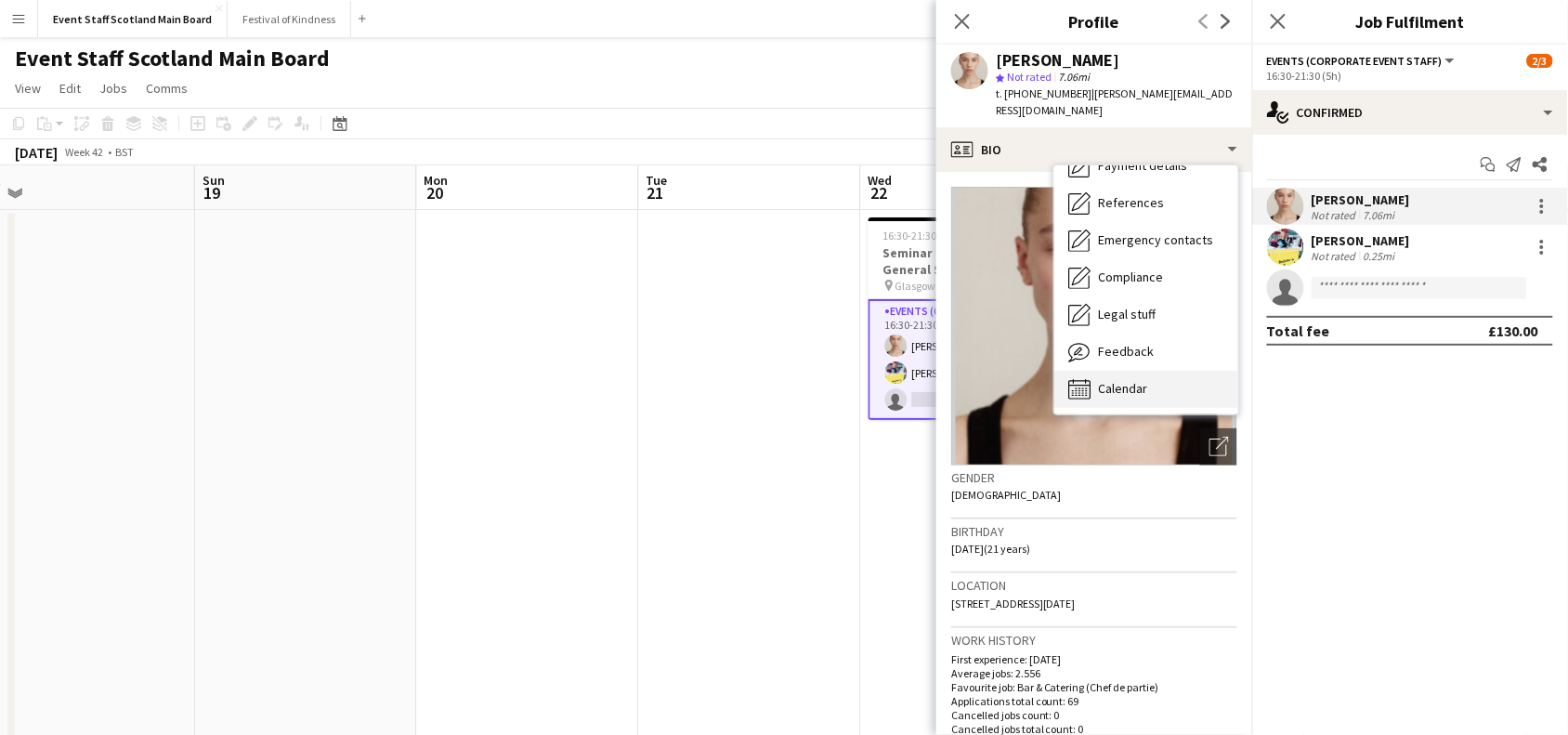
click at [1113, 380] on span "Calendar" at bounding box center [1124, 388] width 49 height 17
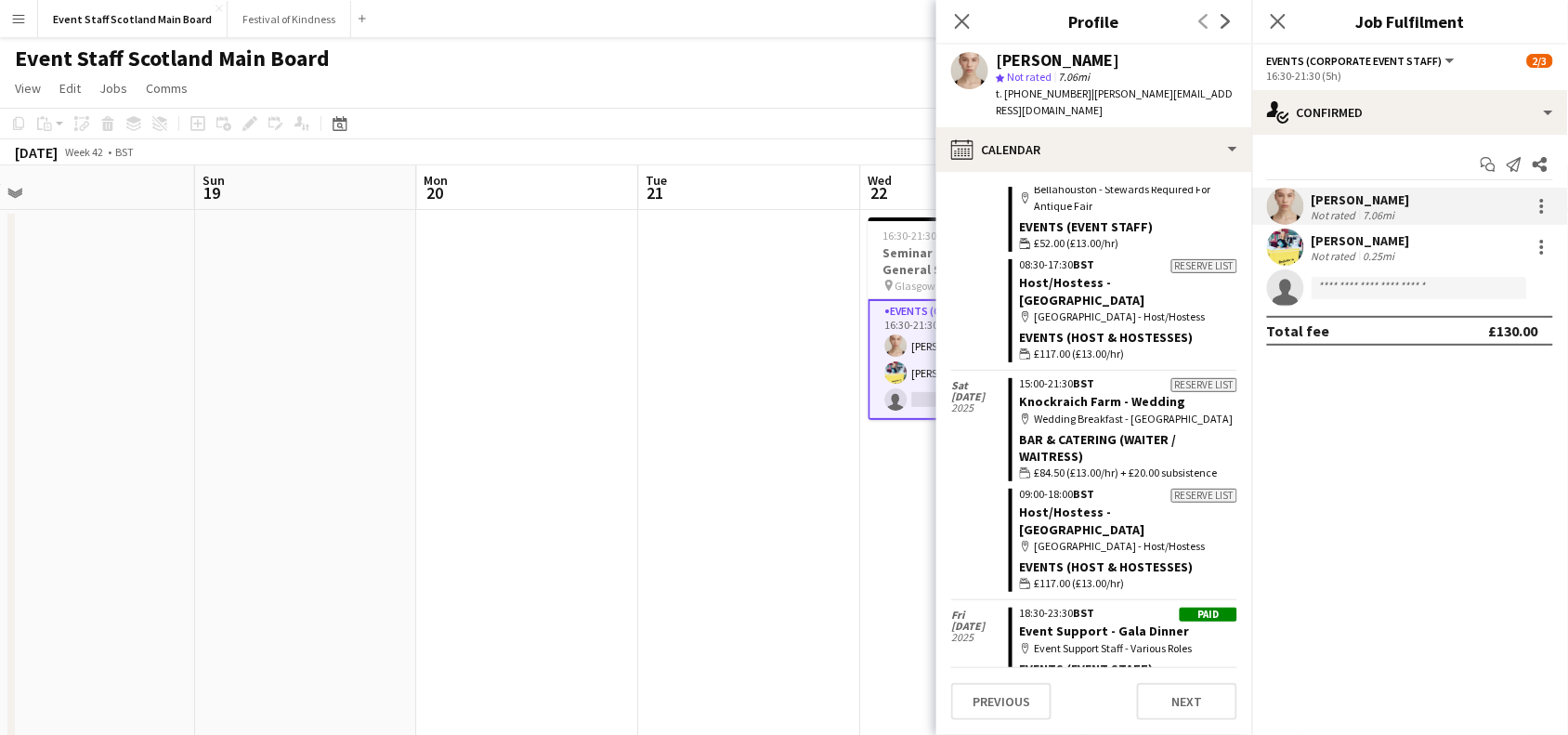
scroll to position [3712, 0]
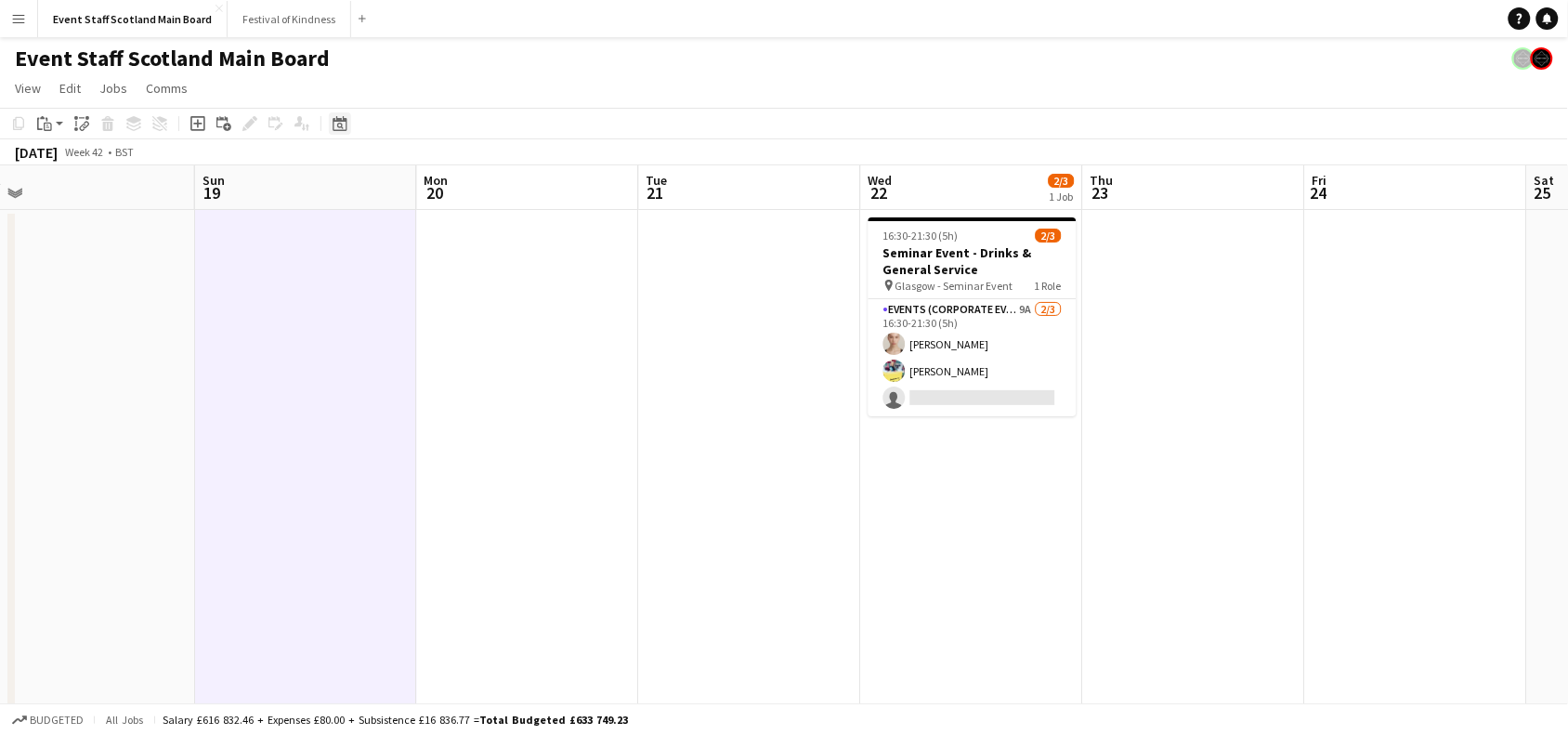
click at [333, 126] on icon at bounding box center [340, 123] width 14 height 15
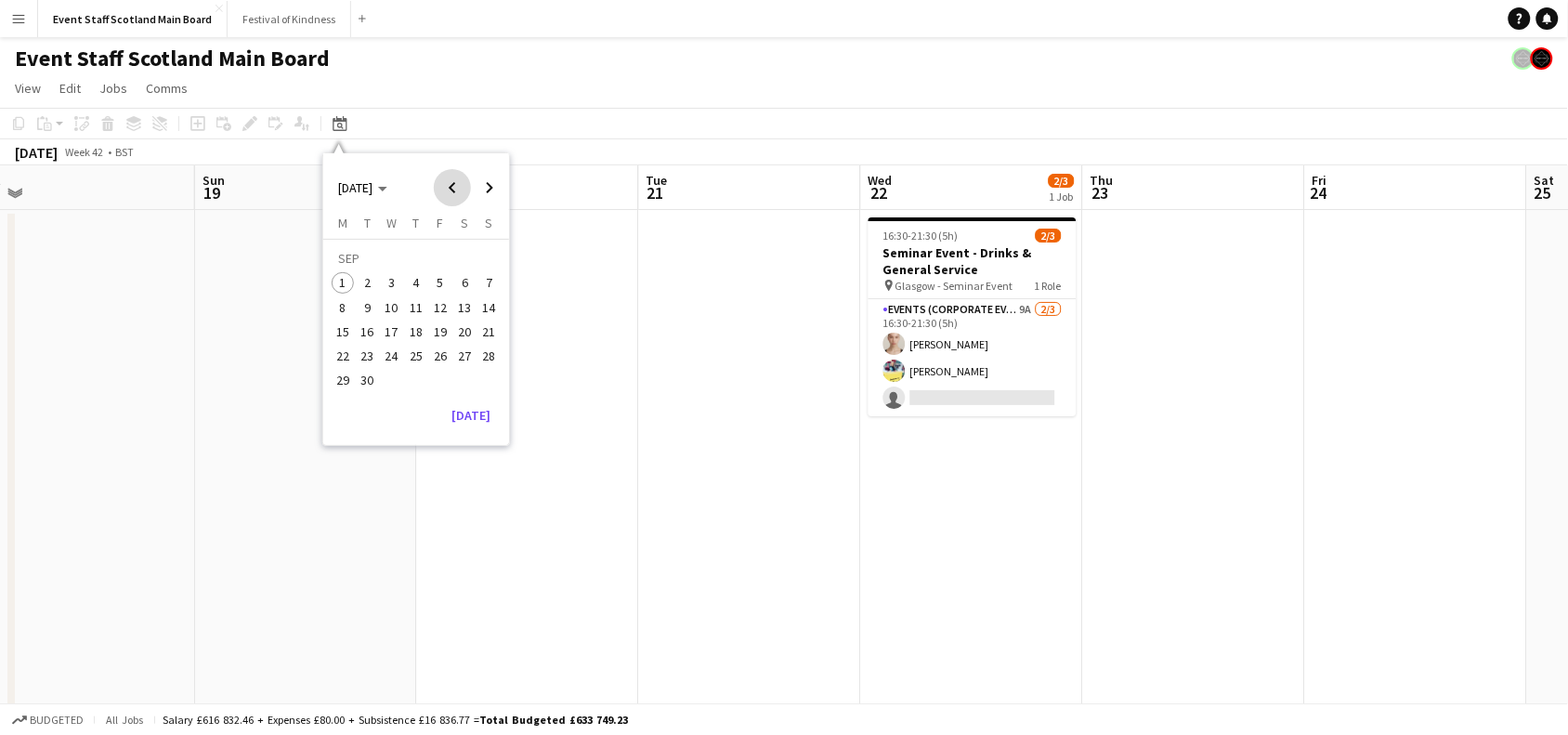
click at [448, 182] on span "Previous month" at bounding box center [453, 188] width 37 height 37
click at [412, 307] on span "12" at bounding box center [416, 311] width 23 height 23
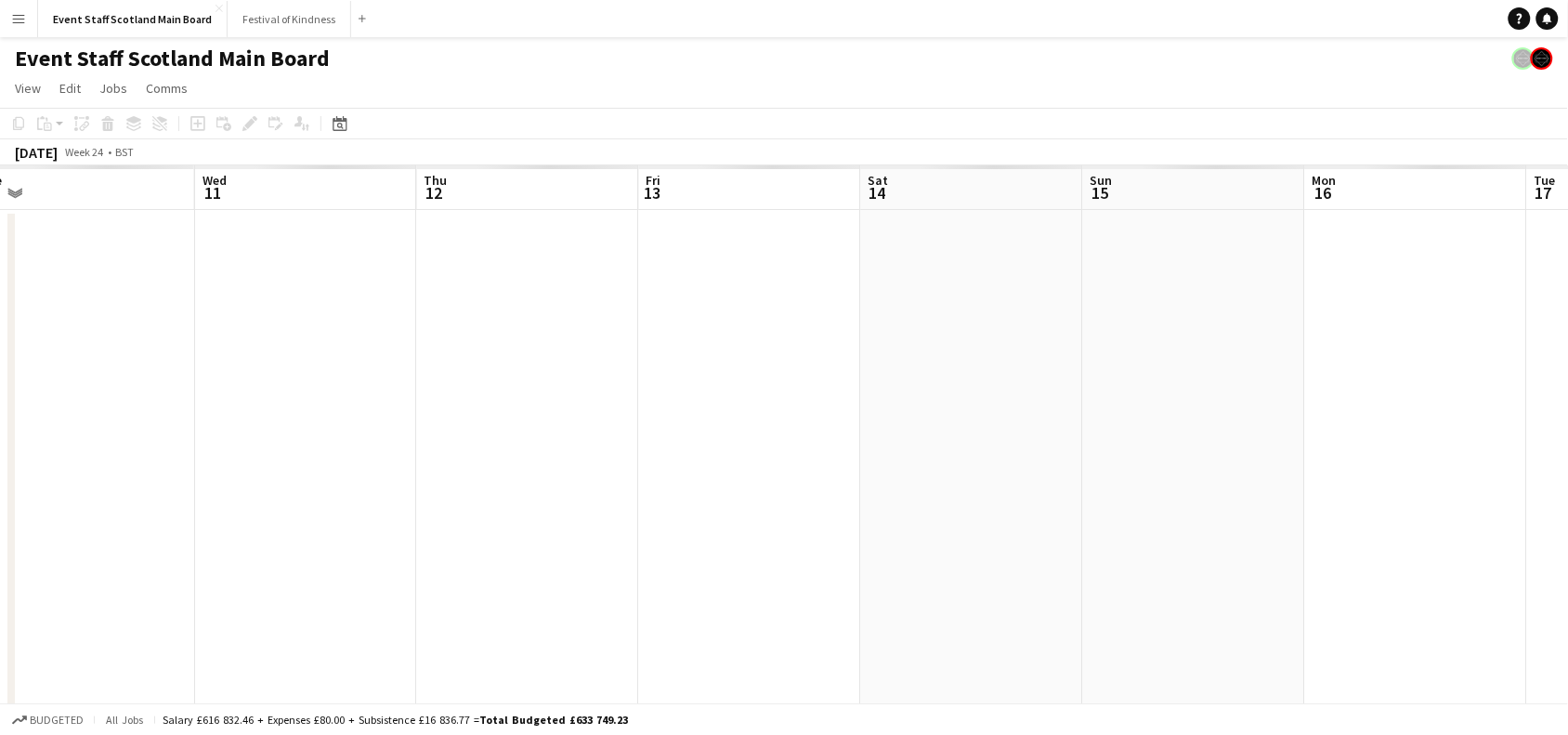
scroll to position [0, 639]
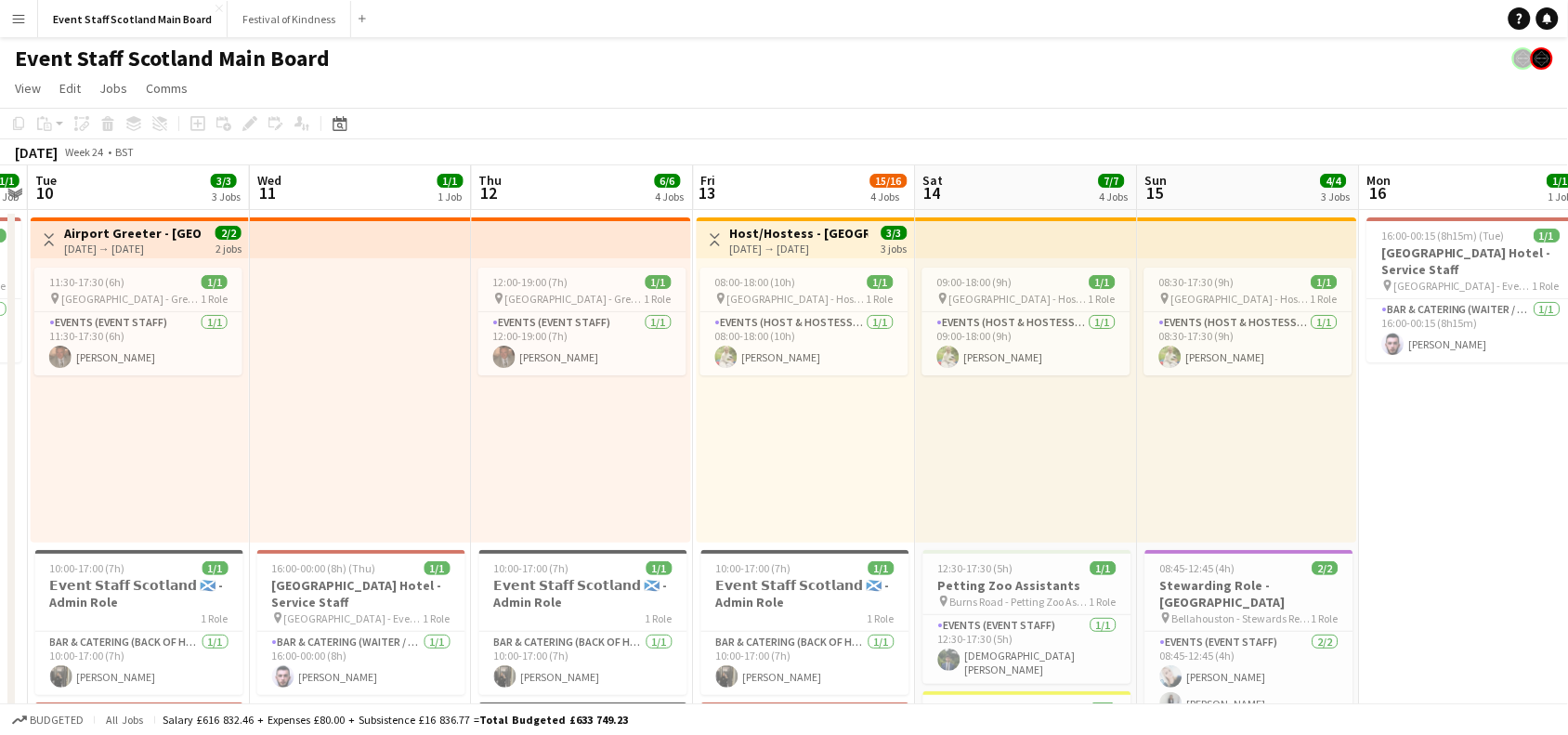
click at [716, 230] on button "Toggle View" at bounding box center [715, 240] width 23 height 23
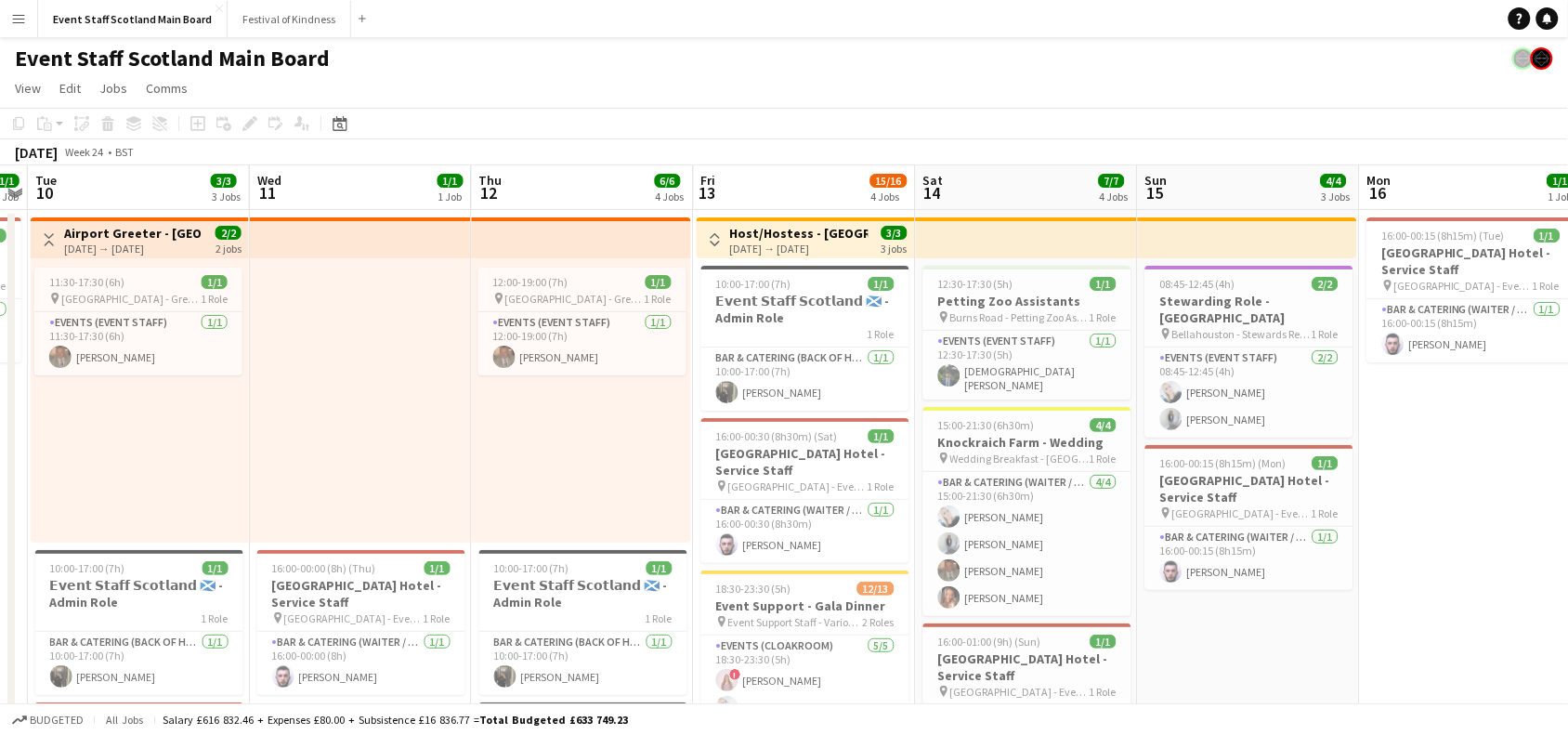
click at [47, 233] on app-icon "Toggle View" at bounding box center [48, 239] width 13 height 13
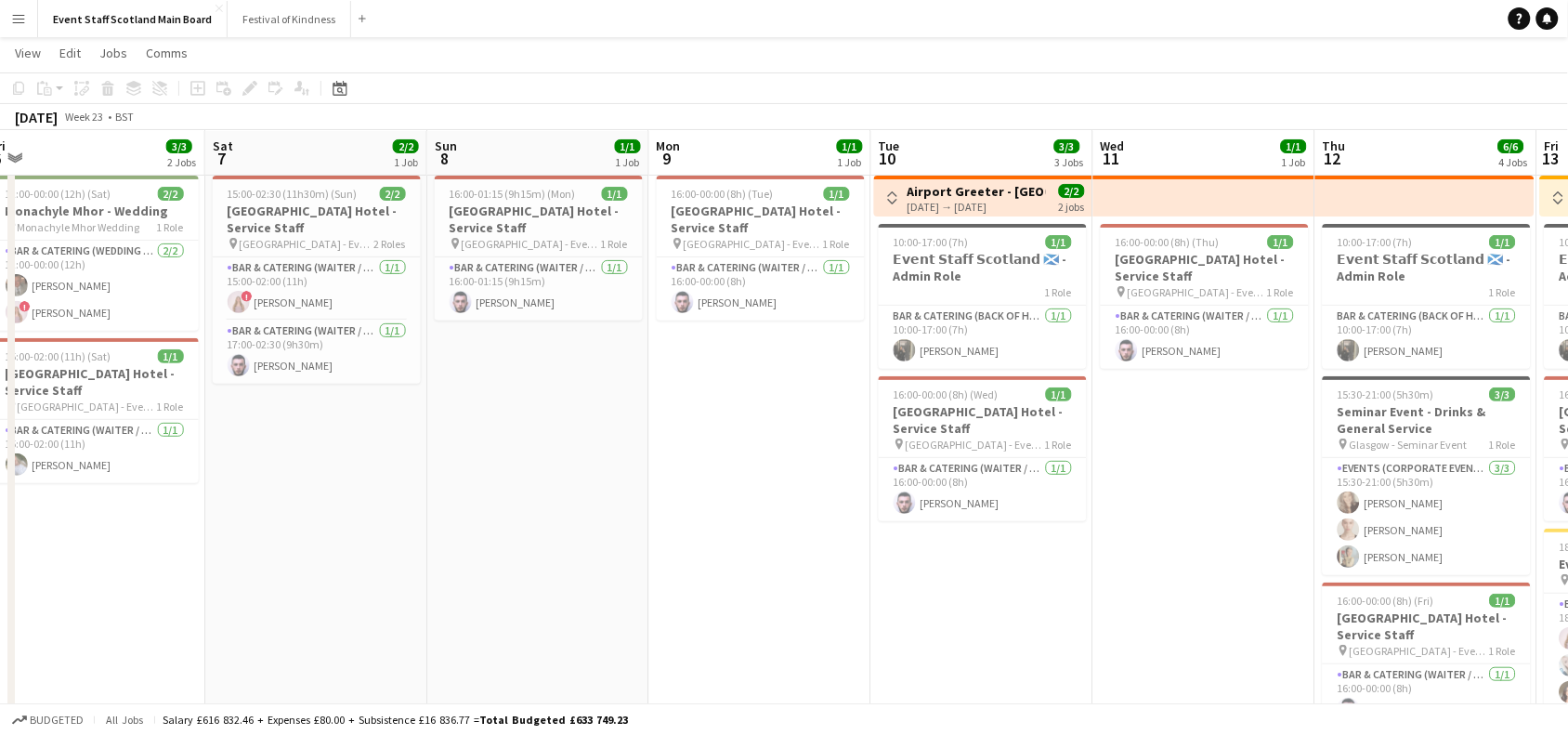
scroll to position [0, 460]
drag, startPoint x: 317, startPoint y: 481, endPoint x: 1162, endPoint y: 490, distance: 845.0
click at [1162, 490] on app-calendar-viewport "Wed 4 Thu 5 1/1 1 Job Fri 6 3/3 2 Jobs Sat 7 2/2 1 Job Sun 8 1/1 1 Job Mon 9 1/…" at bounding box center [784, 747] width 1568 height 1429
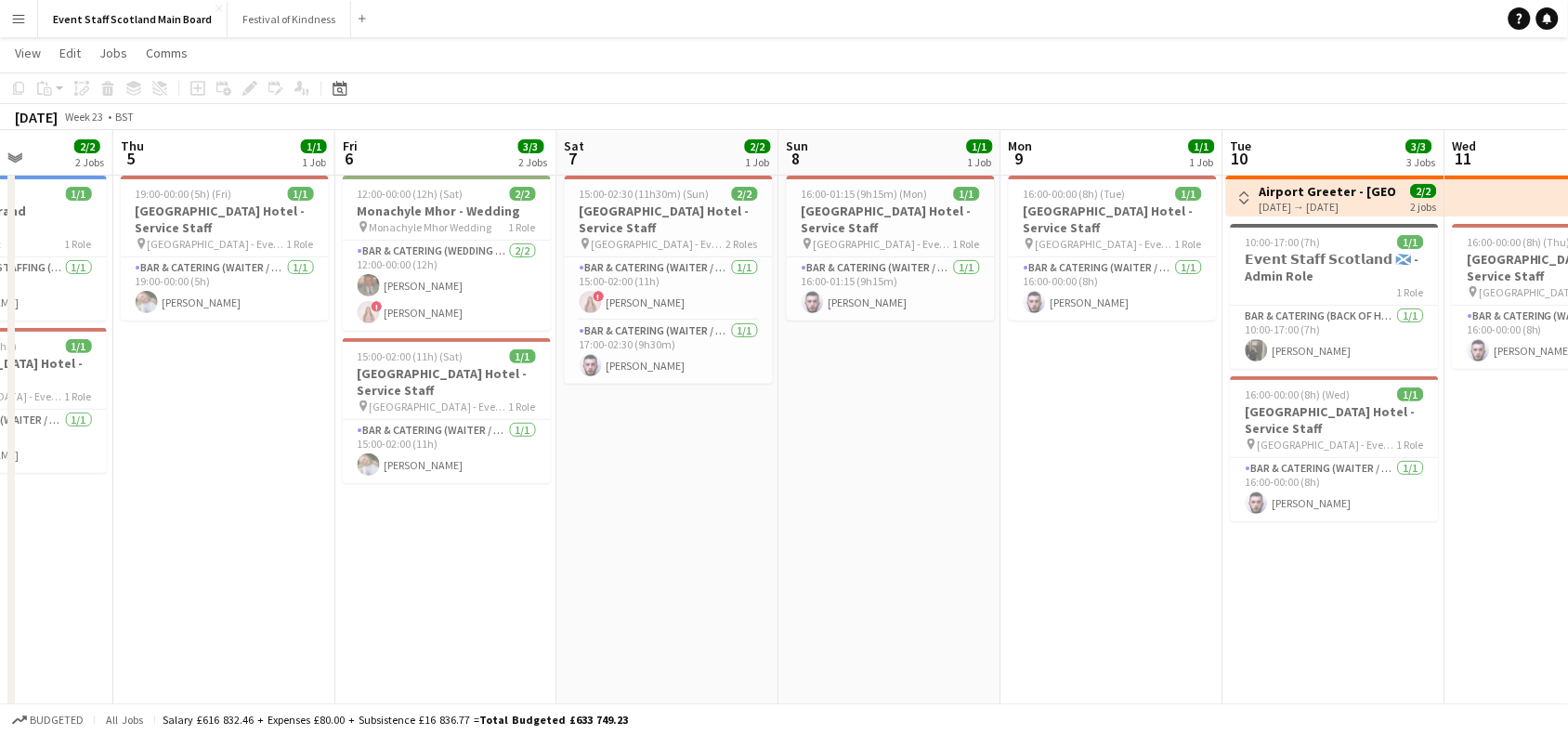
drag, startPoint x: 415, startPoint y: 512, endPoint x: 1036, endPoint y: 508, distance: 621.0
click at [1036, 508] on app-calendar-viewport "Mon 2 Tue 3 Wed 4 2/2 2 Jobs Thu 5 1/1 1 Job Fri 6 3/3 2 Jobs Sat 7 2/2 1 Job S…" at bounding box center [784, 747] width 1568 height 1429
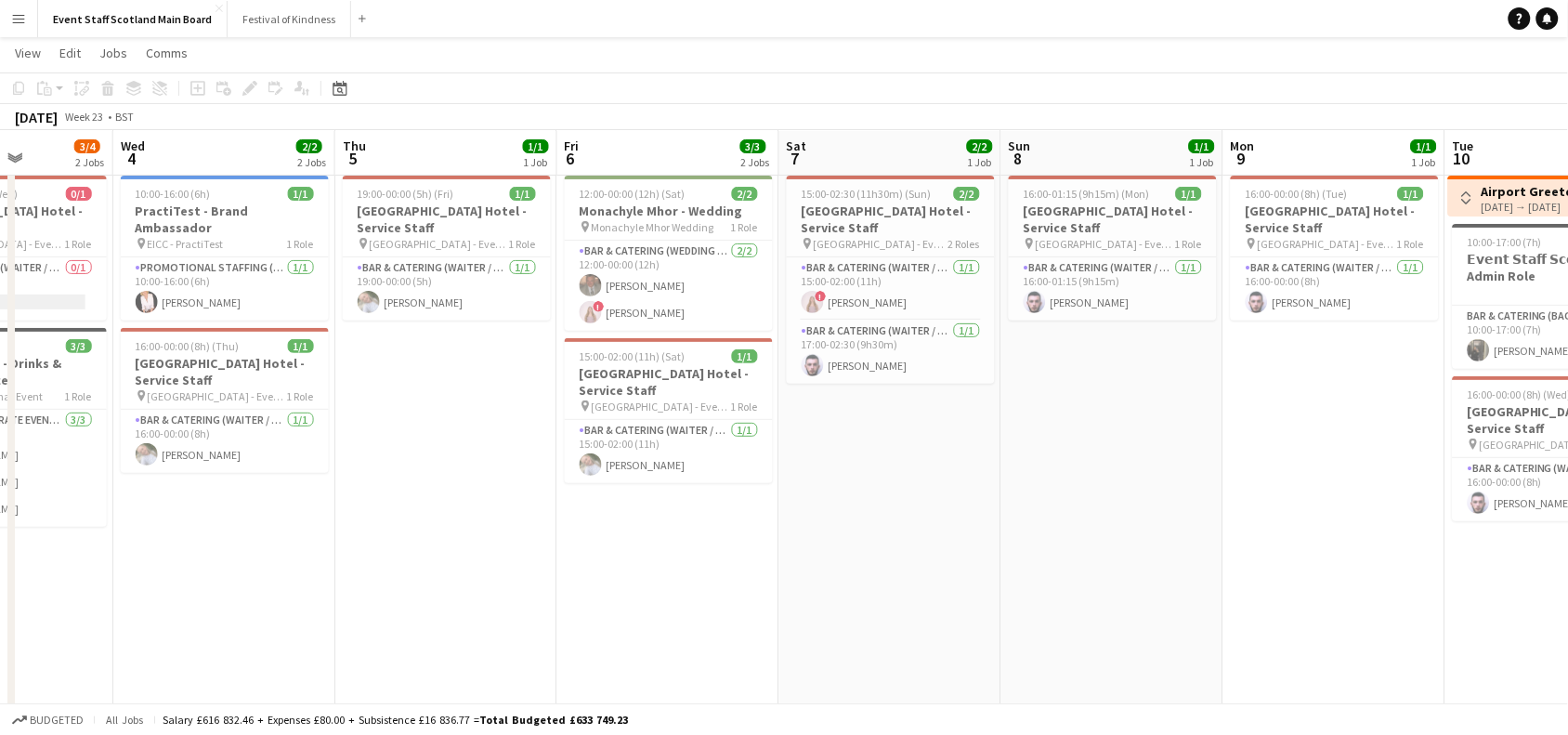
scroll to position [0, 503]
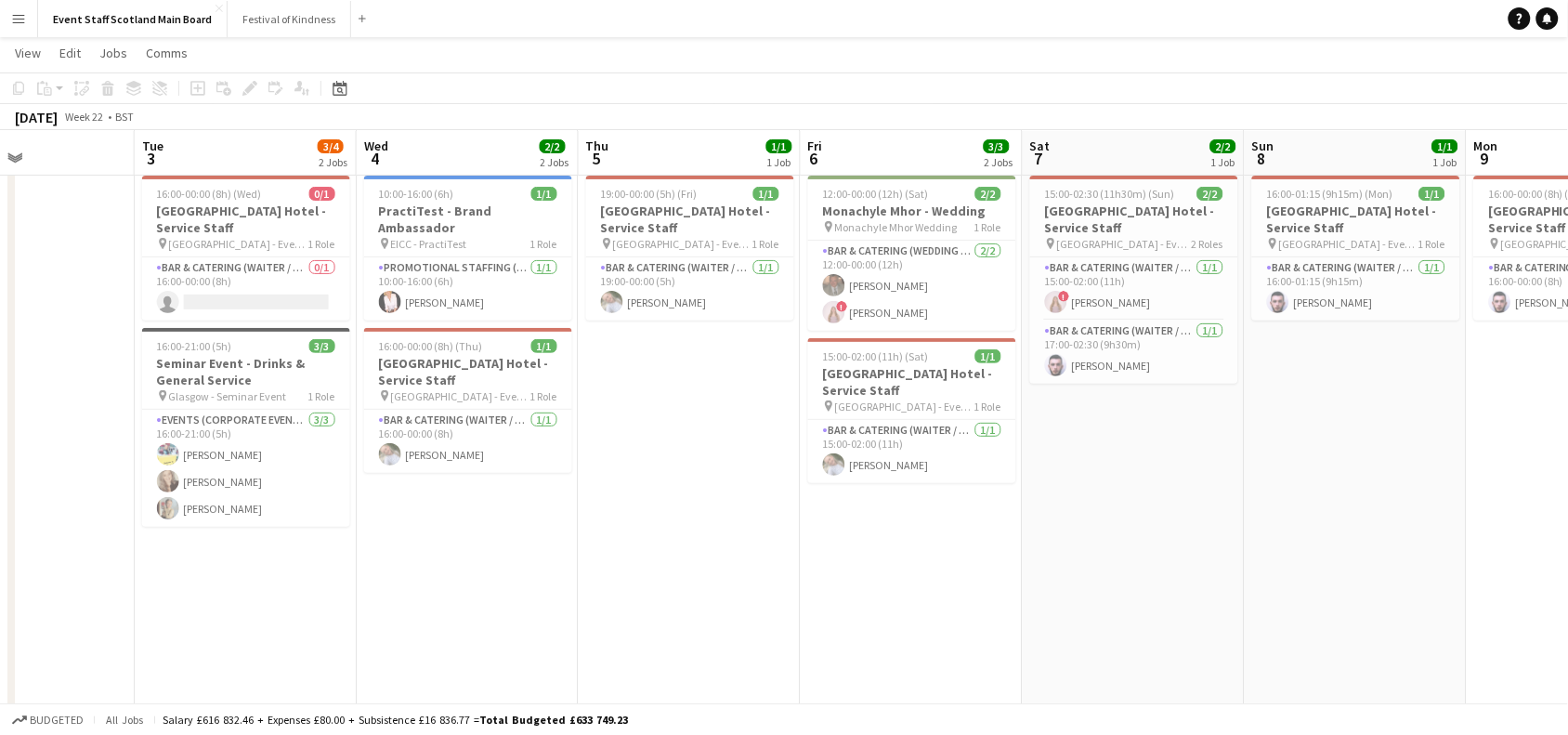
drag, startPoint x: 438, startPoint y: 525, endPoint x: 862, endPoint y: 503, distance: 424.6
click at [862, 503] on app-calendar-viewport "Sat 31 Sun 1 8/9 4 Jobs Mon 2 Tue 3 3/4 2 Jobs Wed 4 2/2 2 Jobs Thu 5 1/1 1 Job…" at bounding box center [784, 747] width 1568 height 1429
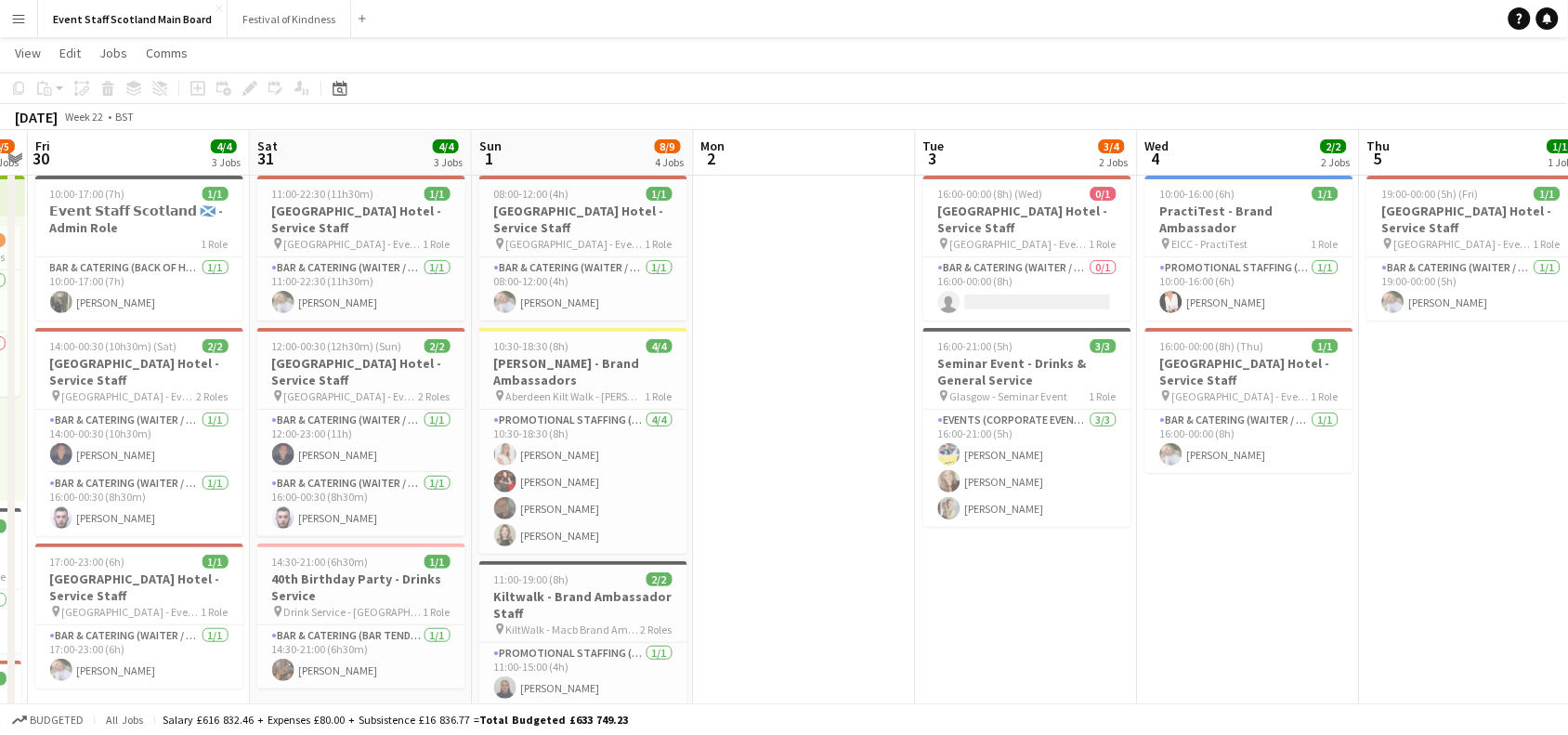
drag, startPoint x: 476, startPoint y: 591, endPoint x: 1045, endPoint y: 480, distance: 579.7
click at [1045, 480] on app-calendar-viewport "Wed 28 Thu 29 4/5 3 Jobs Fri 30 4/4 3 Jobs Sat 31 4/4 3 Jobs Sun 1 8/9 4 Jobs M…" at bounding box center [784, 747] width 1568 height 1429
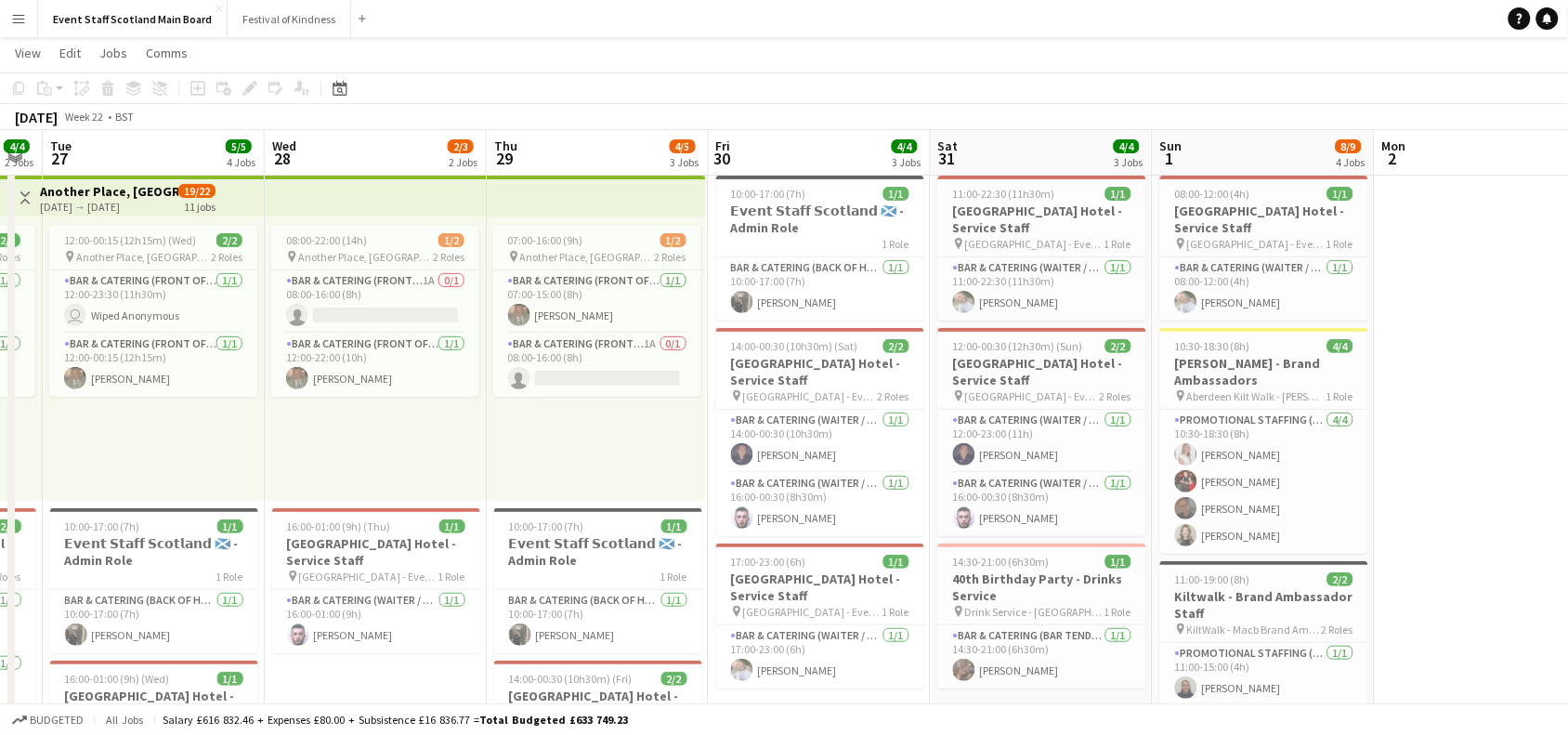
scroll to position [0, 588]
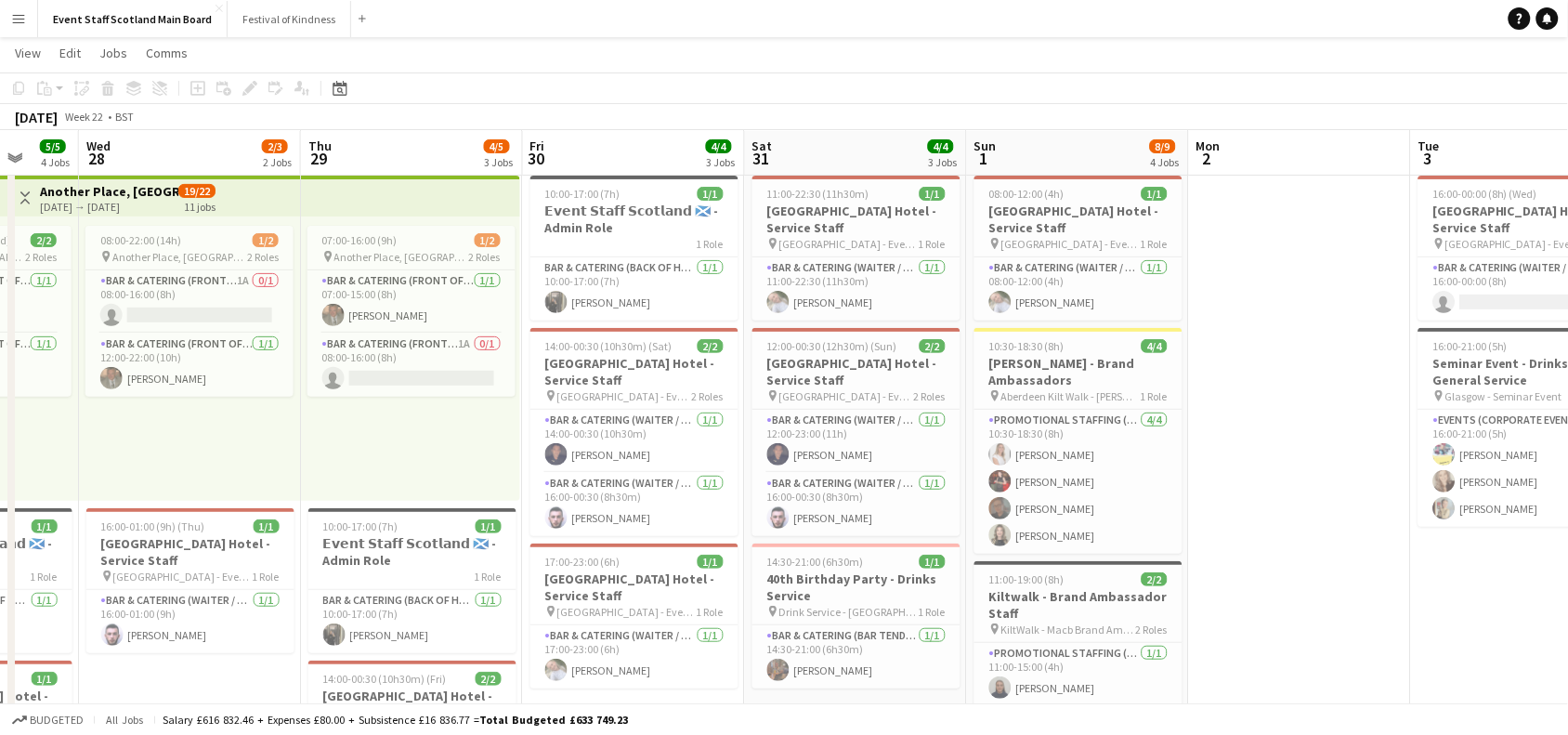
drag, startPoint x: 773, startPoint y: 494, endPoint x: 1252, endPoint y: 428, distance: 483.5
click at [1252, 428] on app-calendar-viewport "Sun 25 4/4 2 Jobs Mon 26 4/4 2 Jobs Tue 27 5/5 4 Jobs Wed 28 2/3 2 Jobs Thu 29 …" at bounding box center [784, 747] width 1568 height 1429
click at [28, 198] on app-icon "Toggle View" at bounding box center [25, 198] width 13 height 13
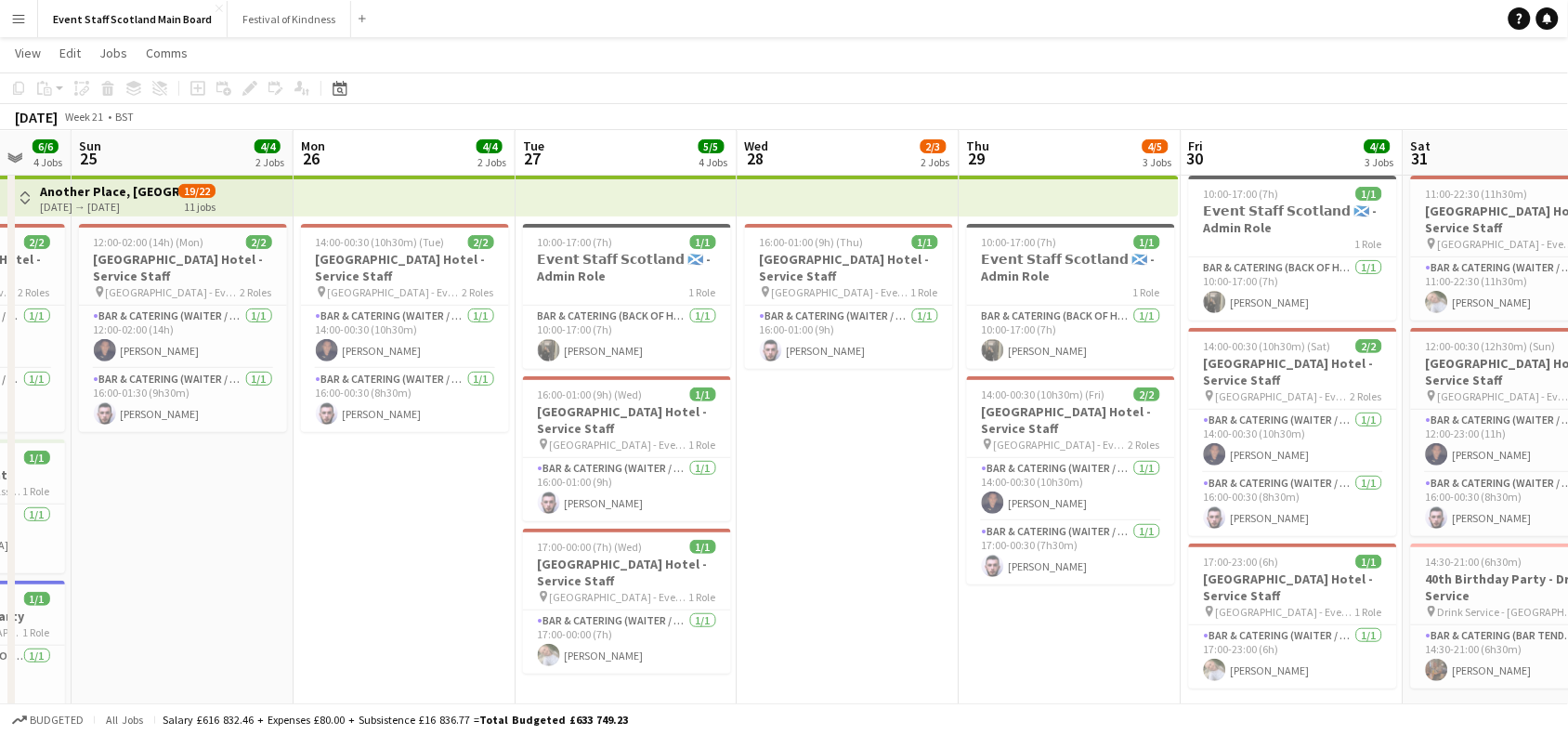
drag, startPoint x: 123, startPoint y: 474, endPoint x: 791, endPoint y: 409, distance: 671.2
click at [791, 409] on app-calendar-viewport "Fri 23 5/5 3 Jobs Sat 24 6/6 4 Jobs Sun 25 4/4 2 Jobs Mon 26 4/4 2 Jobs Tue 27 …" at bounding box center [784, 747] width 1568 height 1429
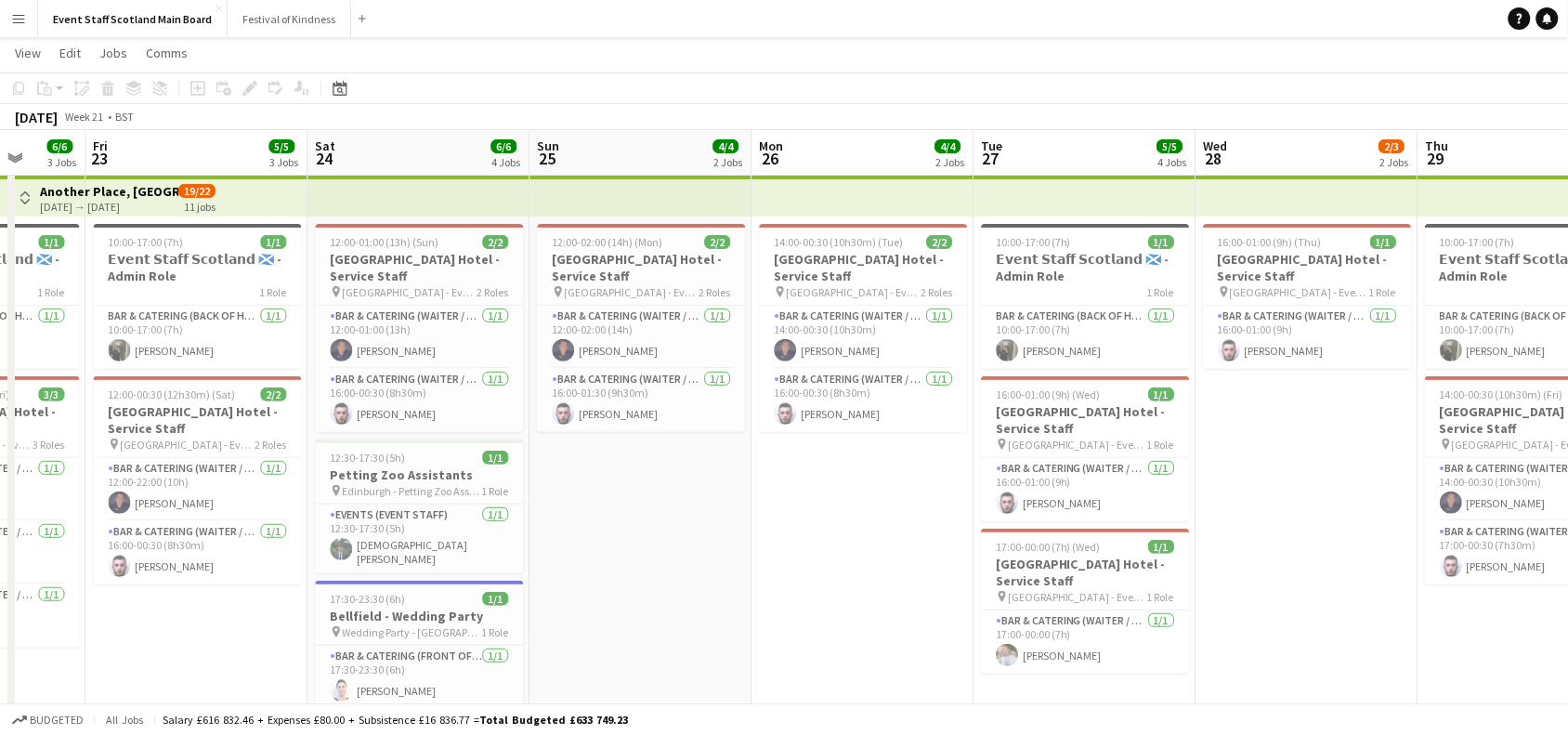
drag, startPoint x: 234, startPoint y: 541, endPoint x: 0, endPoint y: 657, distance: 261.2
click at [0, 657] on app-calendar-viewport "Sun 18 3/6 2 Jobs Mon 19 2/3 2 Jobs Tue 20 4/5 3 Jobs Wed 21 6/6 3 Jobs Thu 22 …" at bounding box center [784, 747] width 1568 height 1429
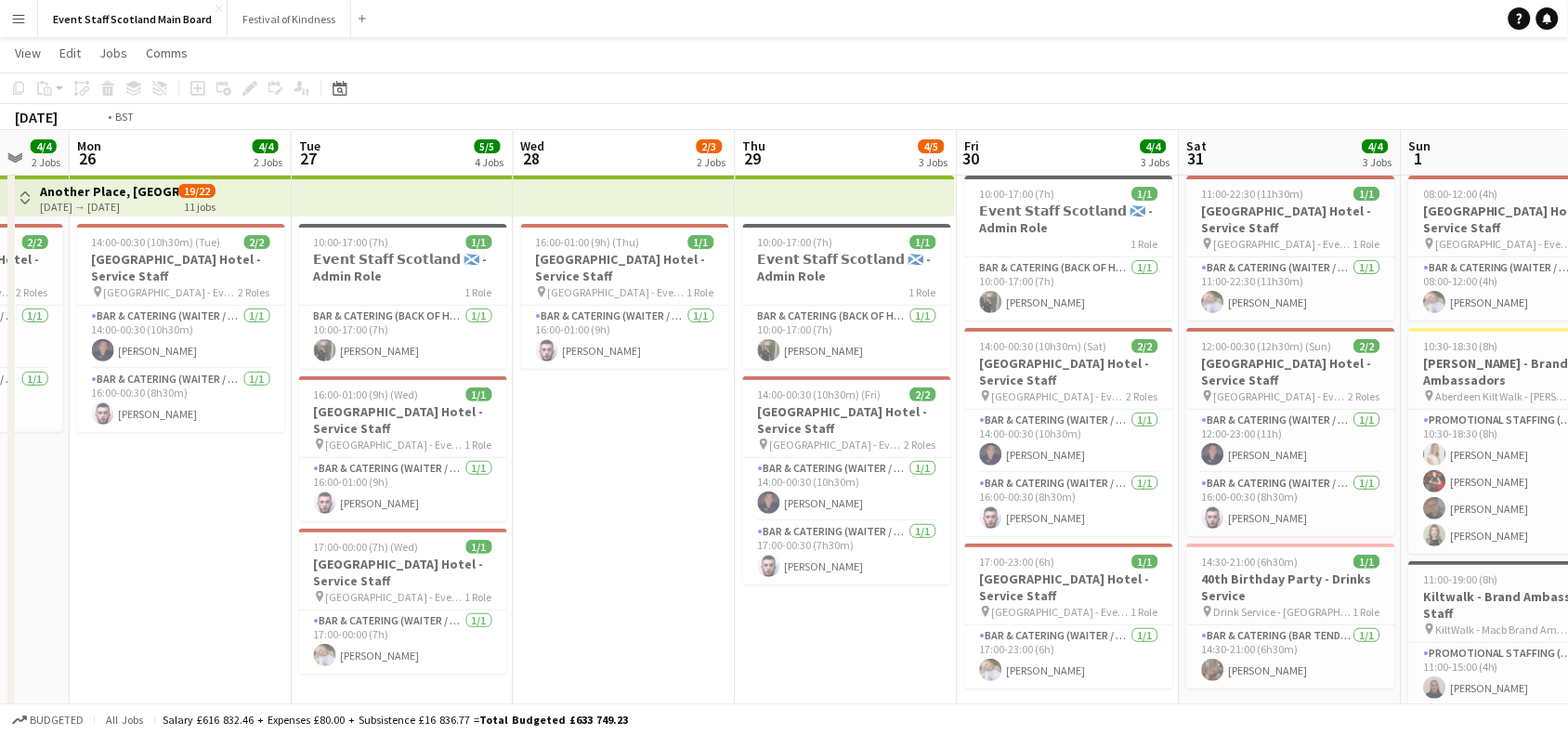
scroll to position [0, 897]
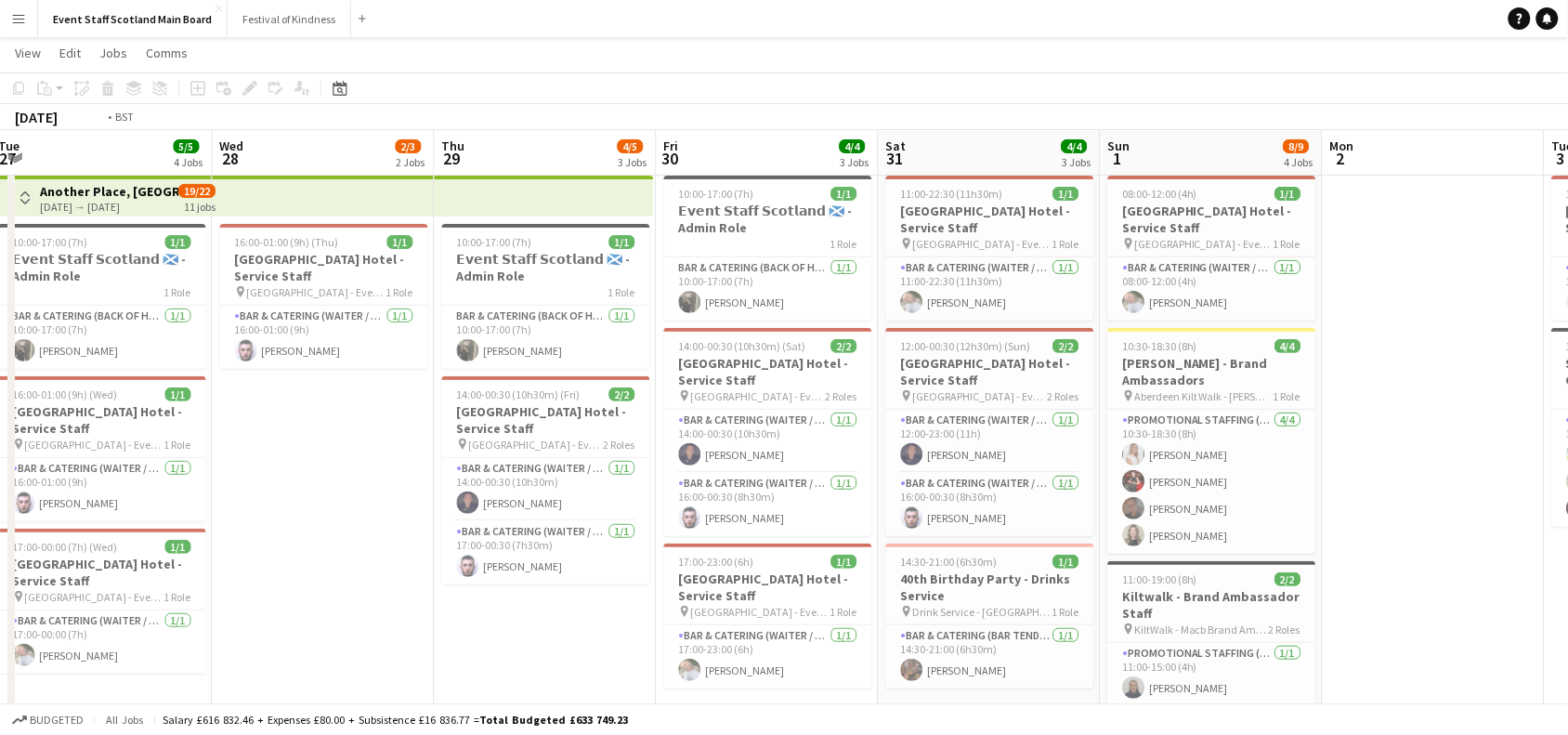
drag, startPoint x: 745, startPoint y: 618, endPoint x: 0, endPoint y: 573, distance: 746.4
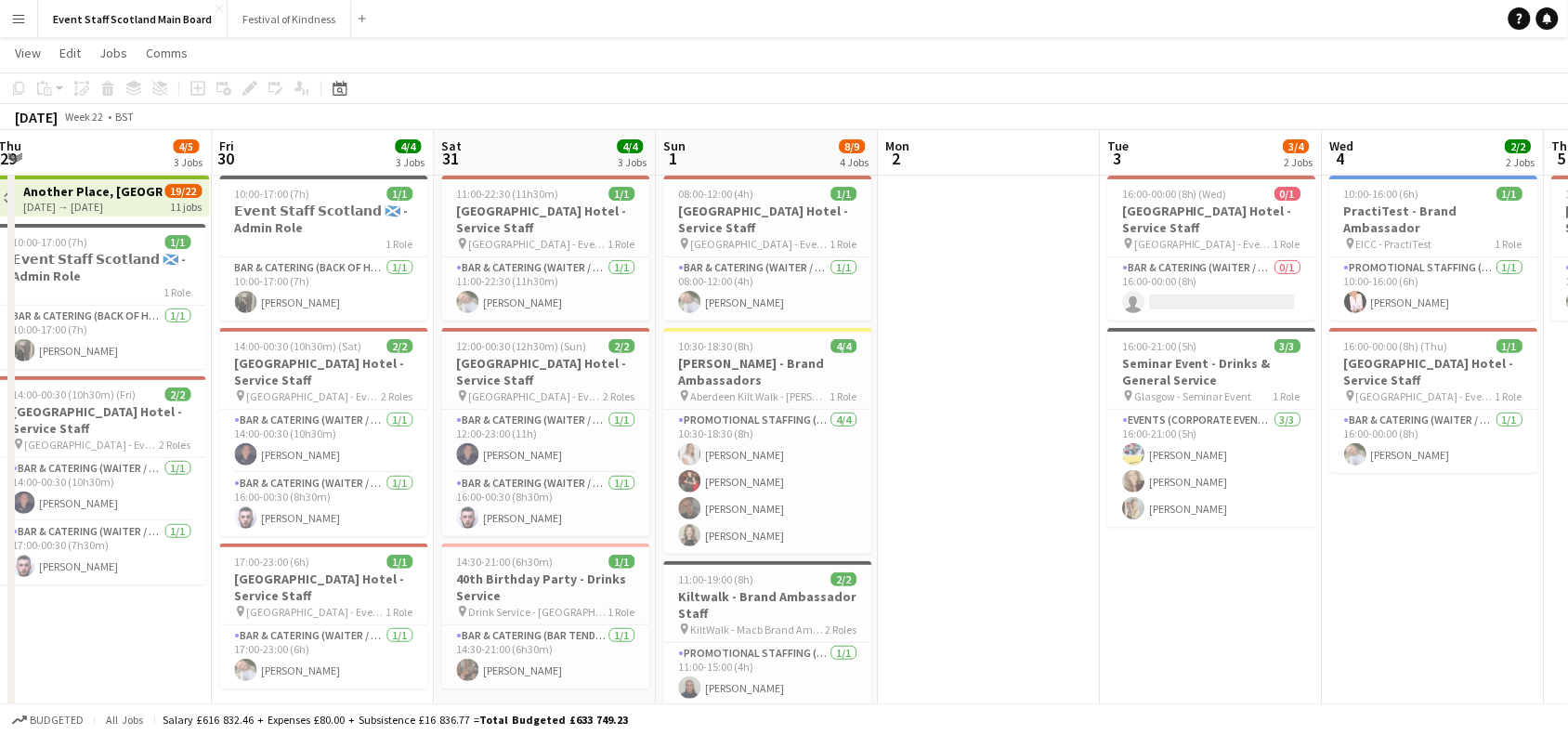
drag, startPoint x: 1132, startPoint y: 572, endPoint x: 407, endPoint y: 597, distance: 725.4
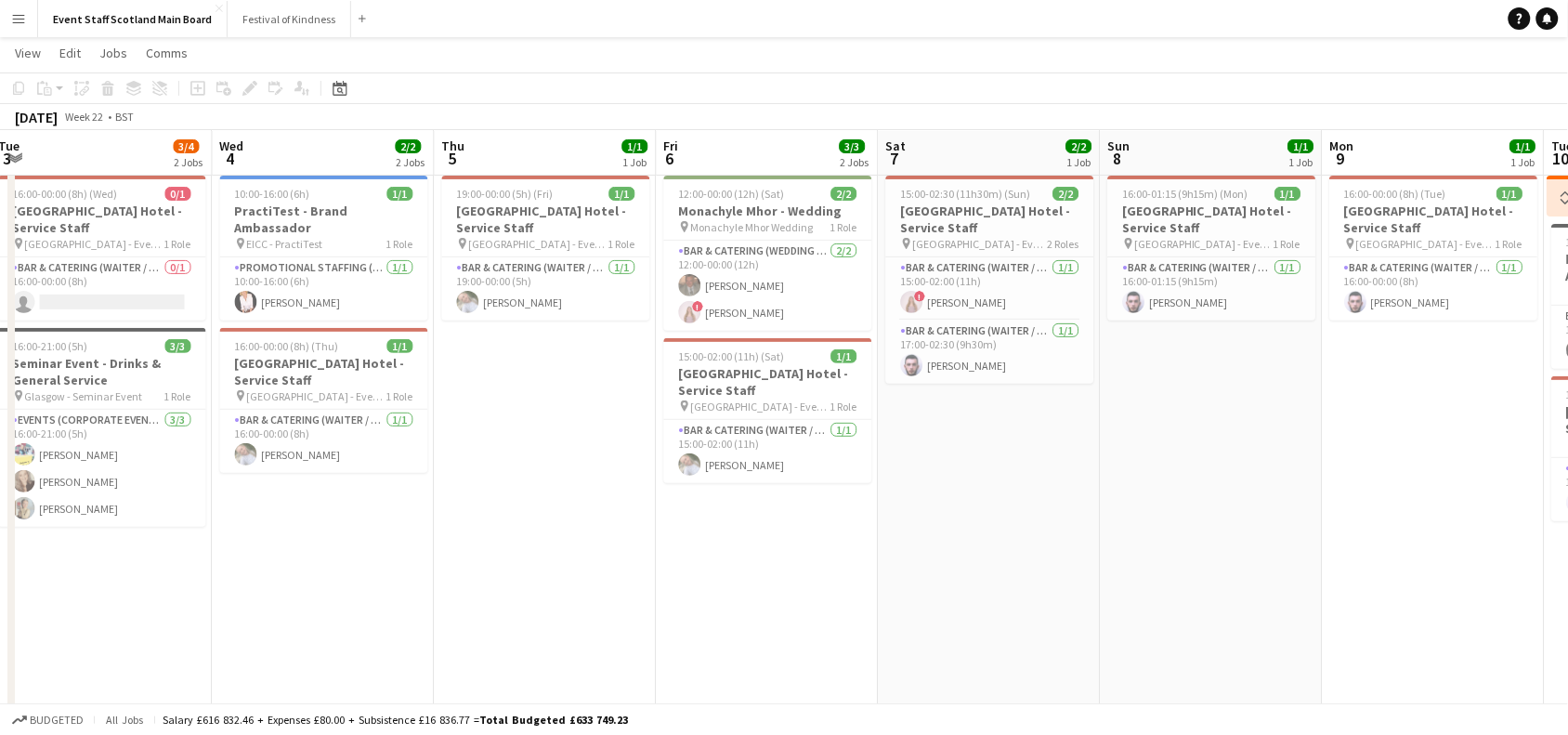
scroll to position [0, 512]
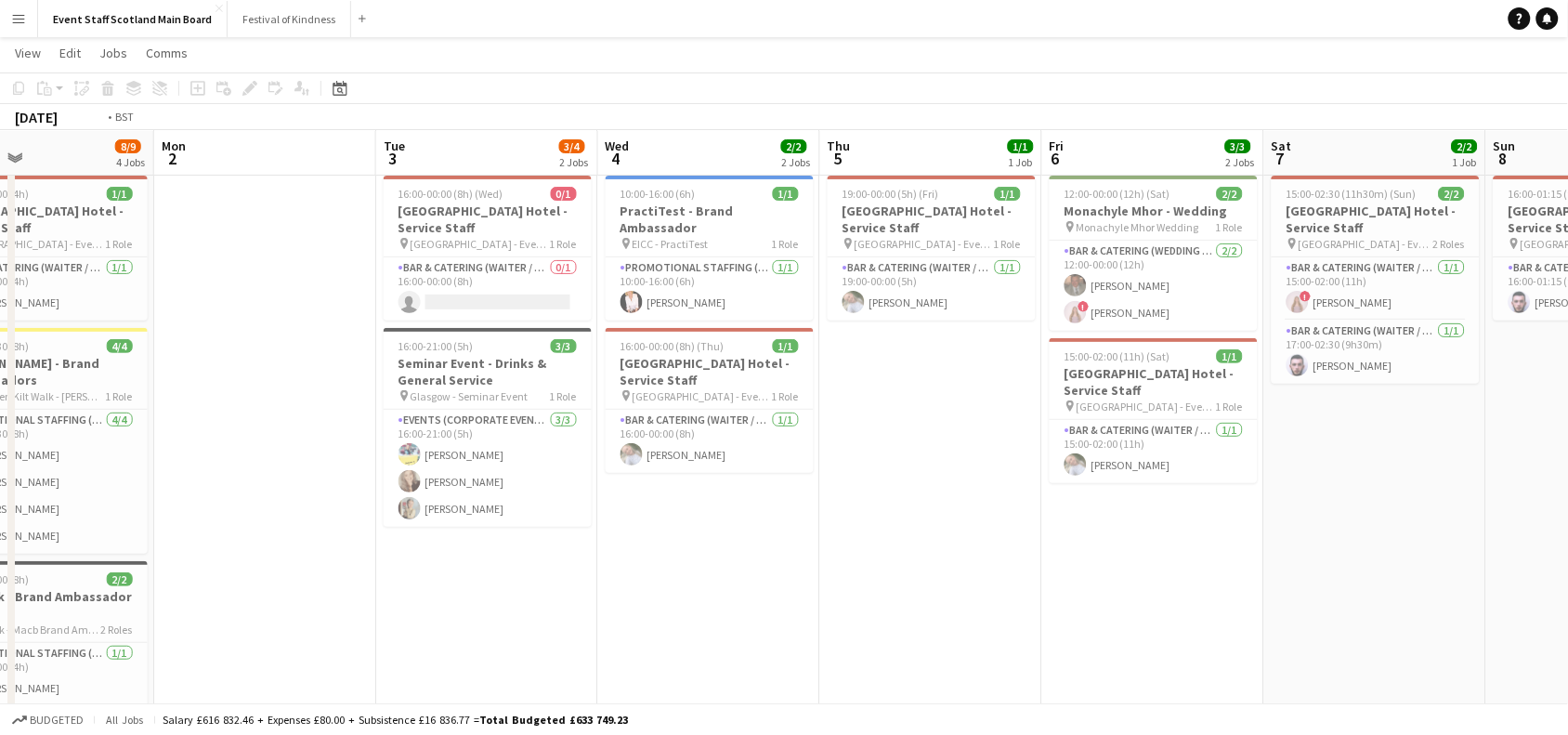
drag, startPoint x: 1431, startPoint y: 593, endPoint x: 339, endPoint y: 657, distance: 1093.9
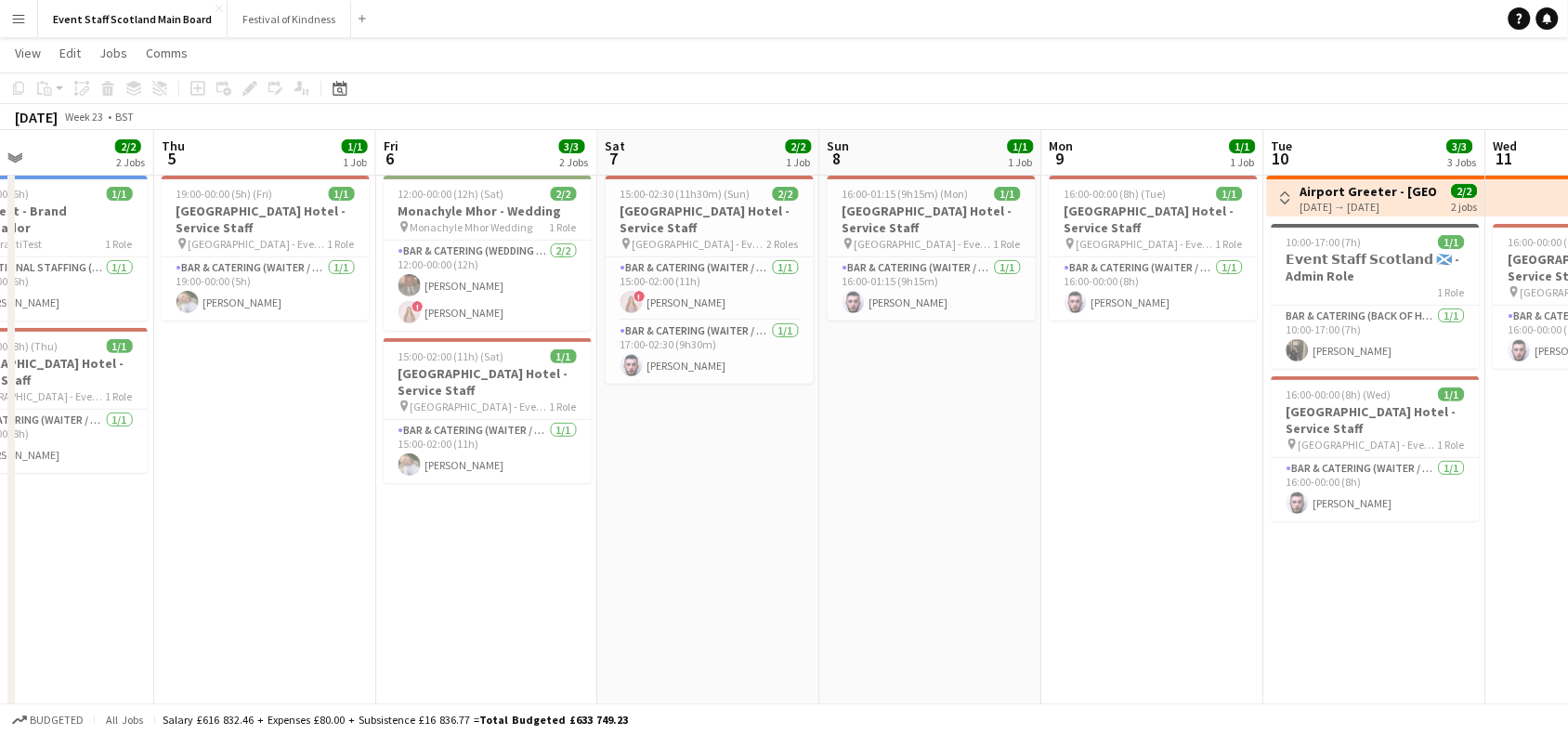
scroll to position [0, 938]
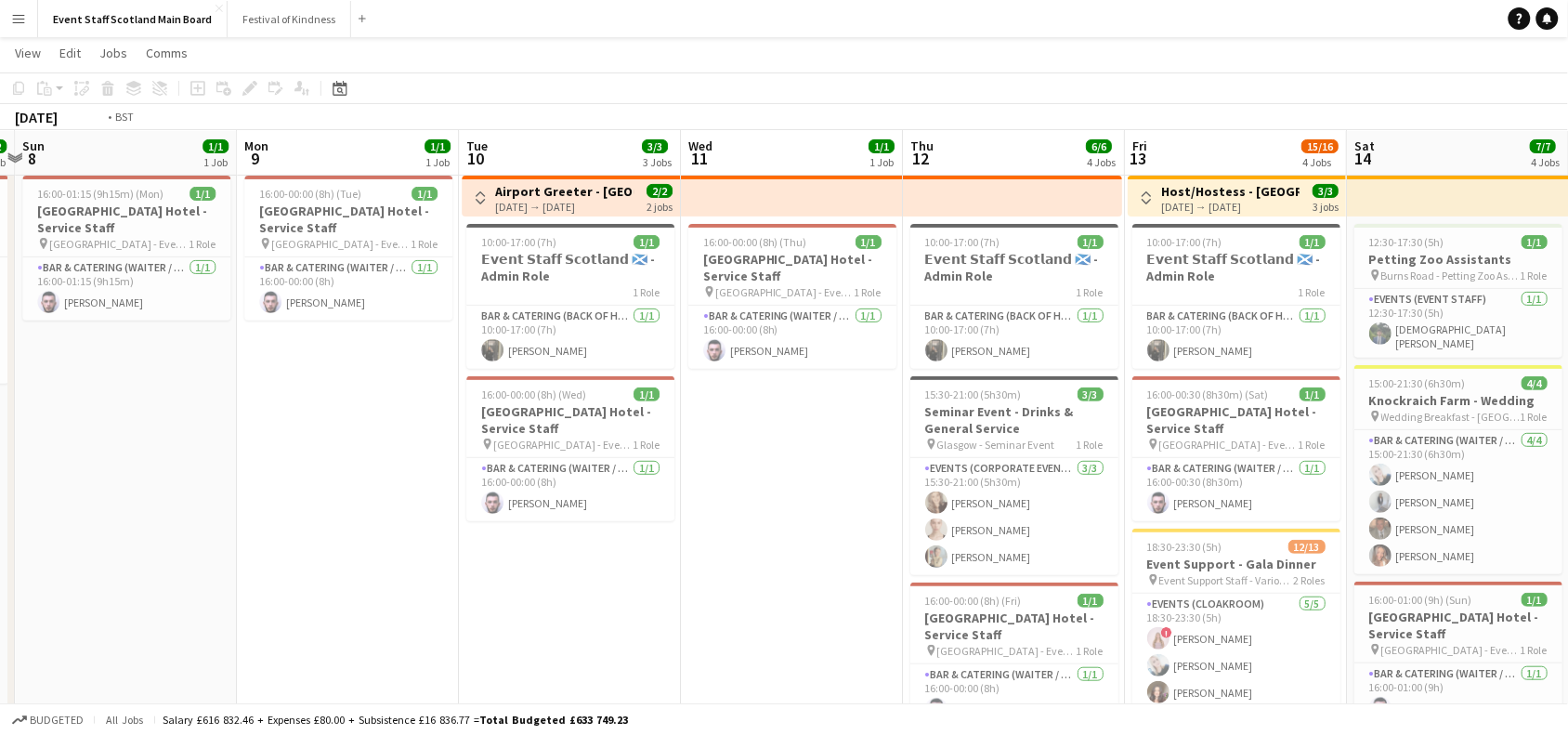
drag, startPoint x: 1151, startPoint y: 588, endPoint x: 216, endPoint y: 651, distance: 937.1
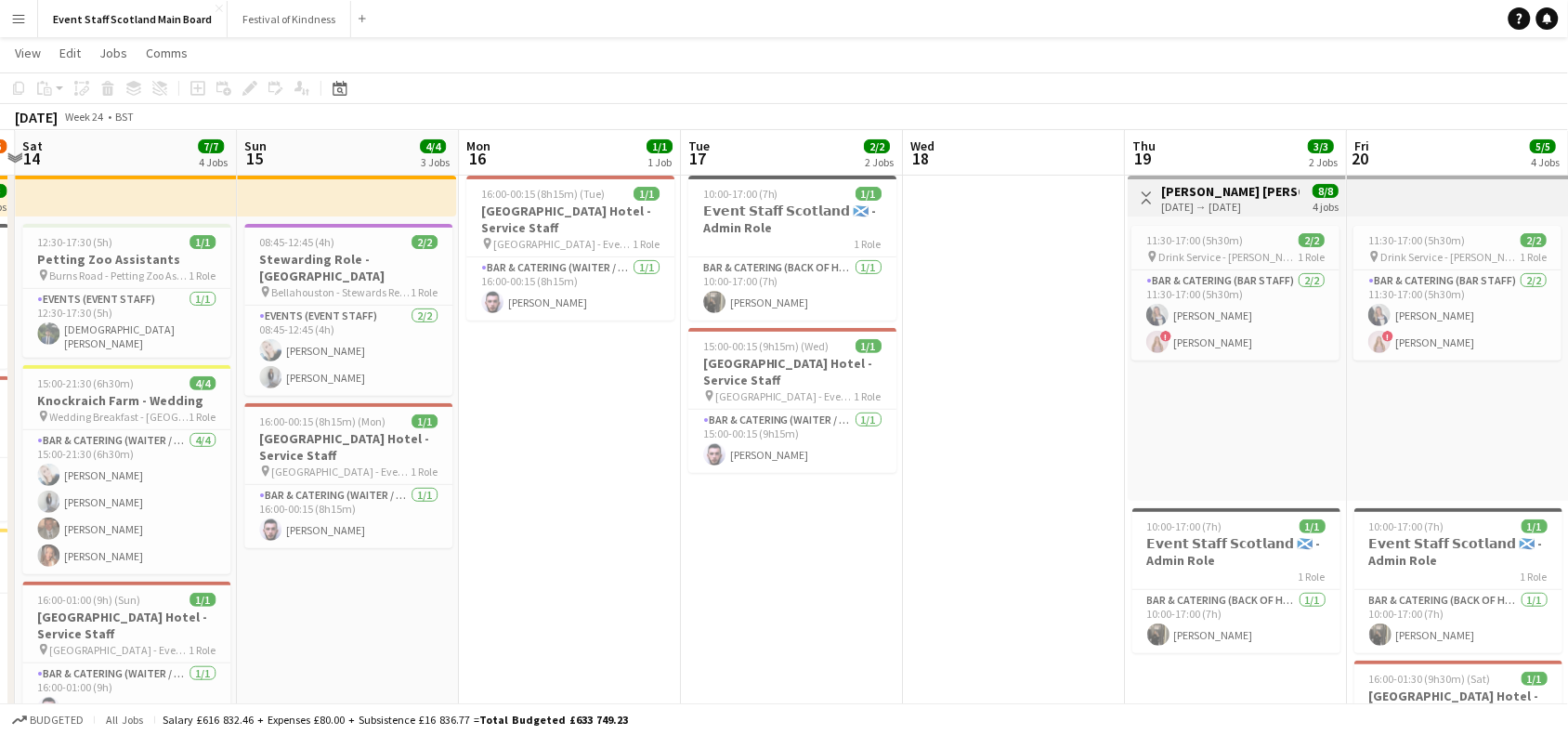
scroll to position [0, 540]
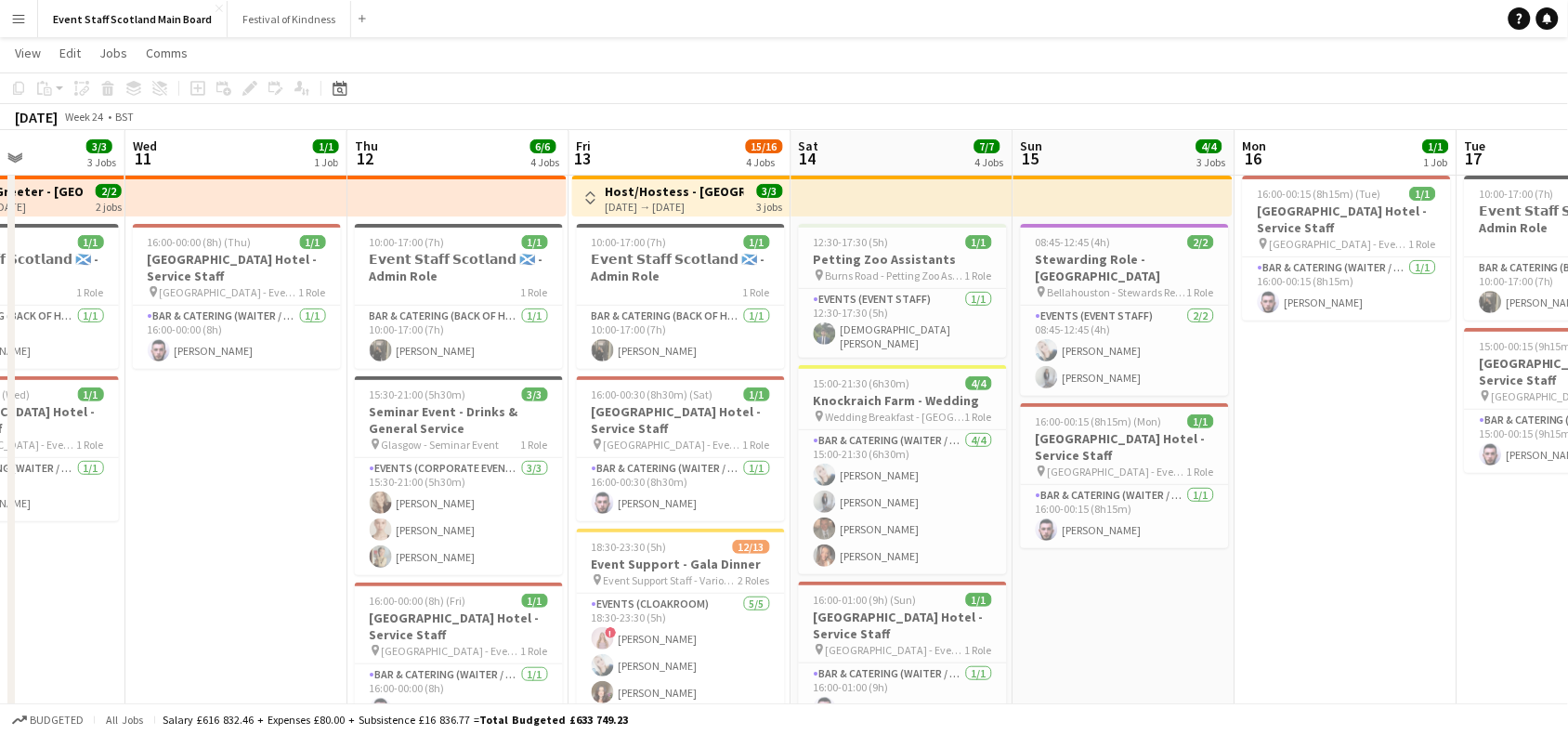
drag, startPoint x: 1424, startPoint y: 594, endPoint x: 642, endPoint y: 695, distance: 788.5
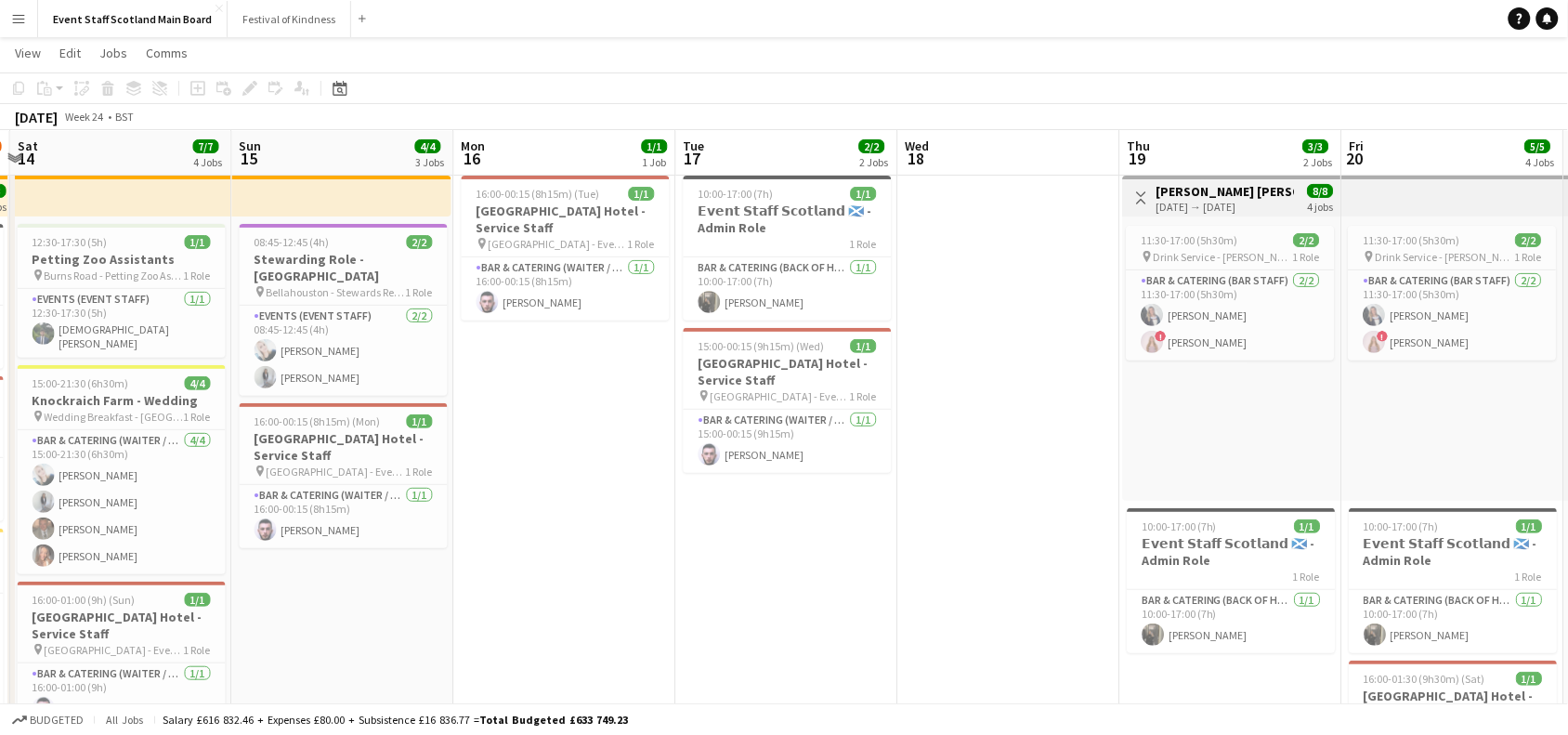
click at [1140, 187] on button "Toggle View" at bounding box center [1142, 198] width 23 height 23
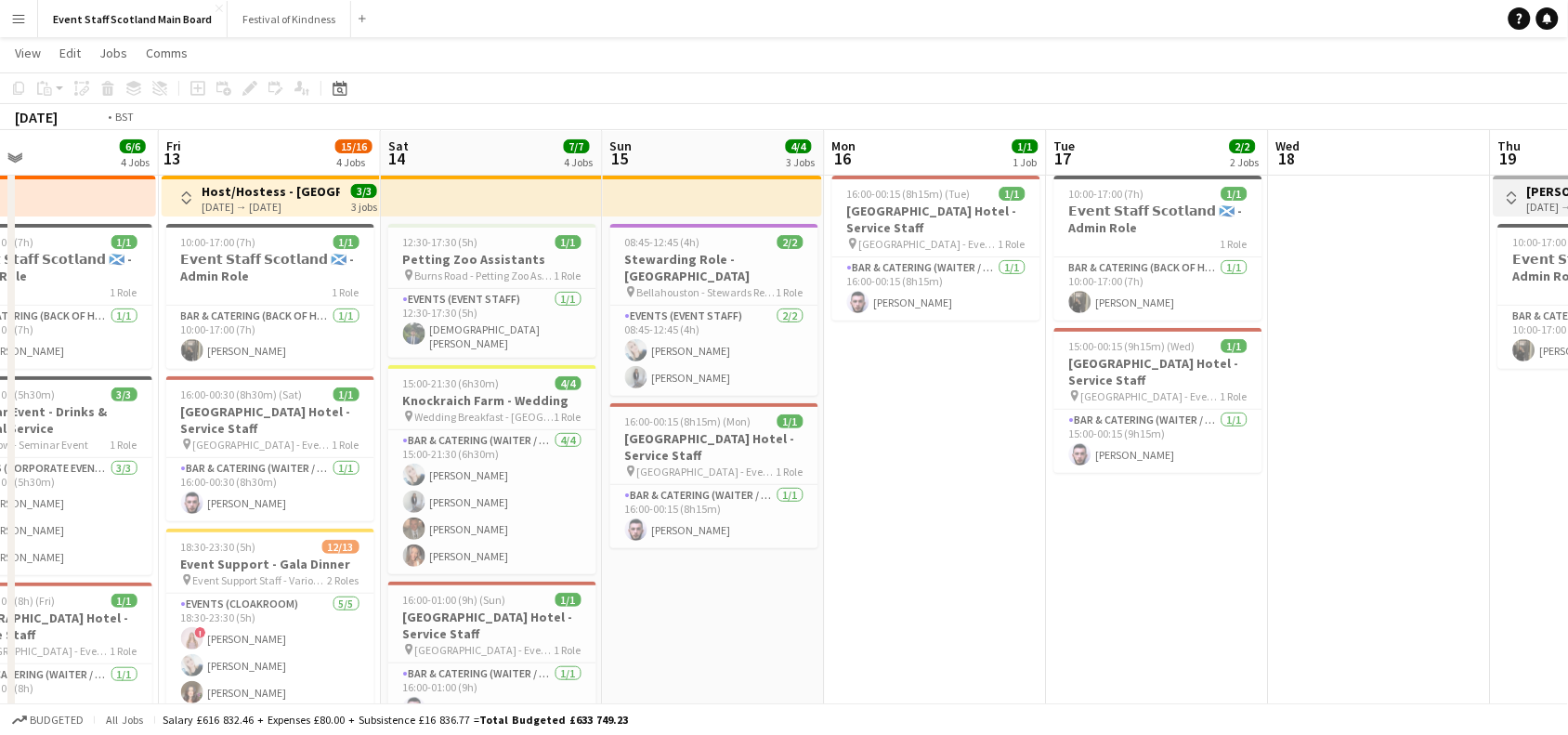
drag, startPoint x: 1242, startPoint y: 458, endPoint x: 563, endPoint y: 439, distance: 679.3
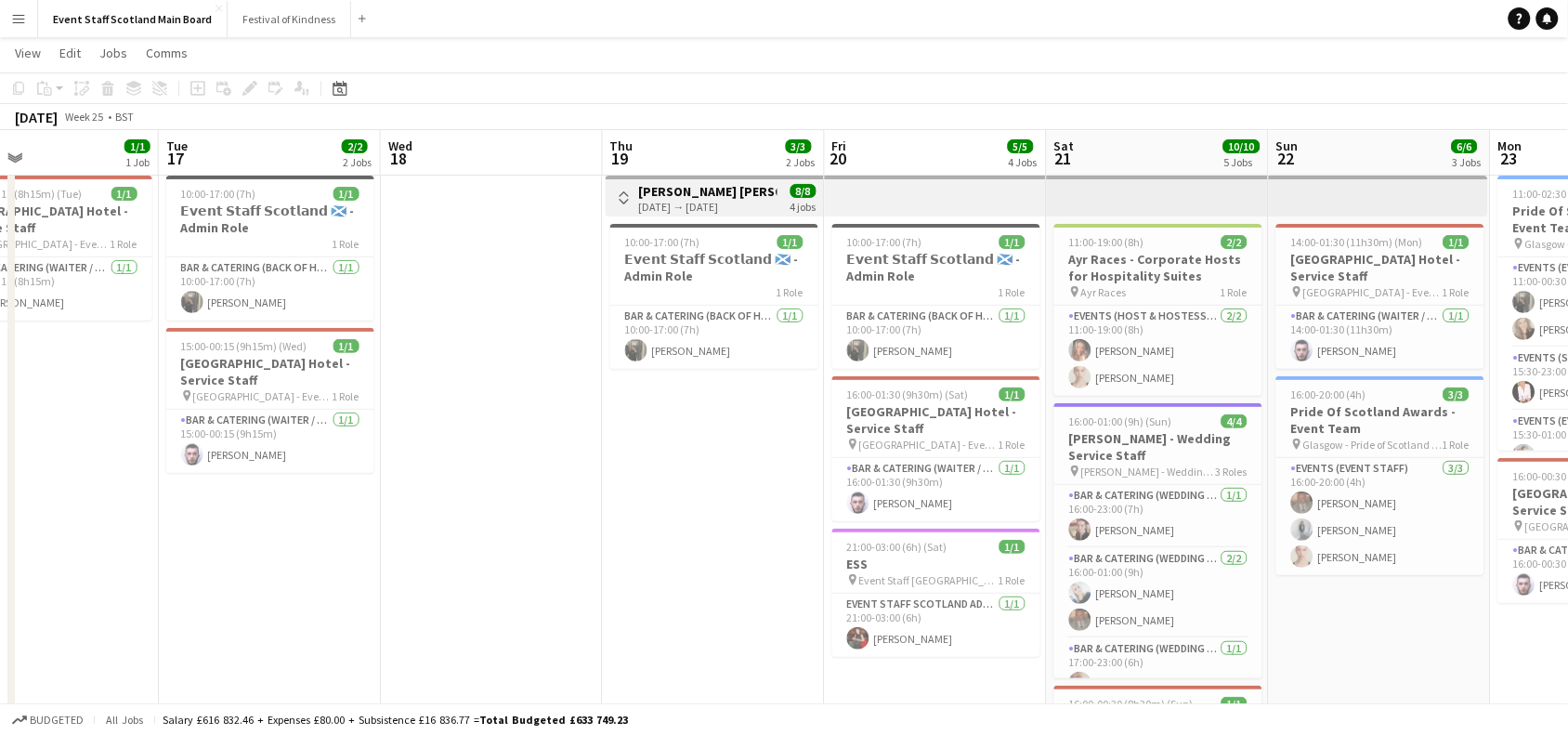
scroll to position [0, 669]
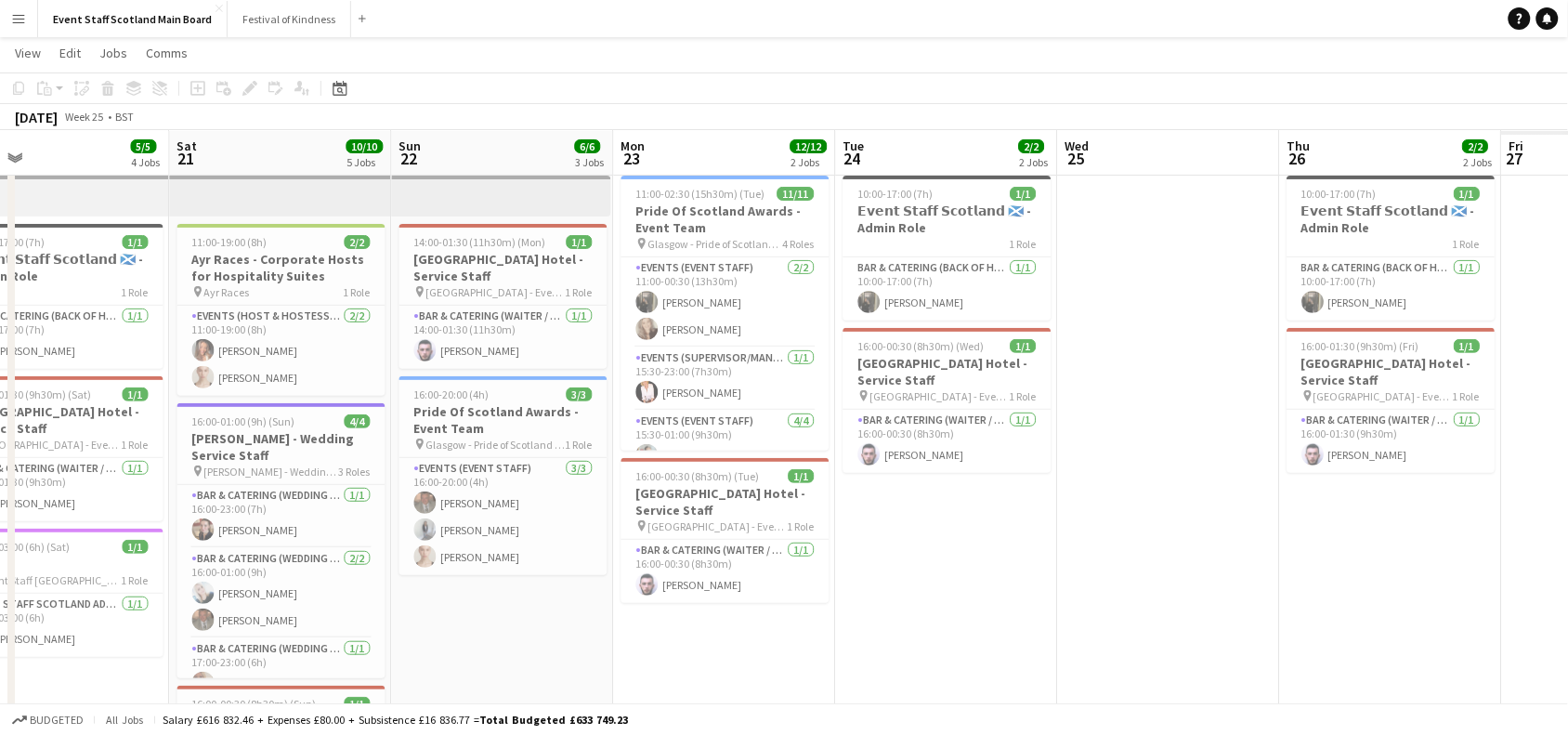
drag, startPoint x: 1182, startPoint y: 653, endPoint x: 674, endPoint y: 629, distance: 508.6
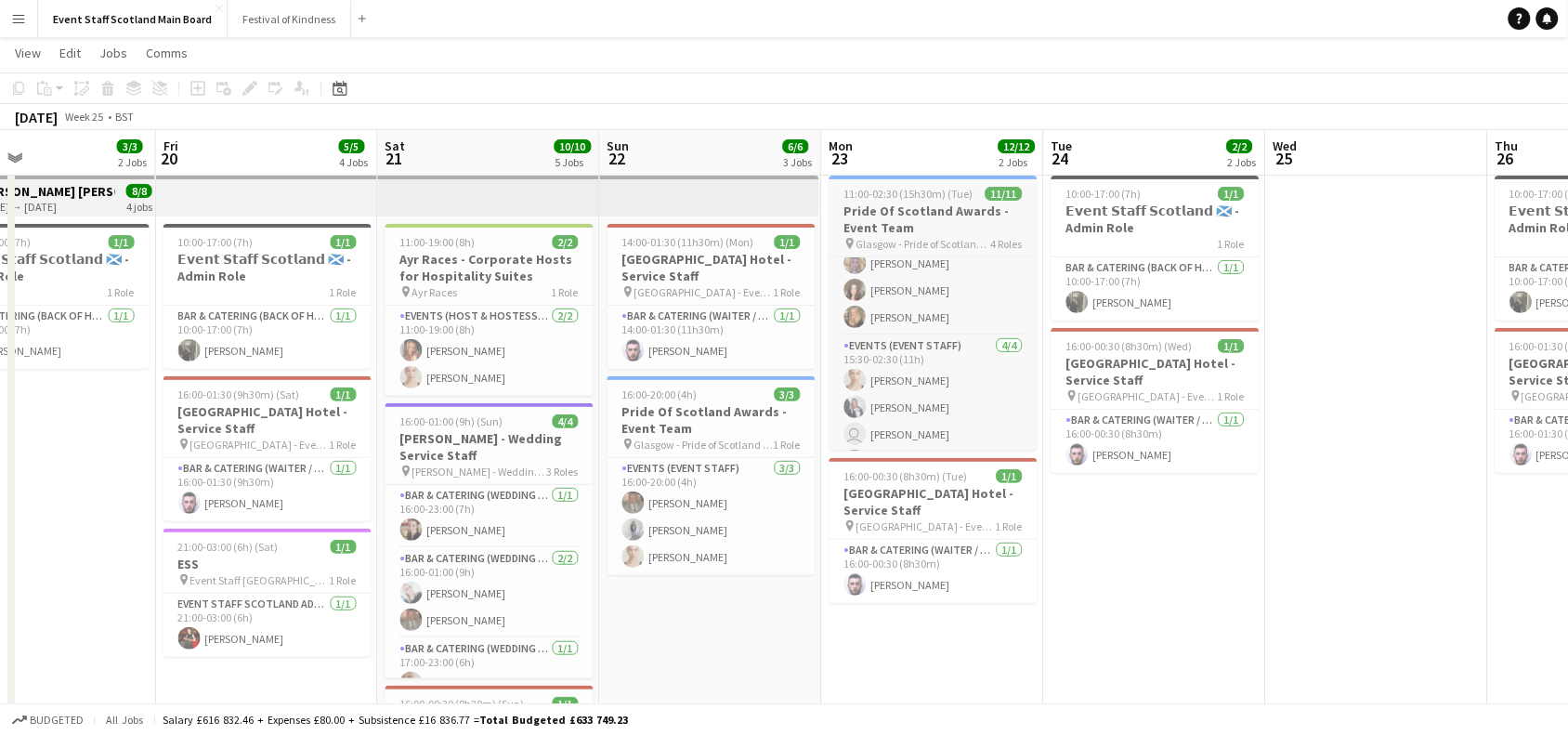
scroll to position [249, 0]
click at [896, 386] on app-card-role "Events (Event Staff) [DATE] 15:30-02:30 (11h) [PERSON_NAME] [PERSON_NAME] user …" at bounding box center [933, 378] width 208 height 144
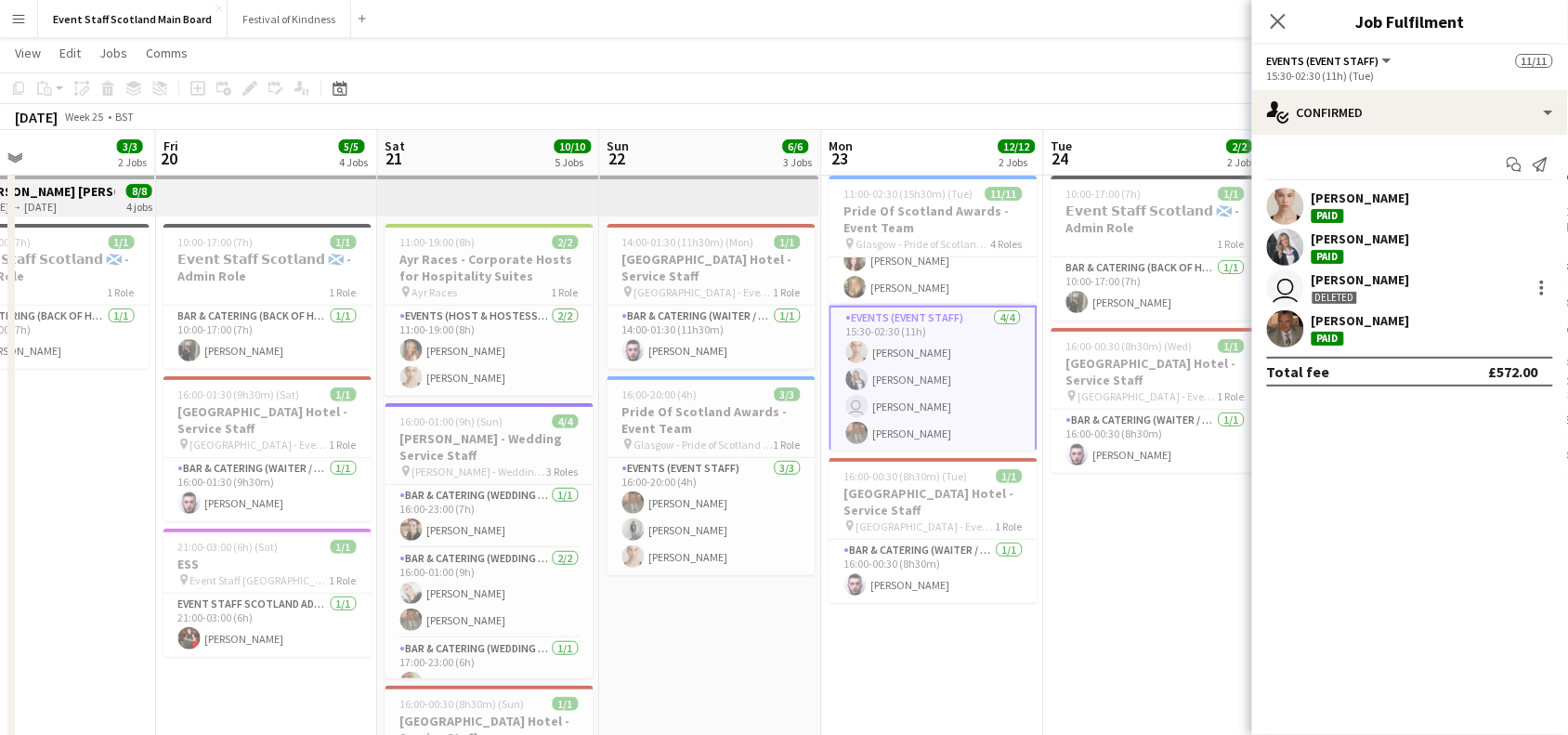
click at [1417, 288] on div "user [PERSON_NAME] Deleted" at bounding box center [1410, 288] width 315 height 37
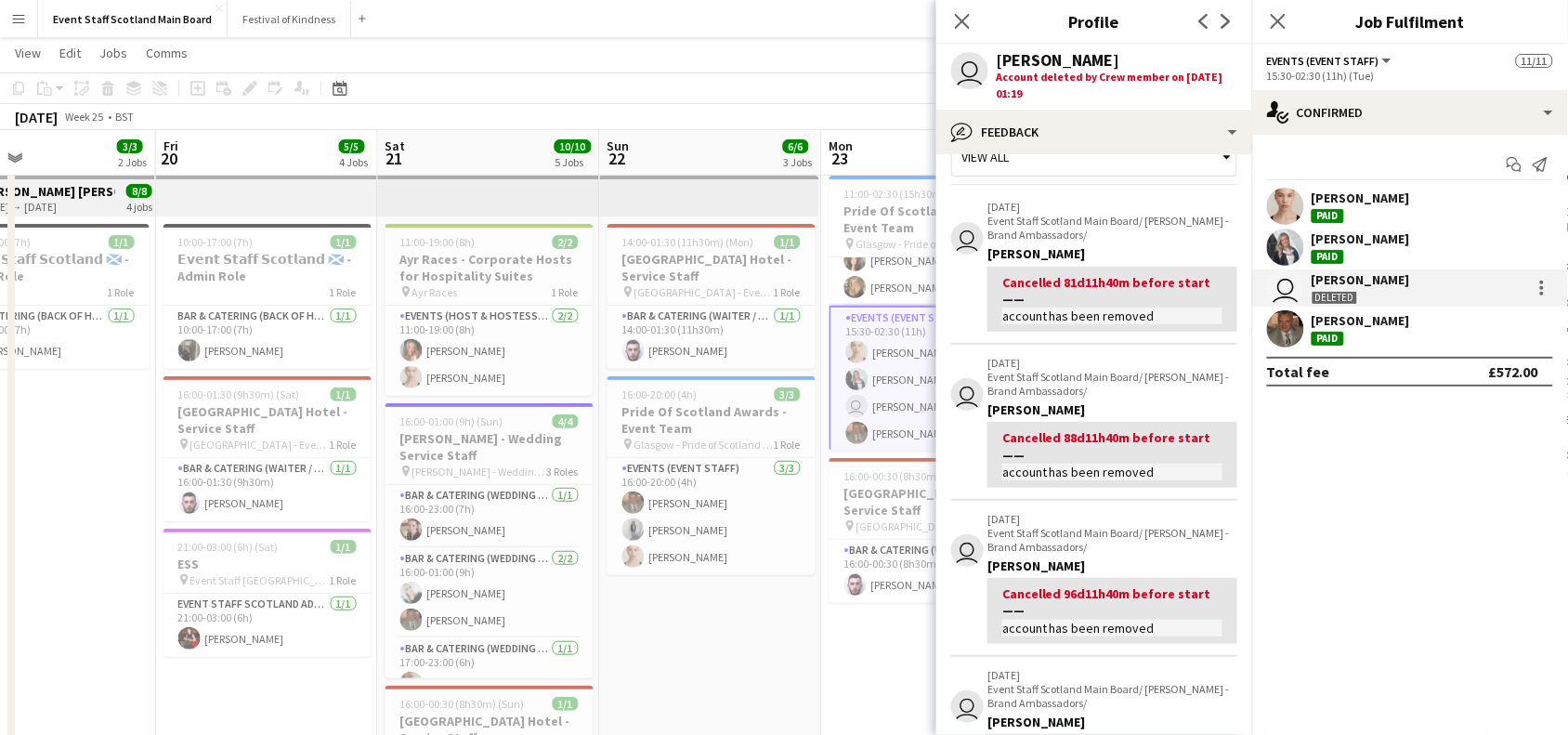
scroll to position [0, 0]
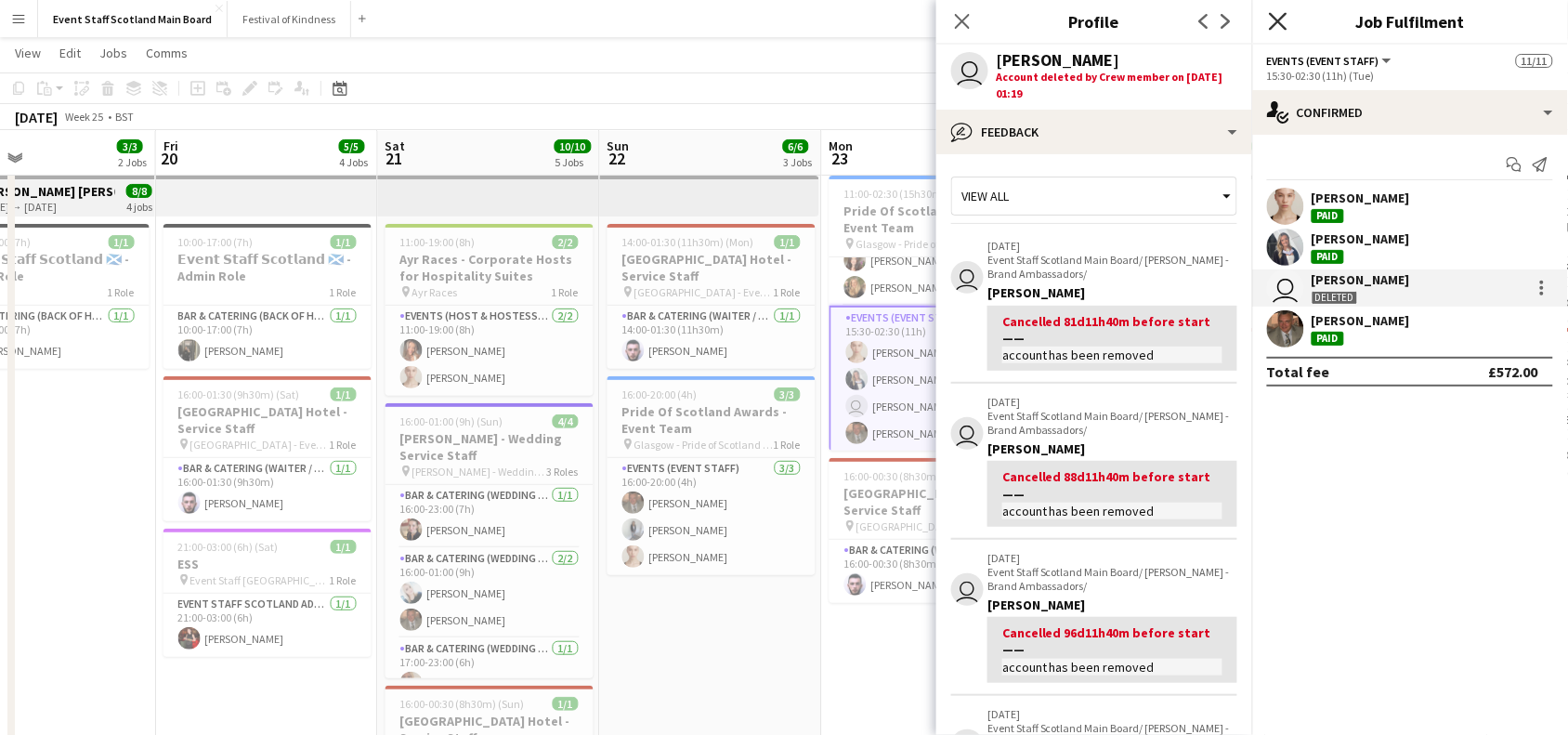
click at [1271, 22] on icon "Close pop-in" at bounding box center [1278, 21] width 18 height 18
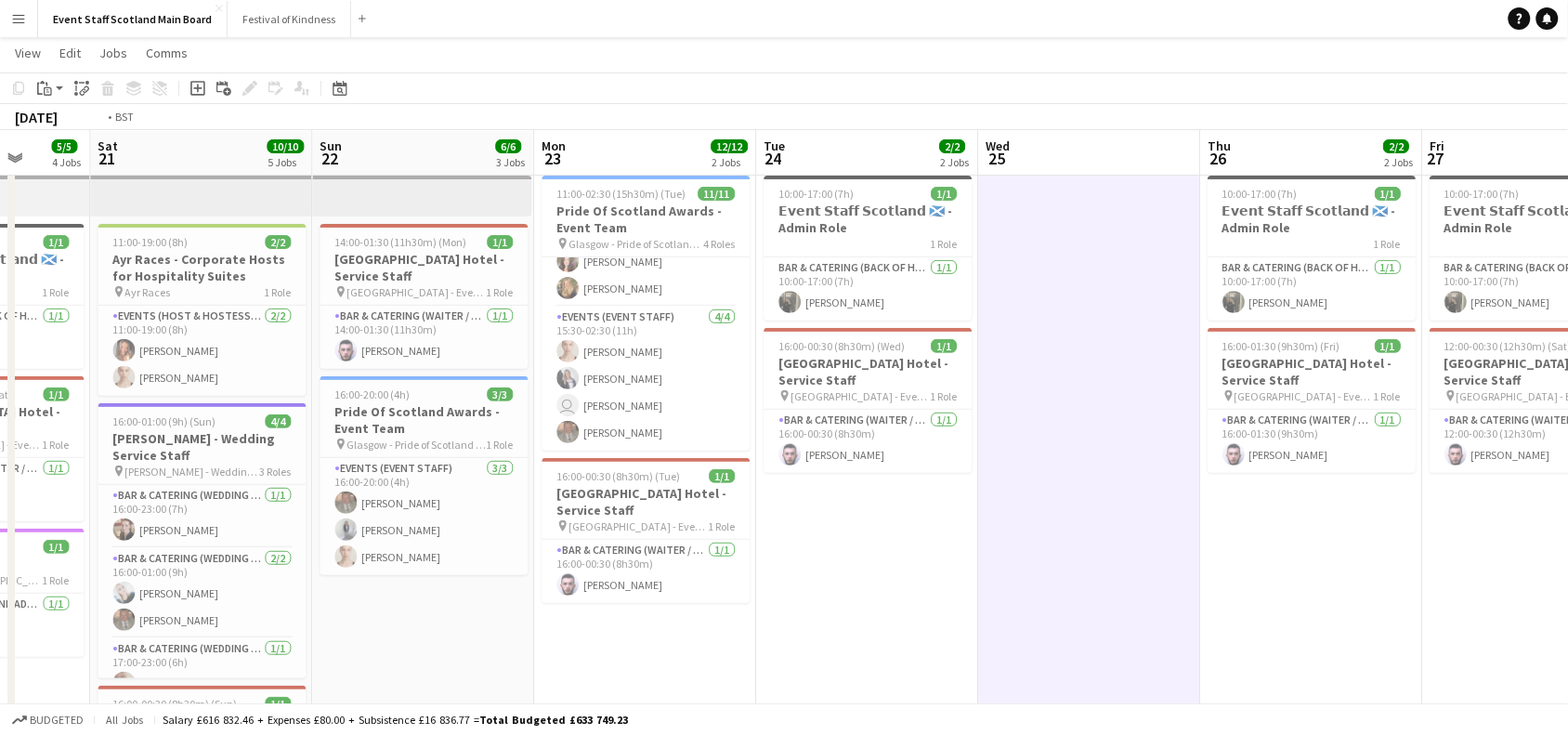
drag, startPoint x: 1456, startPoint y: 331, endPoint x: 24, endPoint y: 565, distance: 1451.0
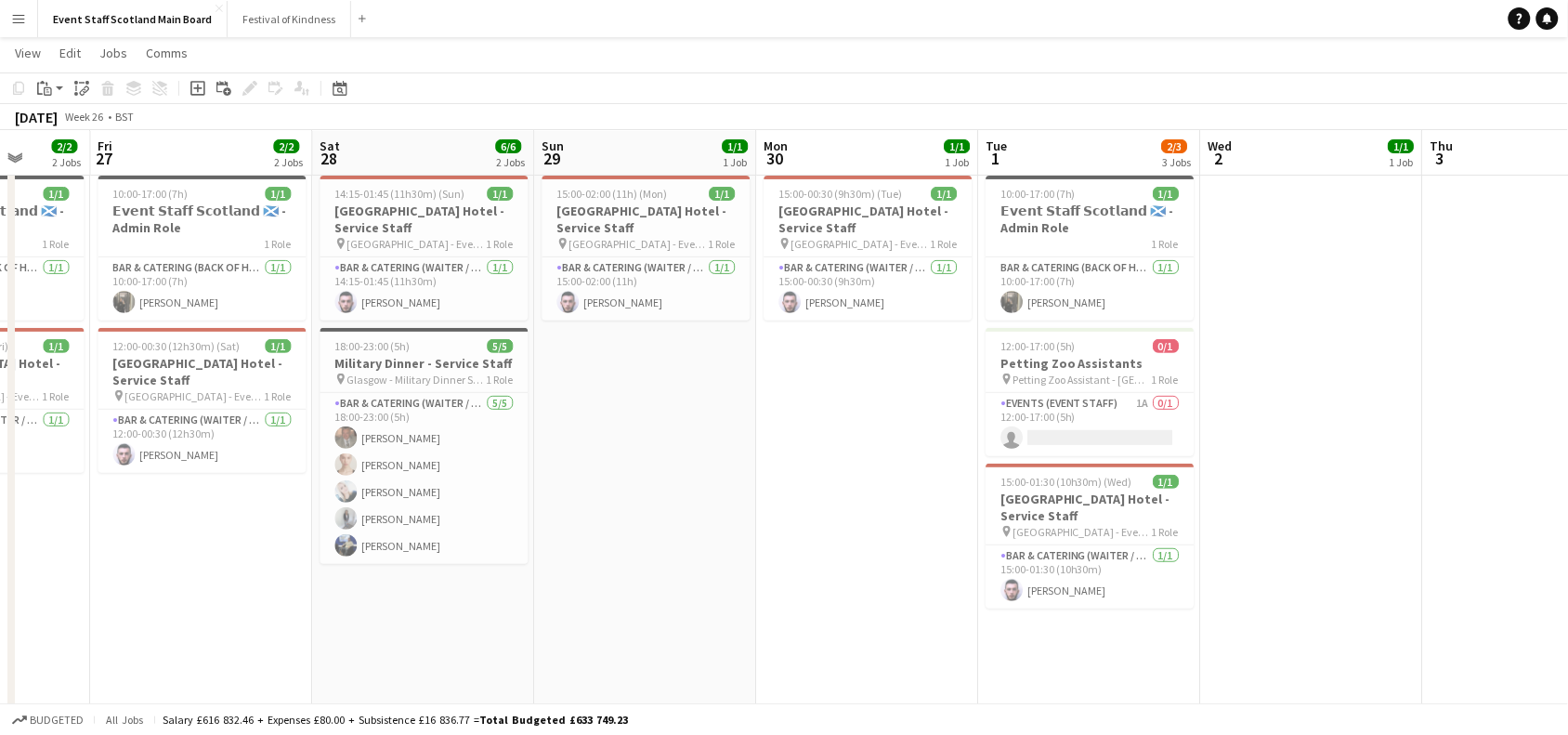
scroll to position [0, 832]
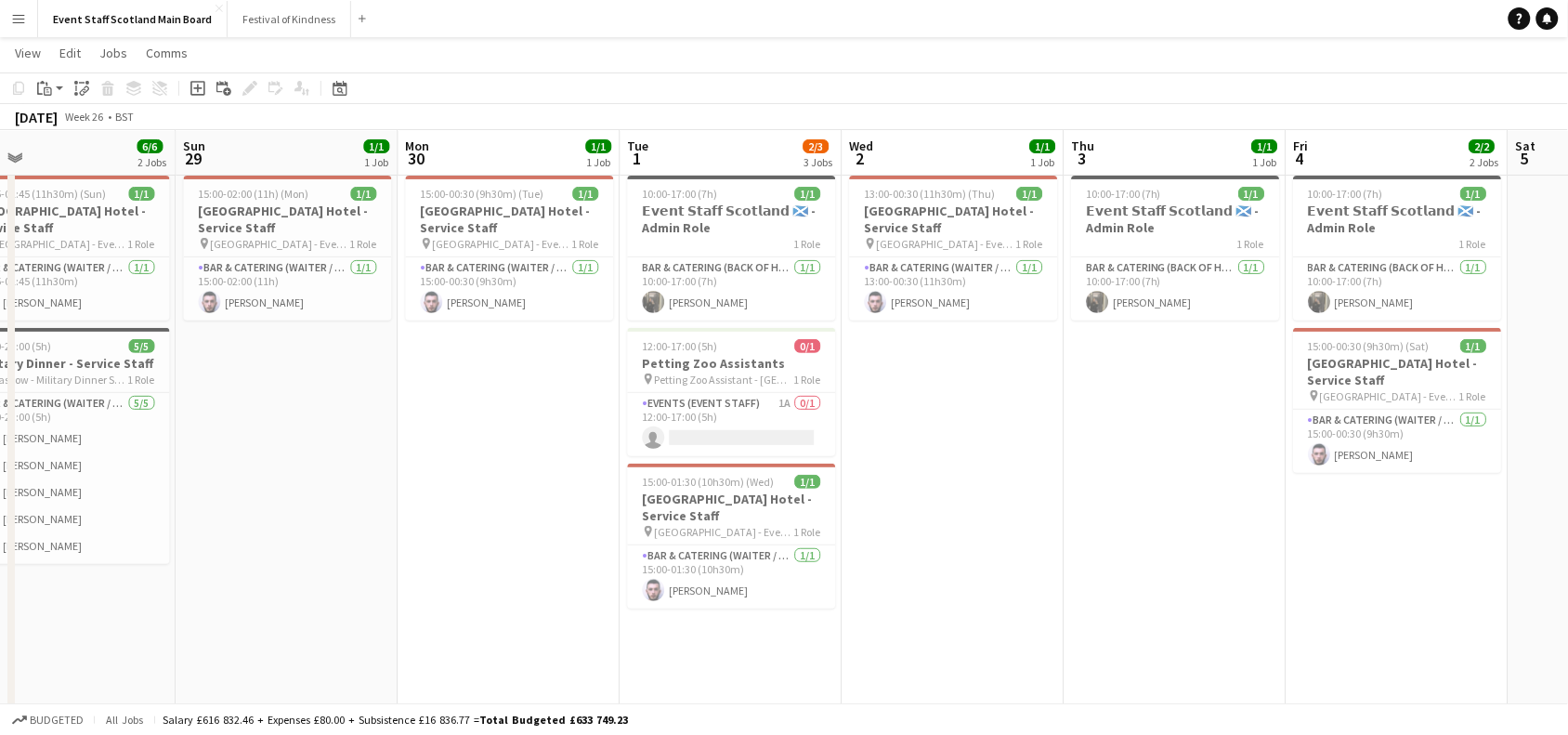
drag, startPoint x: 1542, startPoint y: 436, endPoint x: 659, endPoint y: 507, distance: 885.8
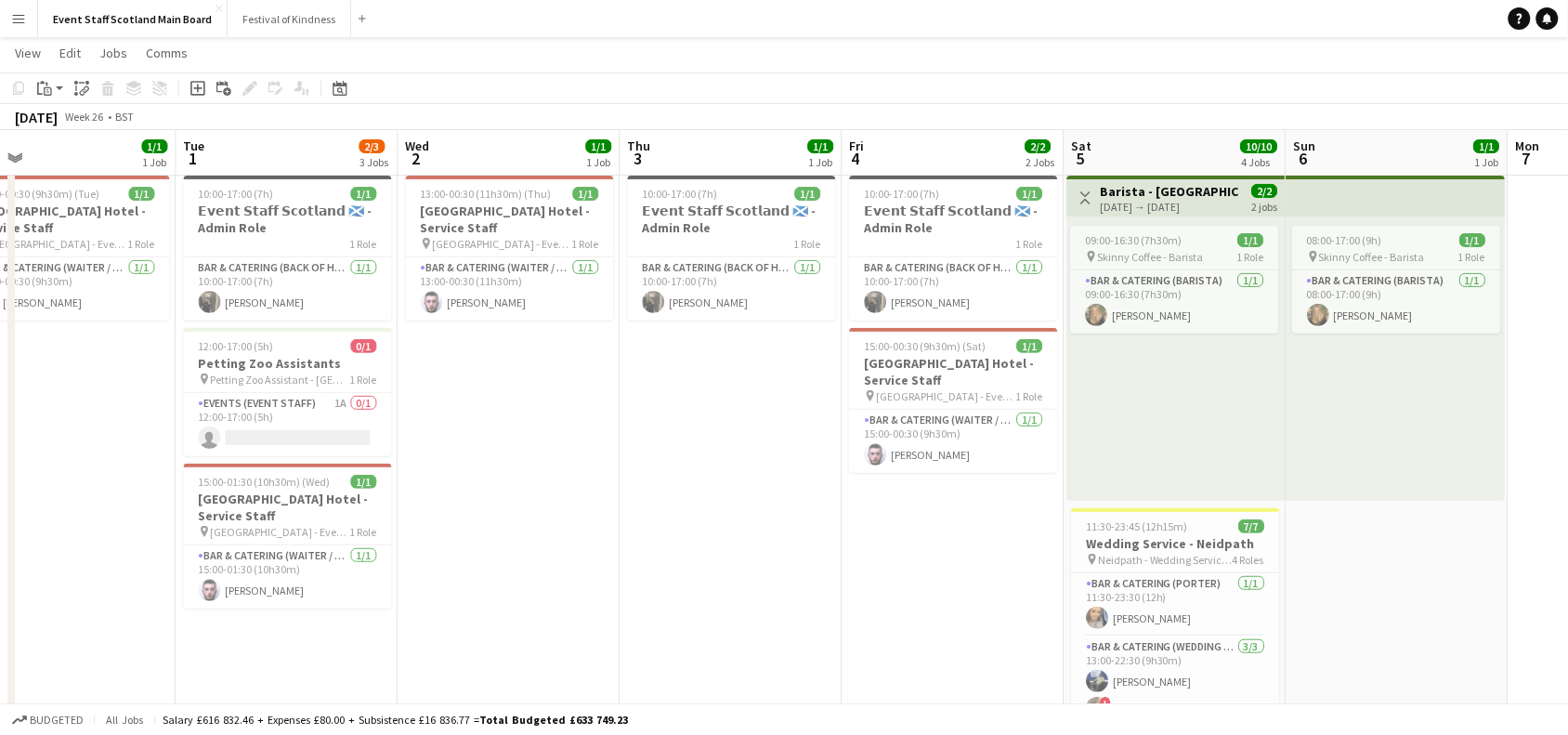
scroll to position [0, 827]
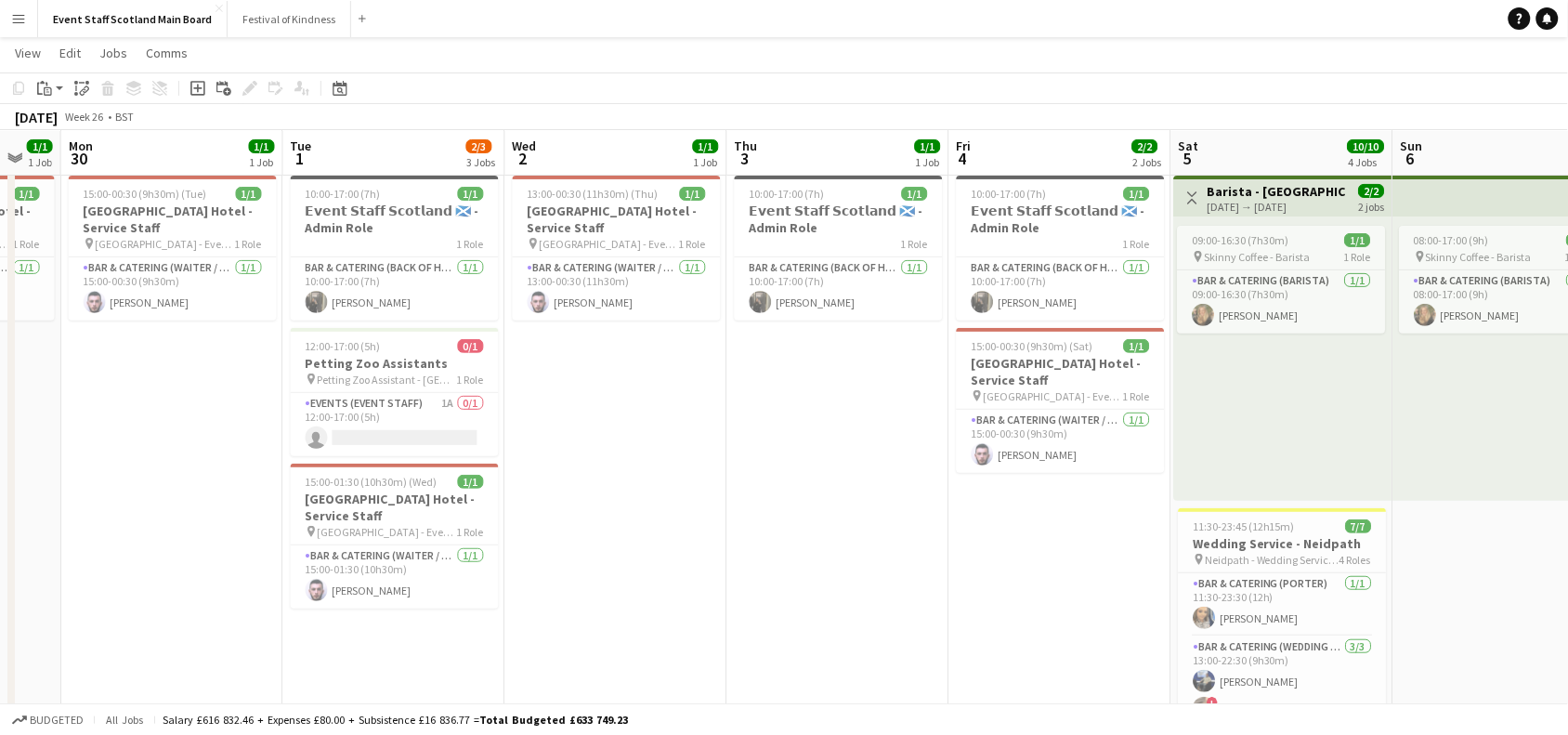
click at [1185, 194] on button "Toggle View" at bounding box center [1193, 198] width 23 height 23
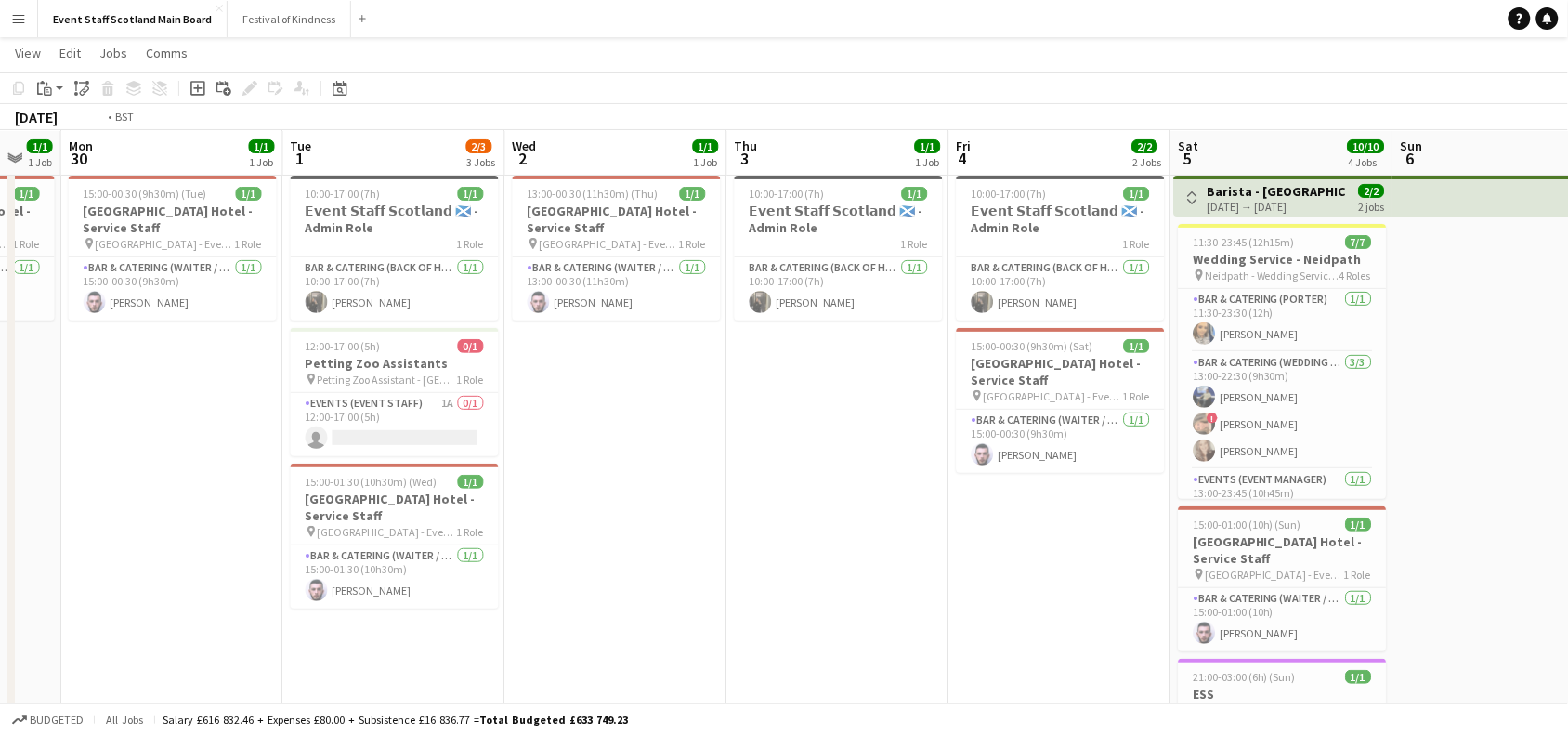
drag, startPoint x: 1473, startPoint y: 383, endPoint x: 627, endPoint y: 572, distance: 866.9
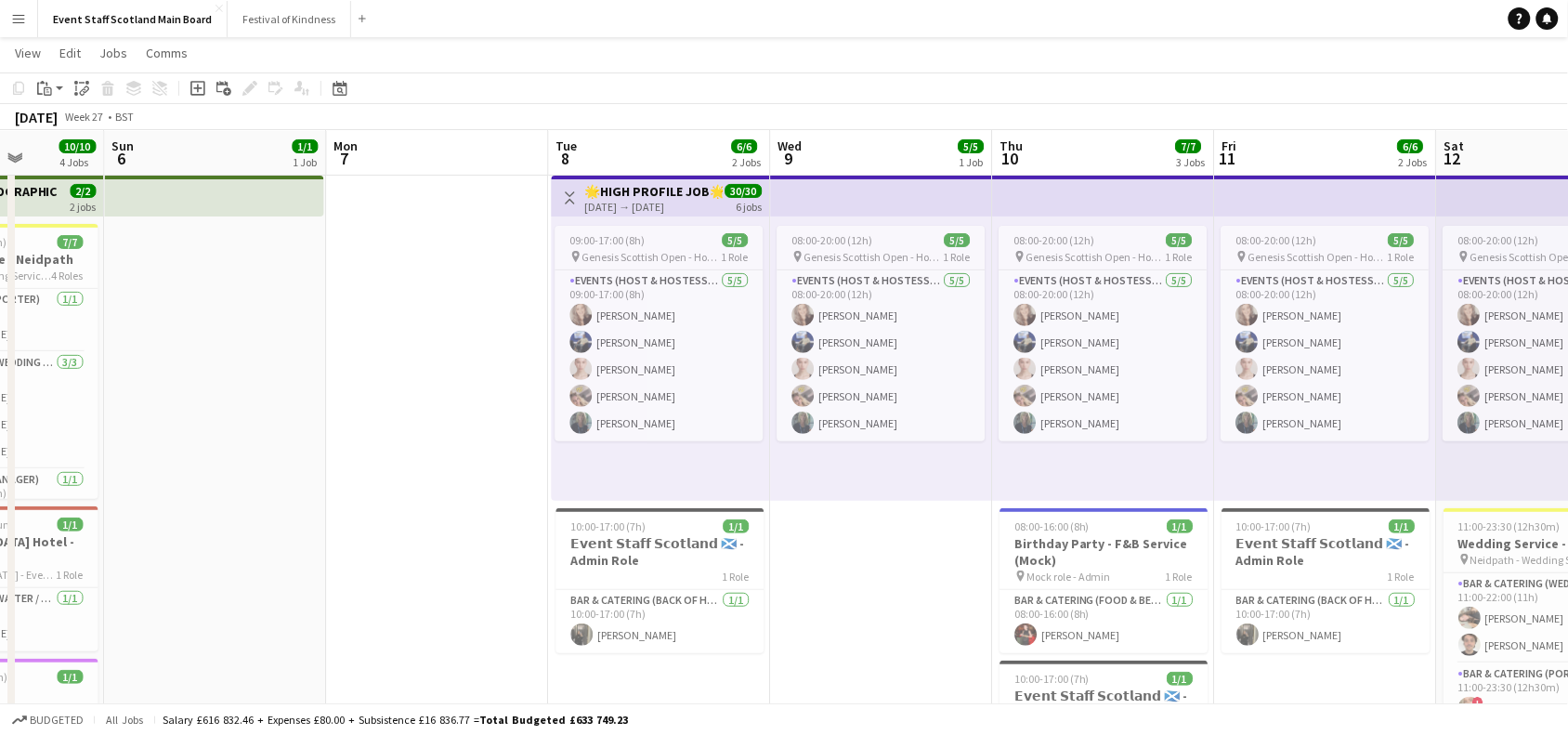
scroll to position [0, 562]
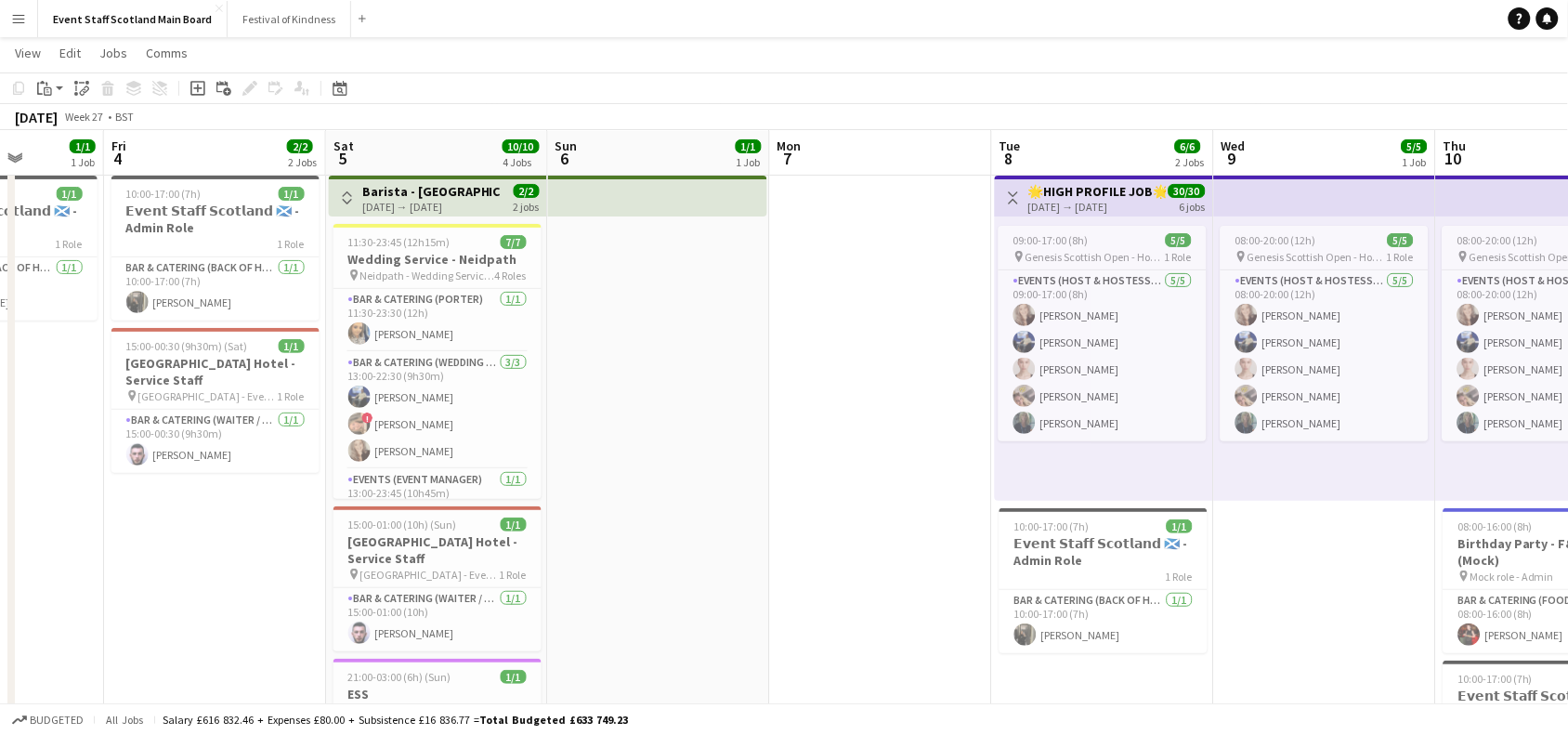
click at [998, 194] on app-top-bar "Toggle View 🌟HIGH PROFILE JOB🌟 - Host/Hostesses [DATE] → [DATE] 30/30 6 jobs" at bounding box center [1104, 197] width 218 height 41
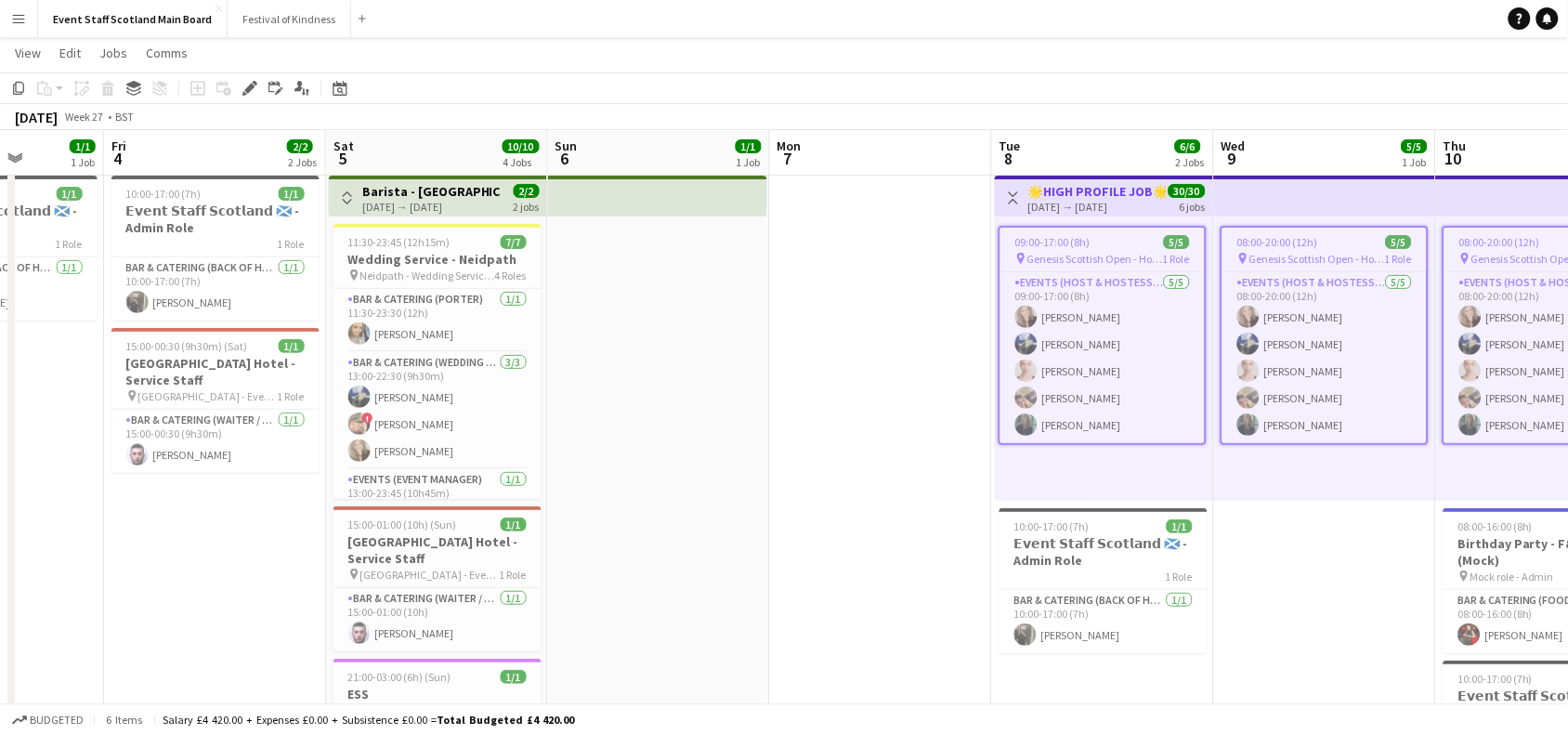
click at [1017, 198] on app-icon "Toggle View" at bounding box center [1013, 198] width 13 height 13
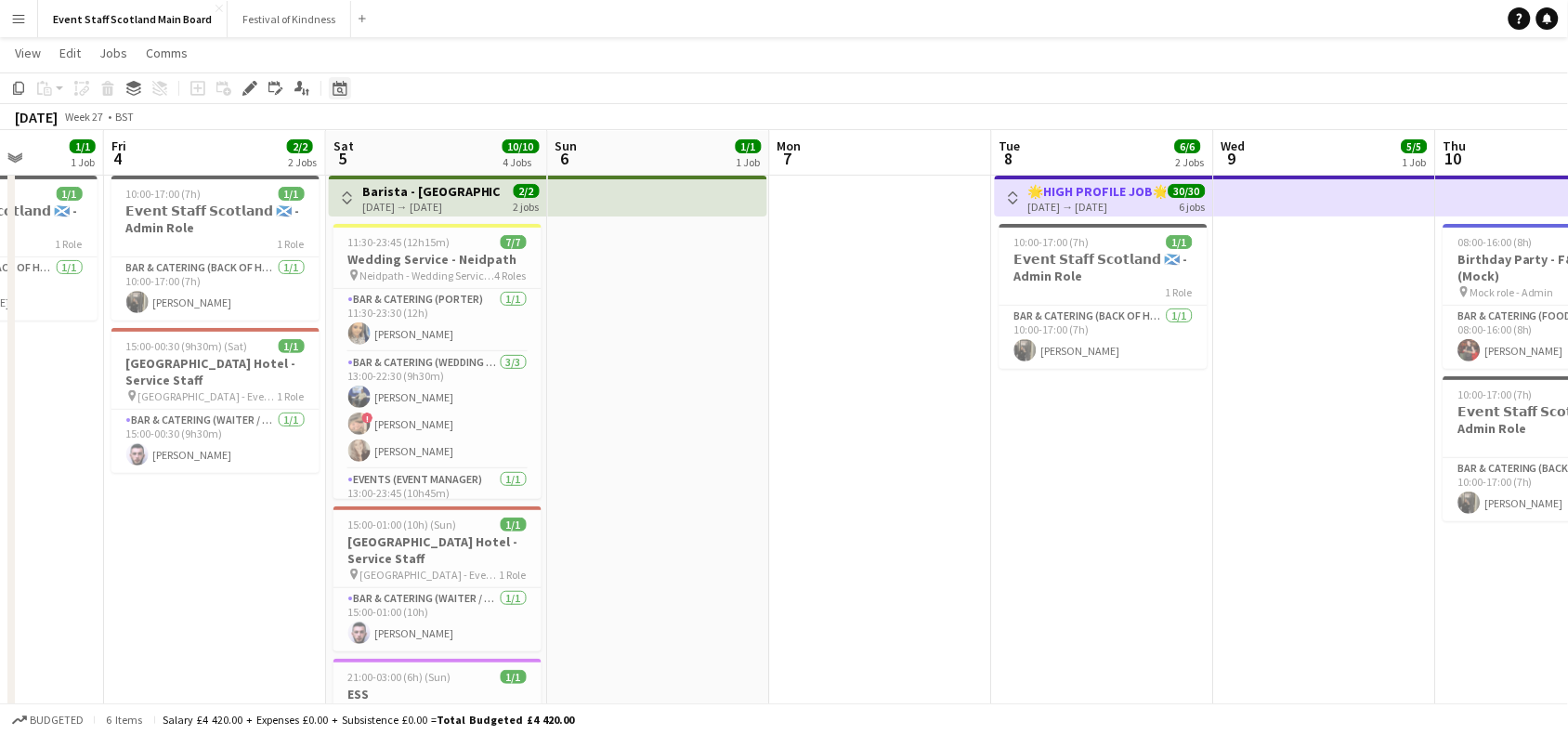
click at [334, 85] on icon at bounding box center [340, 87] width 14 height 15
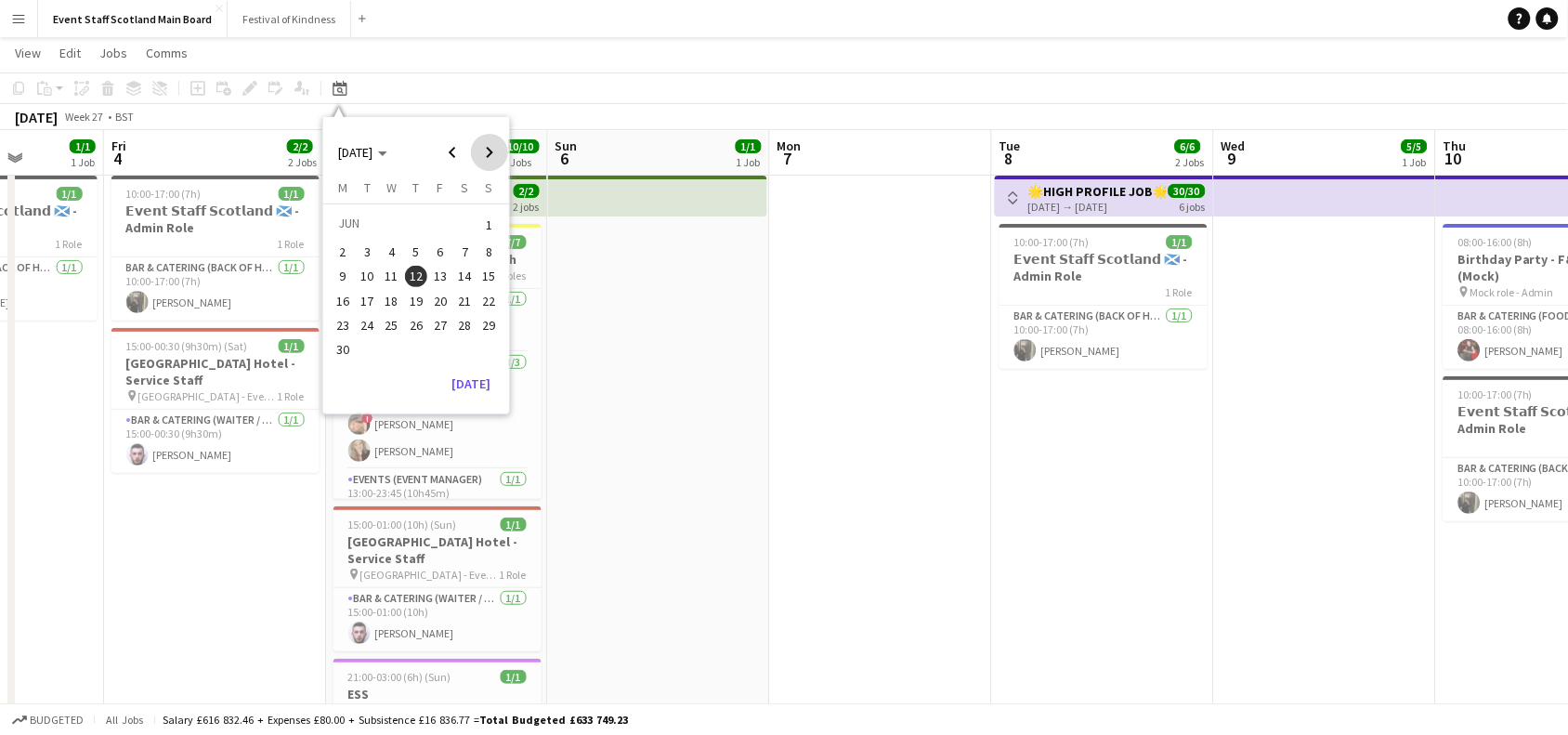
click at [493, 160] on span "Next month" at bounding box center [489, 152] width 37 height 37
click at [429, 276] on span "15" at bounding box center [440, 276] width 23 height 23
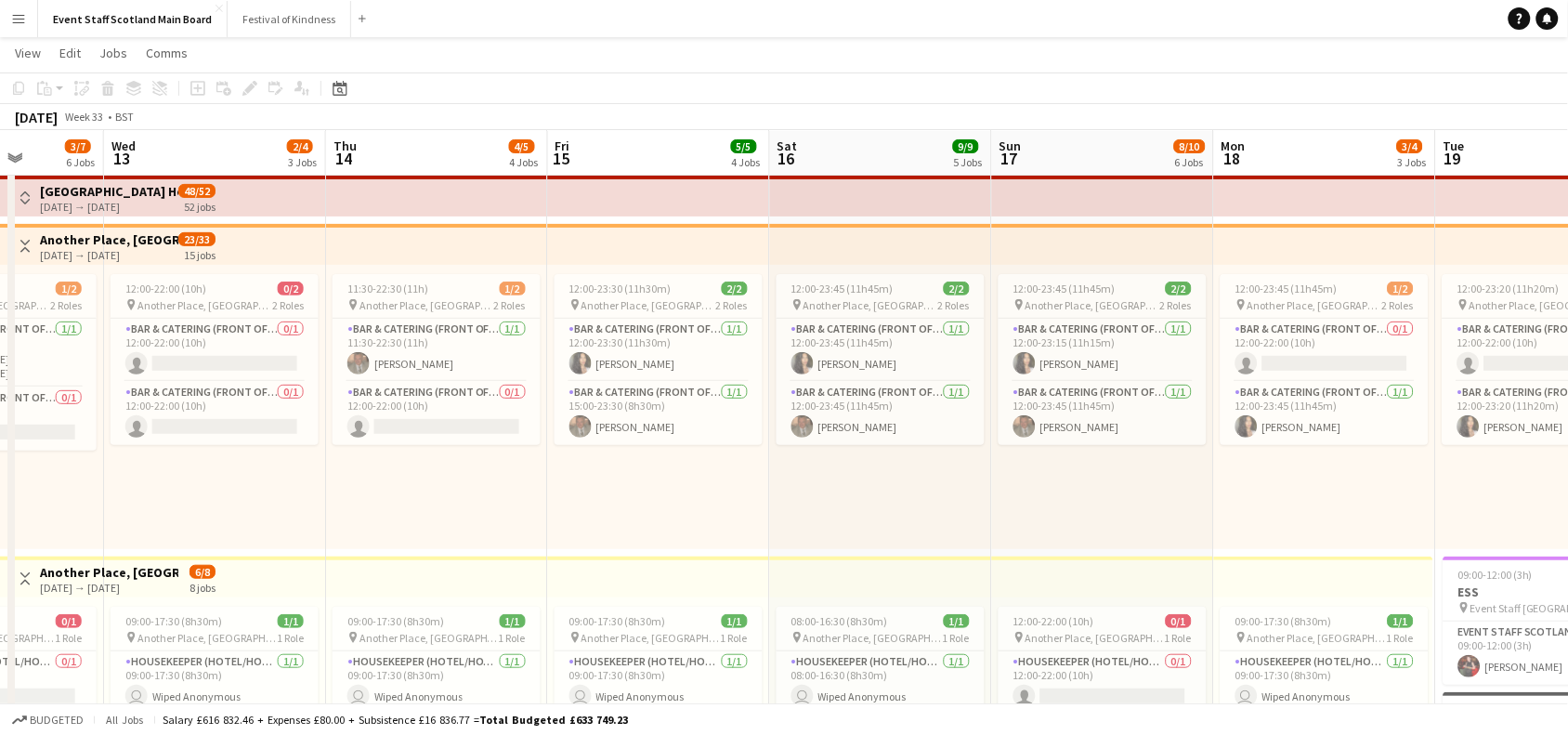
scroll to position [0, 639]
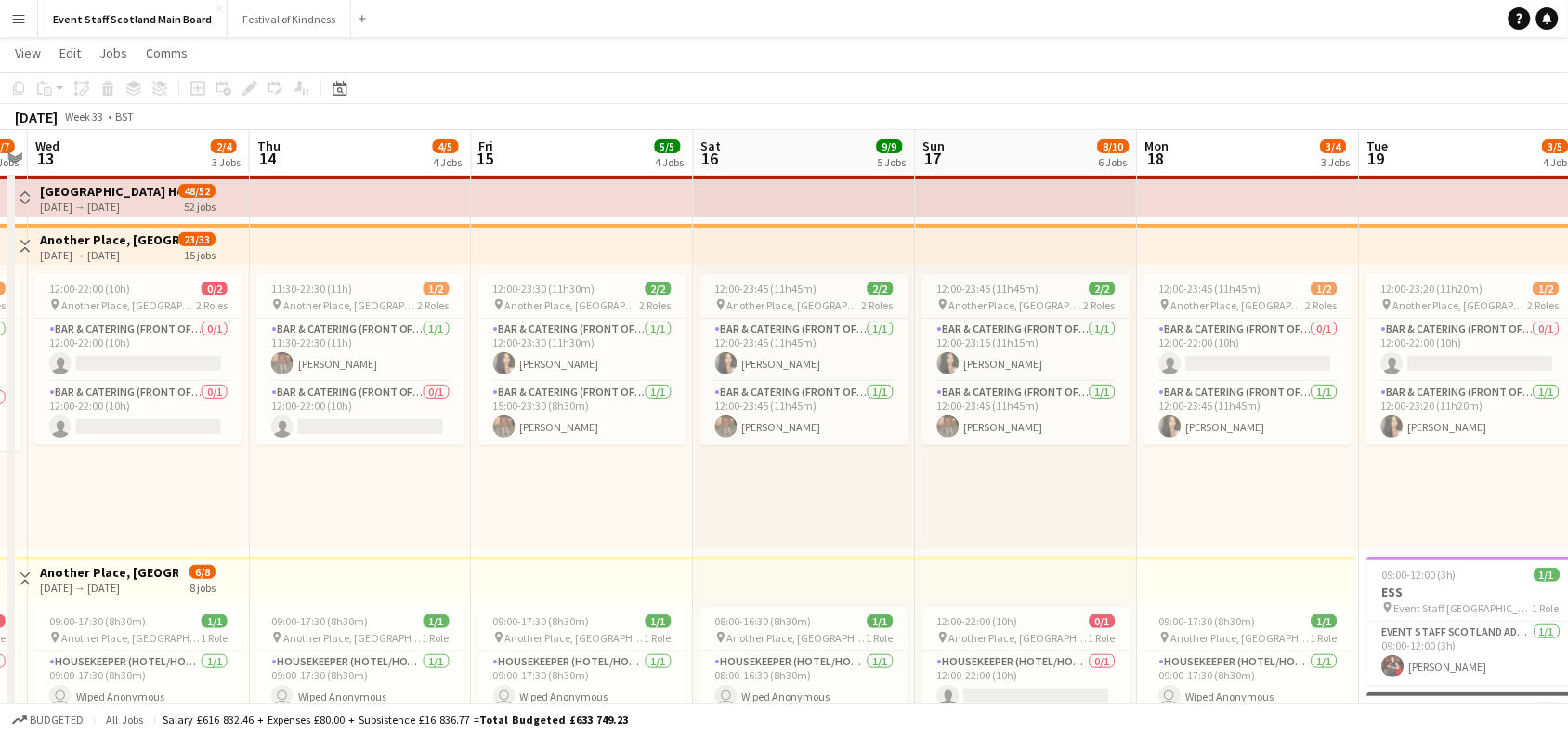
click at [25, 251] on app-icon "Toggle View" at bounding box center [25, 246] width 13 height 13
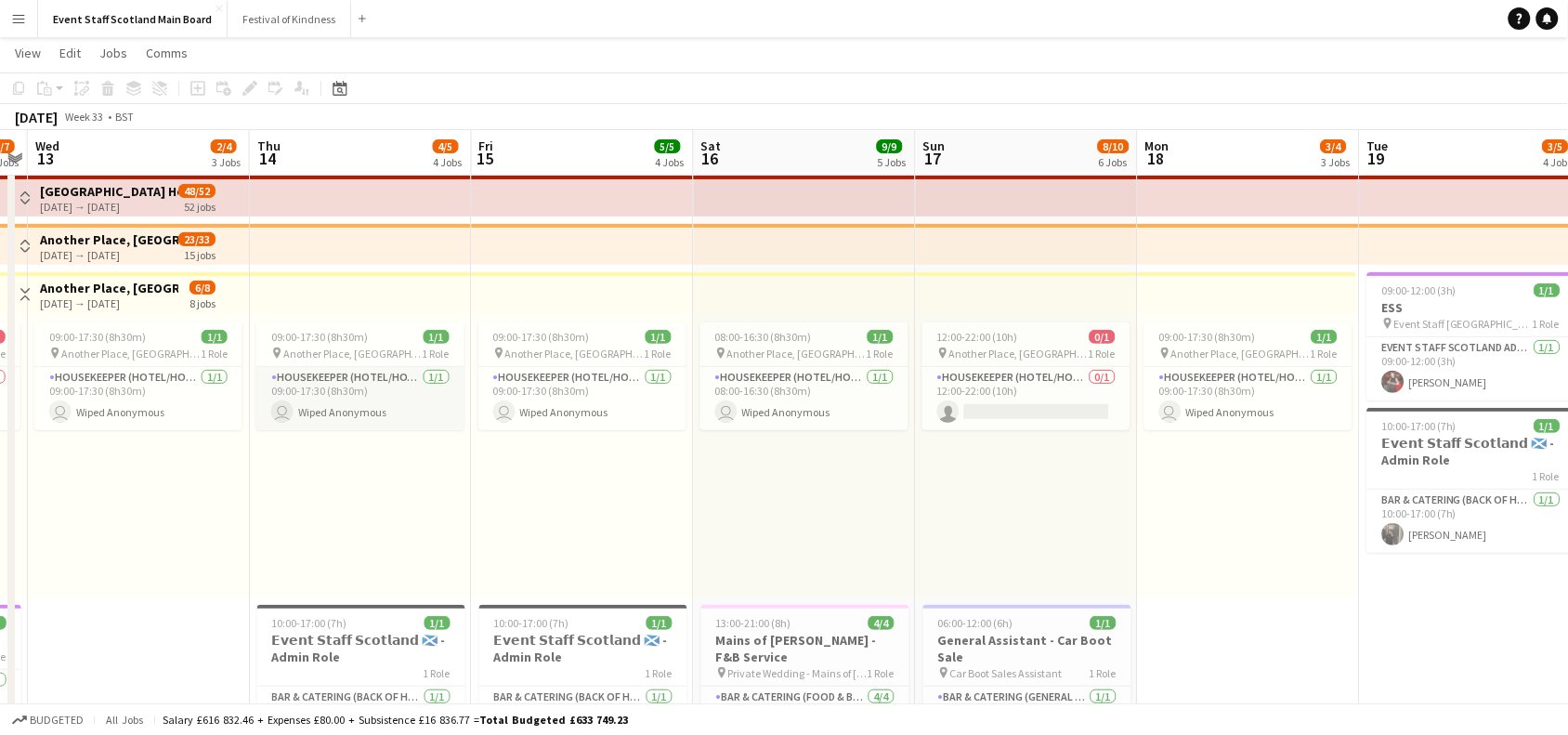
click at [358, 390] on app-card-role "Housekeeper (Hotel/Hospitality) [DATE] 09:00-17:30 (8h30m) user Wiped Anonymous" at bounding box center [361, 398] width 208 height 63
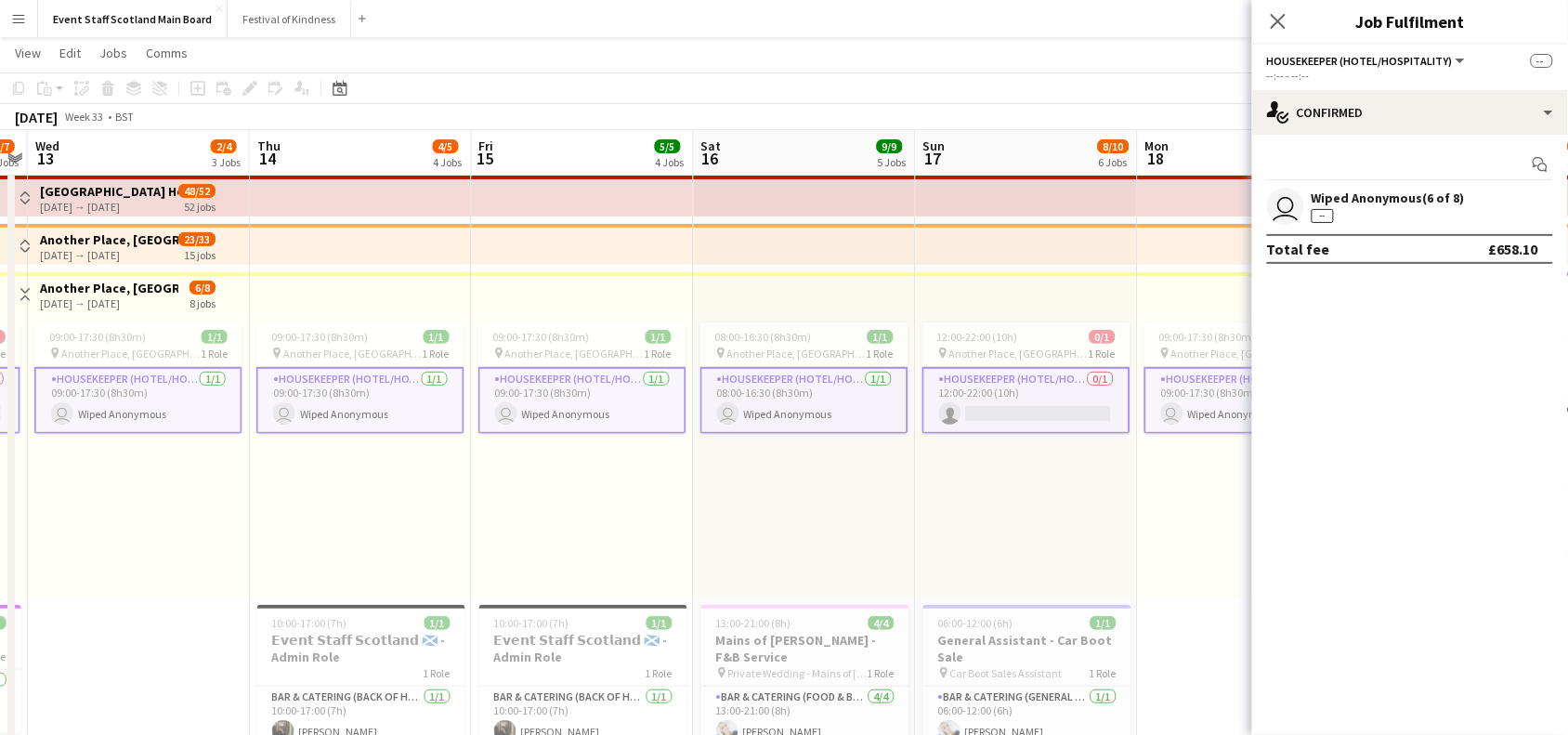
click at [1380, 210] on div "Wiped Anonymous (6 of 8) --" at bounding box center [1388, 206] width 153 height 33
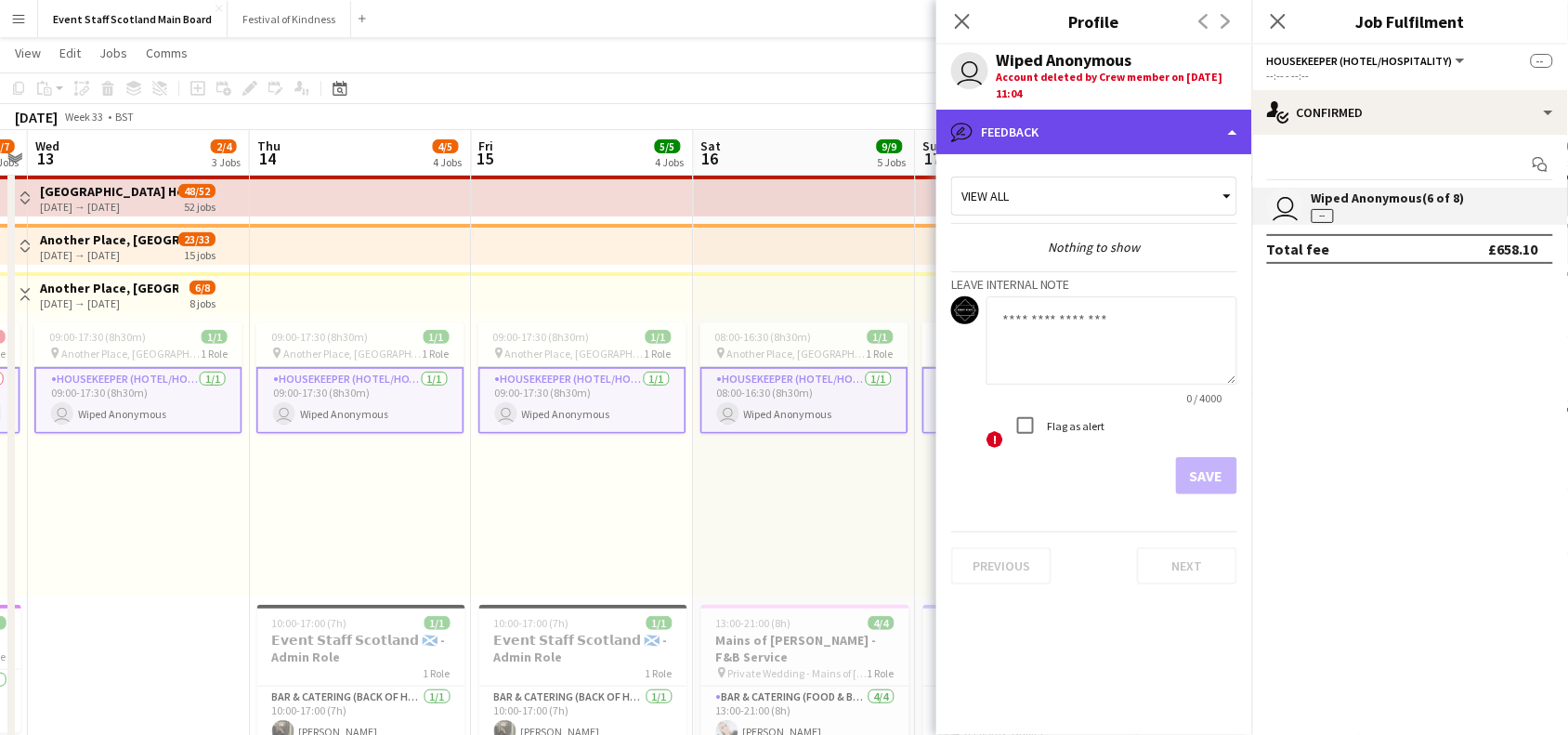
click at [1223, 123] on div "bubble-pencil Feedback" at bounding box center [1093, 132] width 315 height 44
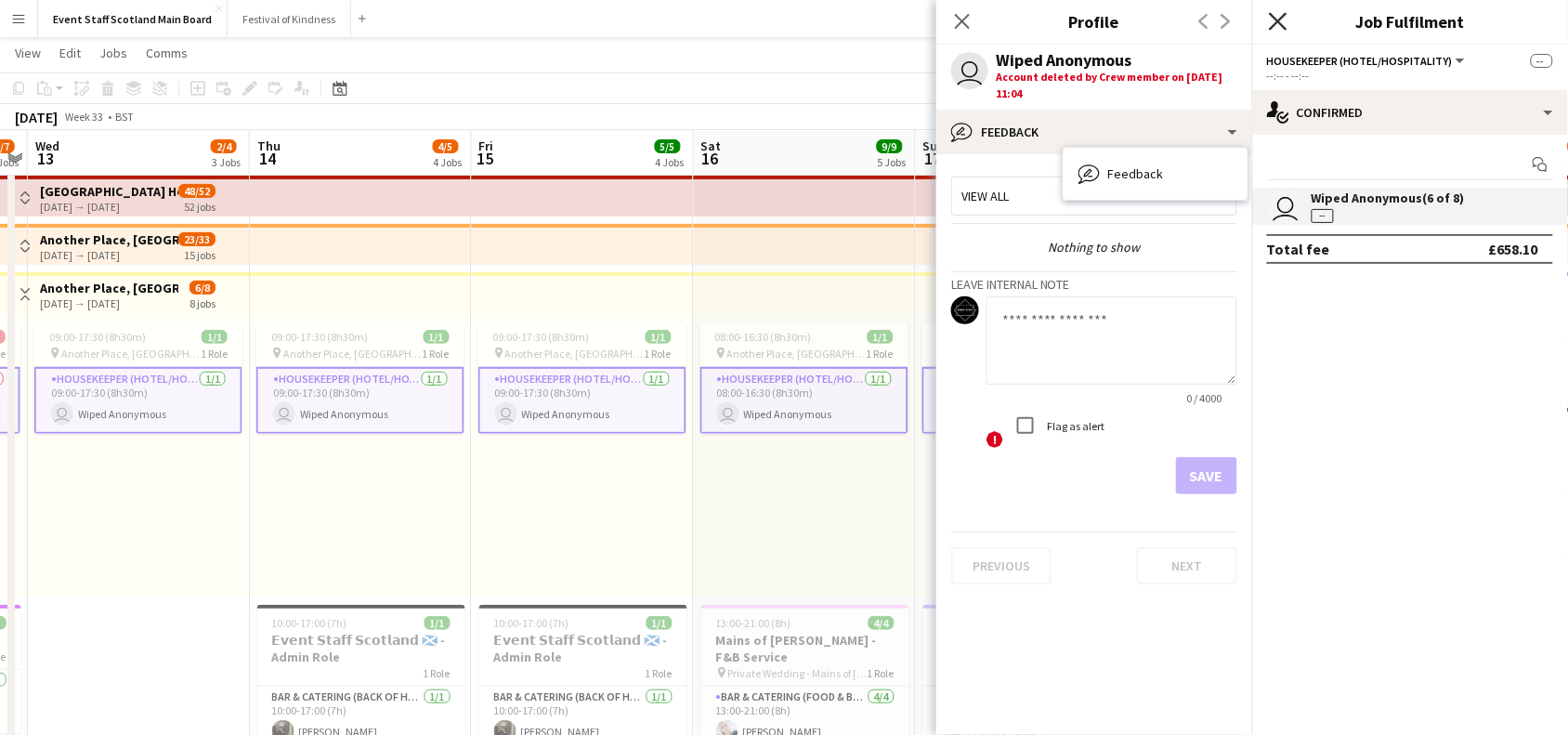
click at [1284, 26] on icon at bounding box center [1278, 21] width 18 height 18
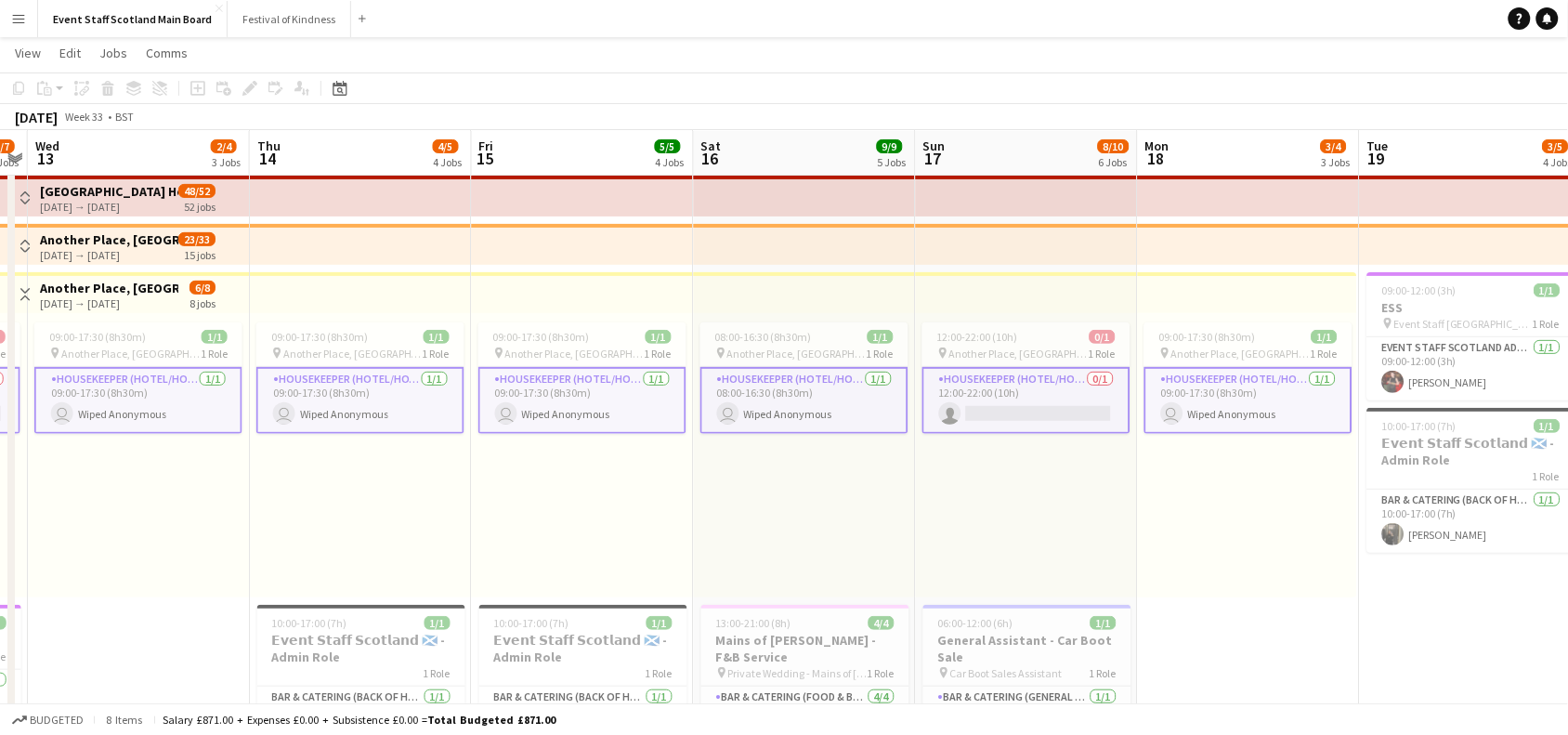
click at [21, 290] on app-icon "Toggle View" at bounding box center [25, 294] width 13 height 13
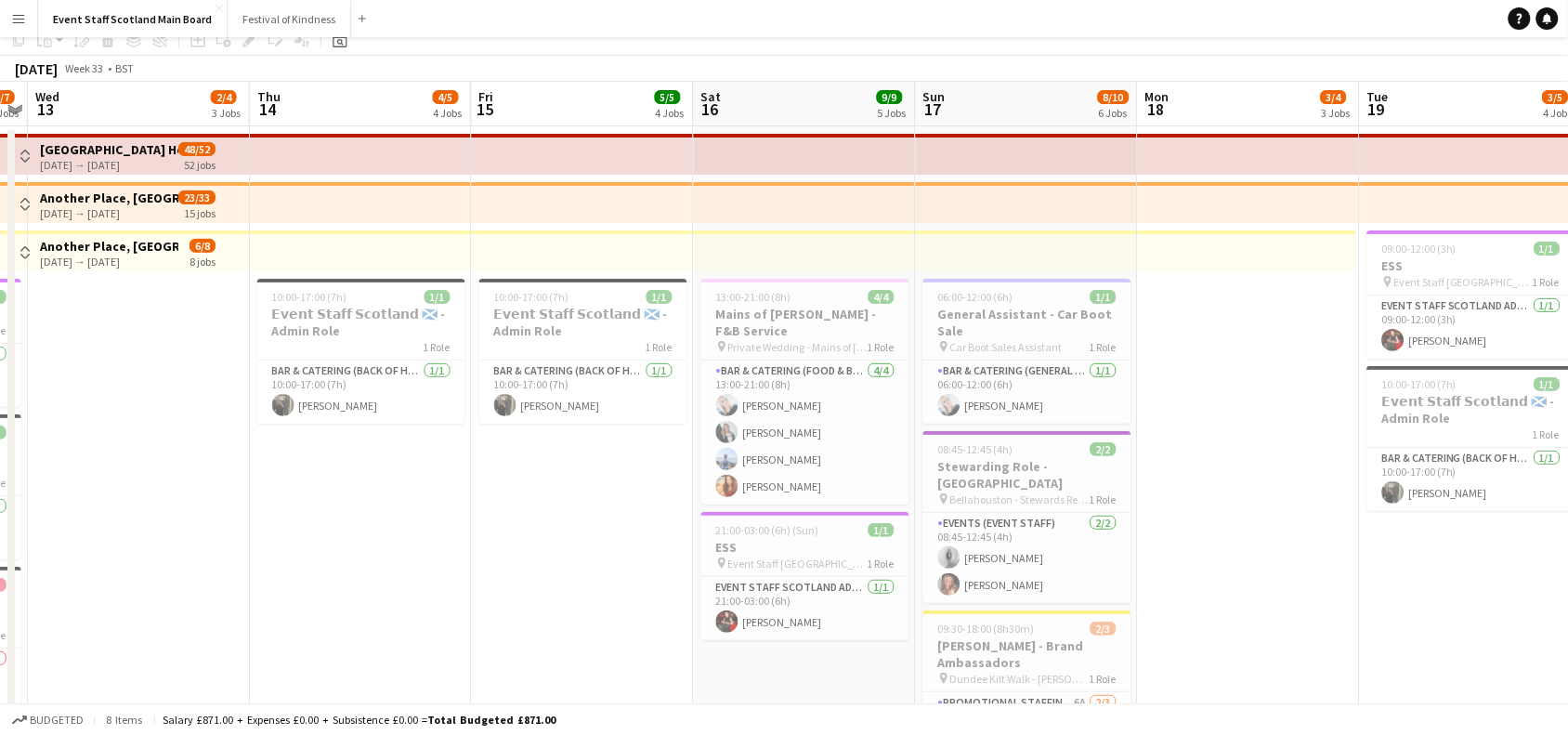
scroll to position [33, 0]
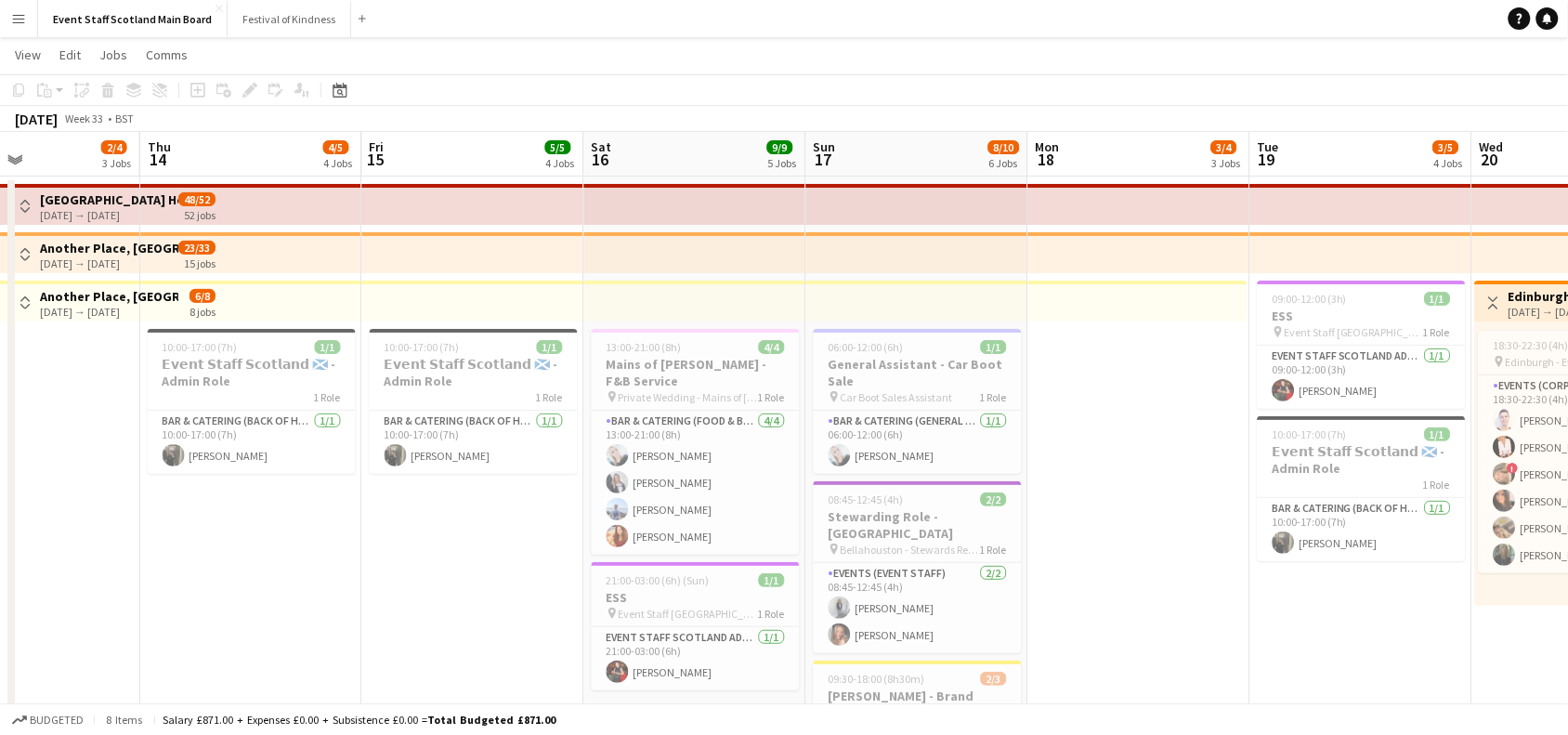
drag, startPoint x: 1289, startPoint y: 530, endPoint x: 360, endPoint y: 608, distance: 932.3
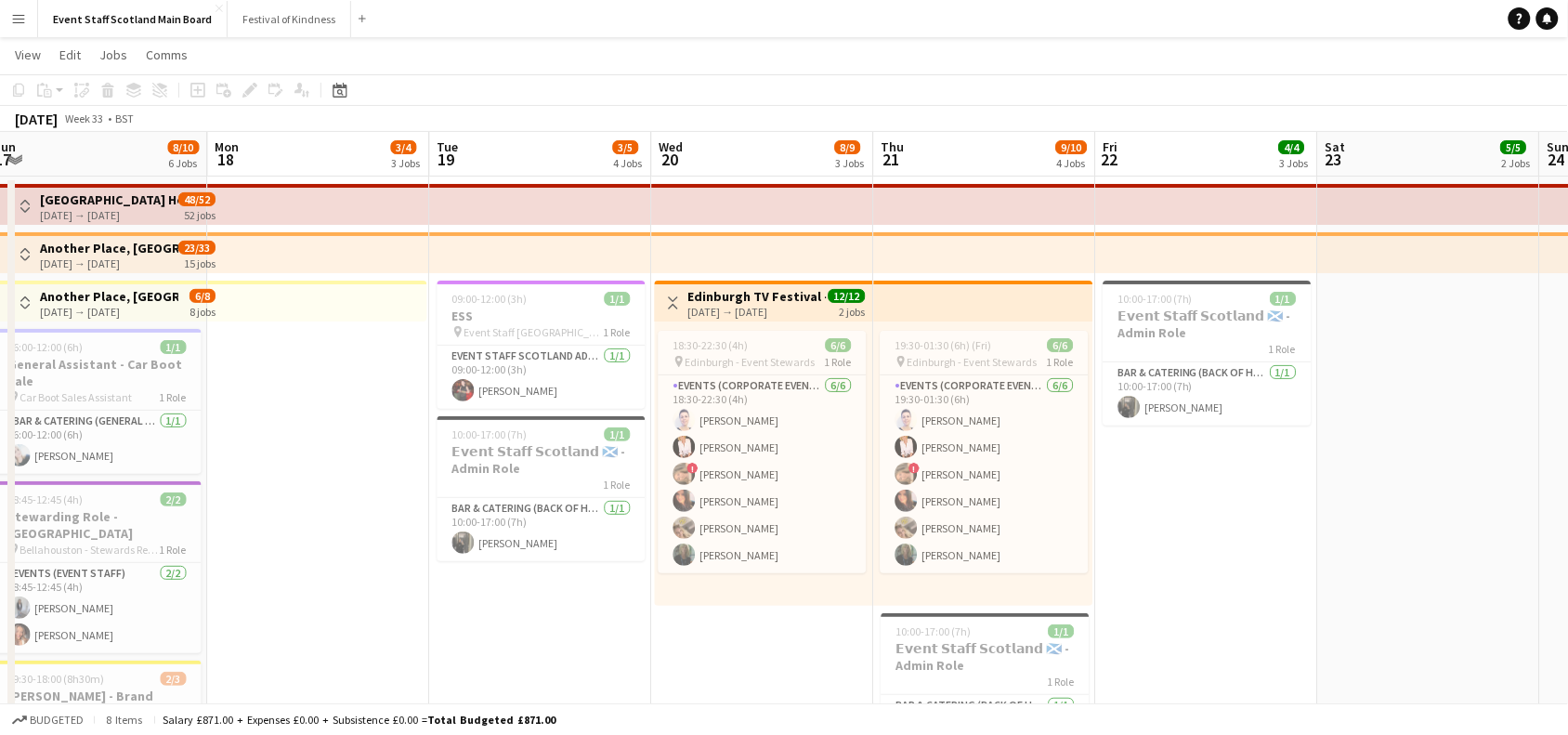
click at [670, 303] on app-icon "Toggle View" at bounding box center [673, 303] width 13 height 13
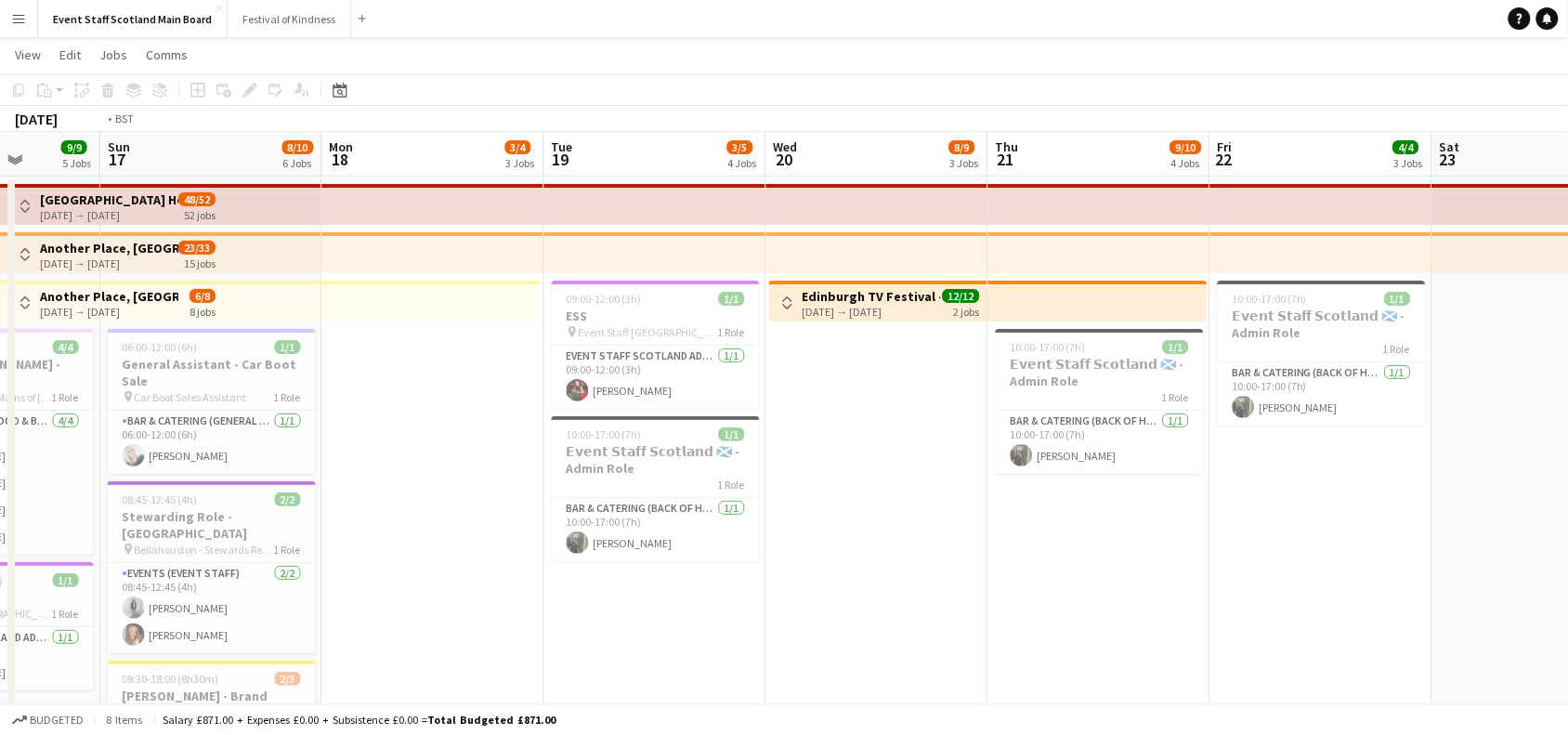
drag, startPoint x: 1358, startPoint y: 412, endPoint x: 586, endPoint y: 461, distance: 773.6
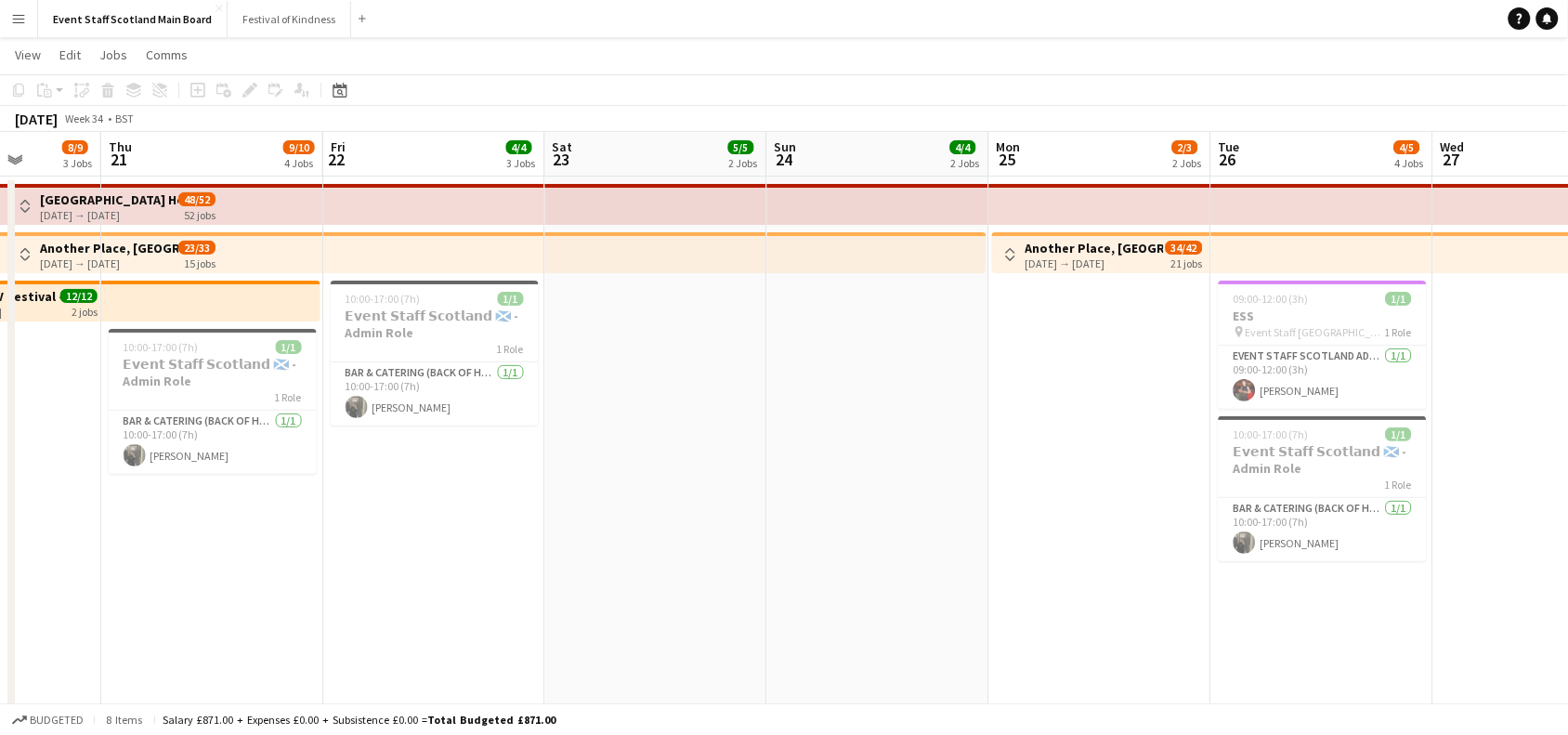
scroll to position [0, 557]
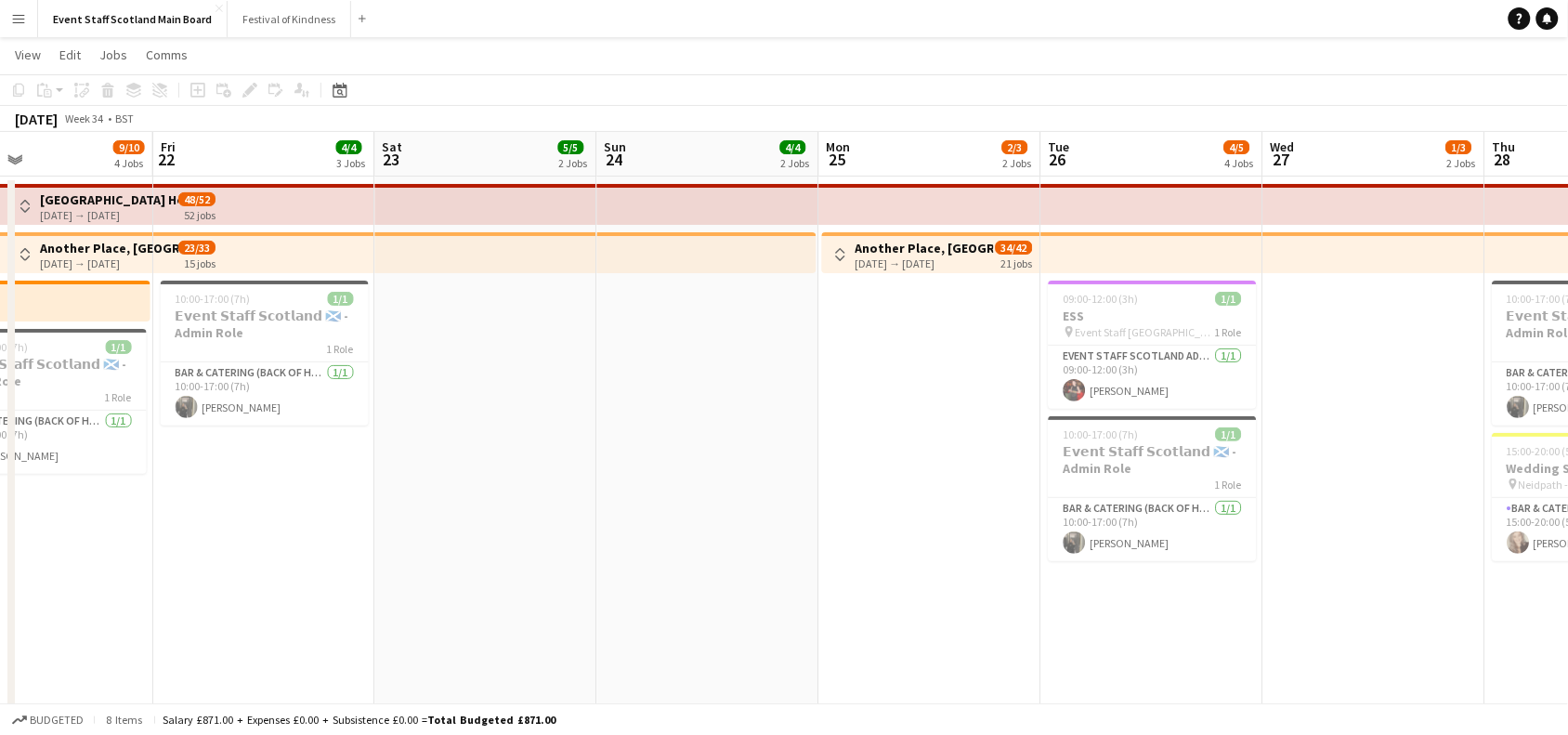
drag, startPoint x: 1468, startPoint y: 419, endPoint x: 1033, endPoint y: 475, distance: 438.6
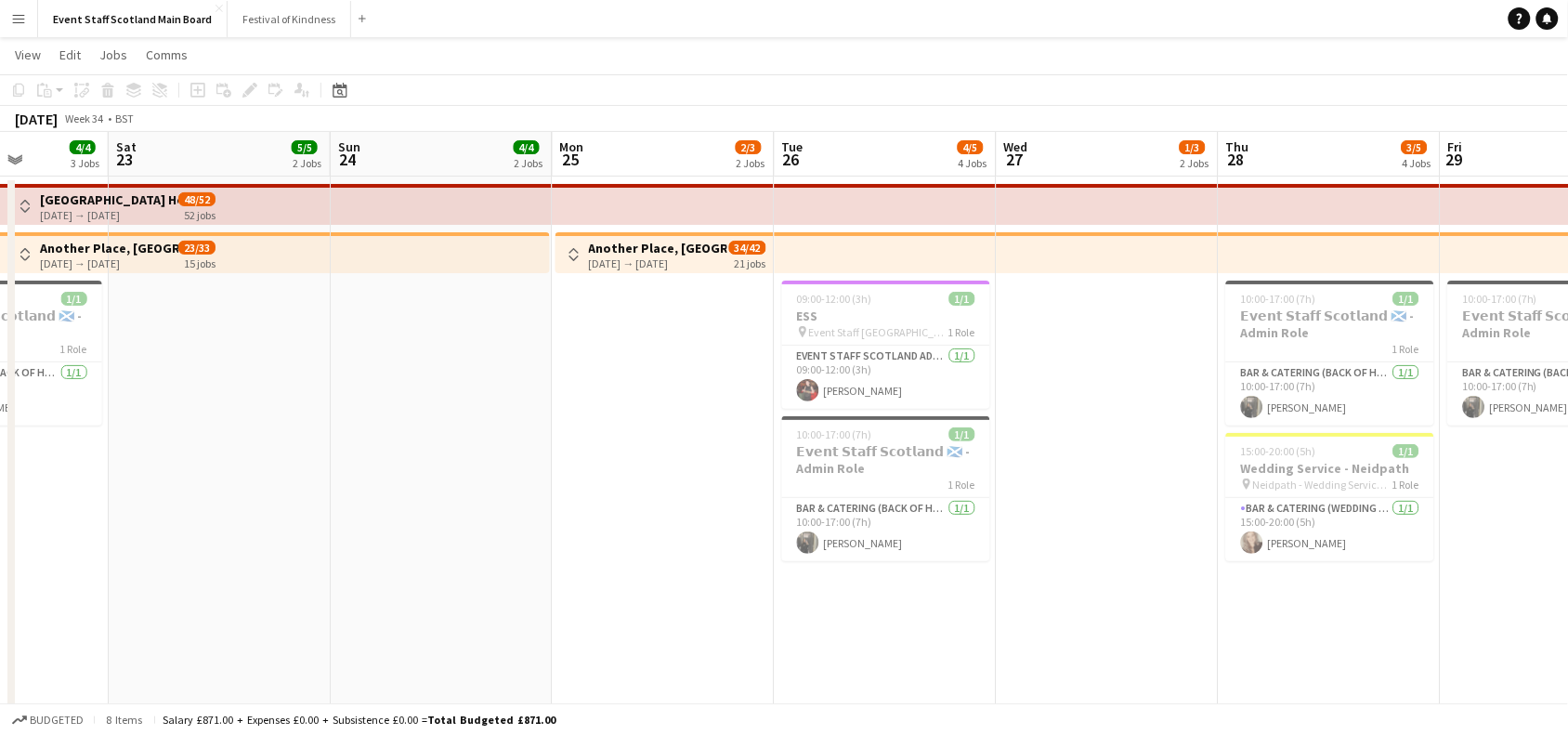
drag, startPoint x: 1524, startPoint y: 512, endPoint x: 960, endPoint y: 519, distance: 564.0
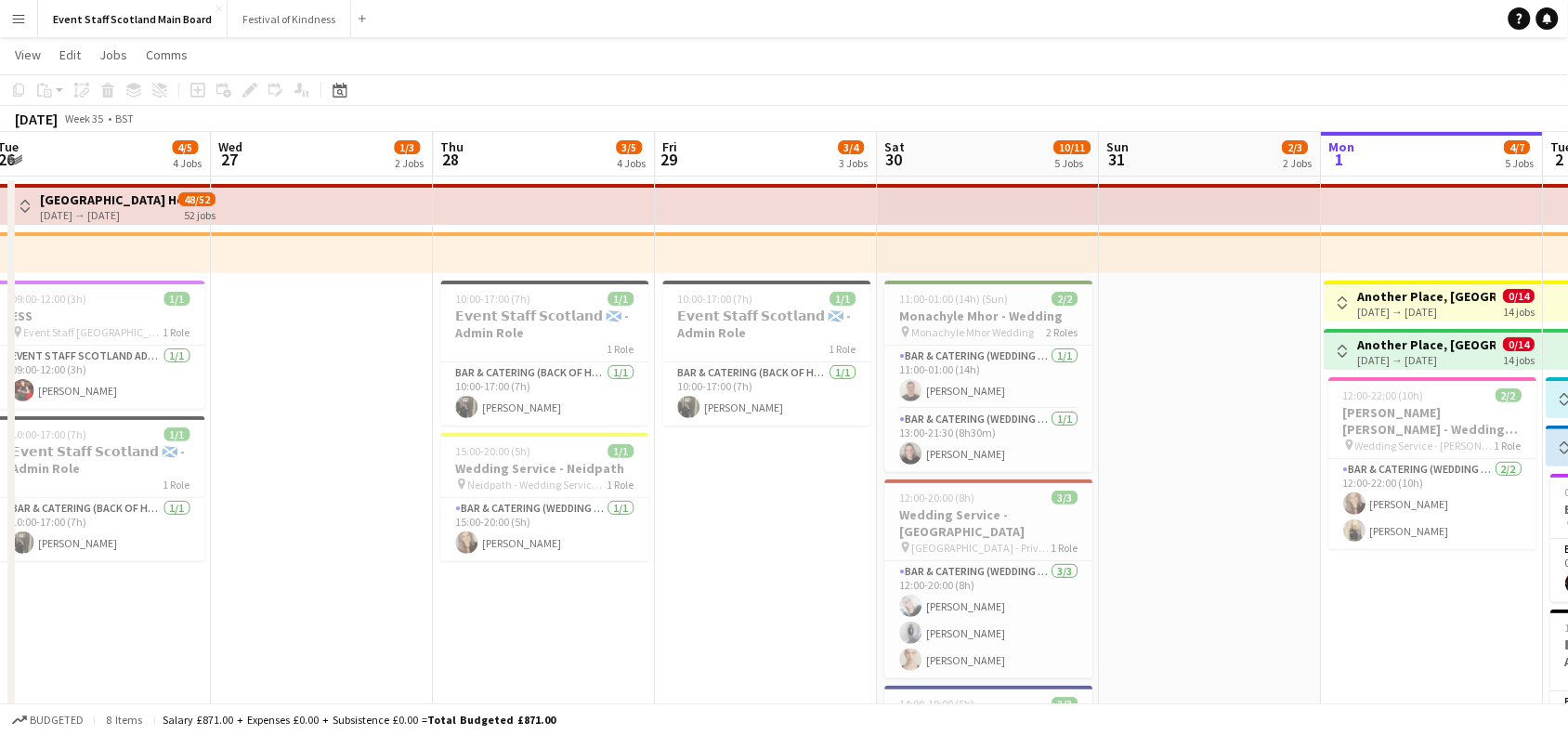
drag, startPoint x: 1510, startPoint y: 448, endPoint x: 1099, endPoint y: 493, distance: 413.5
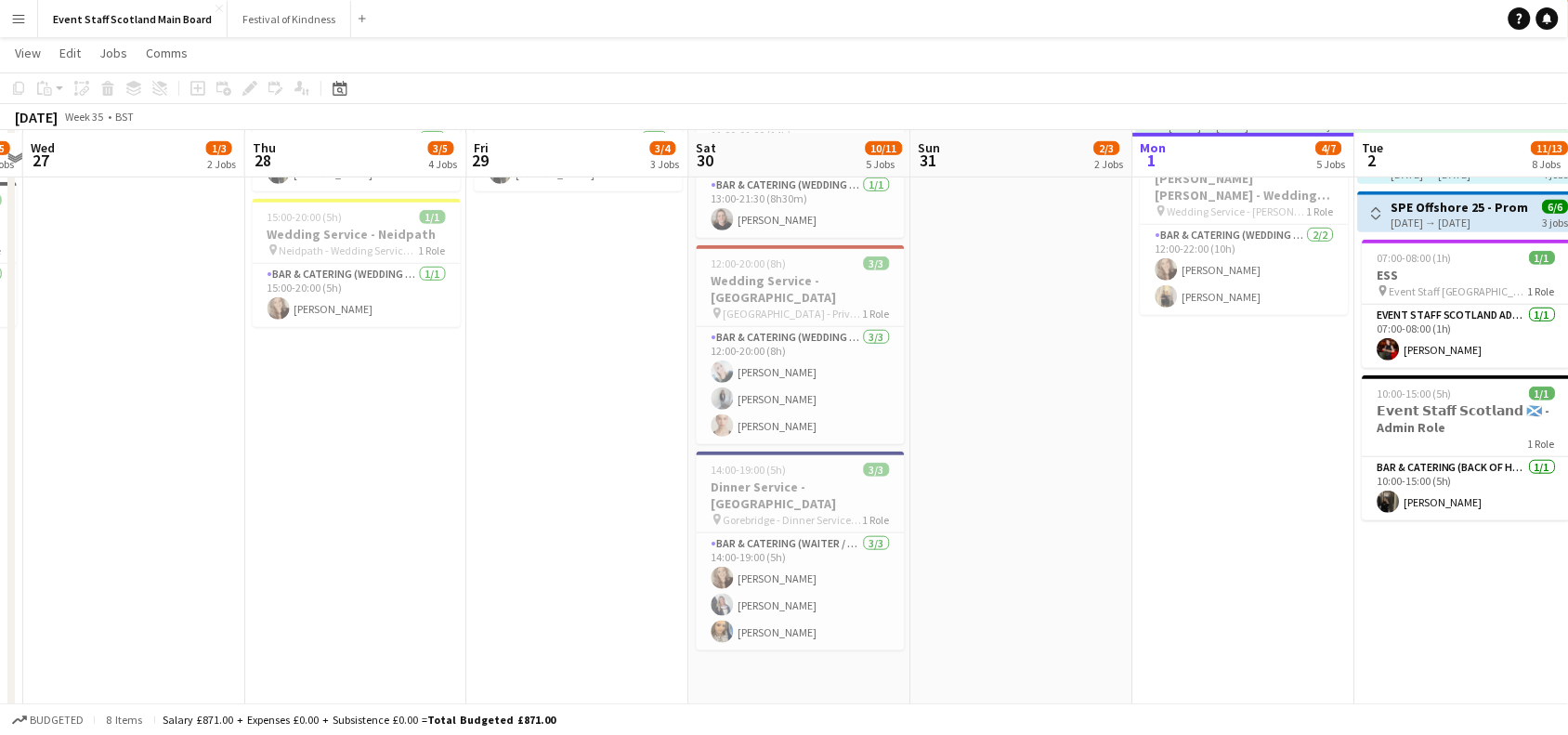
scroll to position [267, 0]
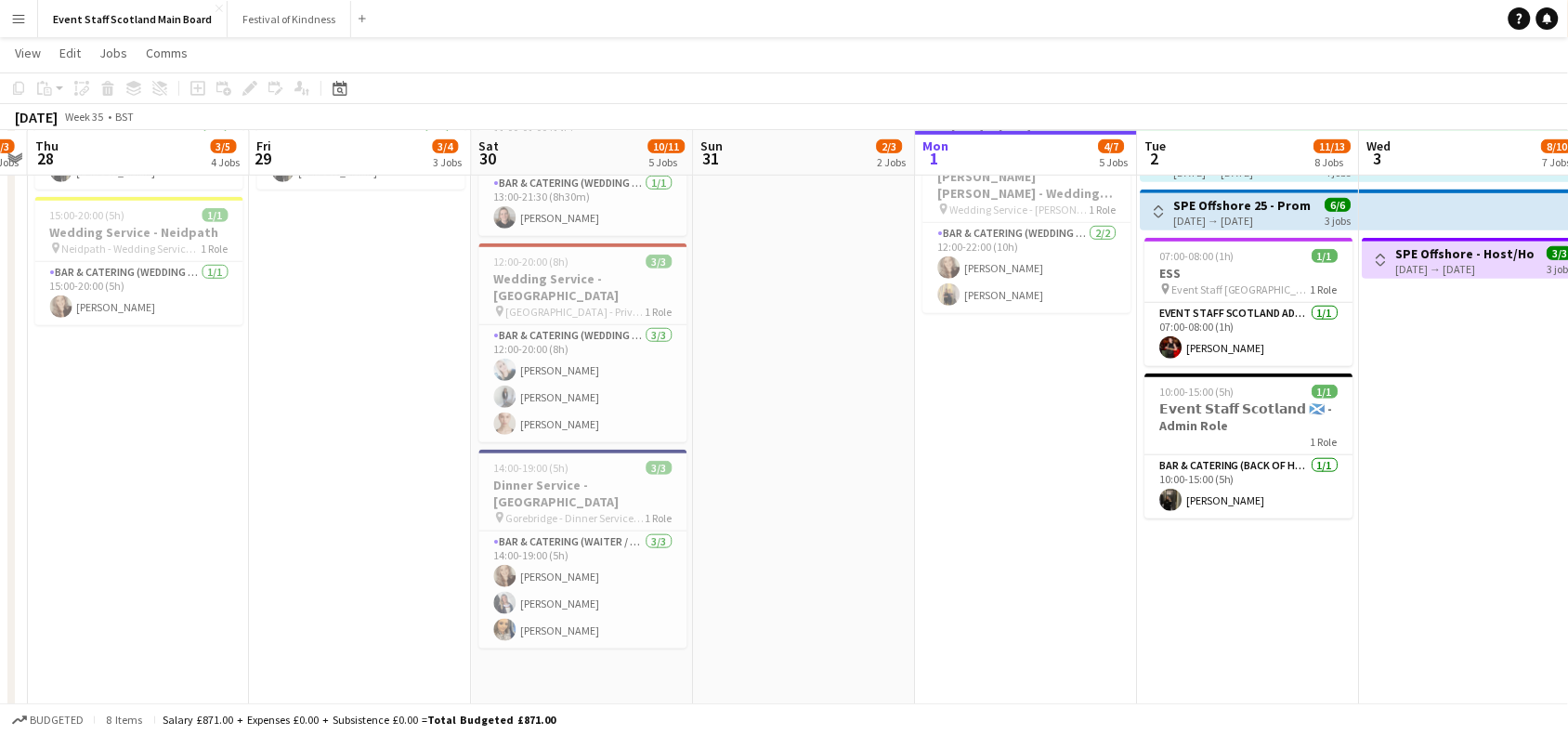
drag, startPoint x: 1403, startPoint y: 555, endPoint x: 725, endPoint y: 597, distance: 679.3
click at [725, 597] on app-calendar-viewport "Sun 24 4/4 2 Jobs Mon 25 2/3 2 Jobs Tue 26 4/5 4 Jobs Wed 27 1/3 2 Jobs Thu 28 …" at bounding box center [784, 543] width 1568 height 1478
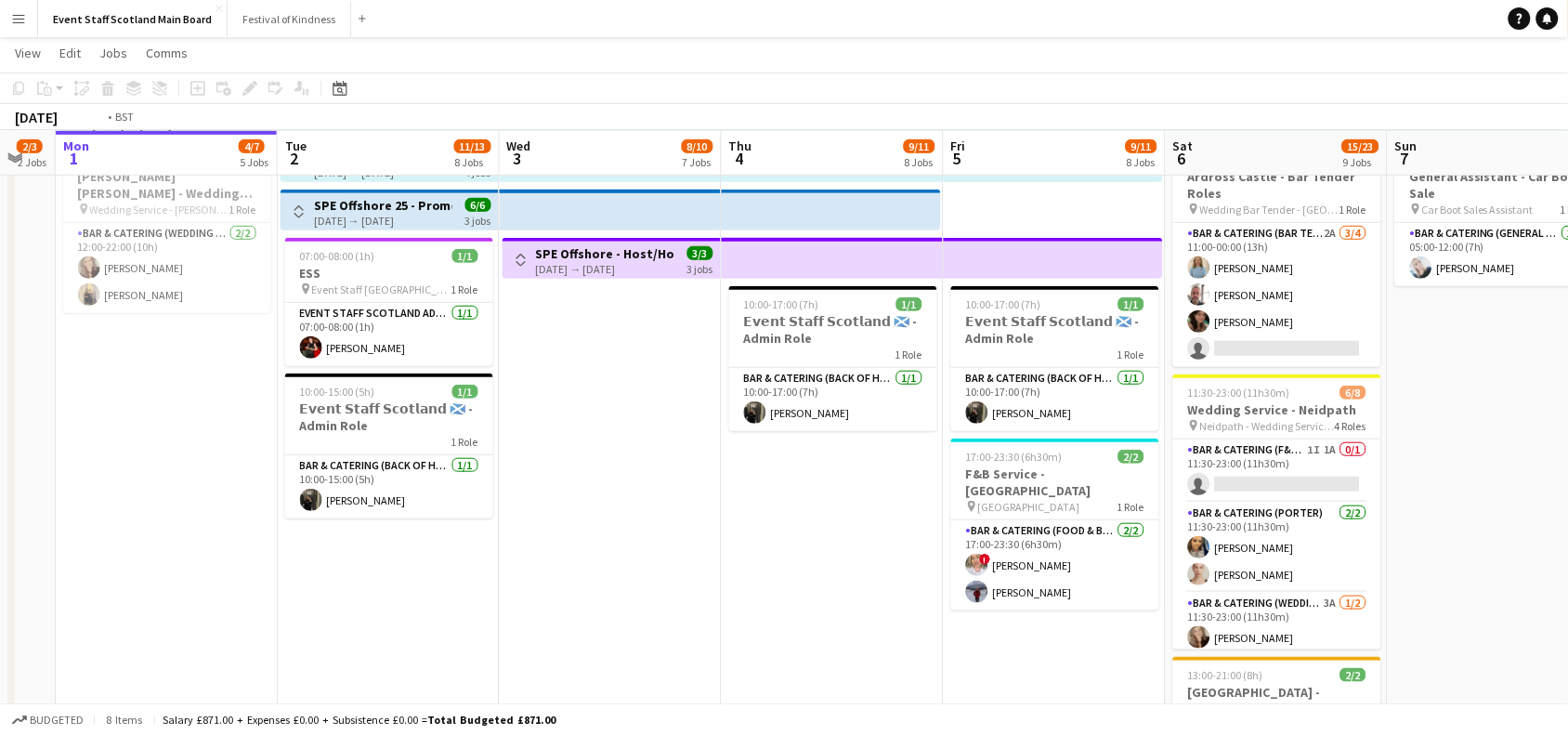
drag, startPoint x: 1189, startPoint y: 507, endPoint x: 720, endPoint y: 569, distance: 473.1
click at [720, 569] on app-calendar-viewport "Fri 29 3/4 3 Jobs Sat 30 10/11 5 Jobs Sun 31 2/3 2 Jobs Mon 1 4/7 5 Jobs Tue 2 …" at bounding box center [784, 543] width 1568 height 1478
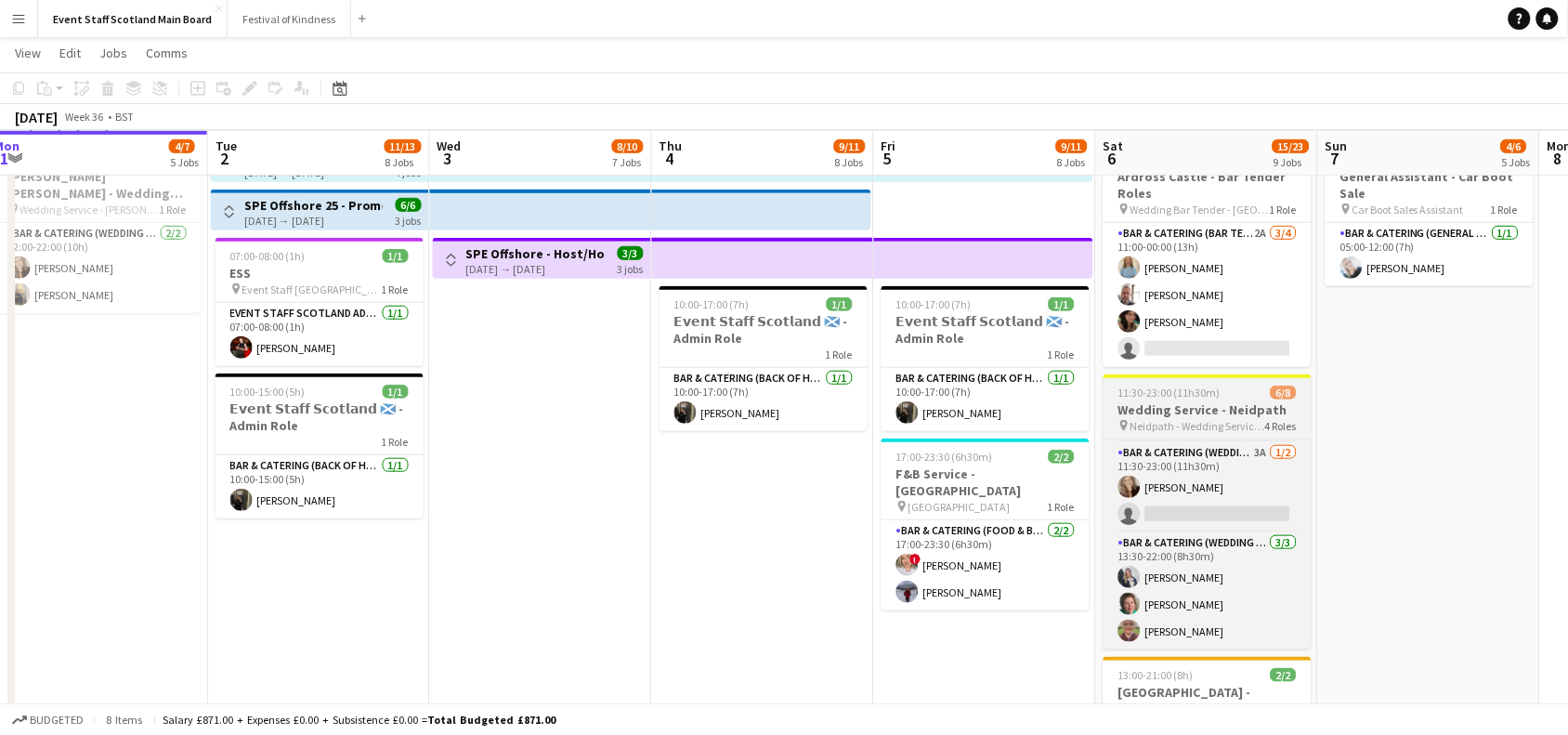
scroll to position [0, 0]
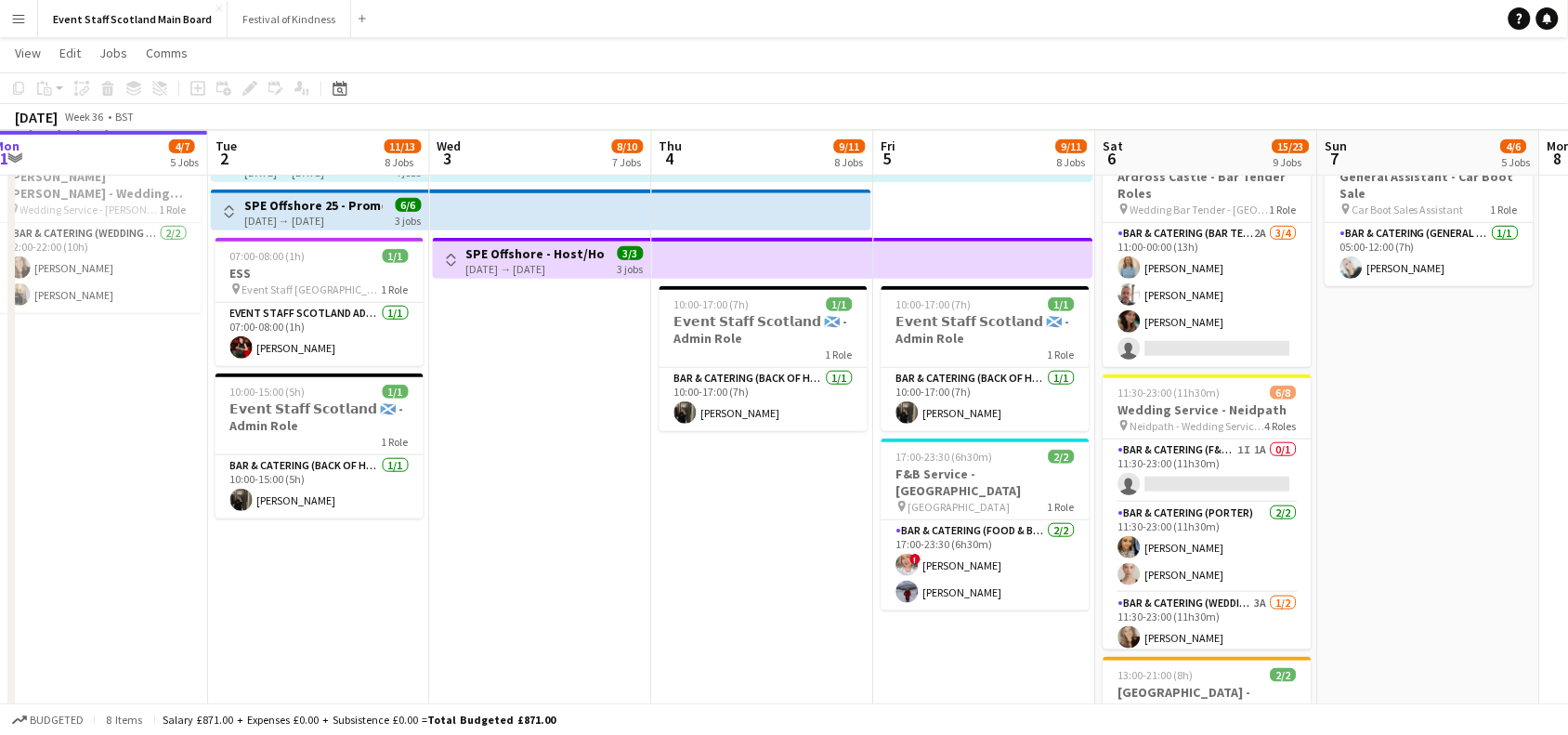
drag, startPoint x: 1415, startPoint y: 387, endPoint x: 712, endPoint y: 533, distance: 718.0
click at [712, 533] on app-calendar-viewport "Fri 29 3/4 3 Jobs Sat 30 10/11 5 Jobs Sun 31 2/3 2 Jobs Mon 1 4/7 5 Jobs Tue 2 …" at bounding box center [784, 543] width 1568 height 1478
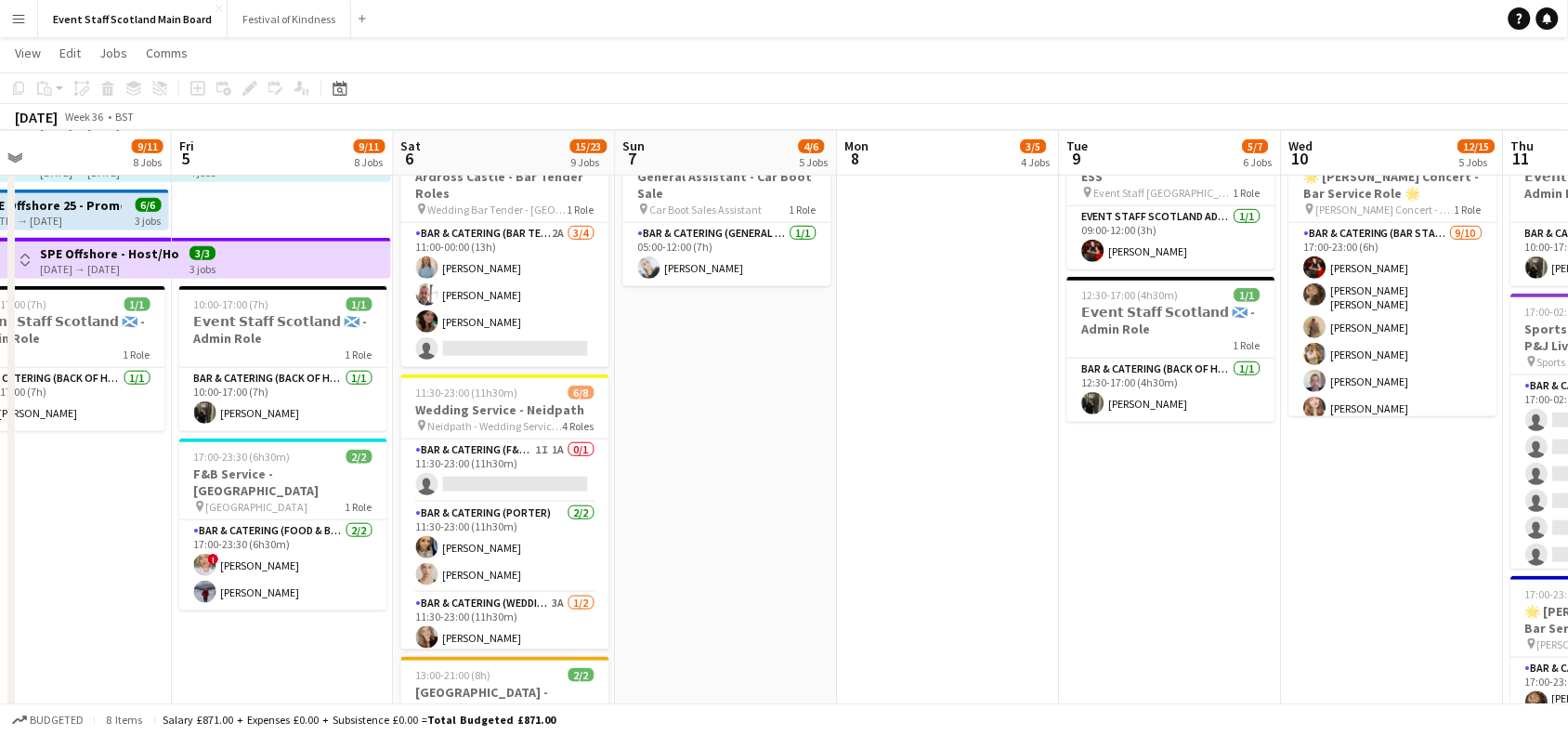
drag, startPoint x: 1260, startPoint y: 588, endPoint x: 708, endPoint y: 599, distance: 552.1
click at [708, 599] on app-calendar-viewport "Mon 1 4/7 5 Jobs Tue 2 11/13 8 Jobs Wed 3 8/10 7 Jobs Thu 4 9/11 8 Jobs Fri 5 9…" at bounding box center [784, 543] width 1568 height 1478
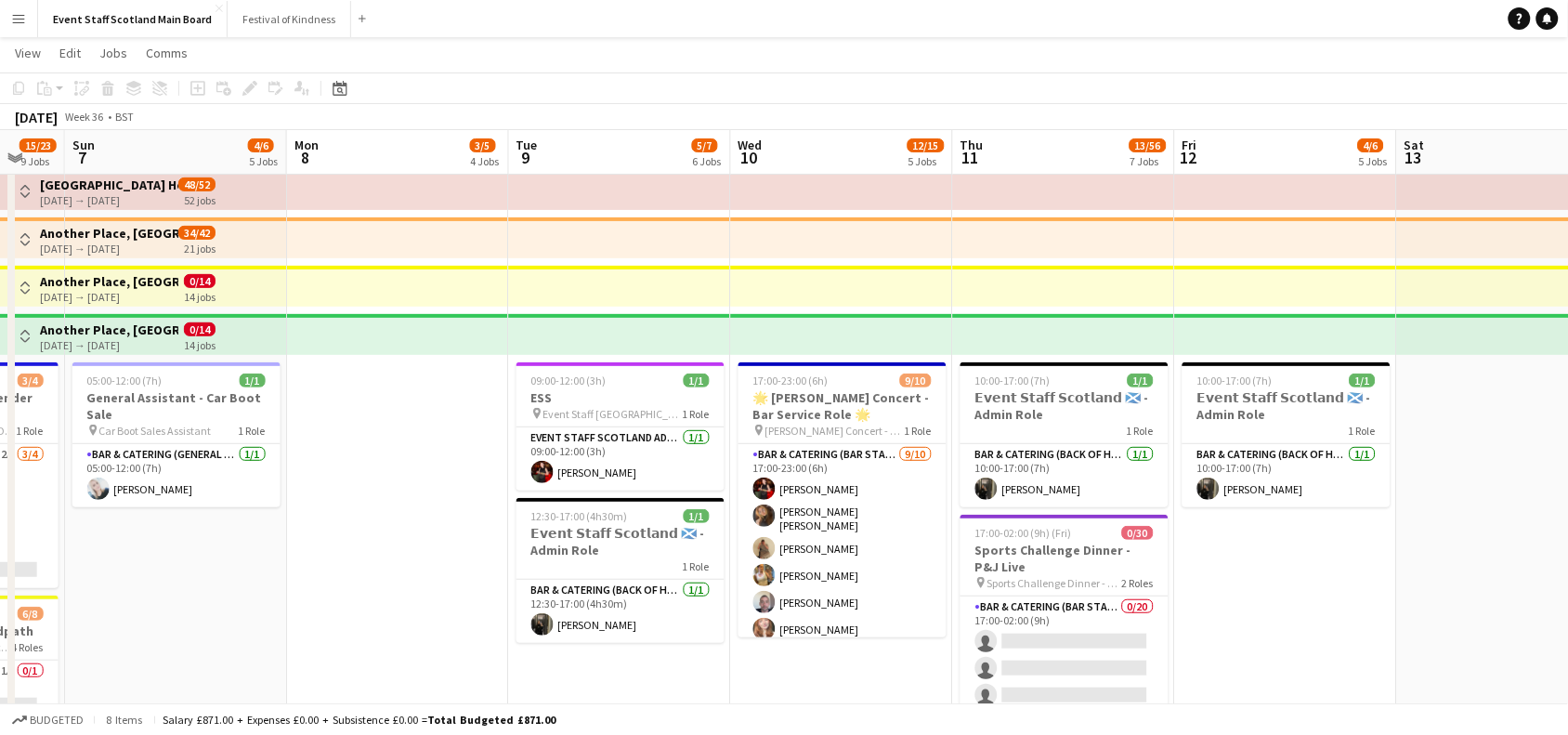
scroll to position [54, 0]
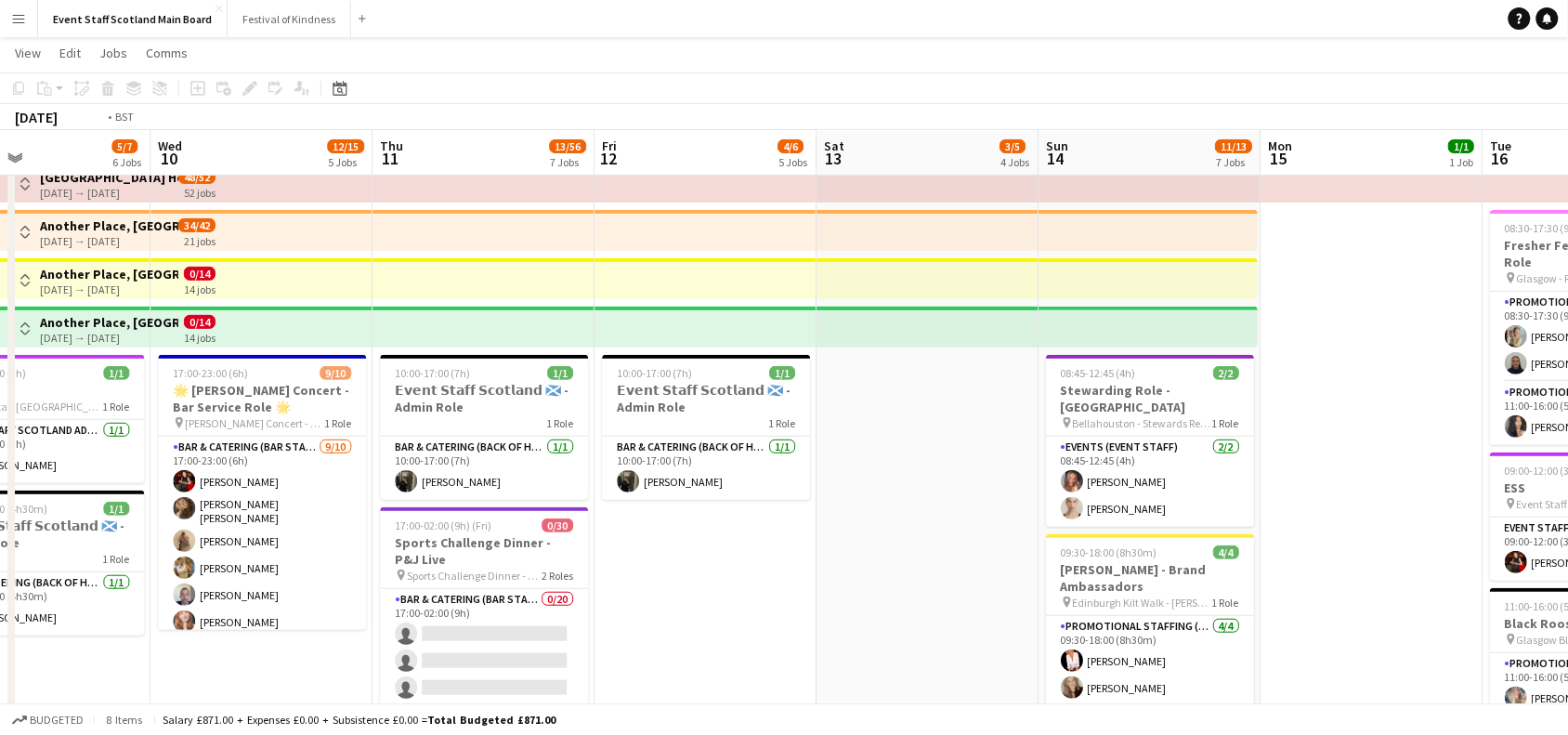
drag, startPoint x: 1475, startPoint y: 392, endPoint x: 785, endPoint y: 526, distance: 702.9
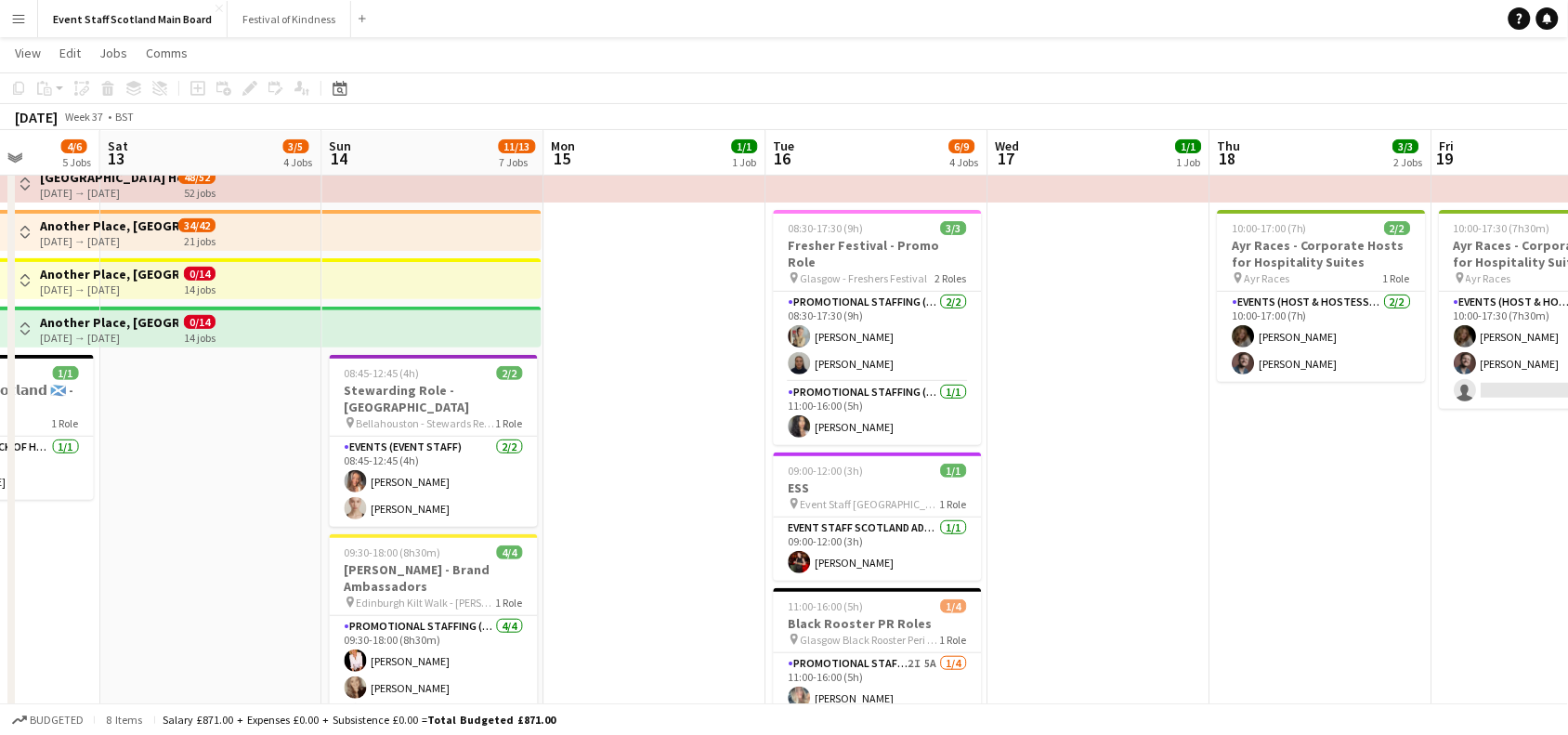
scroll to position [0, 793]
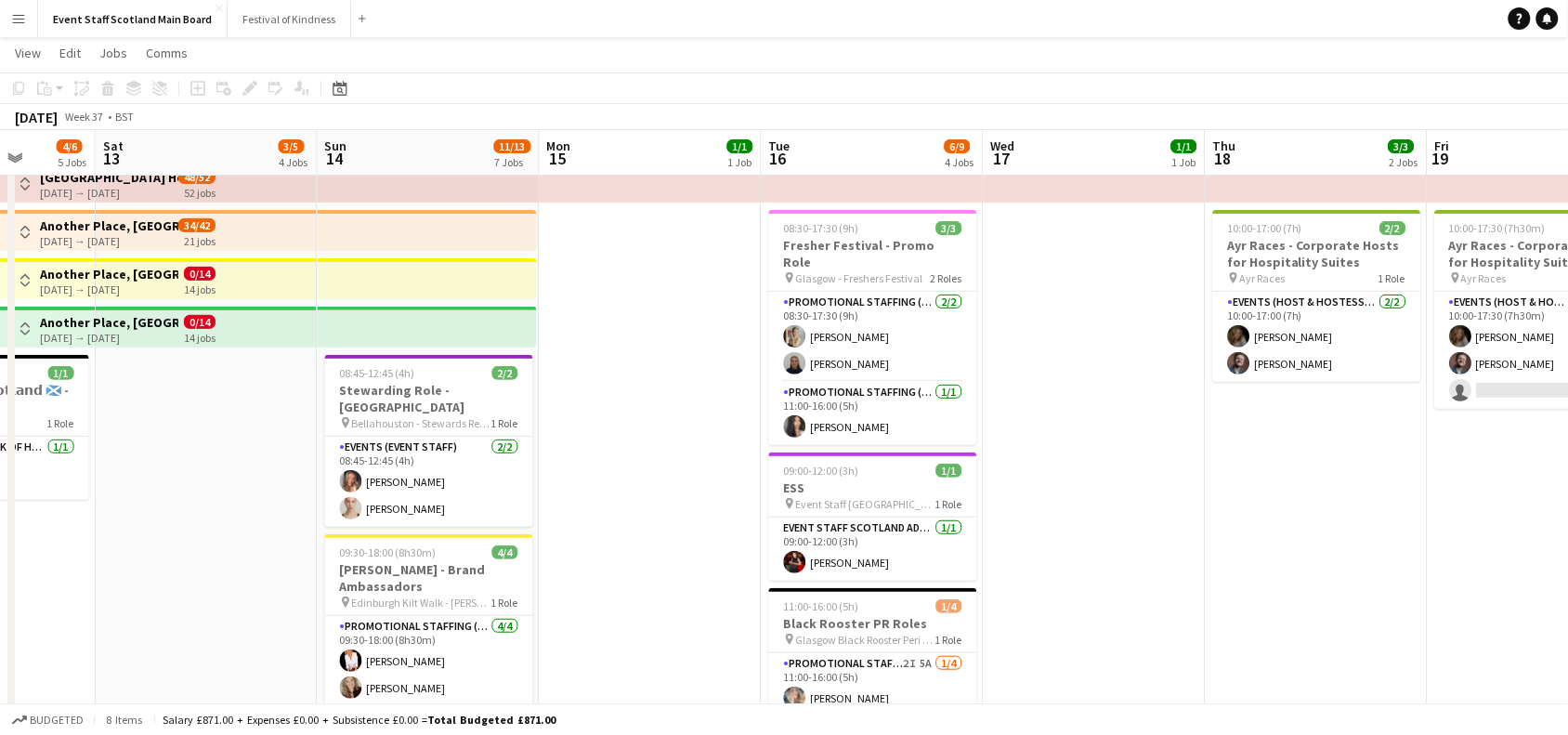
drag, startPoint x: 1237, startPoint y: 483, endPoint x: 625, endPoint y: 521, distance: 613.2
click at [893, 686] on app-card-role "Promotional Staffing (Promotional Staff) 2I 5A [DATE] 11:00-16:00 (5h) [PERSON_…" at bounding box center [873, 725] width 208 height 144
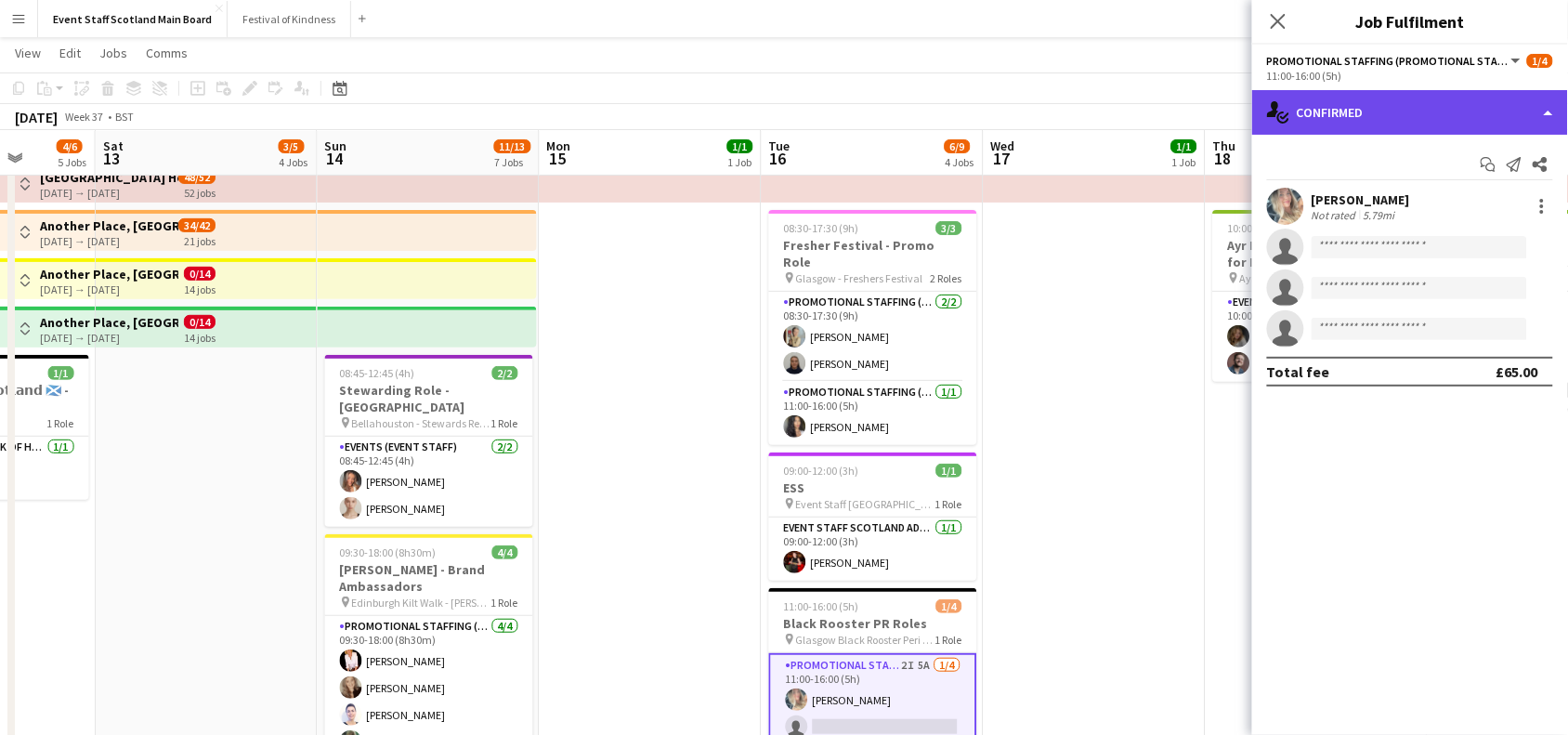
click at [1440, 104] on div "single-neutral-actions-check-2 Confirmed" at bounding box center [1410, 112] width 315 height 44
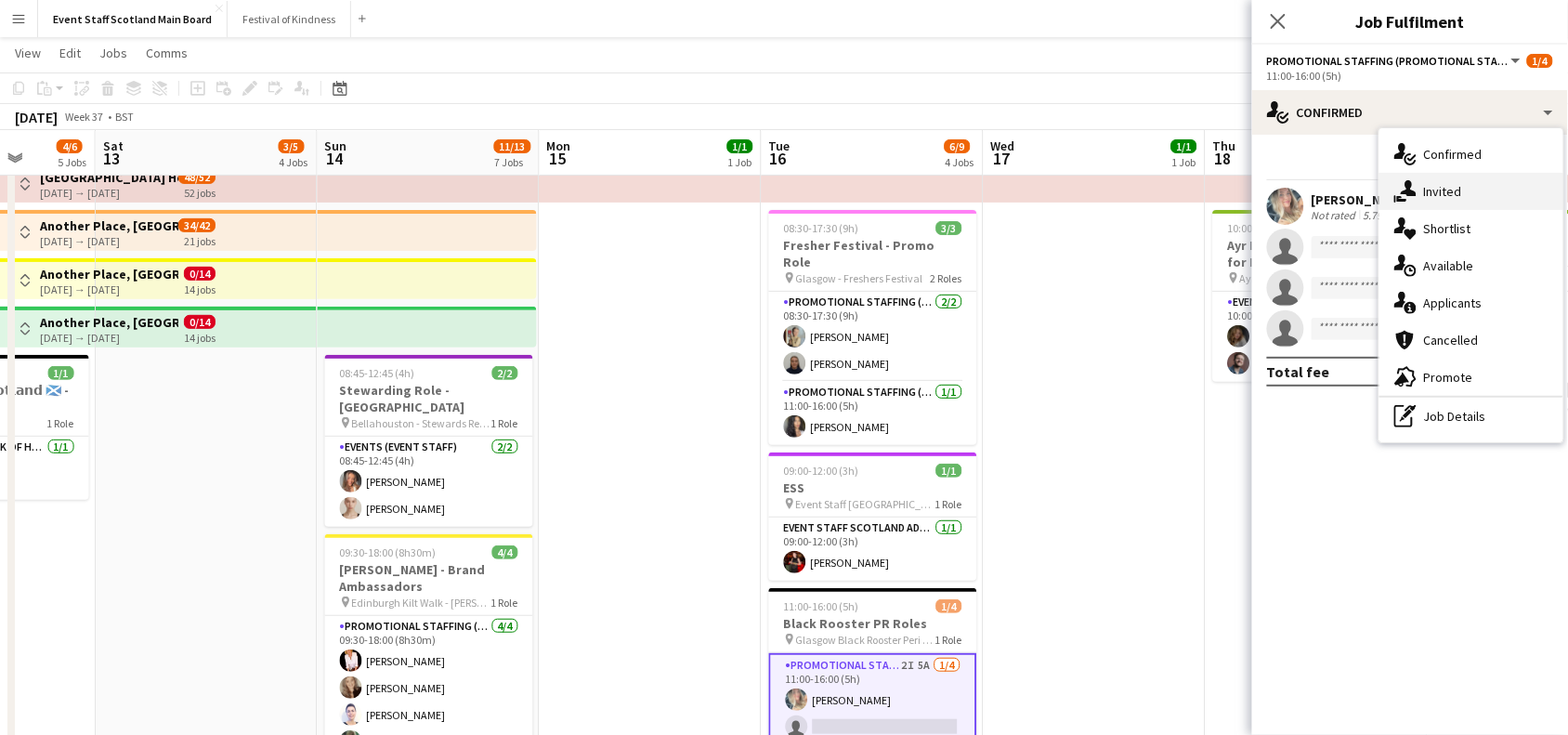
click at [1487, 201] on div "single-neutral-actions-share-1 Invited" at bounding box center [1471, 192] width 184 height 37
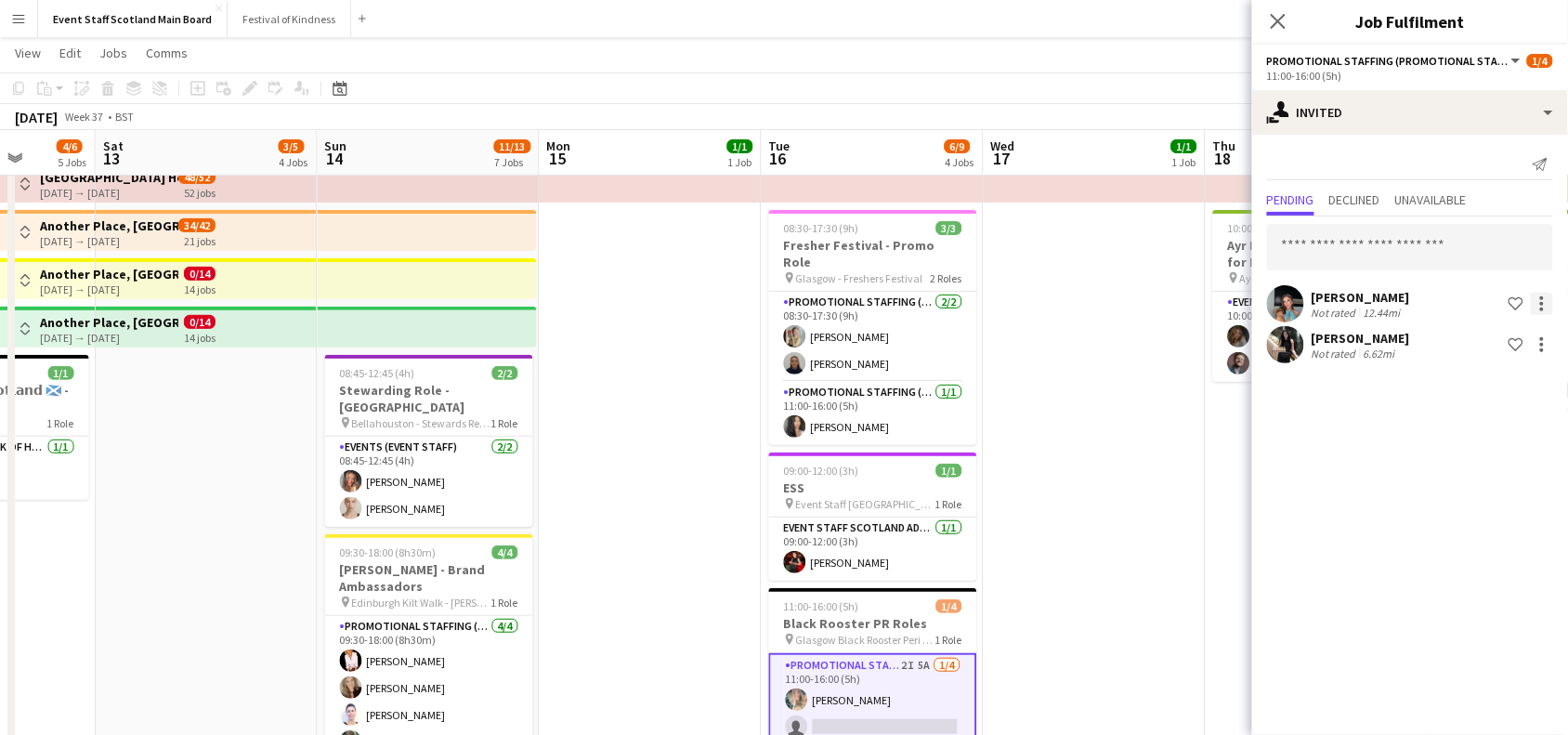
click at [1544, 304] on div at bounding box center [1541, 304] width 23 height 23
click at [1492, 471] on span "Cancel invitation" at bounding box center [1483, 472] width 109 height 16
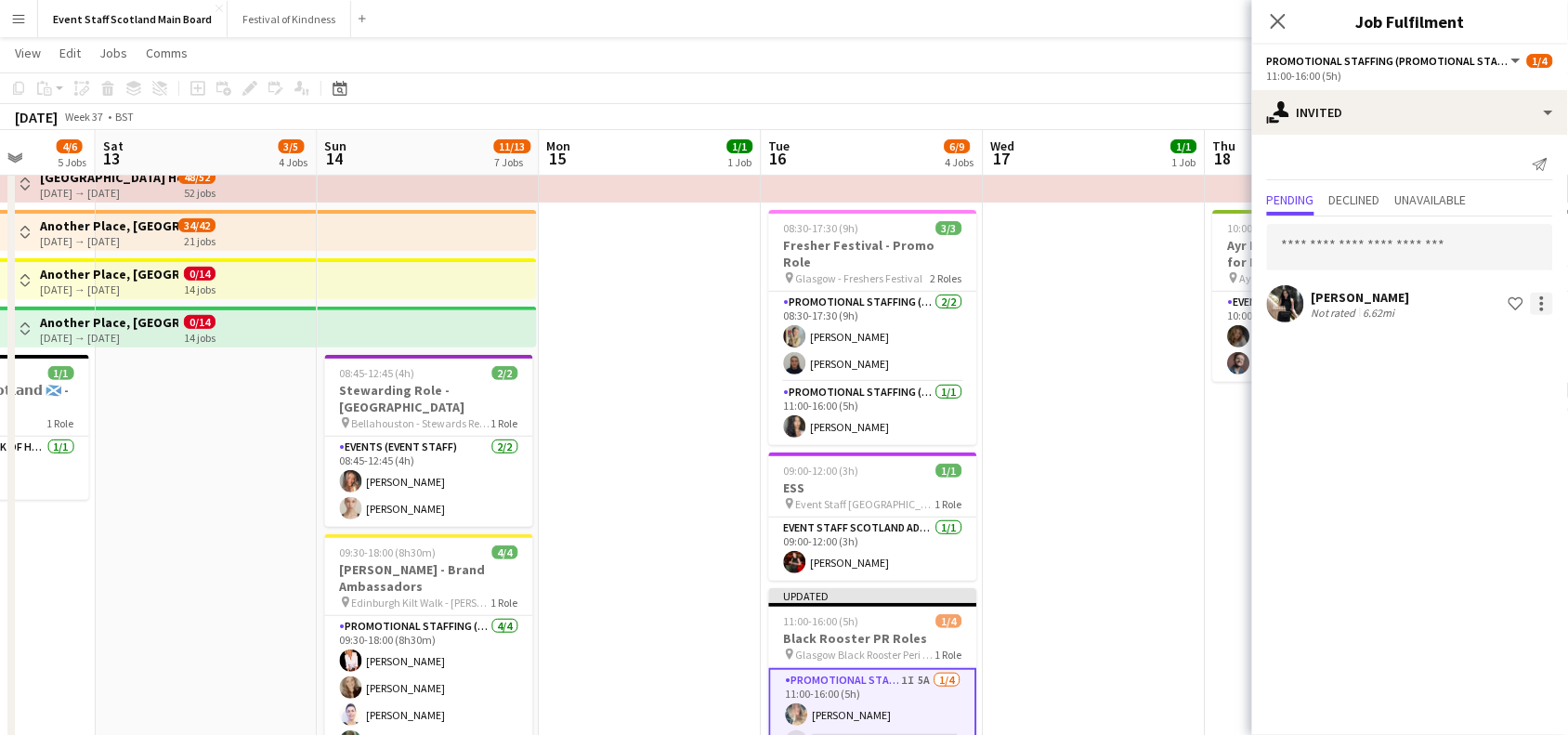
click at [1547, 305] on div at bounding box center [1541, 304] width 23 height 23
click at [1510, 474] on span "Cancel invitation" at bounding box center [1483, 472] width 109 height 16
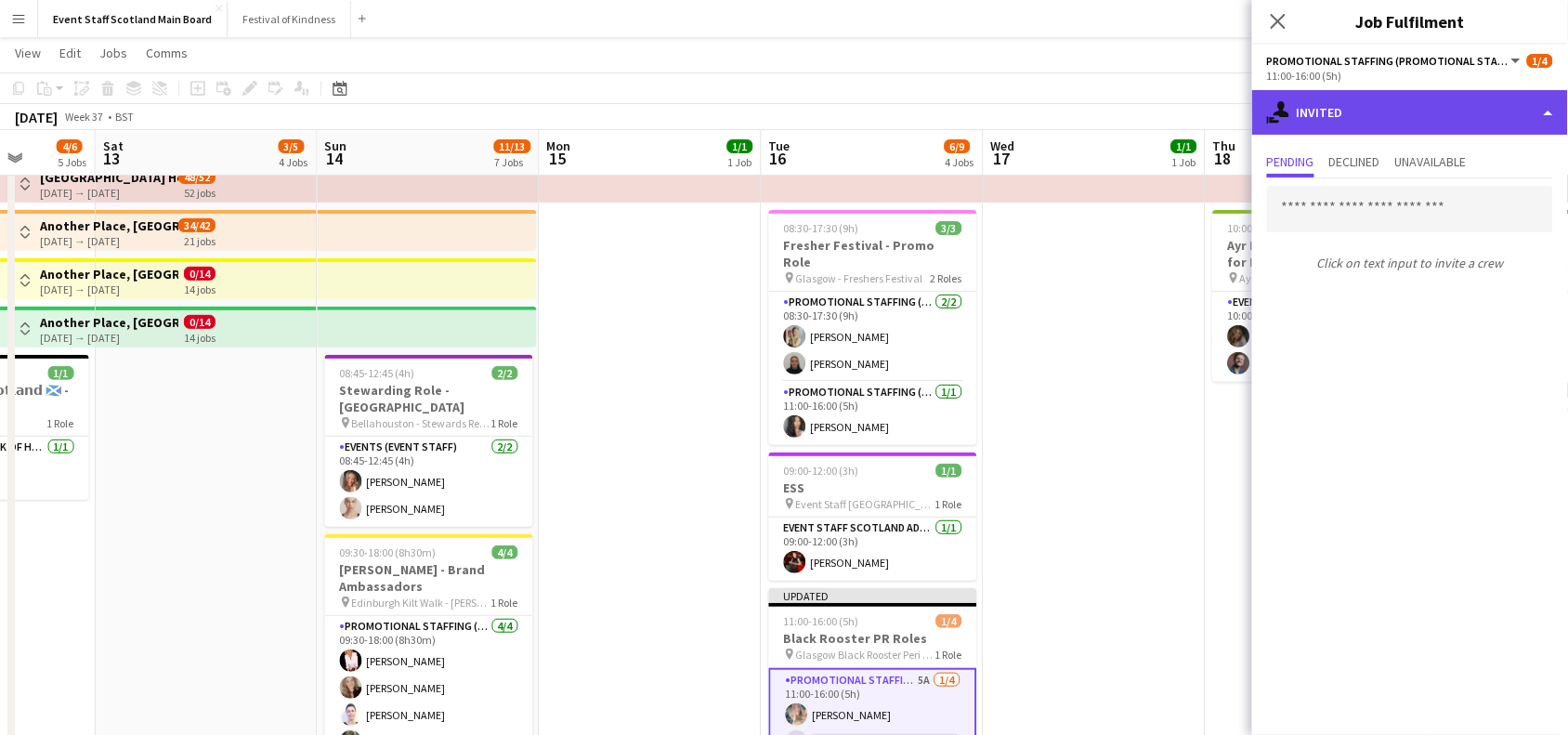
click at [1377, 114] on div "single-neutral-actions-share-1 Invited" at bounding box center [1410, 112] width 315 height 44
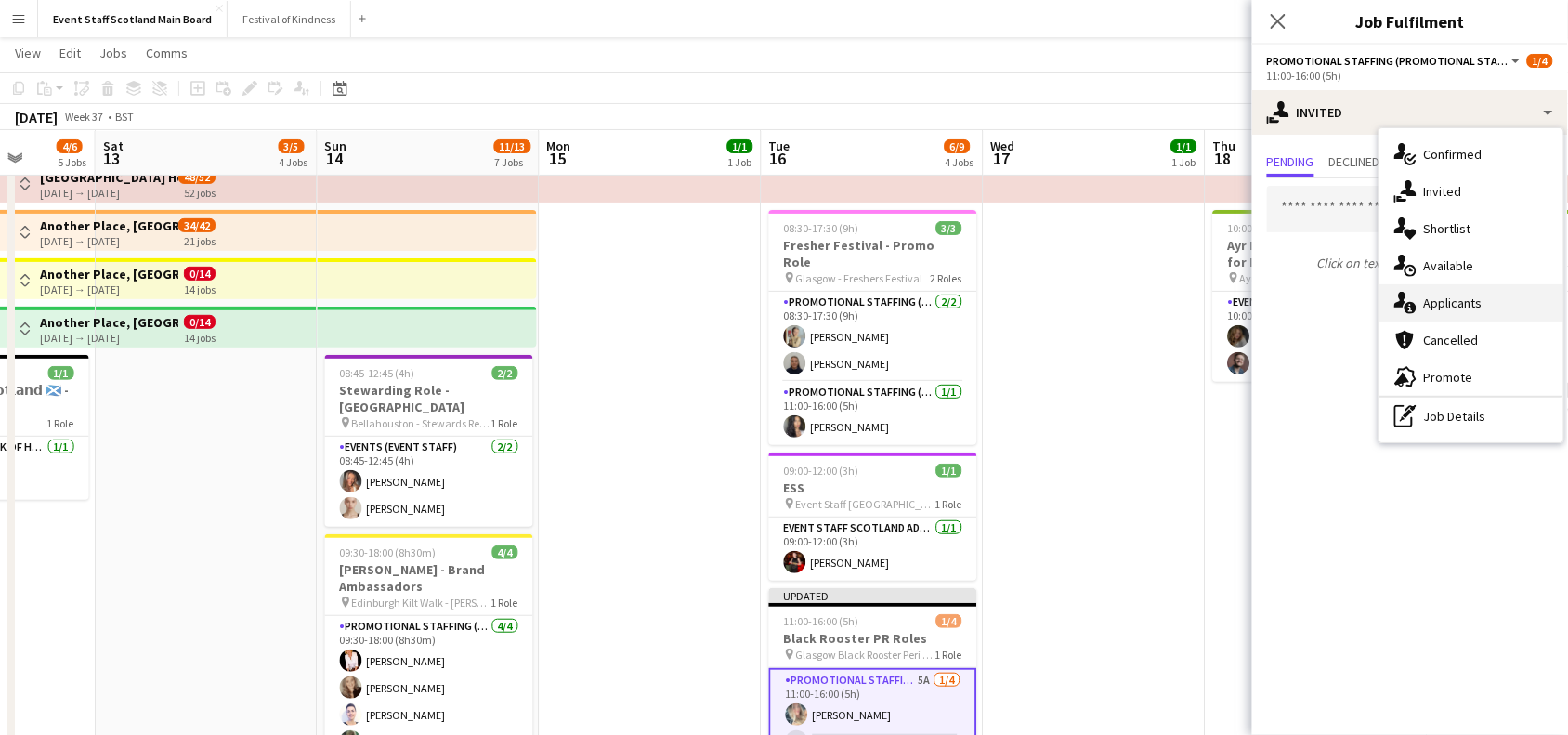
click at [1469, 302] on div "single-neutral-actions-information Applicants" at bounding box center [1471, 303] width 184 height 37
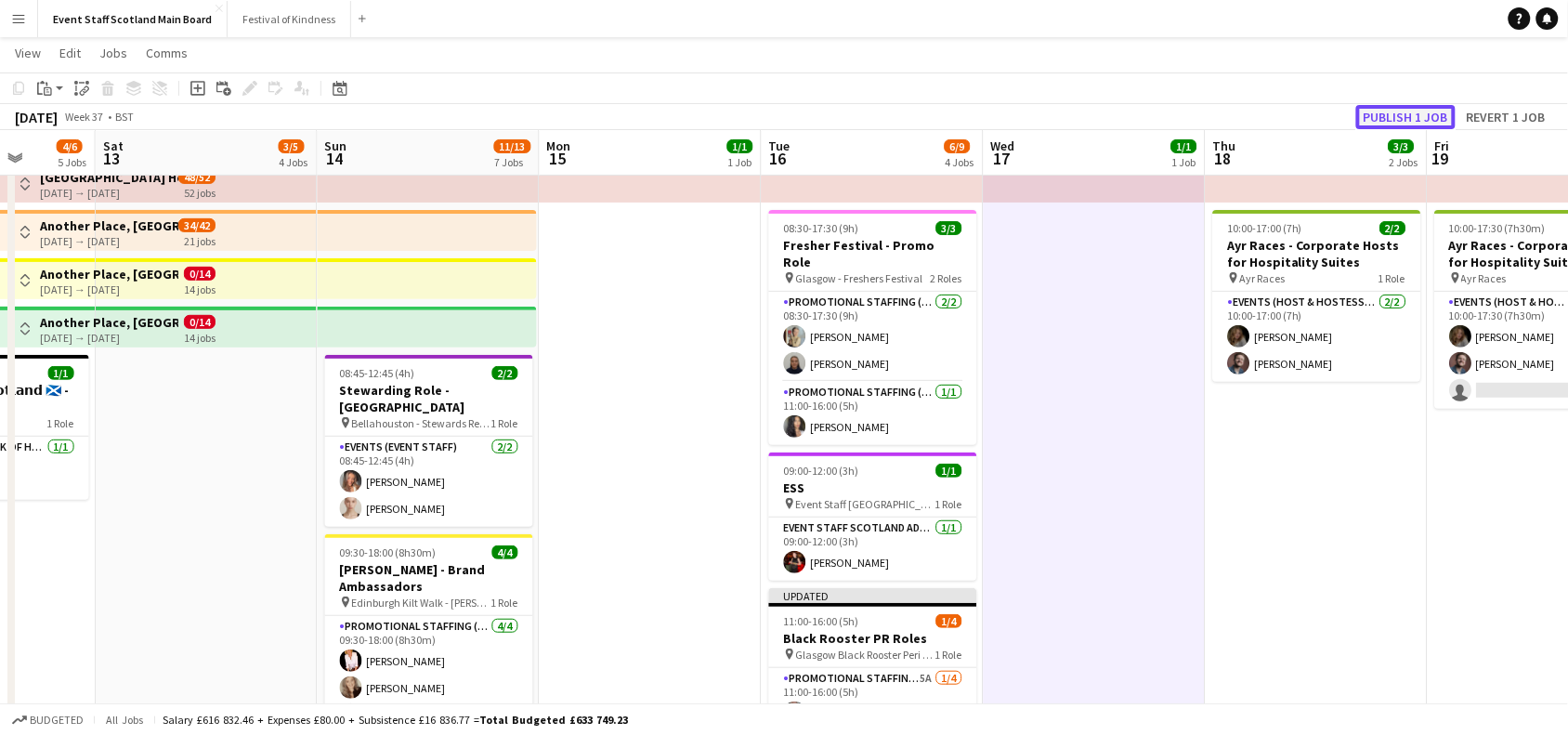
click at [1409, 105] on button "Publish 1 job" at bounding box center [1406, 117] width 99 height 25
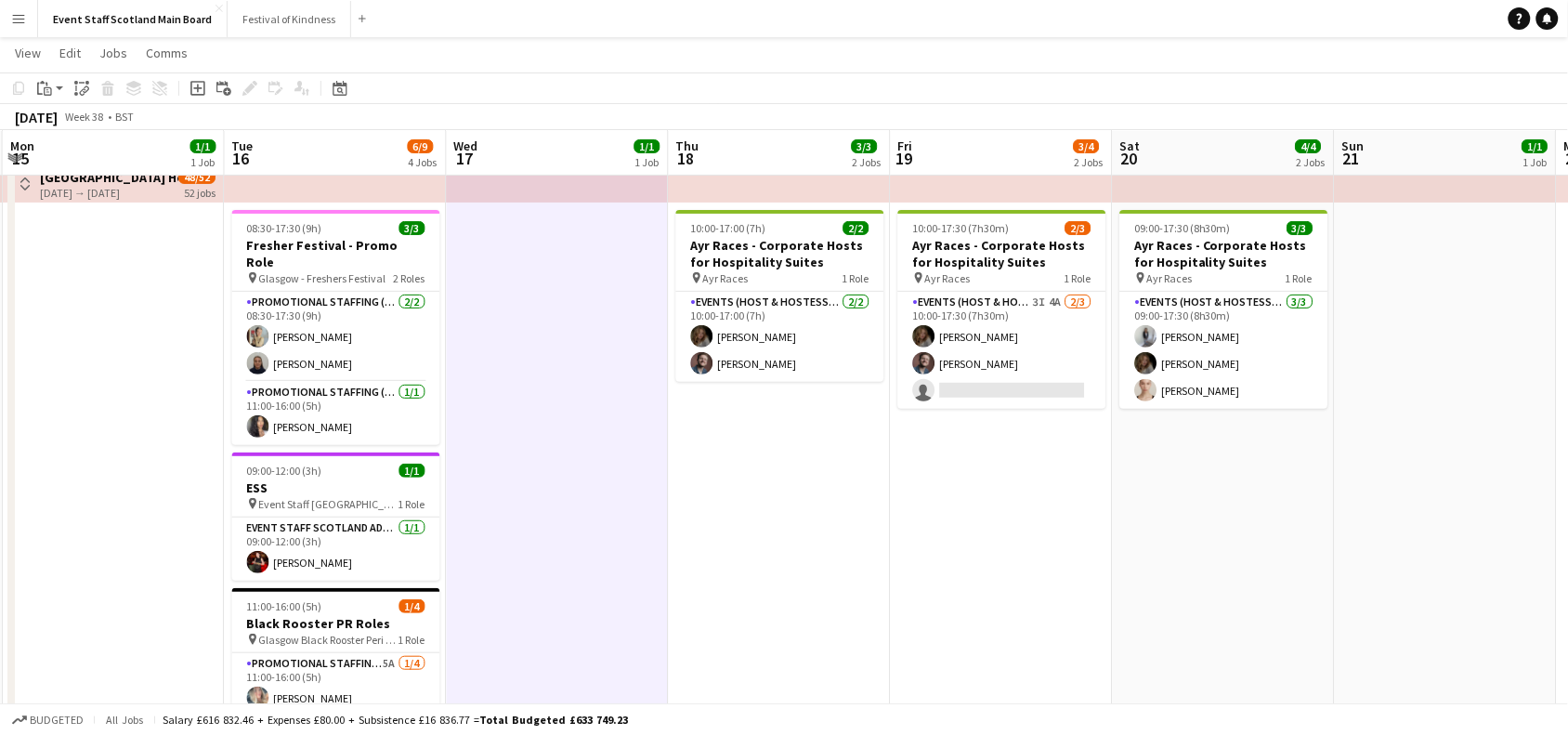
drag, startPoint x: 1417, startPoint y: 615, endPoint x: 766, endPoint y: 616, distance: 651.0
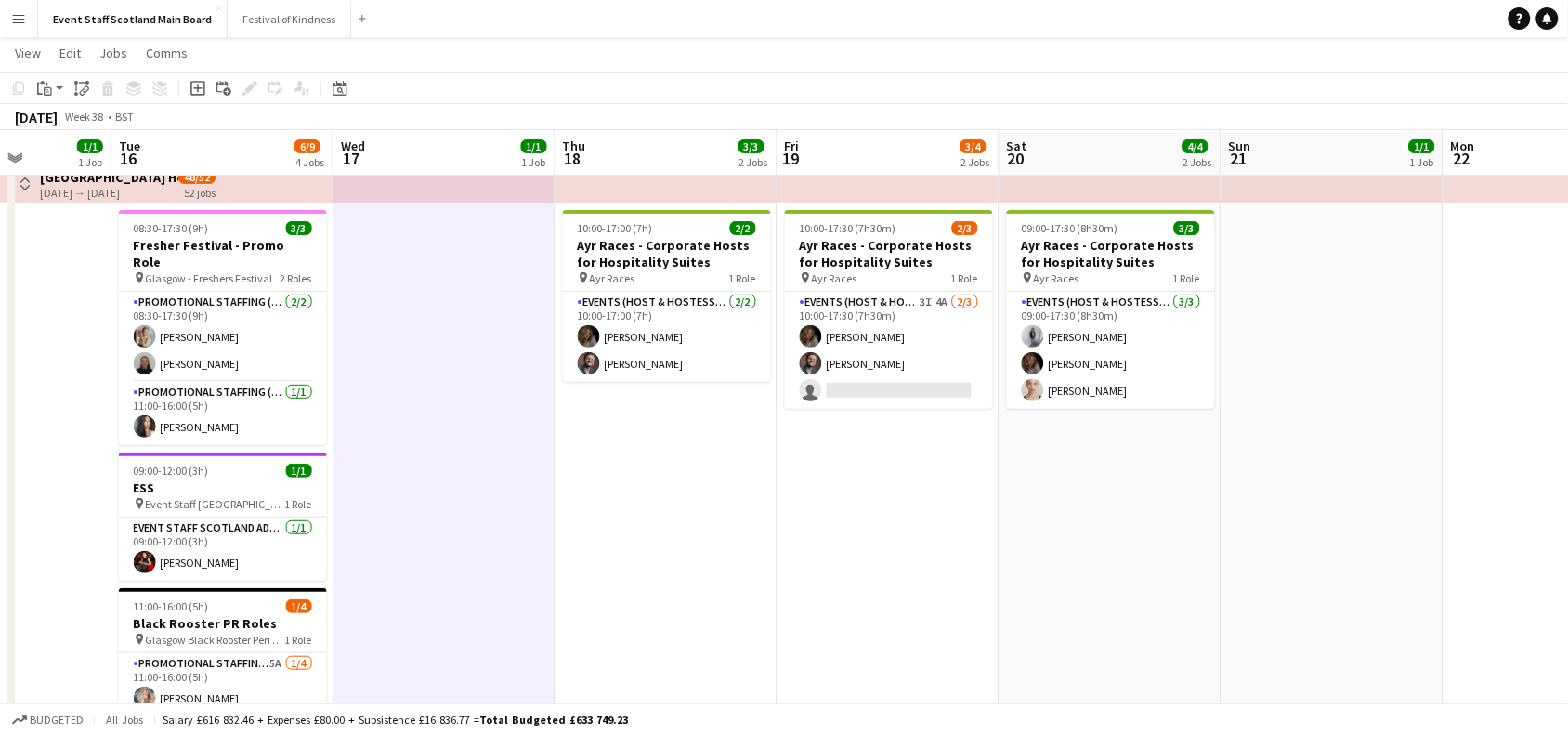
drag, startPoint x: 1399, startPoint y: 573, endPoint x: 839, endPoint y: 589, distance: 560.2
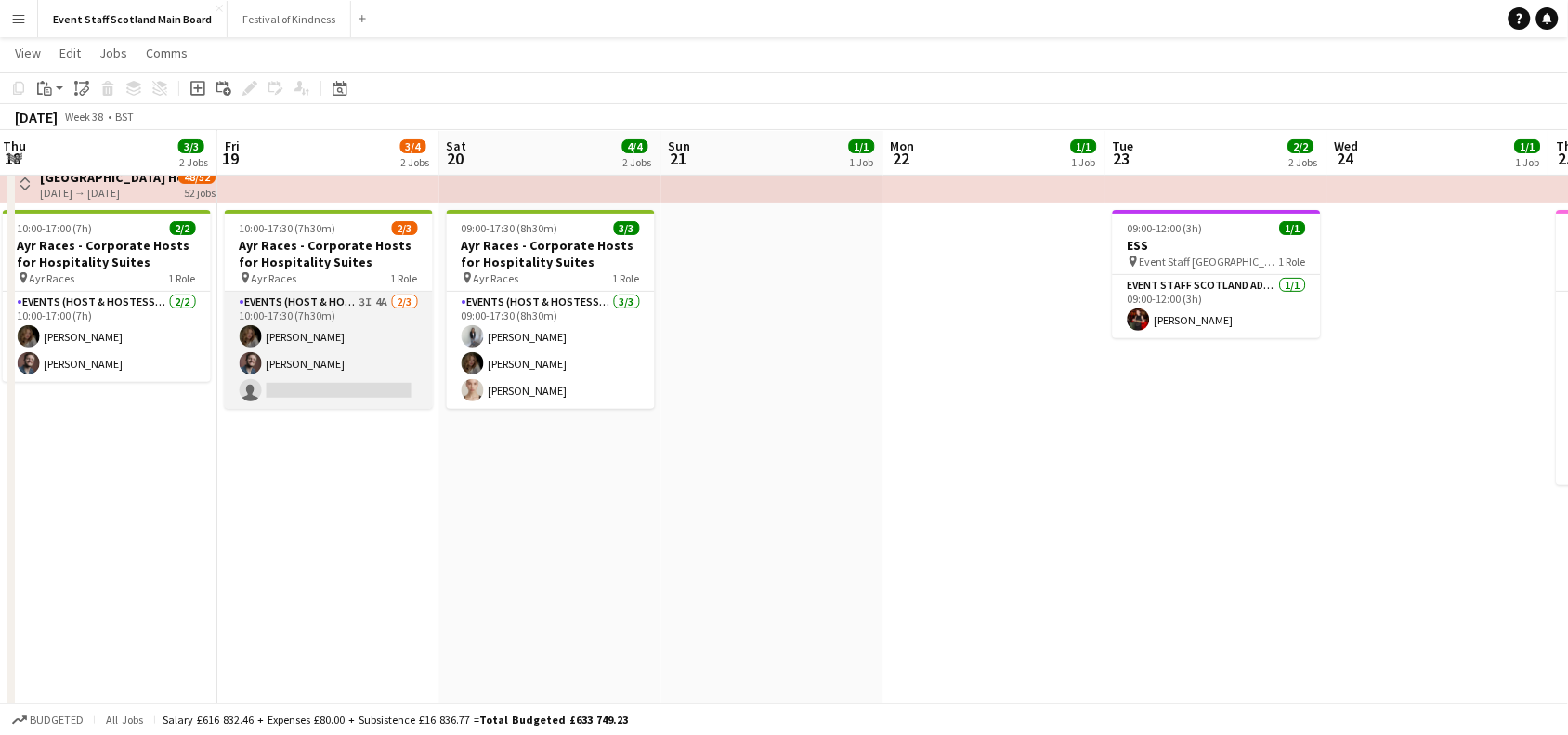
click at [376, 366] on app-card-role "Events (Host & Hostesses) 3I 4A [DATE] 10:00-17:30 (7h30m) [PERSON_NAME] [PERSO…" at bounding box center [329, 350] width 208 height 117
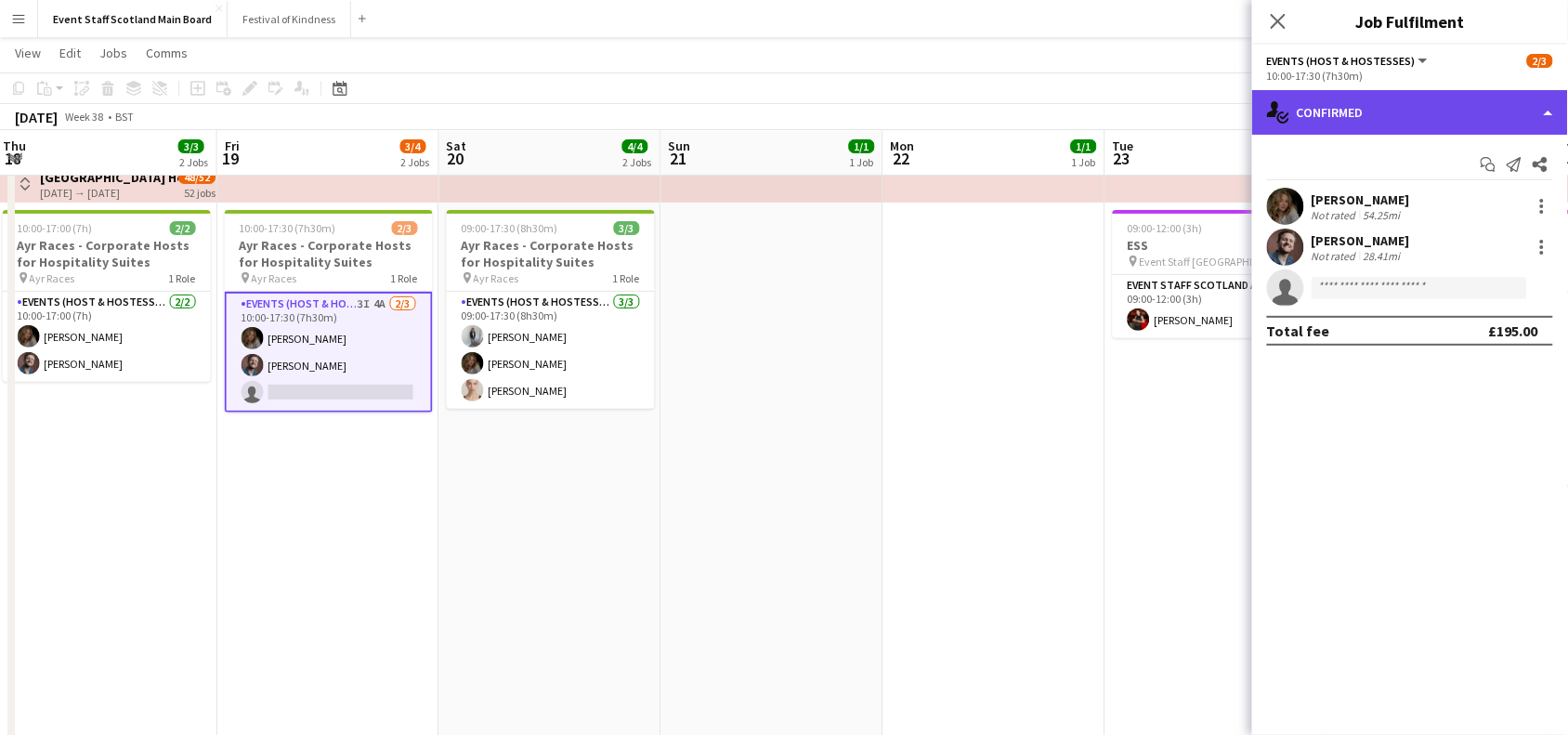
click at [1322, 128] on div "single-neutral-actions-check-2 Confirmed" at bounding box center [1410, 112] width 315 height 44
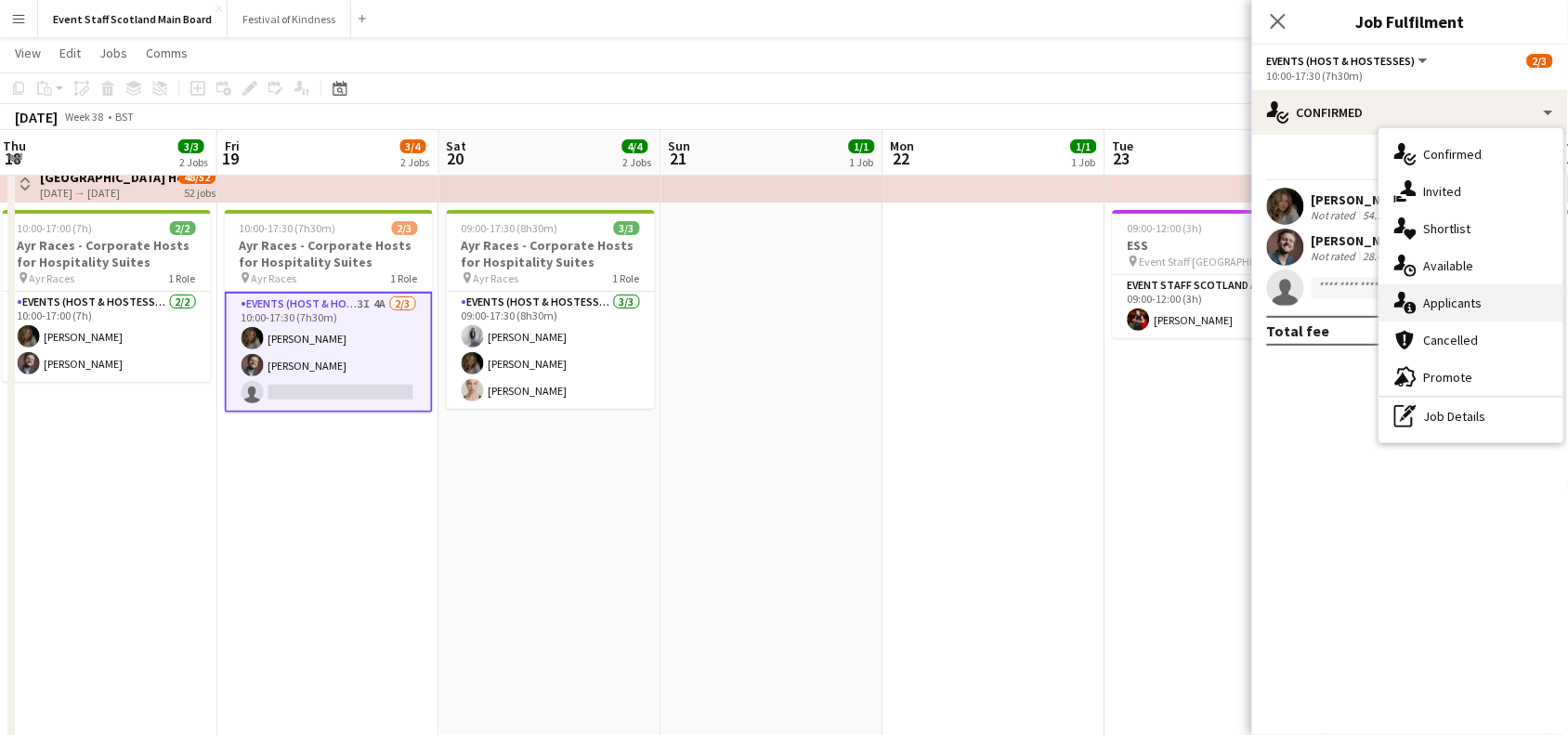
click at [1432, 300] on div "single-neutral-actions-information Applicants" at bounding box center [1471, 303] width 184 height 37
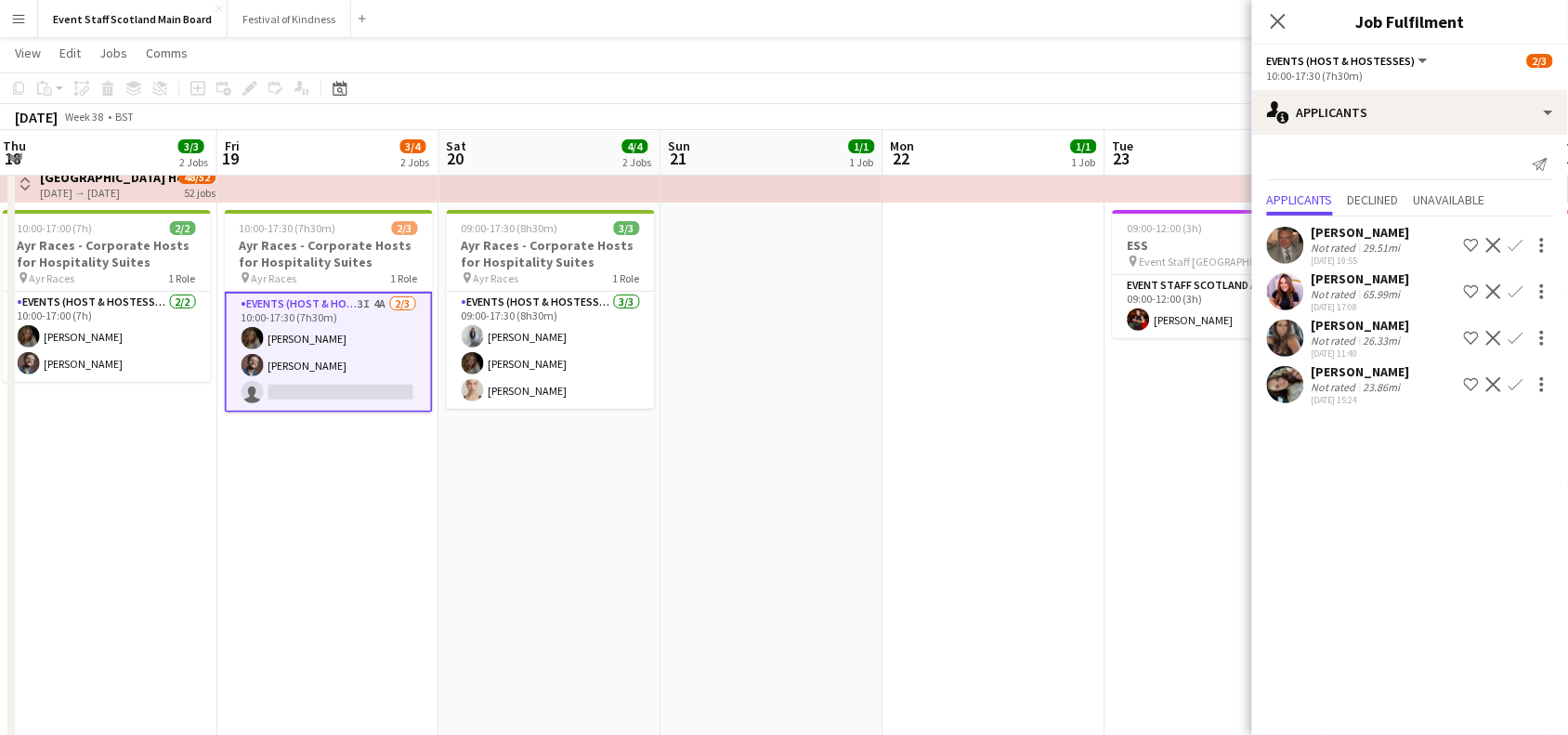
click at [1340, 301] on div "[DATE] 17:08" at bounding box center [1361, 307] width 98 height 12
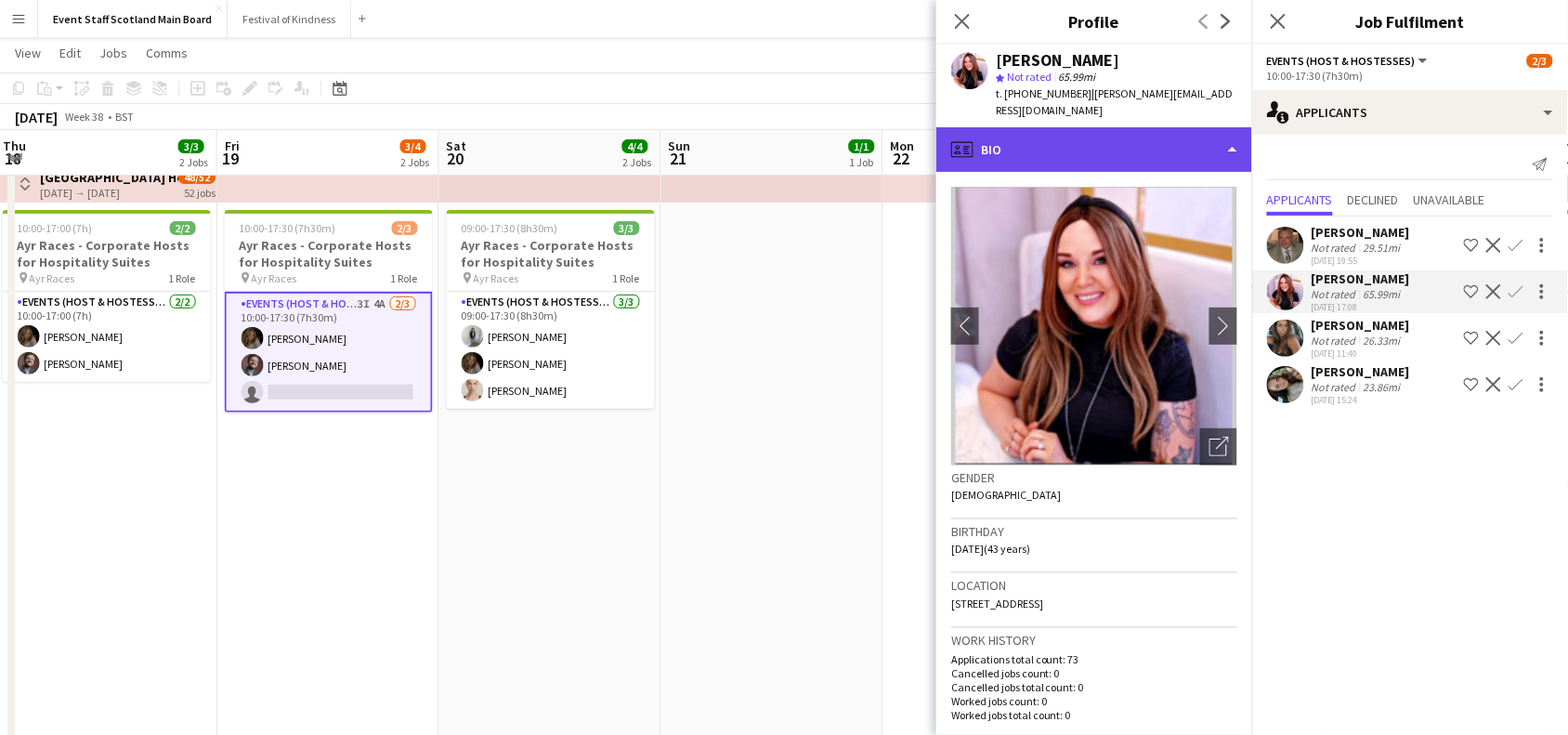
click at [1175, 145] on div "profile Bio" at bounding box center [1093, 149] width 315 height 44
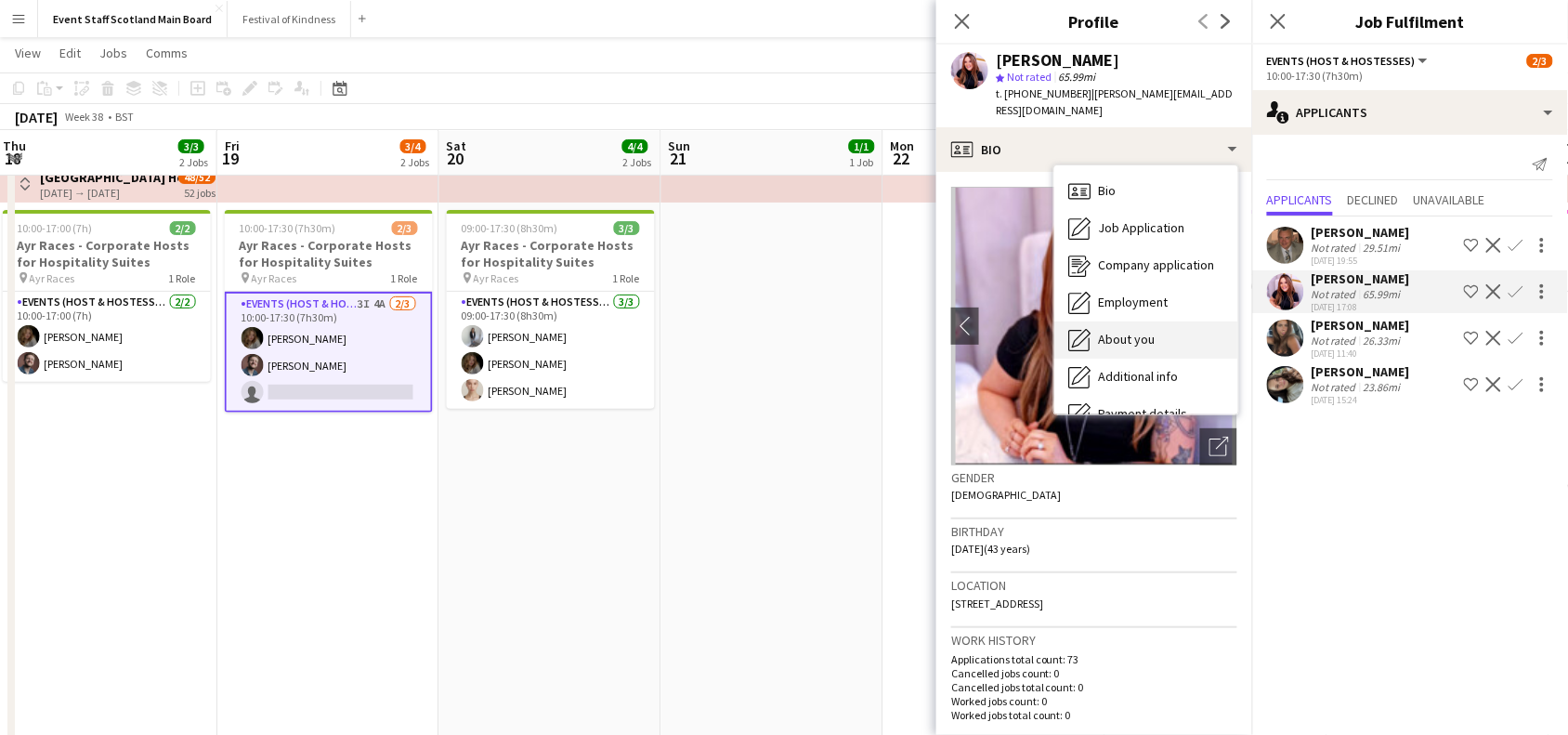
click at [1190, 336] on div "About you About you" at bounding box center [1146, 340] width 184 height 37
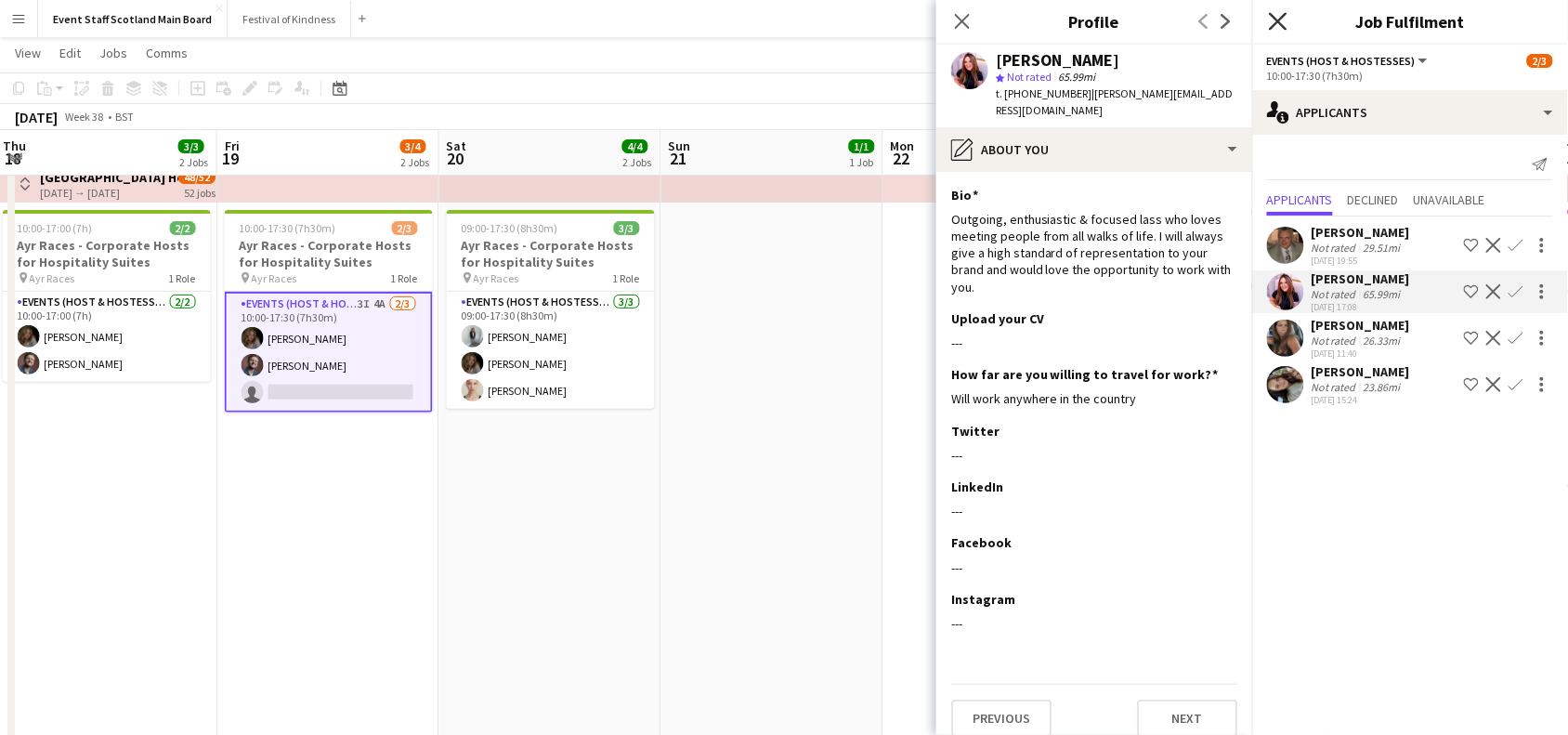
click at [1285, 15] on icon at bounding box center [1278, 21] width 18 height 18
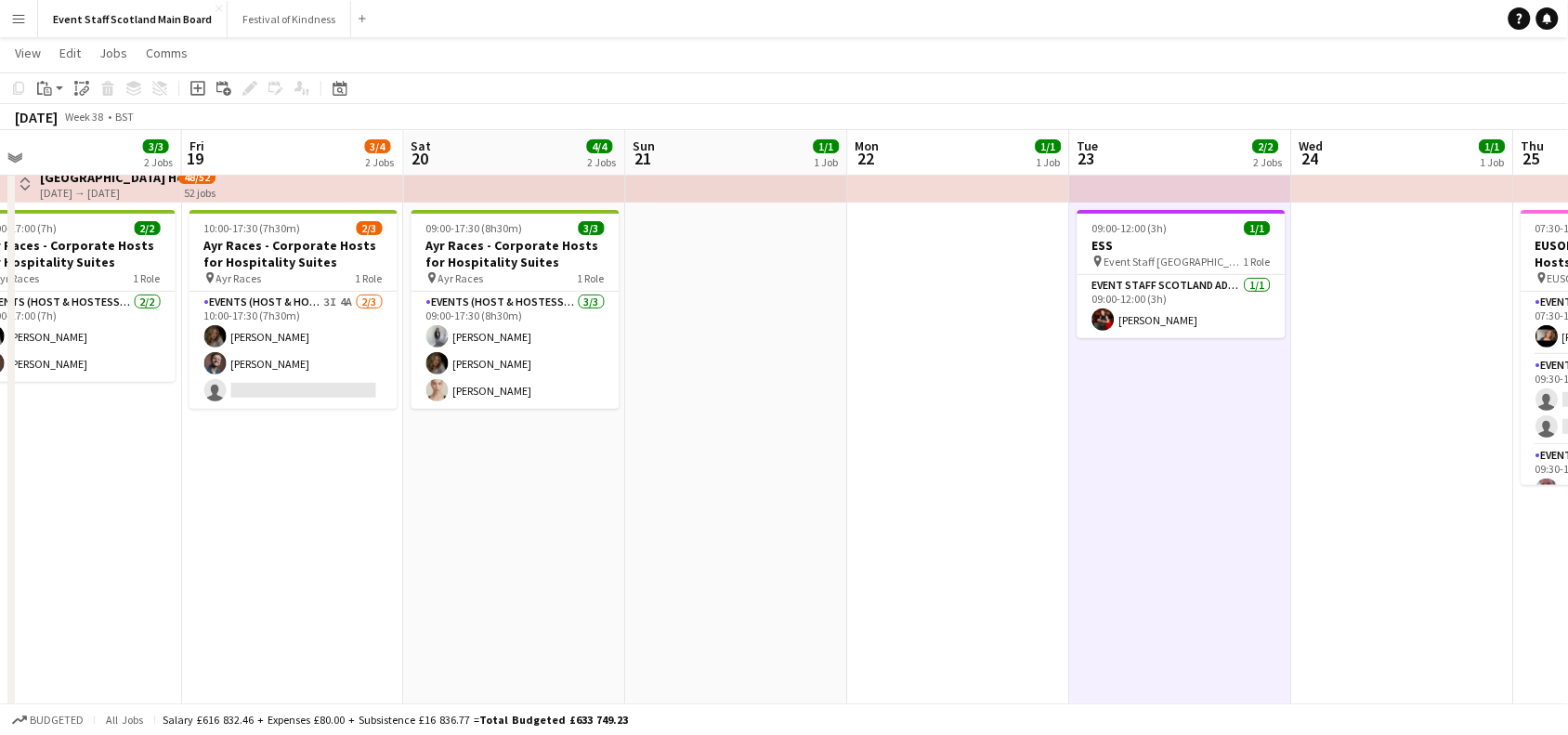
drag, startPoint x: 1463, startPoint y: 369, endPoint x: 652, endPoint y: 790, distance: 913.8
click at [652, 734] on html "Menu Boards Boards Boards All jobs Status Workforce Workforce My Workforce Recr…" at bounding box center [784, 737] width 1568 height 1582
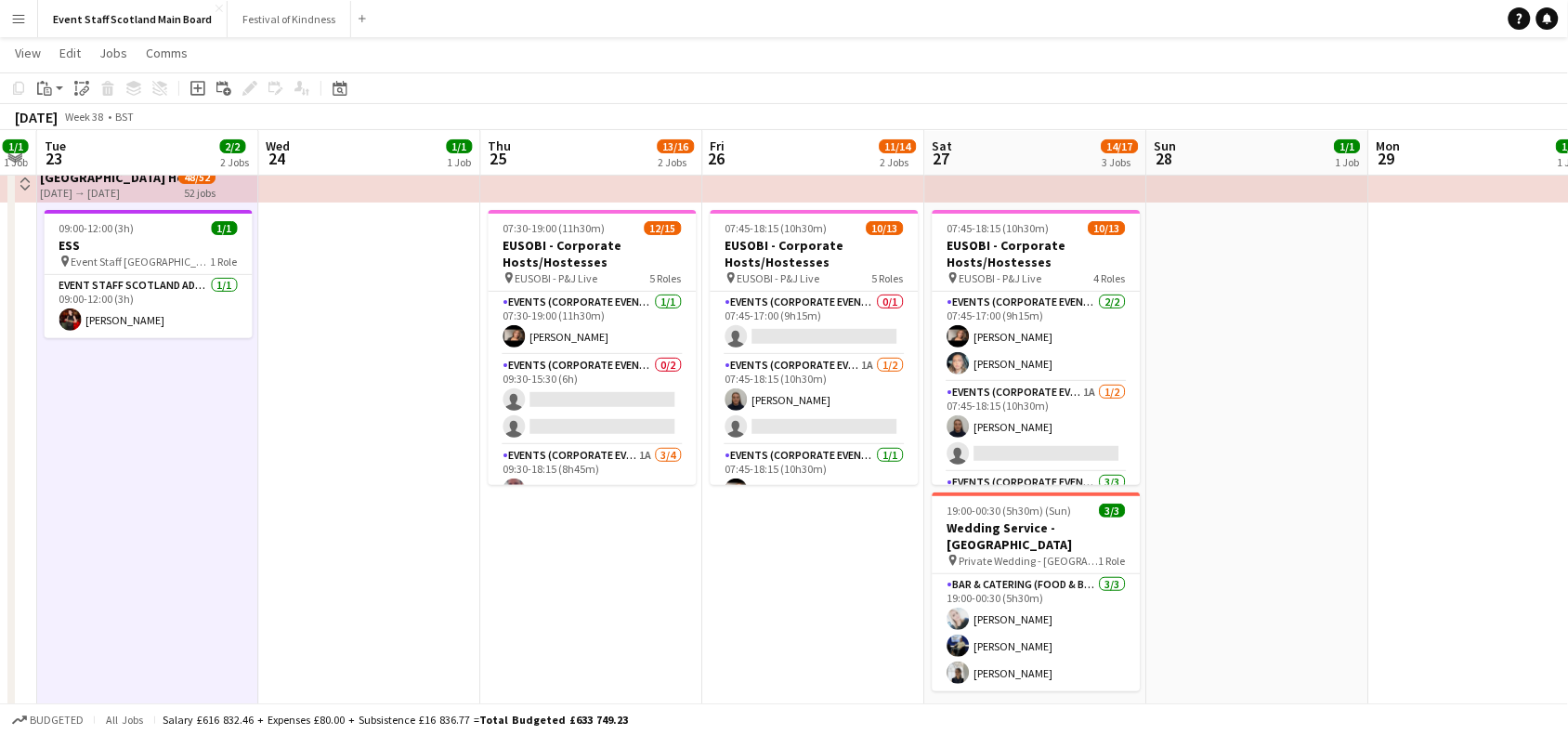
scroll to position [0, 861]
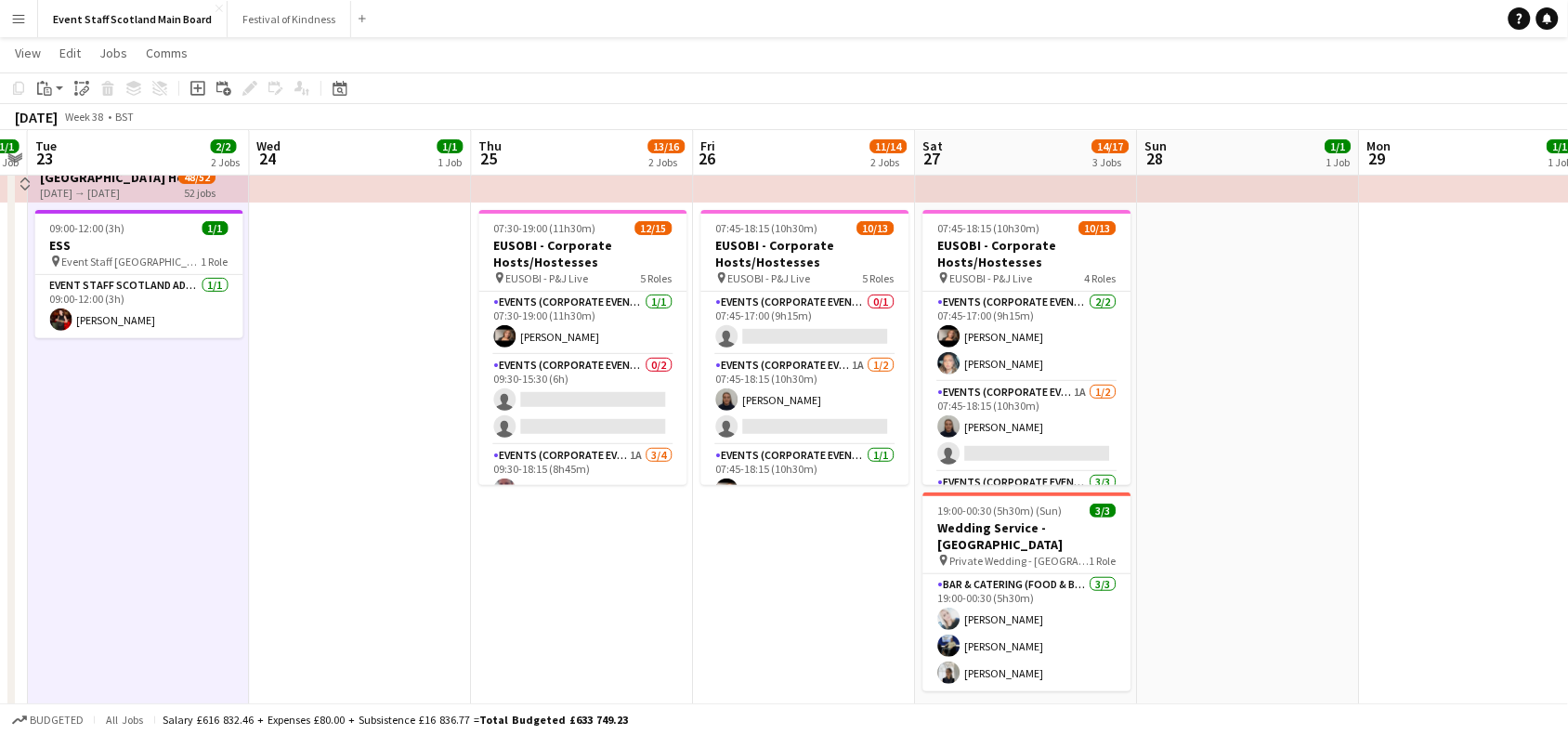
drag, startPoint x: 1170, startPoint y: 579, endPoint x: 778, endPoint y: 672, distance: 402.9
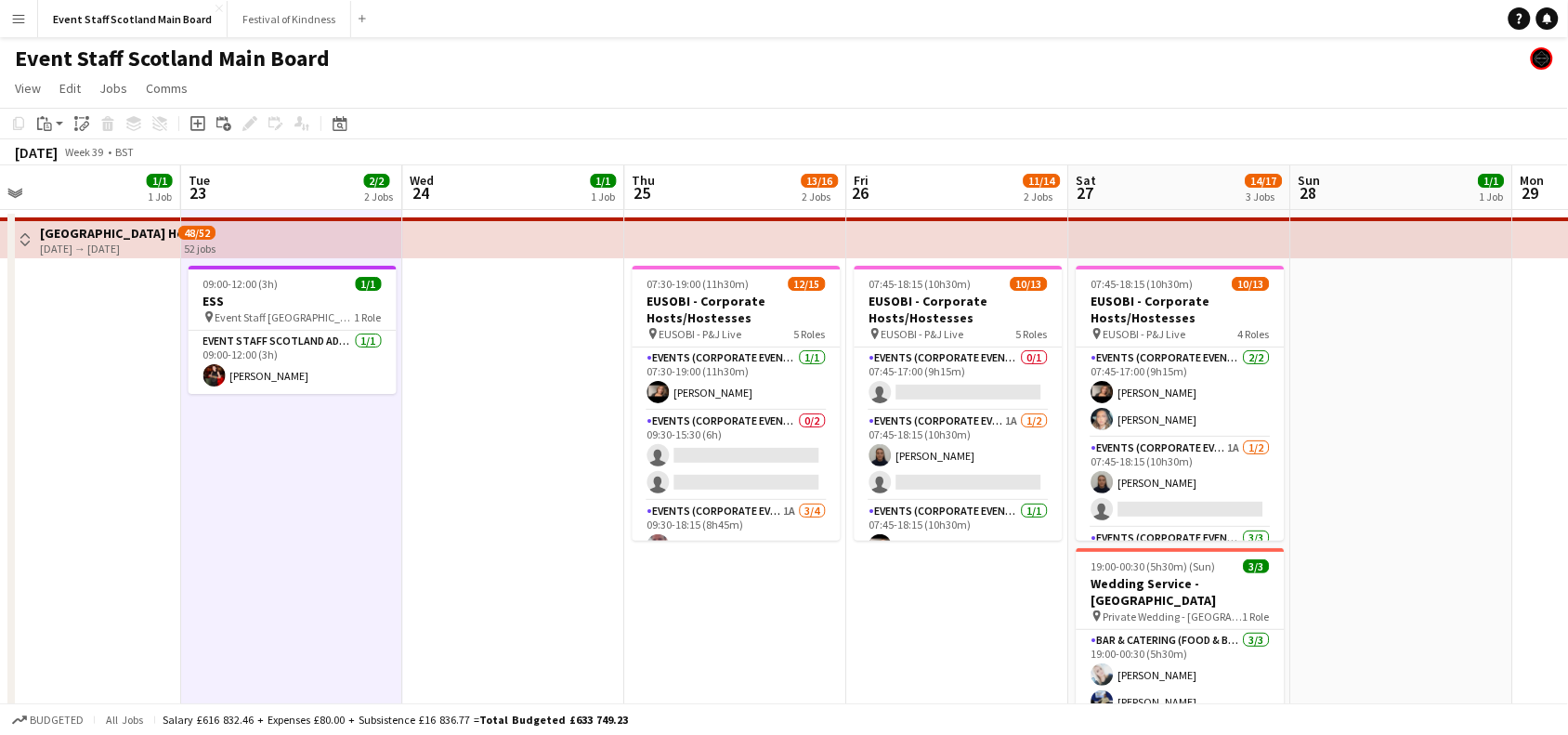
drag, startPoint x: 1457, startPoint y: 395, endPoint x: 495, endPoint y: 494, distance: 967.1
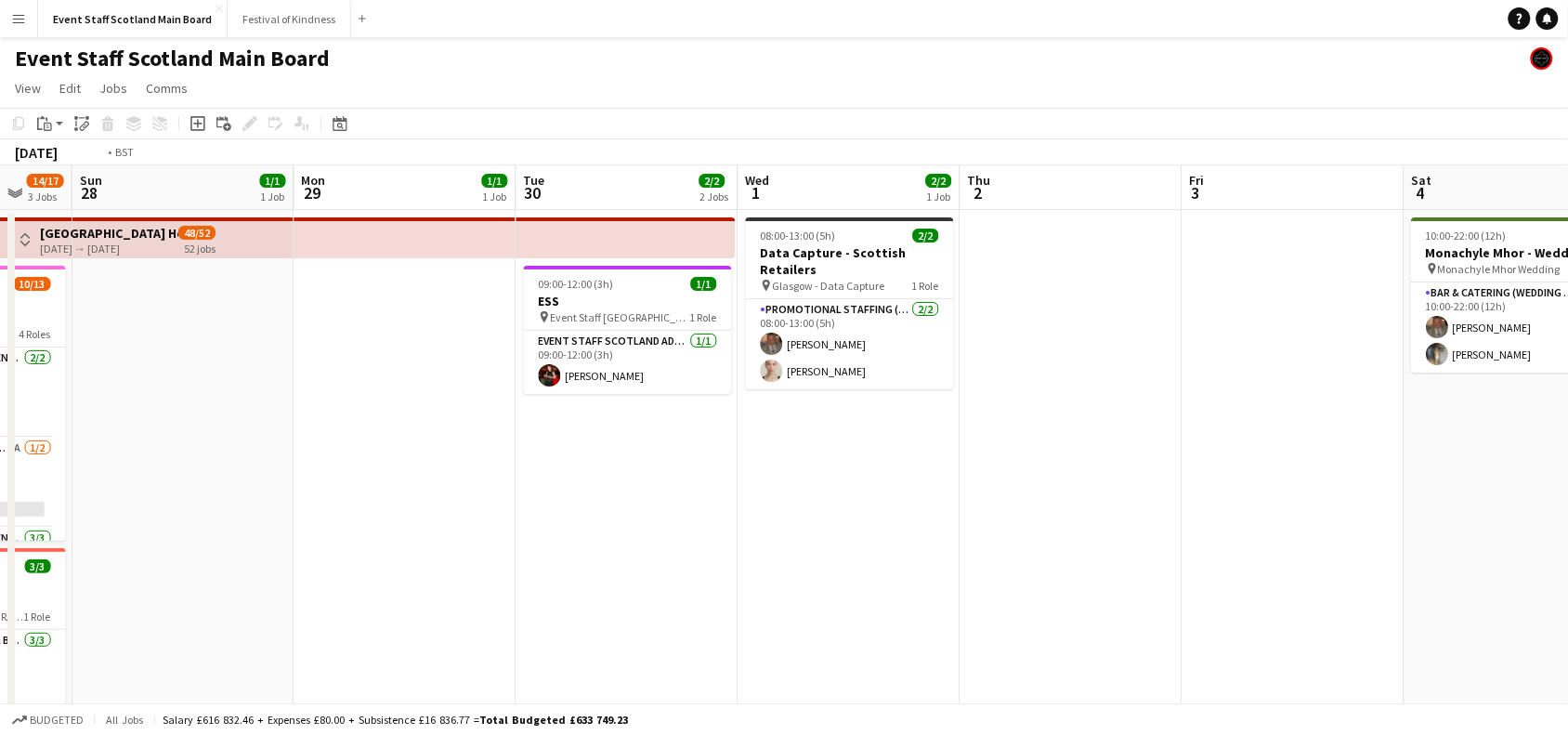
scroll to position [0, 723]
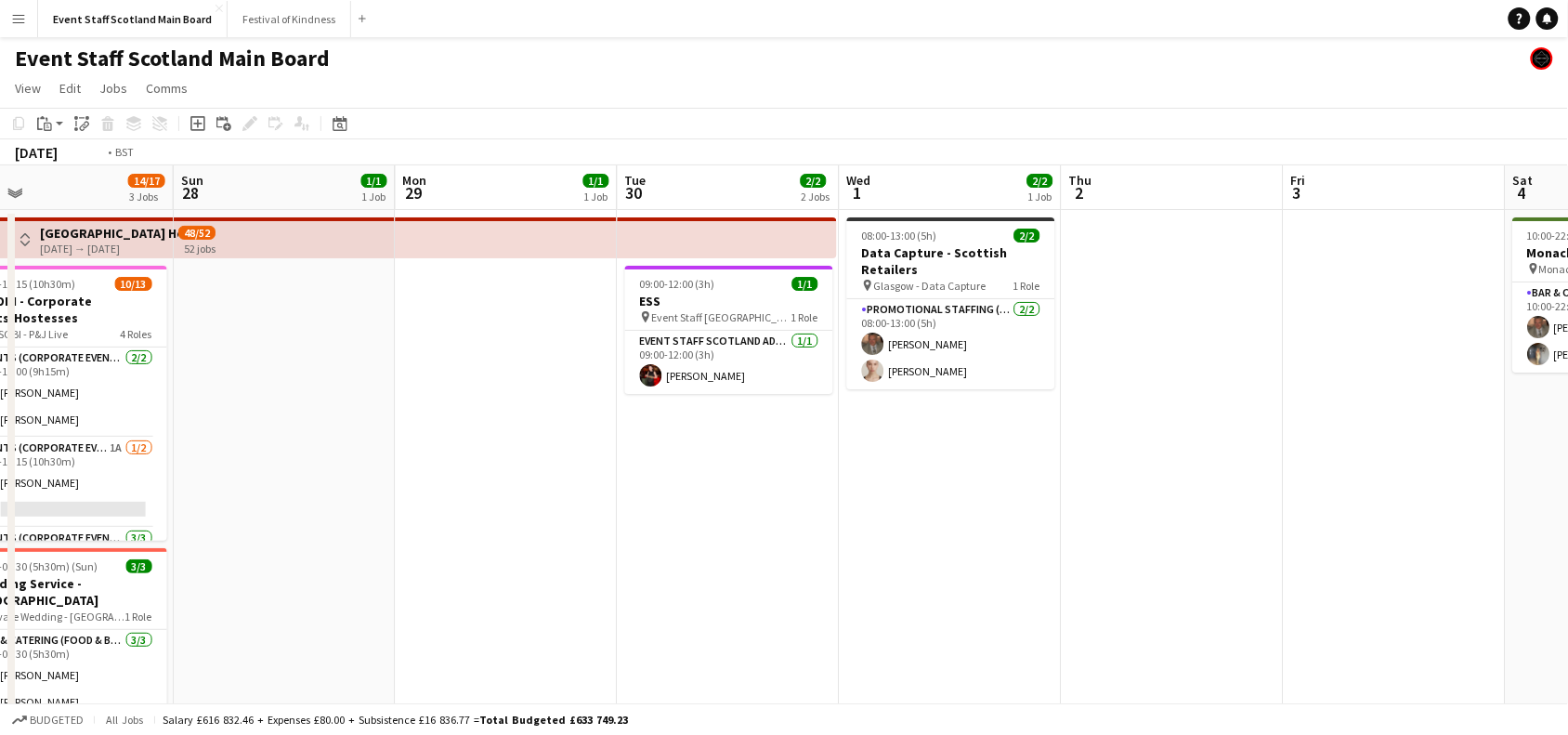
drag, startPoint x: 1384, startPoint y: 481, endPoint x: 485, endPoint y: 506, distance: 899.3
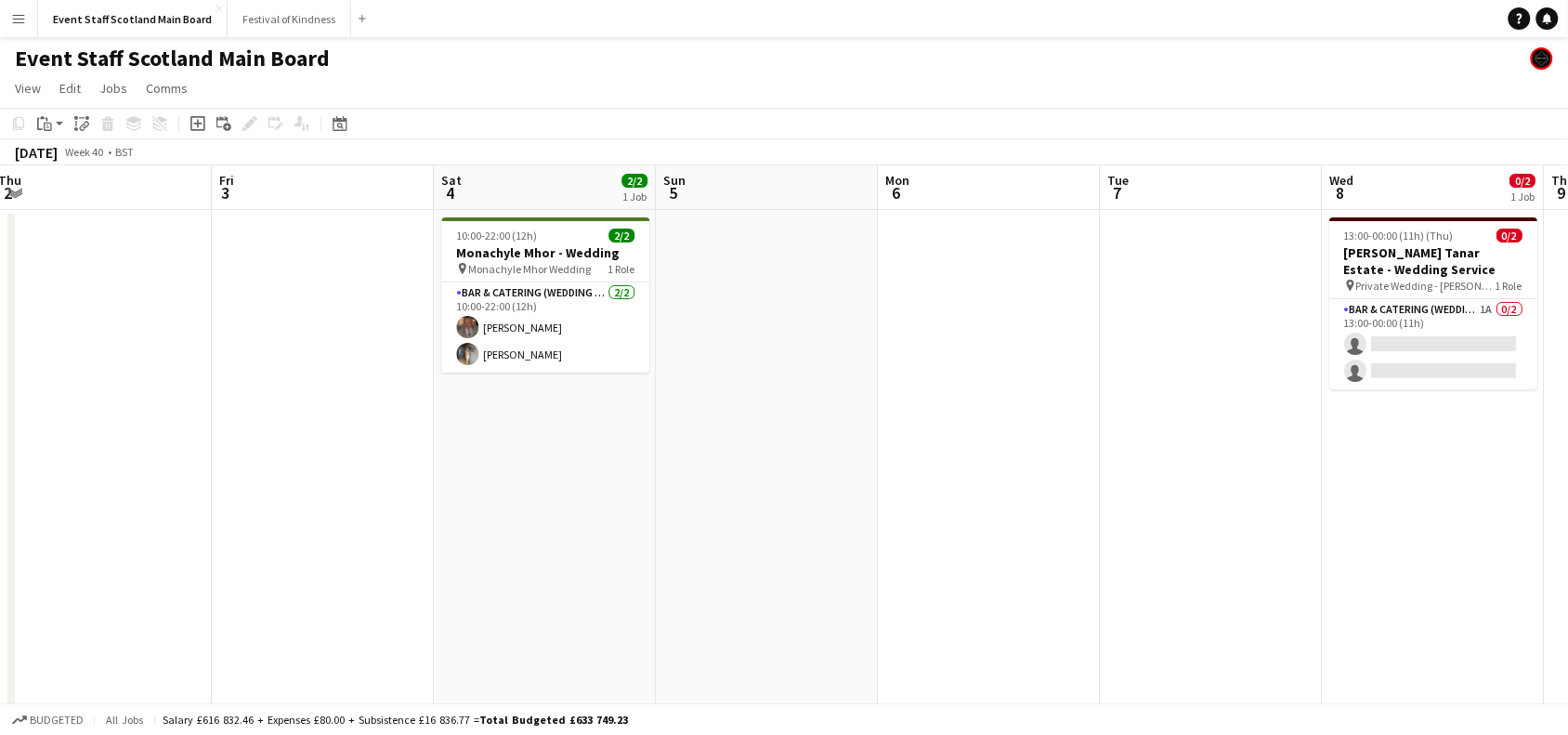
drag, startPoint x: 1355, startPoint y: 299, endPoint x: 484, endPoint y: 401, distance: 877.0
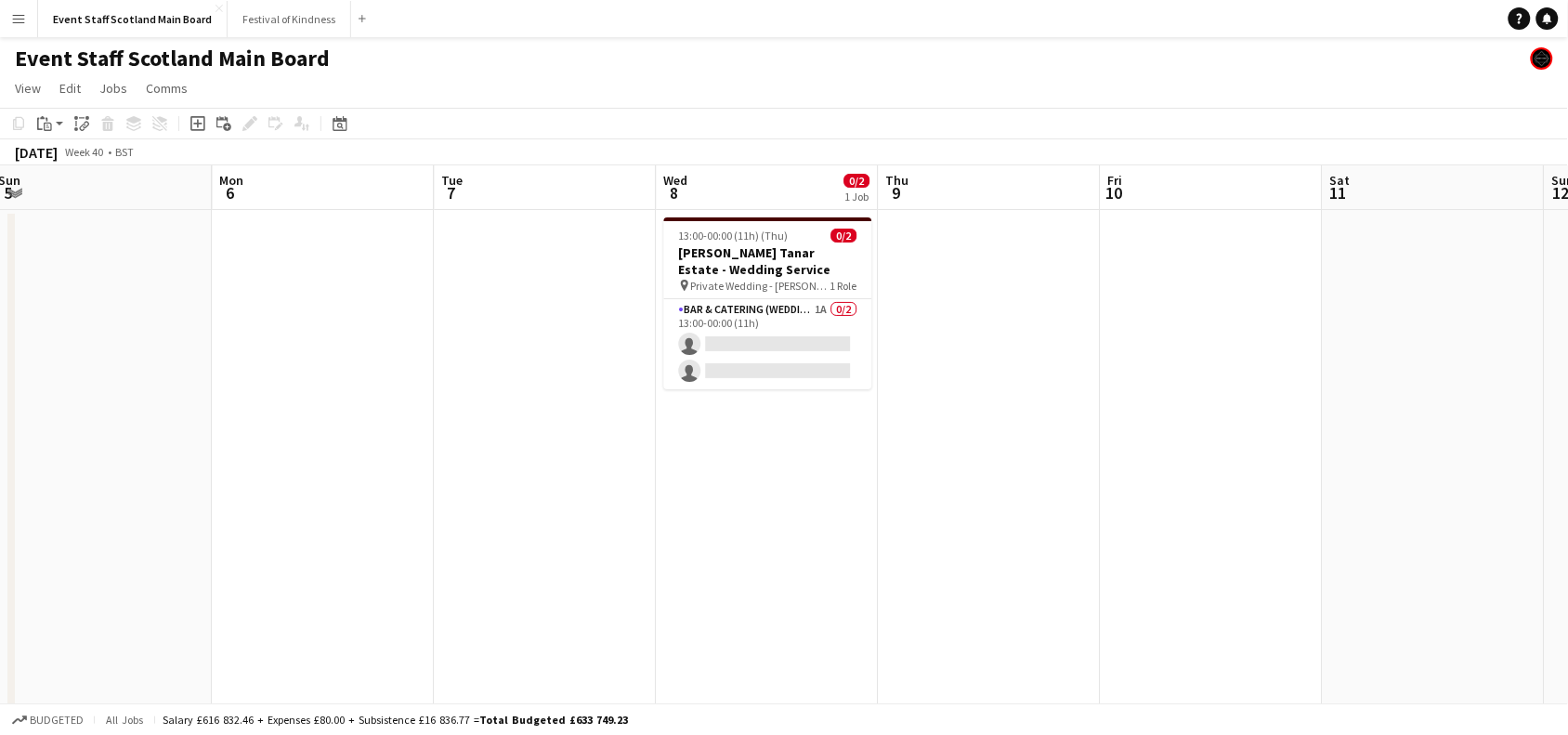
scroll to position [0, 927]
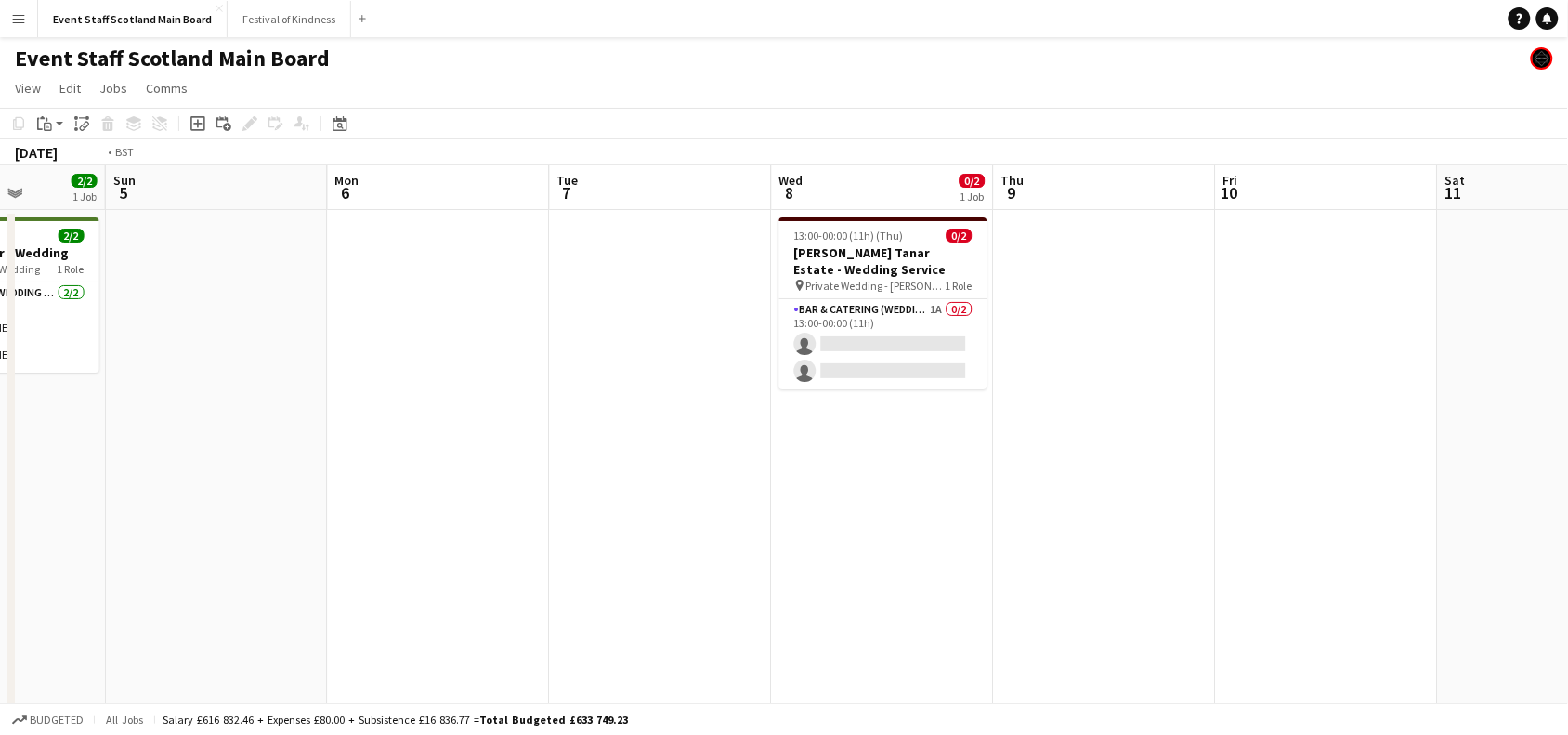
drag, startPoint x: 1386, startPoint y: 331, endPoint x: 557, endPoint y: 406, distance: 832.4
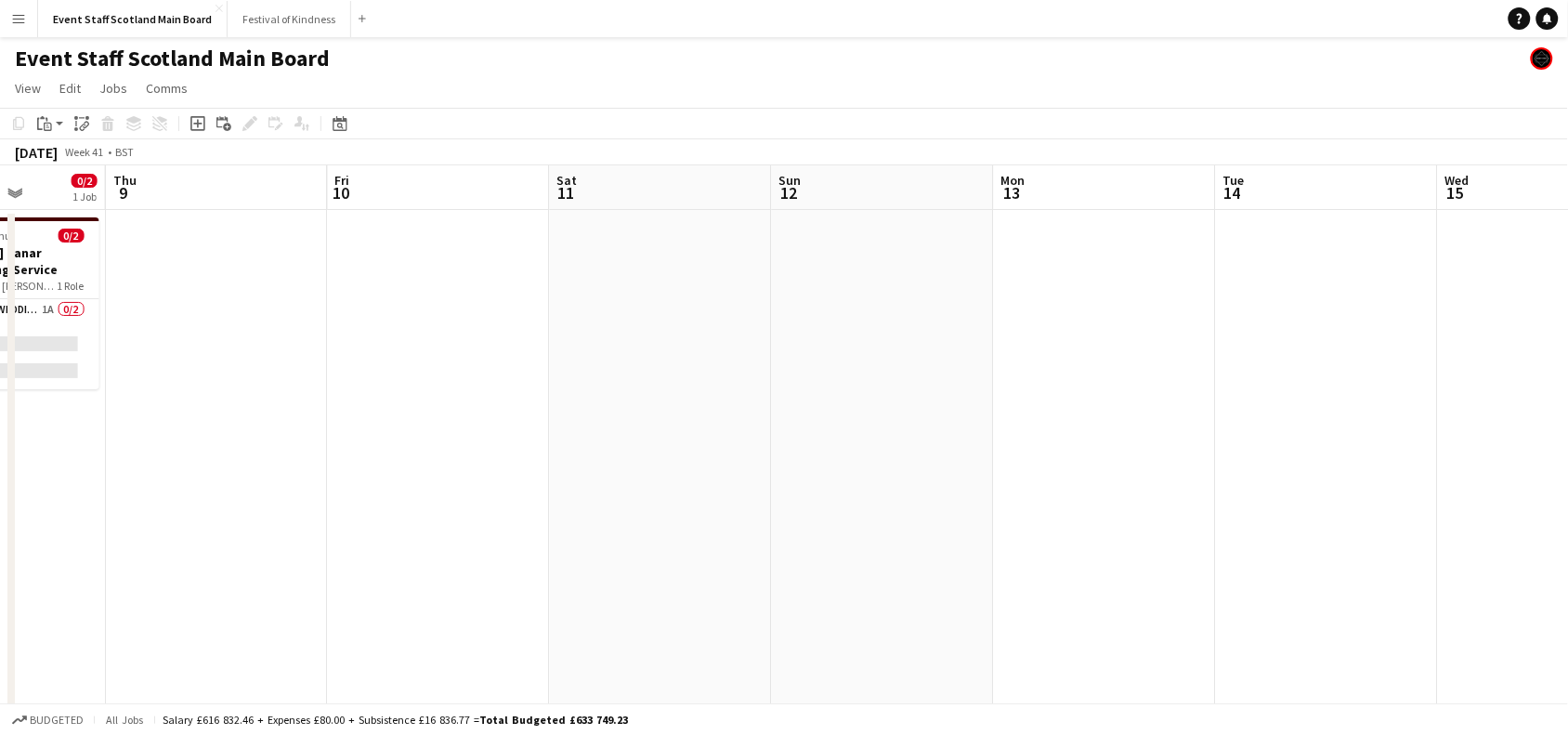
scroll to position [0, 868]
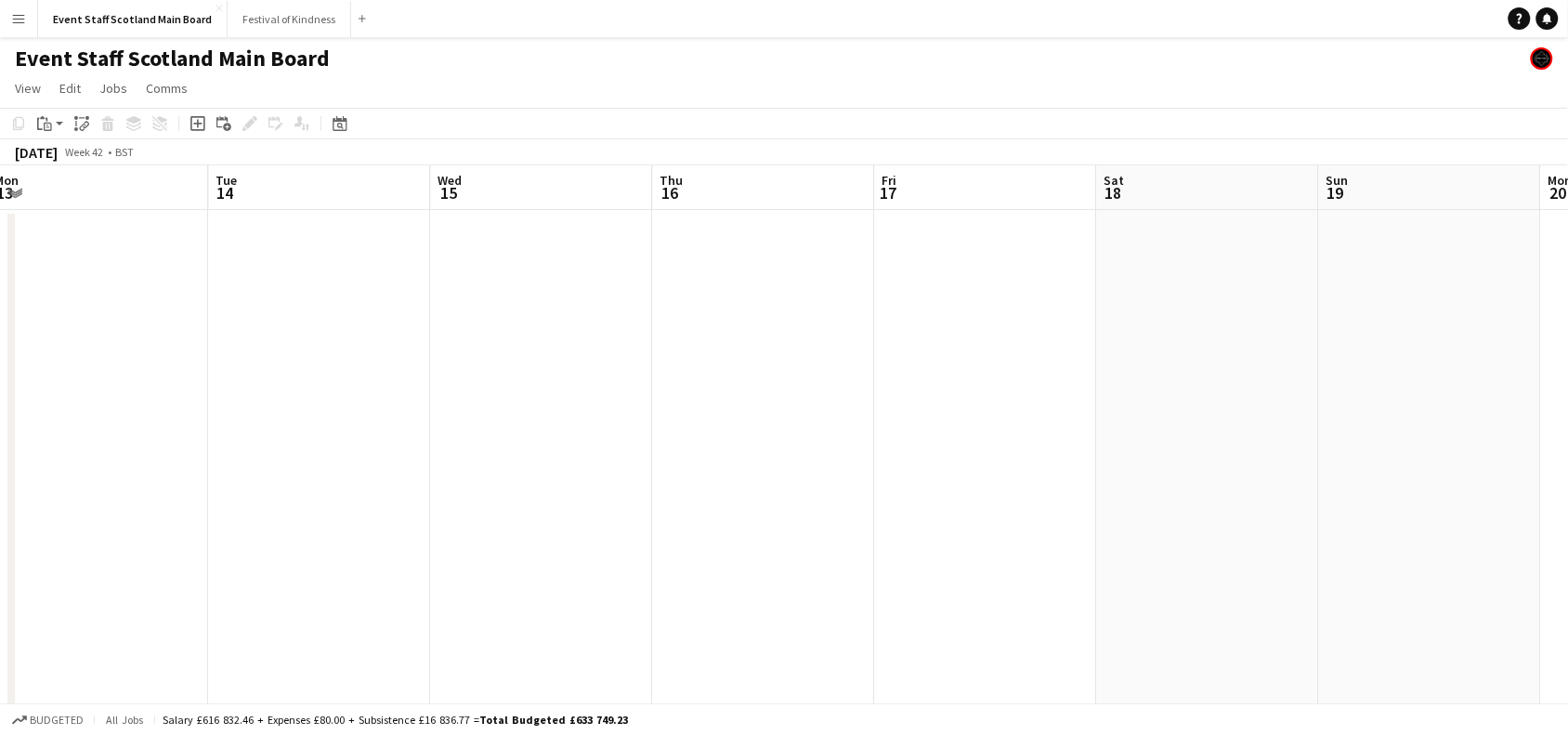
drag, startPoint x: 1047, startPoint y: 411, endPoint x: 70, endPoint y: 436, distance: 977.3
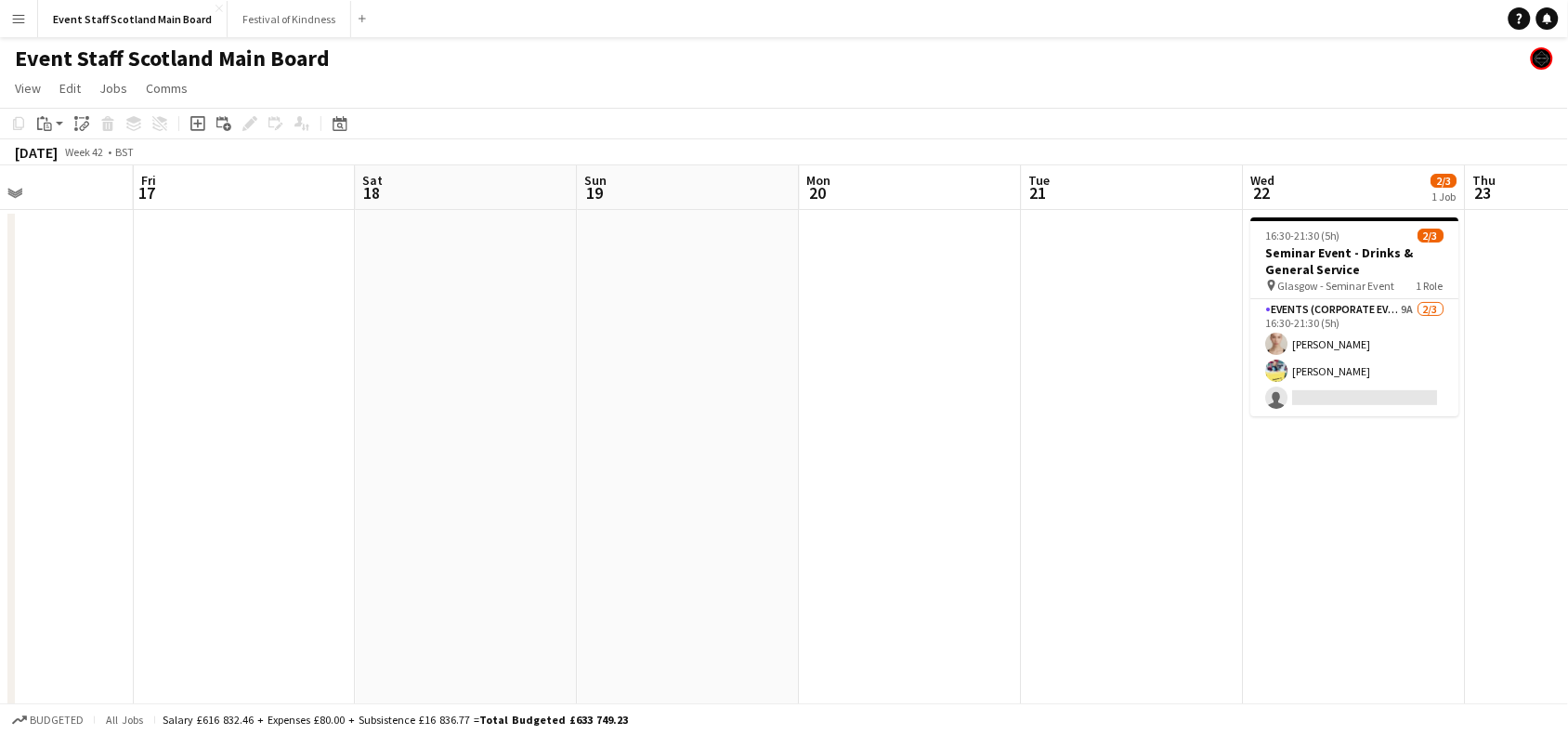
drag, startPoint x: 1175, startPoint y: 317, endPoint x: 478, endPoint y: 427, distance: 705.6
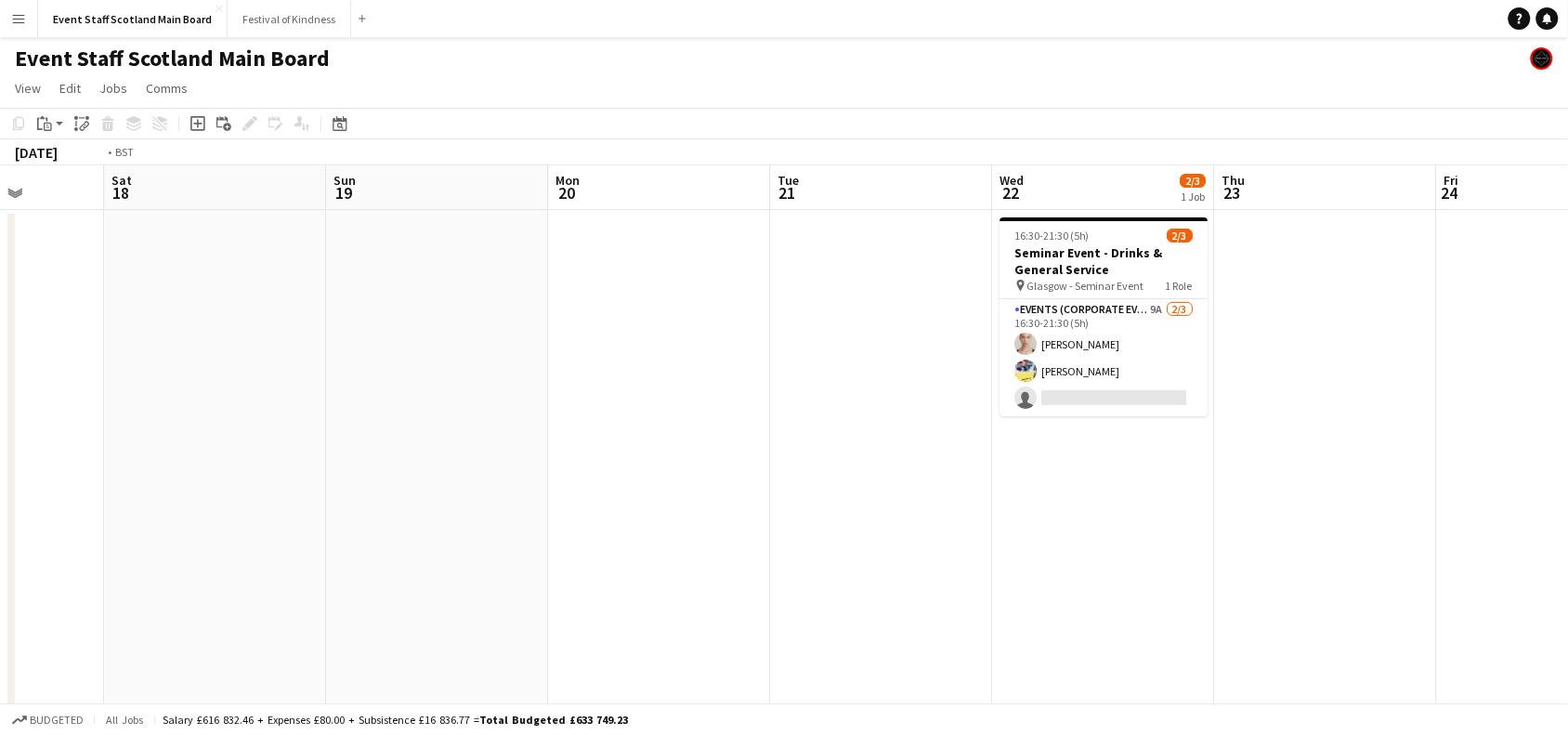
drag, startPoint x: 1120, startPoint y: 384, endPoint x: 133, endPoint y: 559, distance: 1002.4
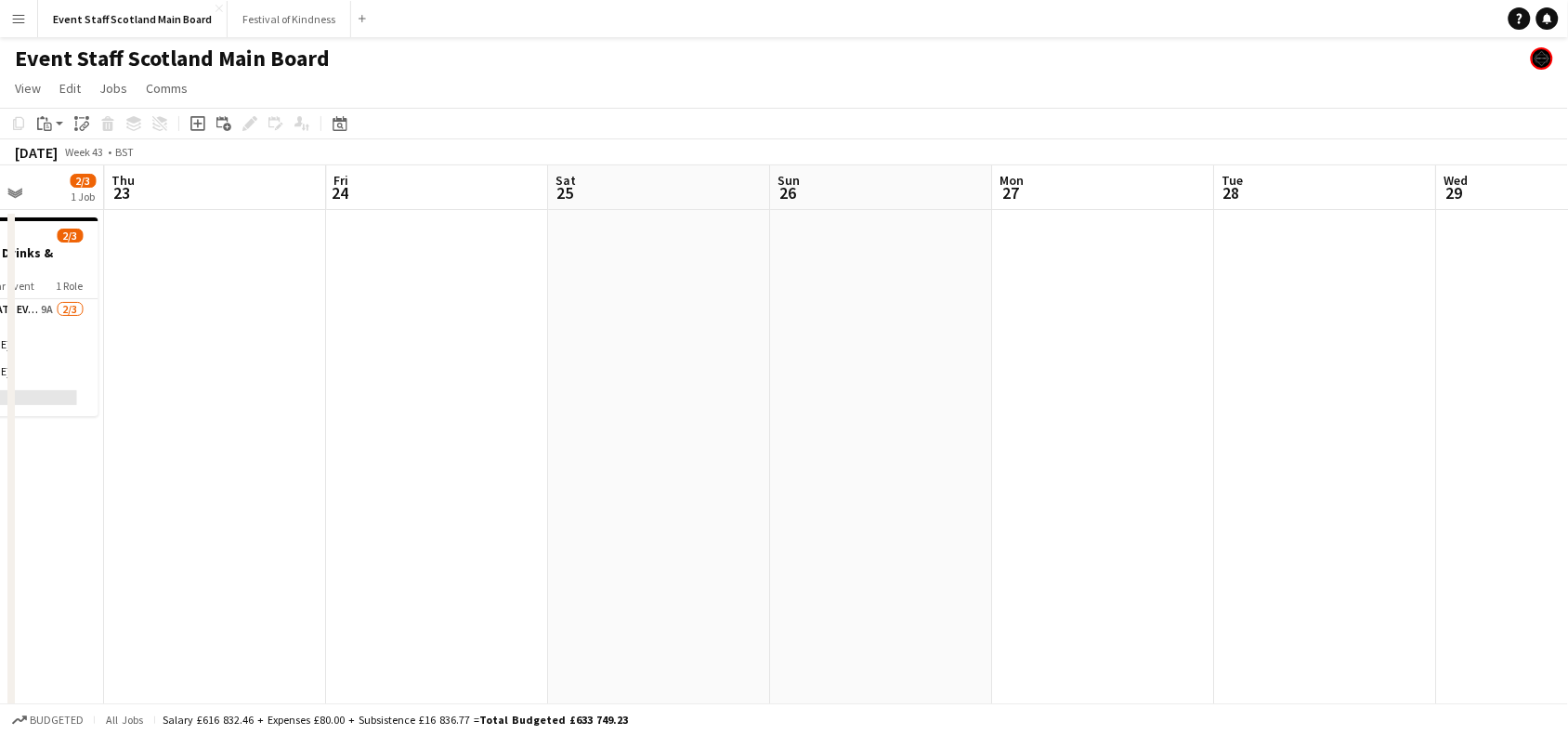
scroll to position [0, 644]
drag, startPoint x: 806, startPoint y: 533, endPoint x: 0, endPoint y: 606, distance: 809.3
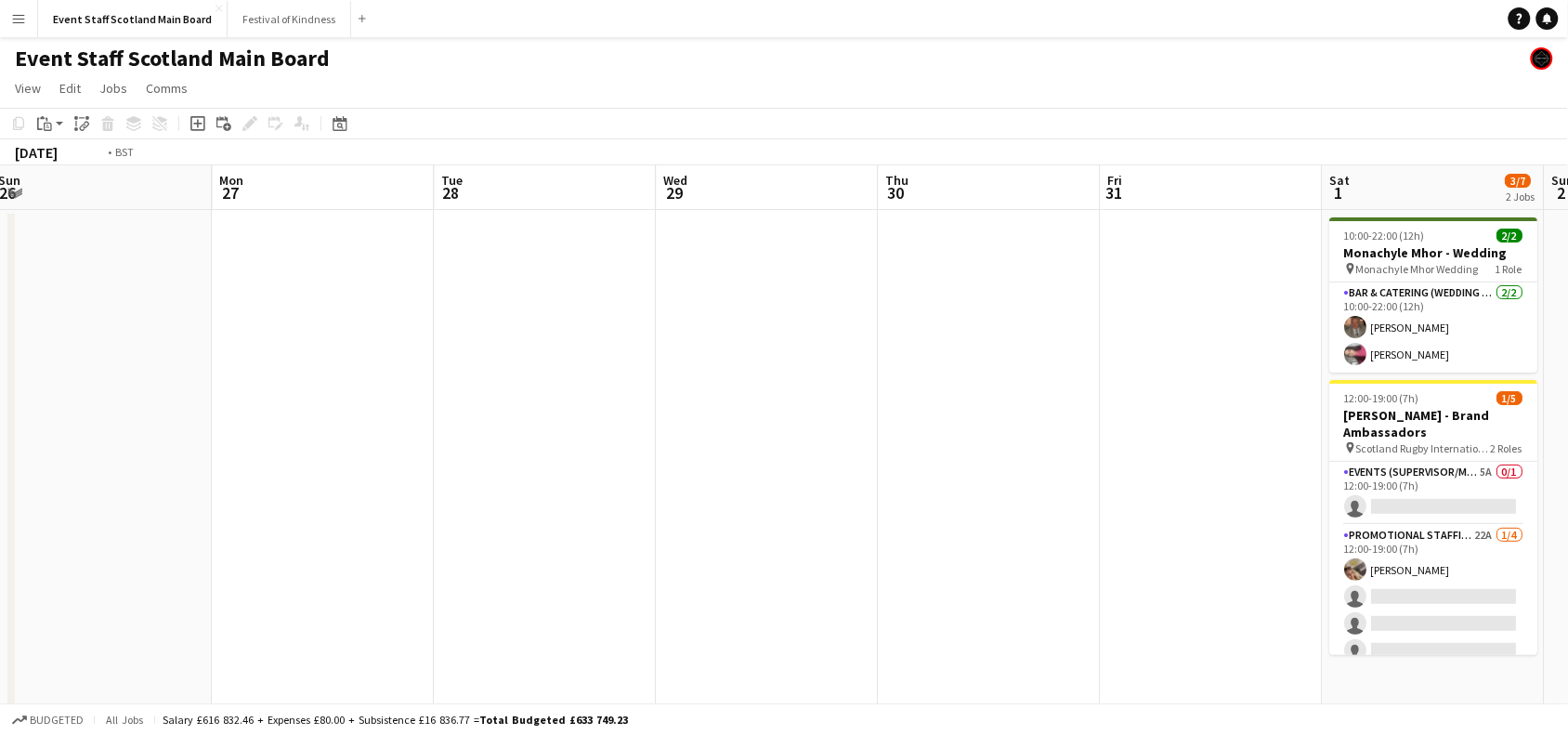
drag, startPoint x: 1197, startPoint y: 460, endPoint x: 58, endPoint y: 605, distance: 1148.2
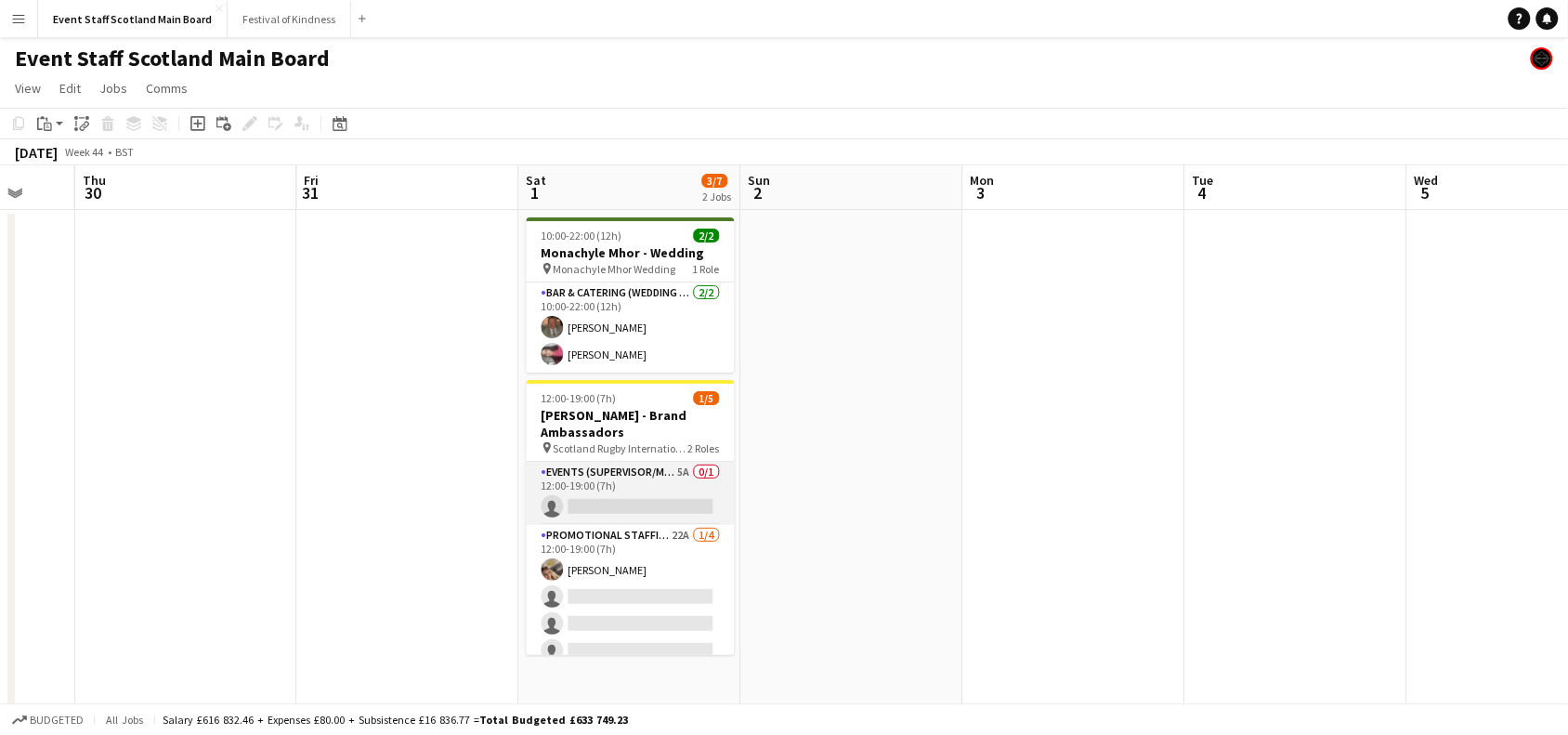
click at [676, 499] on app-card-role "Events (Supervisor/Manager) 5A 0/1 12:00-19:00 (7h) single-neutral-actions" at bounding box center [631, 493] width 208 height 63
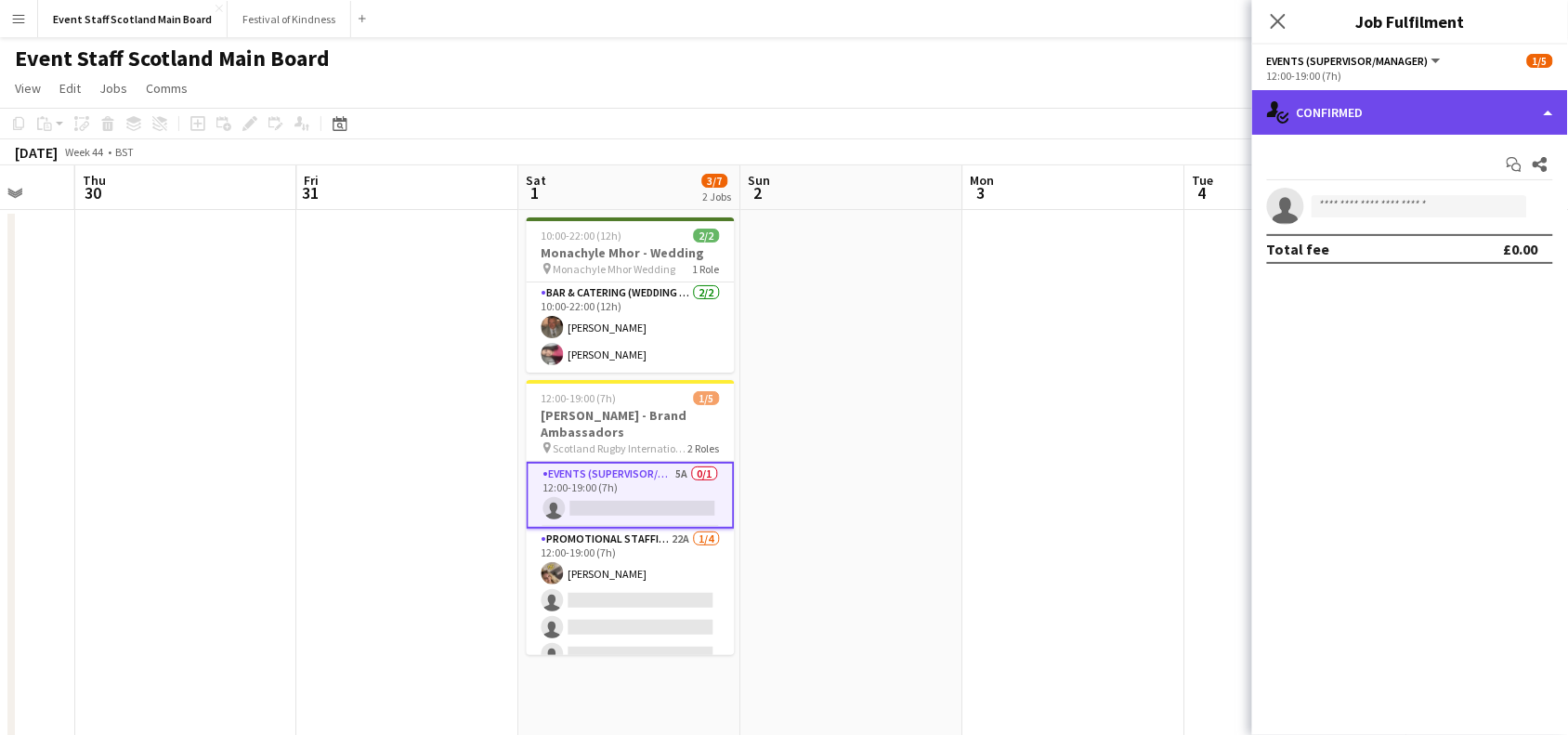
click at [1486, 104] on div "single-neutral-actions-check-2 Confirmed" at bounding box center [1410, 112] width 315 height 44
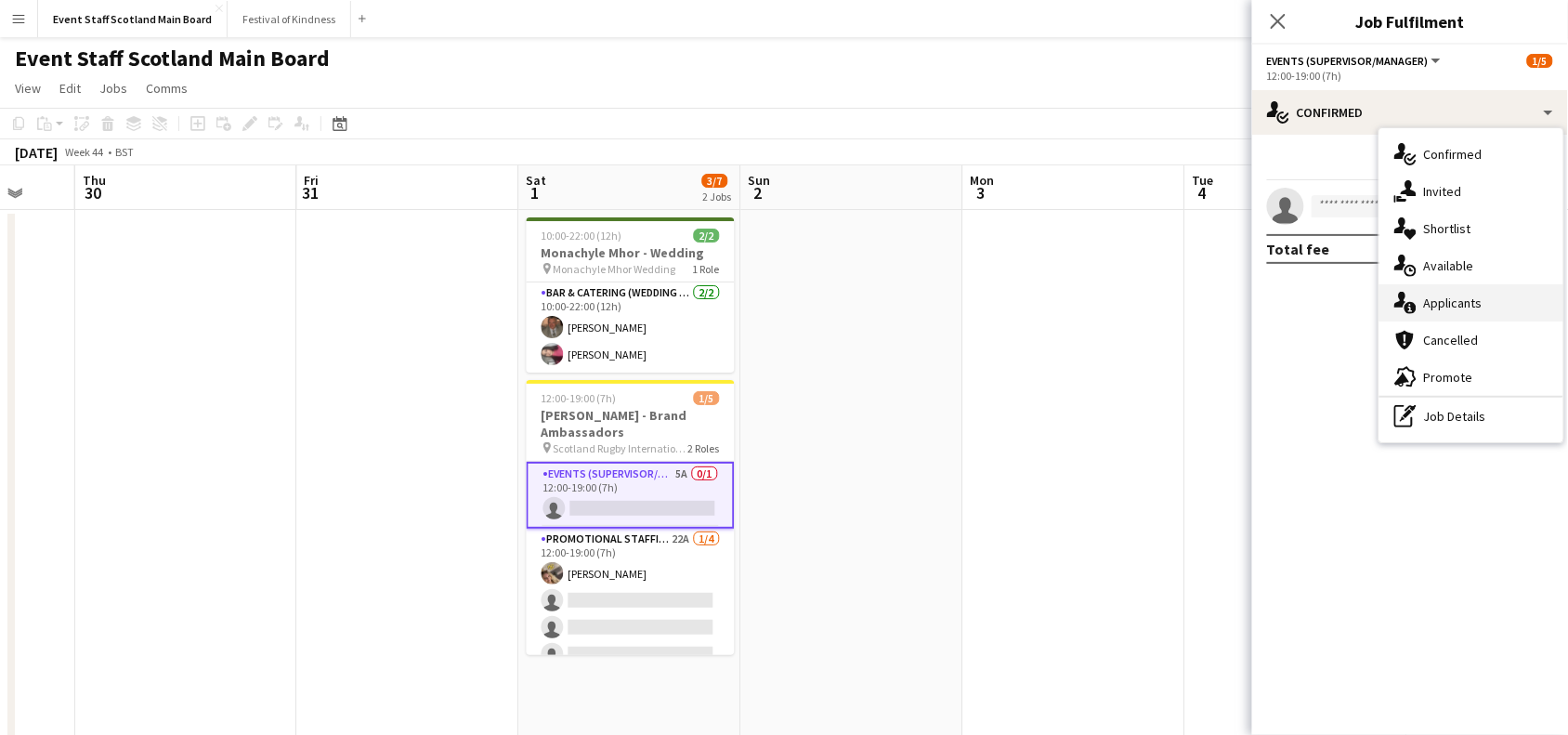
click at [1444, 298] on div "single-neutral-actions-information Applicants" at bounding box center [1471, 303] width 184 height 37
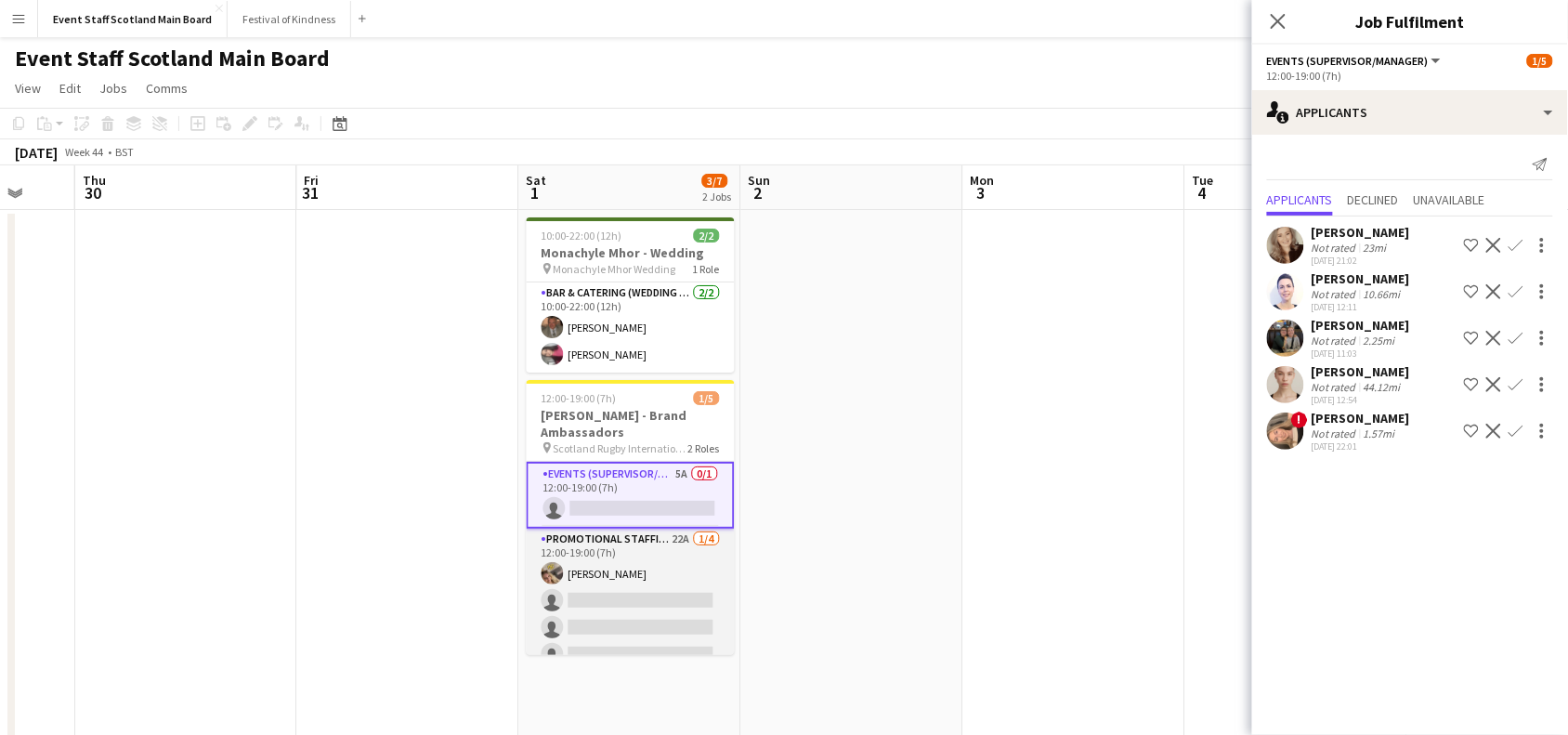
click at [584, 608] on app-card-role "Promotional Staffing (Brand Ambassadors) 22A [DATE] 12:00-19:00 (7h) [PERSON_NA…" at bounding box center [631, 600] width 208 height 144
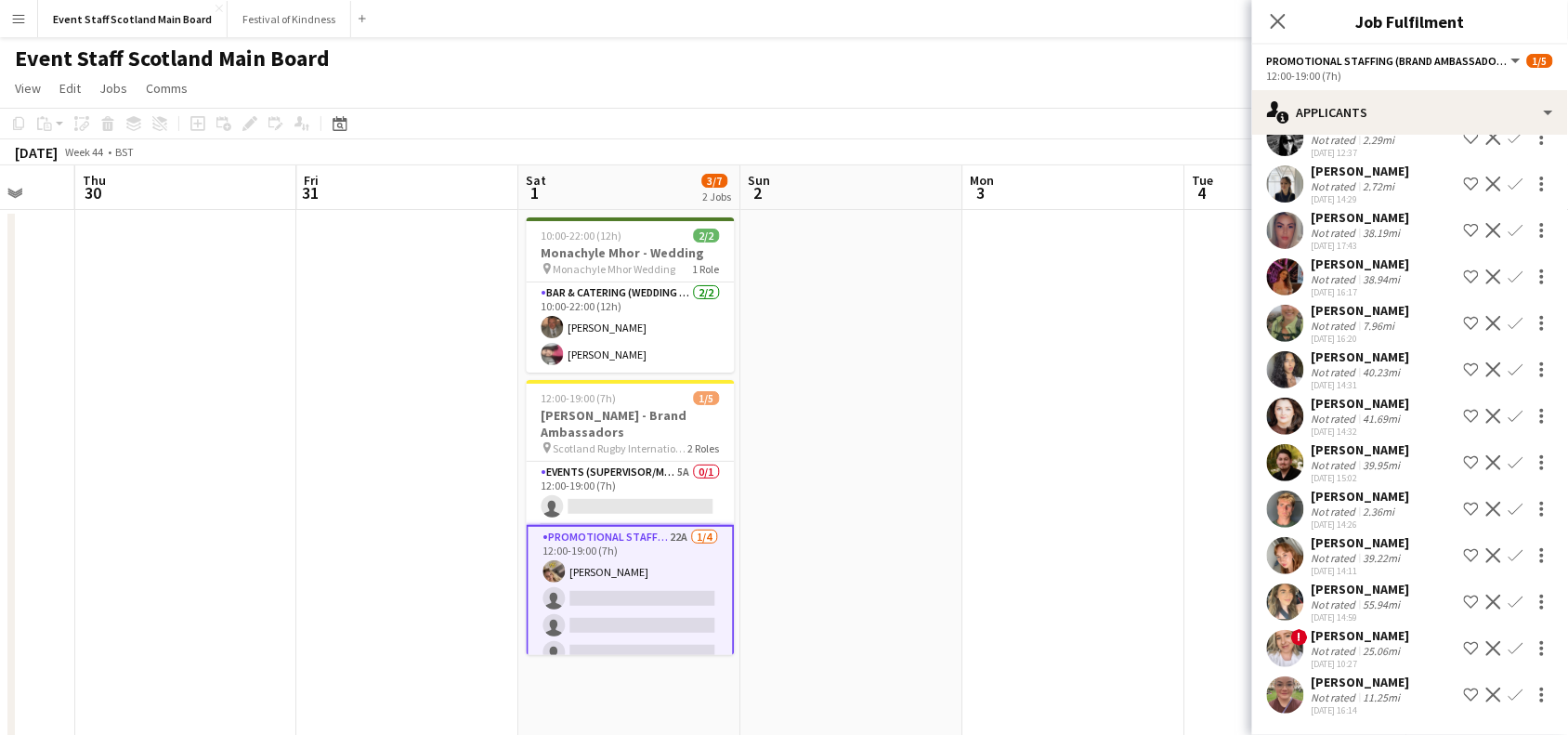
scroll to position [0, 0]
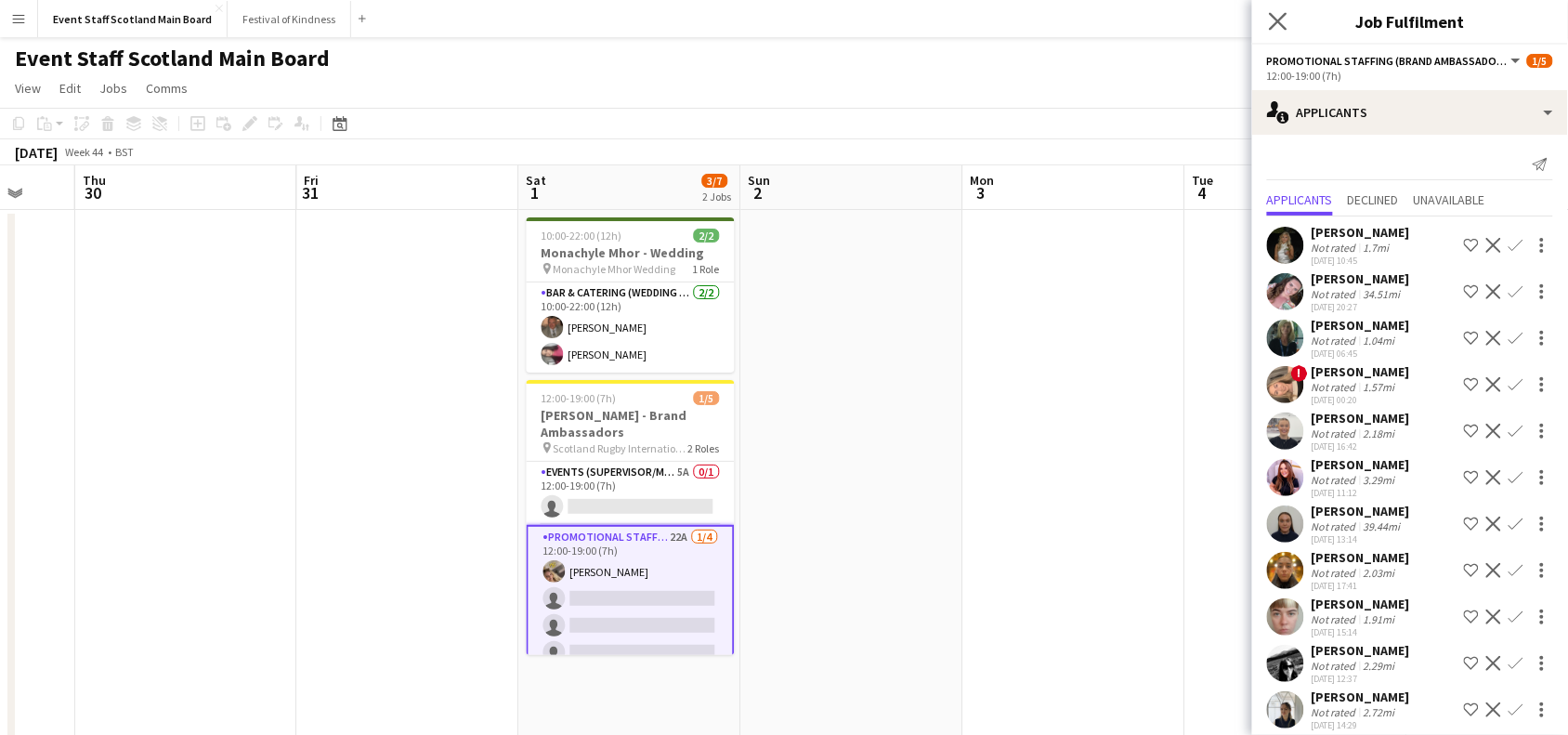
click at [1271, 29] on icon at bounding box center [1278, 21] width 18 height 18
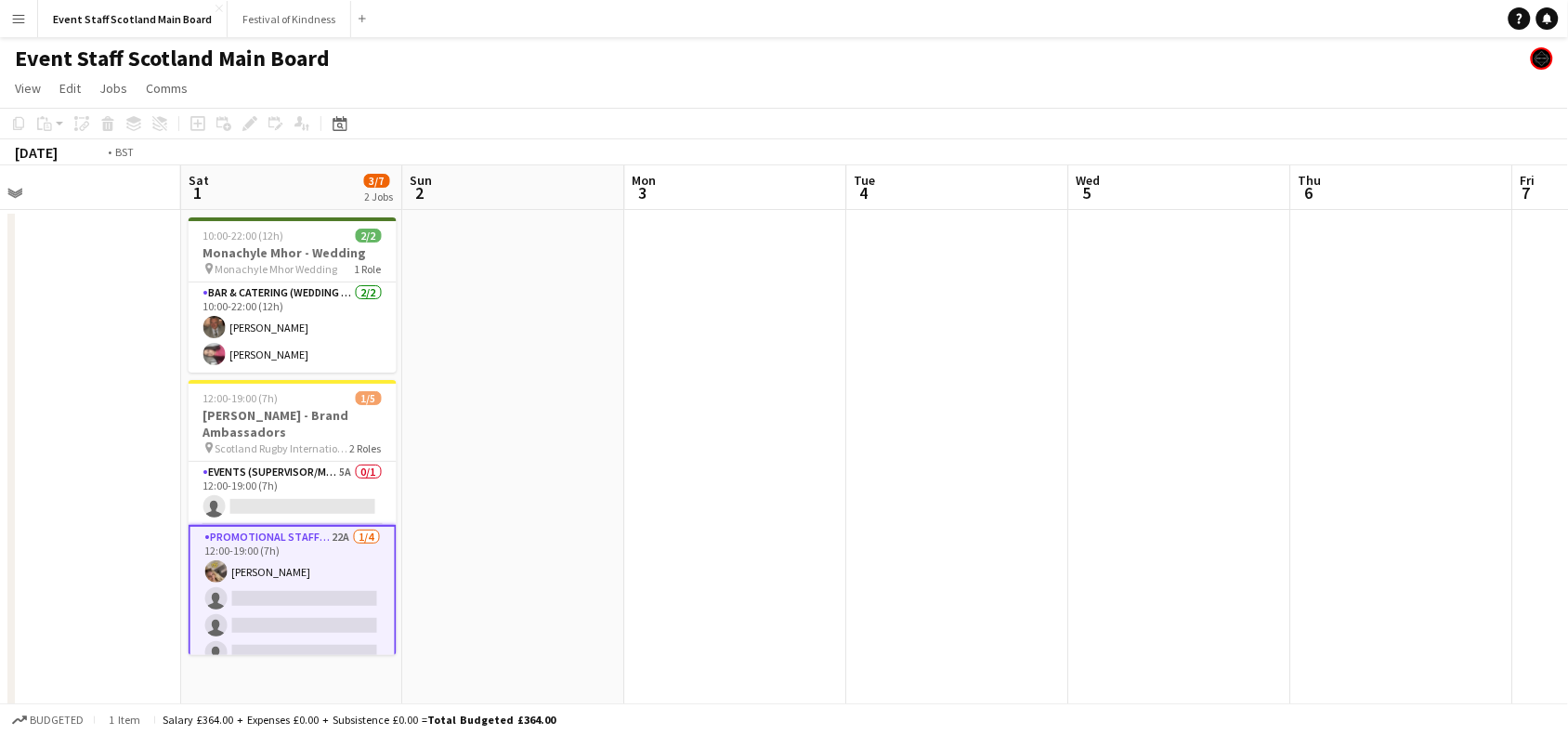
drag, startPoint x: 1405, startPoint y: 400, endPoint x: 226, endPoint y: 655, distance: 1206.3
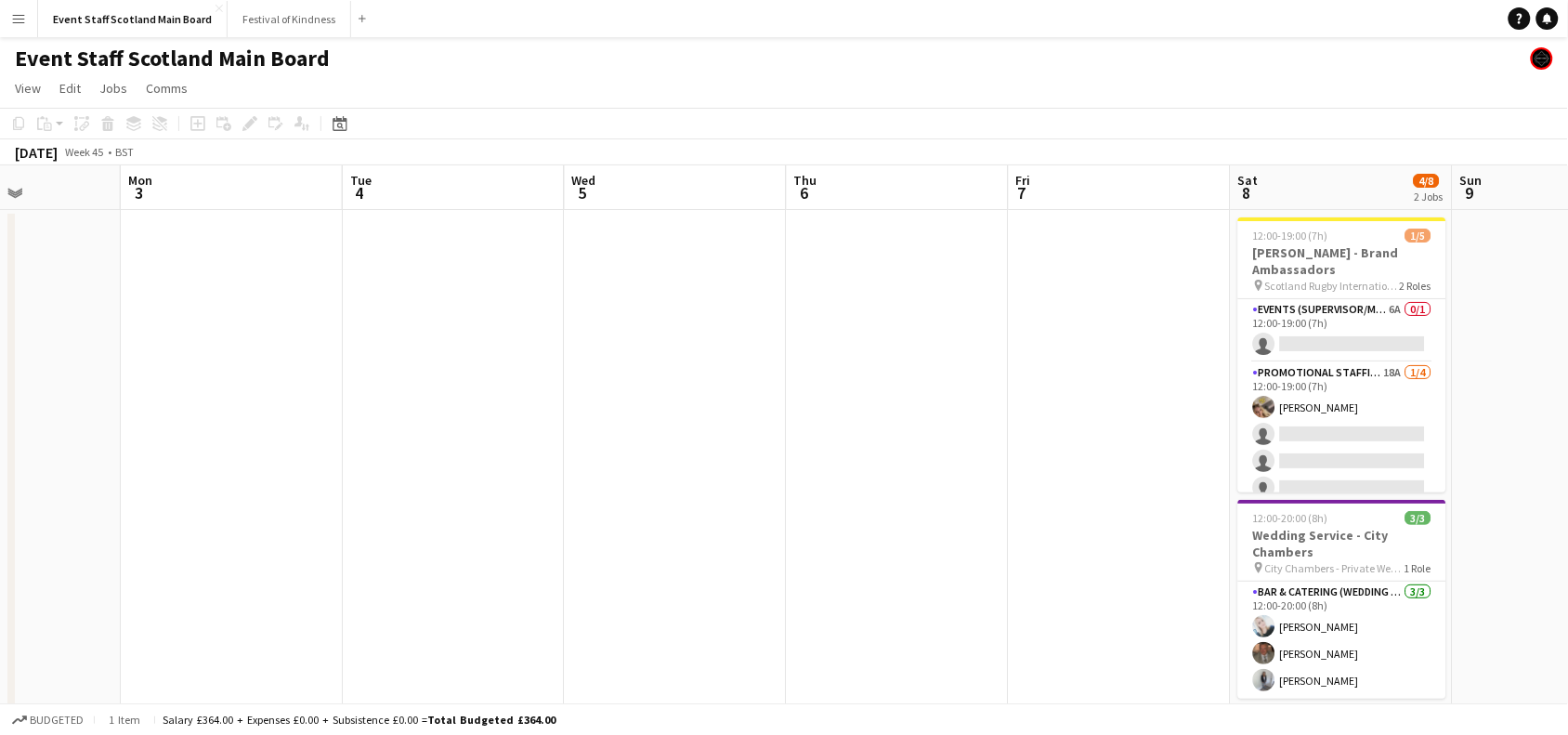
scroll to position [0, 558]
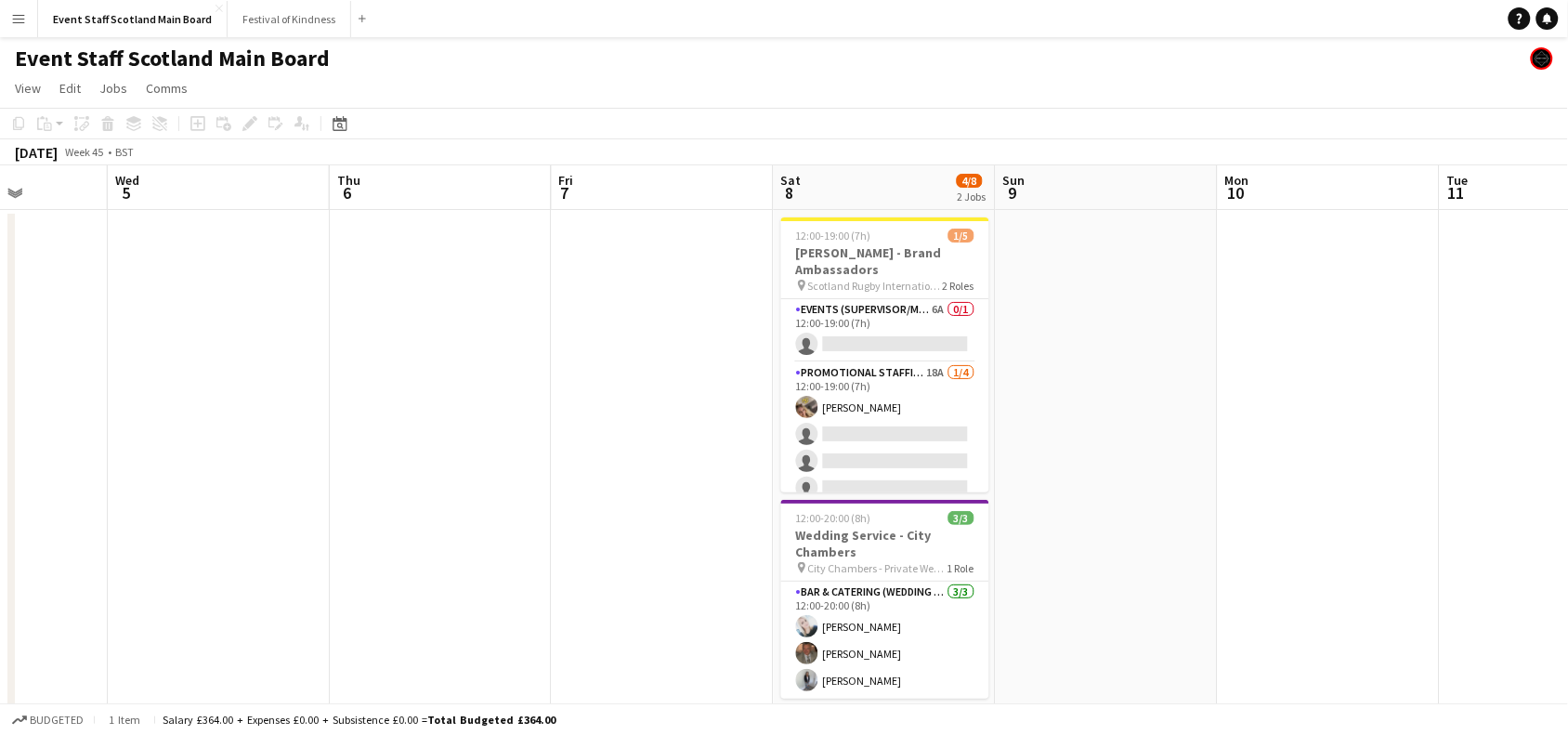
drag, startPoint x: 1207, startPoint y: 406, endPoint x: 1087, endPoint y: 402, distance: 120.1
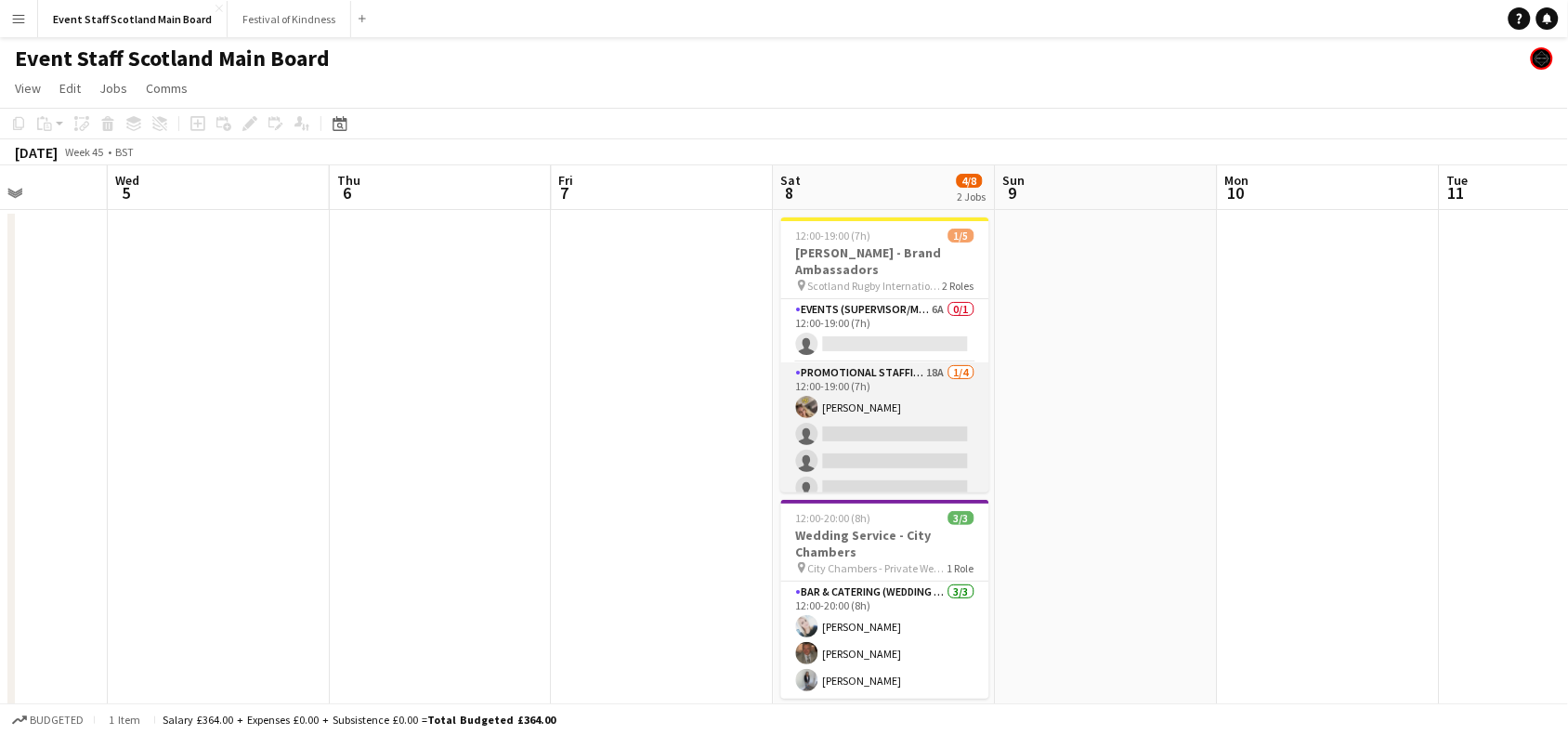
click at [913, 411] on app-card-role "Promotional Staffing (Brand Ambassadors) 18A [DATE] 12:00-19:00 (7h) [PERSON_NA…" at bounding box center [885, 434] width 208 height 144
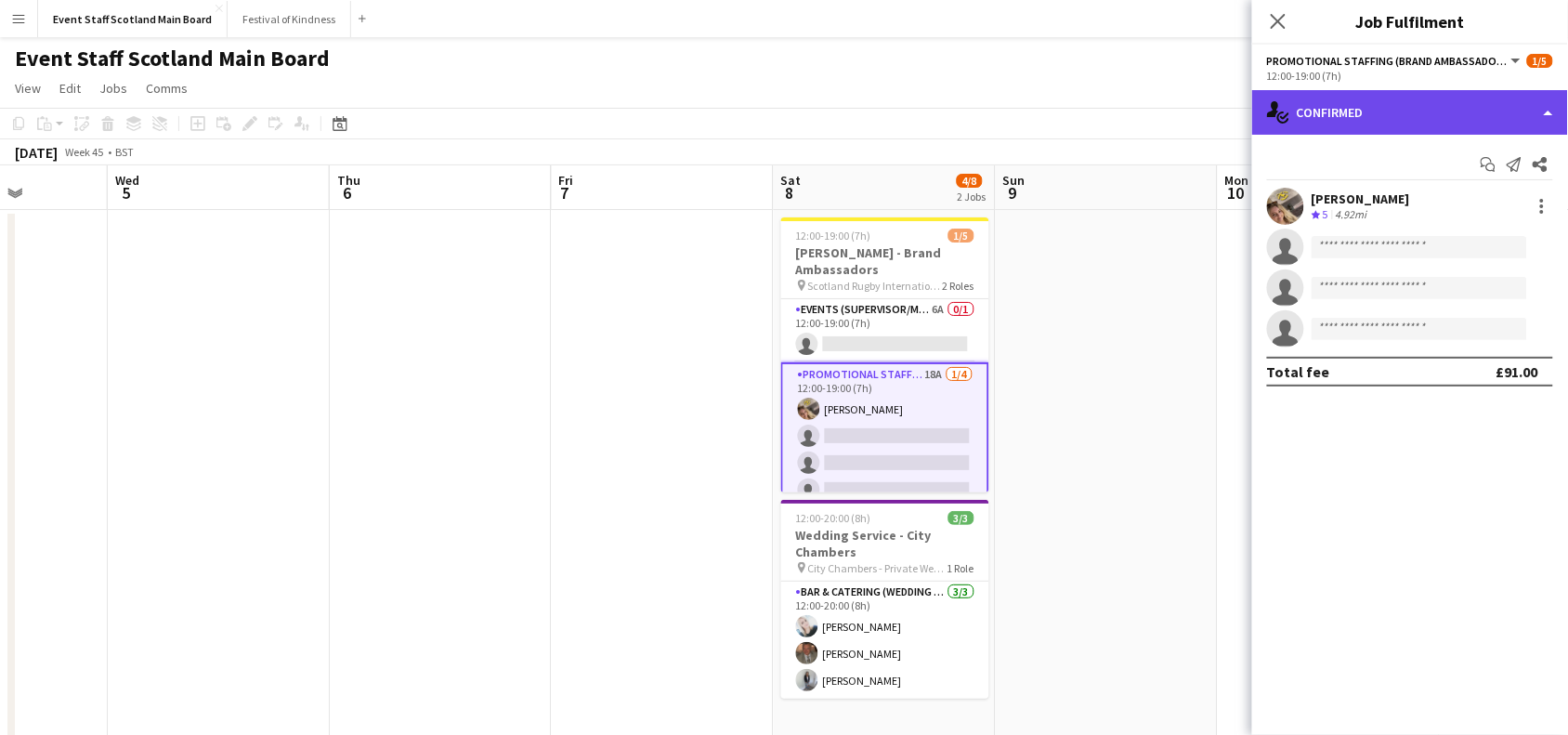
click at [1430, 99] on div "single-neutral-actions-check-2 Confirmed" at bounding box center [1410, 112] width 315 height 44
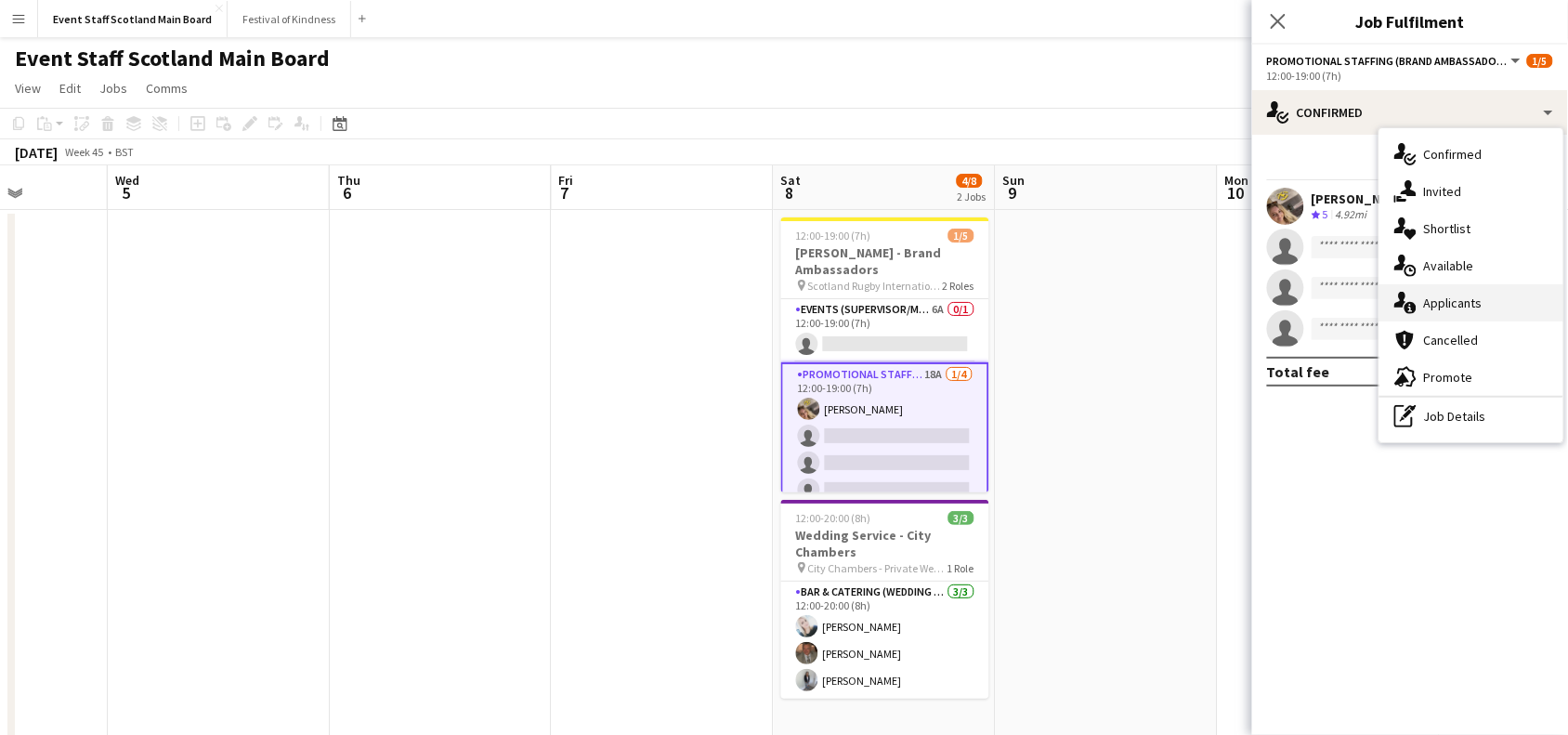
click at [1441, 299] on div "single-neutral-actions-information Applicants" at bounding box center [1471, 303] width 184 height 37
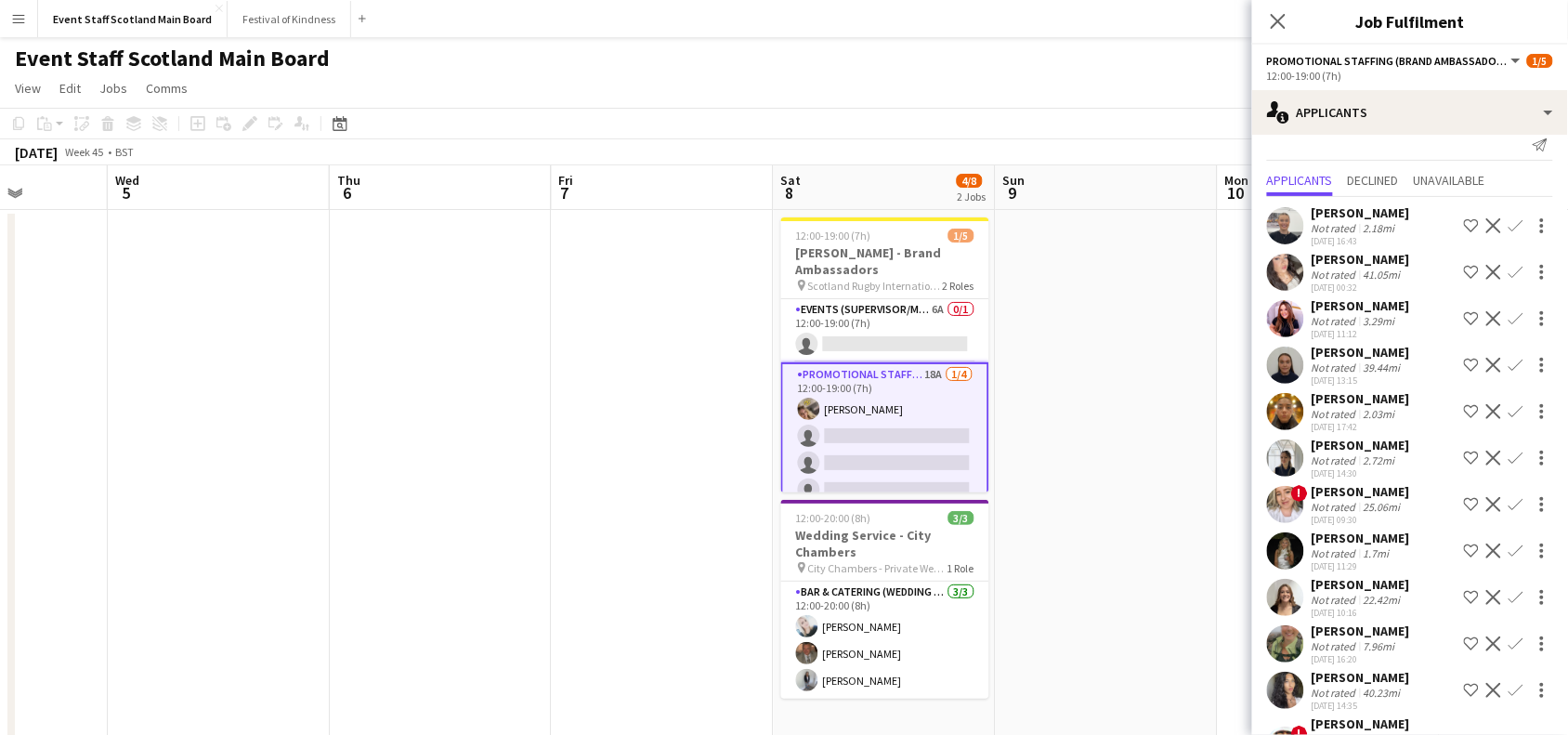
scroll to position [0, 0]
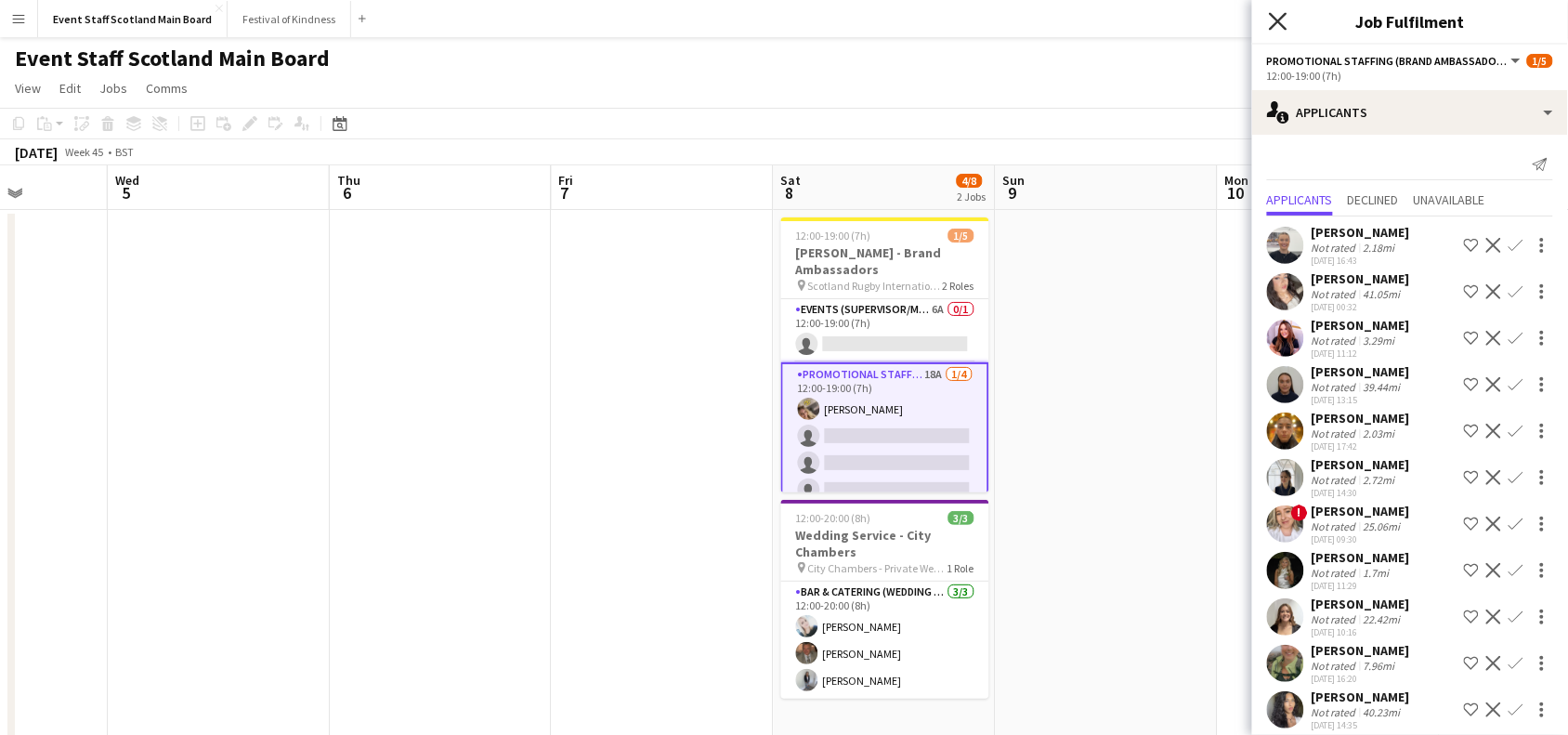
click at [1271, 21] on icon "Close pop-in" at bounding box center [1278, 21] width 18 height 18
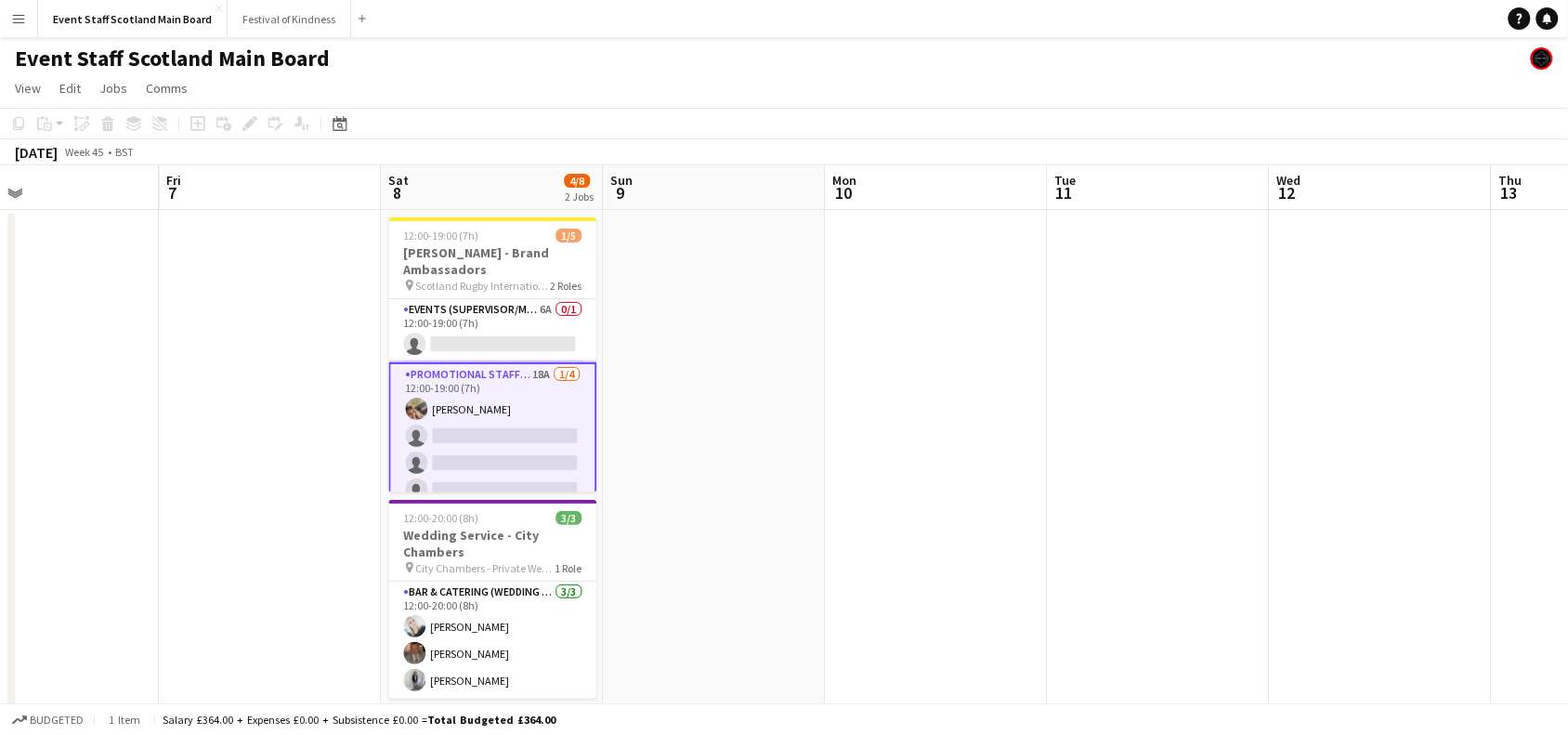
drag, startPoint x: 1247, startPoint y: 349, endPoint x: 131, endPoint y: 670, distance: 1161.2
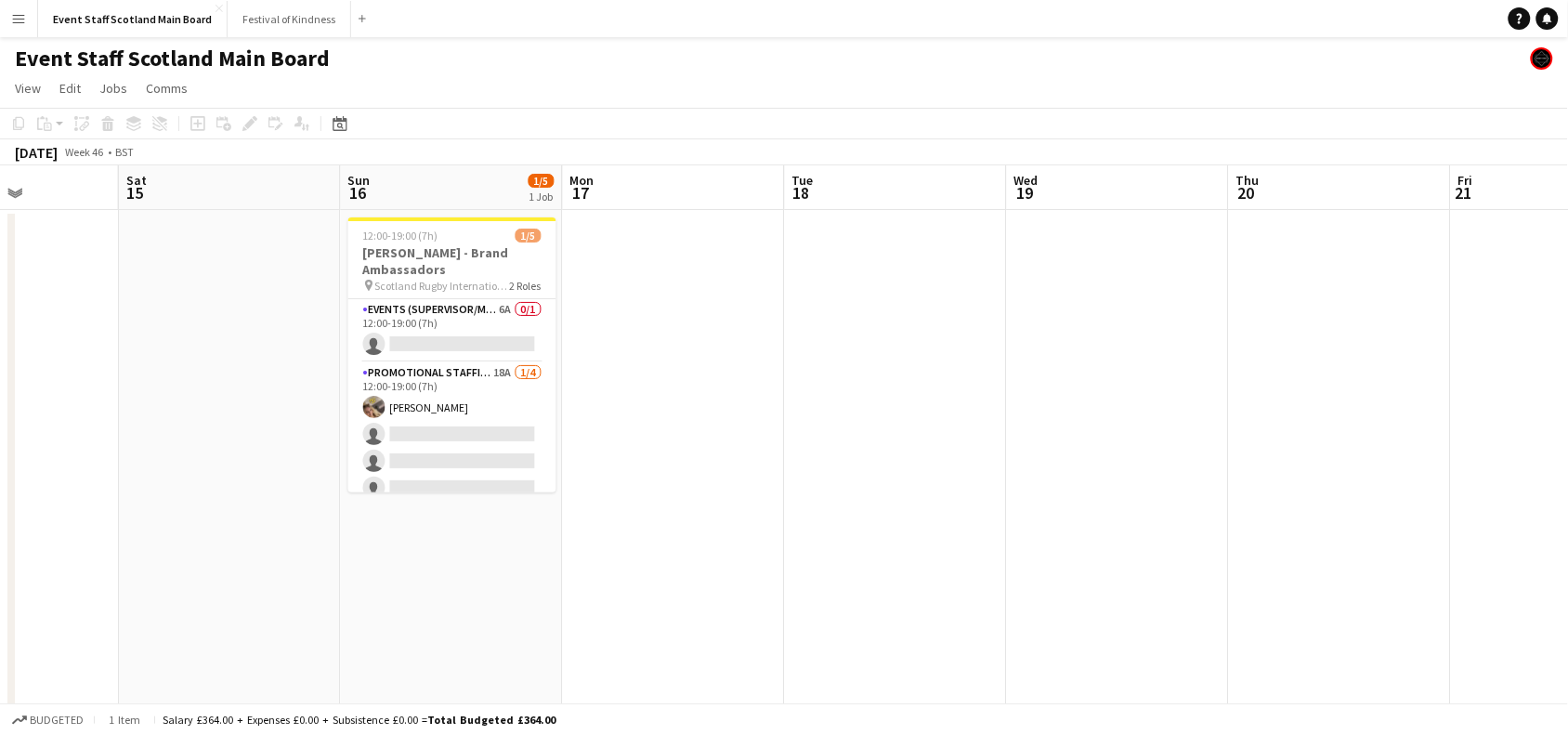
scroll to position [0, 447]
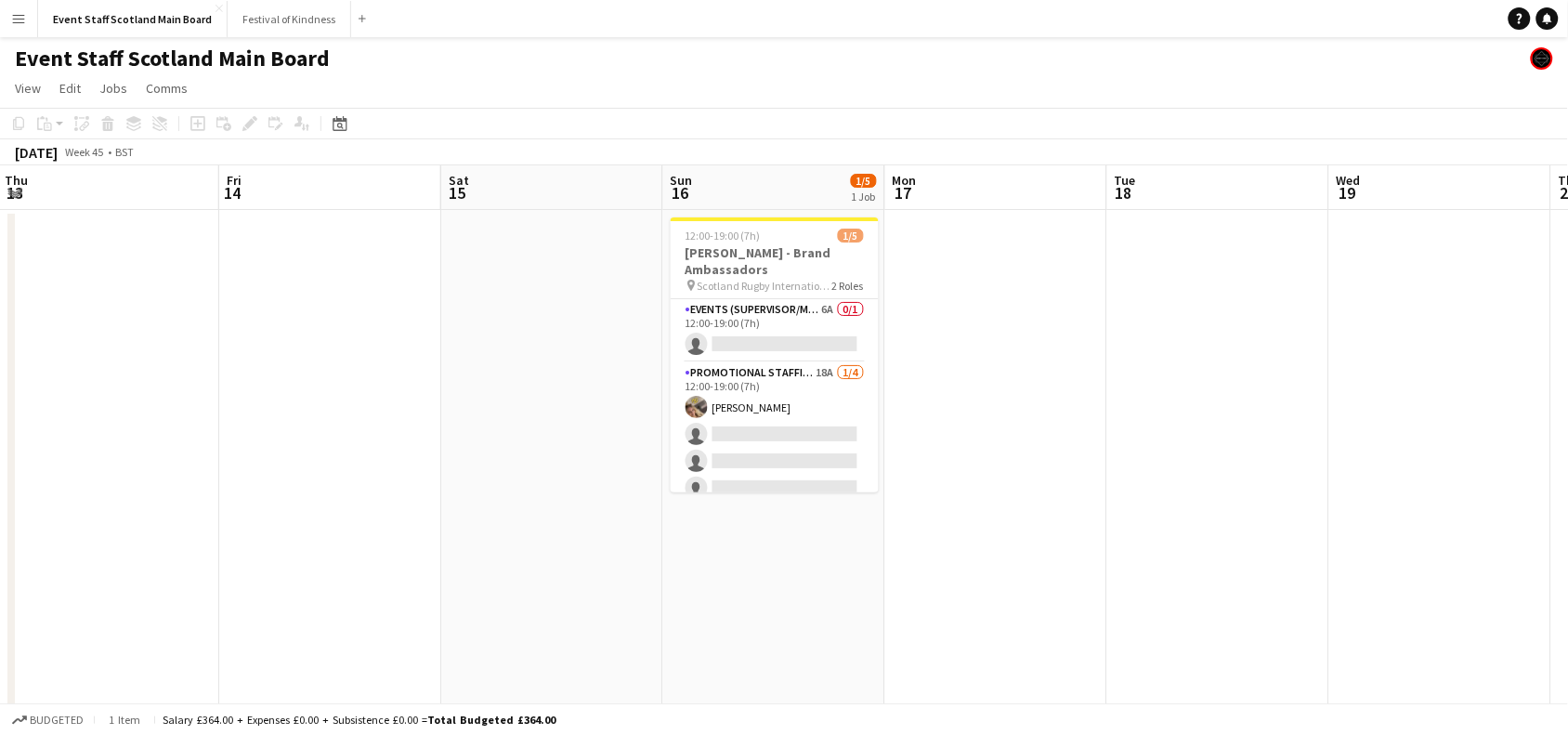
drag, startPoint x: 1289, startPoint y: 492, endPoint x: 196, endPoint y: 772, distance: 1128.3
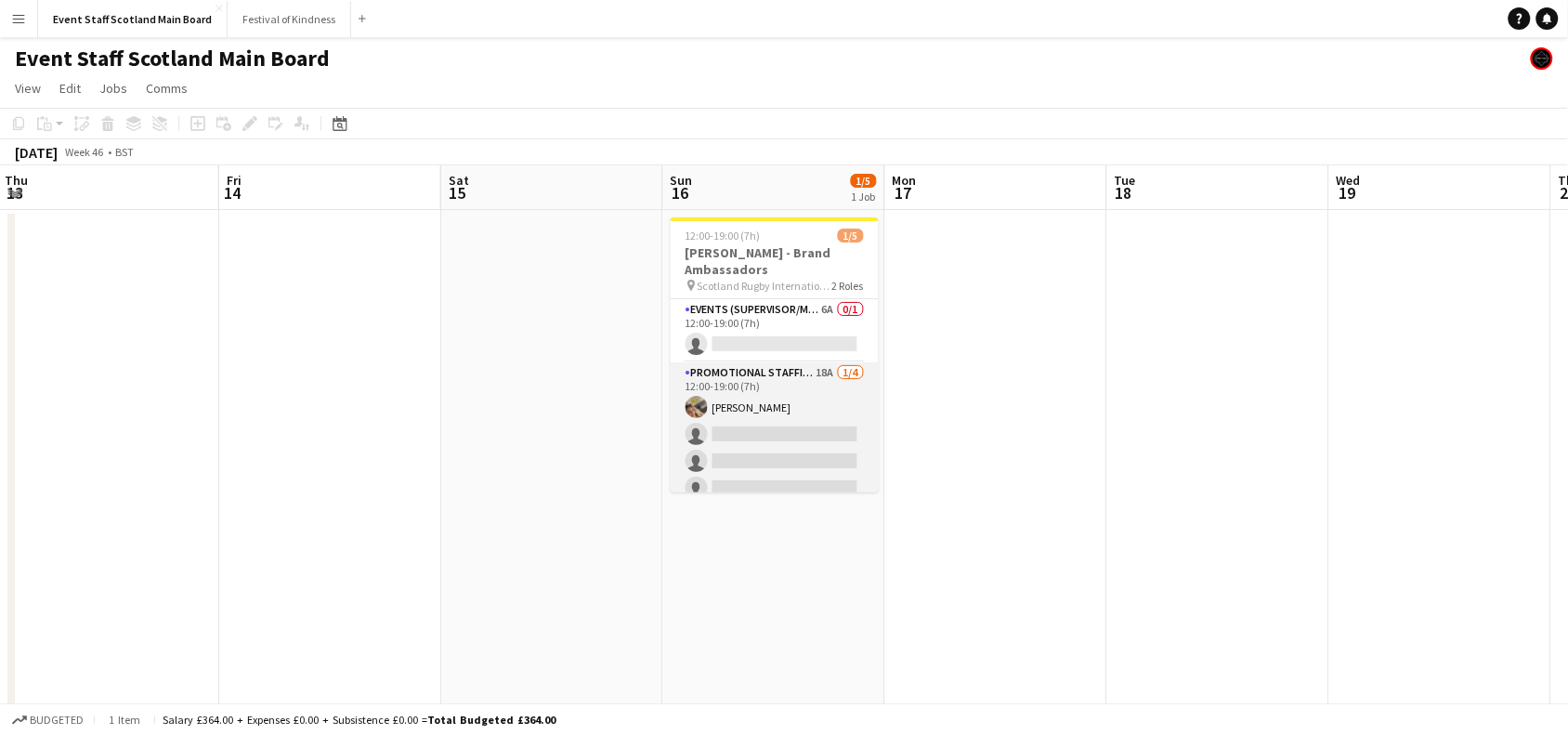
click at [750, 420] on app-card-role "Promotional Staffing (Brand Ambassadors) 18A [DATE] 12:00-19:00 (7h) [PERSON_NA…" at bounding box center [775, 434] width 208 height 144
